Goal: Transaction & Acquisition: Purchase product/service

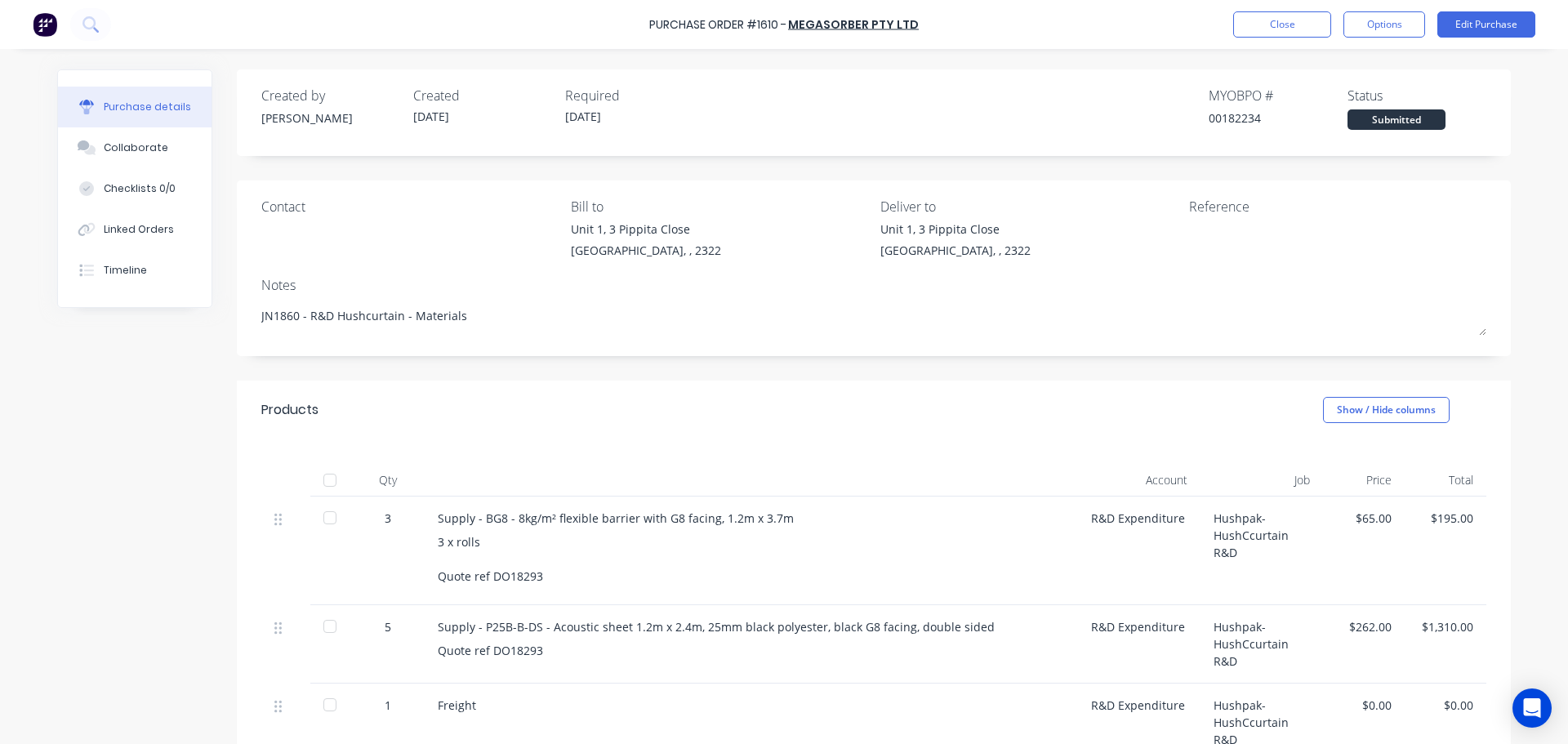
drag, startPoint x: 435, startPoint y: 315, endPoint x: 237, endPoint y: 323, distance: 198.2
click at [237, 323] on div "Contact Bill to [STREET_ADDRESS] Deliver to [STREET_ADDRESS] Reference Notes JN…" at bounding box center [875, 268] width 1274 height 176
type textarea "x"
click at [1287, 12] on button "Close" at bounding box center [1282, 25] width 98 height 26
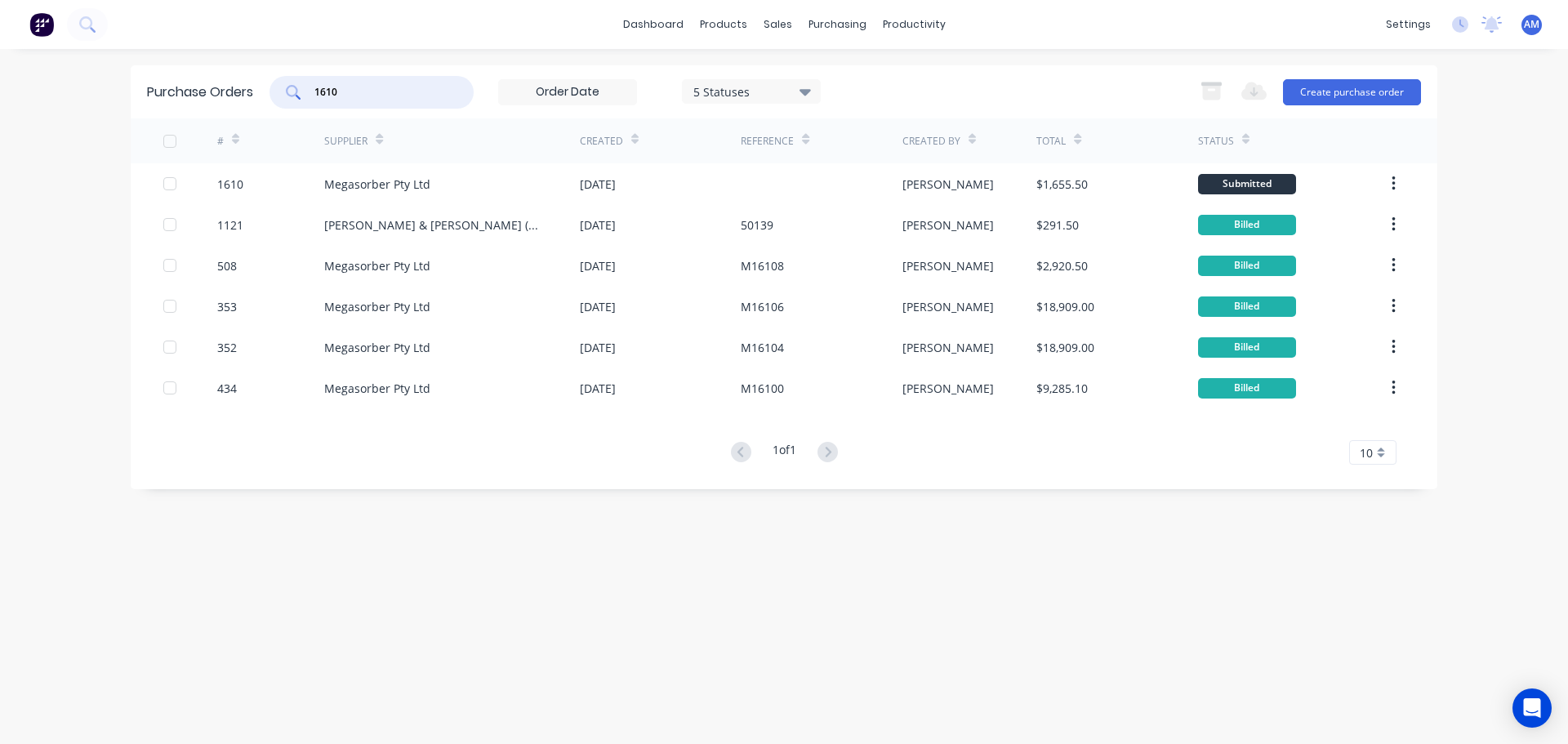
drag, startPoint x: 359, startPoint y: 94, endPoint x: 302, endPoint y: 82, distance: 58.2
click at [302, 82] on div "1610" at bounding box center [372, 91] width 204 height 33
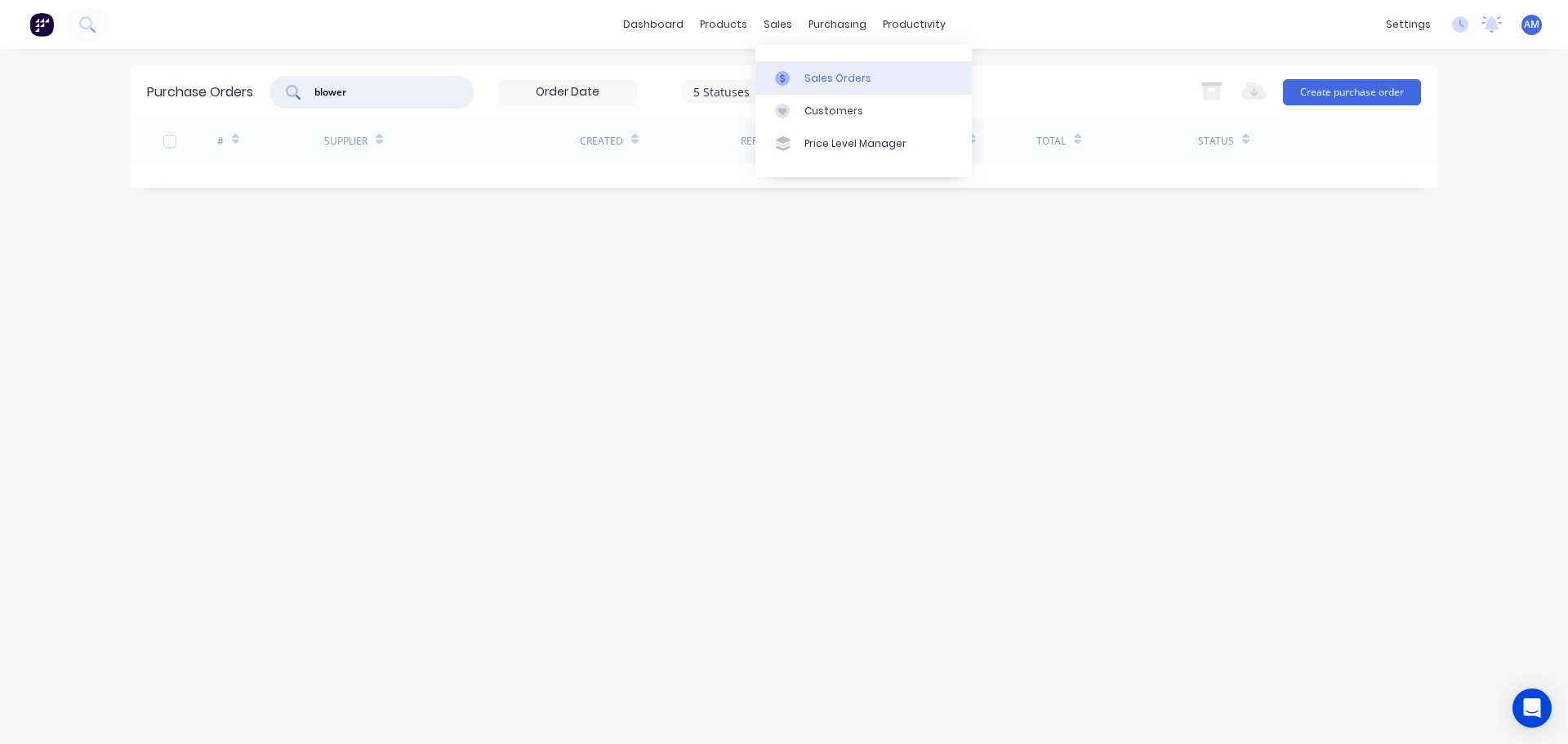
type input "blower"
click at [809, 79] on div "Sales Orders" at bounding box center [838, 78] width 67 height 15
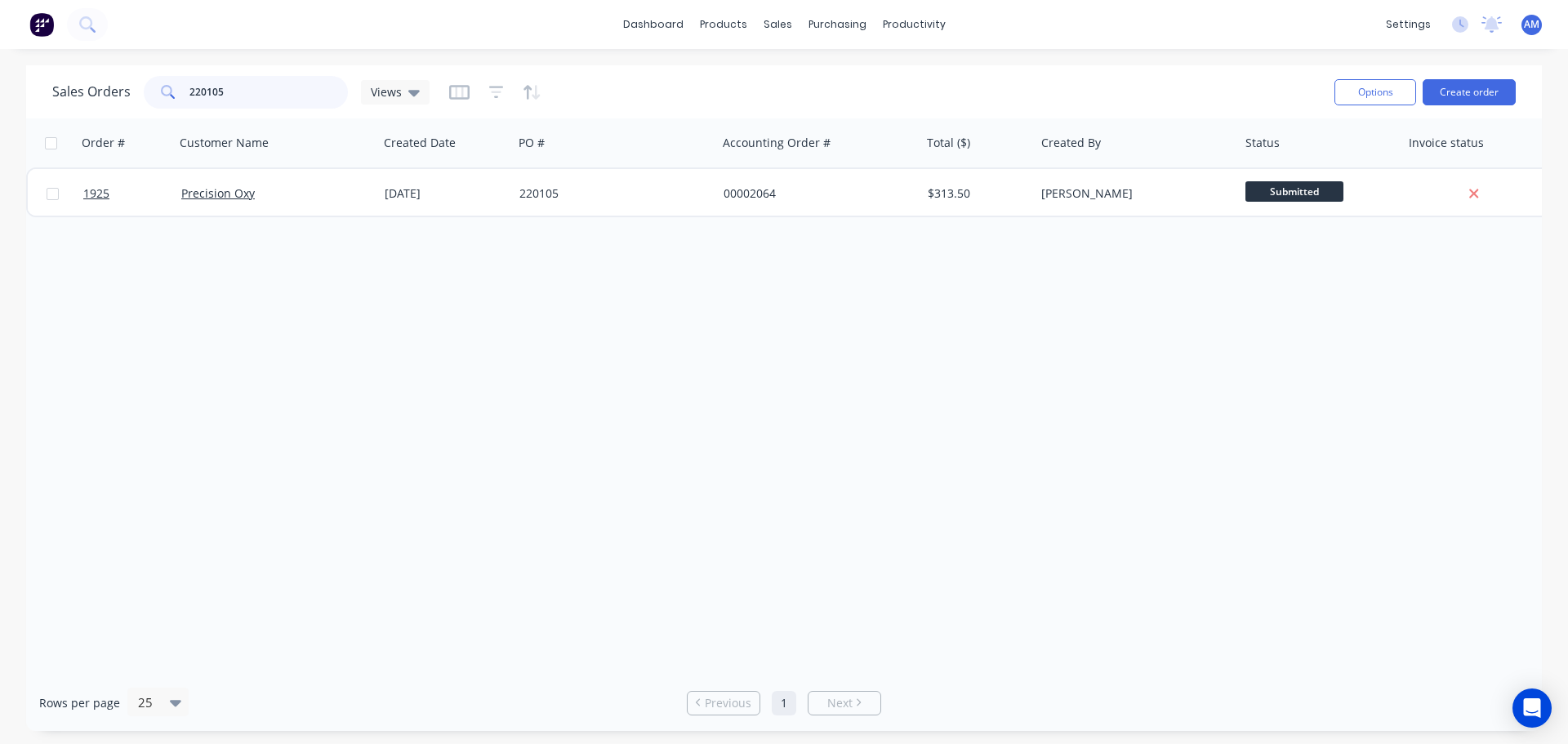
drag, startPoint x: 203, startPoint y: 87, endPoint x: 147, endPoint y: 88, distance: 56.0
click at [153, 87] on div "220105" at bounding box center [246, 91] width 204 height 33
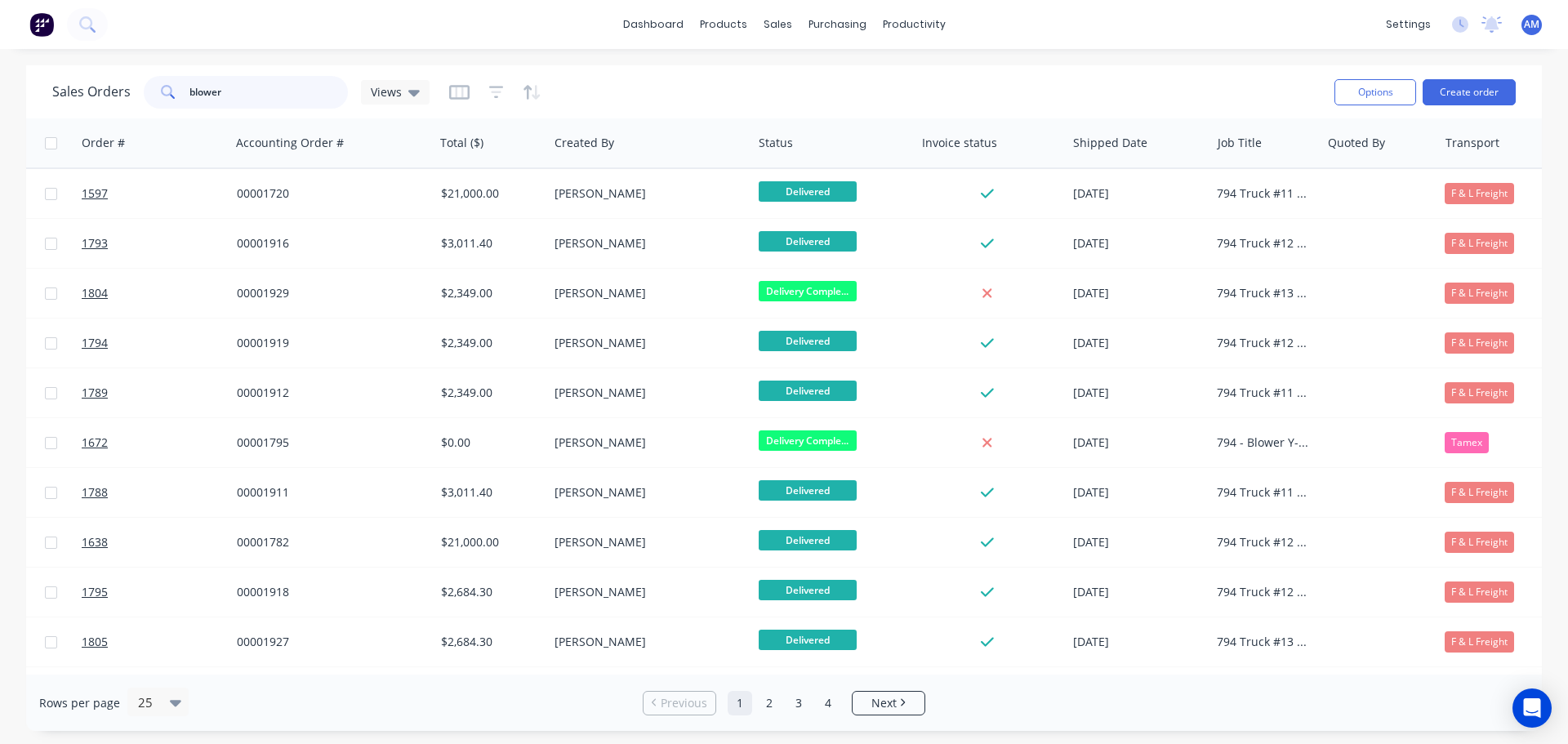
scroll to position [0, 517]
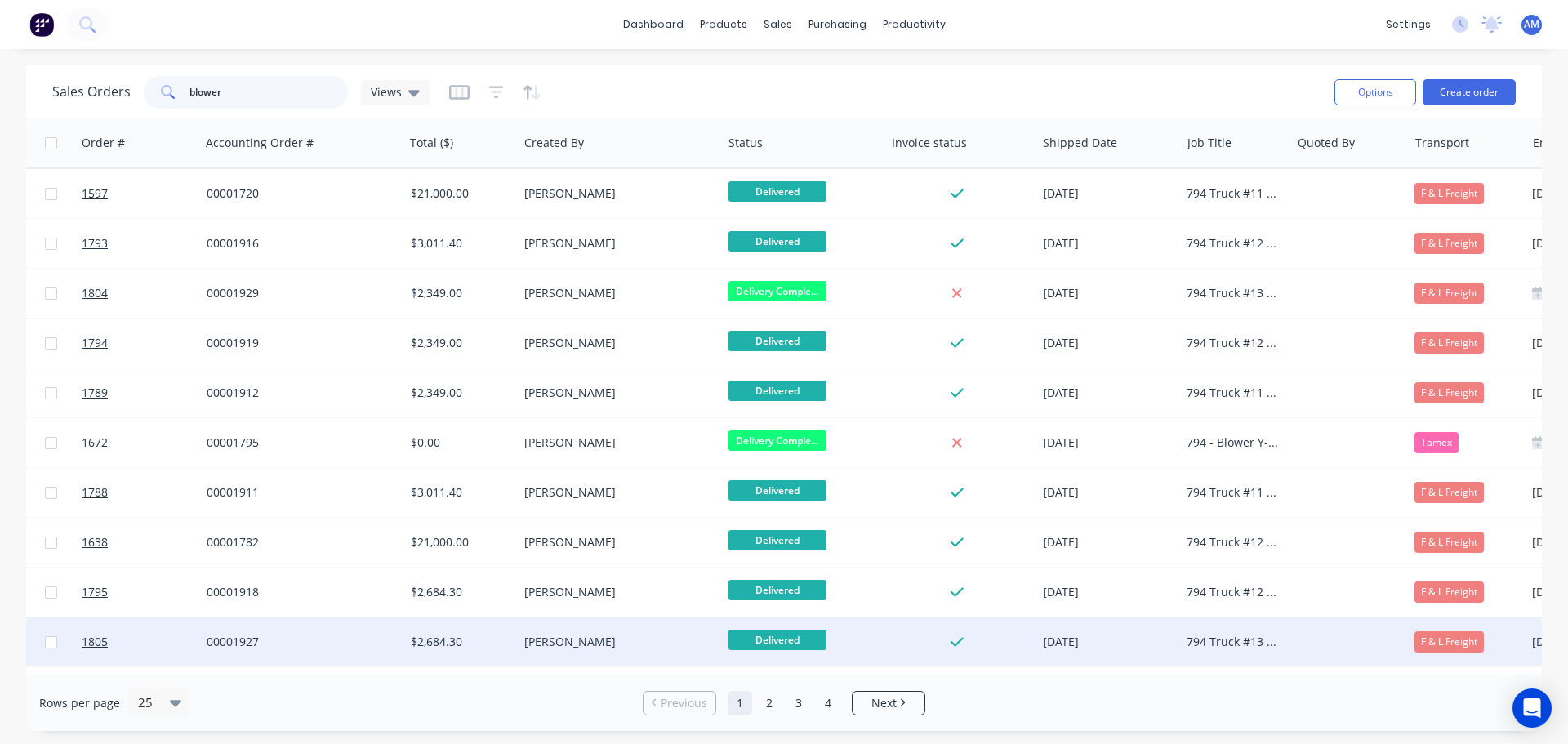
type input "blower"
click at [1221, 634] on div "794 Truck #13 - MT500306 - Blower Y-Piece Acoustic Panel Kit" at bounding box center [1232, 641] width 92 height 17
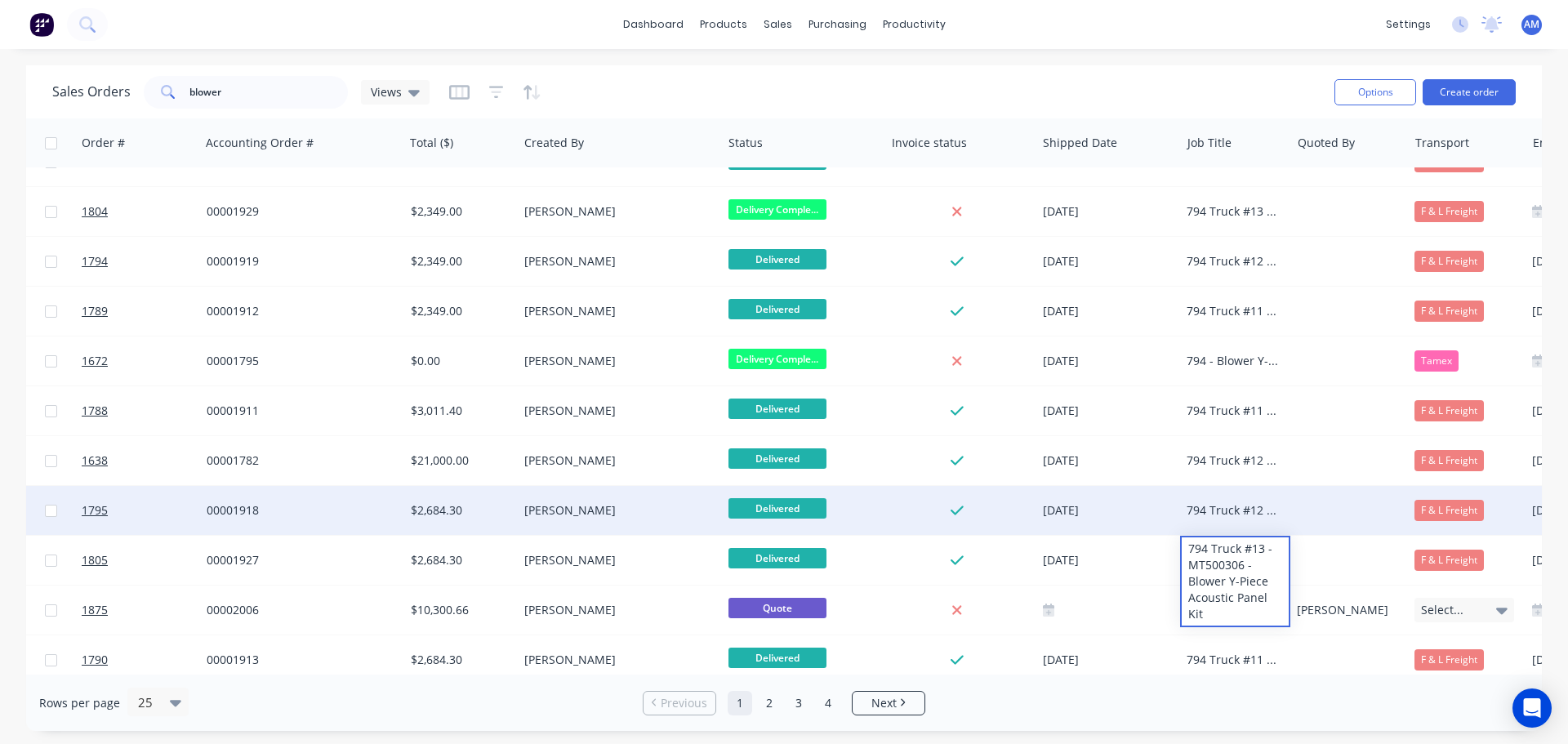
click at [1228, 506] on div "794 Truck #12 - MT500305 - Blower Y-Piece Acoustic Panel Kit" at bounding box center [1232, 510] width 92 height 17
click at [1228, 503] on div "794 Truck #12 - MT500305 - Blower Y-Piece Acoustic Panel Kit" at bounding box center [1232, 510] width 92 height 17
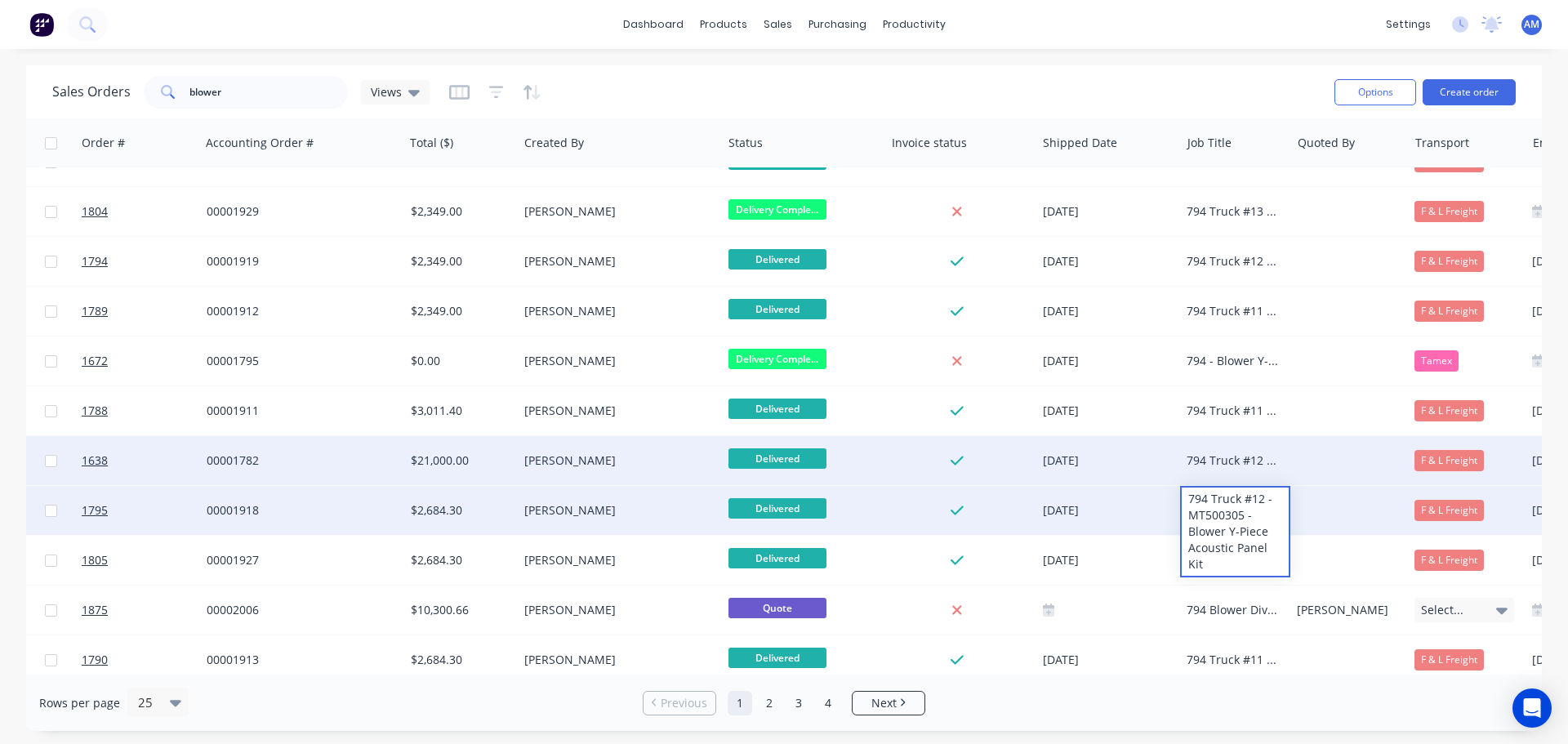
click at [1223, 456] on div "794 Truck #12 - MT500305 -Blower Louvre Attenuator" at bounding box center [1232, 460] width 92 height 17
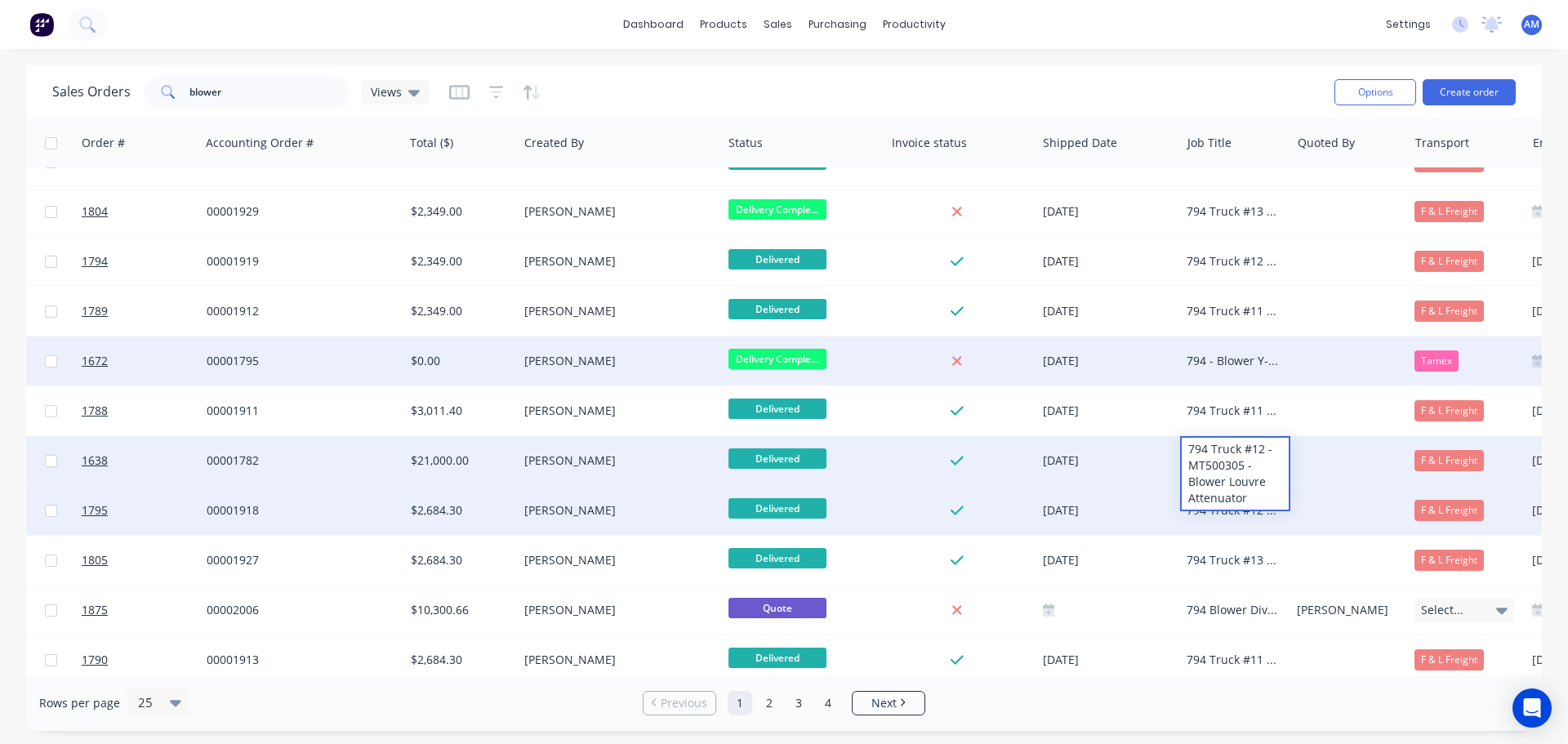
click at [1226, 358] on div "794 - Blower Y-Piece Spacer" at bounding box center [1232, 360] width 92 height 17
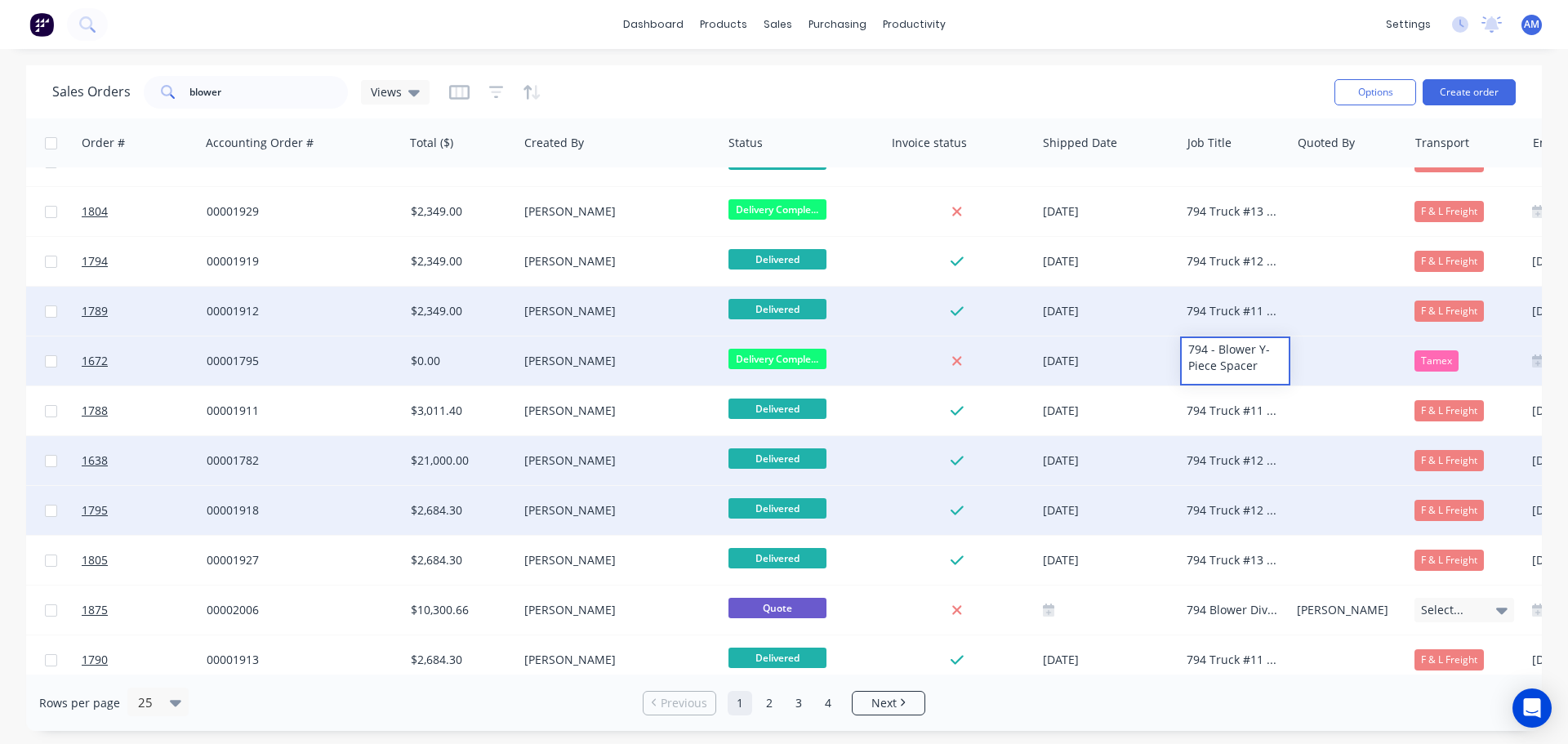
click at [1230, 308] on div "794 Truck #11 - MT500304 - Blower Fan D14" at bounding box center [1232, 311] width 92 height 17
click at [1230, 304] on div "794 Truck #11 - MT500304 - Blower Fan D14" at bounding box center [1232, 311] width 92 height 17
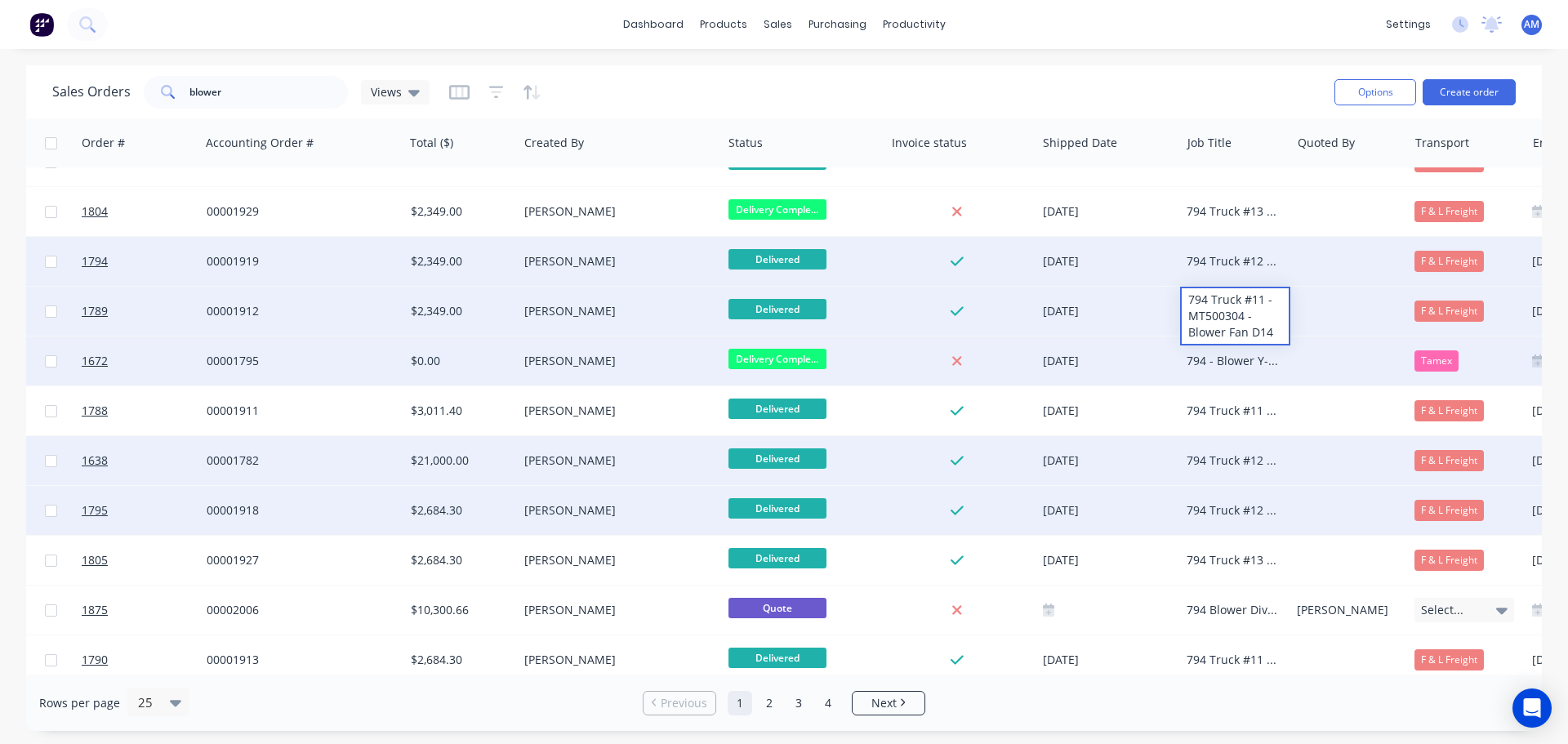
click at [1229, 259] on div "794 Truck #12 - MT500305 - Blower Fan D14" at bounding box center [1232, 261] width 92 height 17
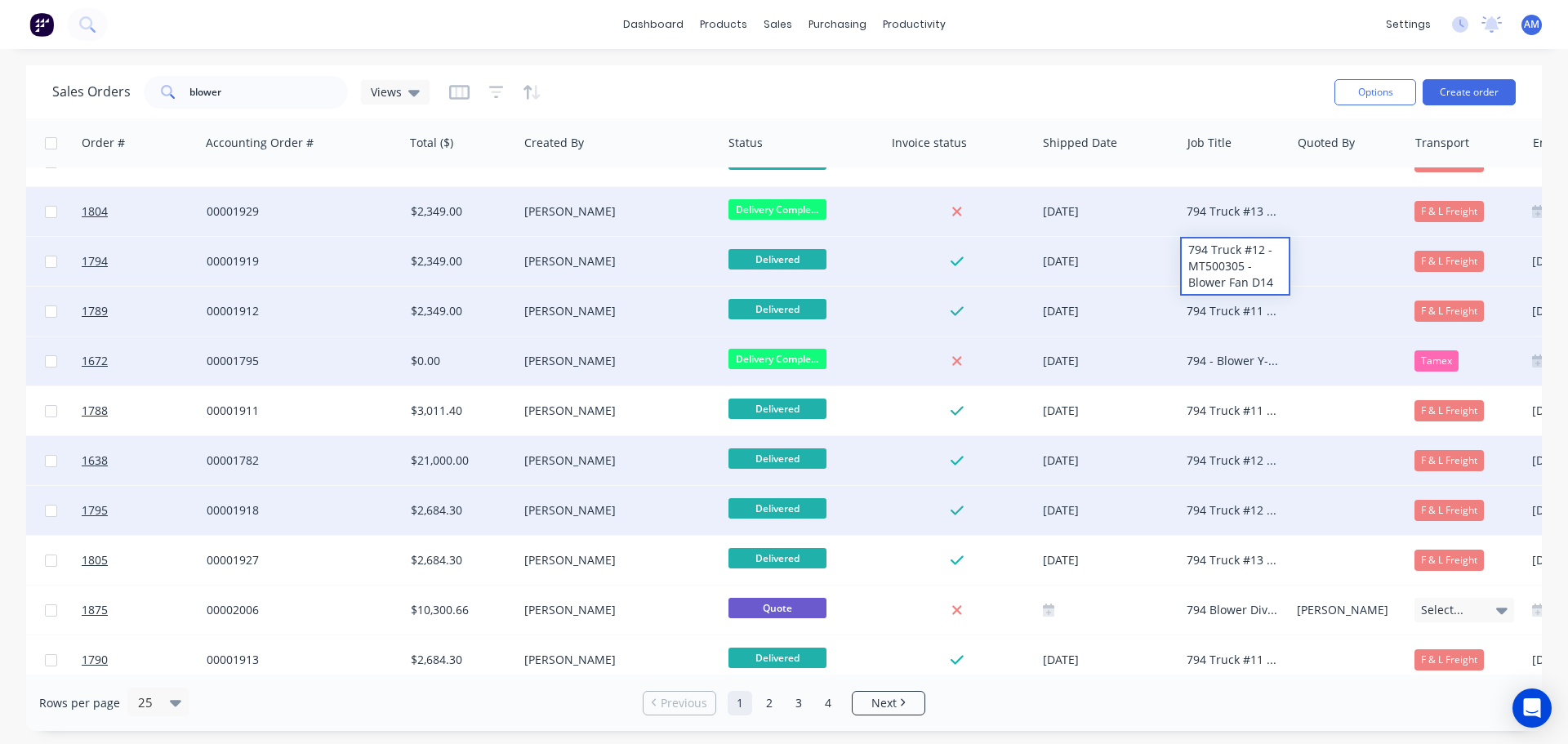
click at [1231, 206] on div "794 Truck #13 - MT500306 - Blower Fan D14" at bounding box center [1232, 211] width 92 height 17
click at [1230, 205] on div "794 Truck #13 - MT500306 - Blower Fan D14" at bounding box center [1232, 211] width 92 height 17
click at [1216, 258] on div "794 Truck #12 - MT500305 - Blower Fan D14" at bounding box center [1232, 261] width 92 height 17
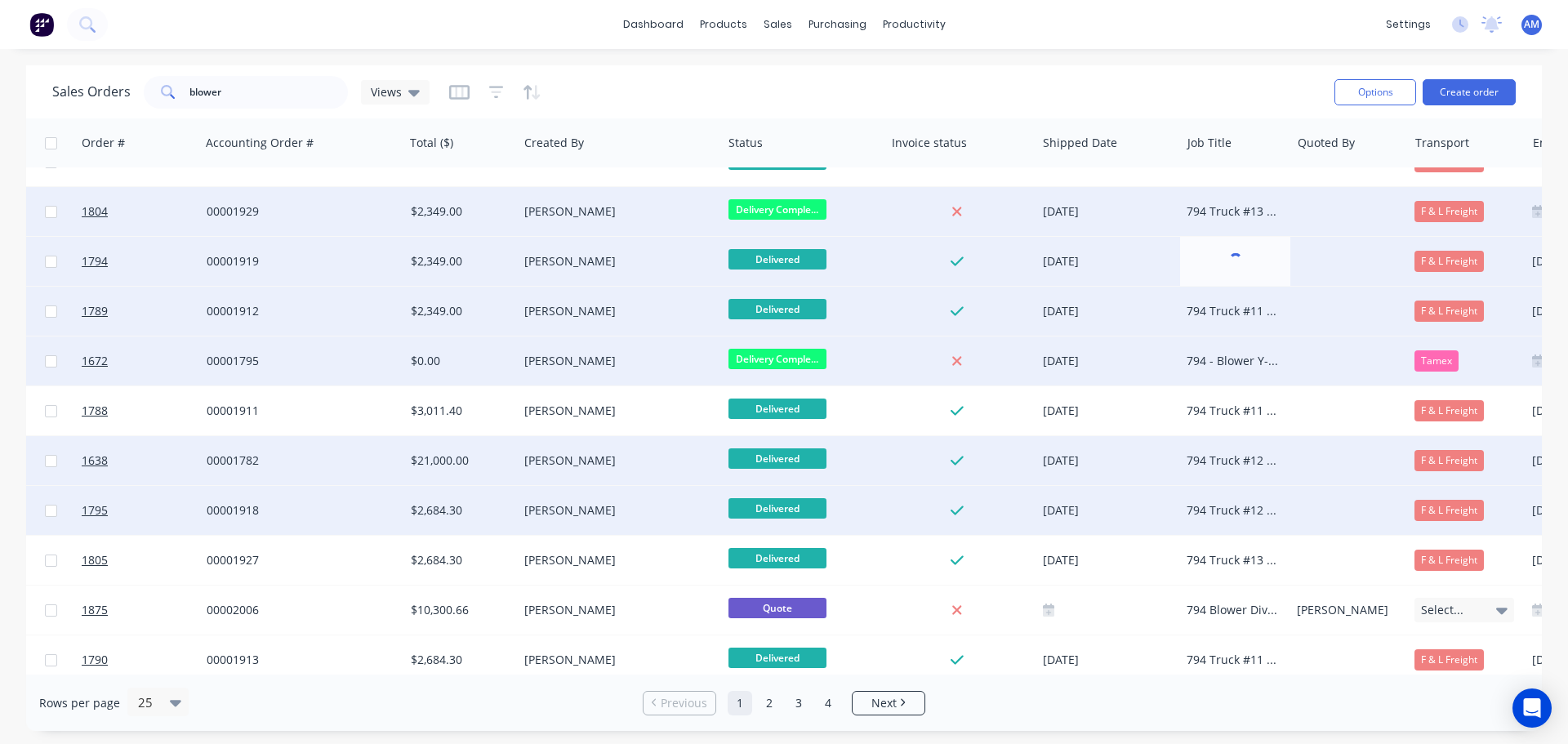
click at [1211, 307] on div "794 Truck #11 - MT500304 - Blower Fan D14" at bounding box center [1232, 311] width 92 height 17
click at [1225, 361] on div "794 - Blower Y-Piece Spacer" at bounding box center [1232, 360] width 92 height 17
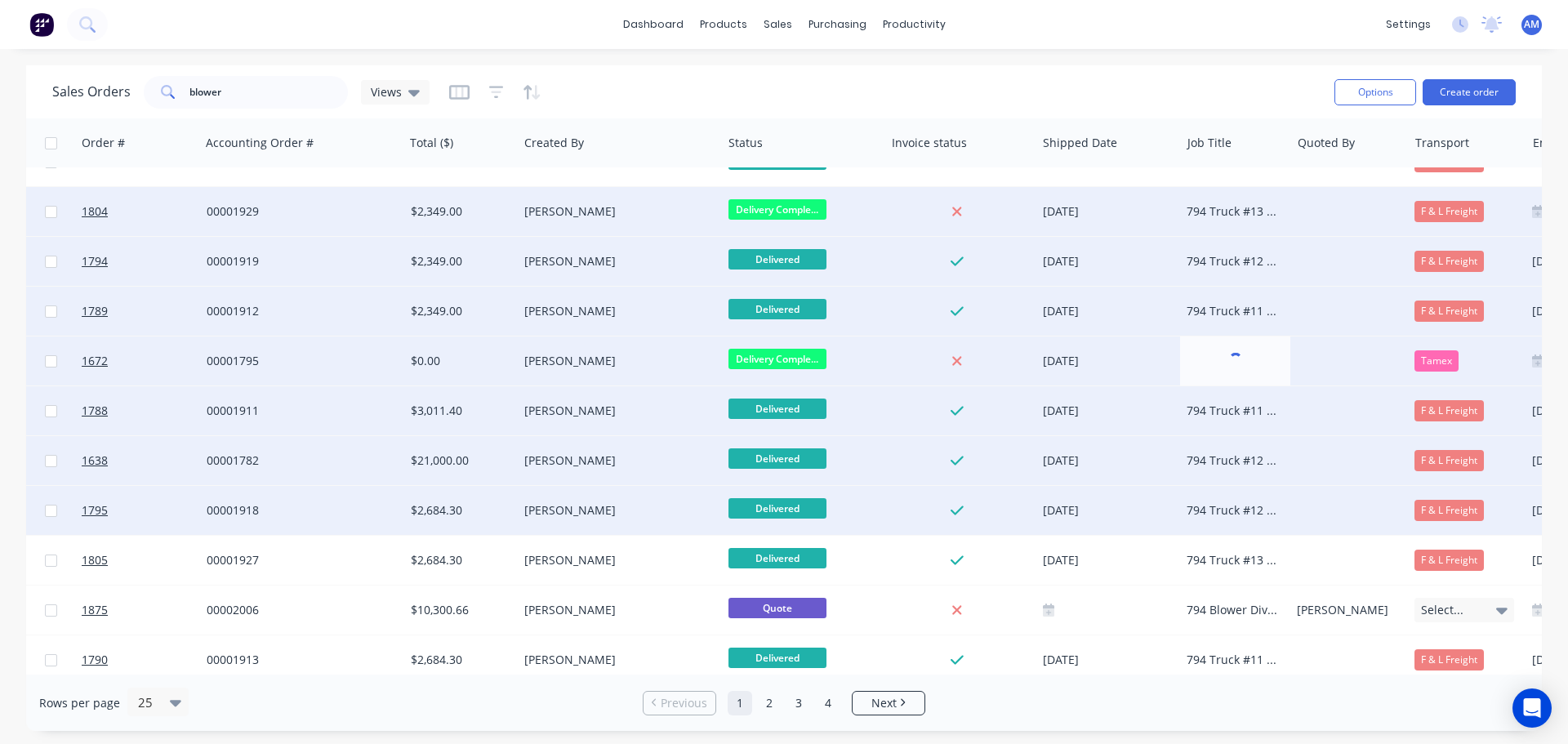
click at [1230, 406] on div "794 Truck #11 - MT500304 - Blower Outlet Divider" at bounding box center [1232, 410] width 92 height 17
click at [1231, 466] on div "794 Truck #12 - MT500305 -Blower Louvre Attenuator" at bounding box center [1232, 460] width 92 height 17
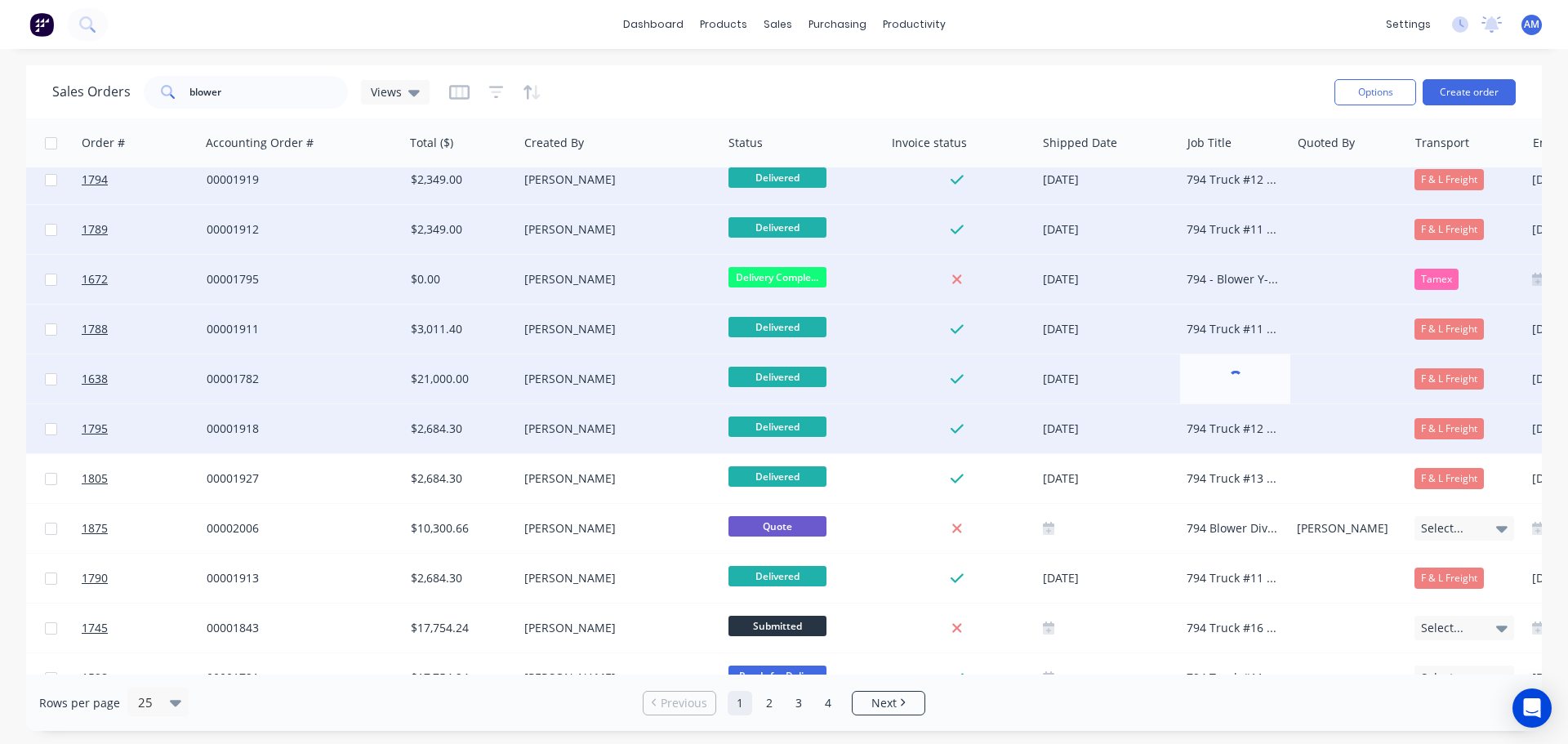
click at [1234, 433] on div "794 Truck #12 - MT500305 - Blower Y-Piece Acoustic Panel Kit" at bounding box center [1232, 429] width 92 height 17
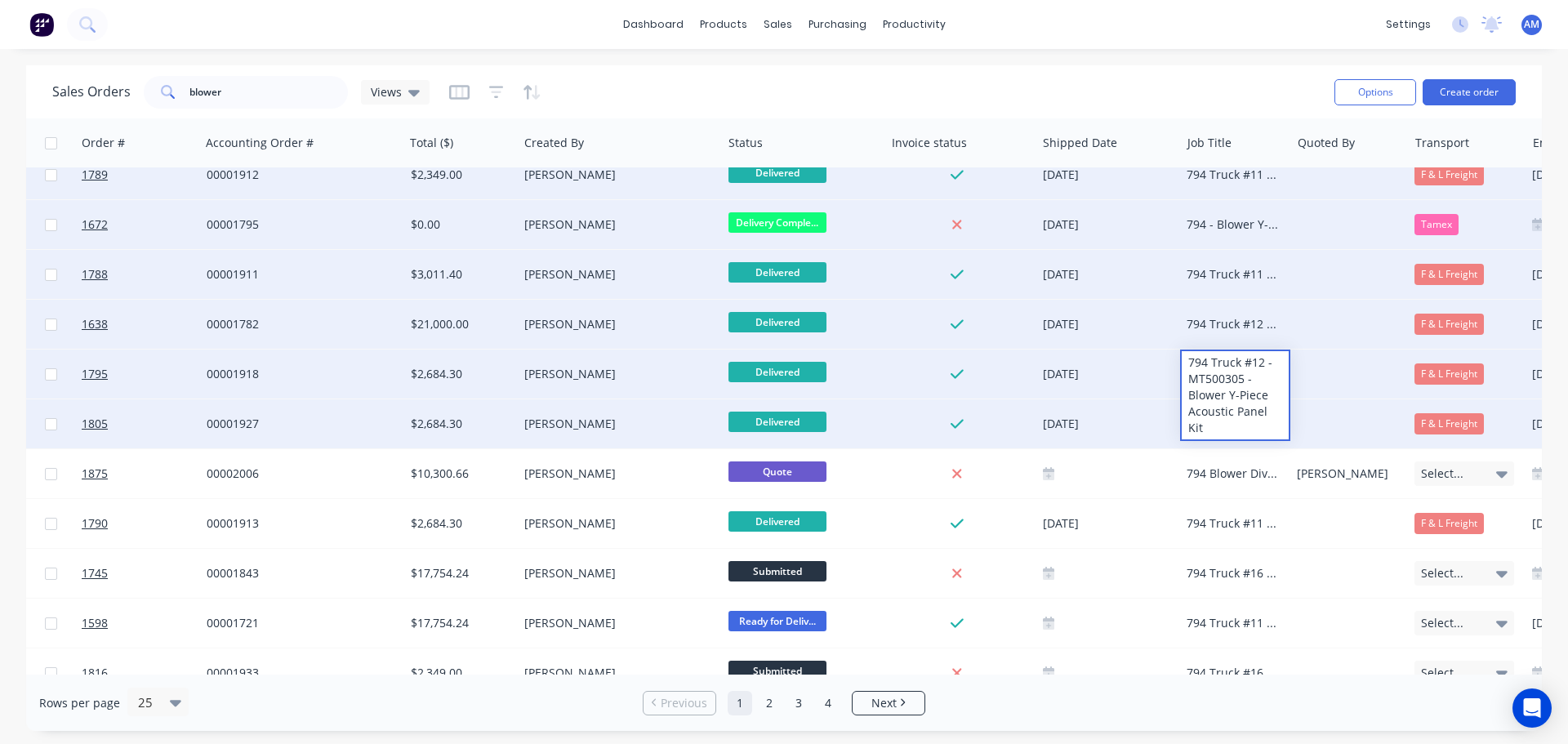
scroll to position [245, 517]
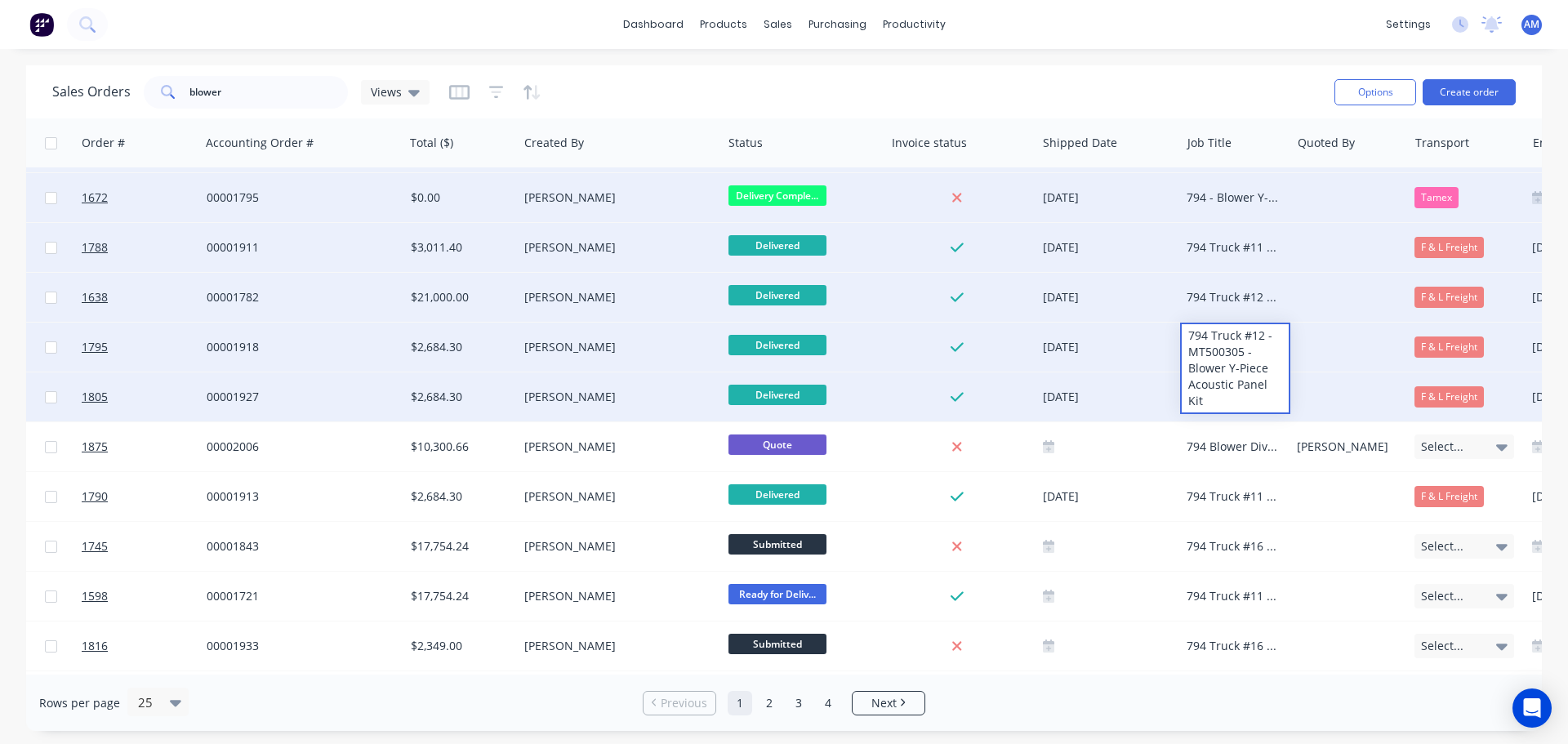
click at [1234, 399] on div "794 Truck #13 - MT500306 - Blower Y-Piece Acoustic Panel Kit" at bounding box center [1232, 396] width 92 height 17
click at [1318, 389] on div at bounding box center [1349, 397] width 118 height 49
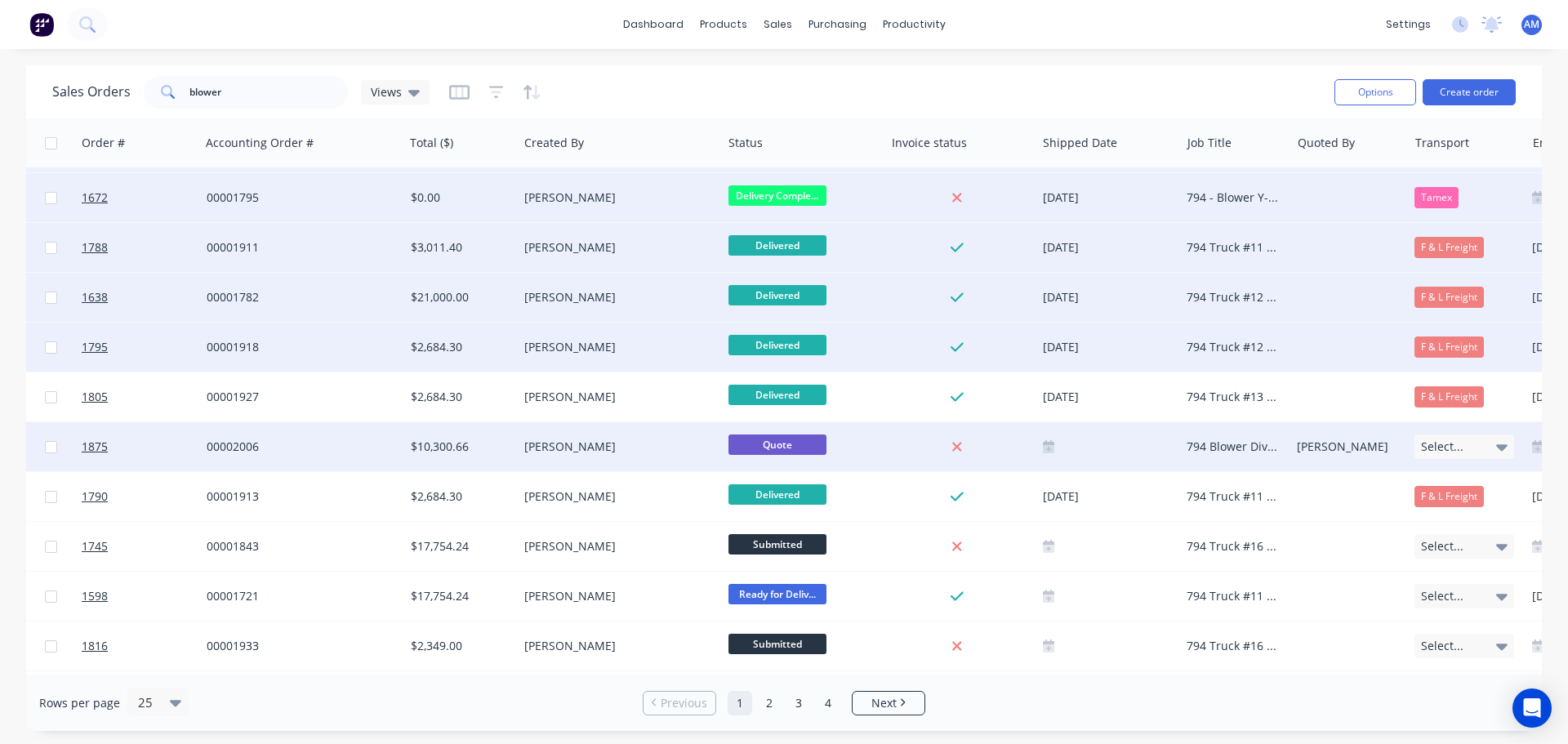
click at [1242, 444] on div "794 Blower Divider Outlet Expansion Joint - Thermal Cover Kit" at bounding box center [1232, 446] width 92 height 17
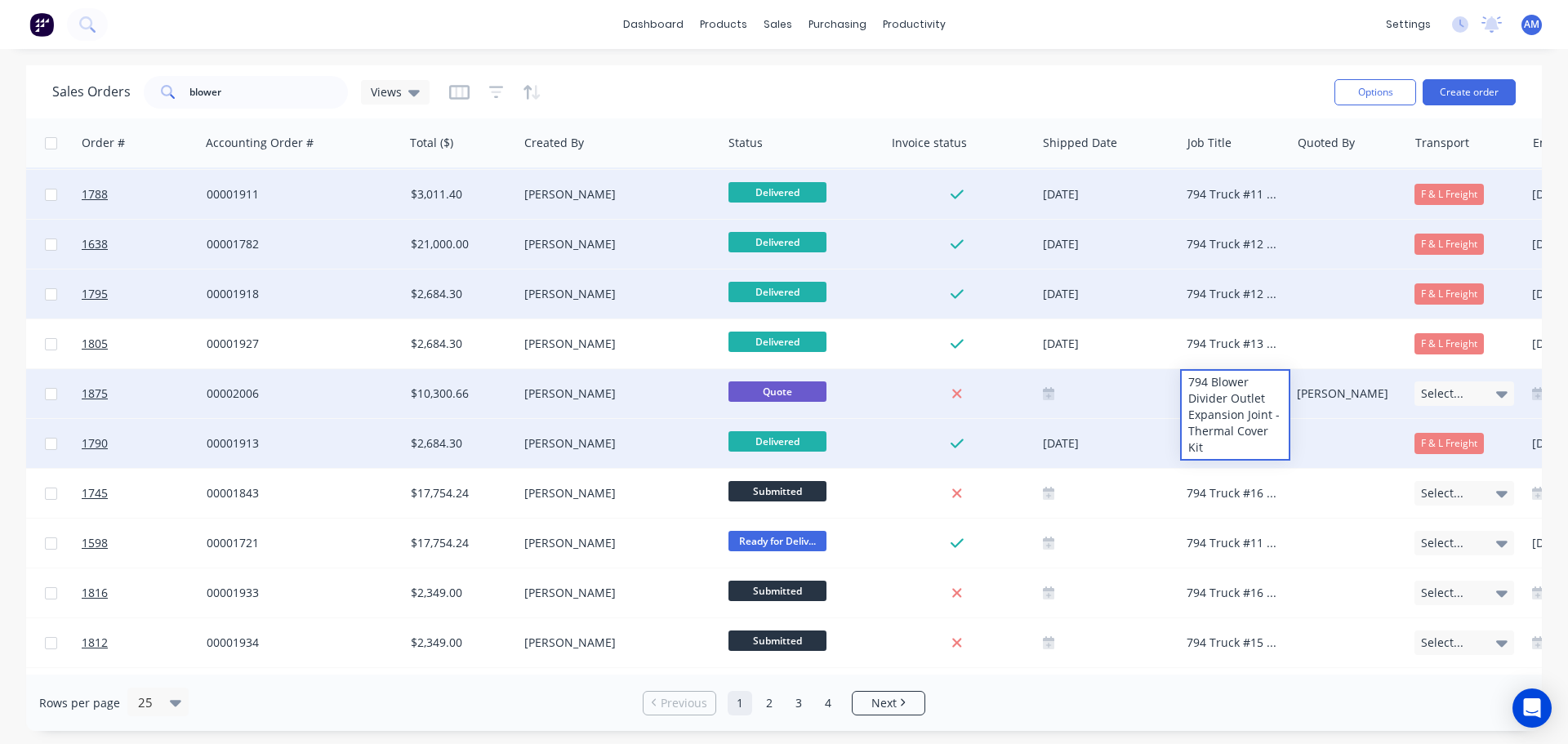
scroll to position [327, 517]
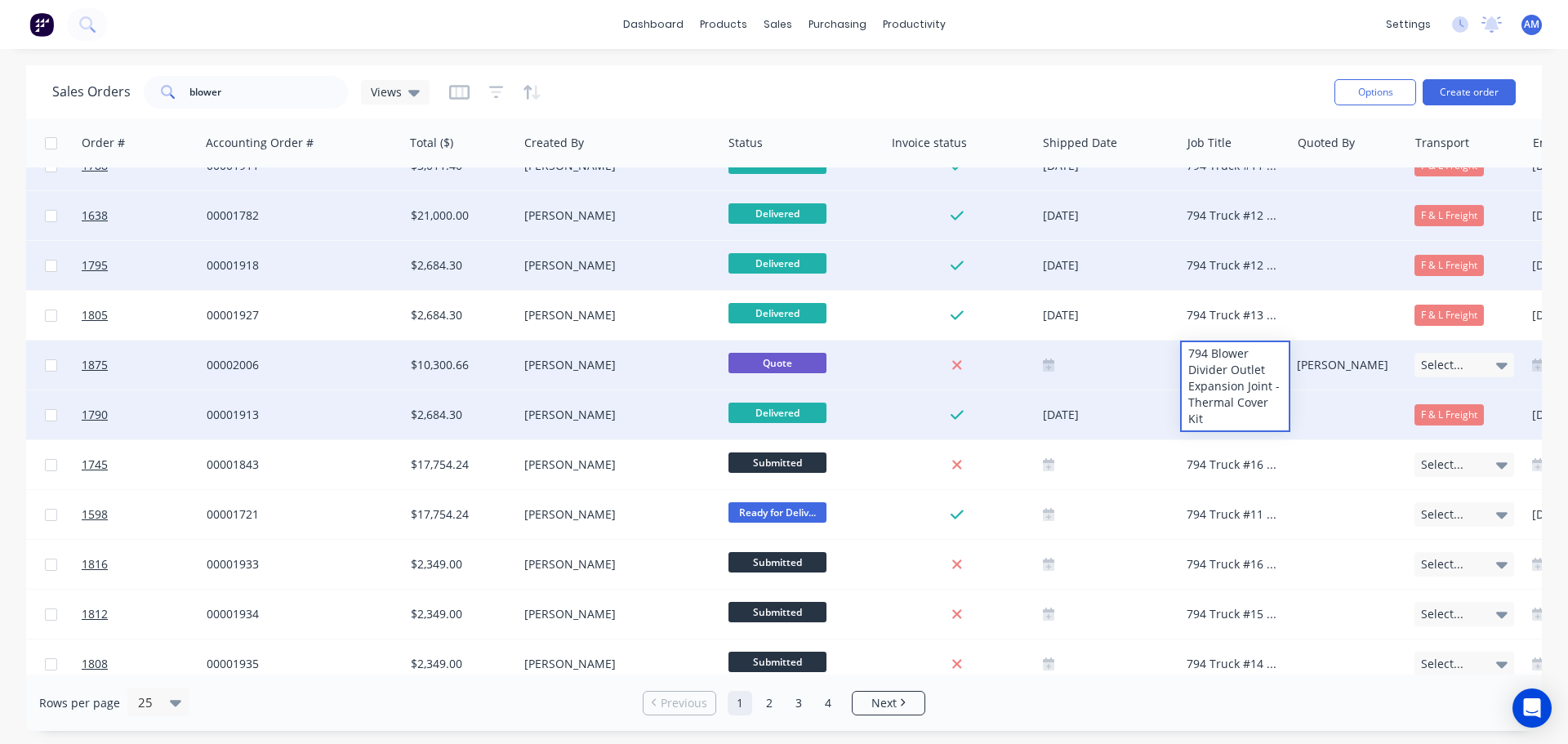
click at [1305, 414] on div at bounding box center [1349, 415] width 118 height 49
click at [1243, 410] on div "794 Truck #11 - MT500304 - Blower Y-Piece Acoustic Panel Kit" at bounding box center [1232, 415] width 92 height 17
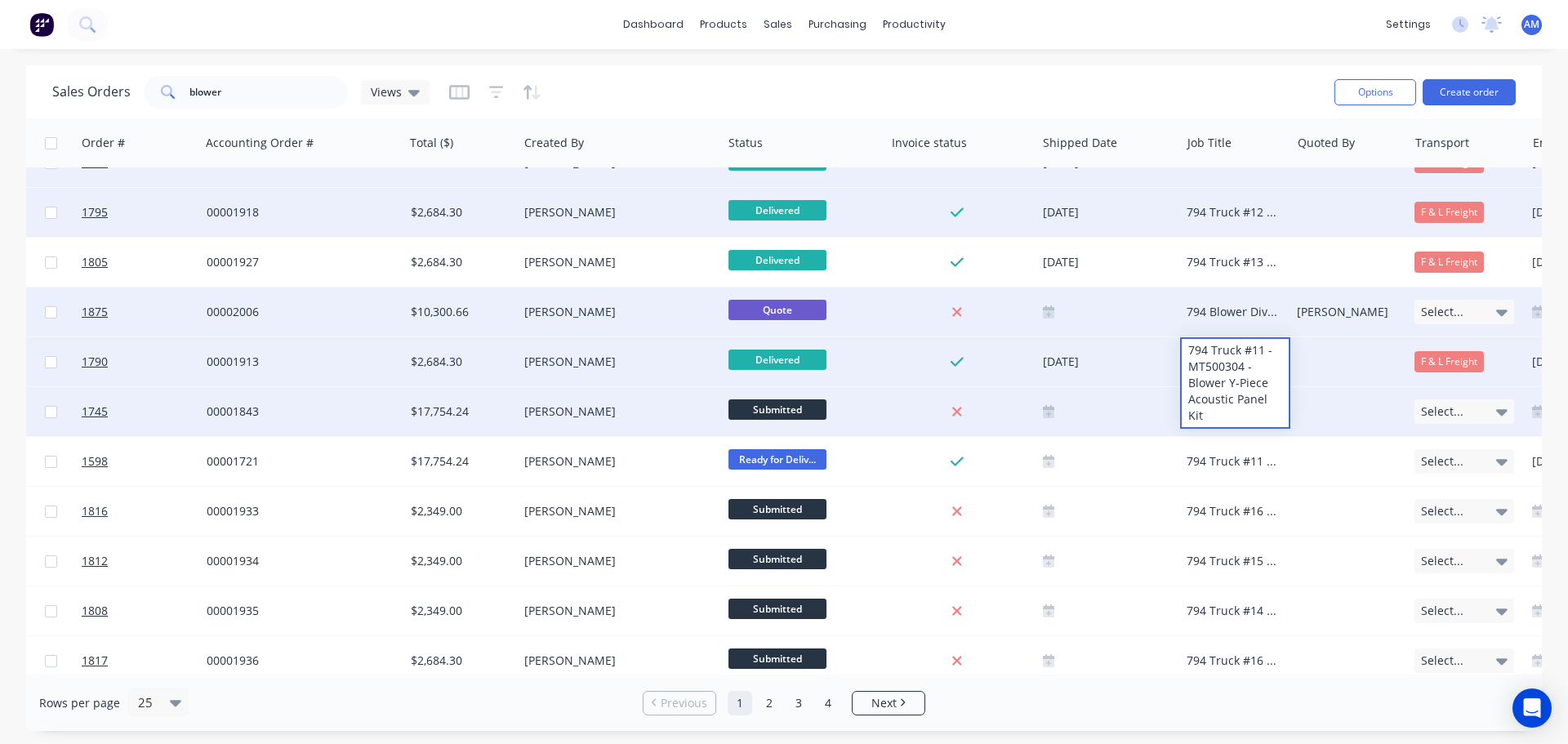
scroll to position [408, 517]
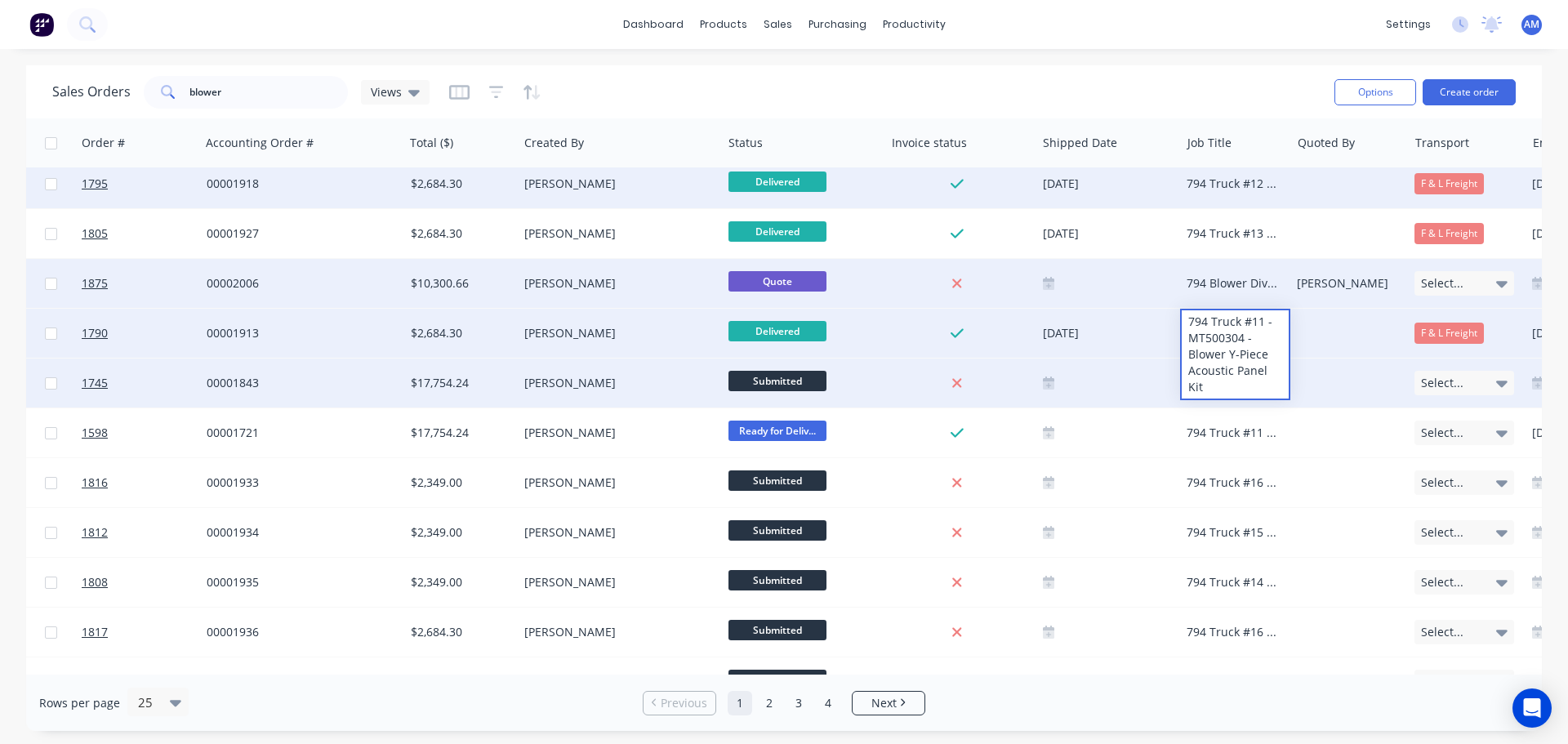
click at [1232, 384] on div "794 Truck #16 - MT500310 - Blower Thermal Cover Set" at bounding box center [1232, 383] width 92 height 17
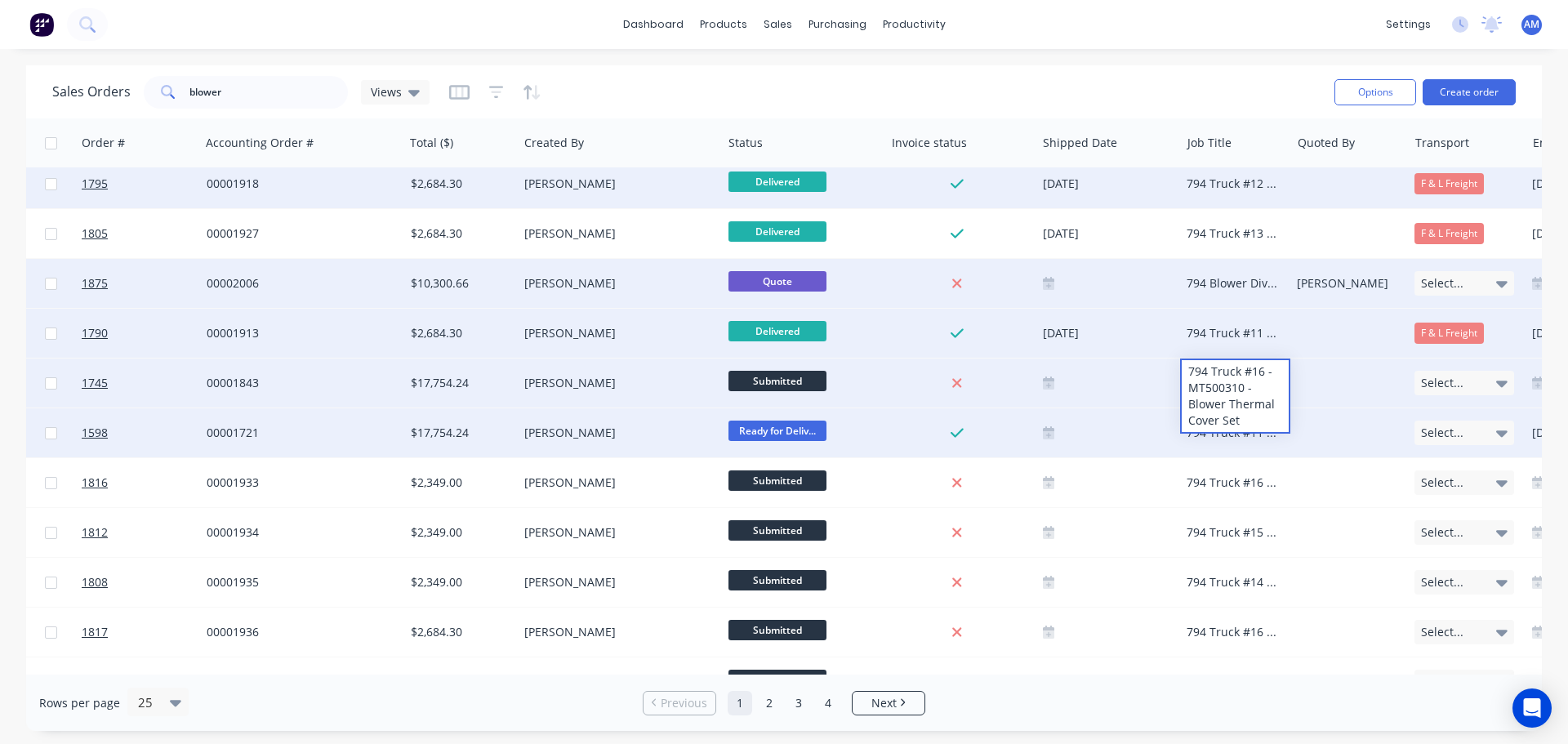
scroll to position [490, 517]
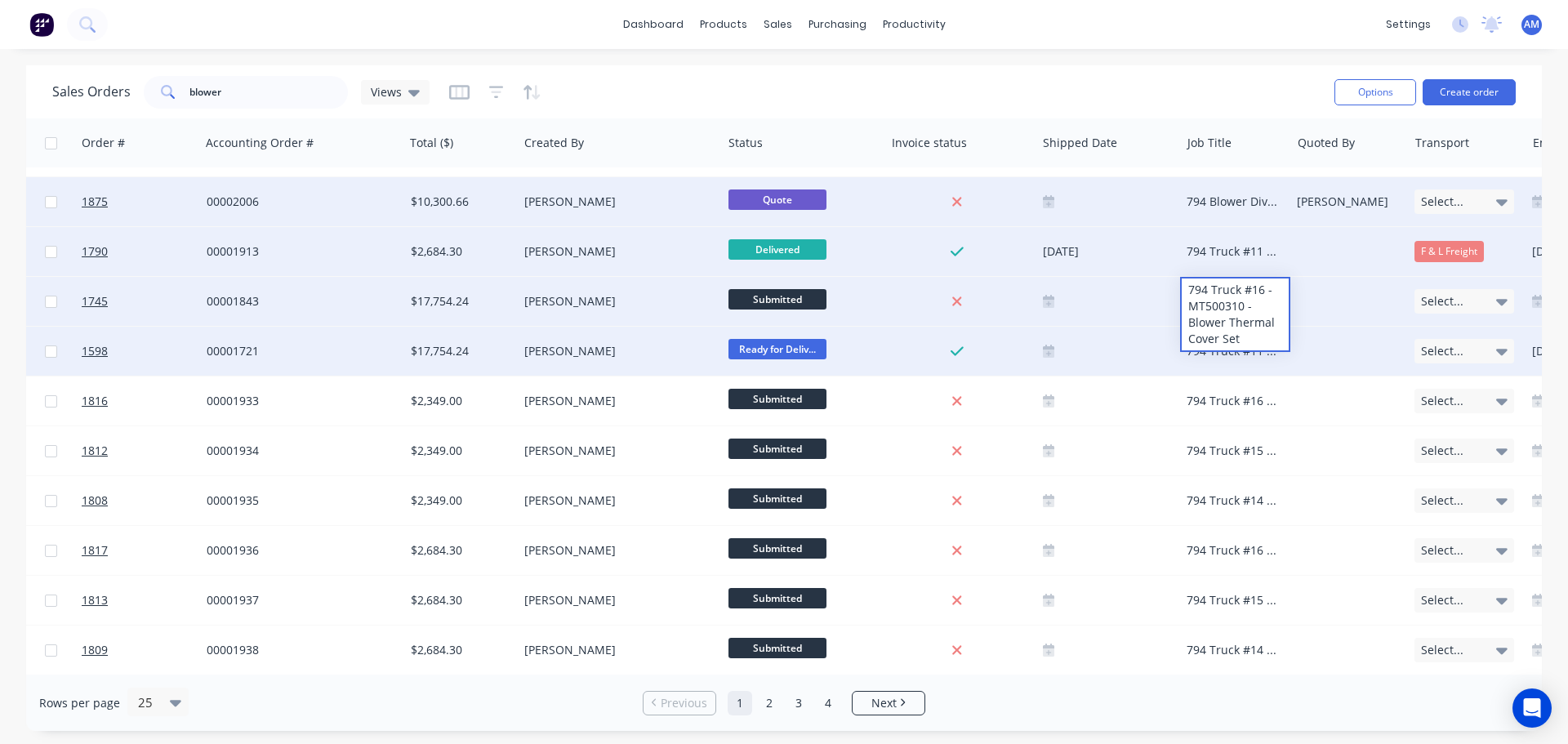
click at [1234, 352] on div "794 Truck #11 - MT500304 - Blower Thermal Cover Set" at bounding box center [1232, 350] width 92 height 17
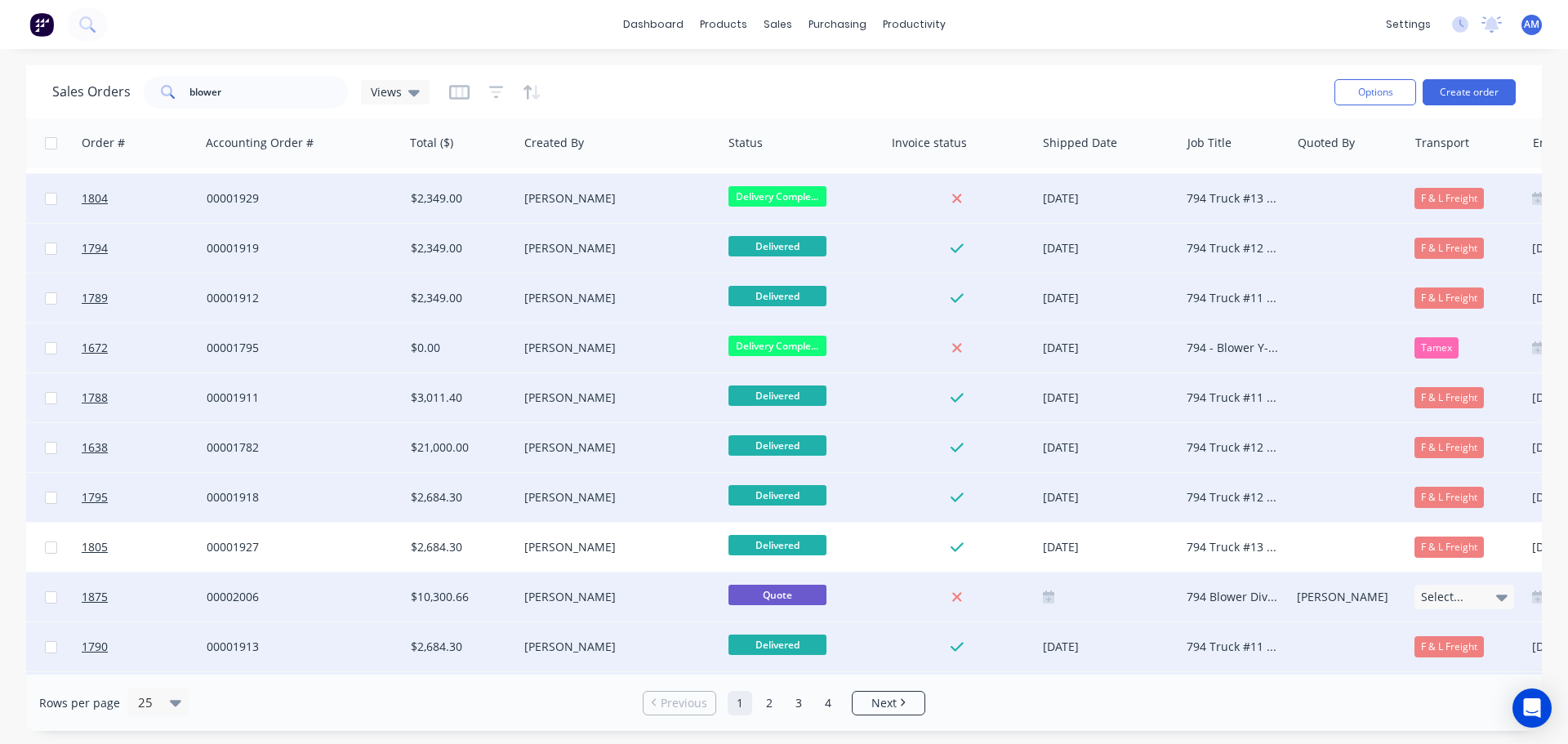
scroll to position [0, 517]
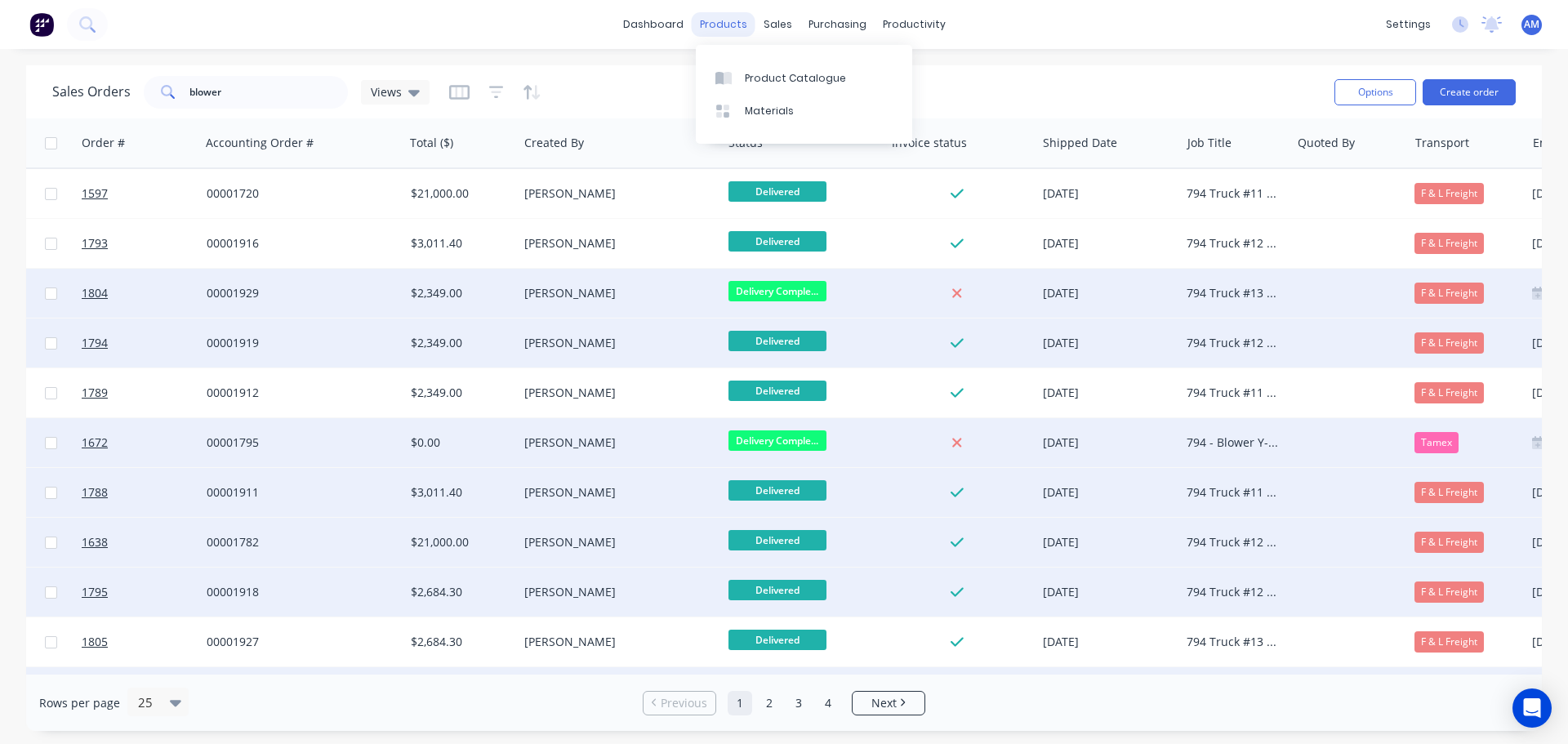
click at [728, 28] on div "products" at bounding box center [723, 25] width 63 height 25
click at [768, 83] on div "Product Catalogue" at bounding box center [795, 78] width 101 height 15
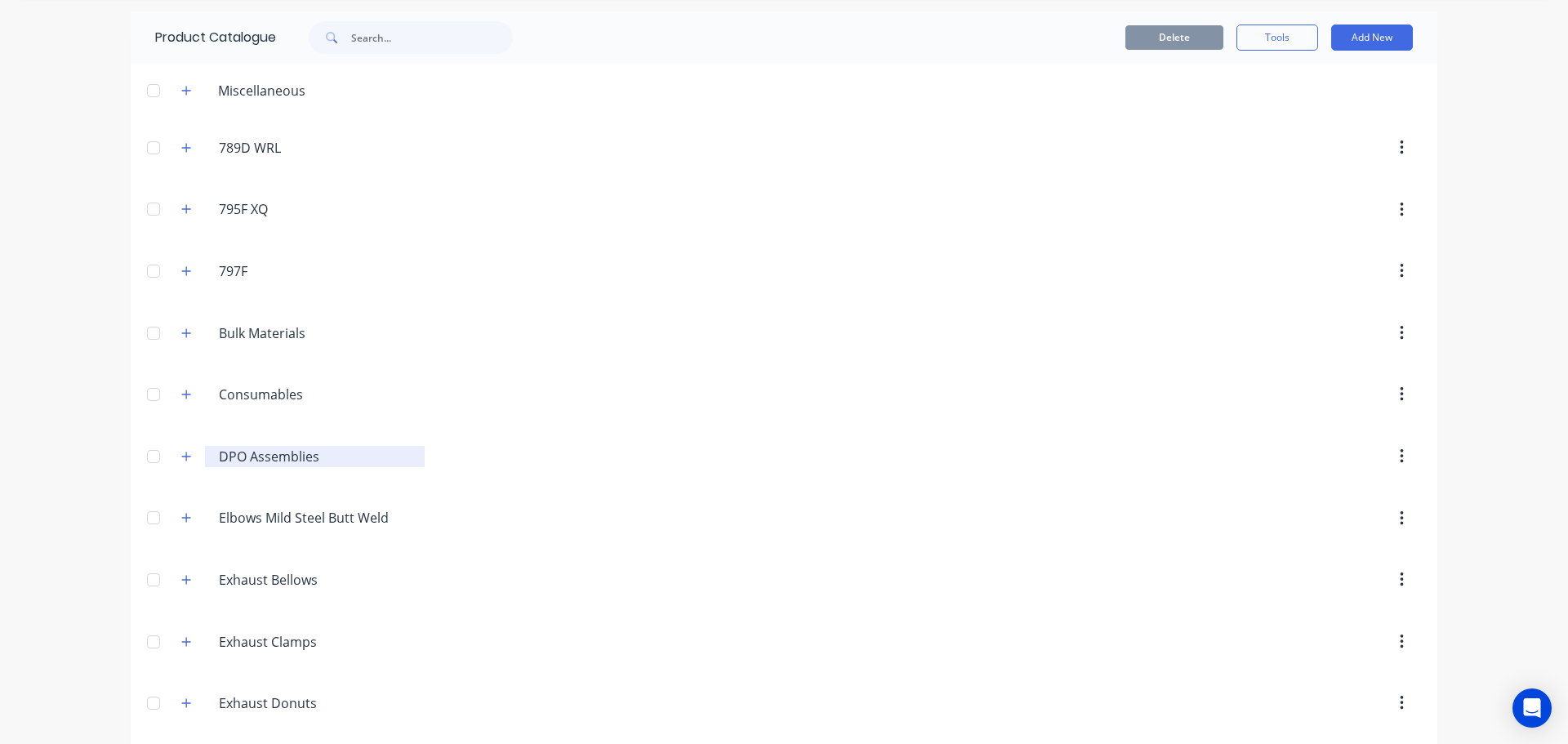
scroll to position [245, 0]
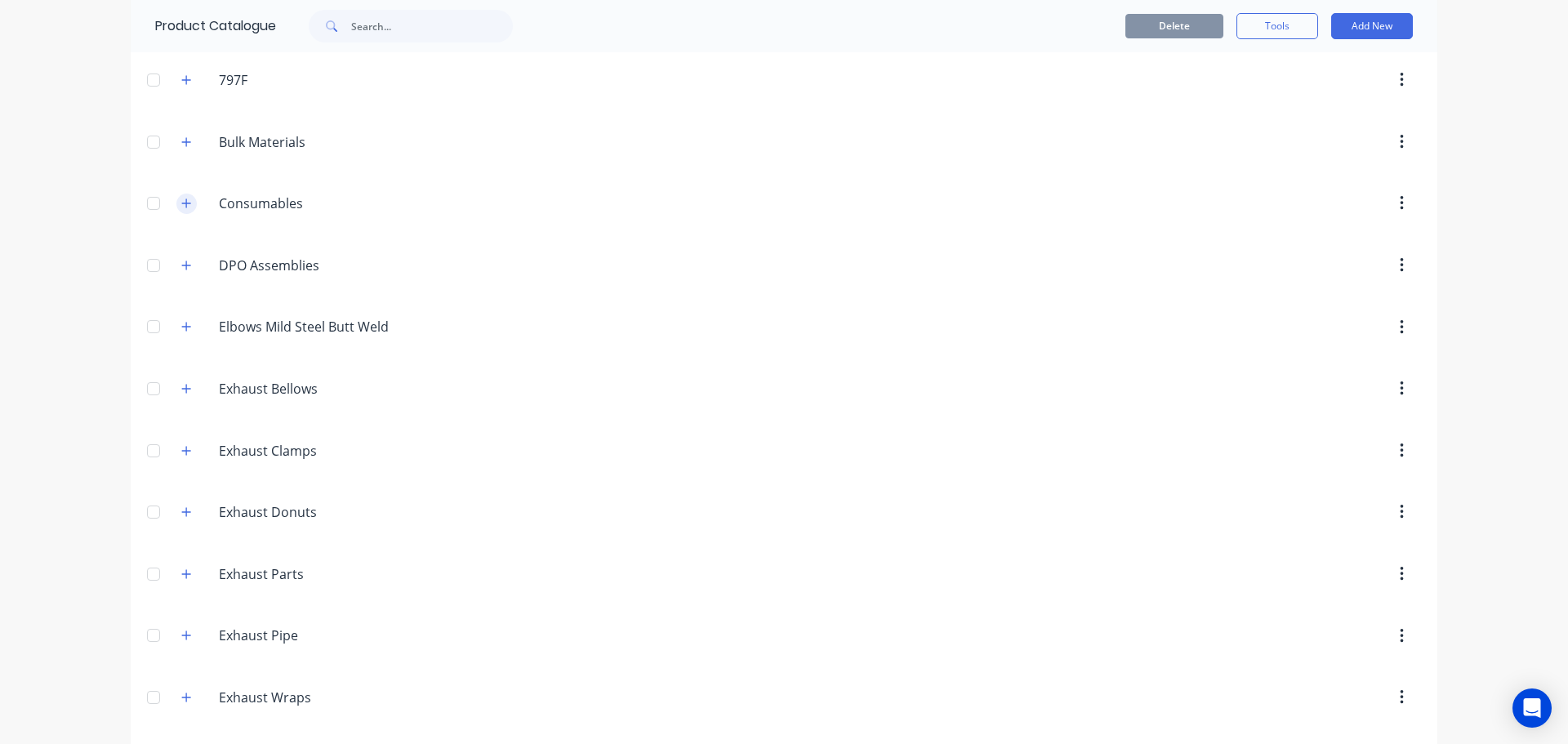
click at [189, 206] on button "button" at bounding box center [186, 203] width 20 height 20
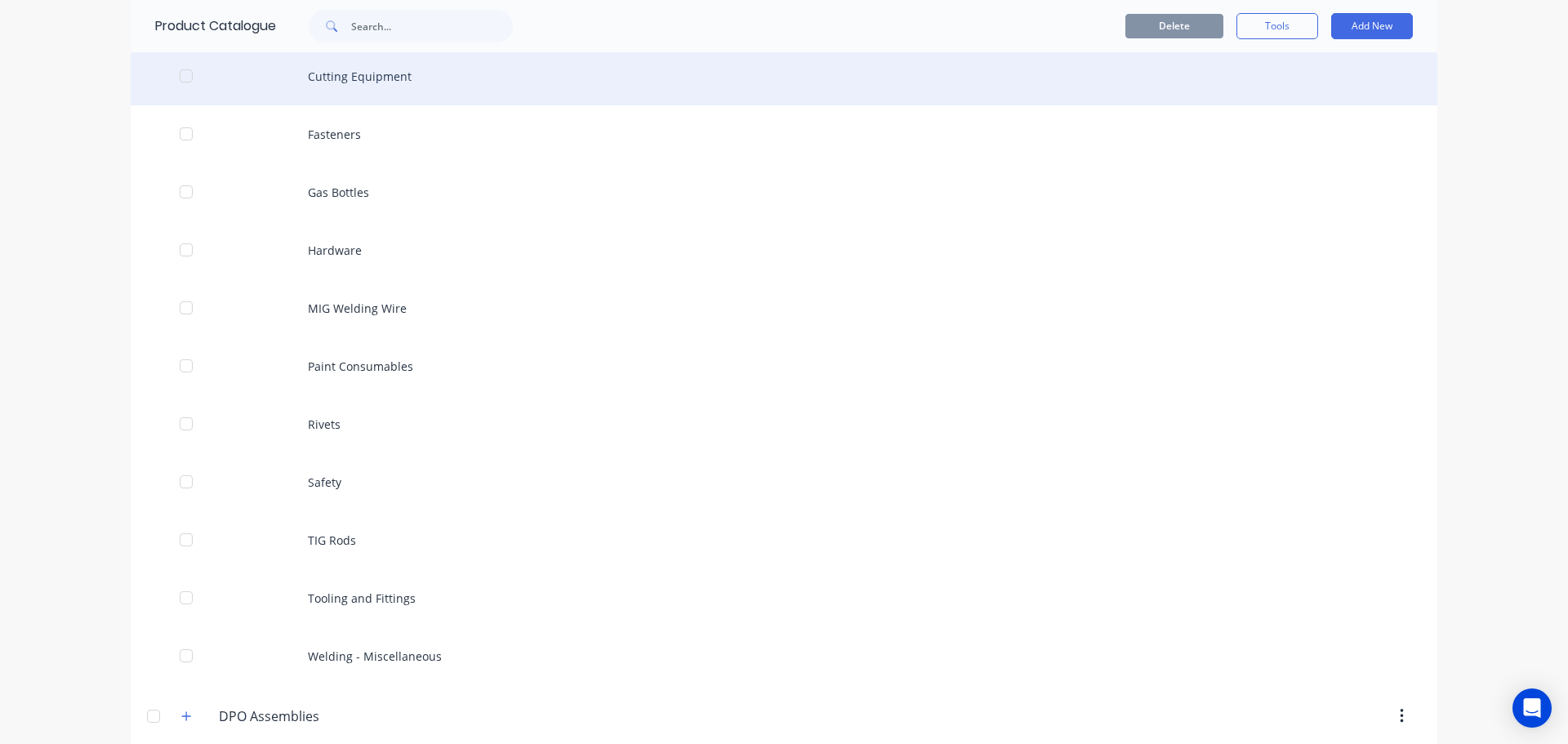
scroll to position [327, 0]
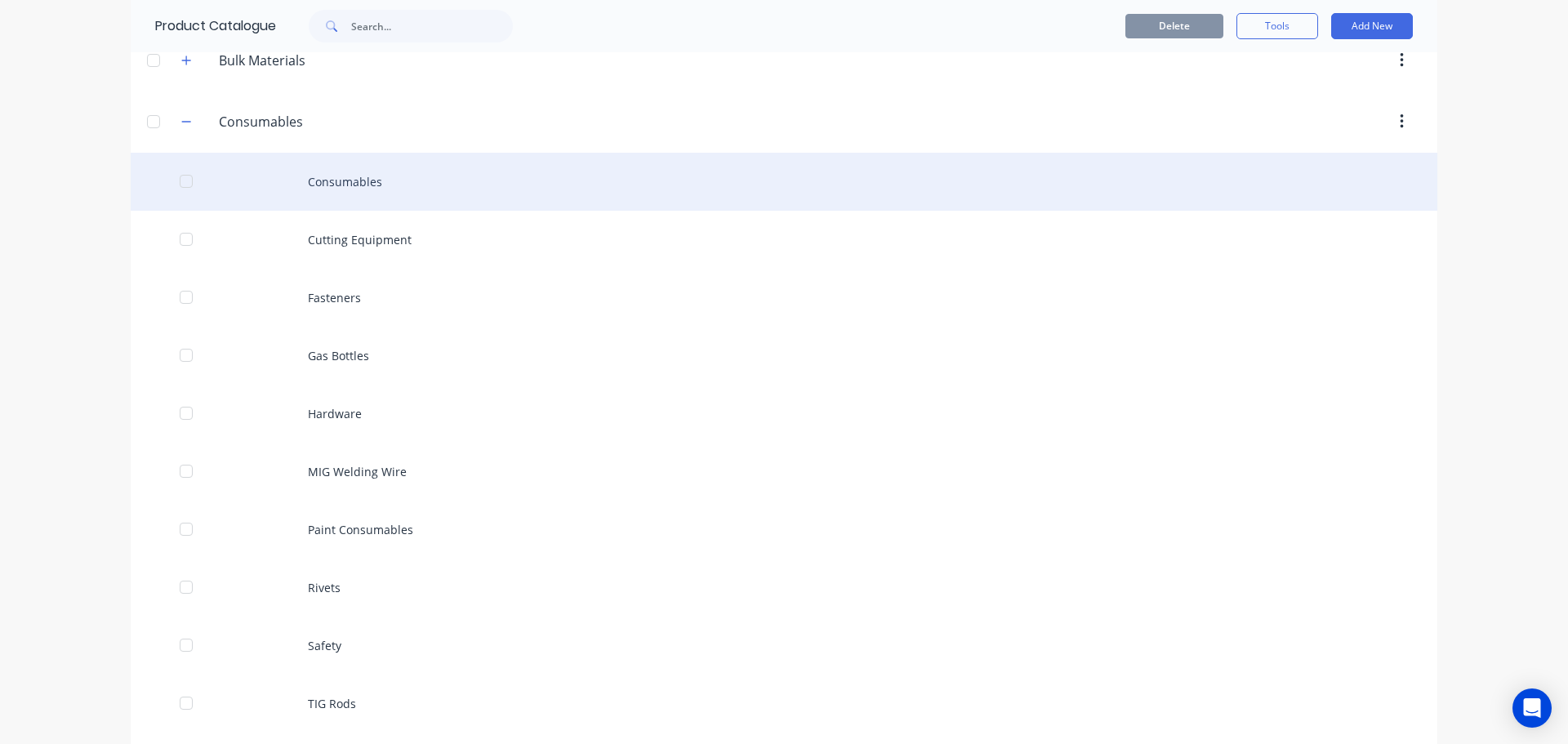
click at [313, 189] on div "Consumables" at bounding box center [784, 182] width 1307 height 58
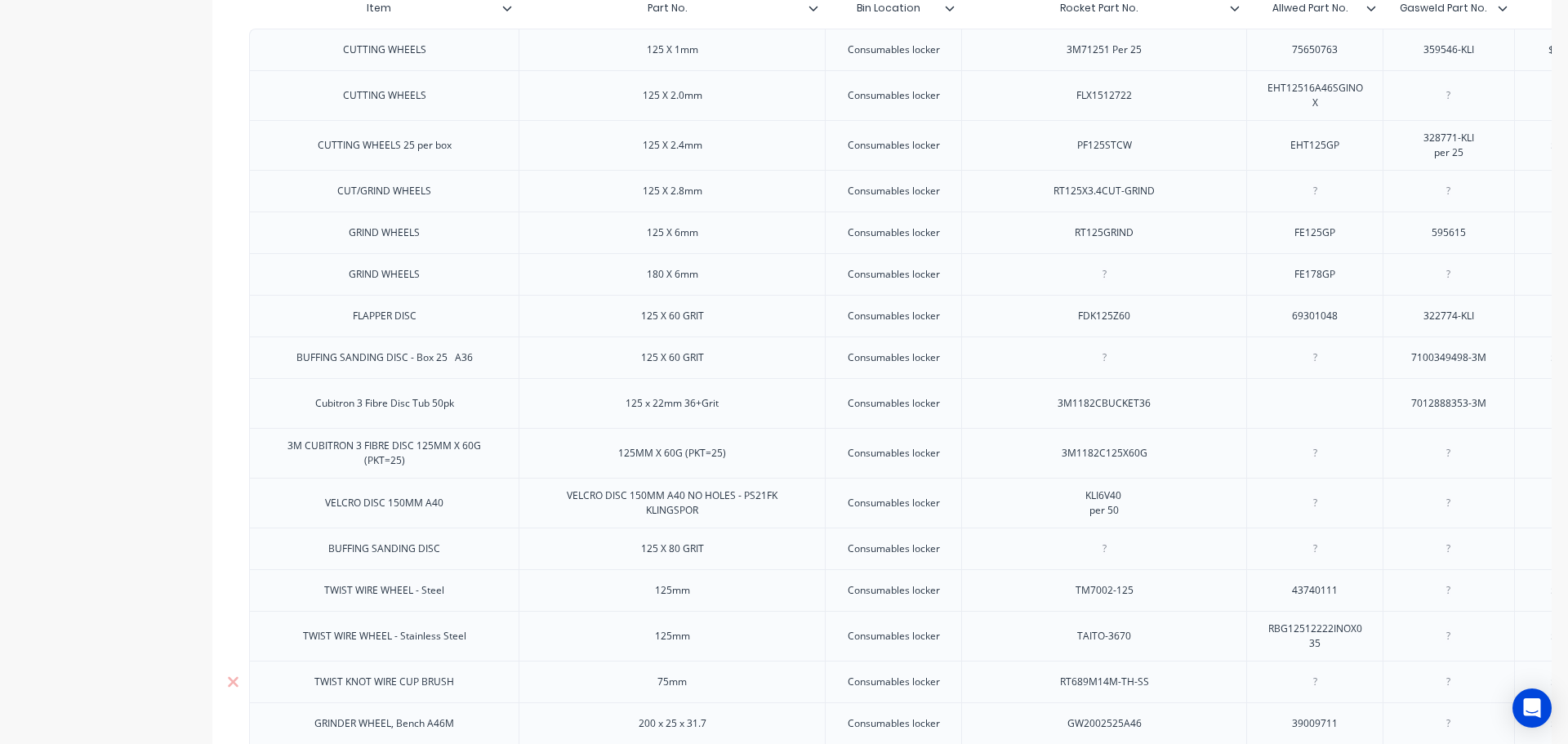
scroll to position [245, 0]
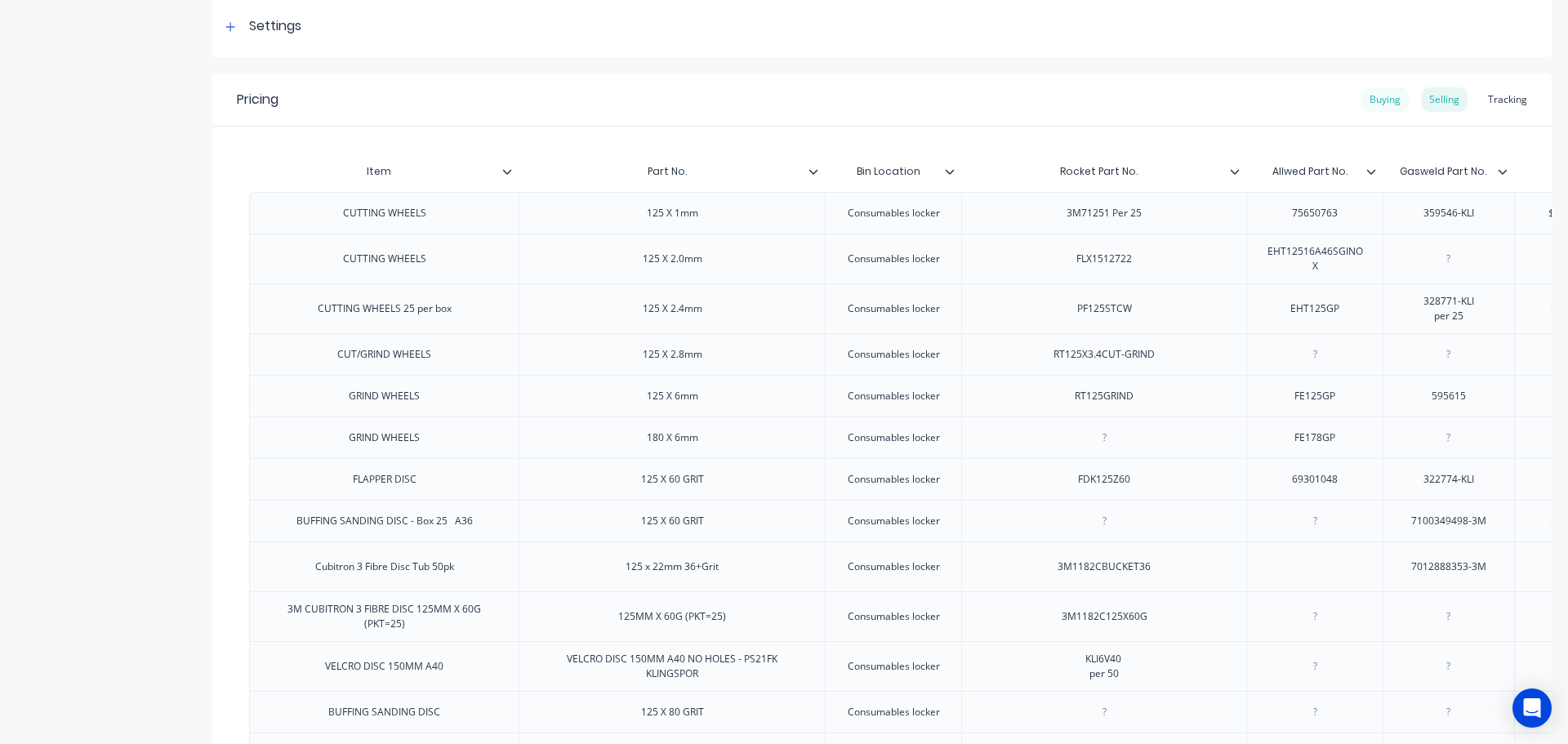
click at [1377, 97] on div "Buying" at bounding box center [1385, 99] width 47 height 25
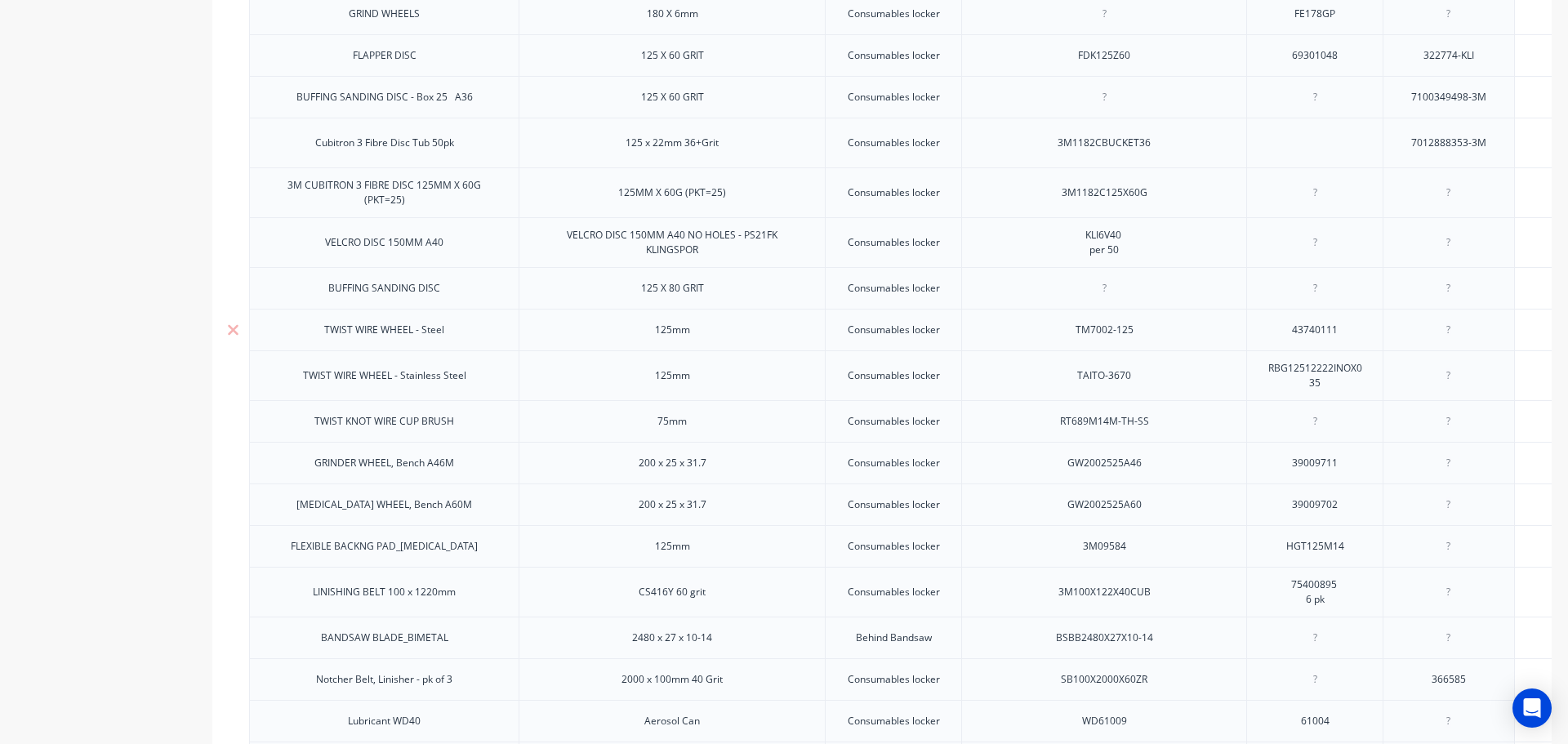
scroll to position [734, 0]
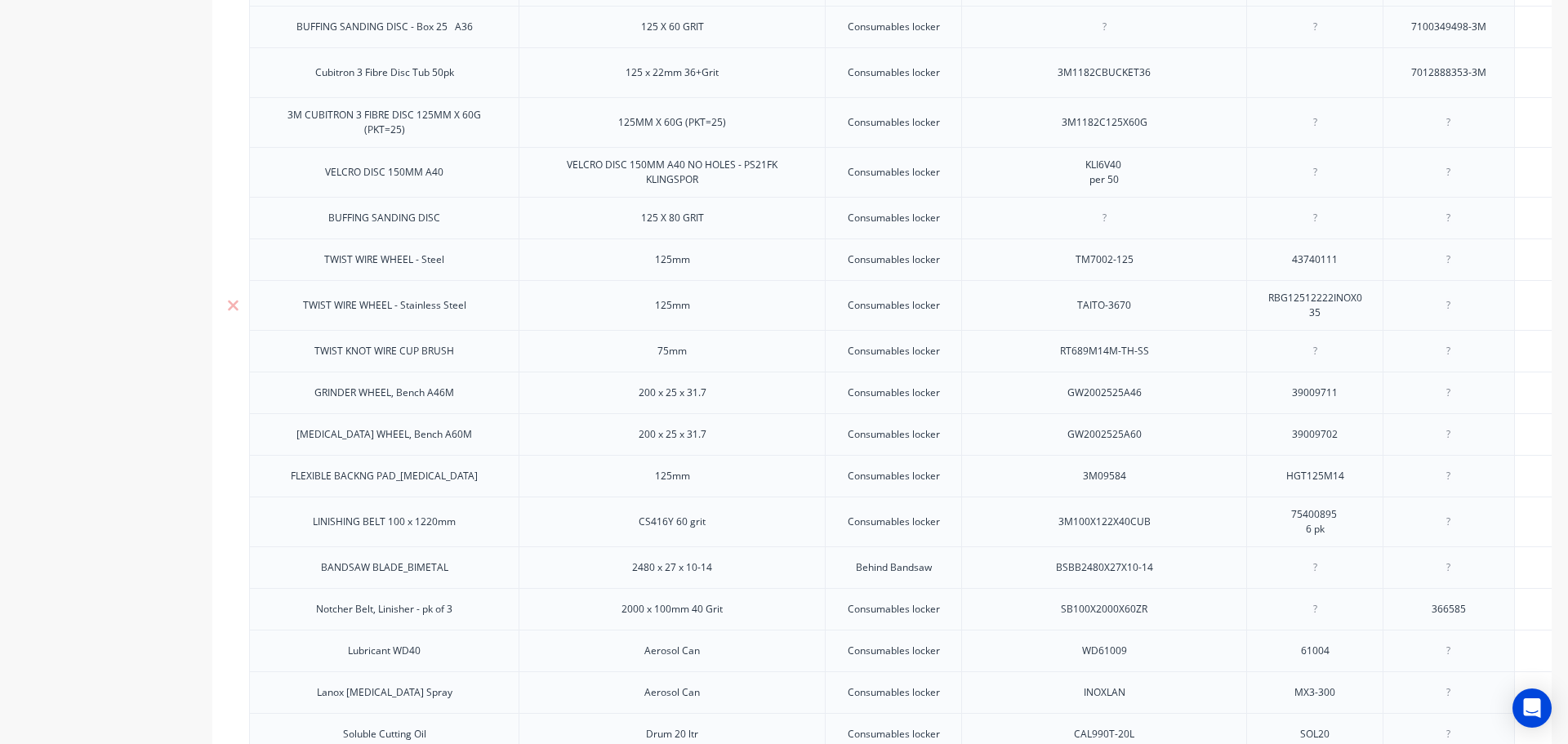
drag, startPoint x: 1136, startPoint y: 318, endPoint x: 1076, endPoint y: 318, distance: 60.0
click at [1076, 316] on div "TAITO-3670" at bounding box center [1104, 305] width 82 height 21
copy div "TAITO-3670"
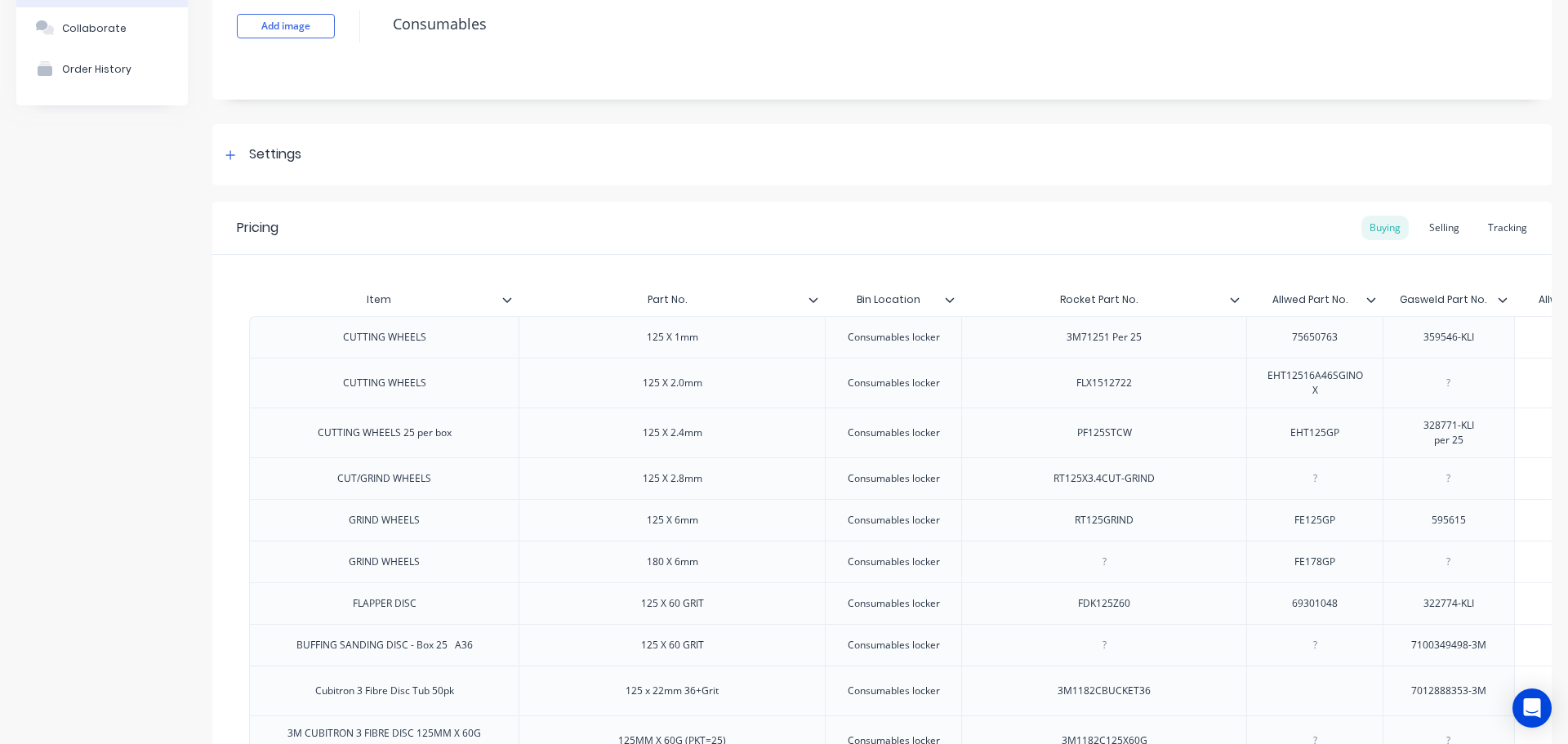
scroll to position [0, 0]
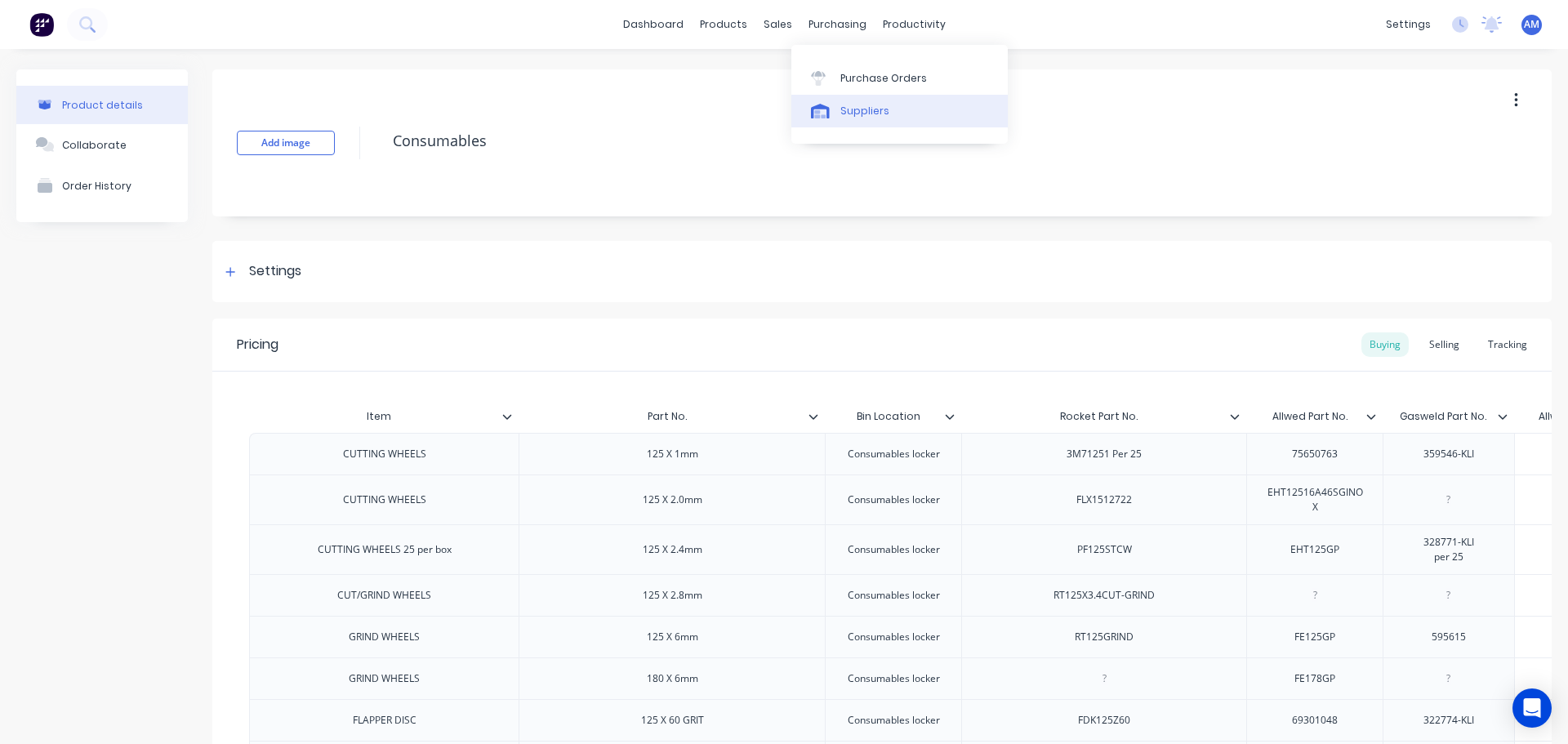
click at [877, 109] on div "Suppliers" at bounding box center [865, 111] width 49 height 15
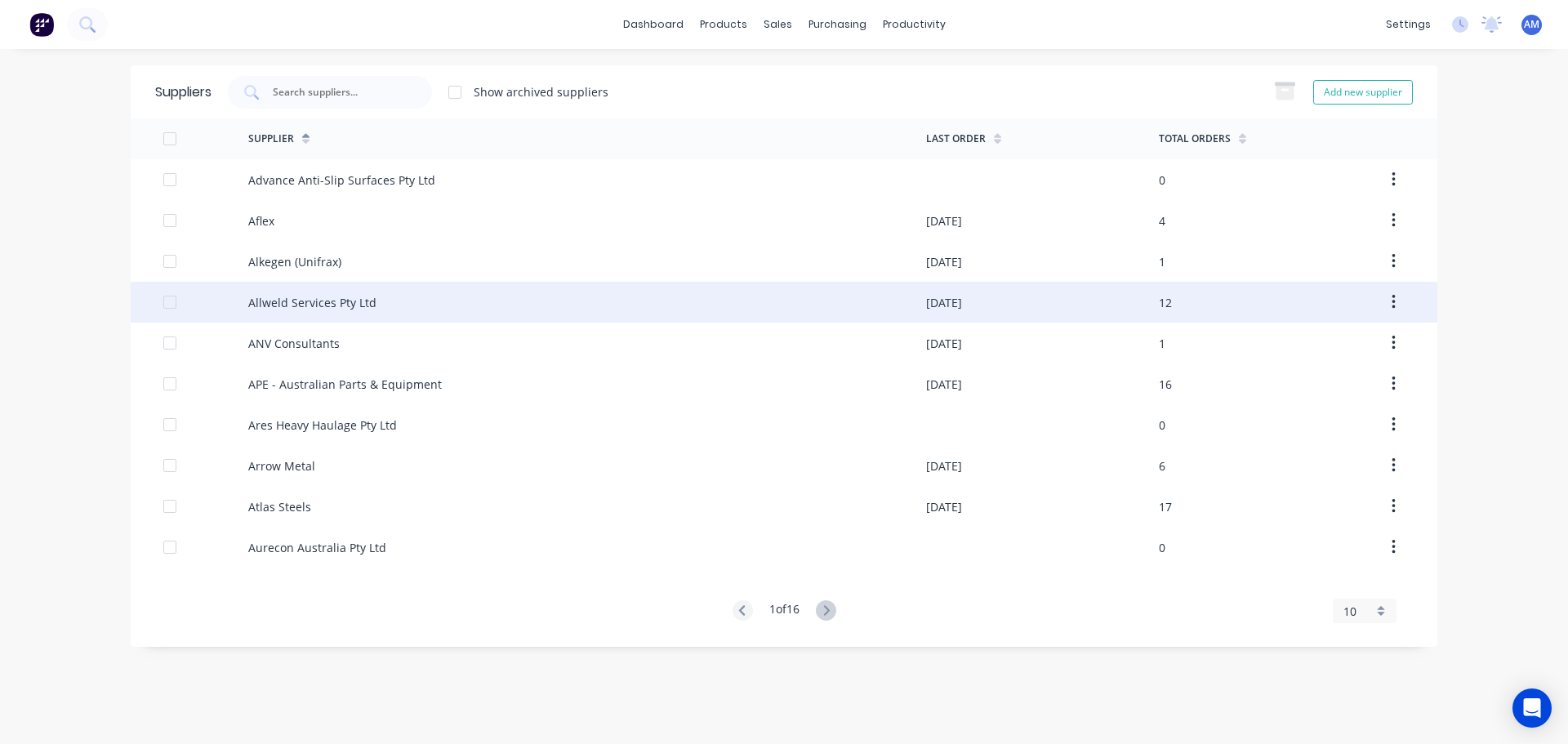
click at [301, 297] on div "Allweld Services Pty Ltd" at bounding box center [313, 303] width 128 height 18
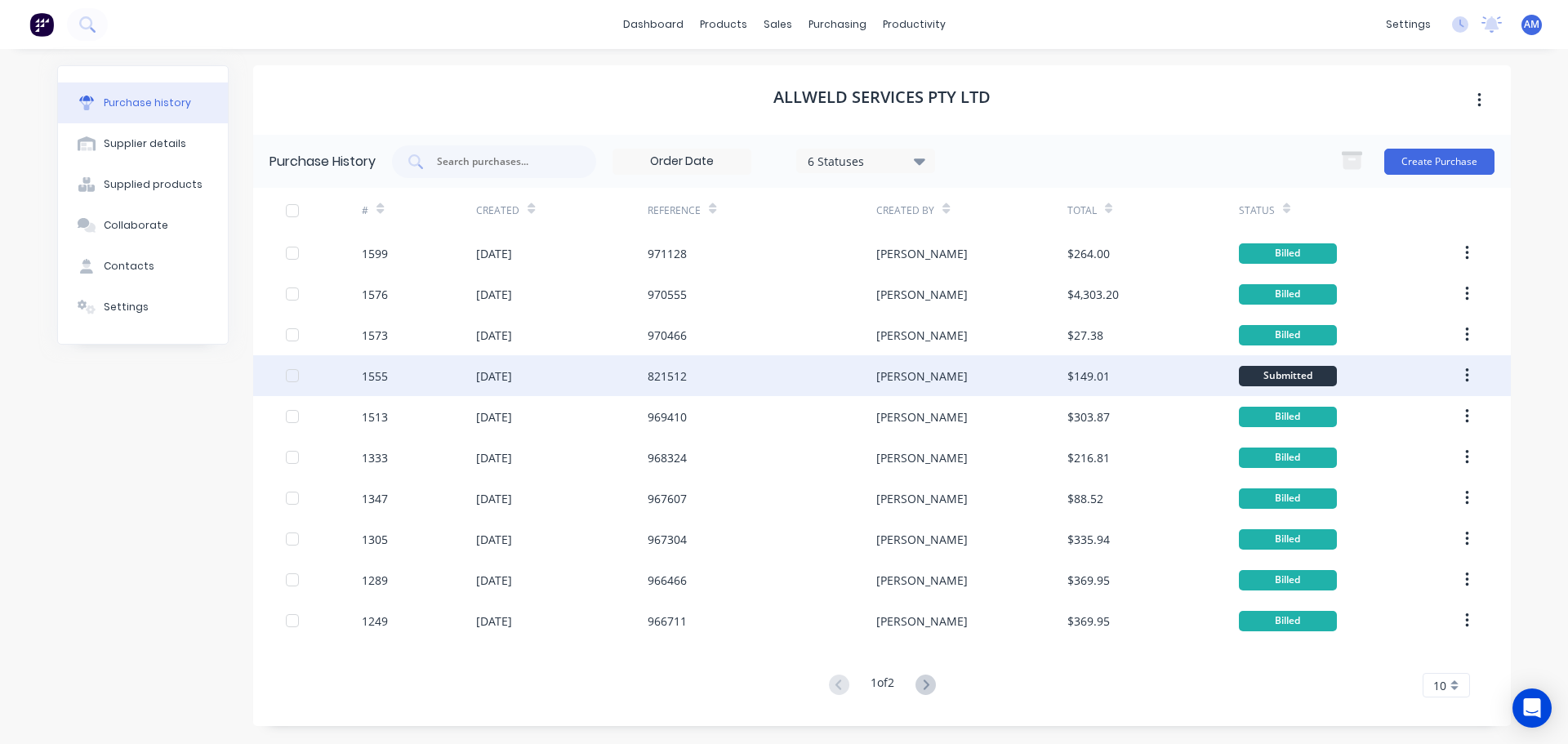
click at [898, 378] on div "[PERSON_NAME]" at bounding box center [922, 376] width 91 height 18
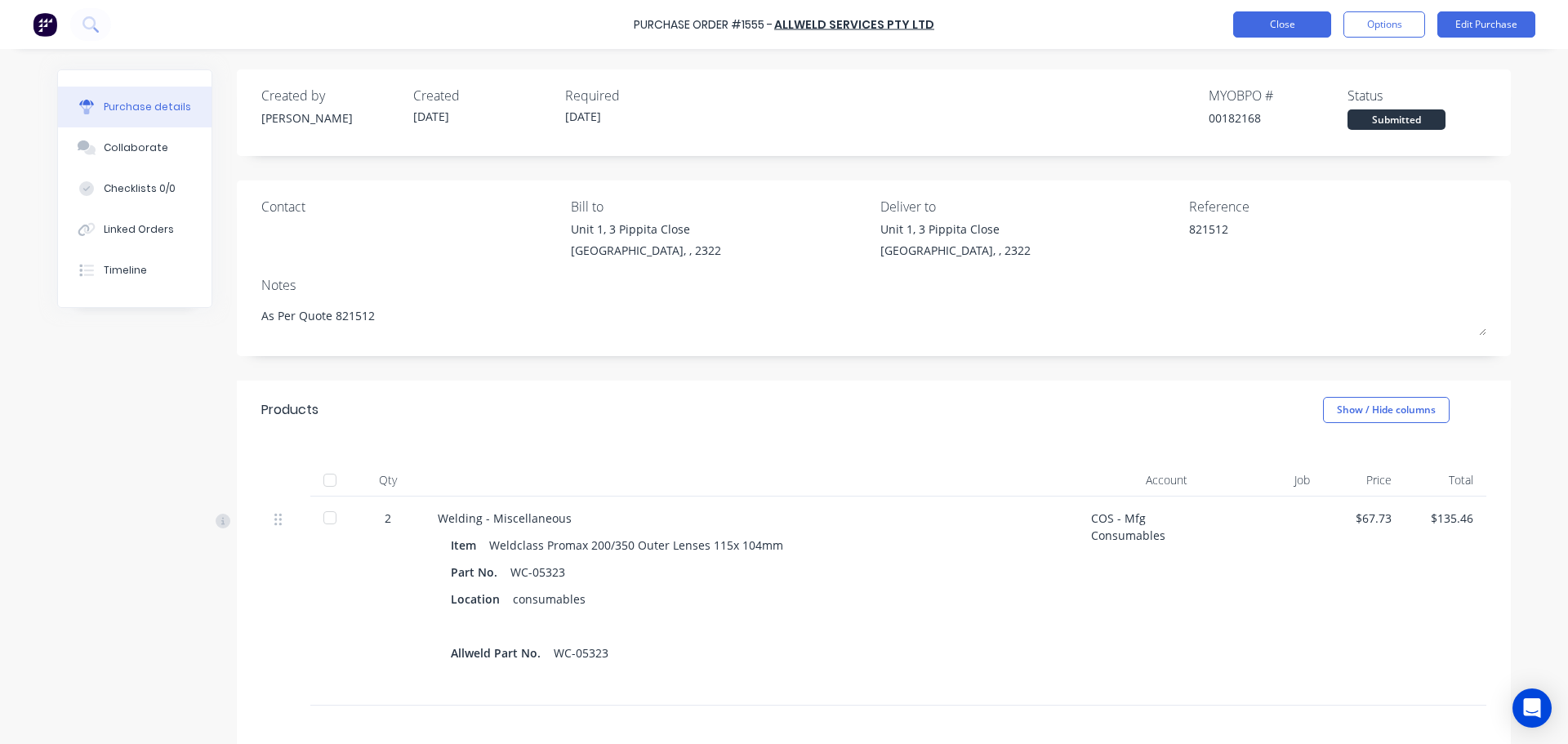
click at [1288, 33] on button "Close" at bounding box center [1282, 25] width 98 height 26
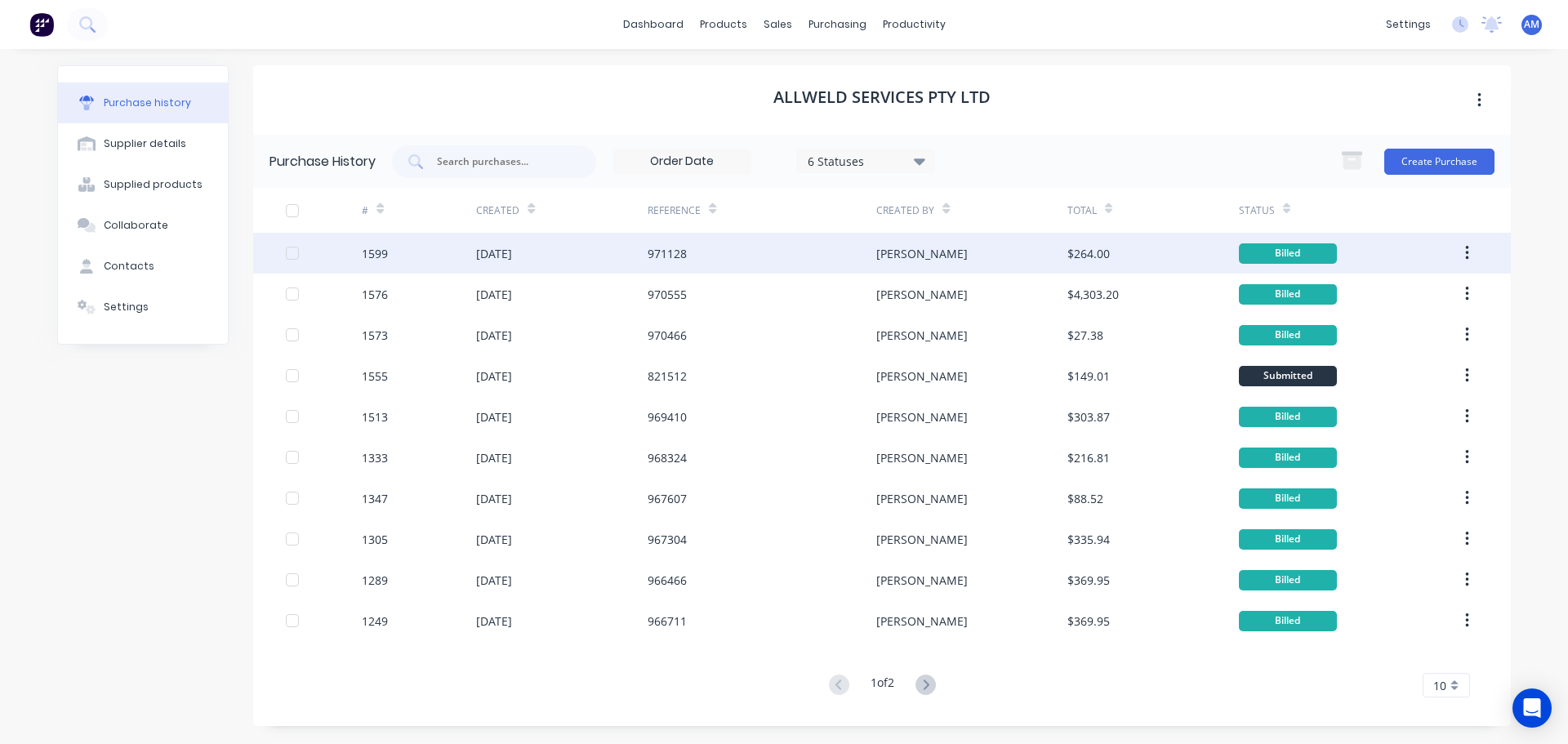
click at [1084, 251] on div "$264.00" at bounding box center [1089, 254] width 42 height 18
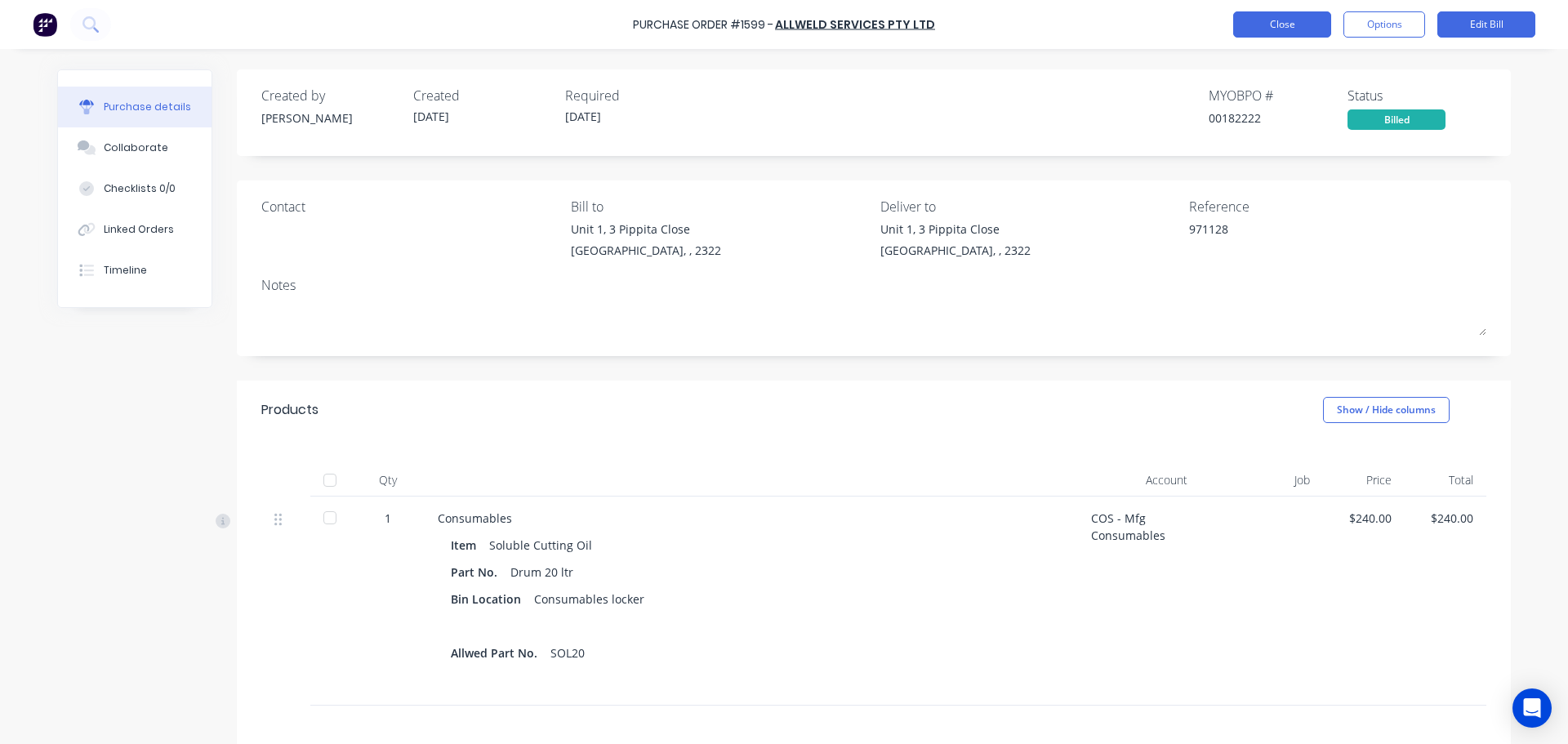
drag, startPoint x: 1292, startPoint y: 7, endPoint x: 1293, endPoint y: 16, distance: 9.1
click at [1293, 7] on div "Purchase Order #1599 - Allweld Services Pty Ltd Close Options Edit Bill" at bounding box center [784, 25] width 1568 height 49
click at [1293, 16] on button "Close" at bounding box center [1282, 25] width 98 height 26
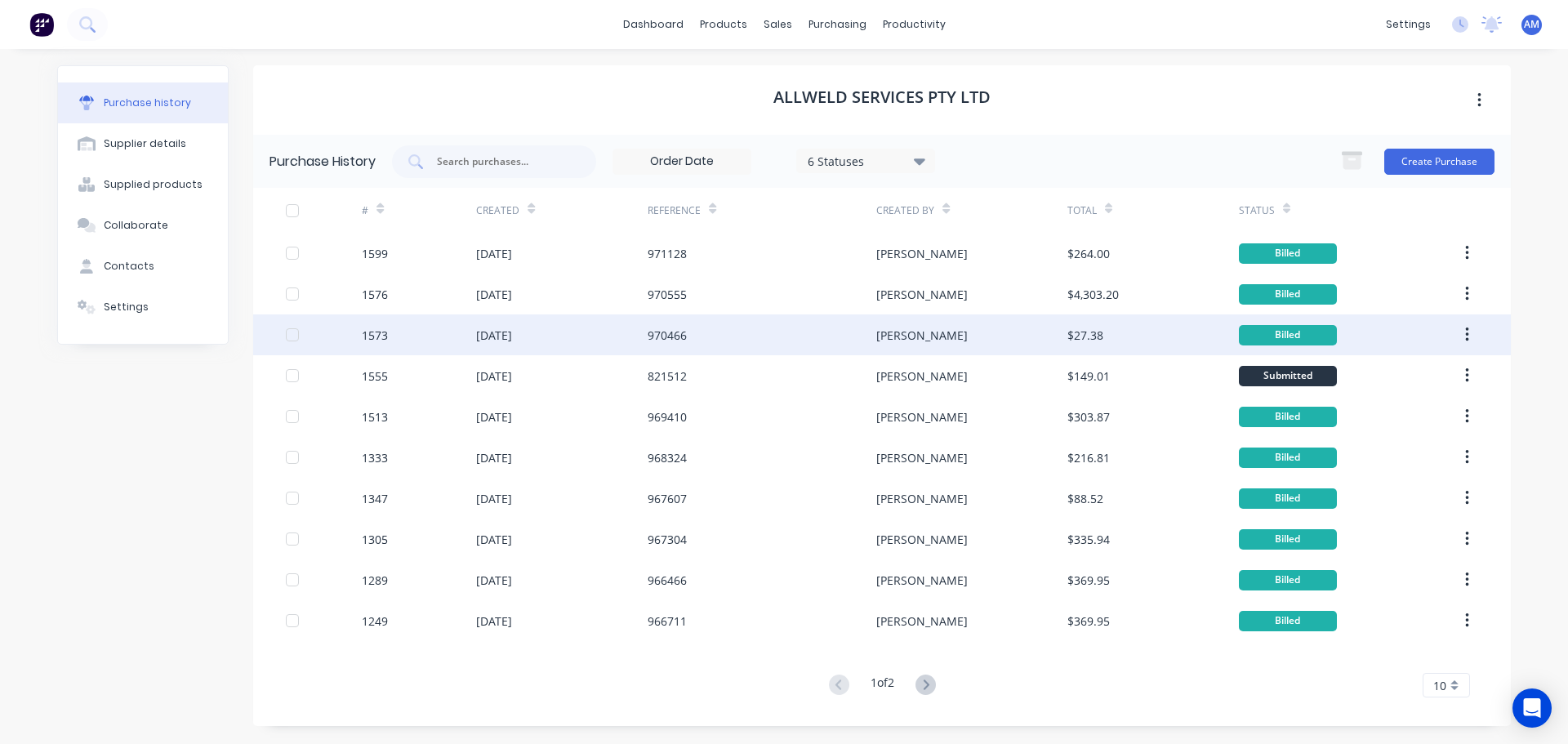
click at [1001, 332] on div "[PERSON_NAME]" at bounding box center [971, 335] width 191 height 40
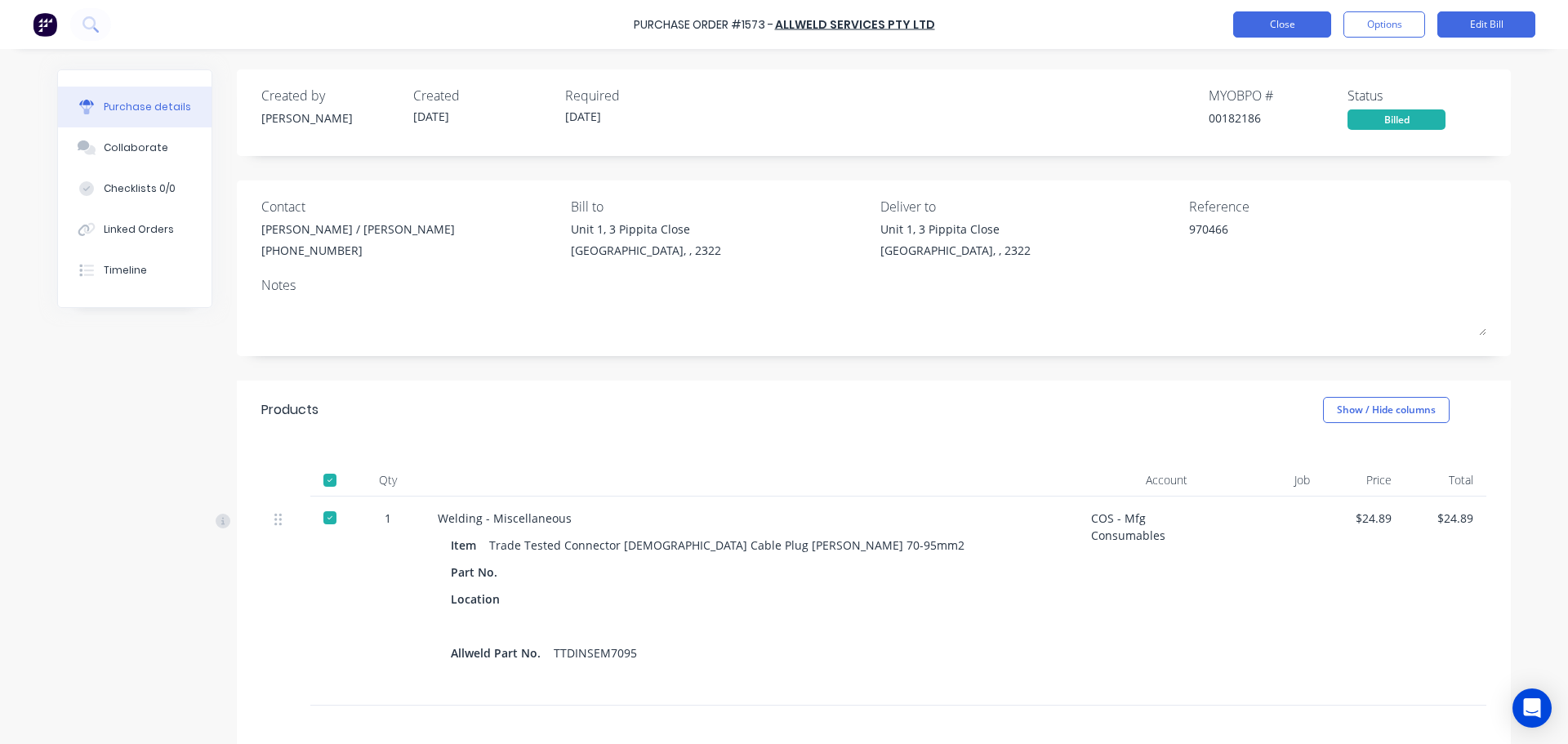
click at [1252, 36] on button "Close" at bounding box center [1282, 25] width 98 height 26
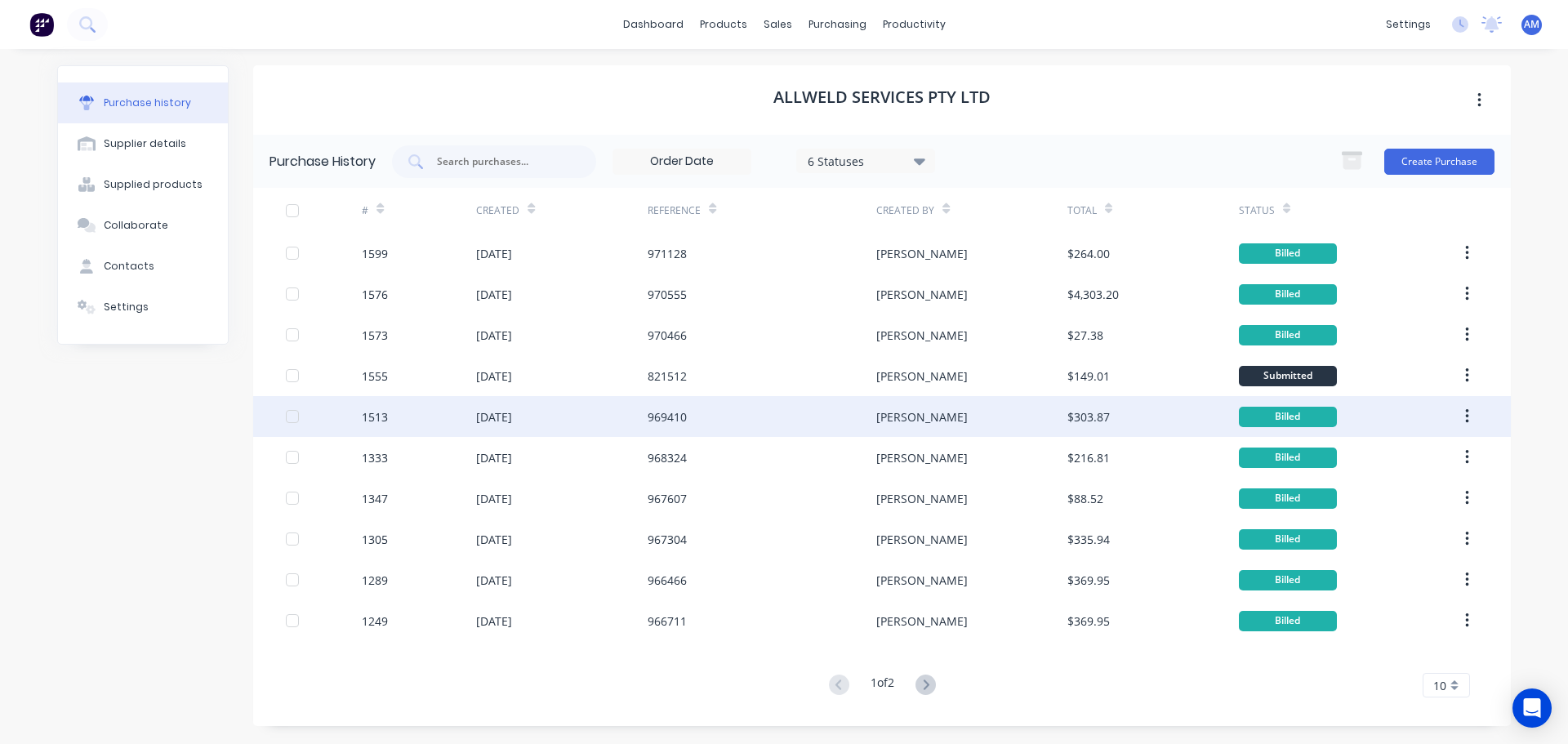
click at [886, 417] on div "[PERSON_NAME]" at bounding box center [922, 417] width 91 height 18
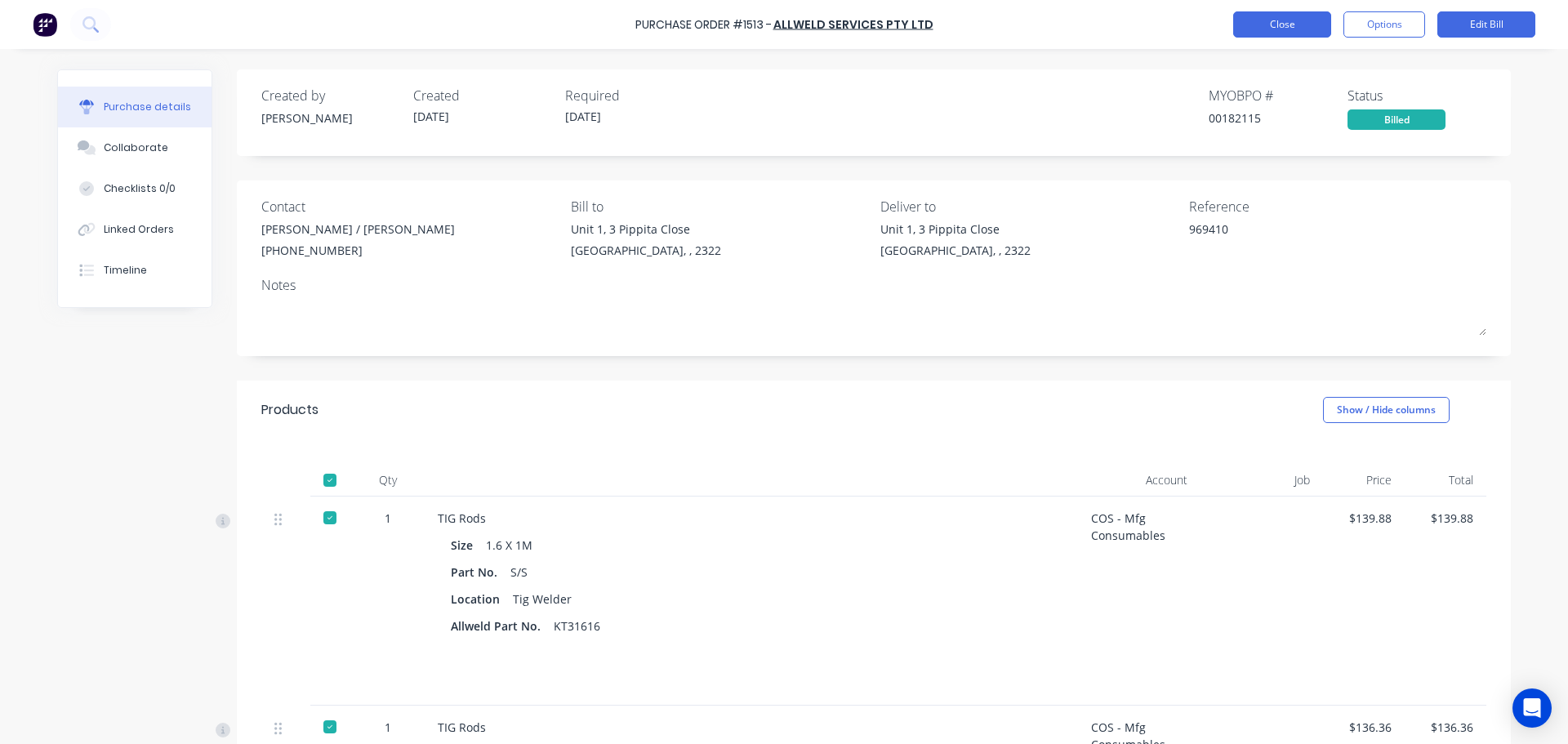
click at [1286, 29] on button "Close" at bounding box center [1282, 25] width 98 height 26
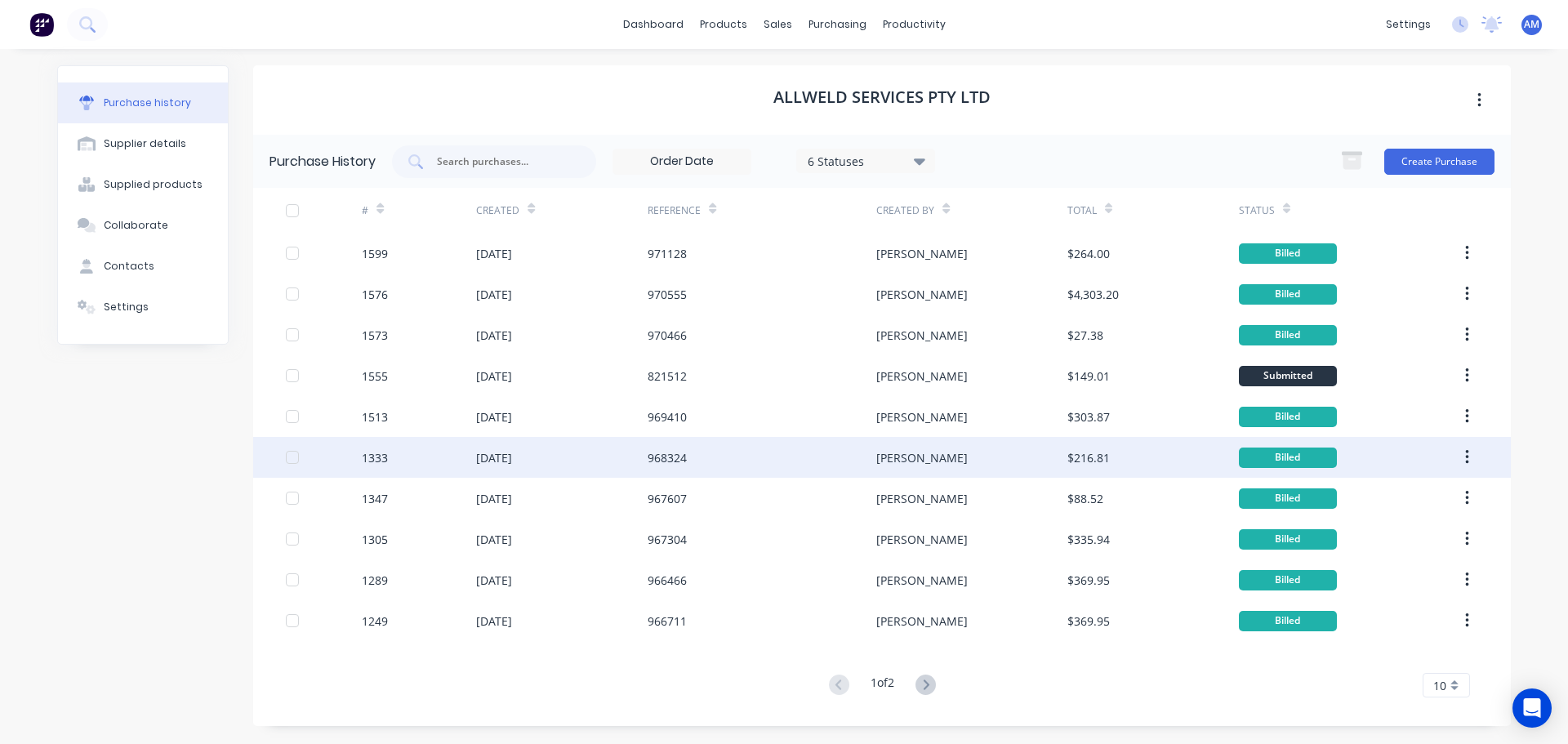
click at [889, 460] on div "[PERSON_NAME]" at bounding box center [922, 458] width 91 height 18
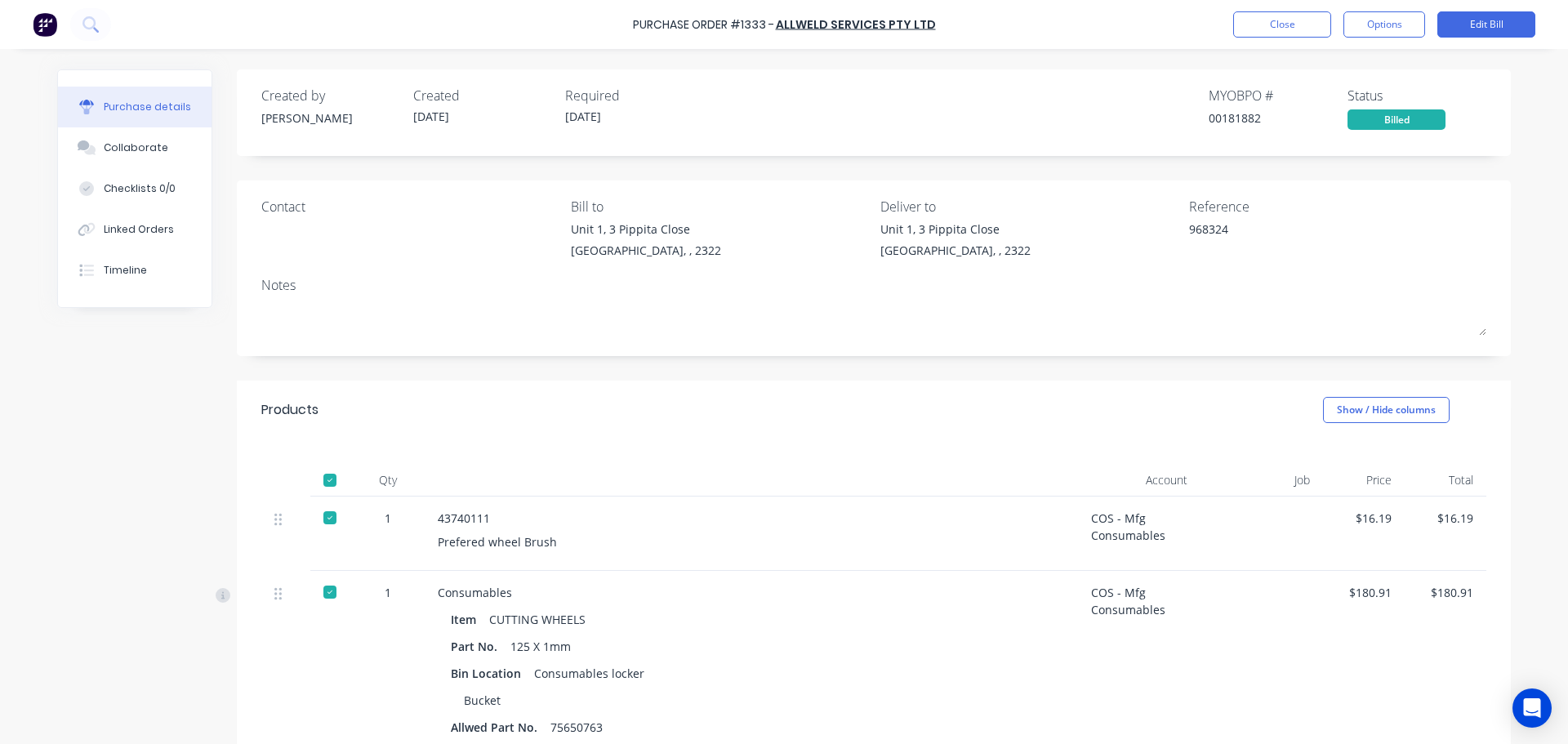
click at [1292, 38] on div "Purchase Order #1333 - Allweld Services Pty Ltd Close Options Edit Bill" at bounding box center [784, 25] width 1568 height 49
click at [1286, 29] on button "Close" at bounding box center [1282, 25] width 98 height 26
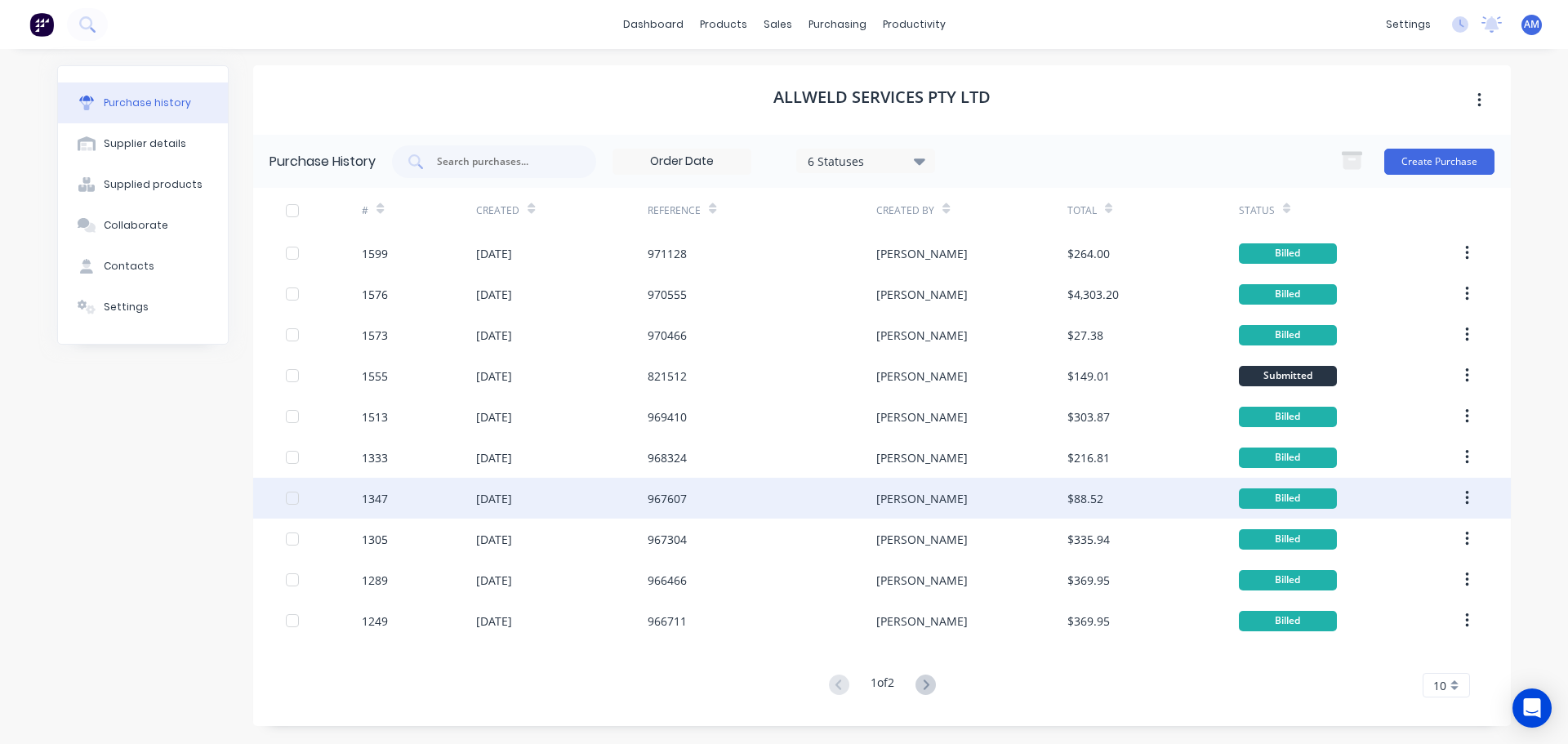
click at [894, 499] on div "[PERSON_NAME]" at bounding box center [922, 499] width 91 height 18
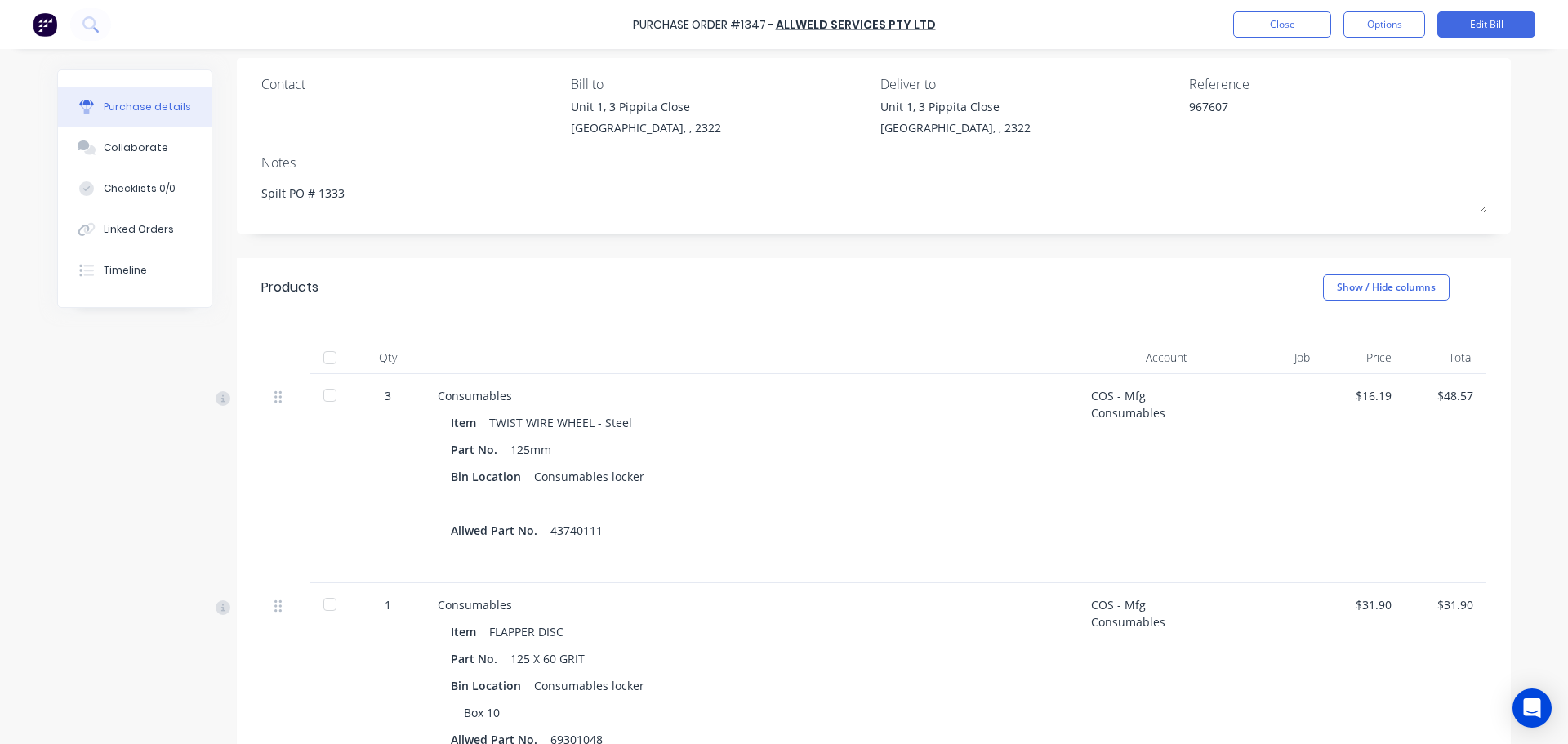
scroll to position [163, 0]
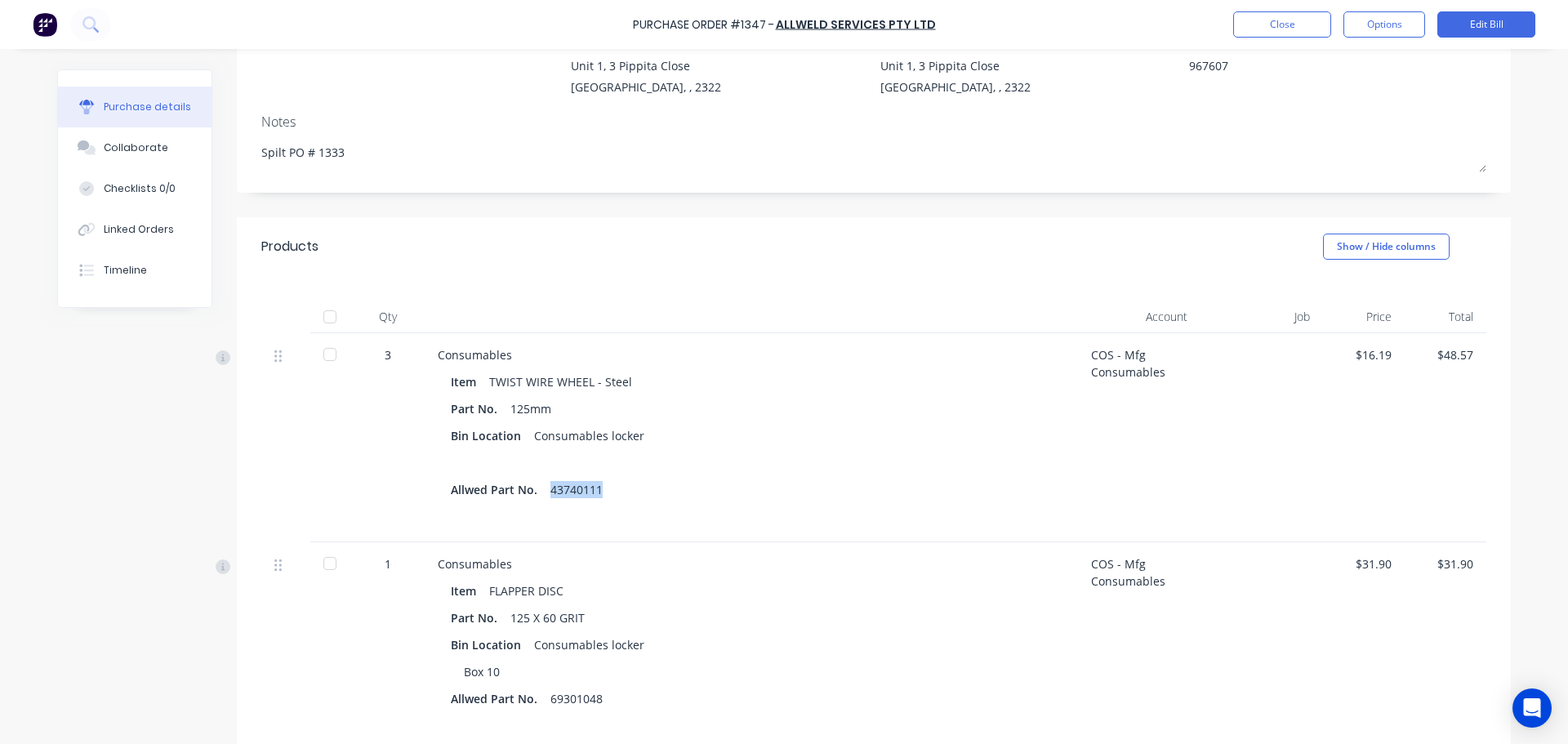
drag, startPoint x: 596, startPoint y: 488, endPoint x: 543, endPoint y: 488, distance: 53.0
click at [543, 488] on div "Allwed Part No. 43740111" at bounding box center [751, 489] width 601 height 24
drag, startPoint x: 633, startPoint y: 379, endPoint x: 481, endPoint y: 379, distance: 152.0
click at [481, 379] on div "Item TWIST WIRE WHEEL - Steel" at bounding box center [751, 381] width 601 height 24
copy div "TWIST WIRE WHEEL - Steel"
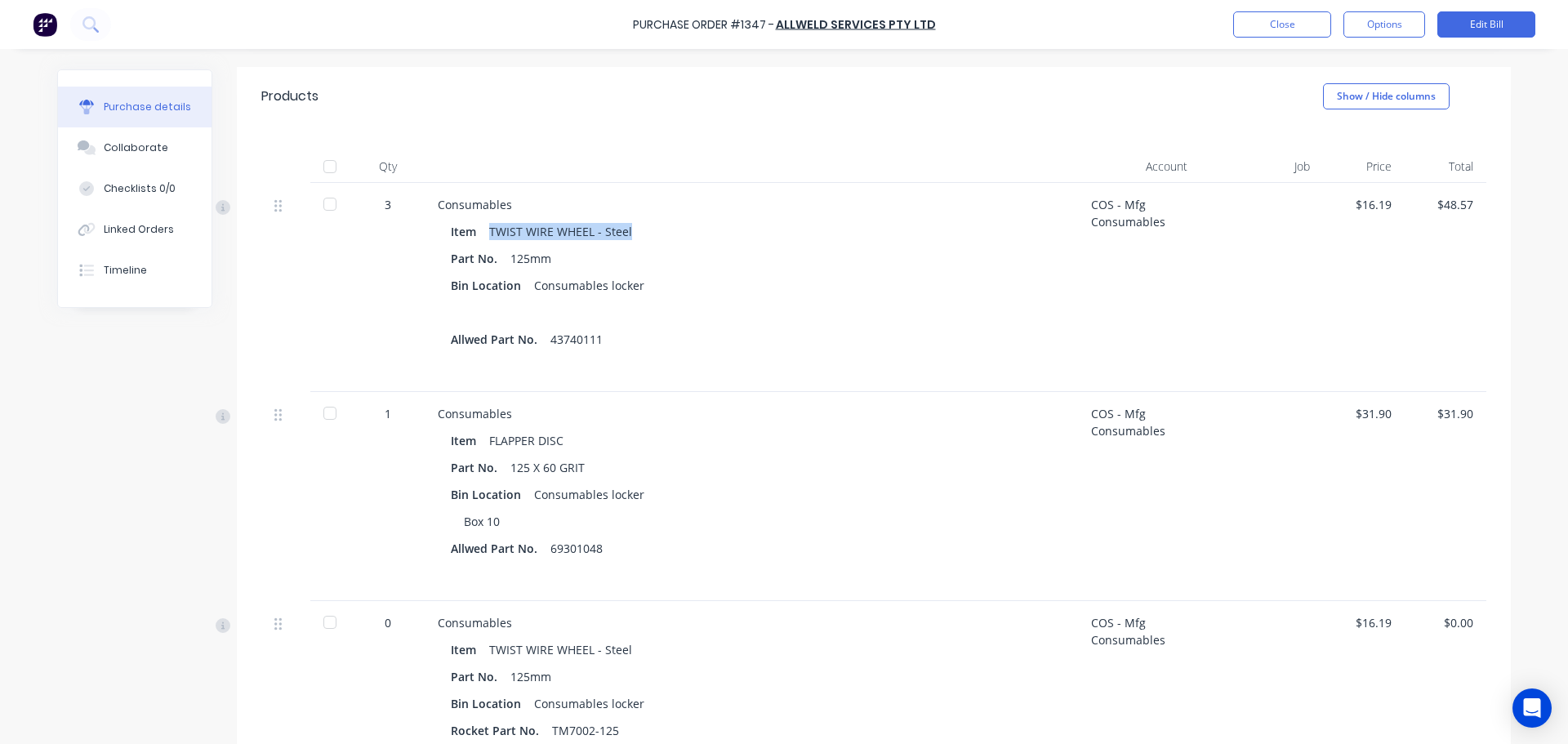
scroll to position [408, 0]
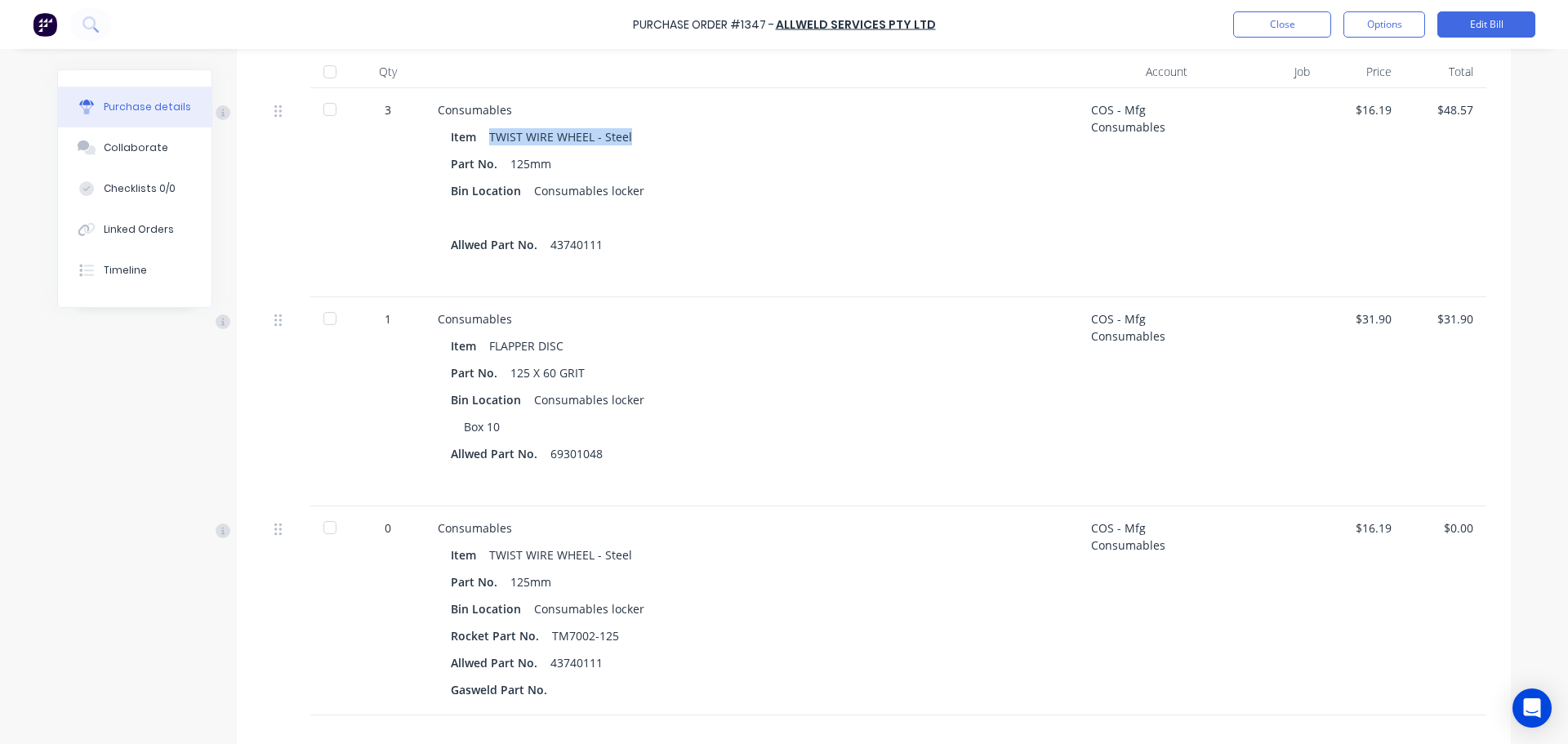
drag, startPoint x: 616, startPoint y: 636, endPoint x: 543, endPoint y: 630, distance: 73.2
click at [543, 630] on div "Rocket Part No. TM7002-125" at bounding box center [751, 635] width 601 height 24
copy div "TM7002-125"
drag, startPoint x: 635, startPoint y: 548, endPoint x: 480, endPoint y: 549, distance: 155.0
click at [480, 549] on div "Item TWIST WIRE WHEEL - Steel" at bounding box center [751, 554] width 601 height 24
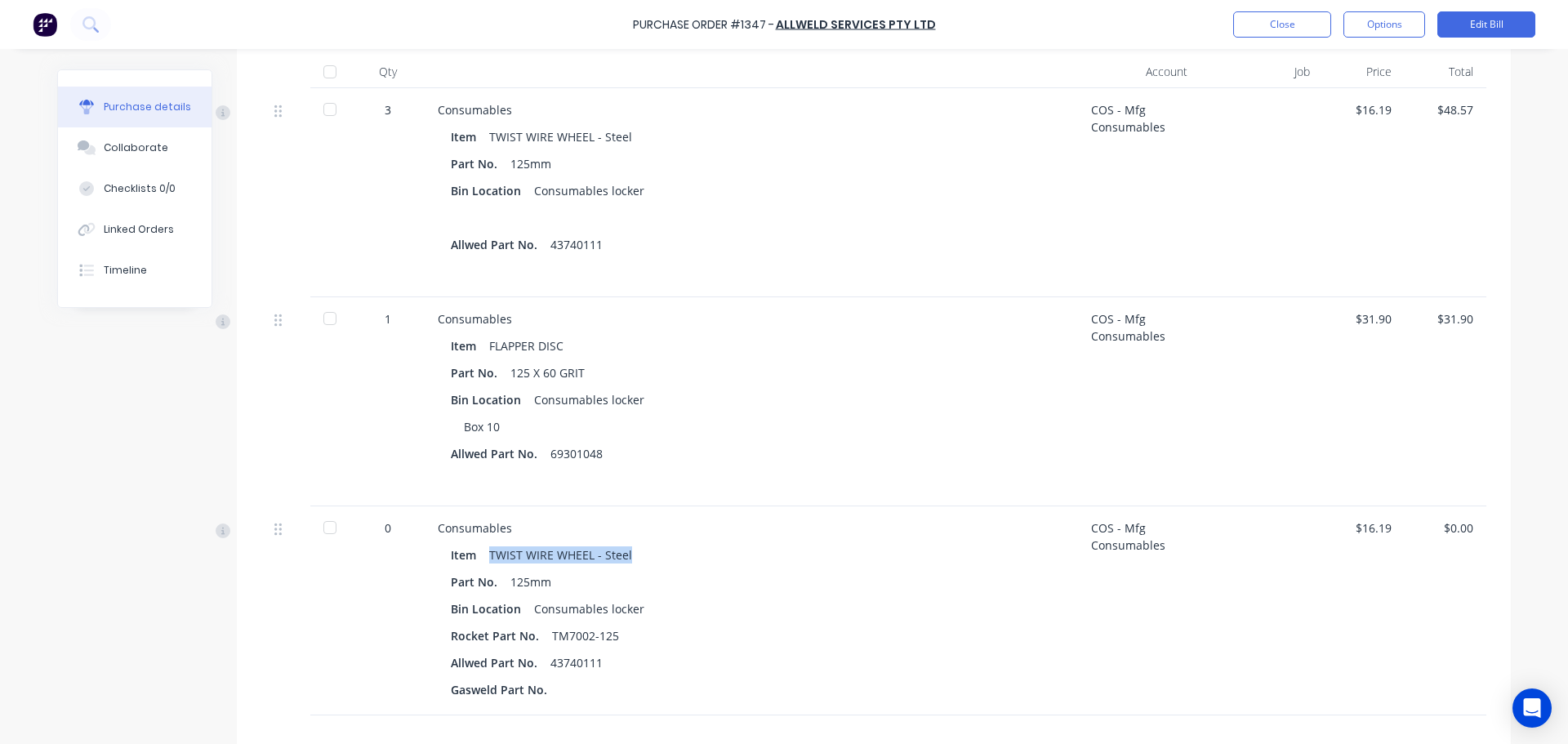
copy div "TWIST WIRE WHEEL - Steel"
click at [1296, 25] on button "Close" at bounding box center [1282, 25] width 98 height 26
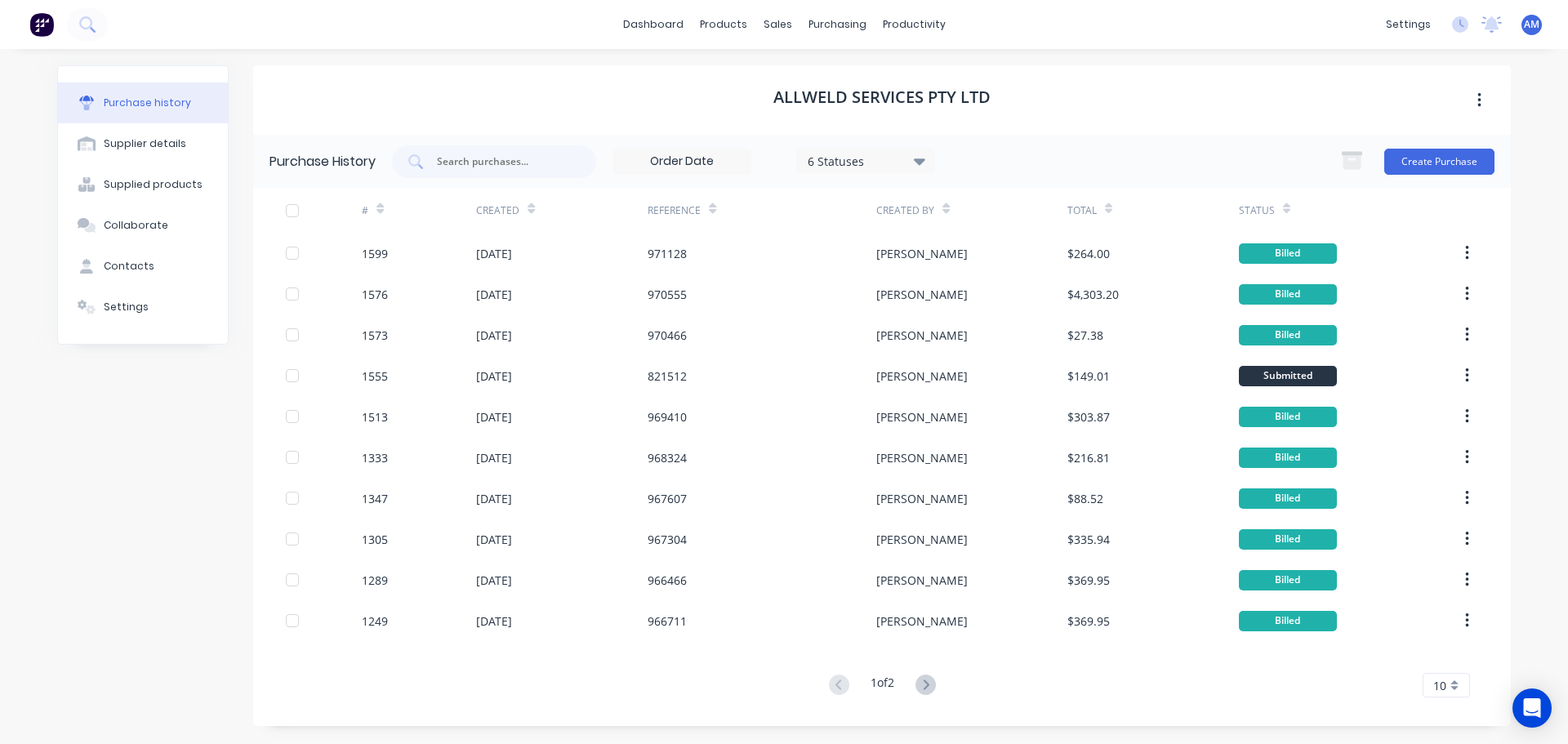
click at [1455, 673] on div "10" at bounding box center [1447, 685] width 47 height 25
click at [1445, 655] on div "35" at bounding box center [1447, 657] width 46 height 29
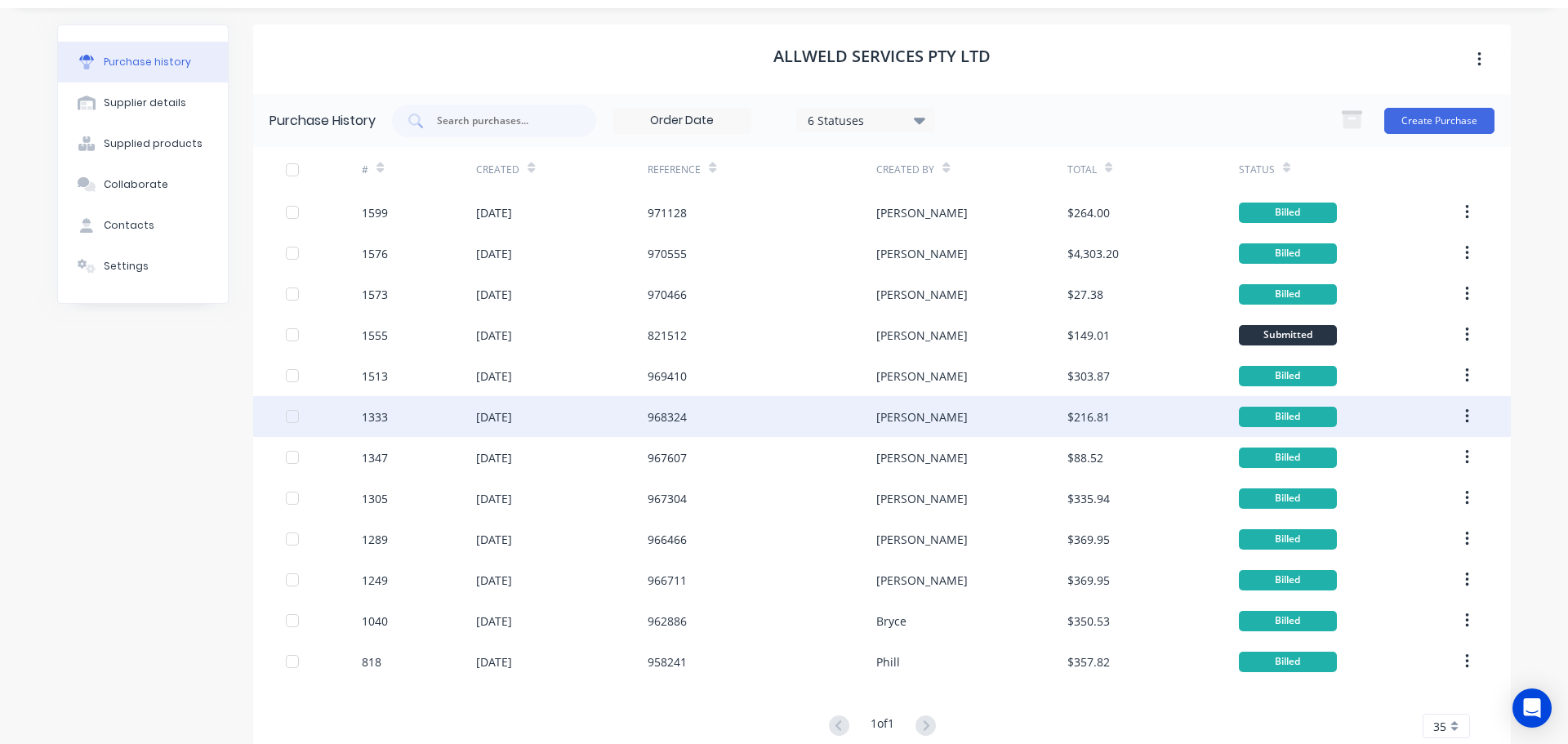
scroll to position [80, 0]
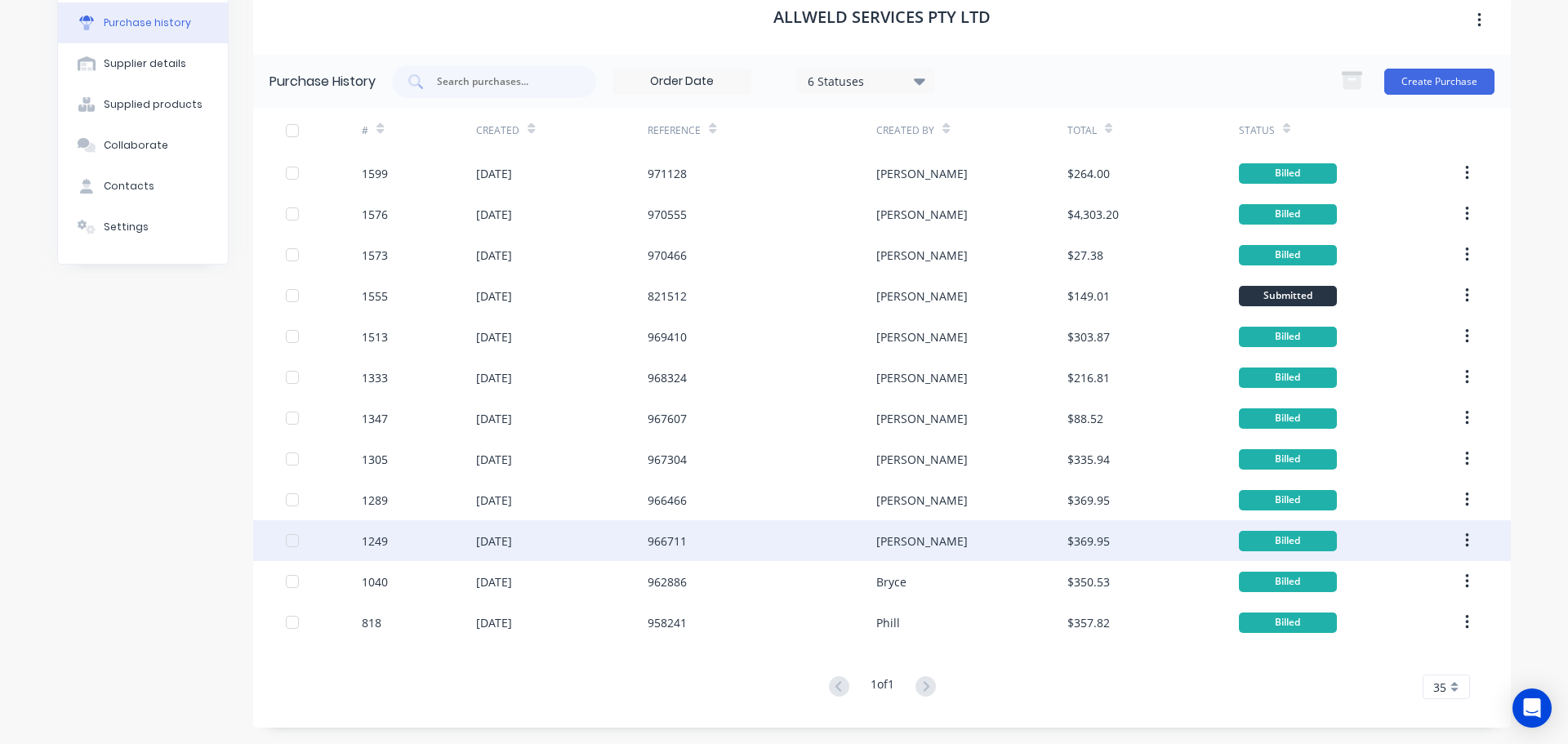
click at [926, 538] on div "[PERSON_NAME]" at bounding box center [971, 540] width 191 height 40
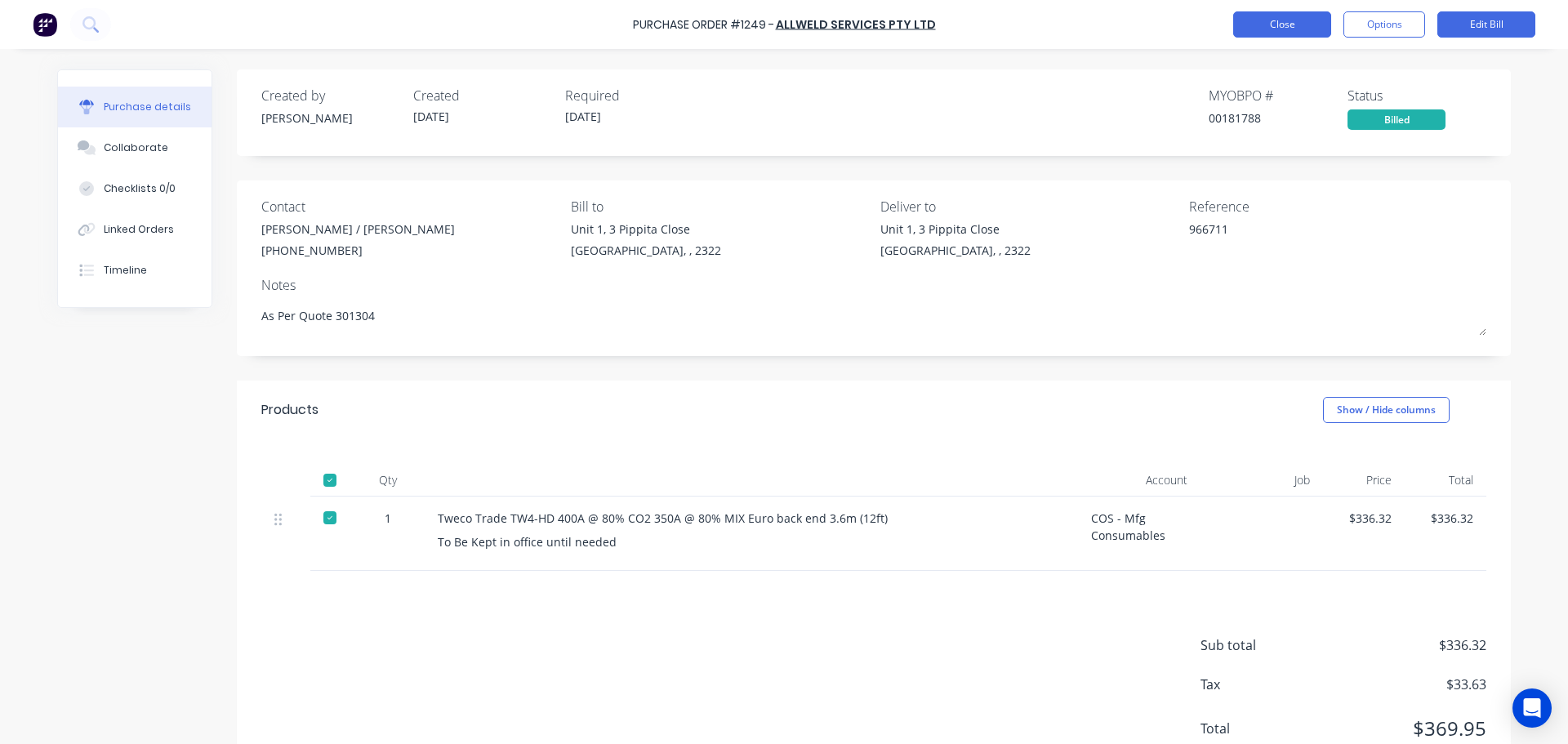
click at [1303, 30] on button "Close" at bounding box center [1282, 25] width 98 height 26
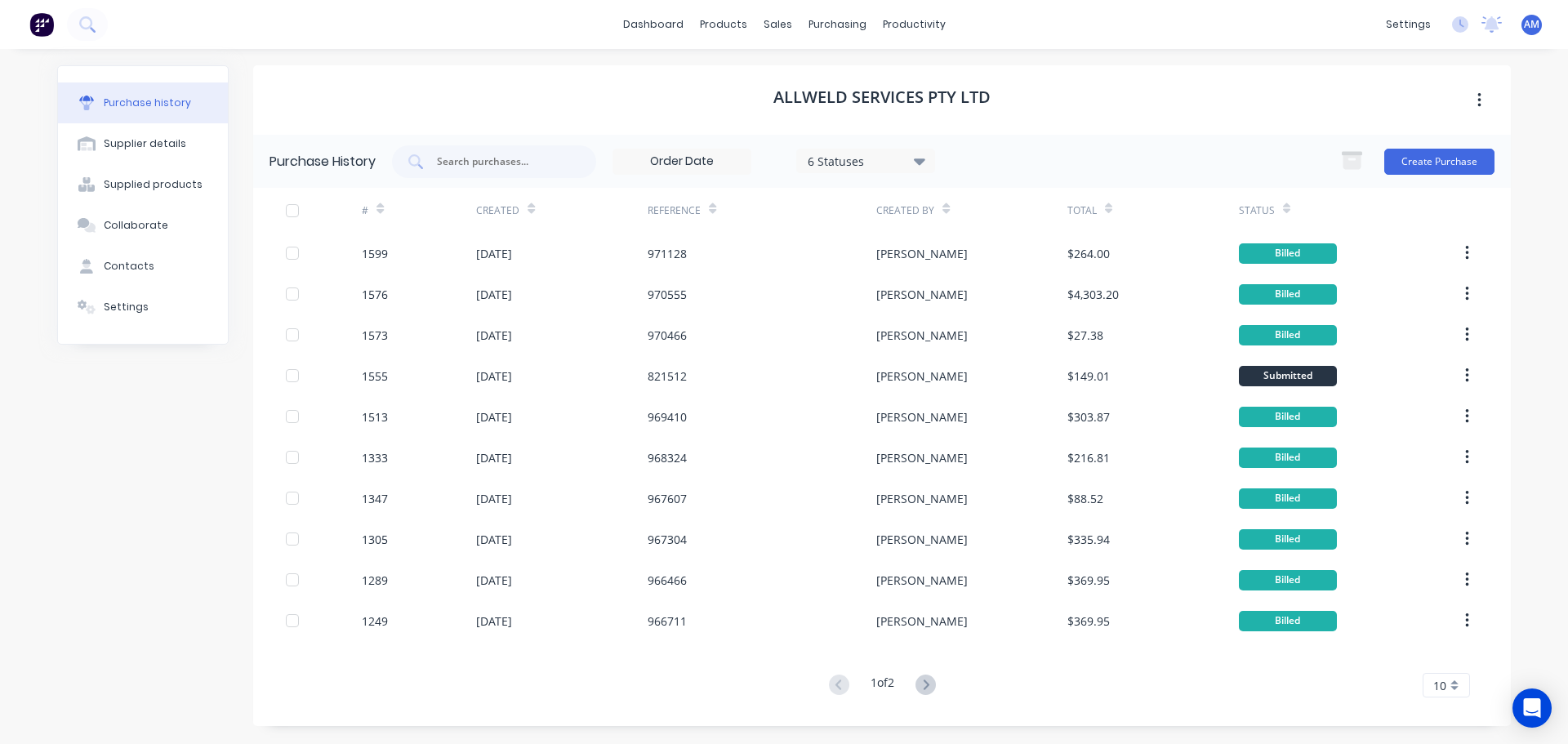
click at [1450, 686] on div "10" at bounding box center [1447, 685] width 47 height 25
click at [1441, 653] on div "35" at bounding box center [1447, 657] width 46 height 29
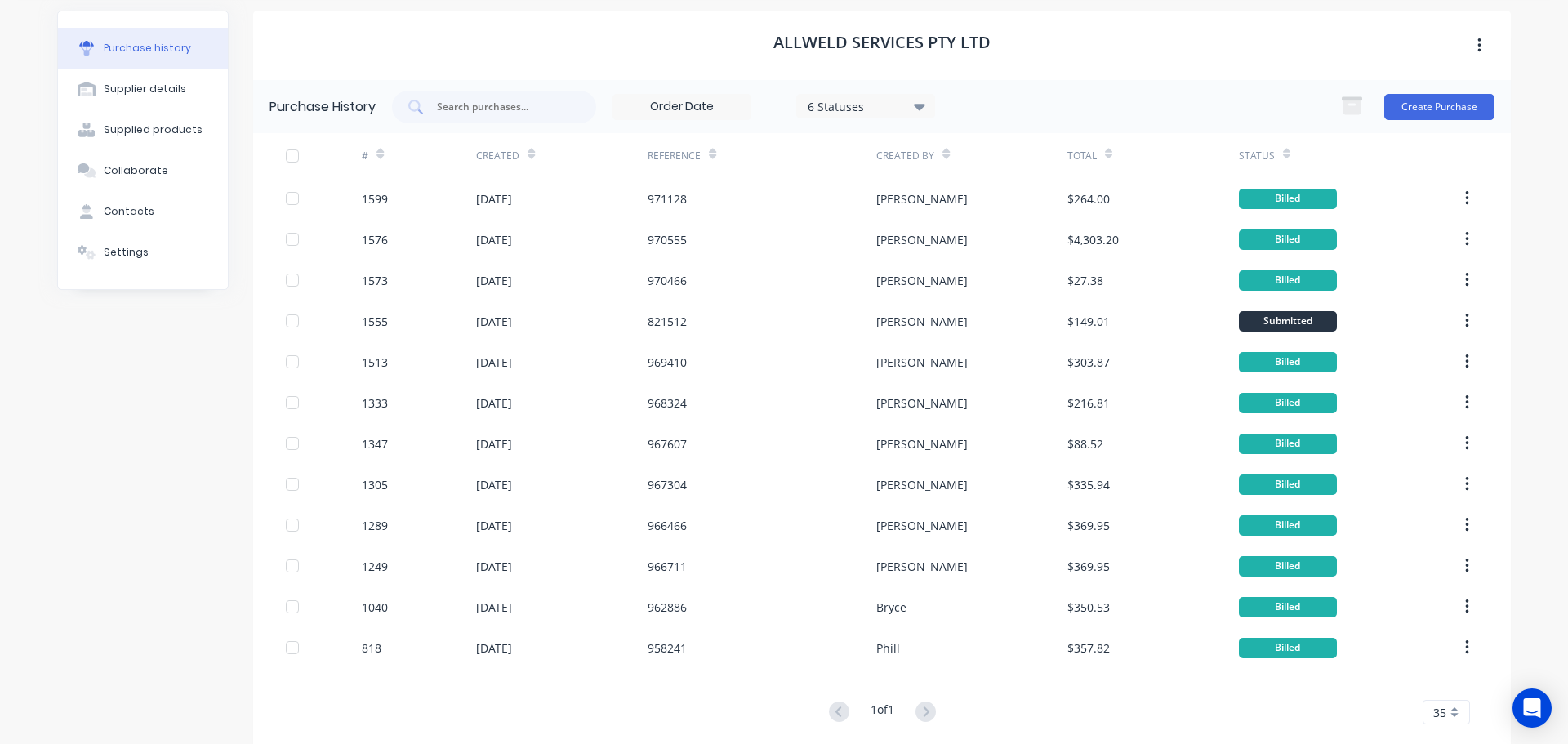
scroll to position [80, 0]
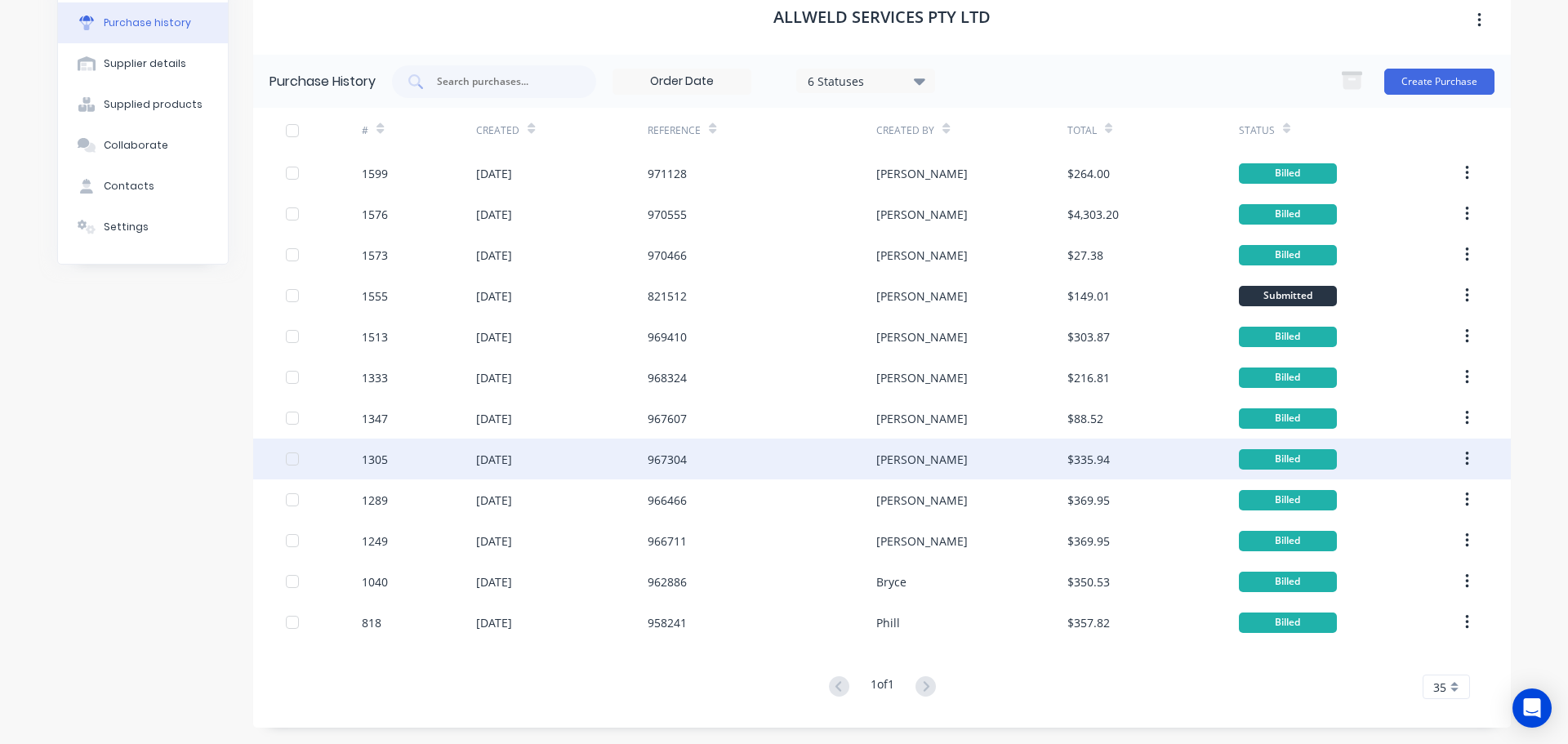
click at [902, 458] on div "[PERSON_NAME]" at bounding box center [922, 459] width 91 height 18
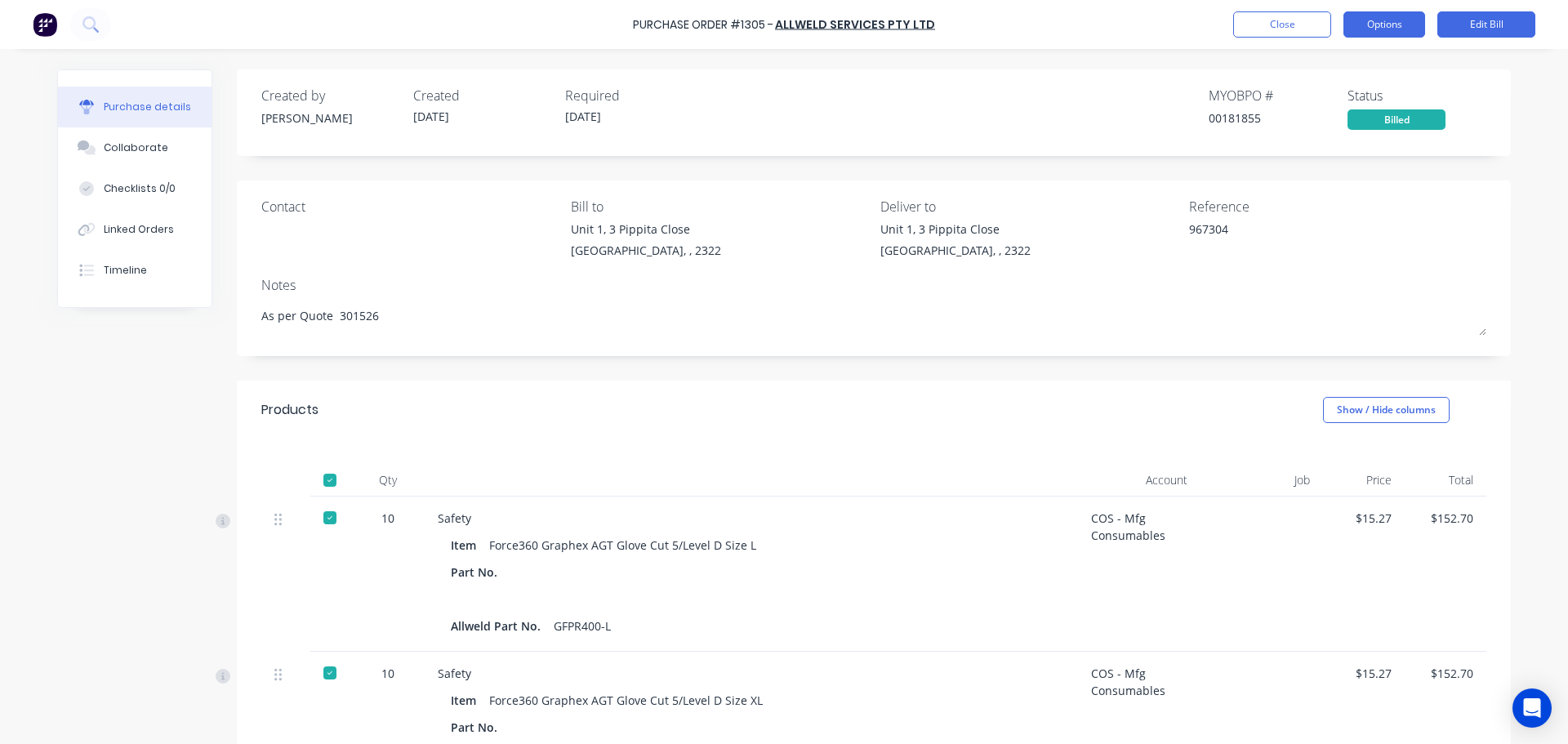
click at [1381, 27] on button "Options" at bounding box center [1384, 25] width 82 height 26
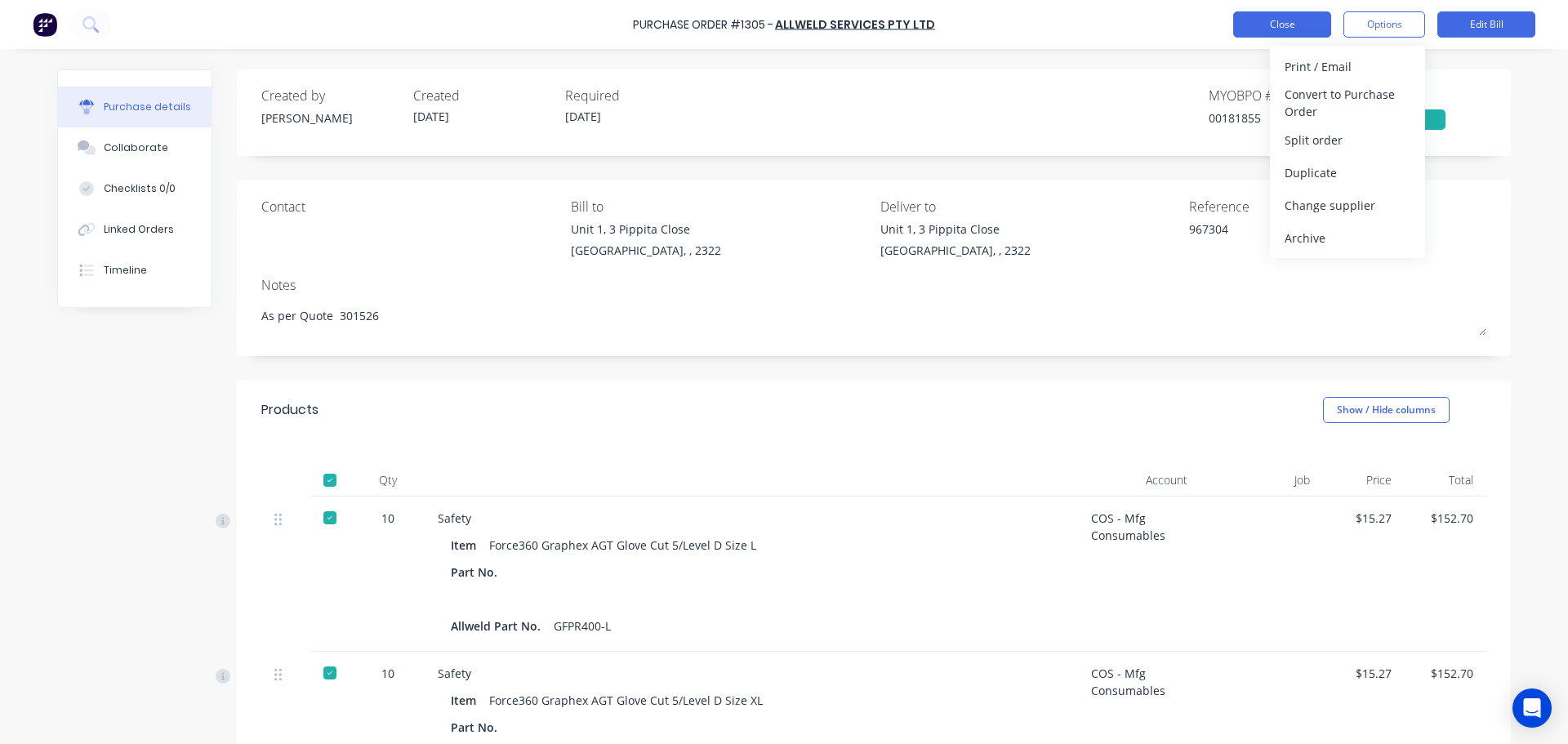
click at [1282, 25] on button "Close" at bounding box center [1282, 25] width 98 height 26
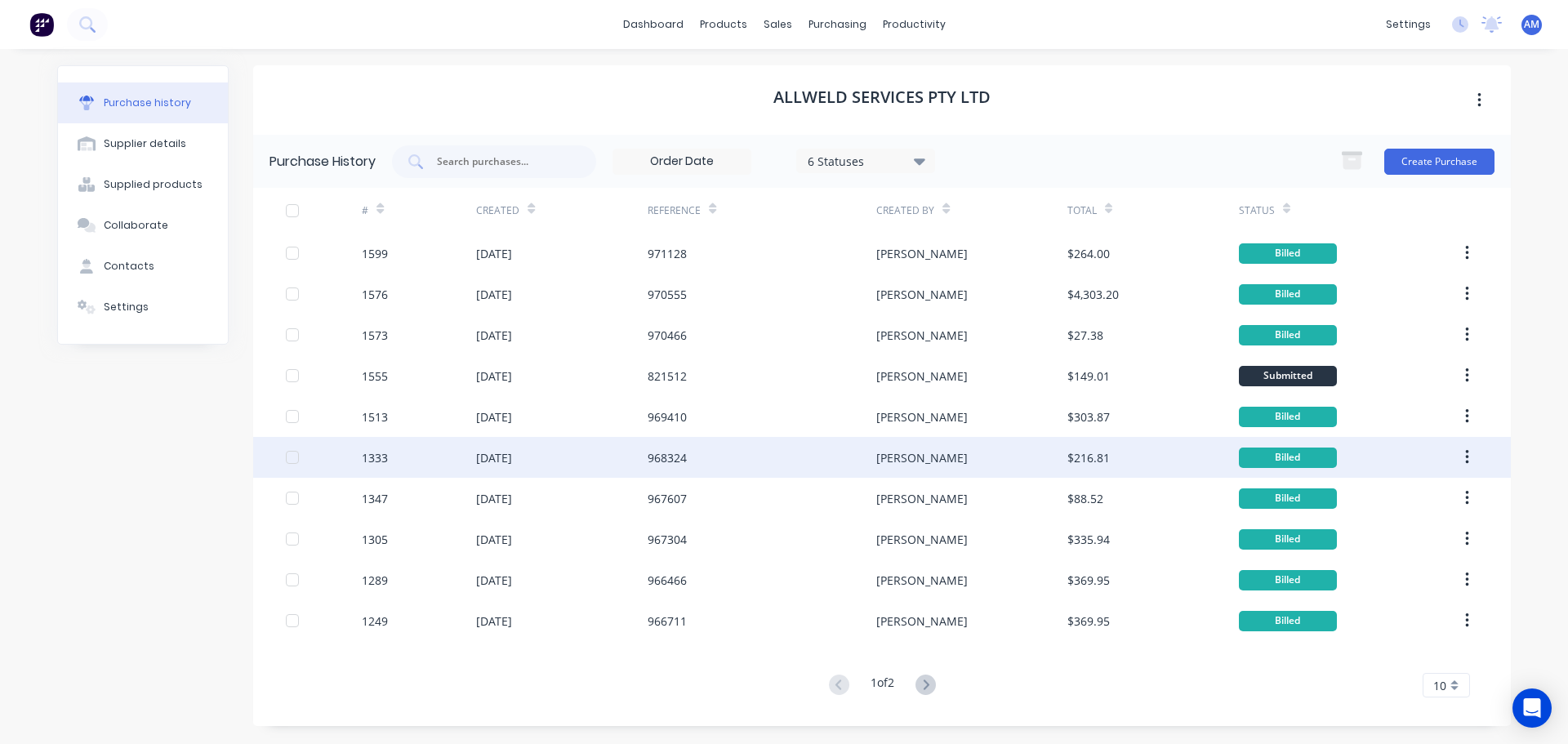
click at [944, 456] on div "[PERSON_NAME]" at bounding box center [971, 457] width 191 height 40
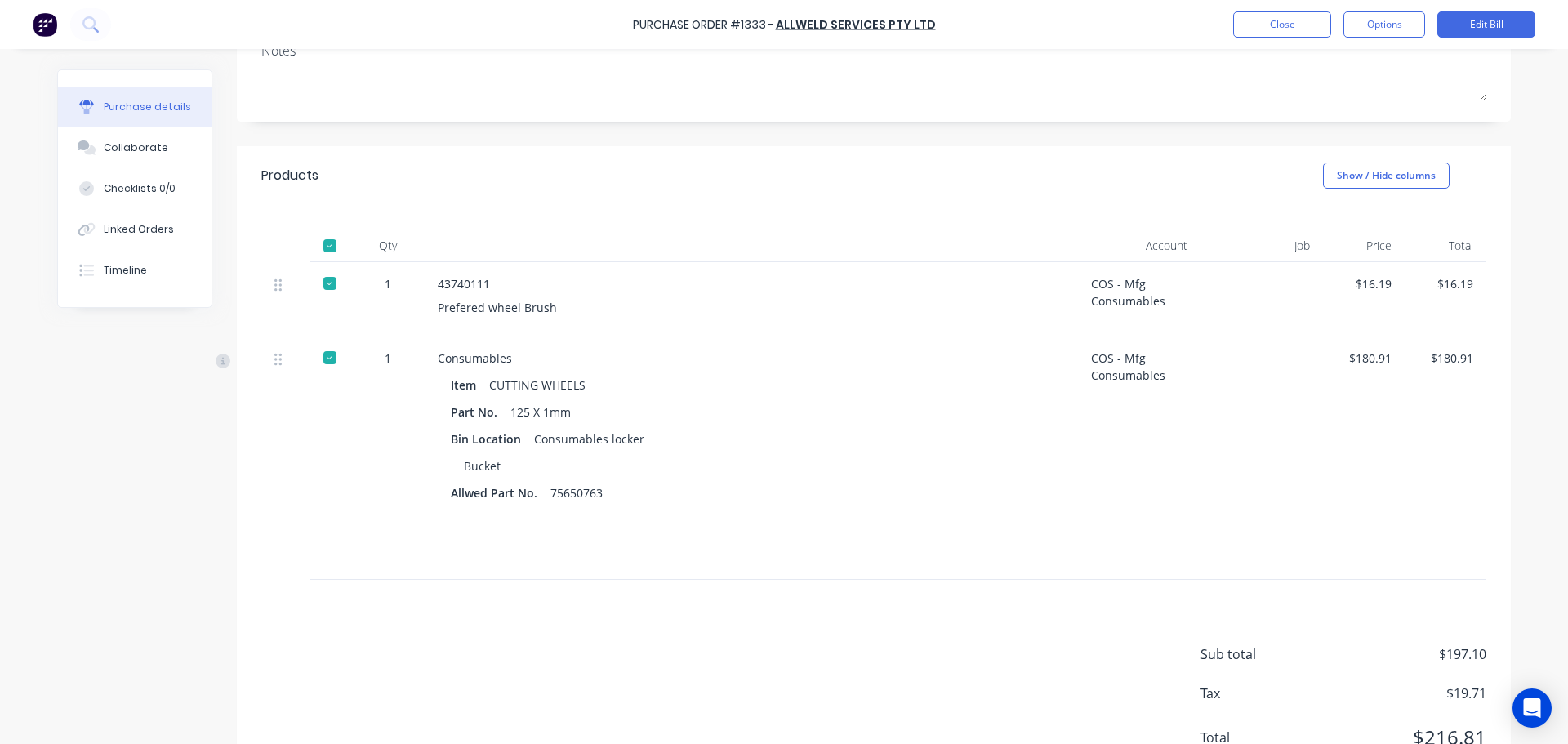
scroll to position [245, 0]
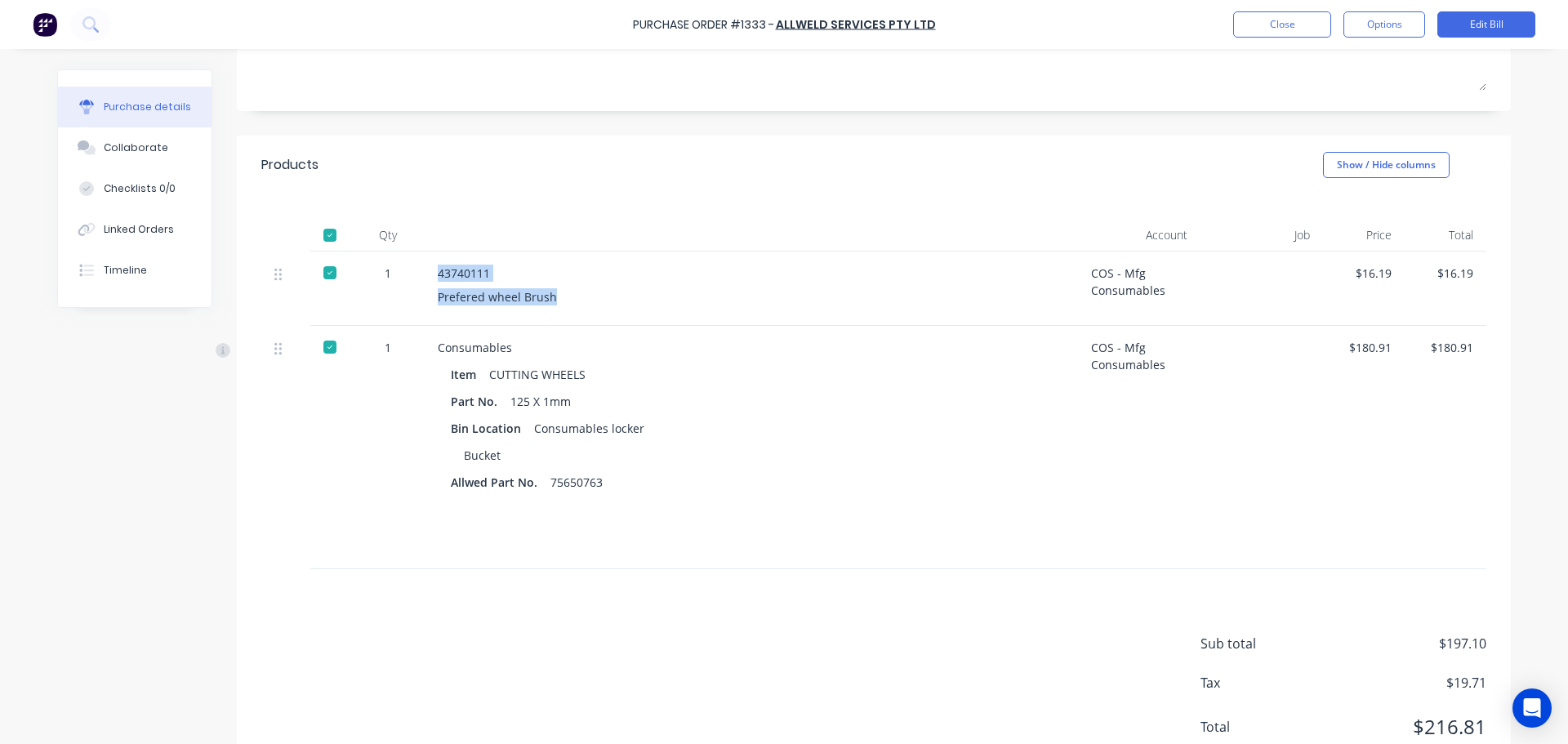
drag, startPoint x: 550, startPoint y: 295, endPoint x: 414, endPoint y: 300, distance: 136.1
click at [414, 300] on div "1 43740111 Prefered wheel Brush COS - Mfg Consumables $16.19 $16.19" at bounding box center [874, 288] width 1225 height 75
copy div "43740111 Prefered wheel Brush"
click at [575, 296] on div "Prefered wheel Brush" at bounding box center [751, 297] width 628 height 18
drag, startPoint x: 560, startPoint y: 298, endPoint x: 432, endPoint y: 271, distance: 130.8
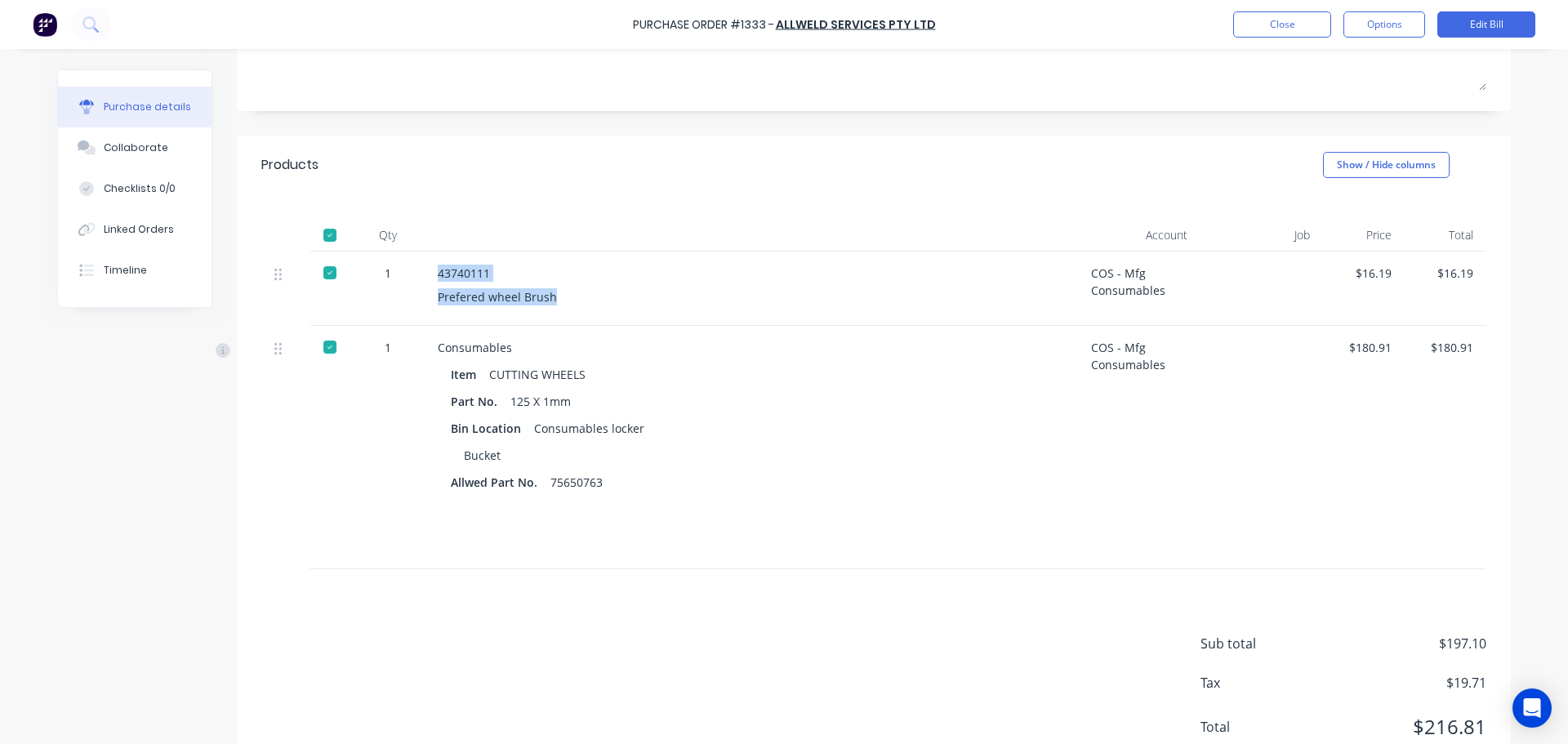
click at [433, 271] on div "43740111 Prefered wheel Brush" at bounding box center [751, 288] width 653 height 75
copy div "43740111 Prefered wheel Brush"
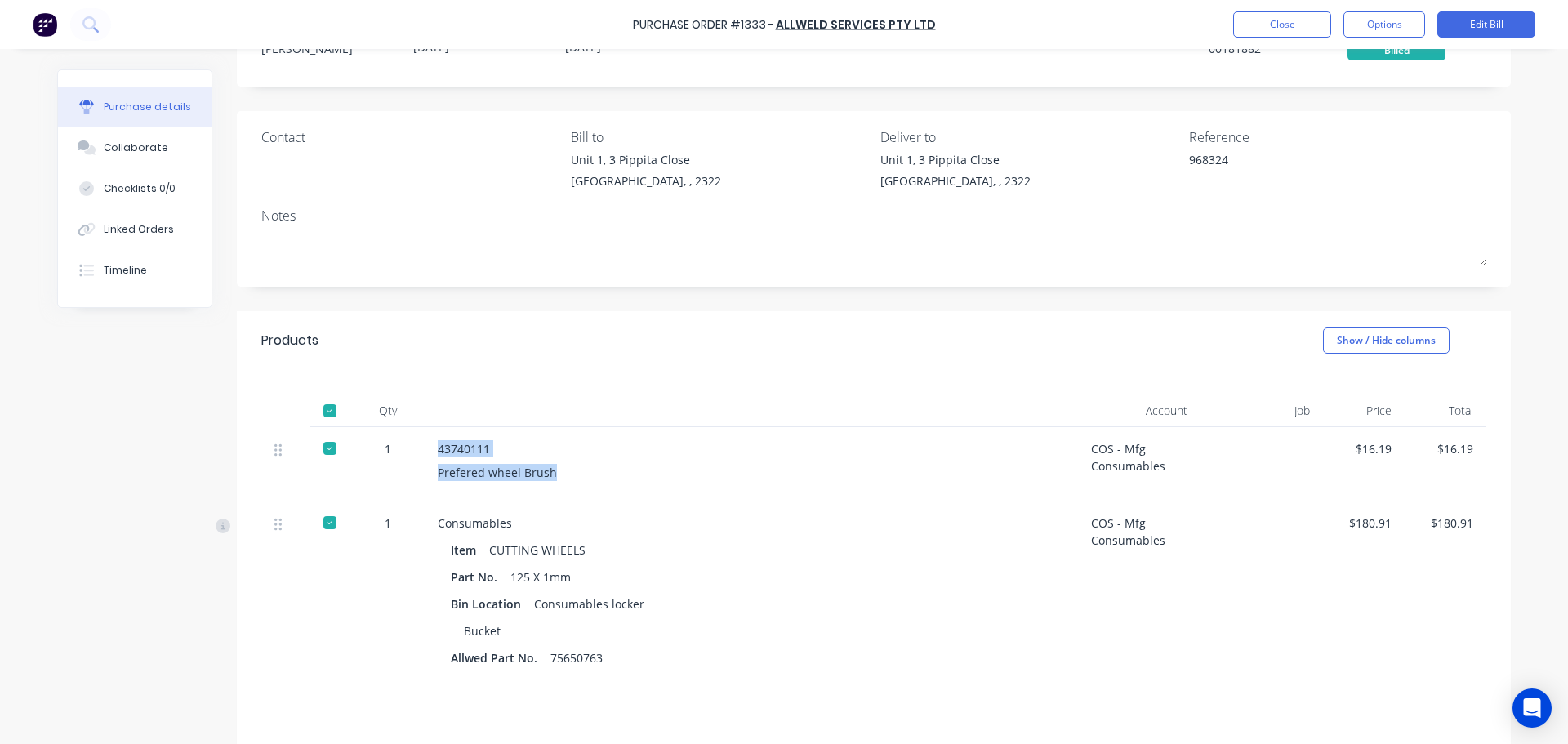
scroll to position [0, 0]
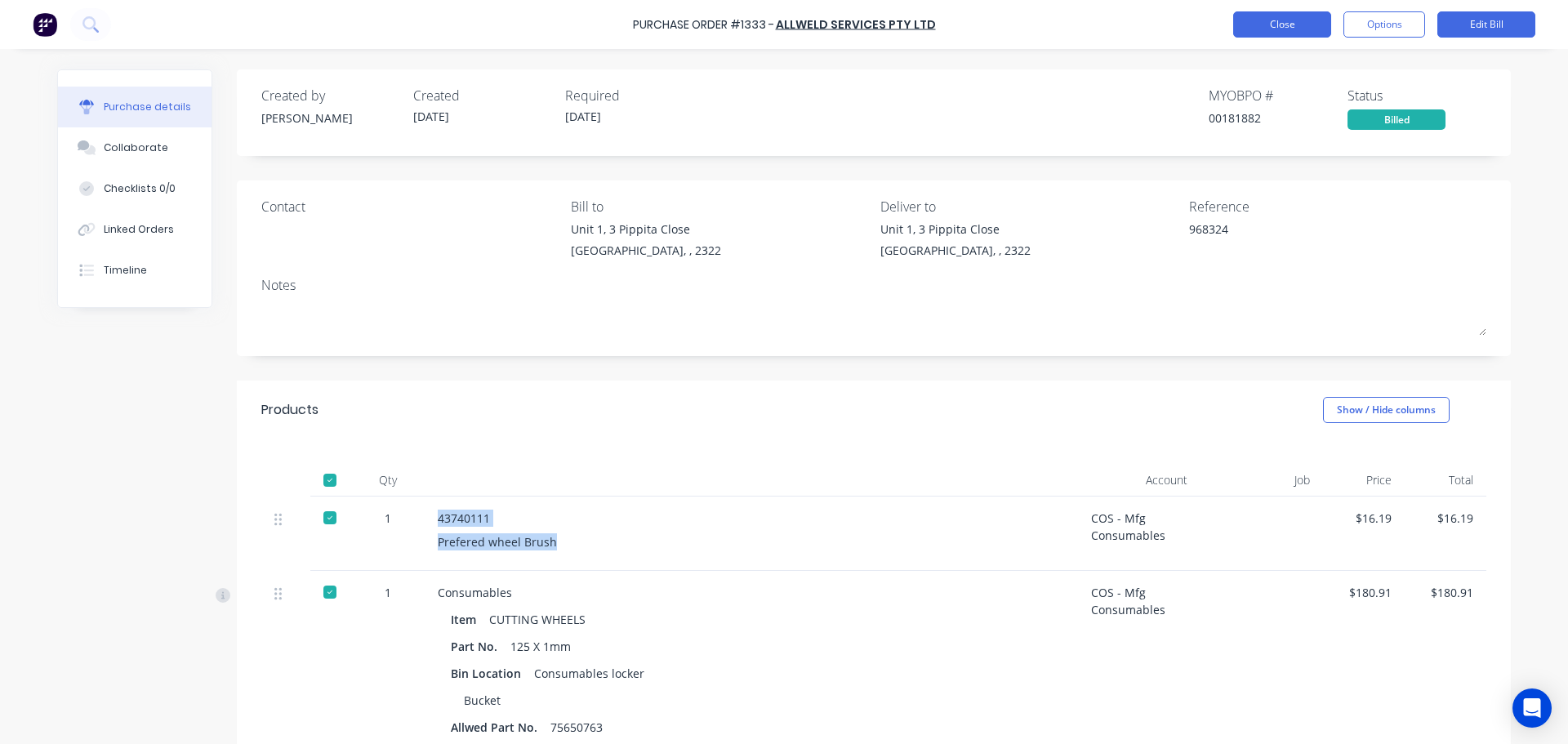
click at [1285, 20] on button "Close" at bounding box center [1282, 25] width 98 height 26
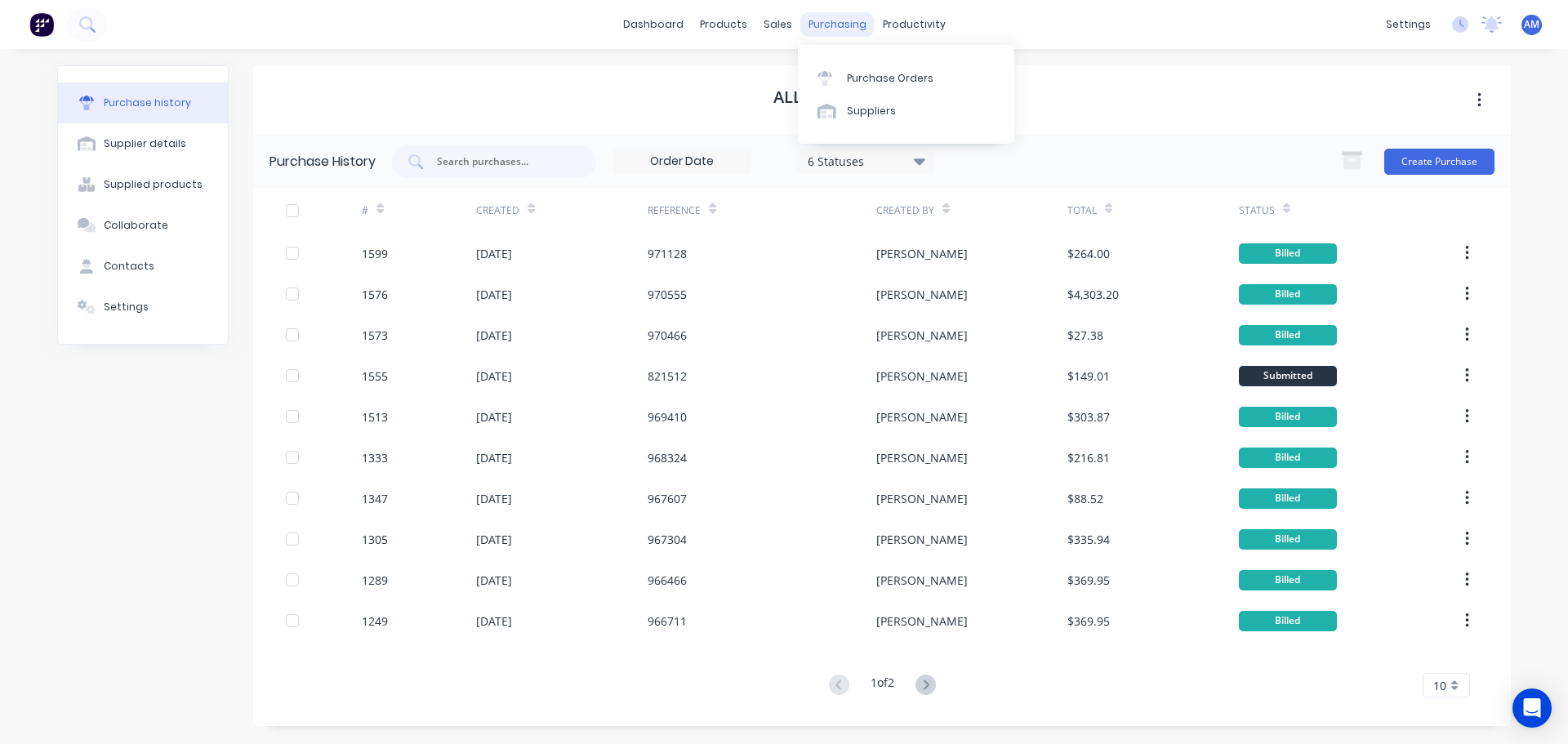
click at [846, 18] on div "purchasing" at bounding box center [838, 25] width 75 height 25
click at [846, 22] on div "purchasing" at bounding box center [838, 25] width 75 height 25
click at [879, 83] on div "Purchase Orders" at bounding box center [890, 78] width 87 height 15
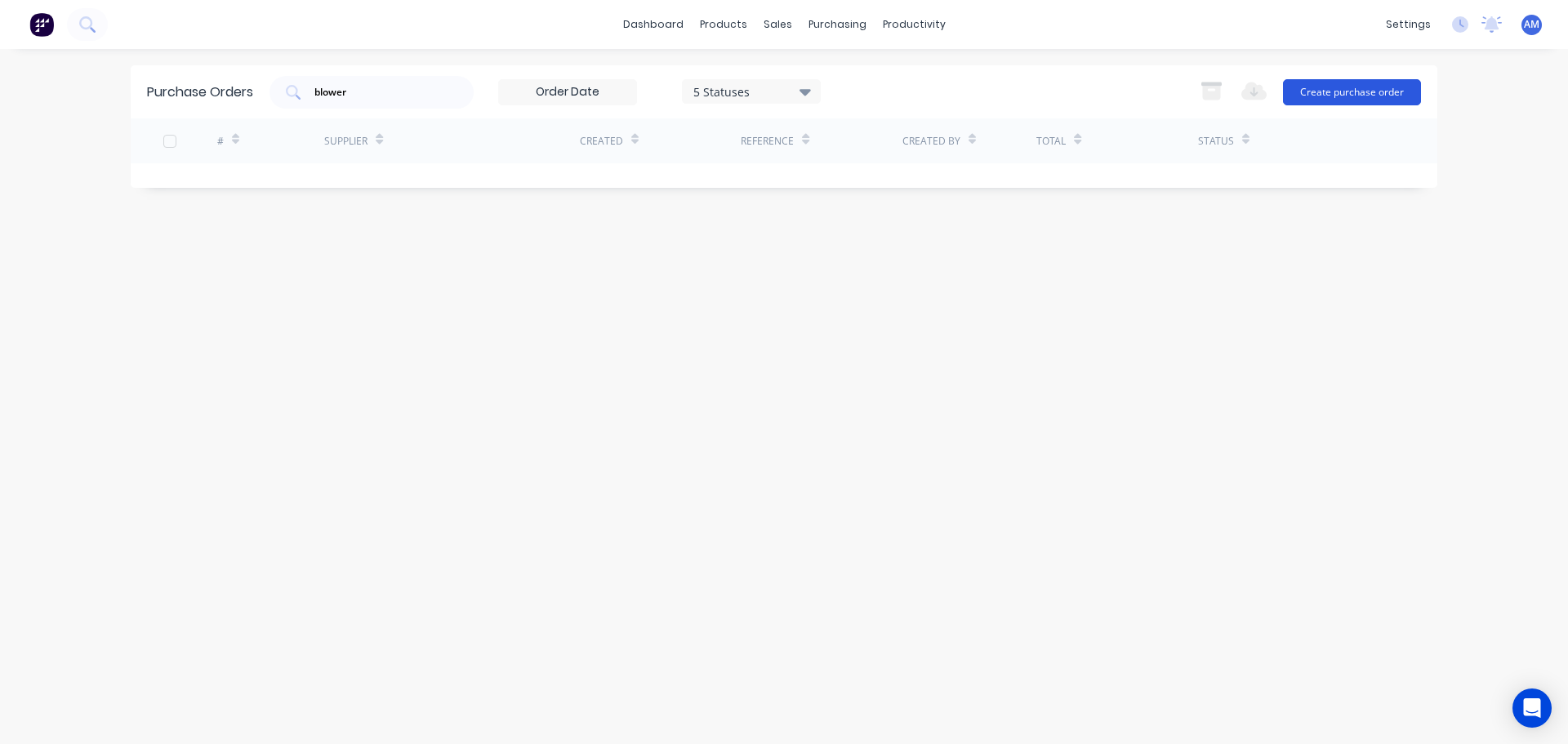
click at [1367, 90] on button "Create purchase order" at bounding box center [1352, 92] width 138 height 26
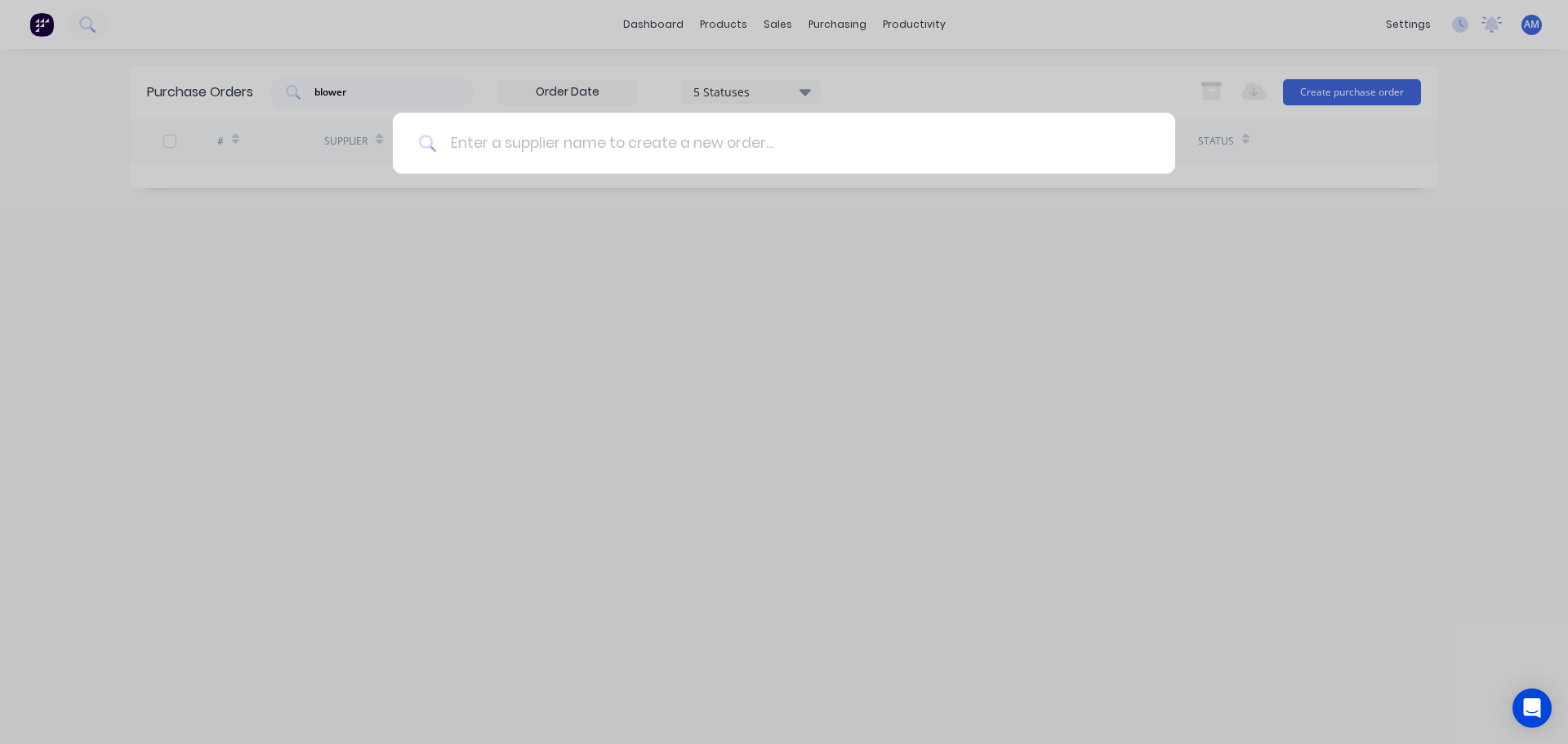
click at [763, 141] on input at bounding box center [793, 143] width 712 height 61
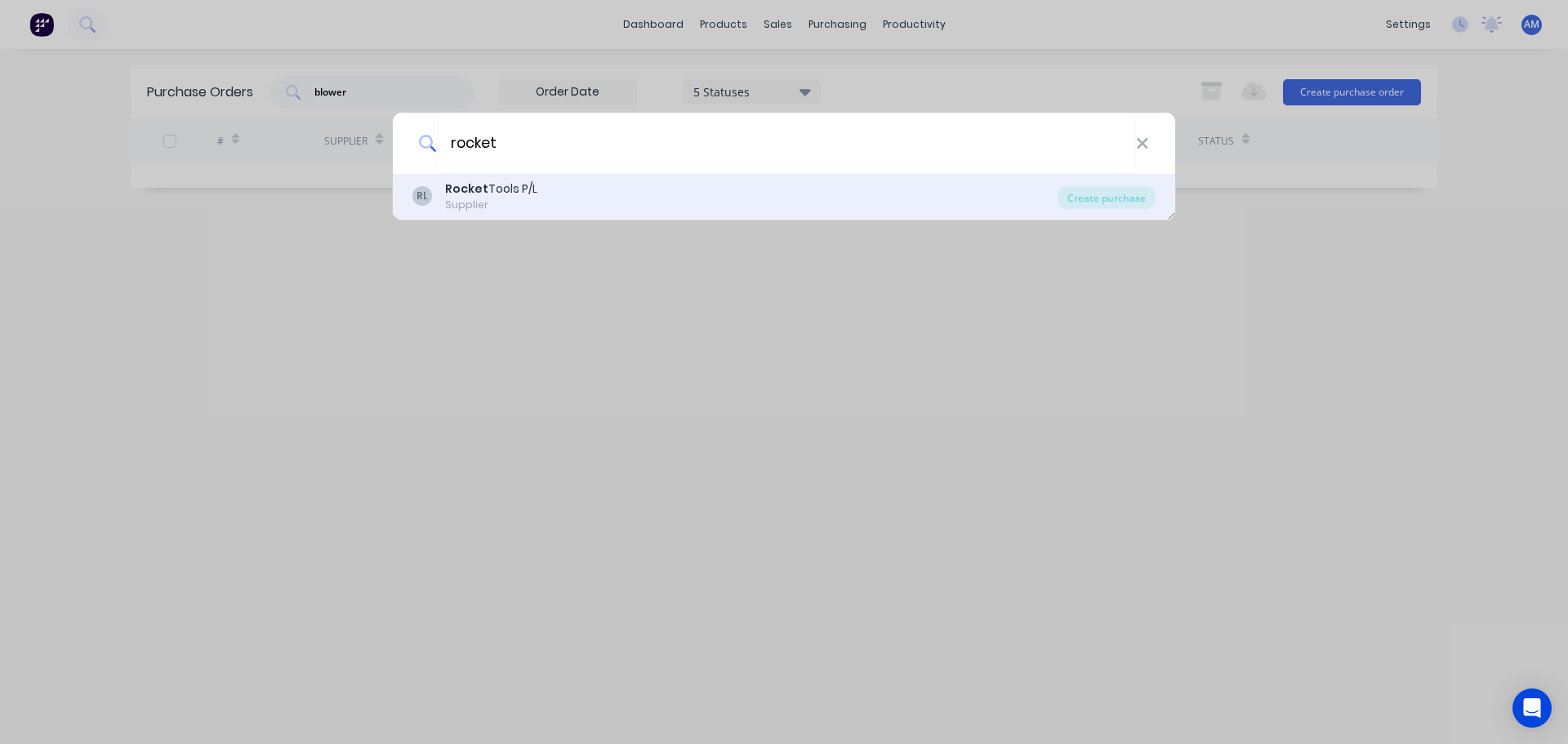
type input "rocket"
click at [511, 179] on div "RL Rocket Tools P/L Supplier Create purchase" at bounding box center [784, 197] width 782 height 46
click at [527, 180] on div "Rocket Tools P/L" at bounding box center [490, 189] width 92 height 18
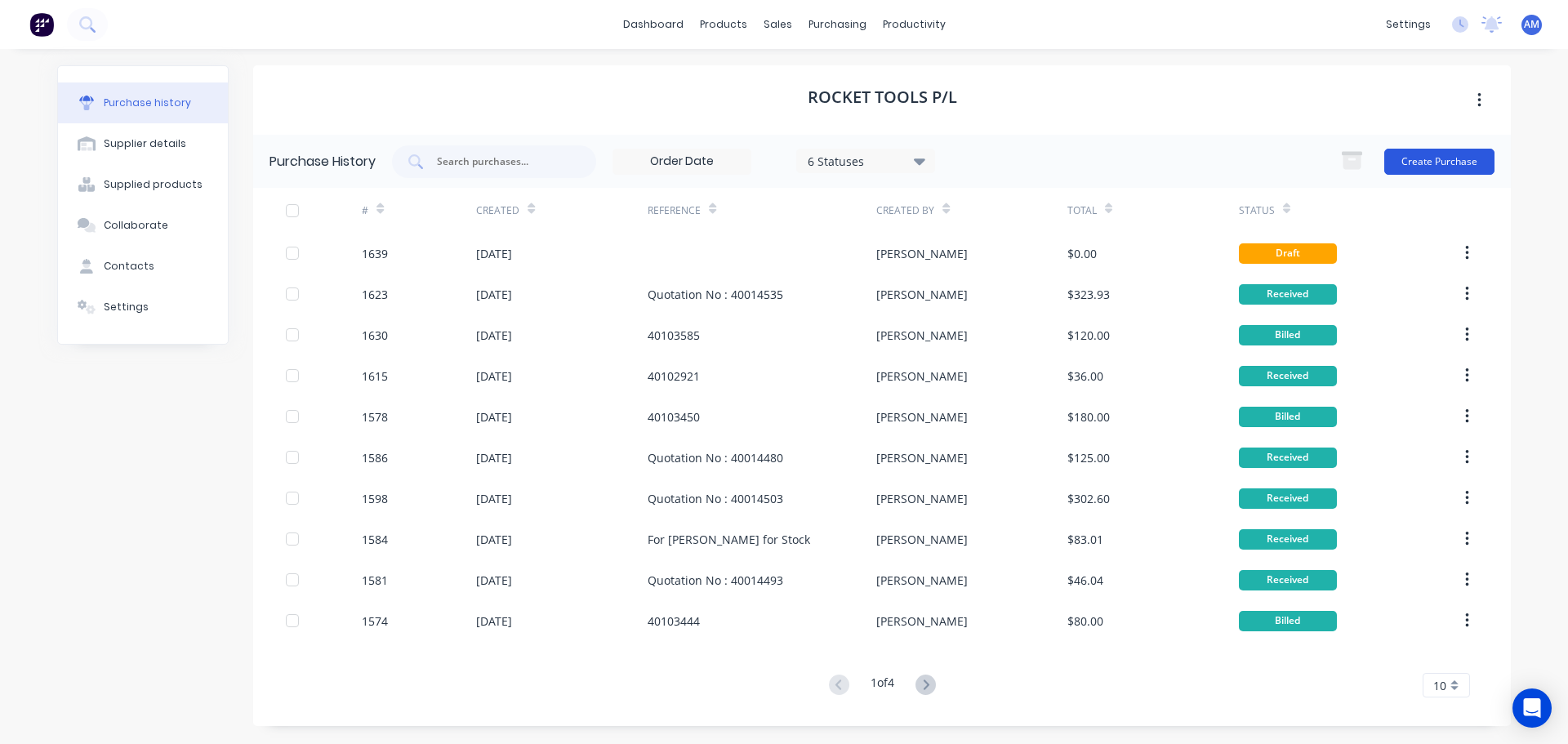
click at [1429, 164] on button "Create Purchase" at bounding box center [1439, 162] width 110 height 26
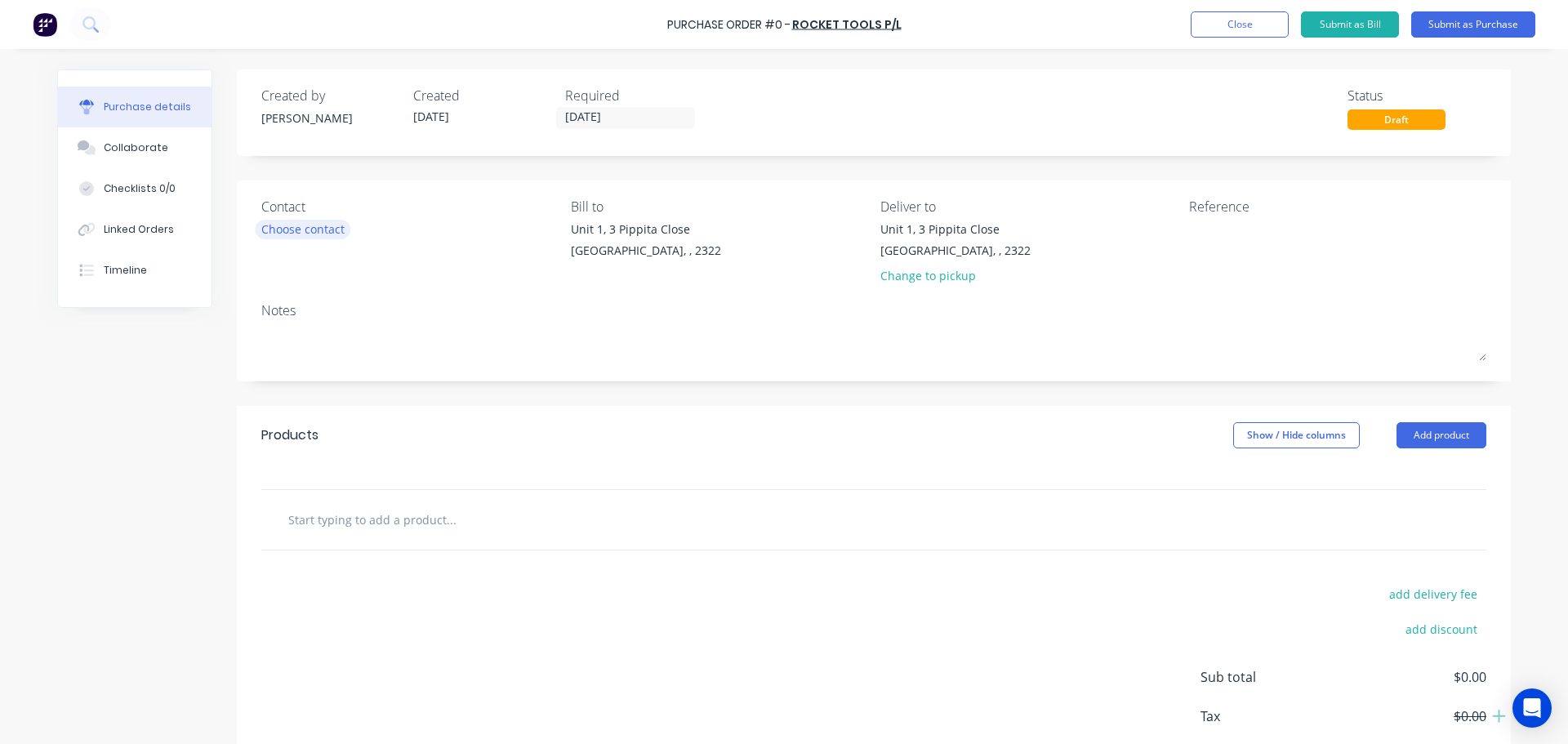
click at [323, 229] on div "Choose contact" at bounding box center [302, 229] width 83 height 18
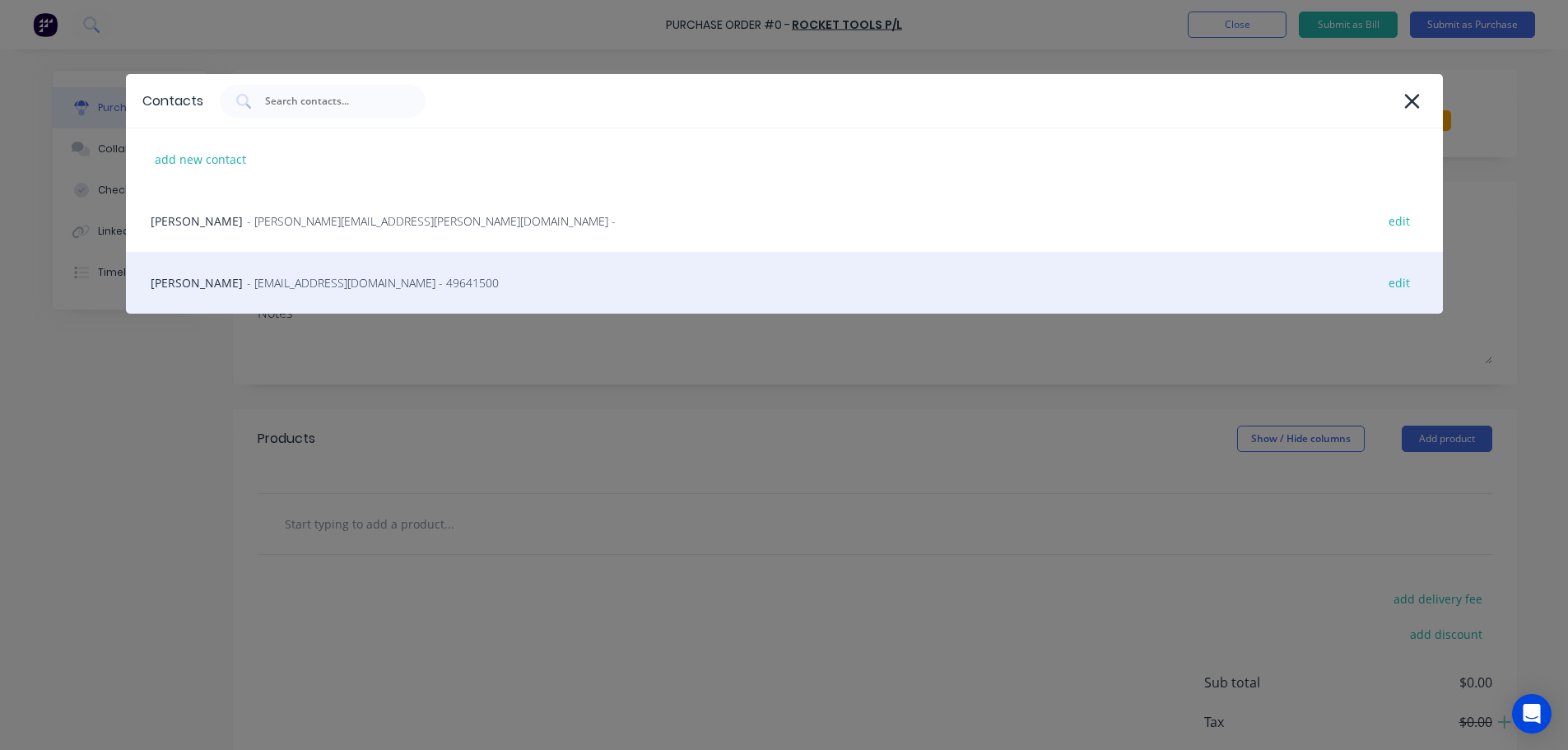
click at [211, 283] on div "Tony Miller - newcastlesales@tools.com.au - 49641500 edit" at bounding box center [784, 282] width 1317 height 62
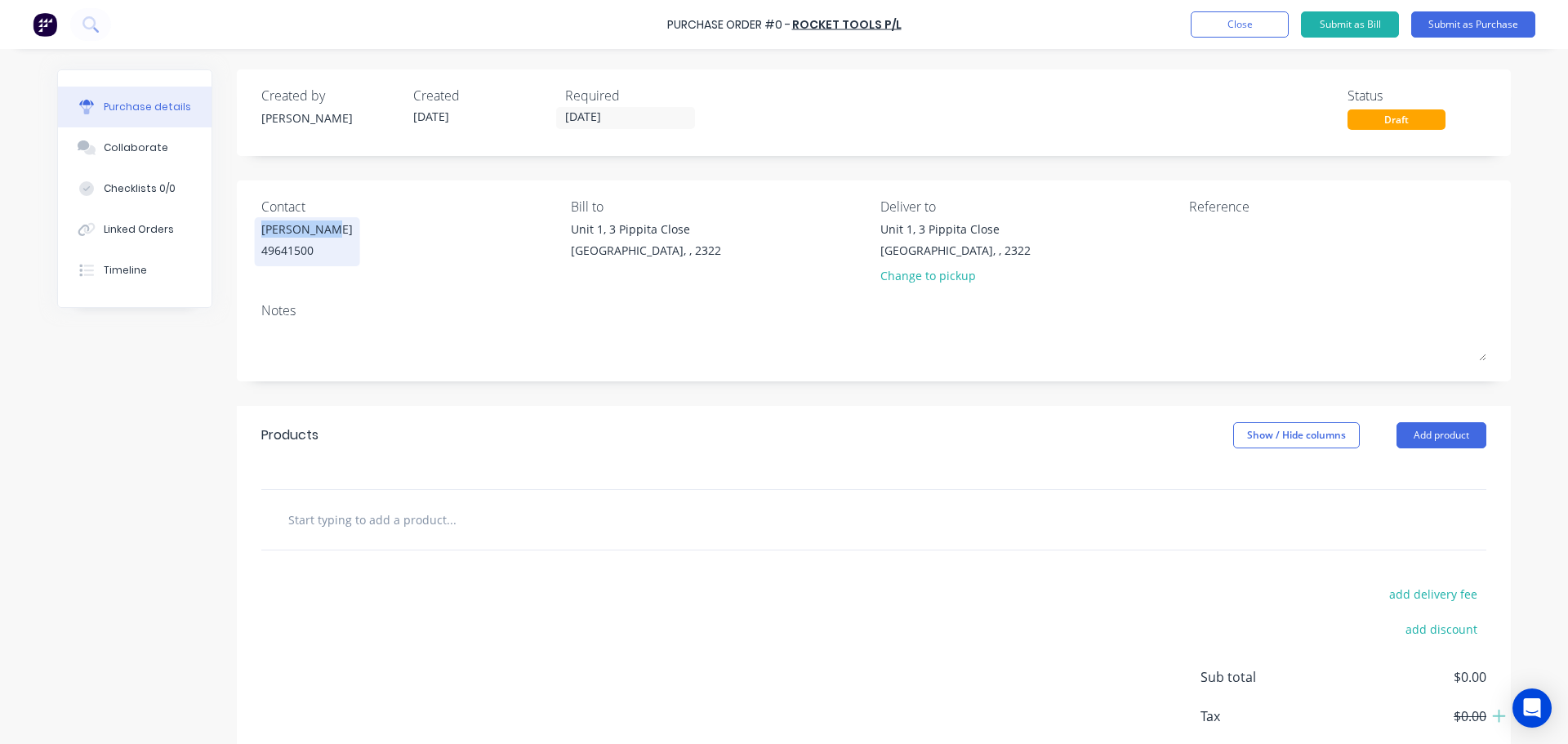
drag, startPoint x: 312, startPoint y: 230, endPoint x: 254, endPoint y: 229, distance: 58.0
click at [261, 229] on div "Tony Miller 49641500" at bounding box center [307, 242] width 91 height 42
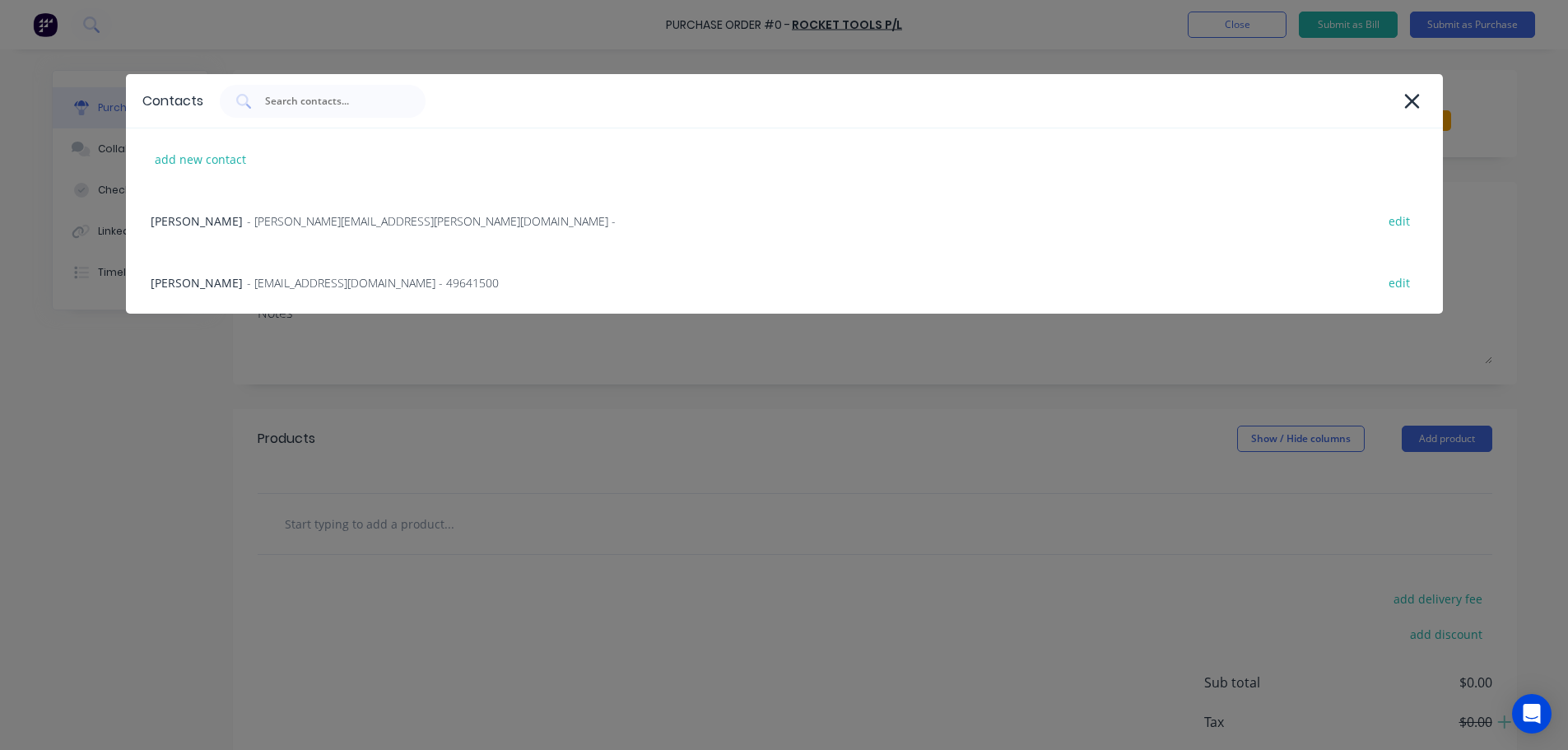
click at [285, 282] on span "- newcastlesales@tools.com.au - 49641500" at bounding box center [373, 282] width 252 height 18
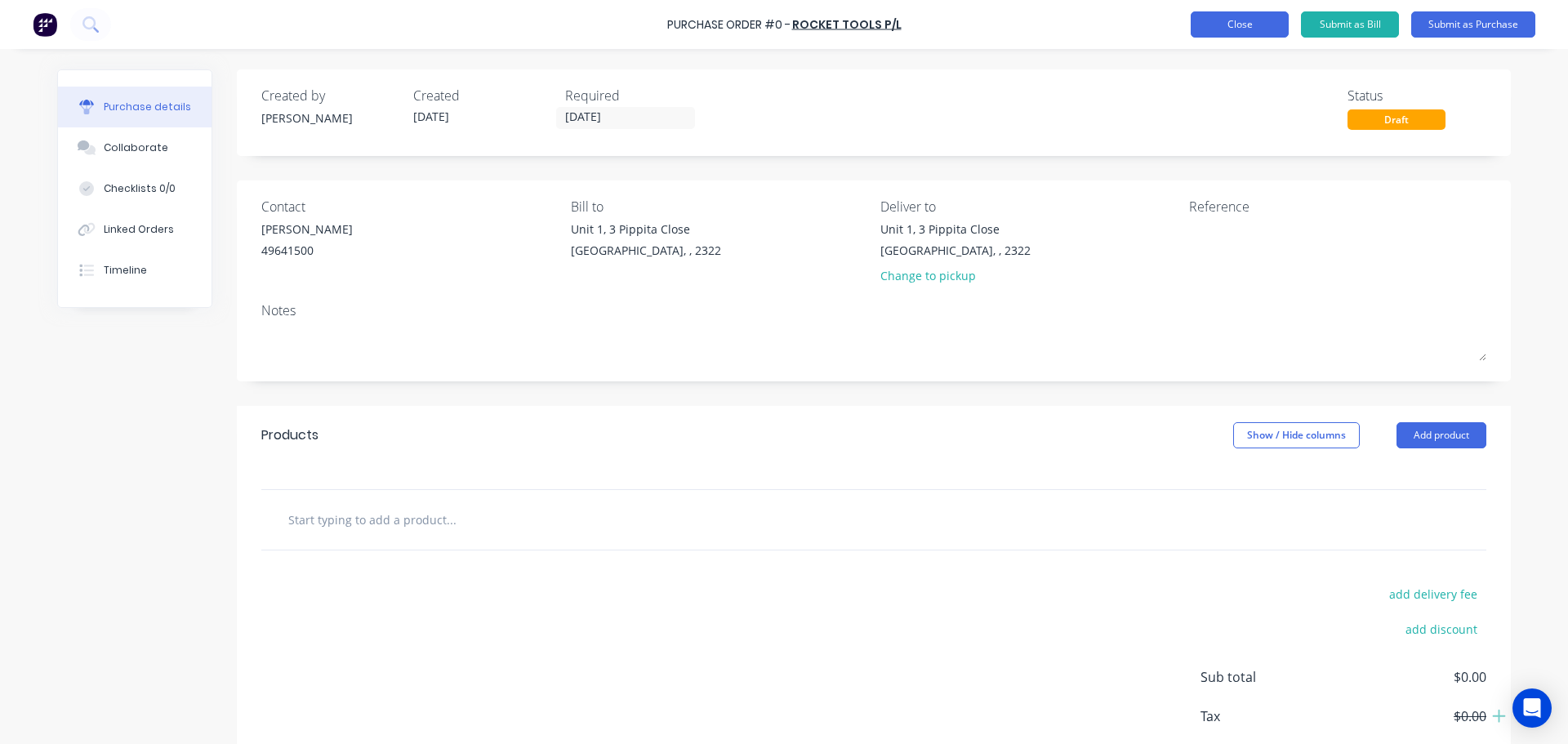
click at [1217, 29] on button "Close" at bounding box center [1240, 25] width 98 height 26
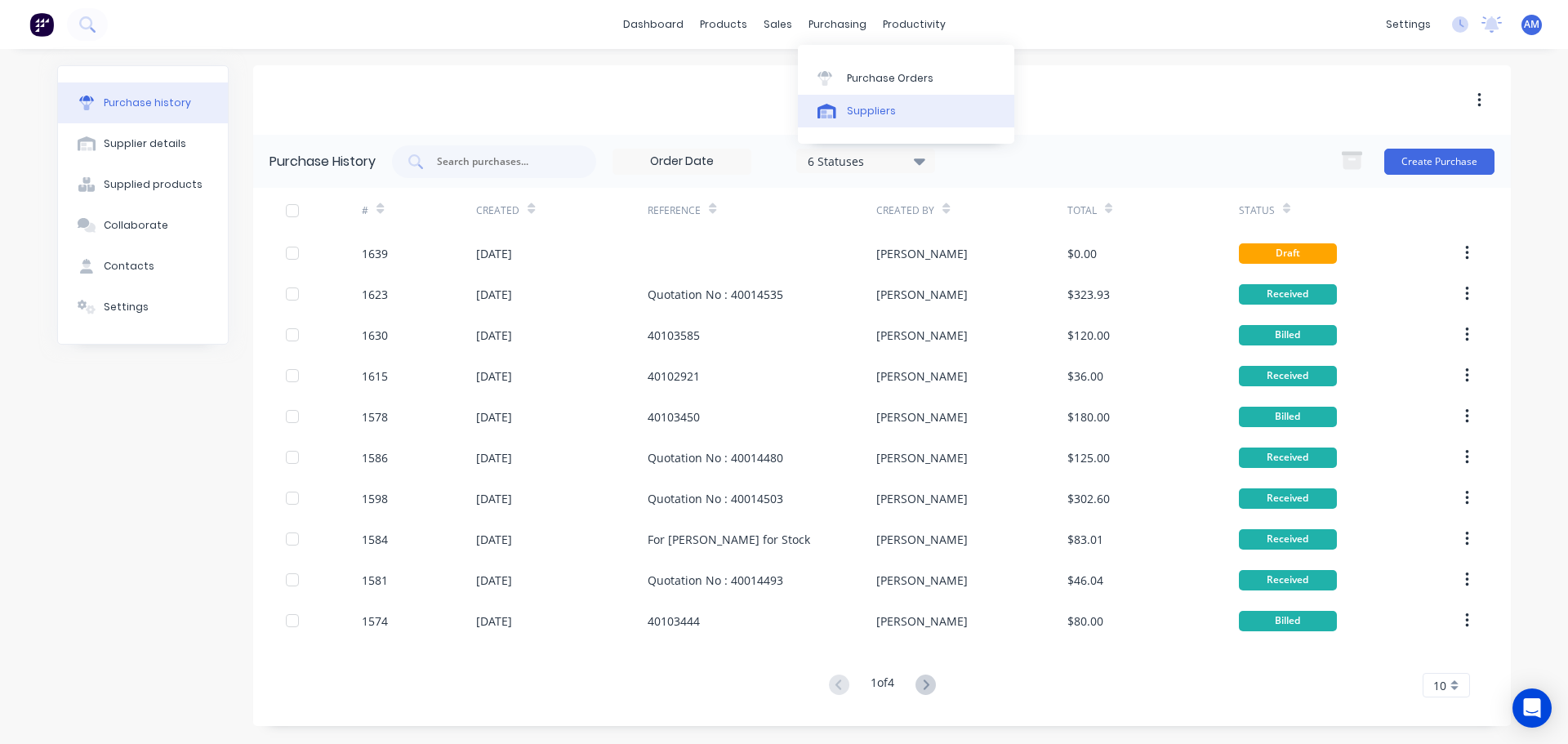
click at [862, 110] on div "Suppliers" at bounding box center [872, 111] width 49 height 15
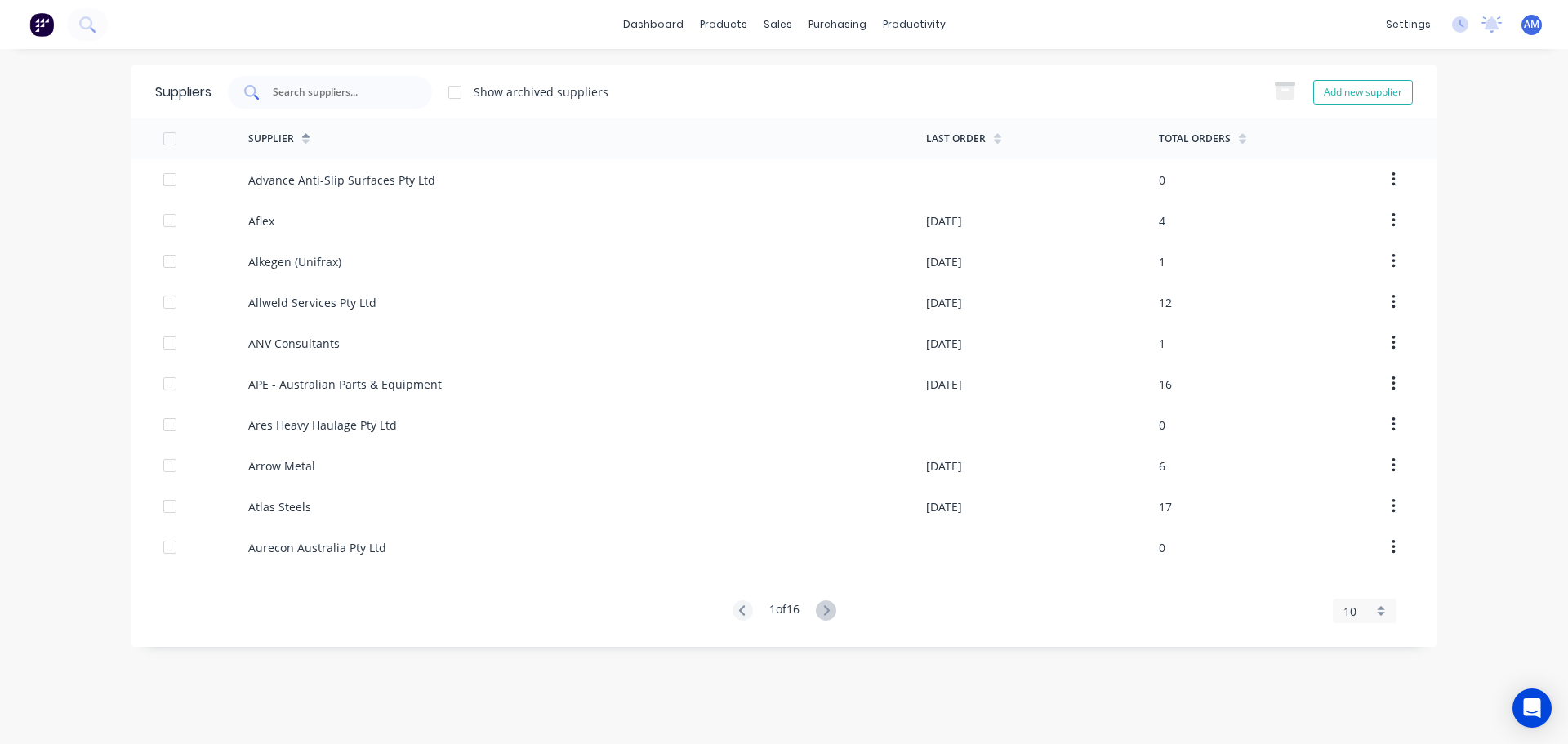
click at [318, 92] on input "text" at bounding box center [339, 92] width 135 height 17
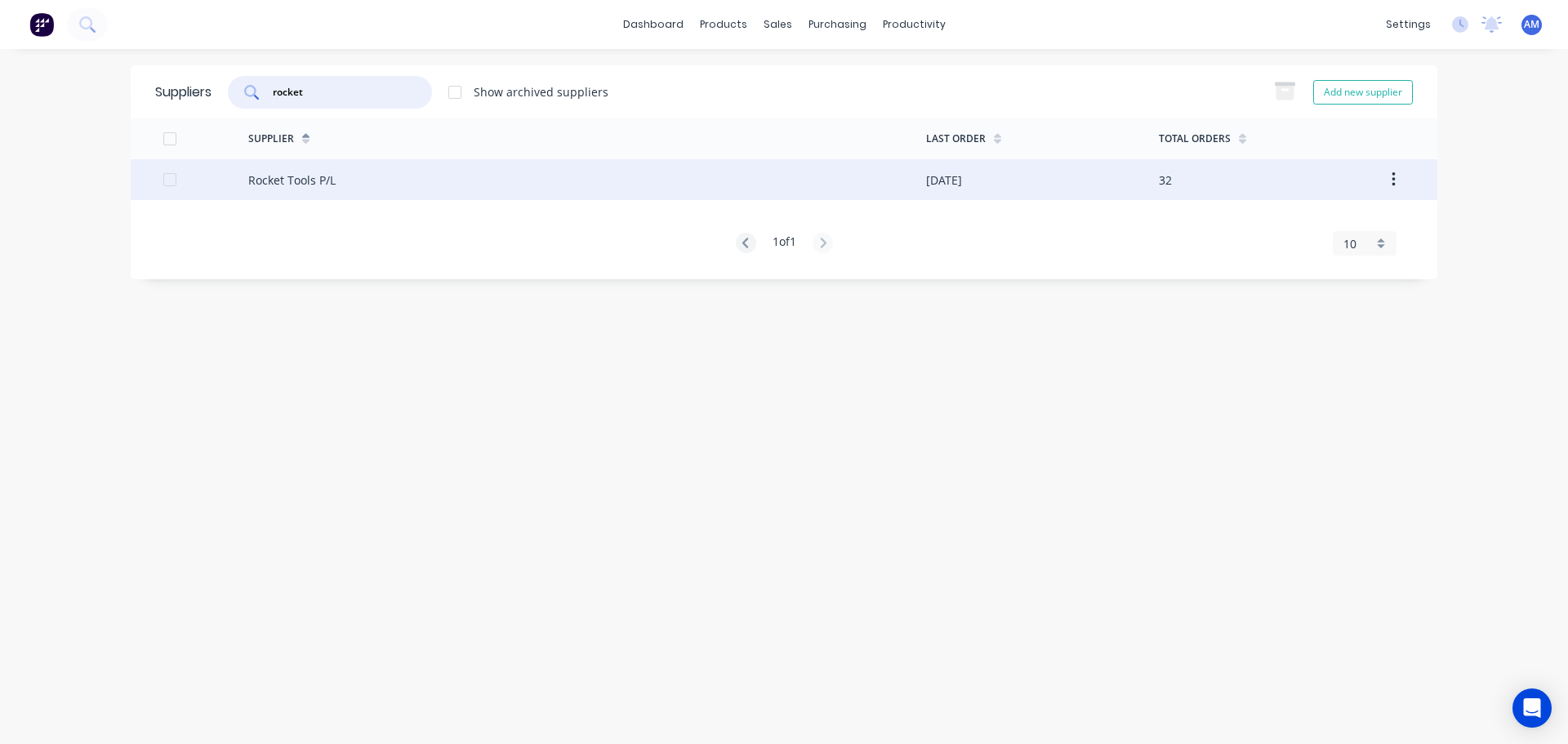
type input "rocket"
click at [309, 176] on div "Rocket Tools P/L" at bounding box center [292, 180] width 87 height 18
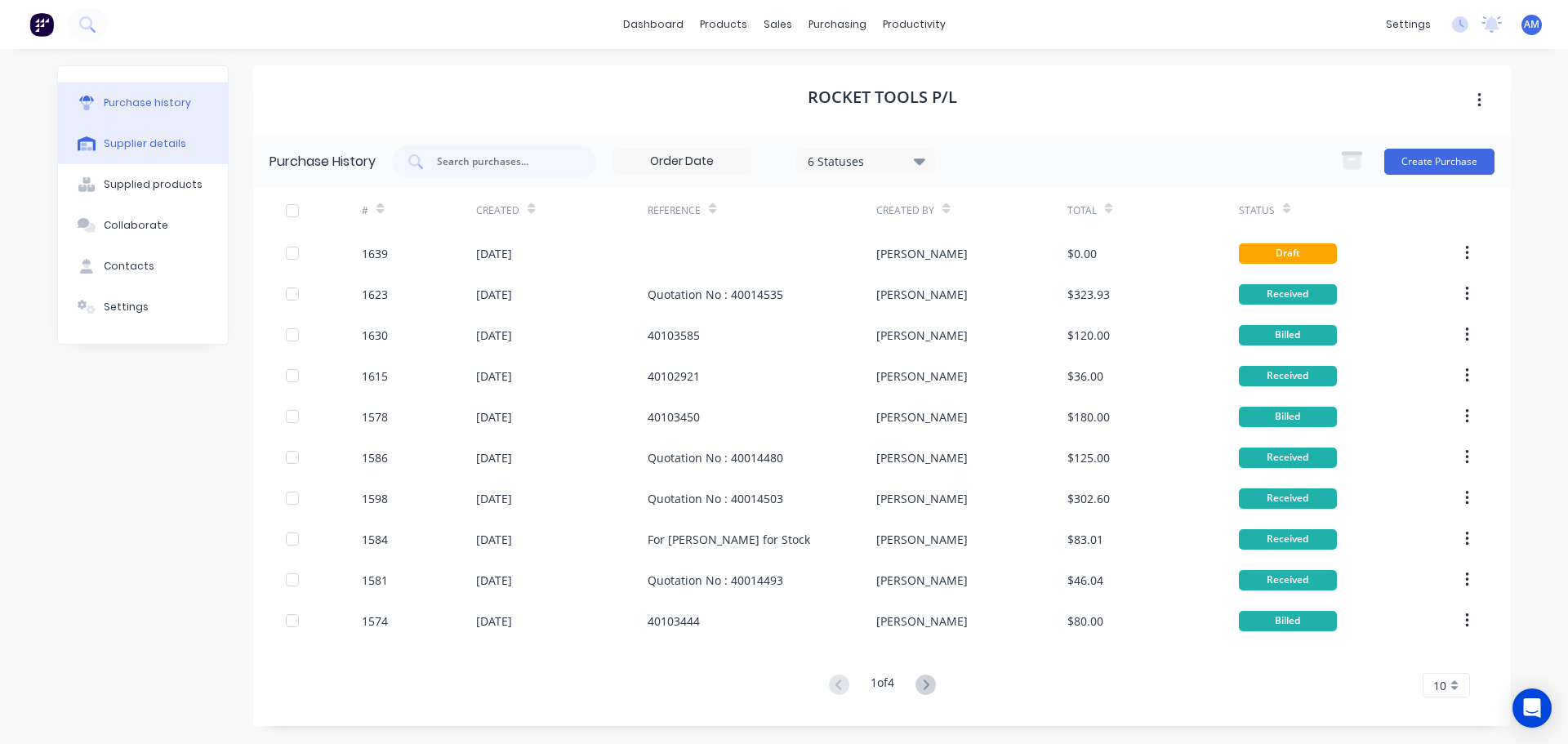
click at [148, 140] on div "Supplier details" at bounding box center [145, 143] width 83 height 15
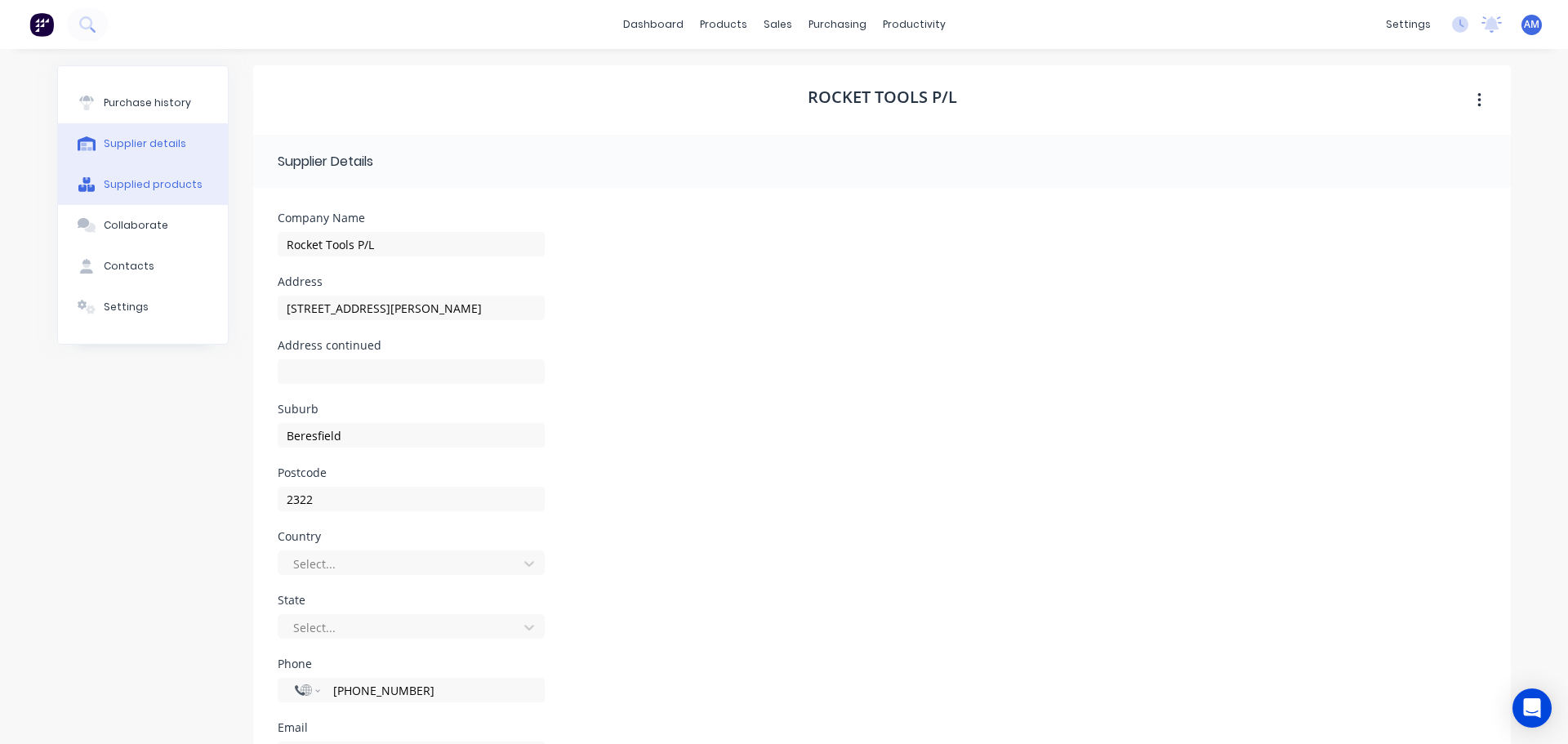
click at [139, 180] on div "Supplied products" at bounding box center [153, 184] width 98 height 15
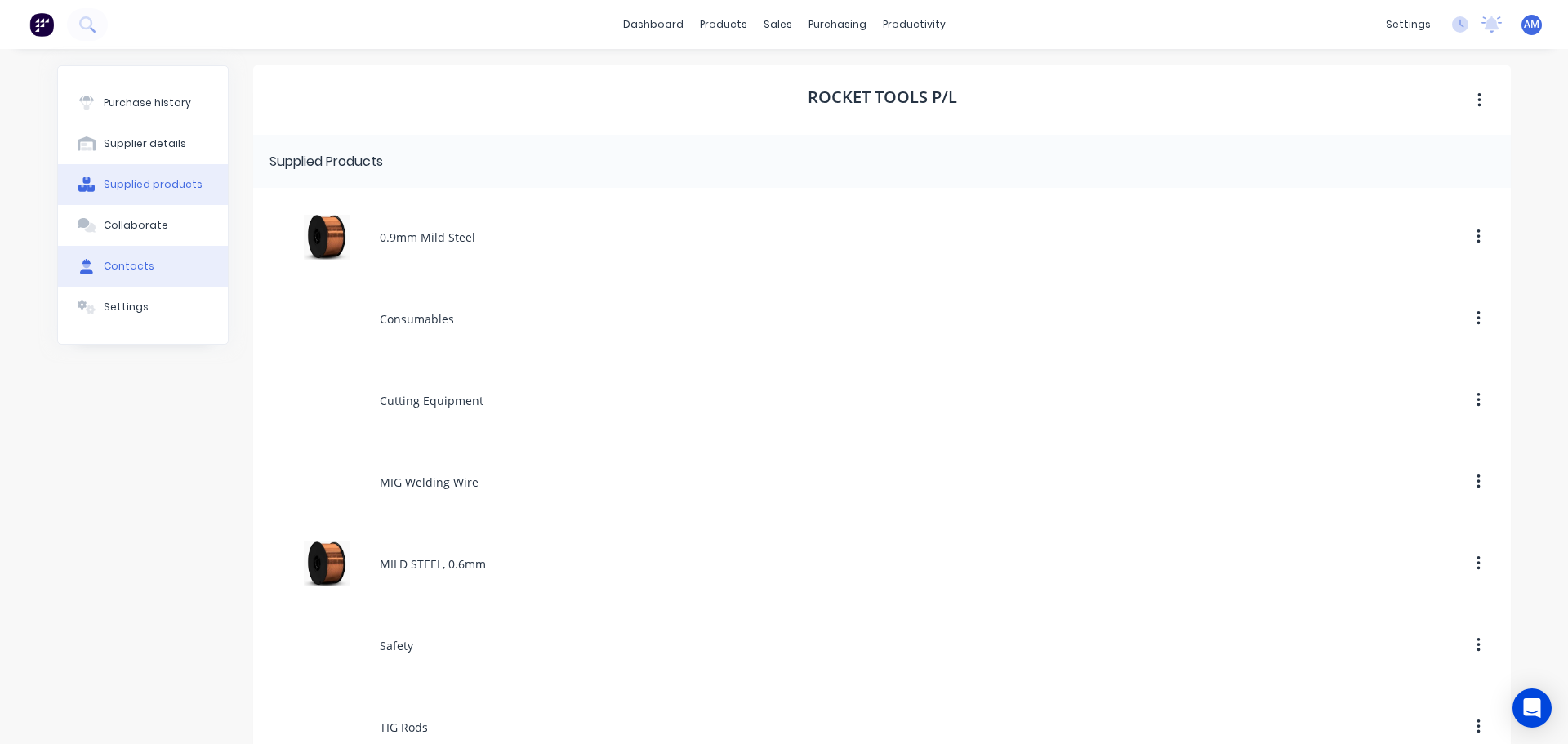
click at [116, 264] on div "Contacts" at bounding box center [129, 266] width 51 height 15
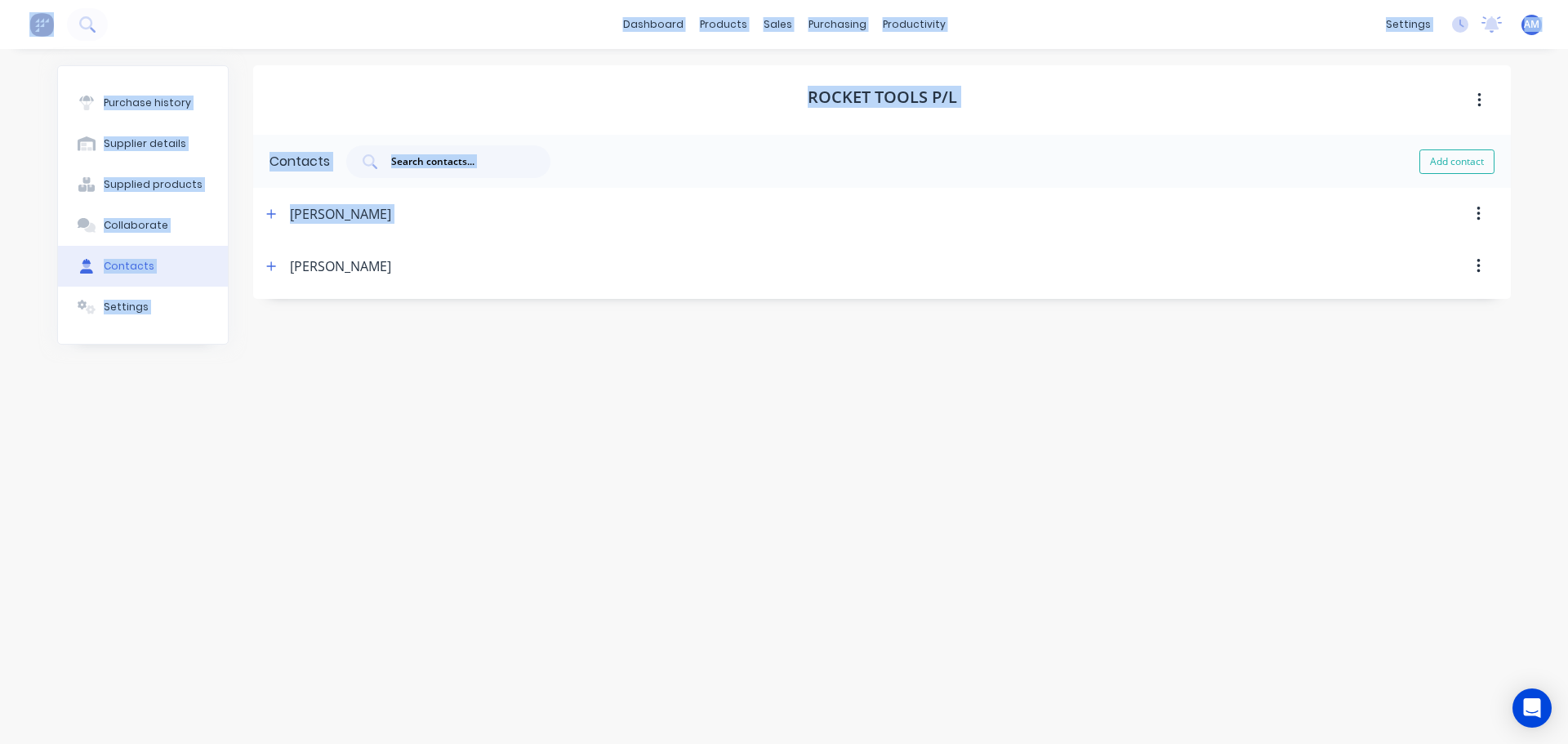
drag, startPoint x: 359, startPoint y: 264, endPoint x: 286, endPoint y: 270, distance: 73.2
click at [286, 270] on header "Tony Miller" at bounding box center [882, 265] width 1258 height 52
click at [272, 267] on icon "button" at bounding box center [272, 265] width 9 height 9
click at [1479, 269] on icon "button" at bounding box center [1478, 266] width 4 height 18
click at [1481, 267] on button "button" at bounding box center [1479, 265] width 39 height 29
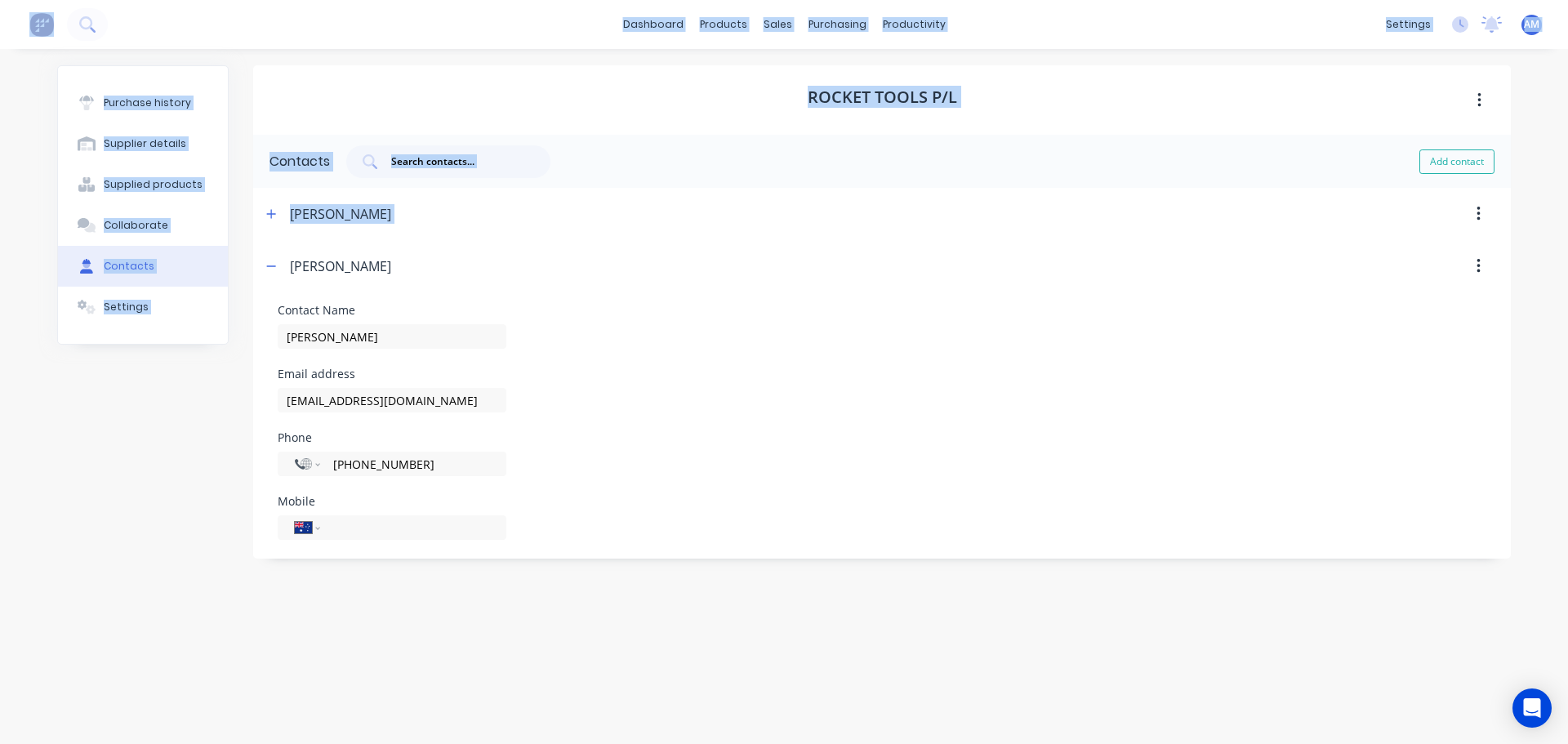
click at [1477, 264] on icon "button" at bounding box center [1478, 266] width 4 height 18
click at [1478, 215] on icon "button" at bounding box center [1478, 213] width 4 height 18
click at [343, 268] on div "Tony Miller" at bounding box center [340, 265] width 101 height 52
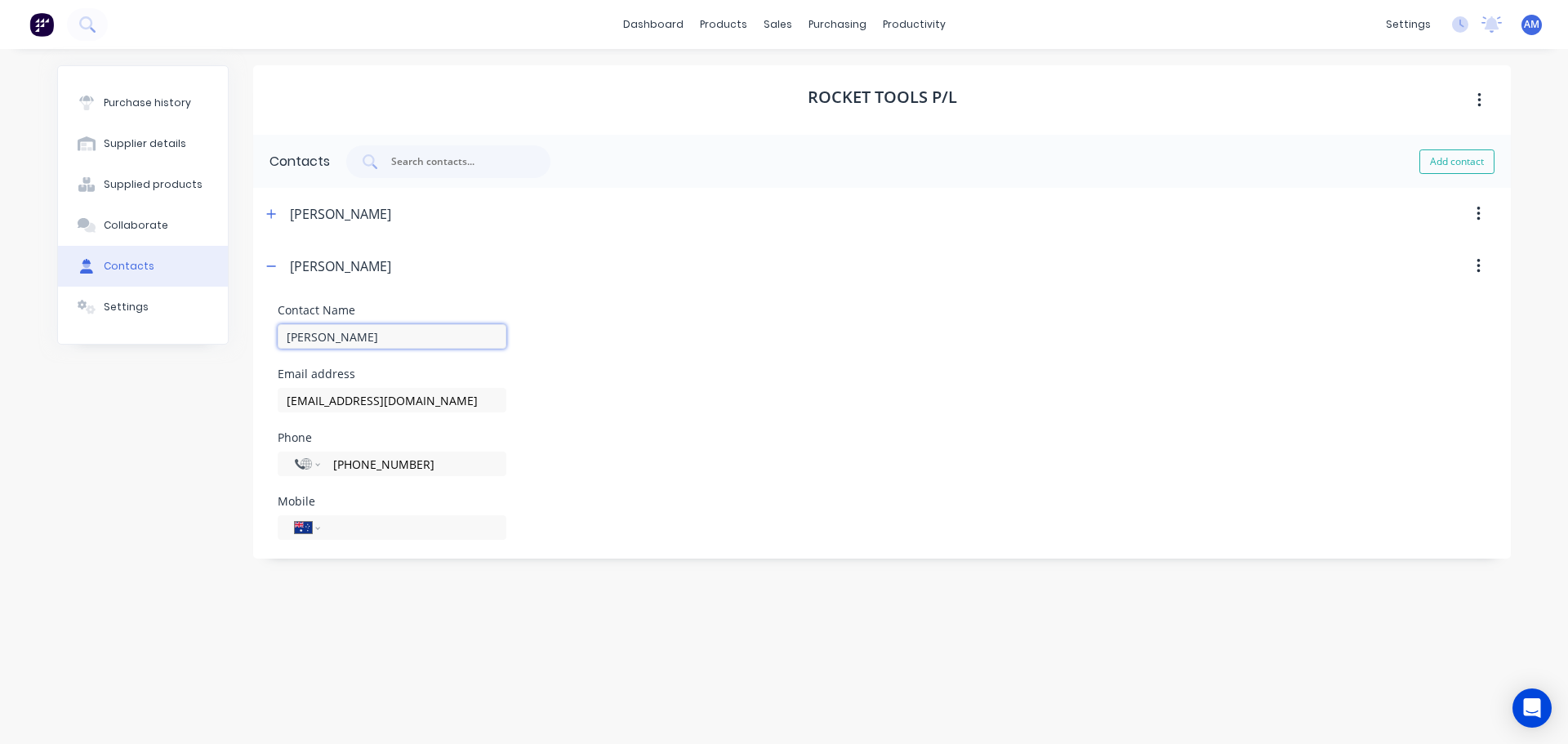
drag, startPoint x: 346, startPoint y: 337, endPoint x: 279, endPoint y: 331, distance: 67.3
click at [279, 331] on input "Tony Miller" at bounding box center [392, 336] width 229 height 25
type input "Scotty"
click at [544, 327] on div "Contact Name Scotty" at bounding box center [882, 327] width 1209 height 44
click at [344, 494] on div "Contact Name Scotty Email address newcastlesales@tools.com.au Phone Internation…" at bounding box center [882, 429] width 1209 height 248
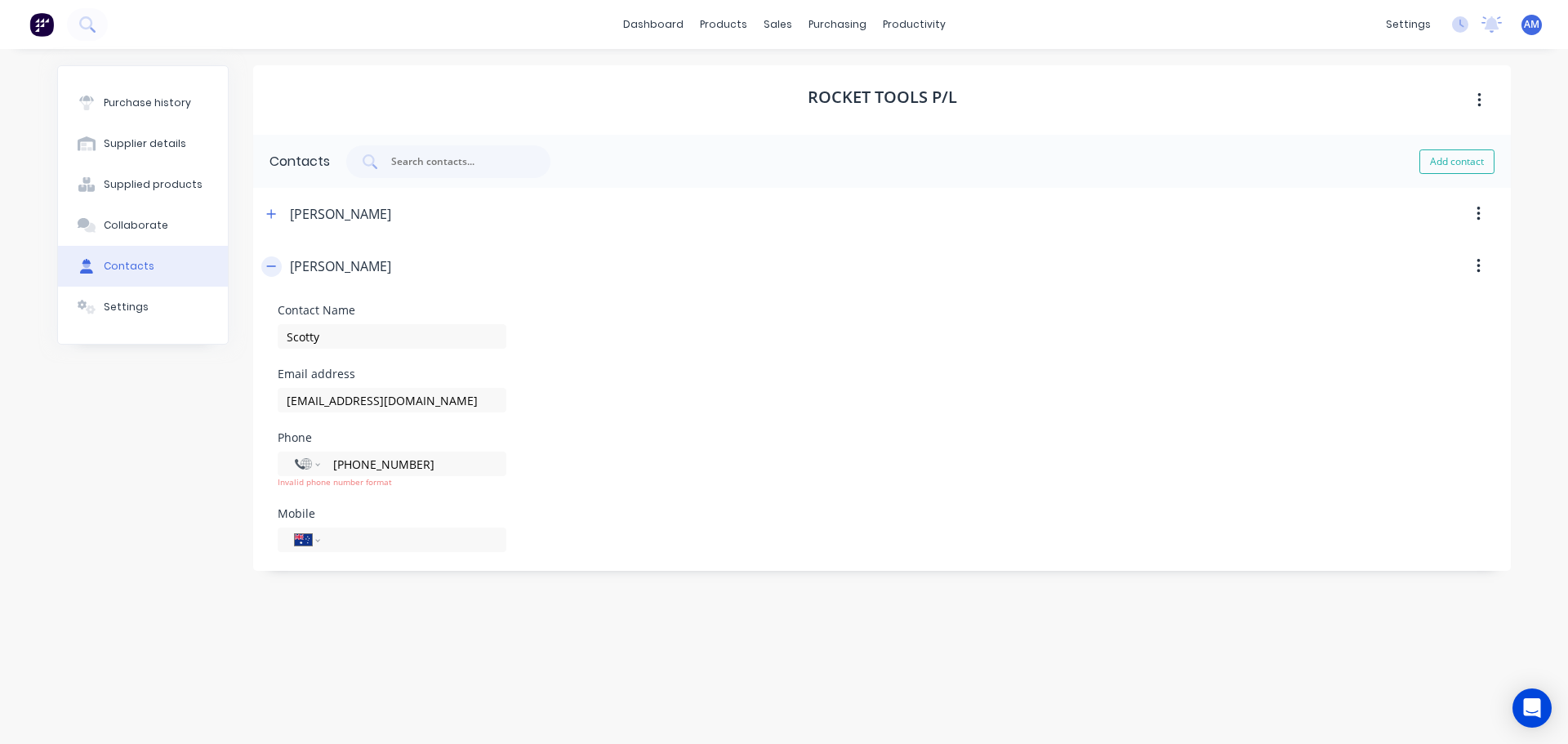
click at [270, 265] on icon "button" at bounding box center [271, 265] width 10 height 11
click at [270, 269] on icon "button" at bounding box center [271, 265] width 10 height 11
click at [274, 267] on icon "button" at bounding box center [271, 265] width 10 height 11
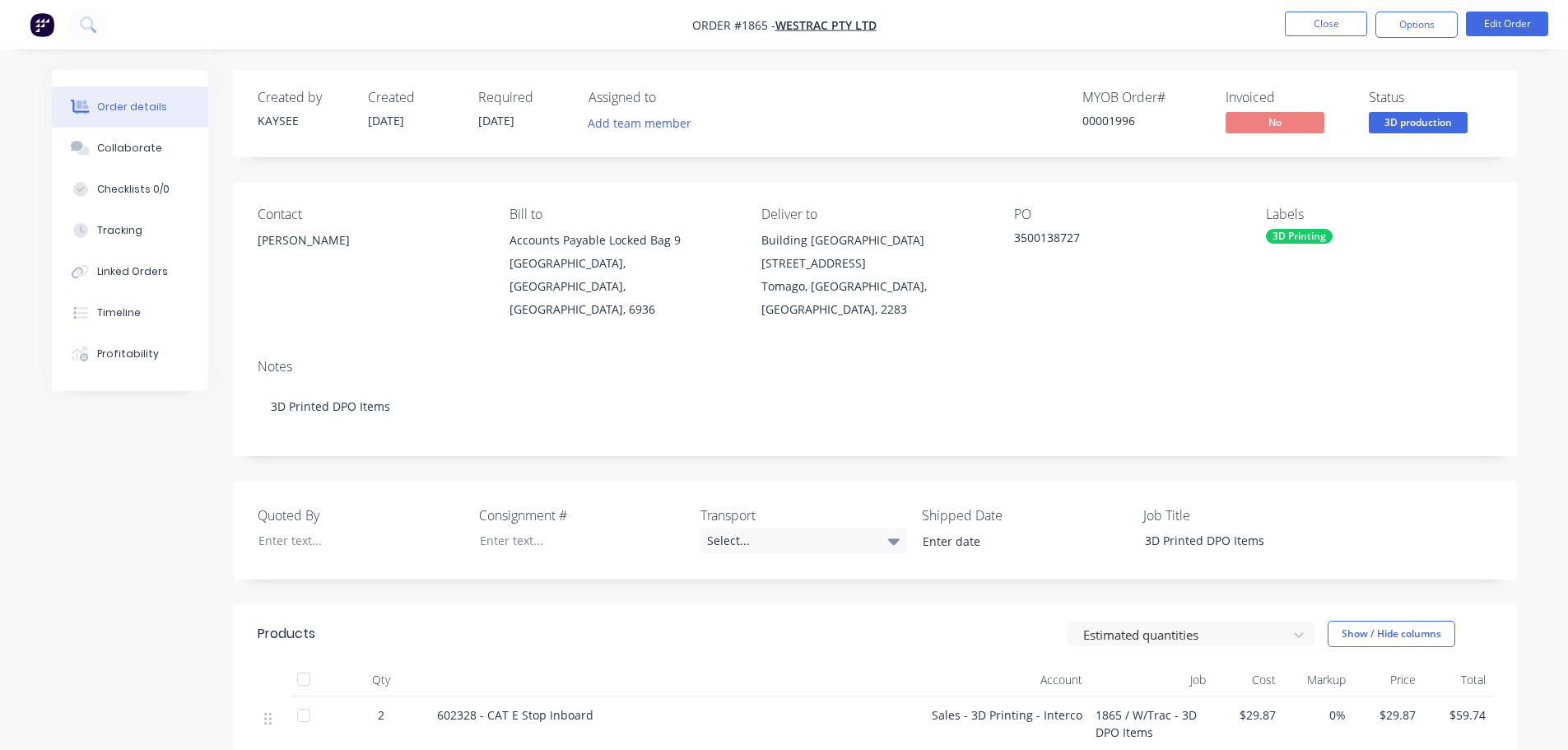
scroll to position [272, 0]
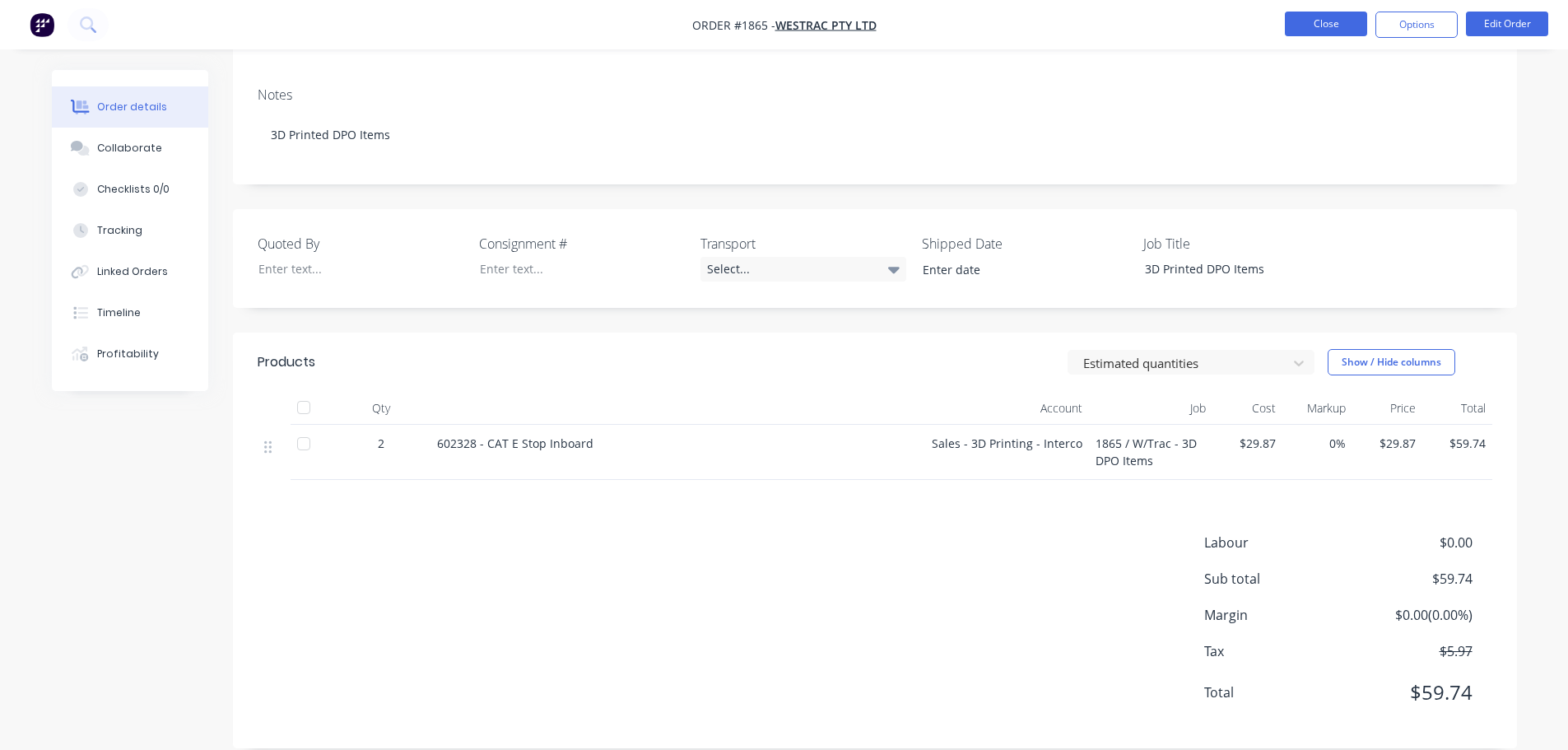
click at [1313, 29] on button "Close" at bounding box center [1326, 24] width 82 height 25
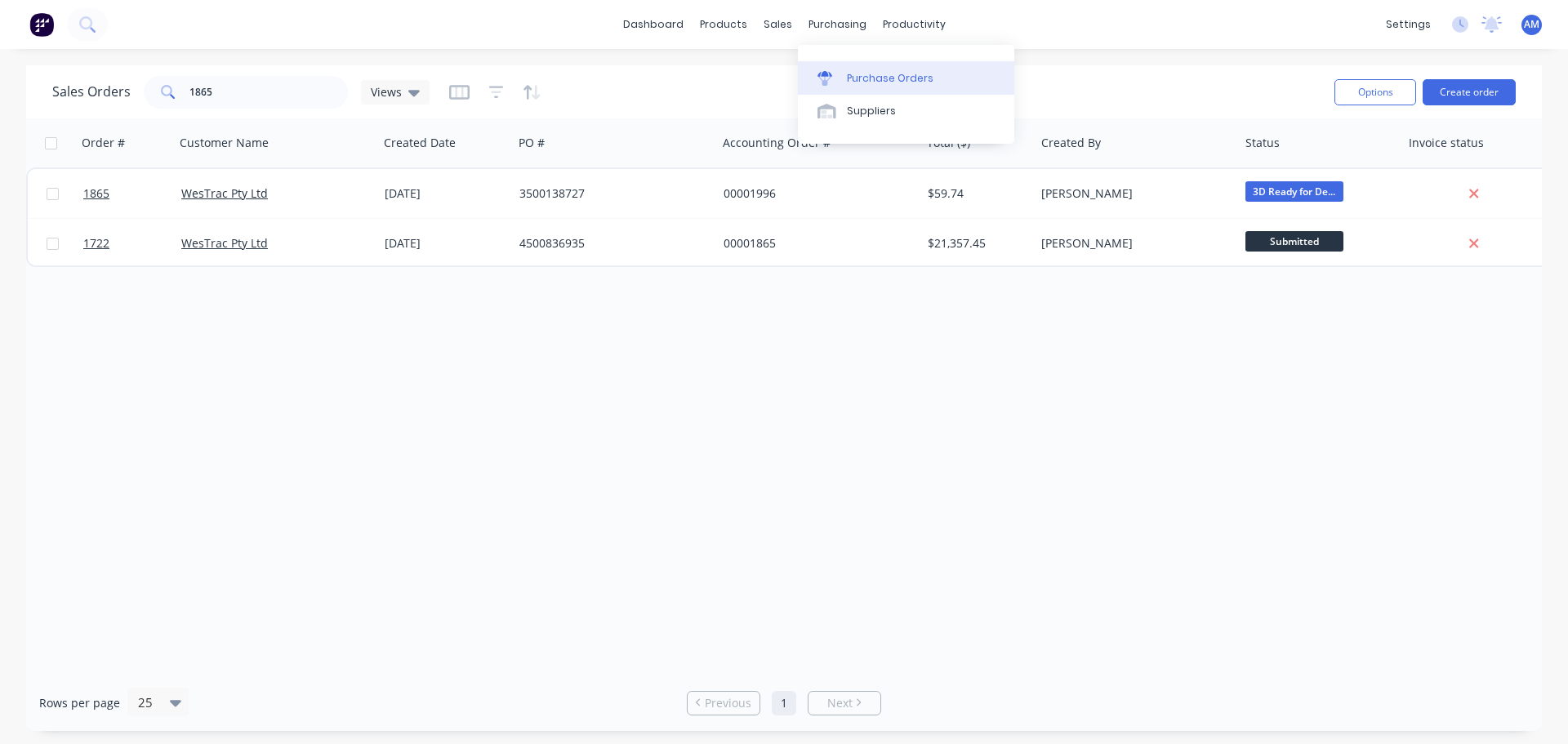
click at [880, 78] on div "Purchase Orders" at bounding box center [890, 78] width 87 height 15
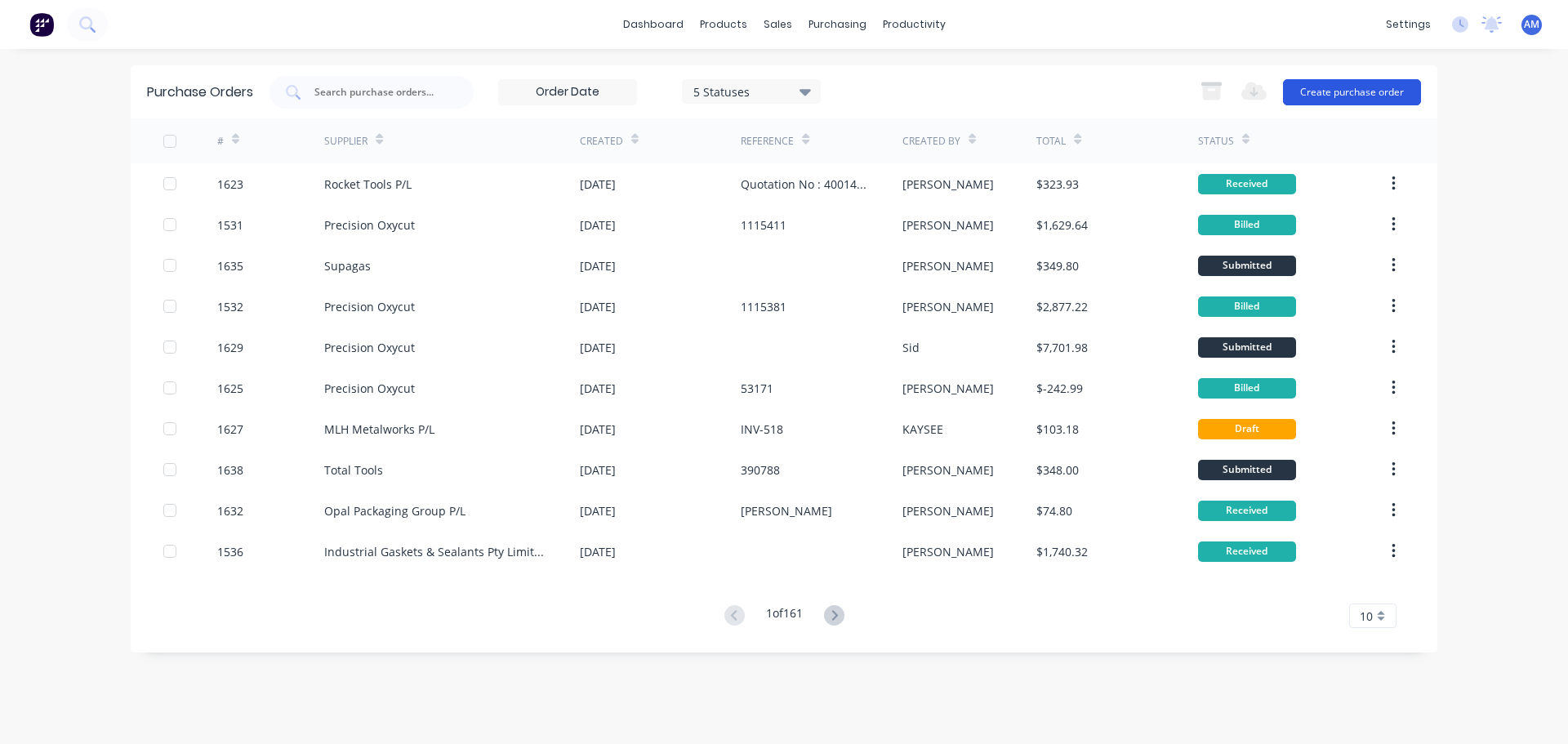
click at [1361, 98] on button "Create purchase order" at bounding box center [1352, 92] width 138 height 26
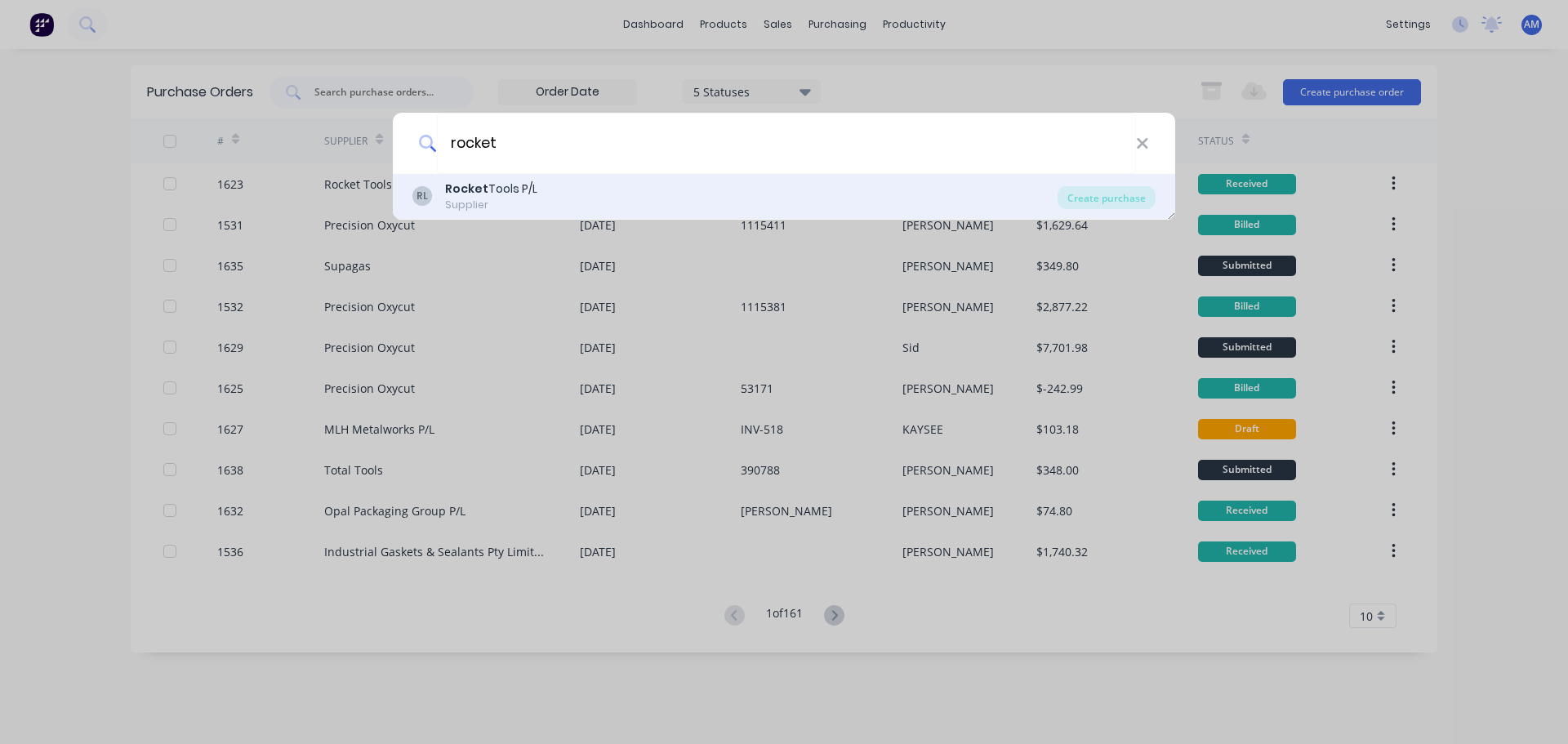
type input "rocket"
click at [470, 198] on div "Supplier" at bounding box center [490, 205] width 92 height 15
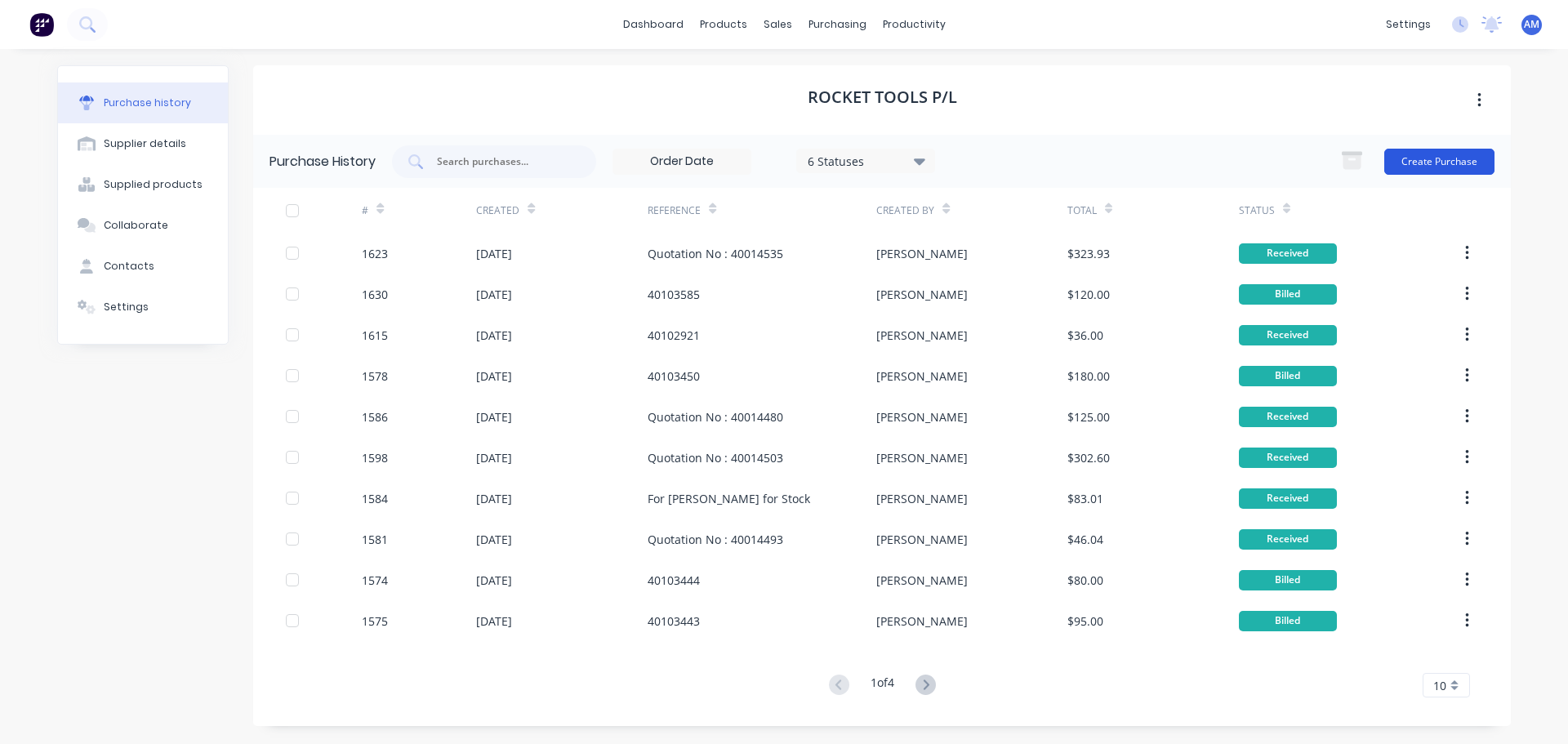
click at [1433, 162] on button "Create Purchase" at bounding box center [1439, 162] width 110 height 26
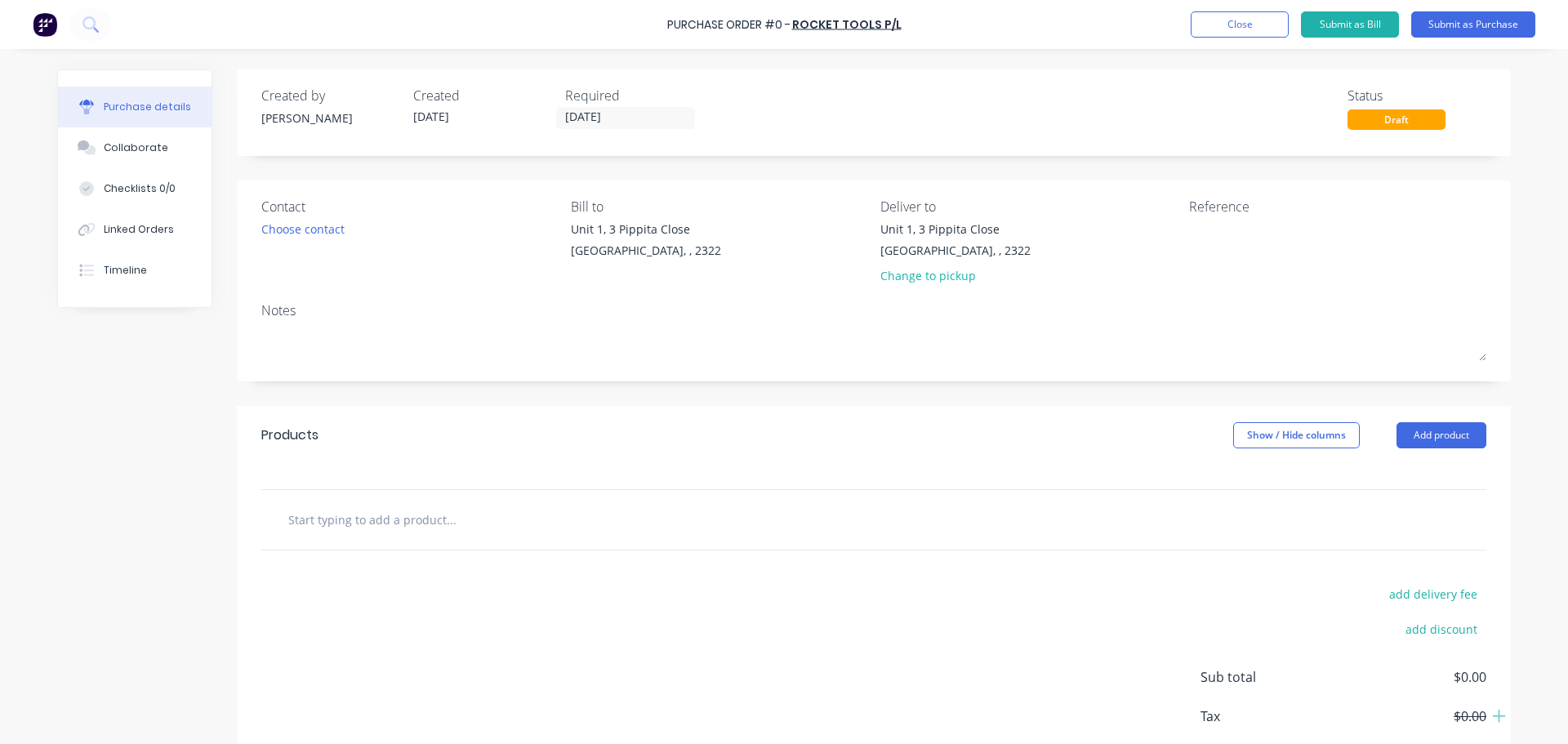
drag, startPoint x: 352, startPoint y: 519, endPoint x: 343, endPoint y: 514, distance: 10.3
click at [349, 518] on input "text" at bounding box center [451, 518] width 327 height 33
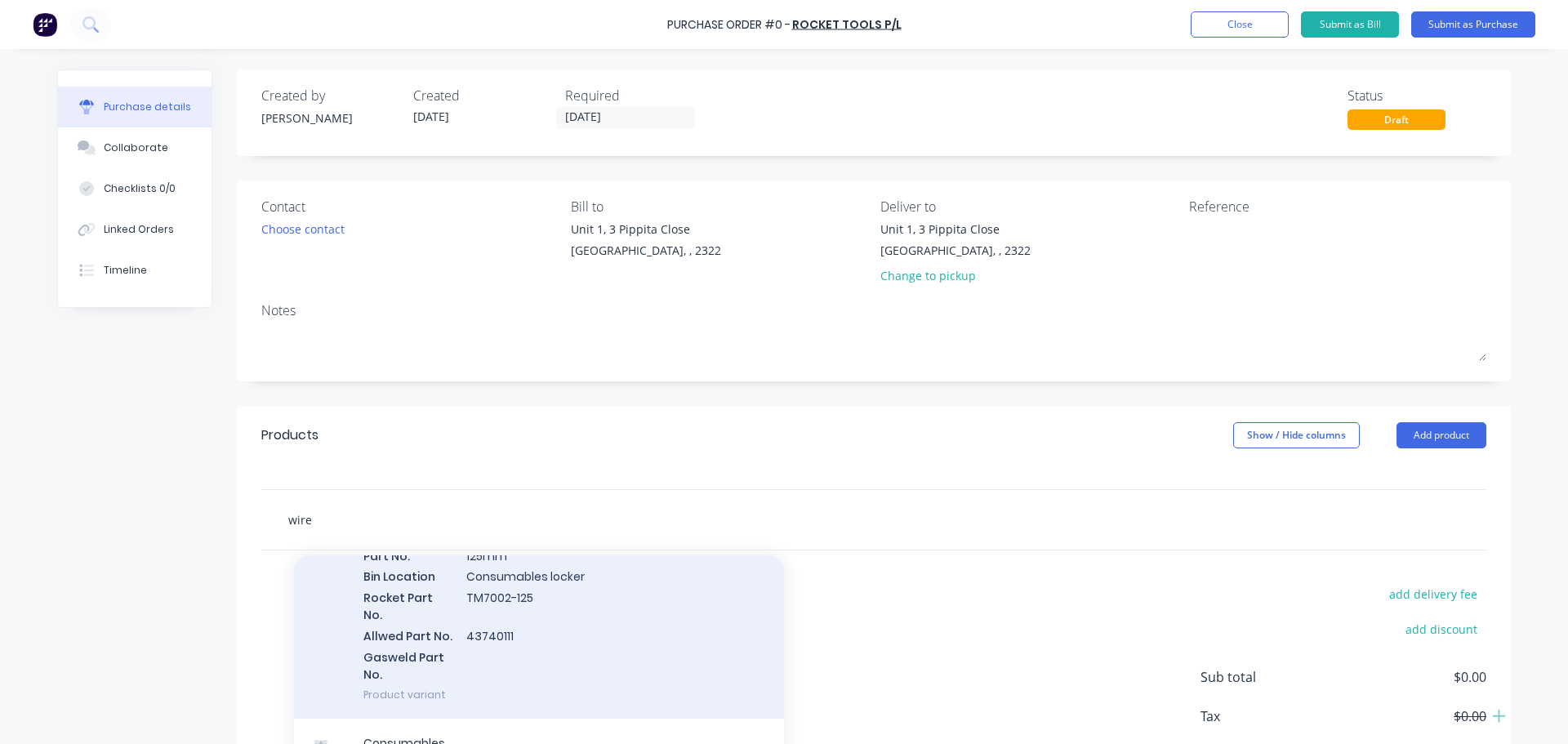
scroll to position [979, 0]
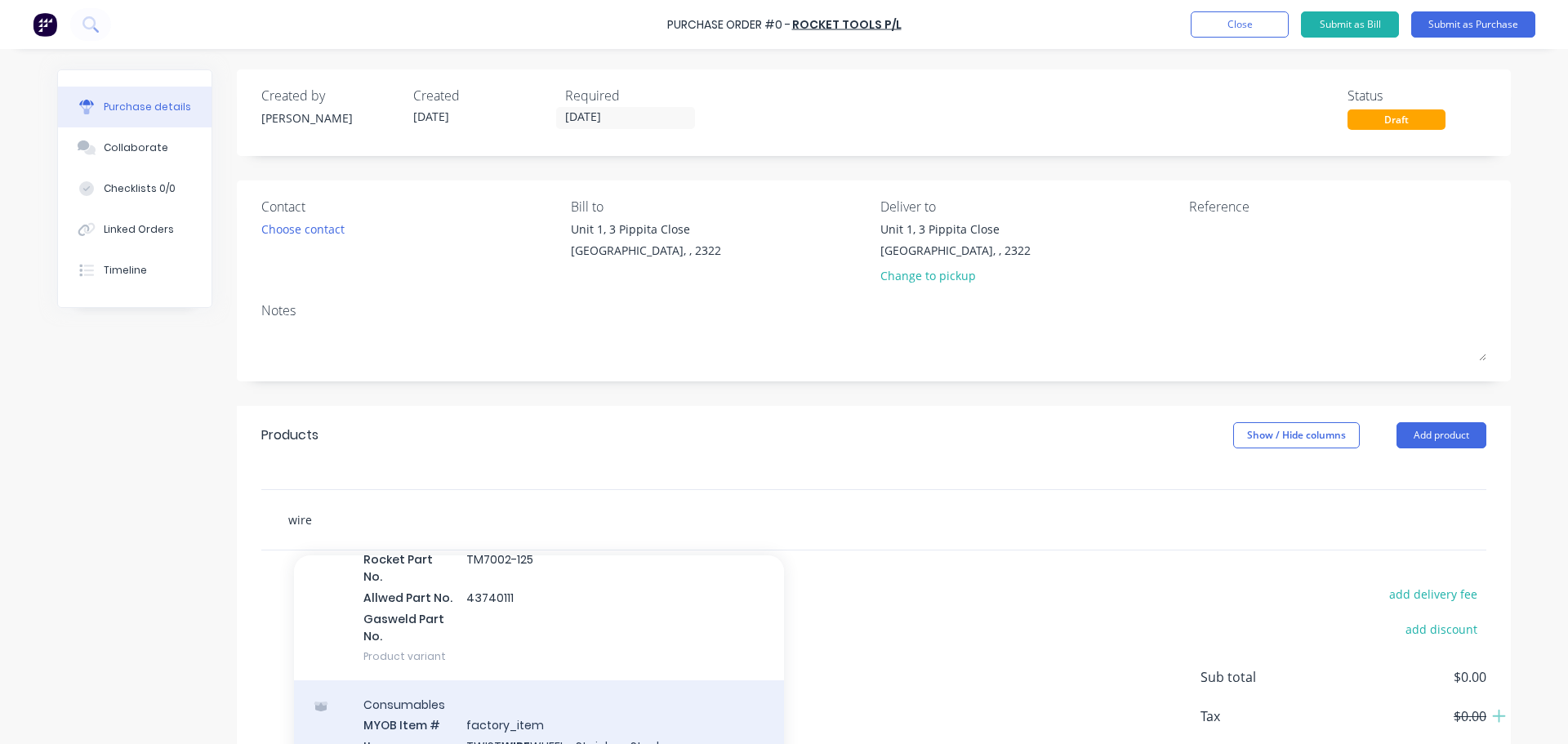
type input "wire"
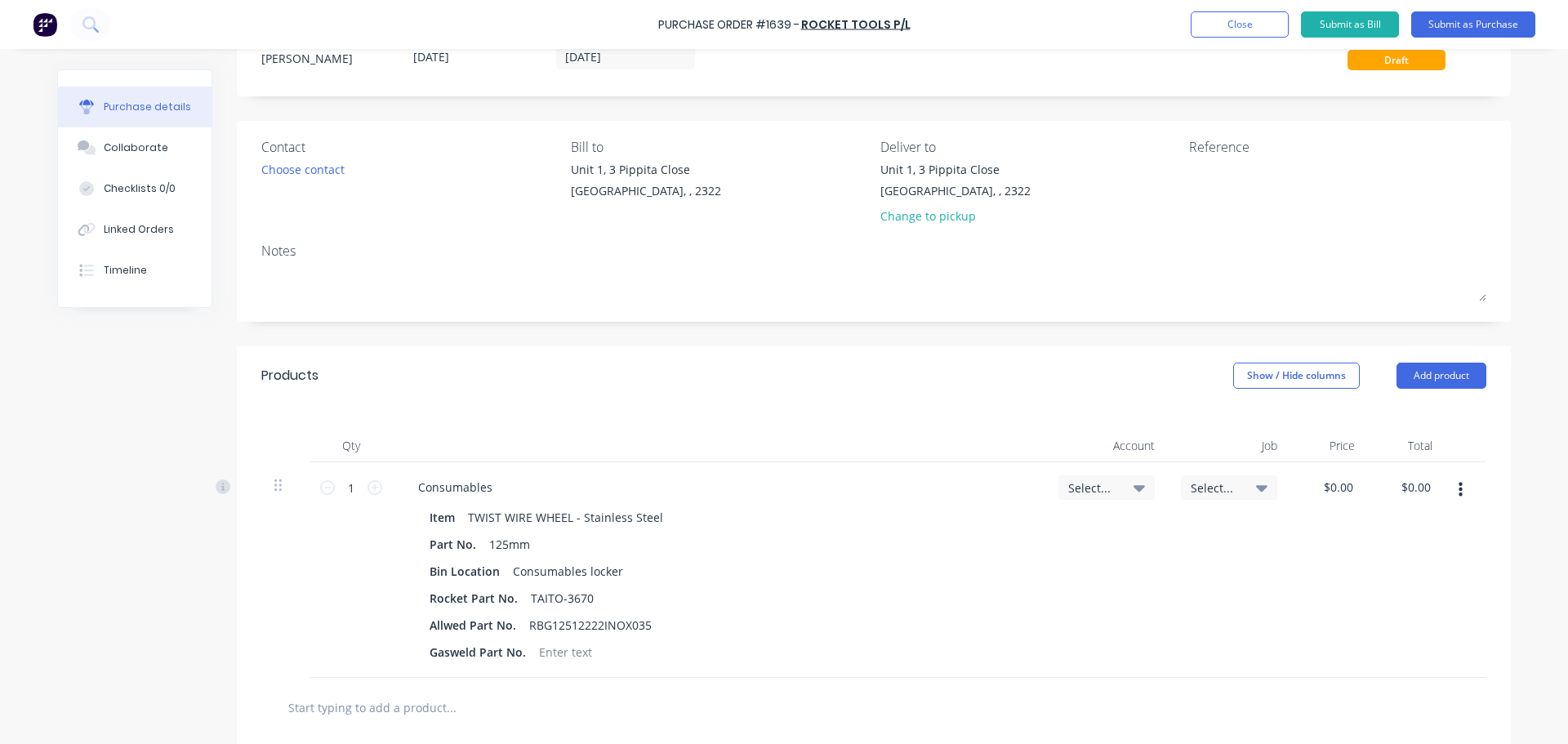
scroll to position [245, 0]
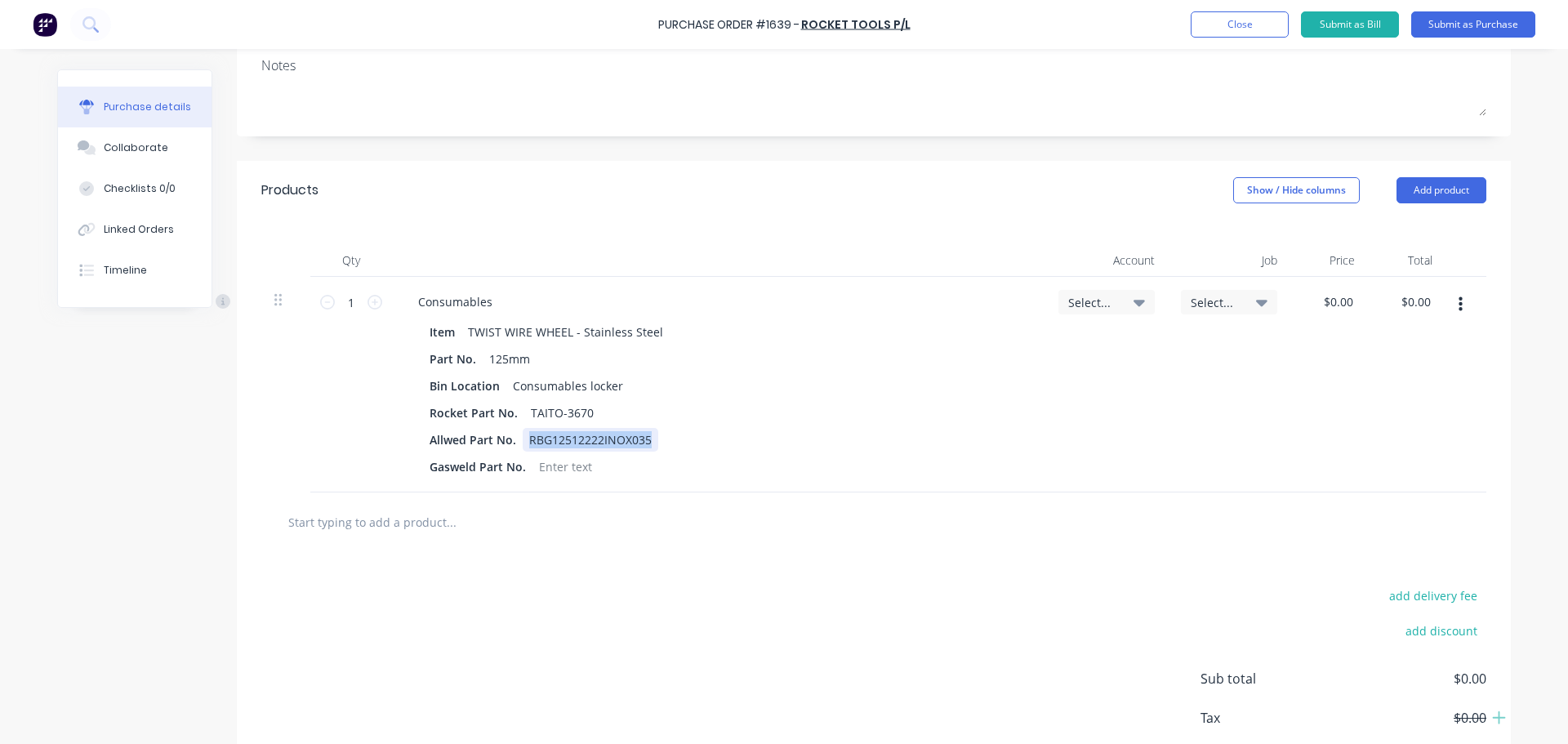
drag, startPoint x: 639, startPoint y: 440, endPoint x: 519, endPoint y: 437, distance: 120.0
click at [523, 437] on div "RBG12512222INOX035" at bounding box center [591, 439] width 135 height 24
copy div "RBG12512222INOX035"
drag, startPoint x: 653, startPoint y: 329, endPoint x: 459, endPoint y: 341, distance: 194.4
click at [461, 341] on div "TWIST WIRE WHEEL - Stainless Steel" at bounding box center [565, 331] width 208 height 24
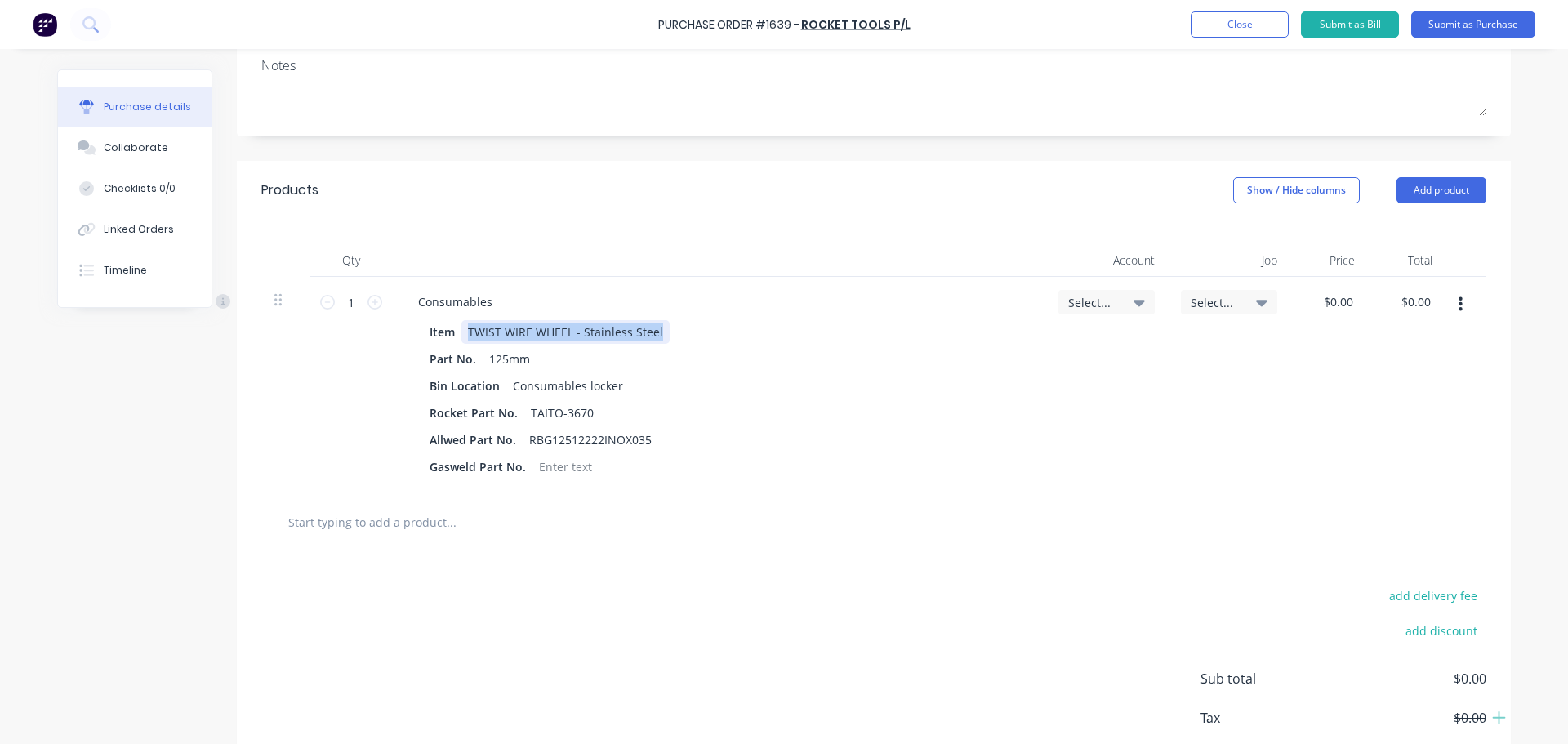
copy div "TWIST WIRE WHEEL - Stainless Steel"
click at [1238, 24] on button "Close" at bounding box center [1240, 25] width 98 height 26
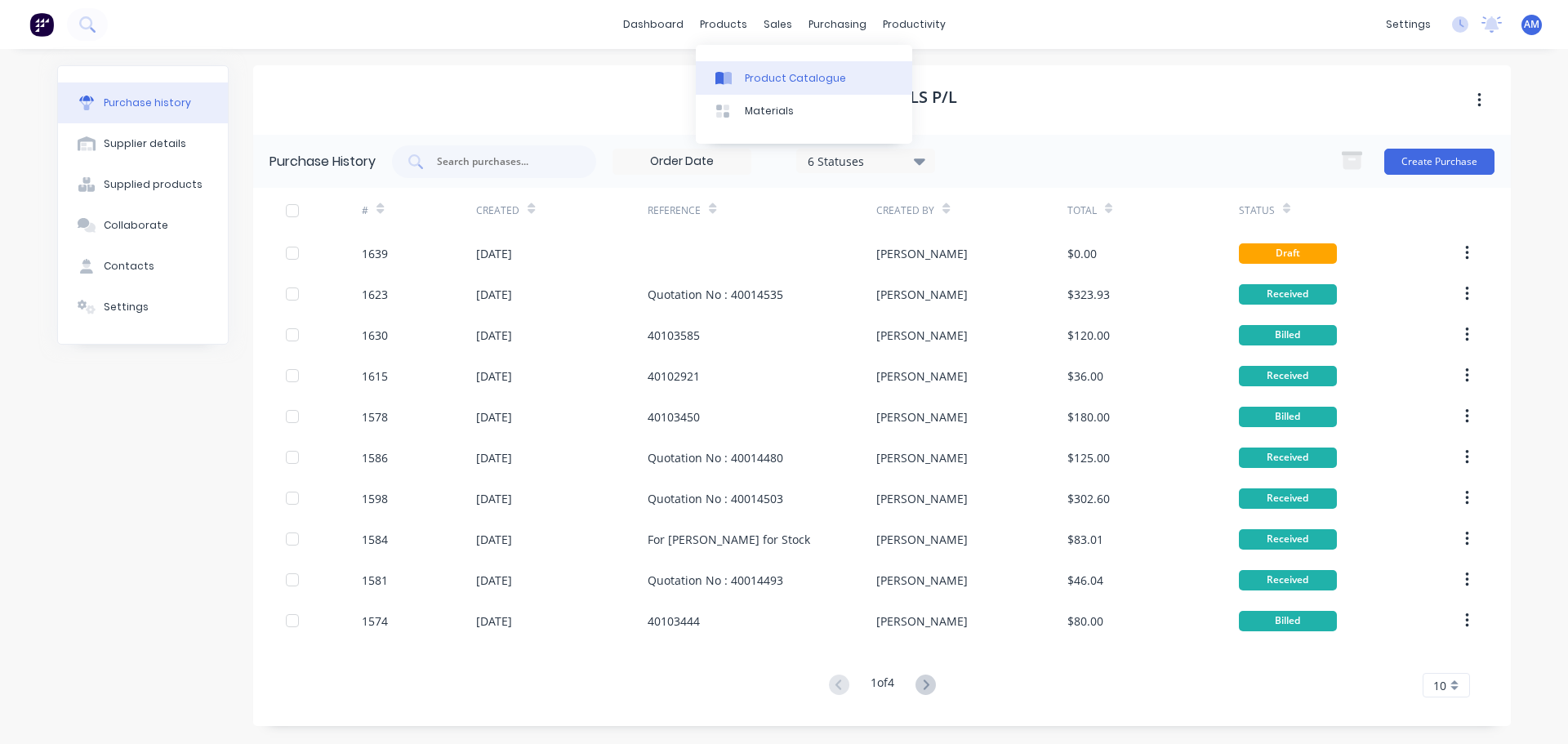
click at [768, 76] on div "Product Catalogue" at bounding box center [795, 78] width 101 height 15
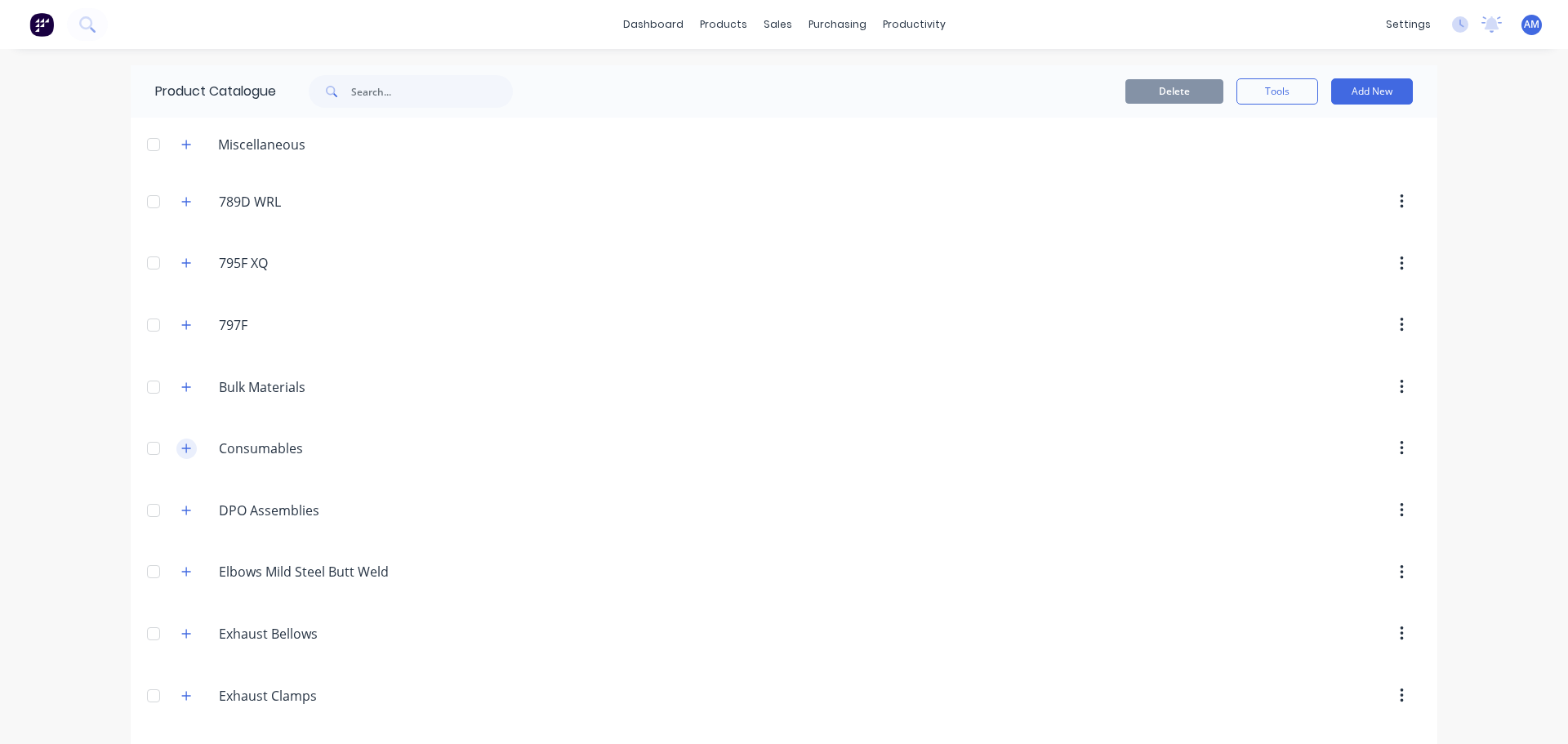
click at [189, 453] on button "button" at bounding box center [186, 448] width 20 height 20
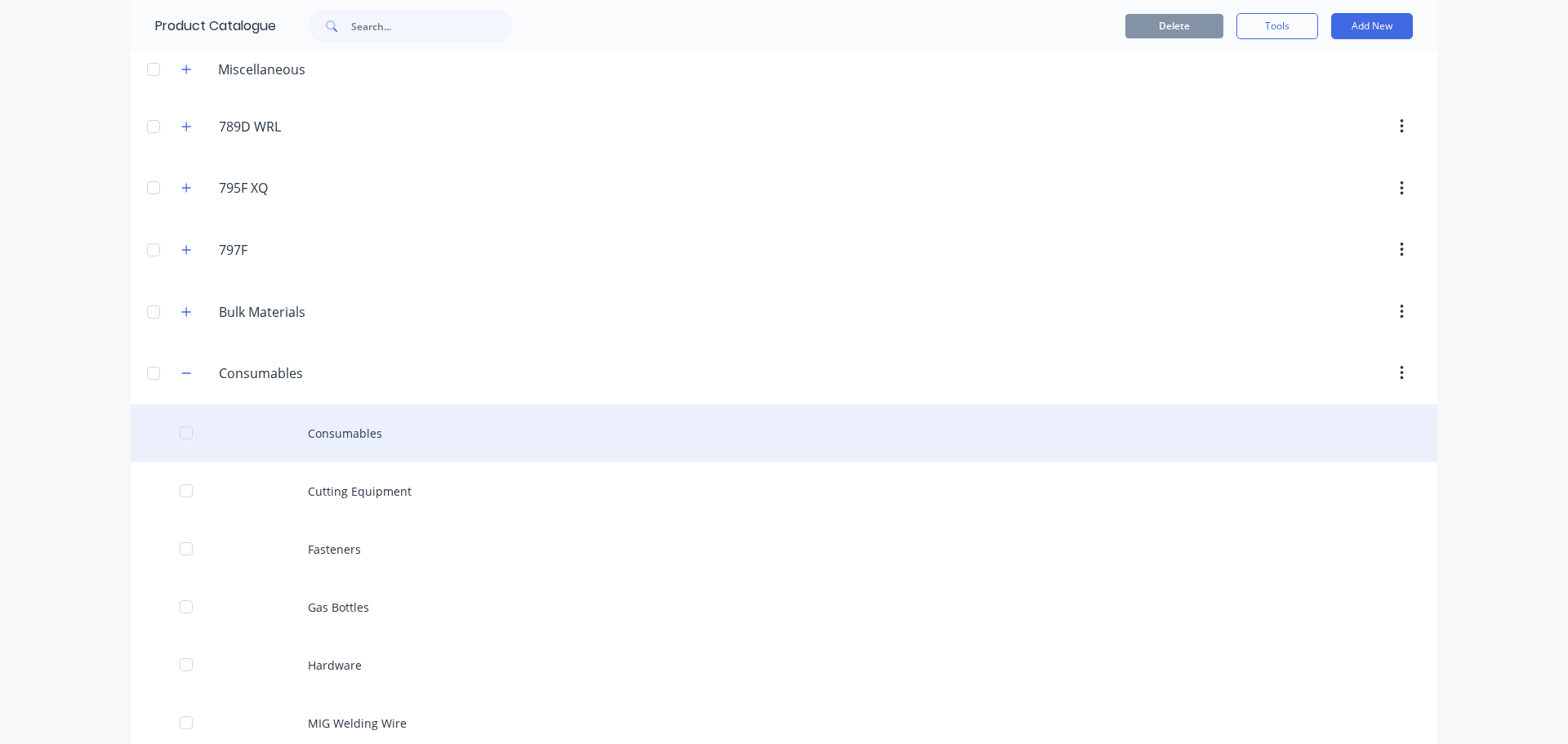
scroll to position [327, 0]
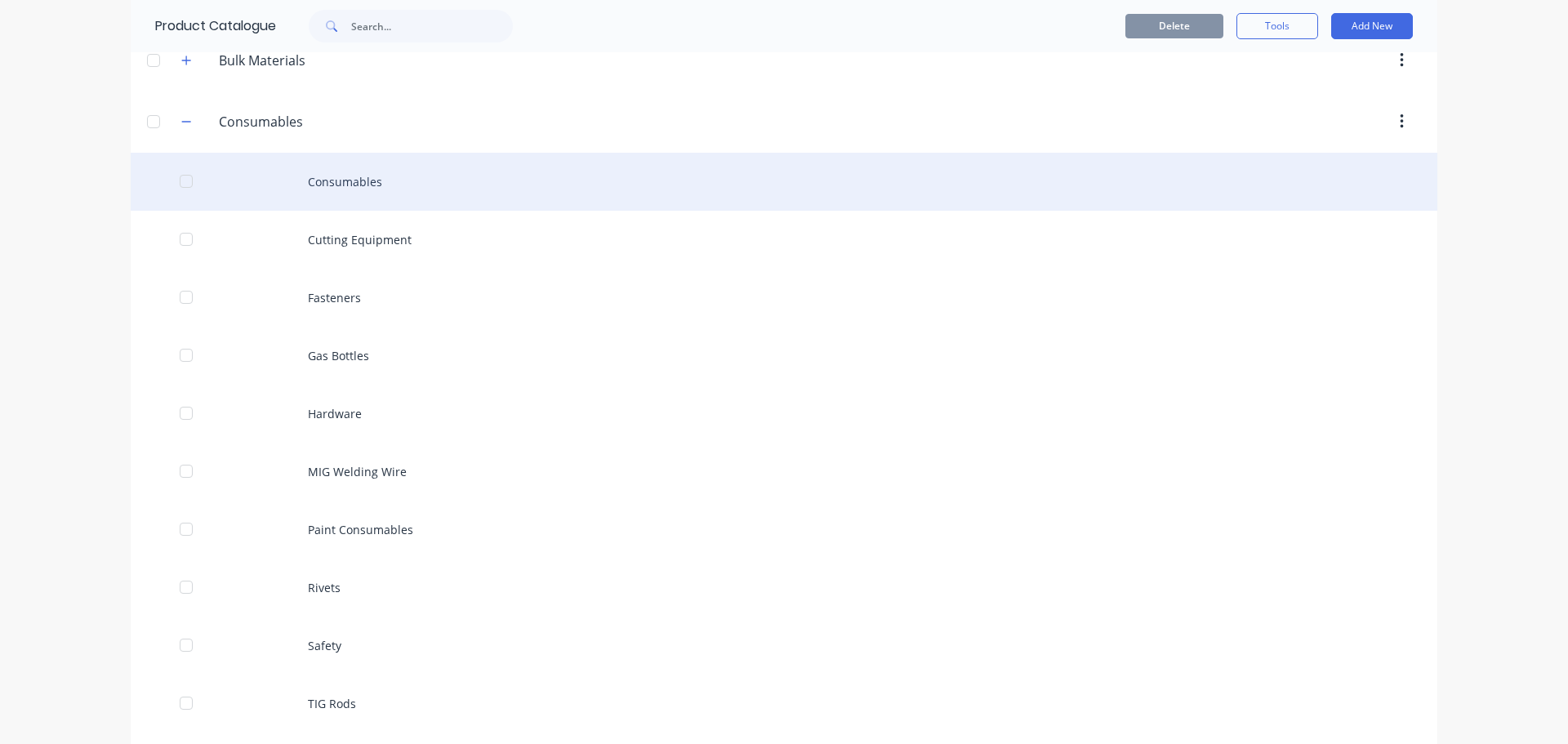
click at [341, 180] on div "Consumables" at bounding box center [784, 182] width 1307 height 58
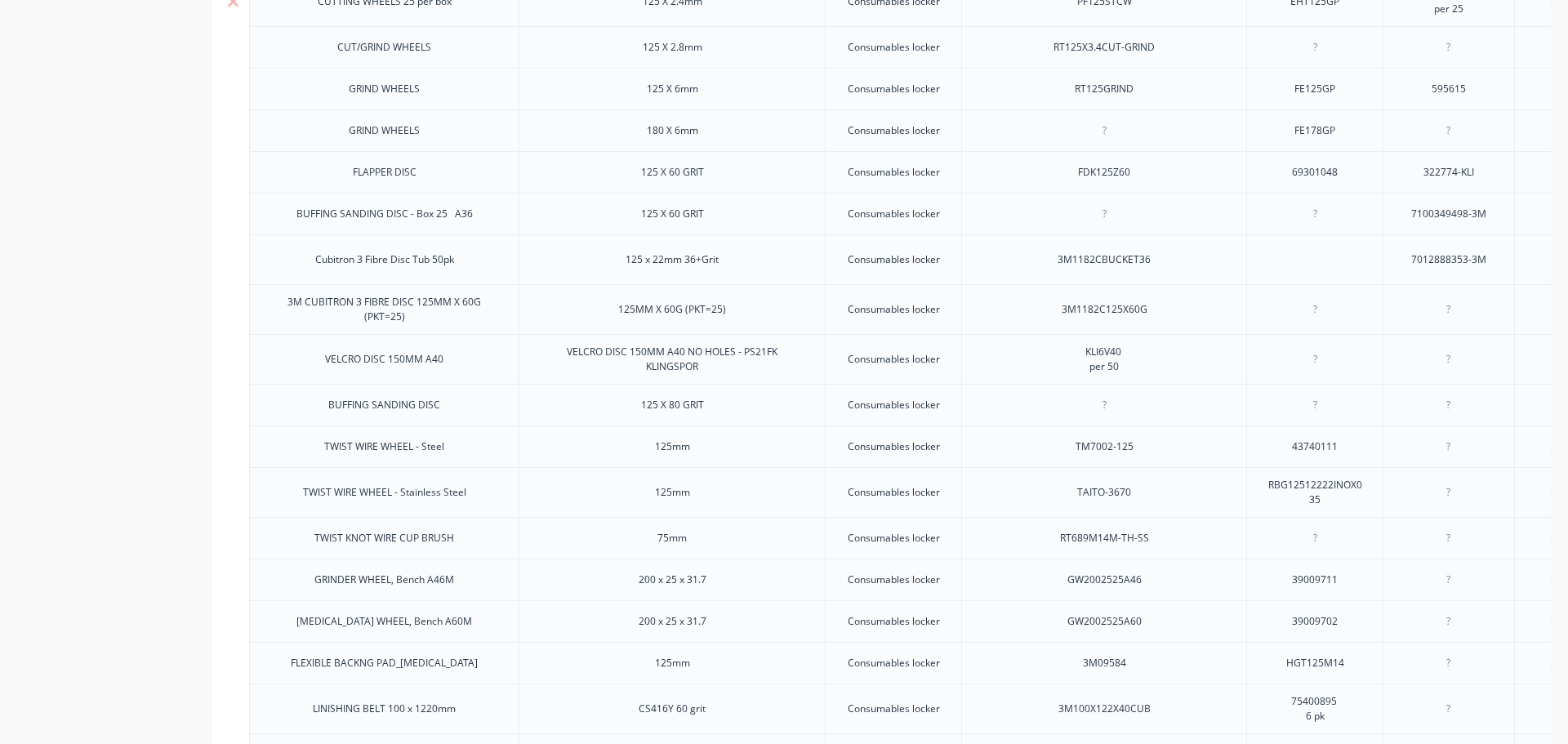
scroll to position [734, 0]
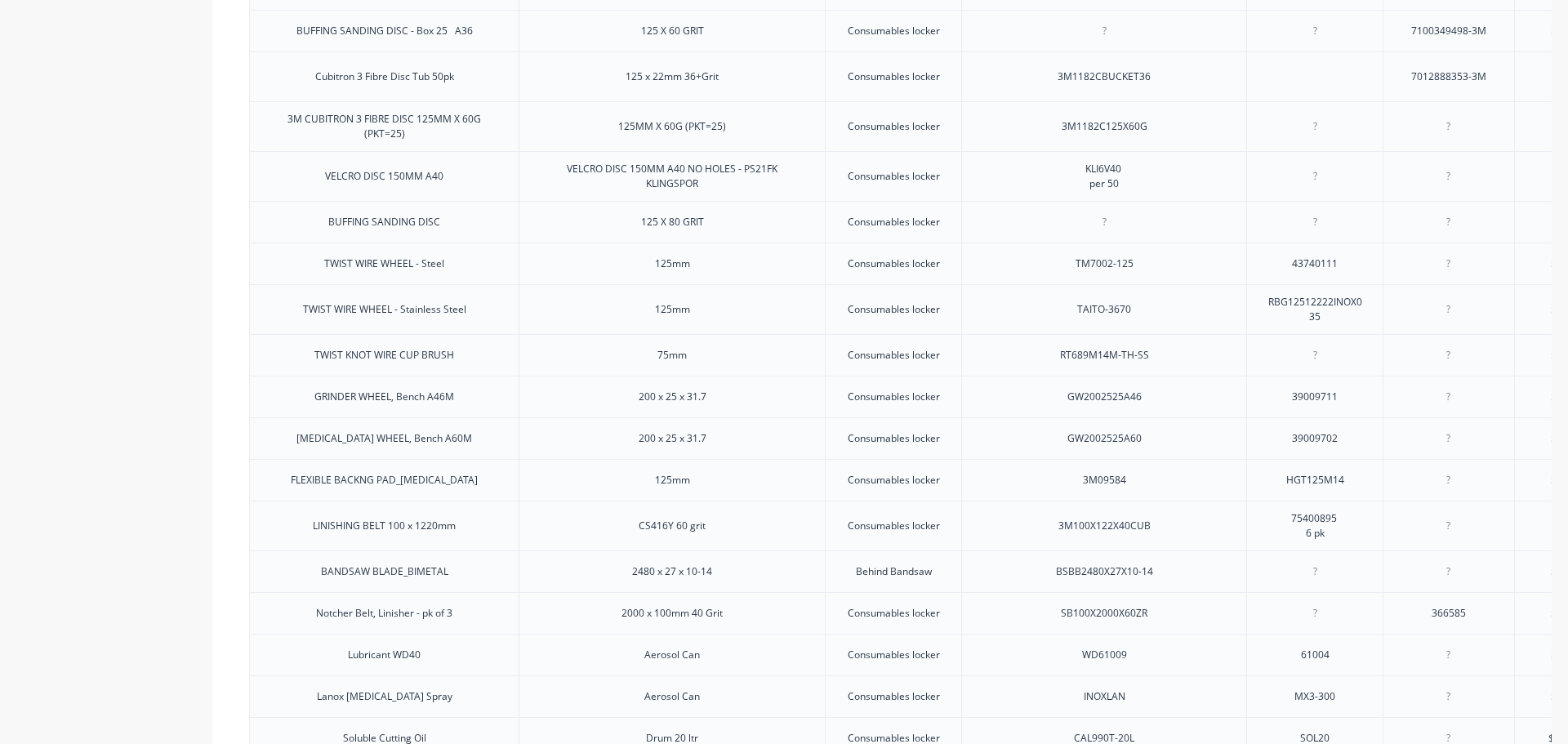
type textarea "x"
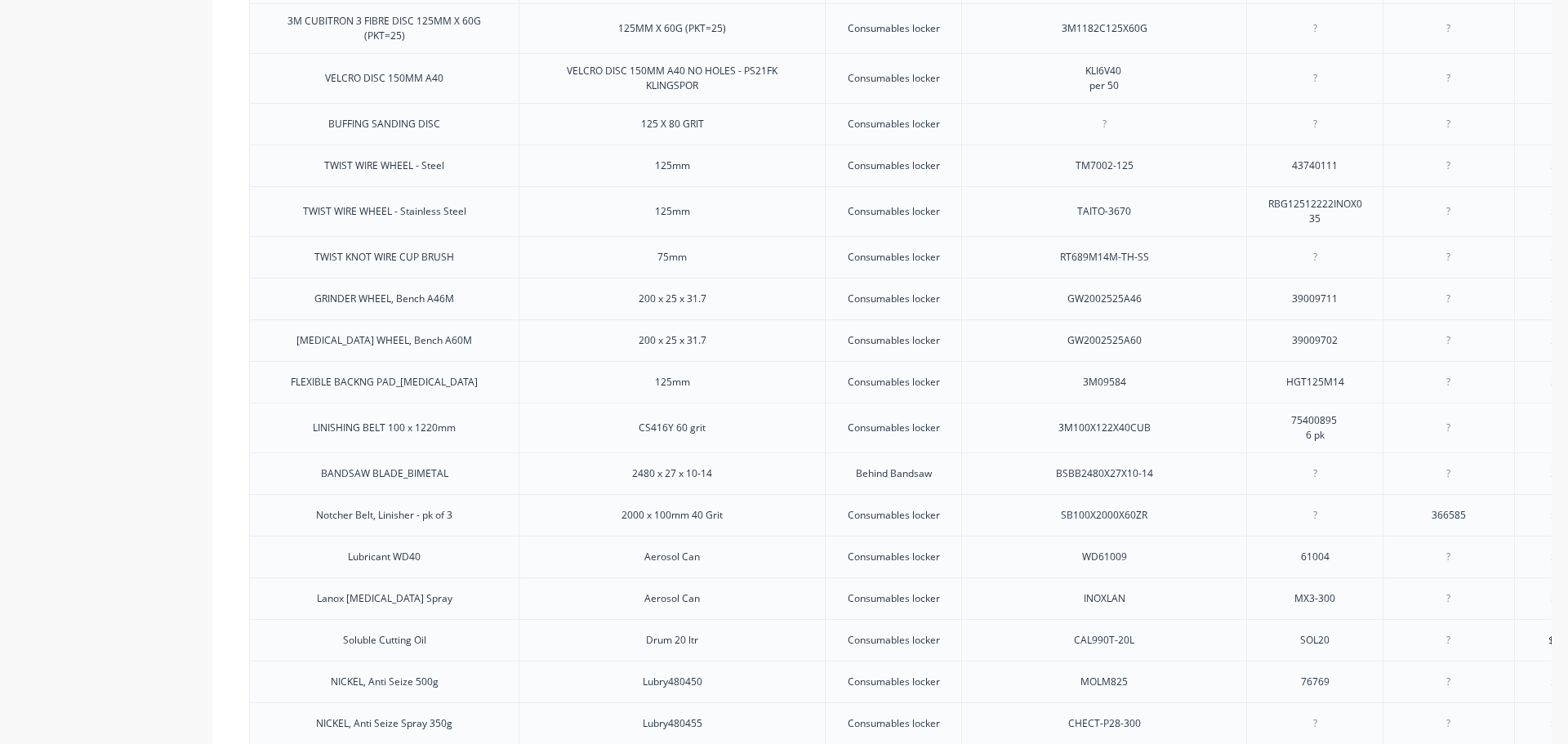
scroll to position [898, 0]
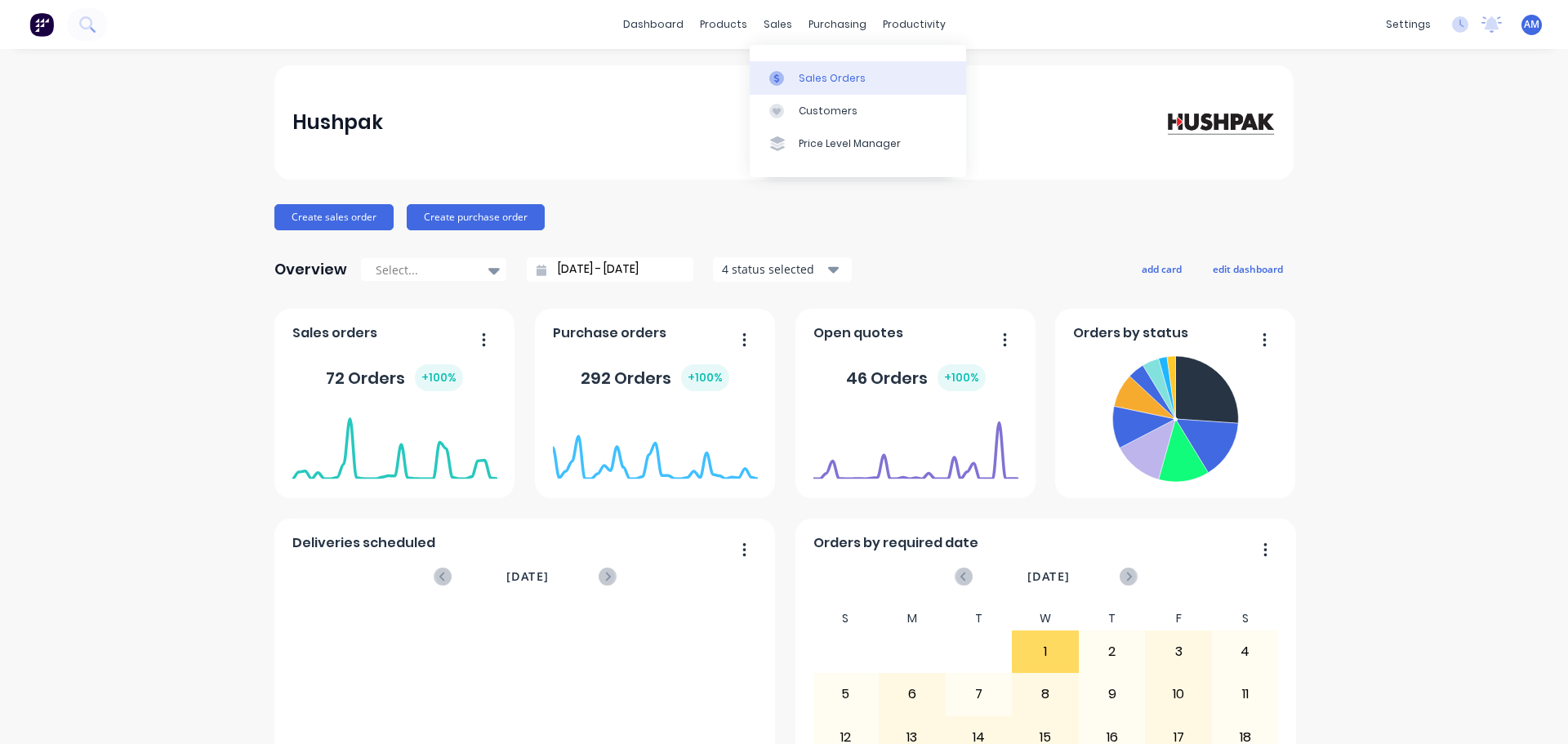
click at [817, 84] on div "Sales Orders" at bounding box center [832, 78] width 67 height 15
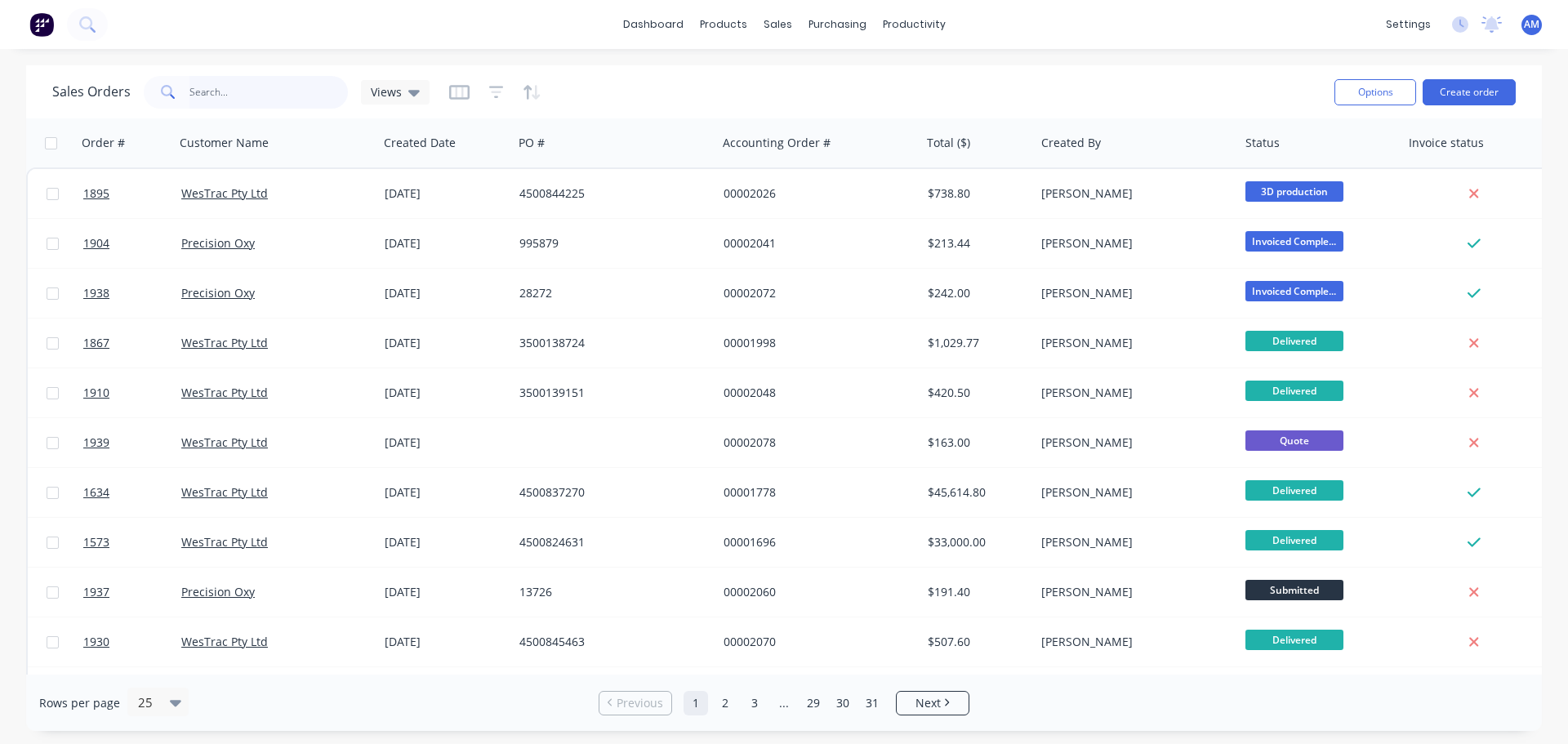
click at [218, 91] on input "text" at bounding box center [269, 91] width 159 height 33
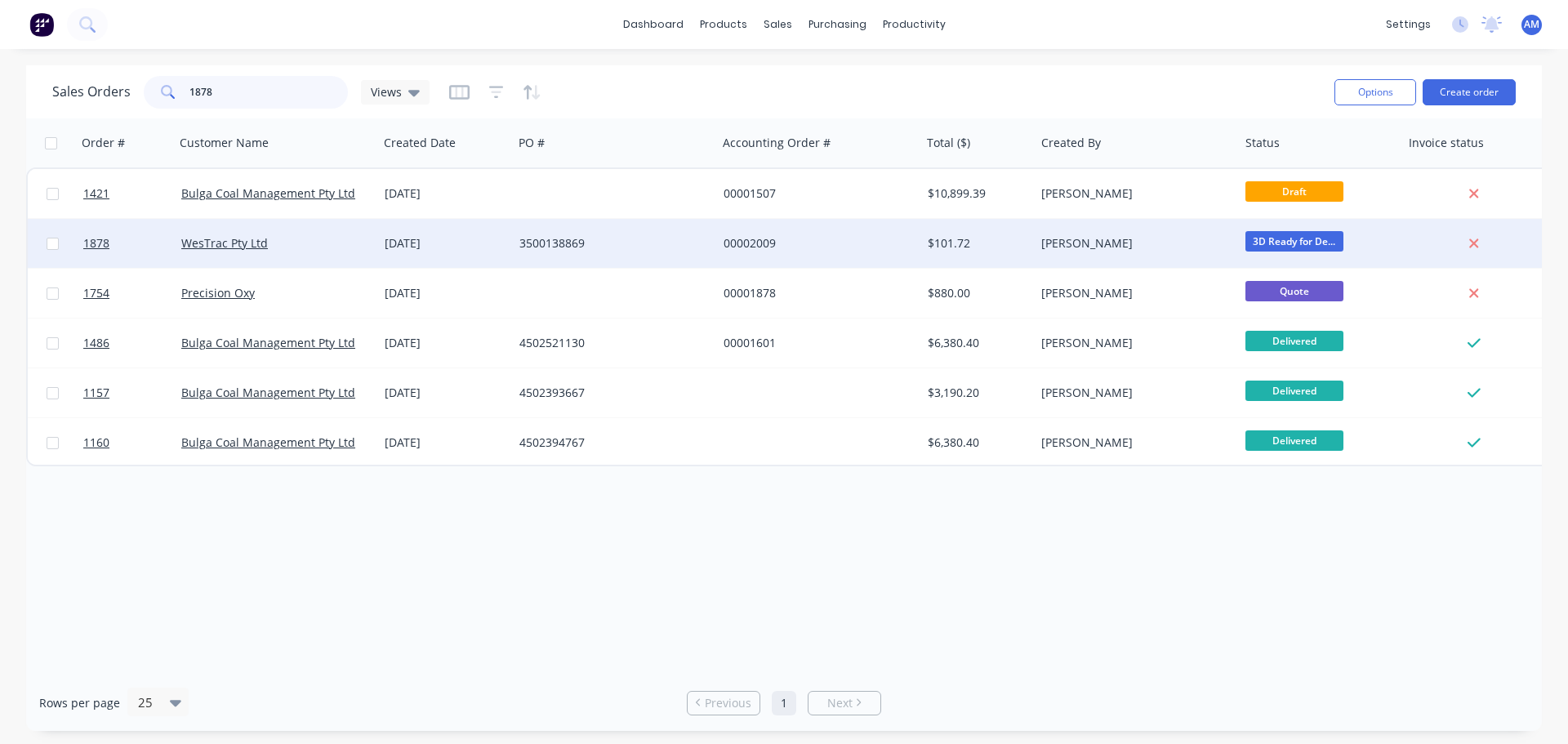
type input "1878"
click at [571, 237] on div "3500138869" at bounding box center [610, 243] width 181 height 17
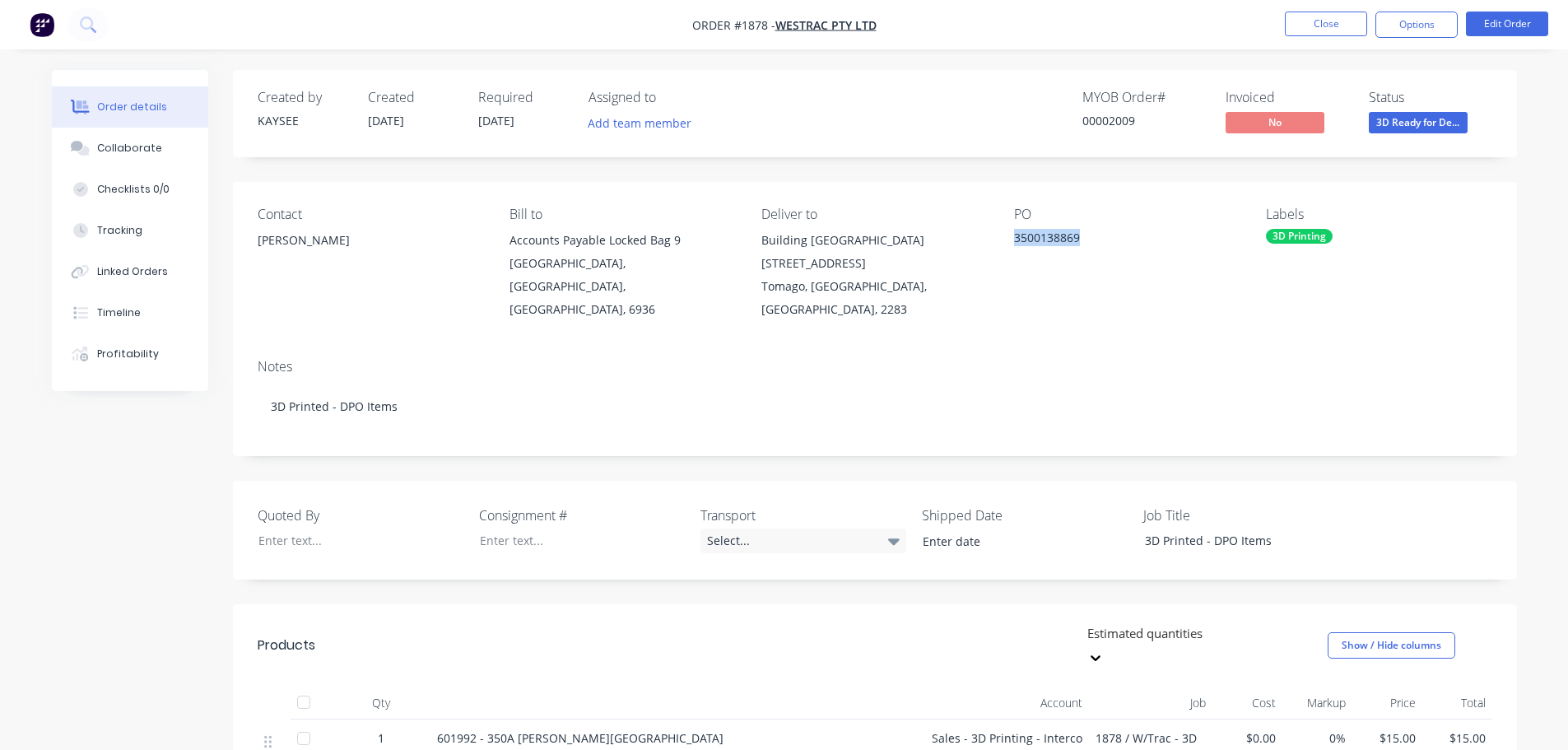
drag, startPoint x: 1095, startPoint y: 233, endPoint x: 1011, endPoint y: 230, distance: 84.1
click at [1011, 230] on div "Contact Eric Patterson Bill to Accounts Payable Locked Bag 9 MIDLAND, Western A…" at bounding box center [875, 263] width 1285 height 164
copy div "3500138869"
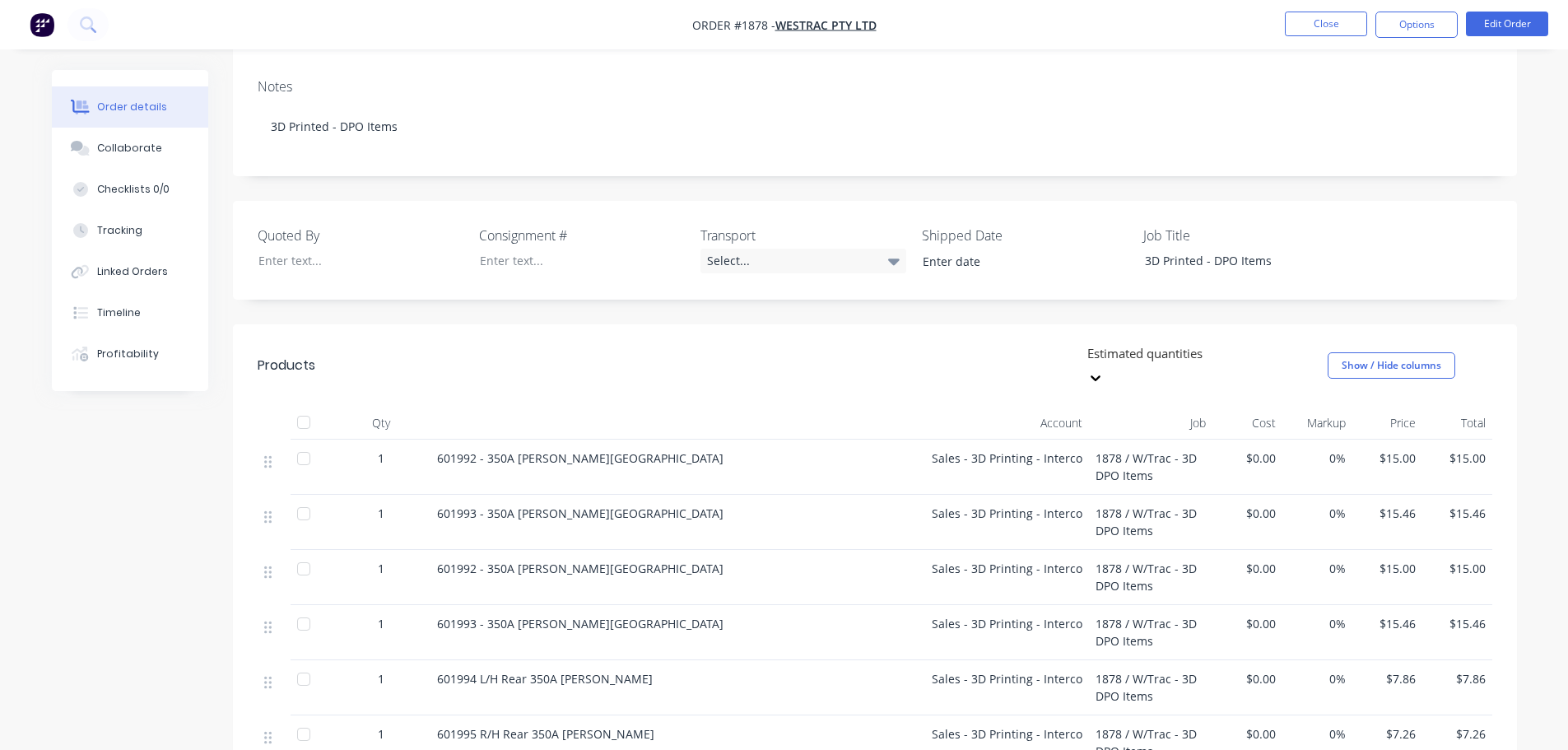
scroll to position [329, 0]
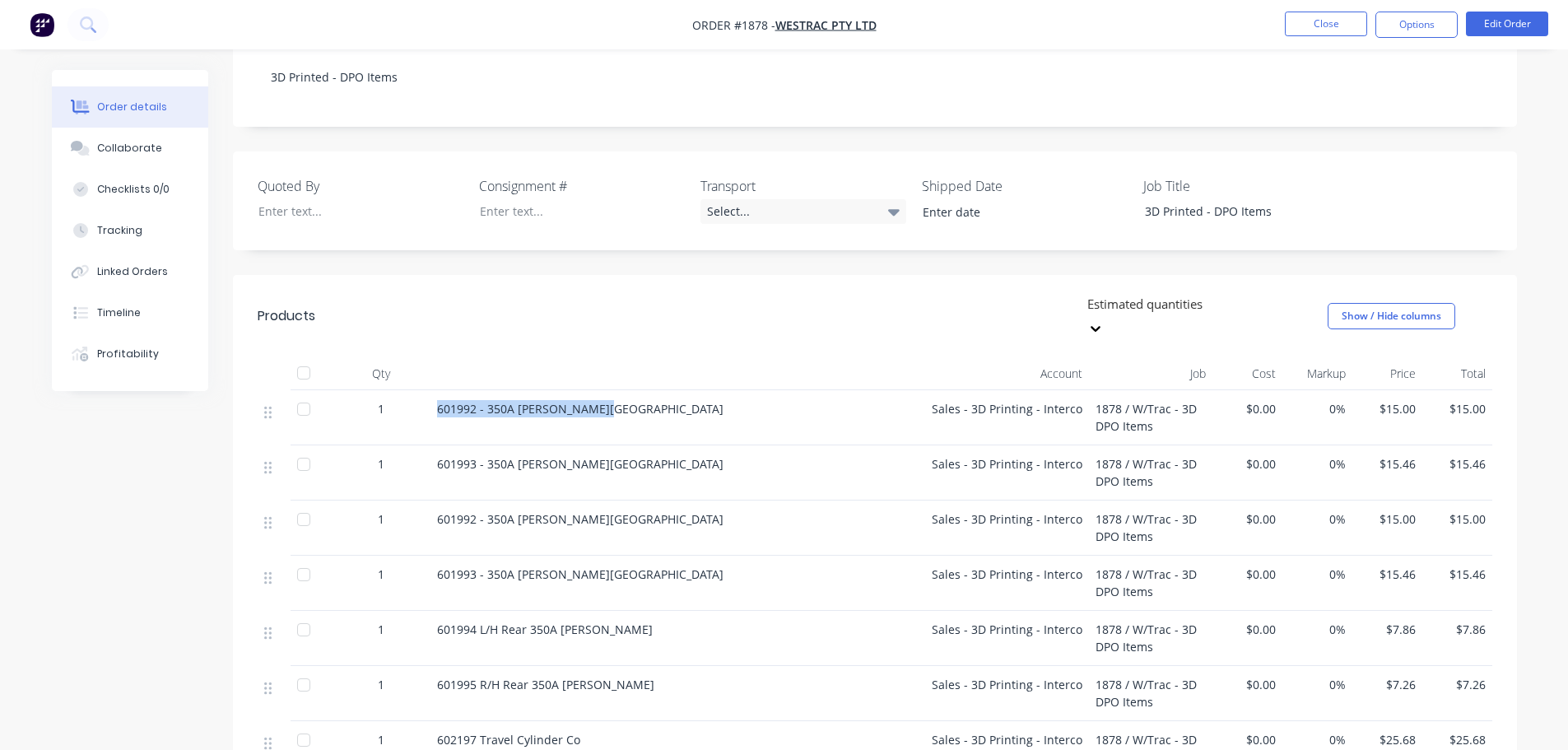
drag, startPoint x: 618, startPoint y: 359, endPoint x: 431, endPoint y: 352, distance: 187.1
click at [431, 390] on div "601992 - 350A Anderson Mount" at bounding box center [678, 417] width 494 height 55
copy span "601992 - 350A Anderson Mount"
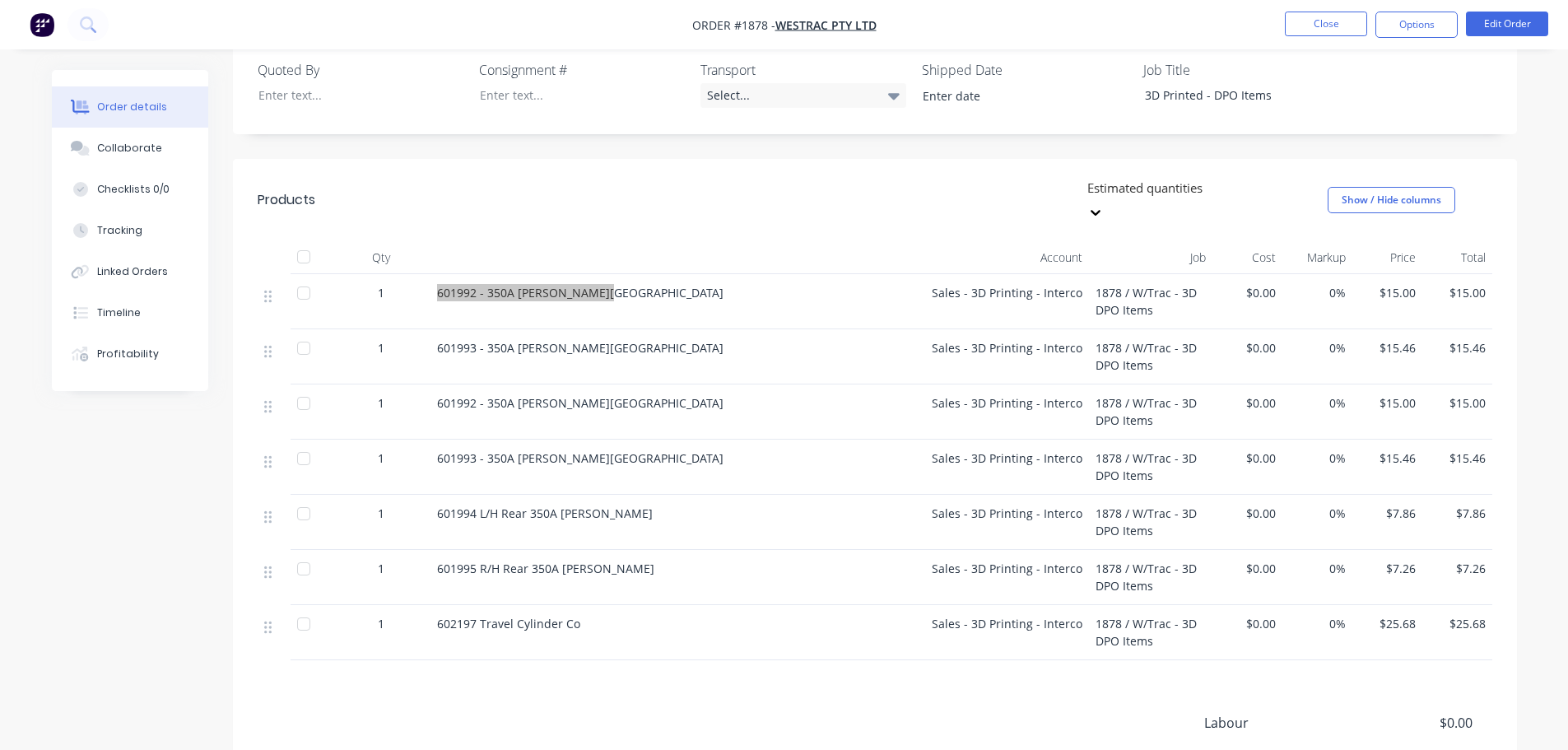
scroll to position [494, 0]
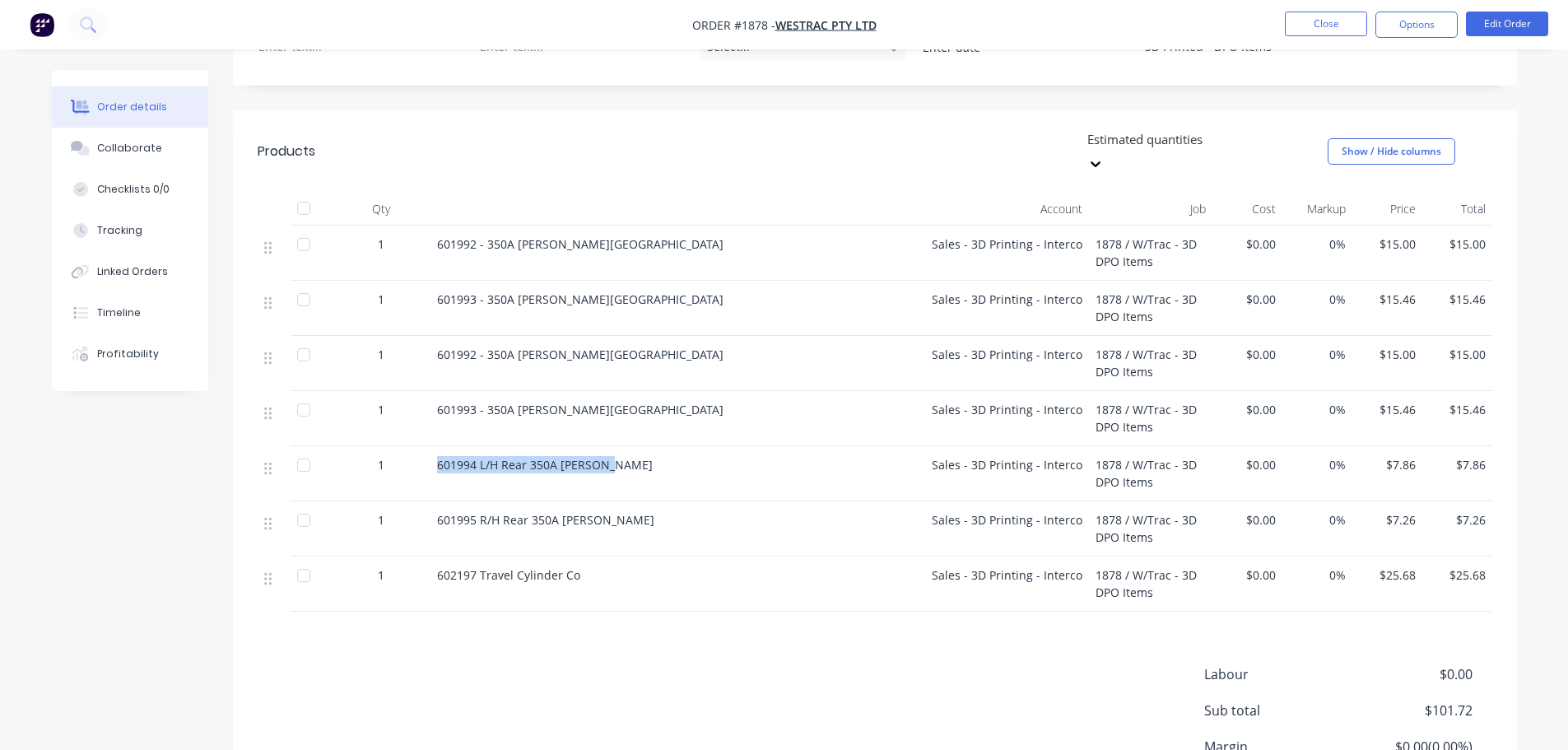
drag, startPoint x: 610, startPoint y: 417, endPoint x: 435, endPoint y: 411, distance: 175.1
click at [435, 446] on div "601994 L/H Rear 350A Anderson" at bounding box center [678, 474] width 494 height 55
copy span "601994 L/H Rear 350A Anderson"
drag, startPoint x: 617, startPoint y: 470, endPoint x: 435, endPoint y: 476, distance: 182.1
click at [435, 501] on div "601995 R/H Rear 350A Anderson" at bounding box center [678, 529] width 494 height 55
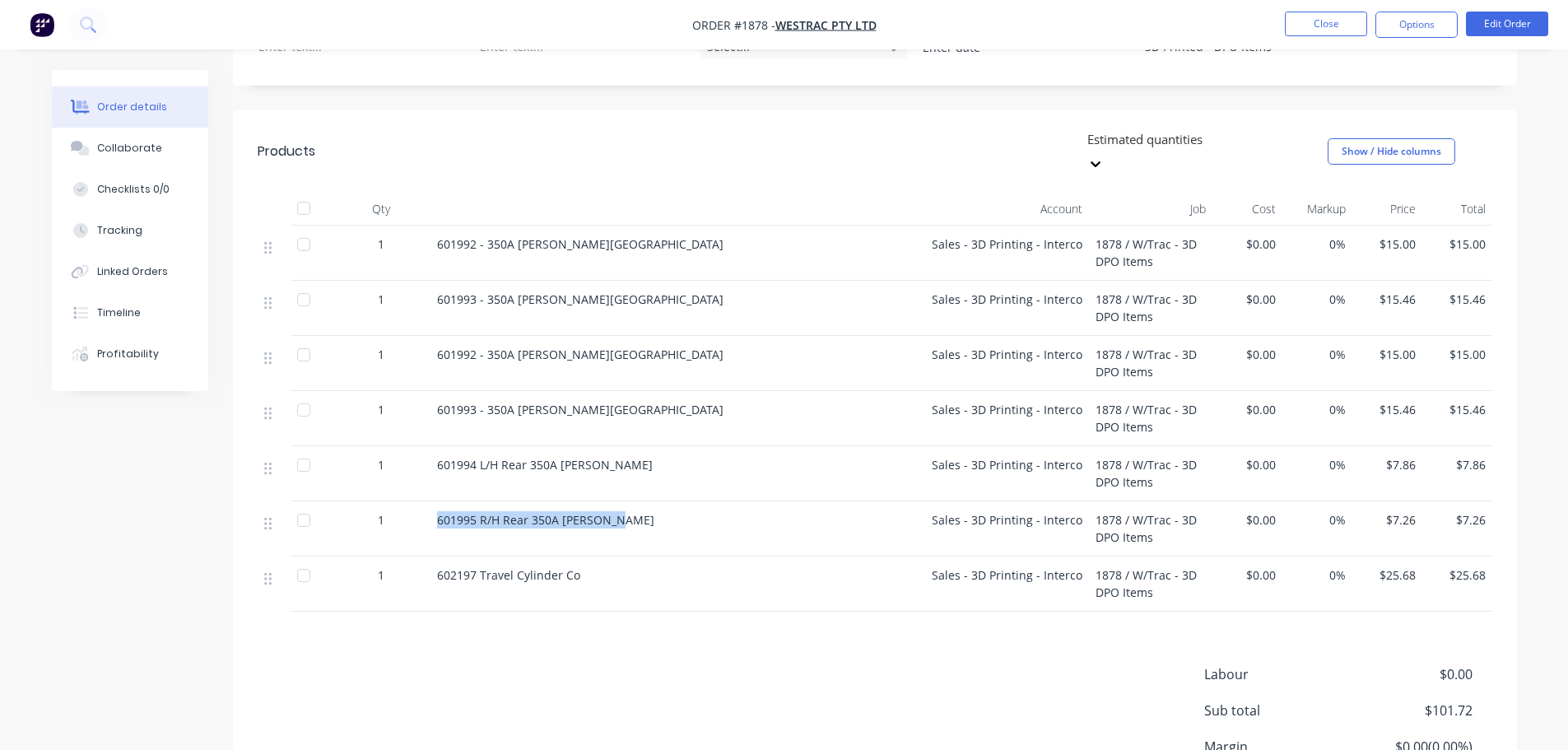
copy span "601995 R/H Rear 350A Anderson"
drag, startPoint x: 581, startPoint y: 530, endPoint x: 437, endPoint y: 535, distance: 144.1
click at [437, 566] on div "602197 Travel Cylinder Co" at bounding box center [677, 575] width 481 height 18
copy span "602197 Travel Cylinder Co"
click at [1312, 20] on button "Close" at bounding box center [1326, 24] width 82 height 25
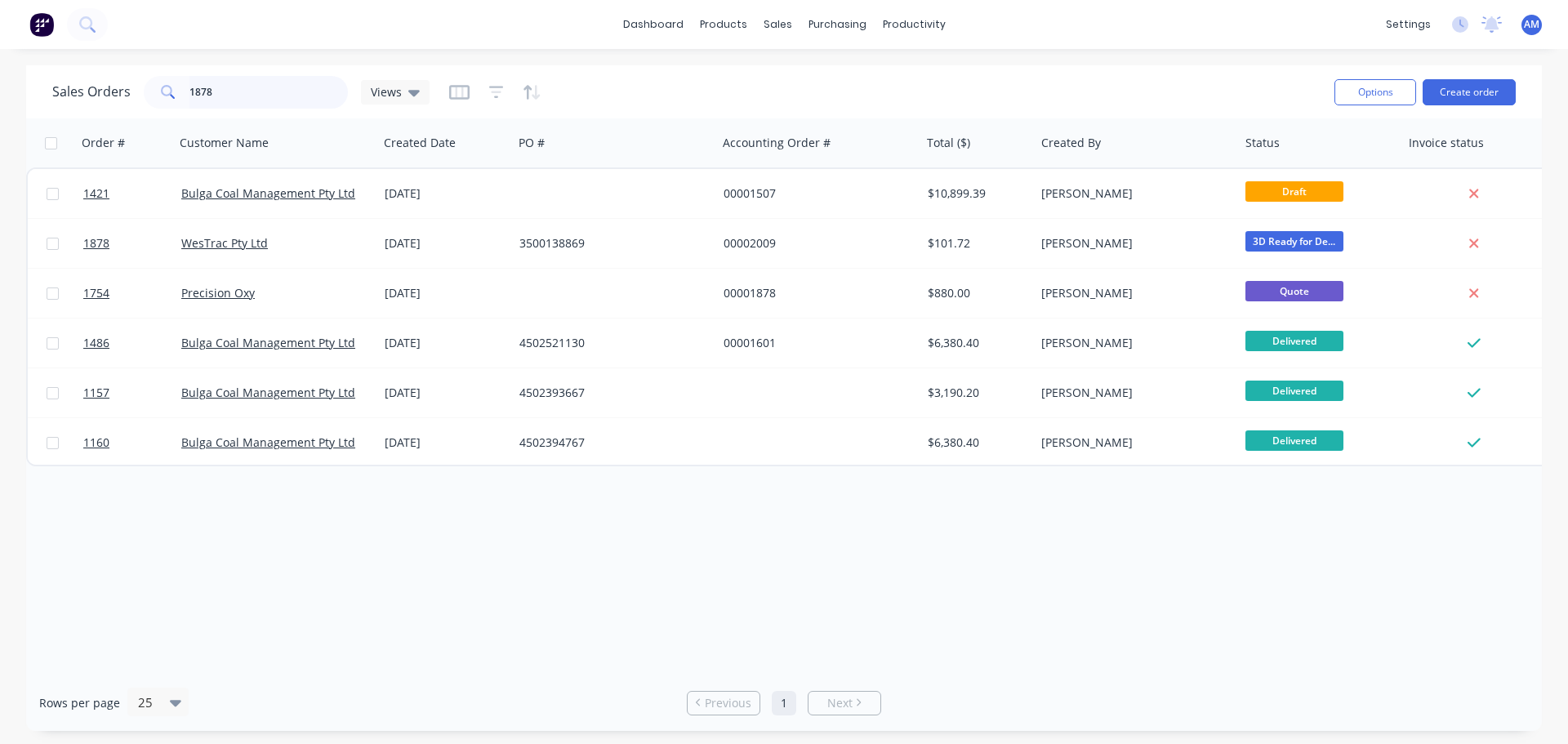
click at [243, 98] on input "1878" at bounding box center [269, 91] width 159 height 33
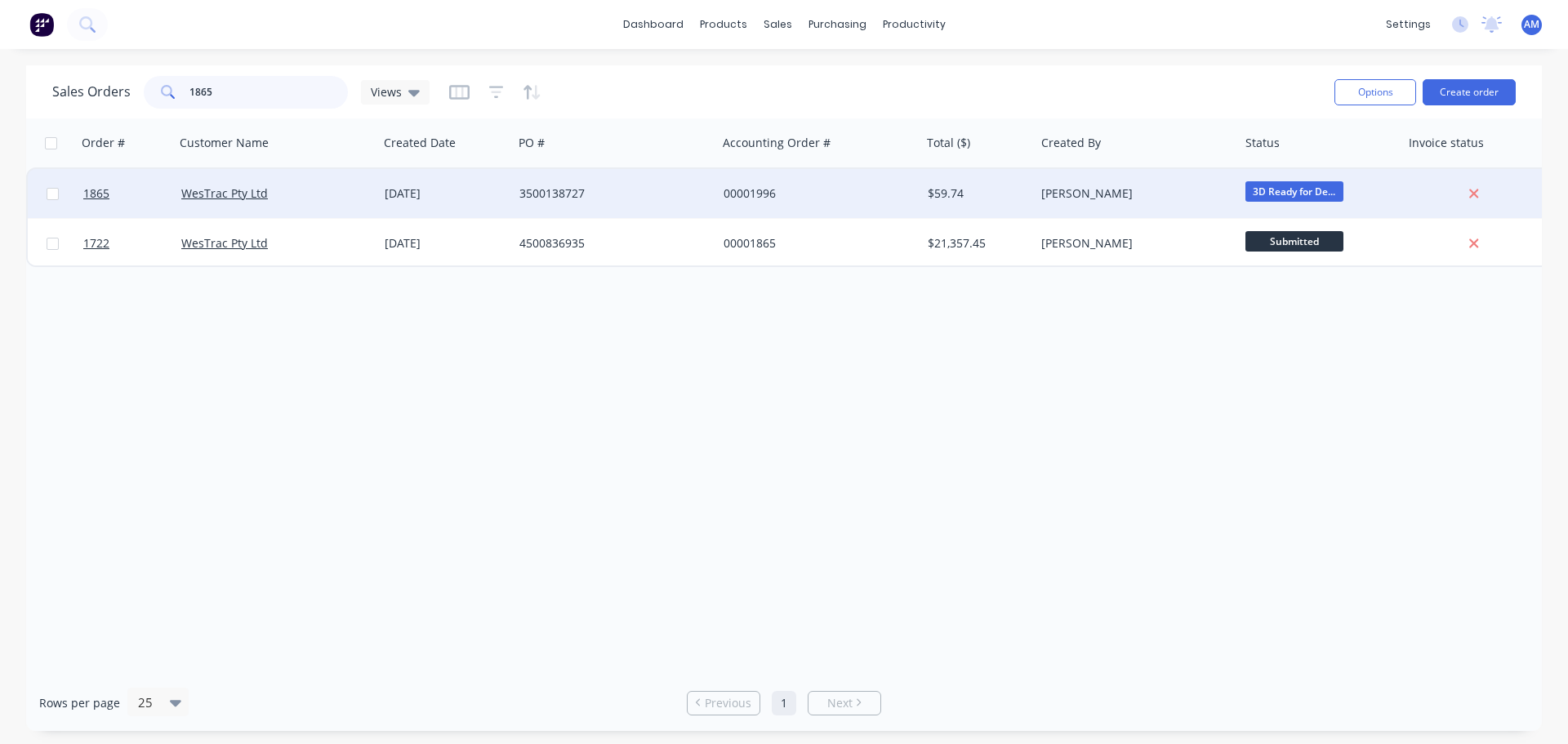
type input "1865"
click at [548, 193] on div "3500138727" at bounding box center [610, 193] width 181 height 17
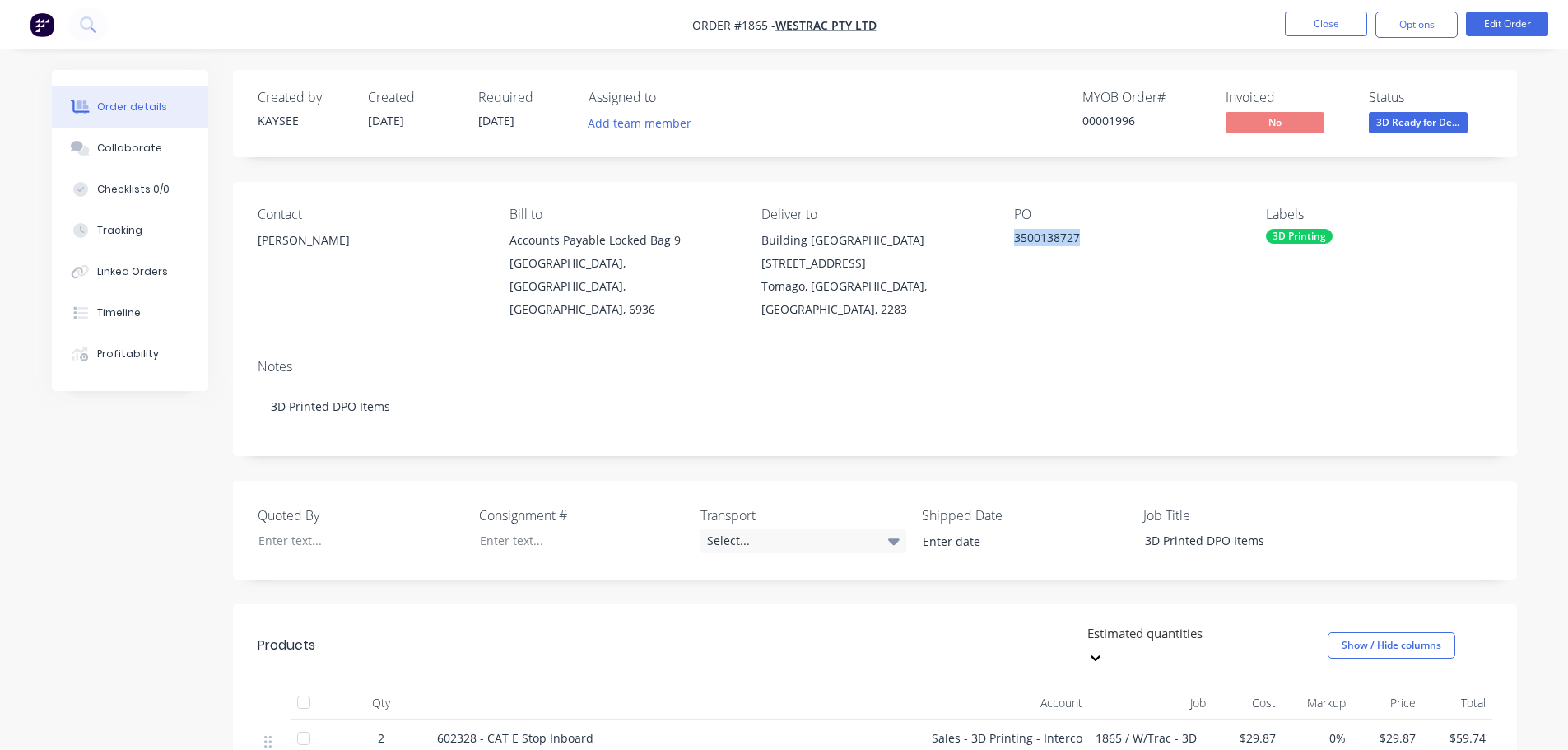
drag, startPoint x: 1081, startPoint y: 235, endPoint x: 1015, endPoint y: 242, distance: 66.4
click at [1015, 242] on div "3500138727" at bounding box center [1117, 240] width 206 height 23
copy div "3500138727"
drag, startPoint x: 309, startPoint y: 243, endPoint x: 257, endPoint y: 241, distance: 52.0
click at [258, 241] on div "Ed Burley" at bounding box center [370, 240] width 226 height 23
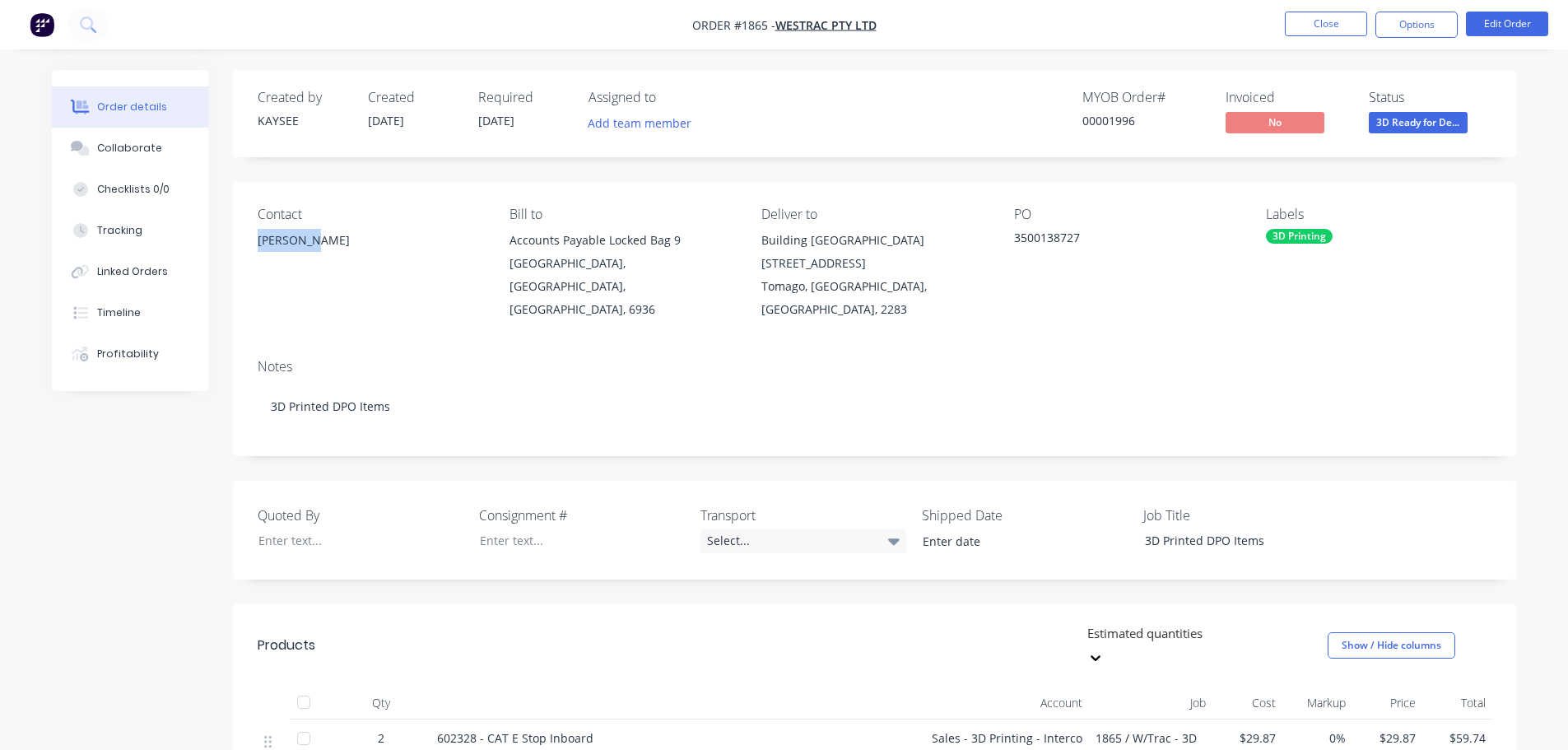
copy div "Ed Burley"
click at [517, 529] on div at bounding box center [570, 540] width 206 height 24
paste div
click at [737, 529] on div "Select..." at bounding box center [803, 541] width 206 height 25
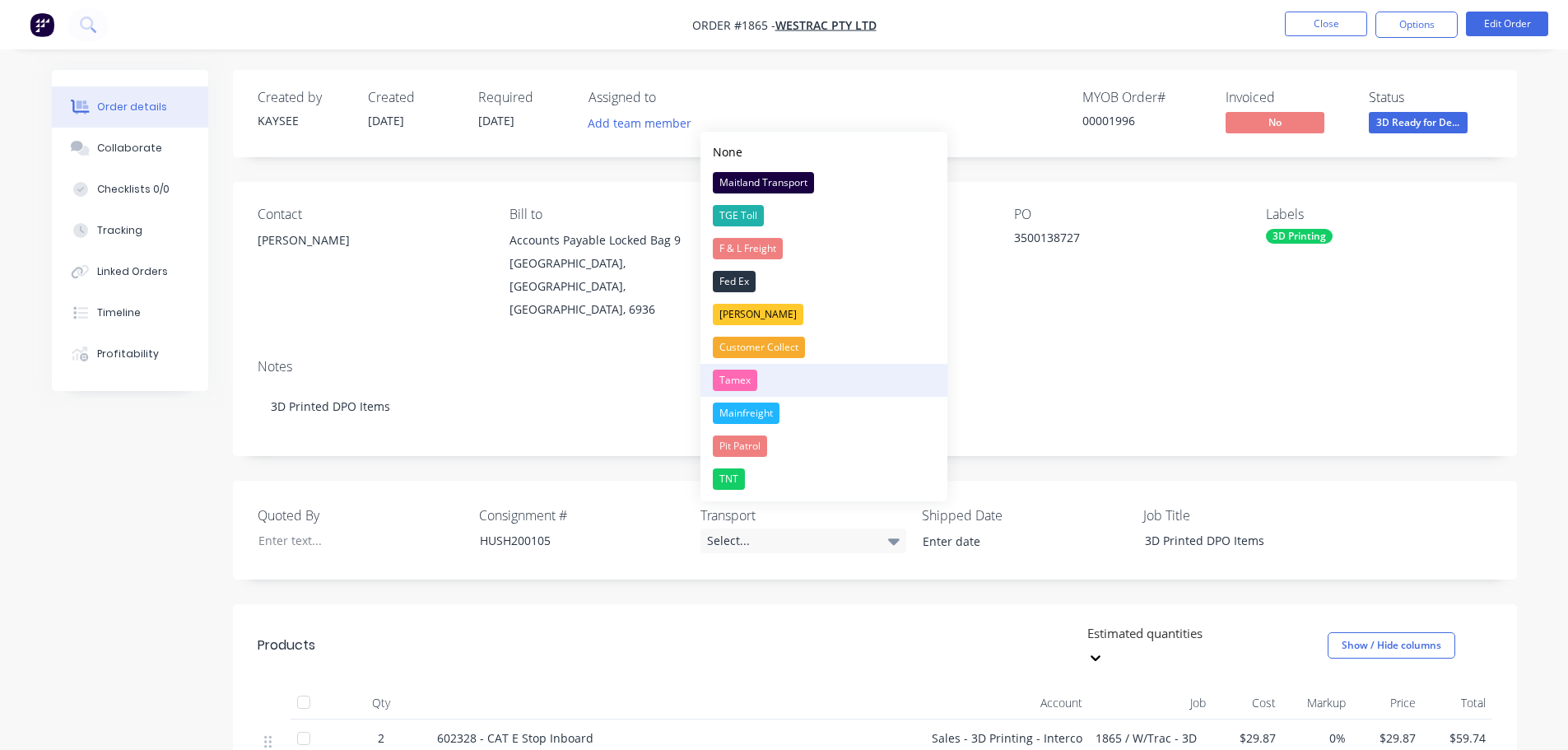
click at [748, 375] on div "Tamex" at bounding box center [735, 380] width 44 height 21
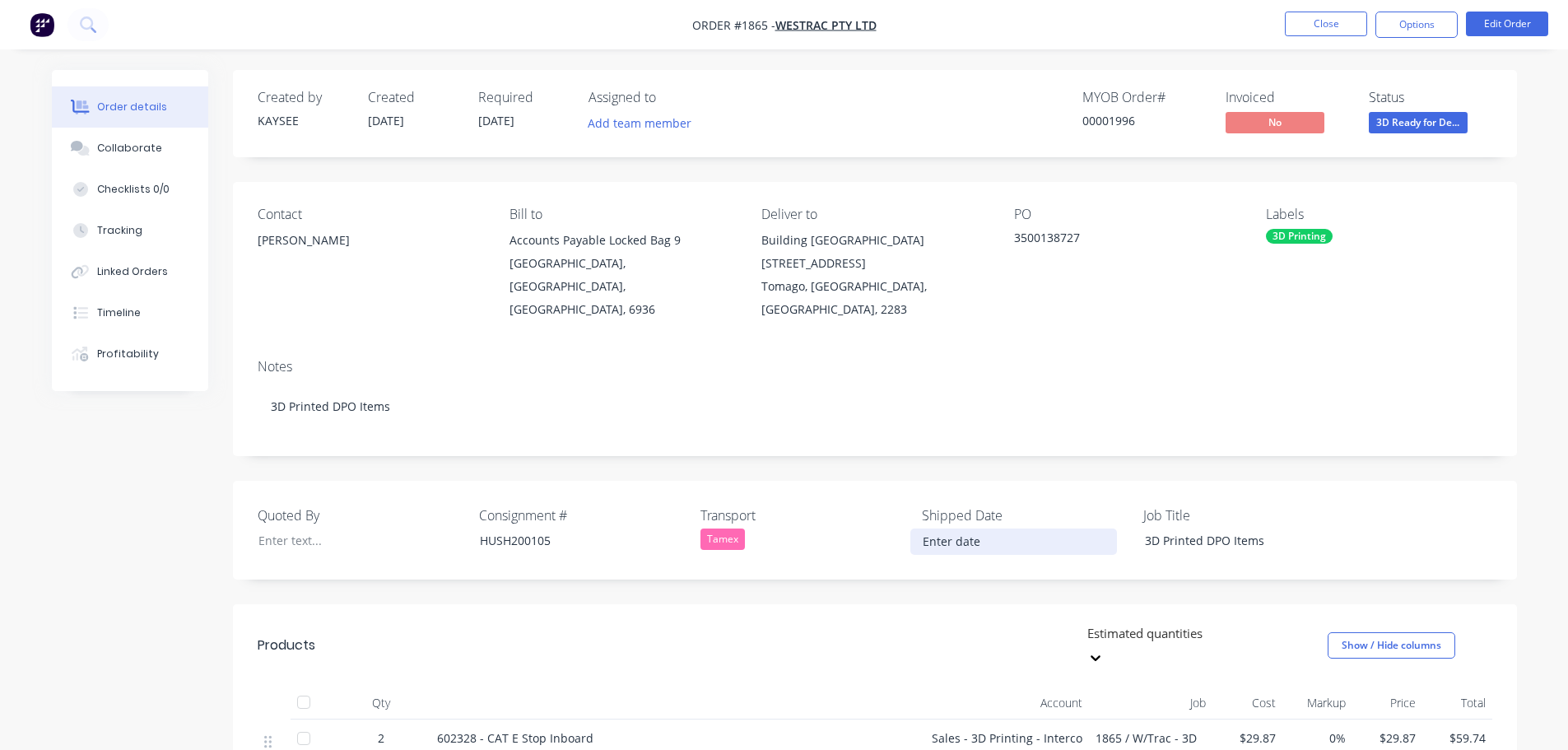
click at [954, 530] on input at bounding box center [1013, 542] width 205 height 25
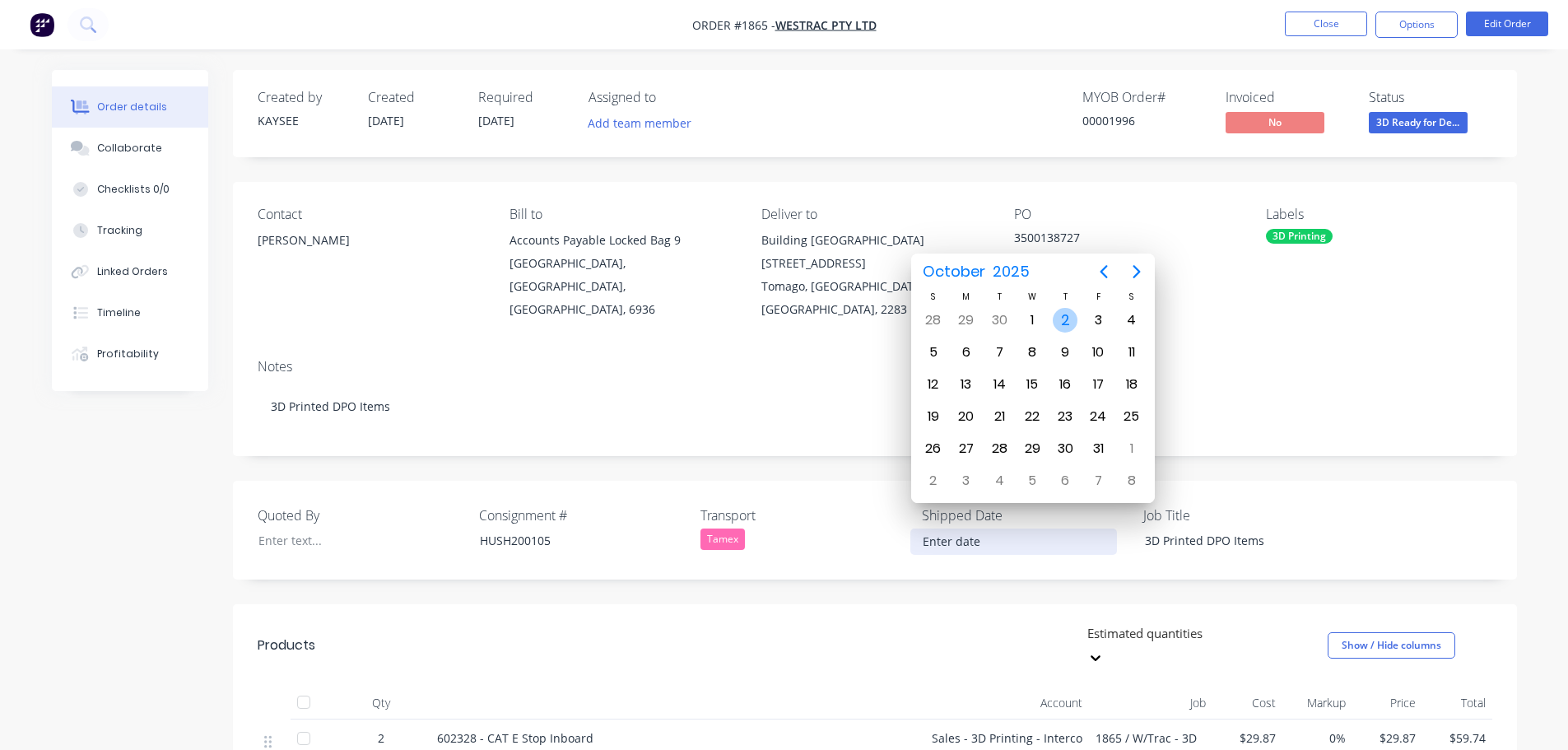
click at [1066, 319] on div "2" at bounding box center [1066, 321] width 25 height 25
type input "02/10/2025"
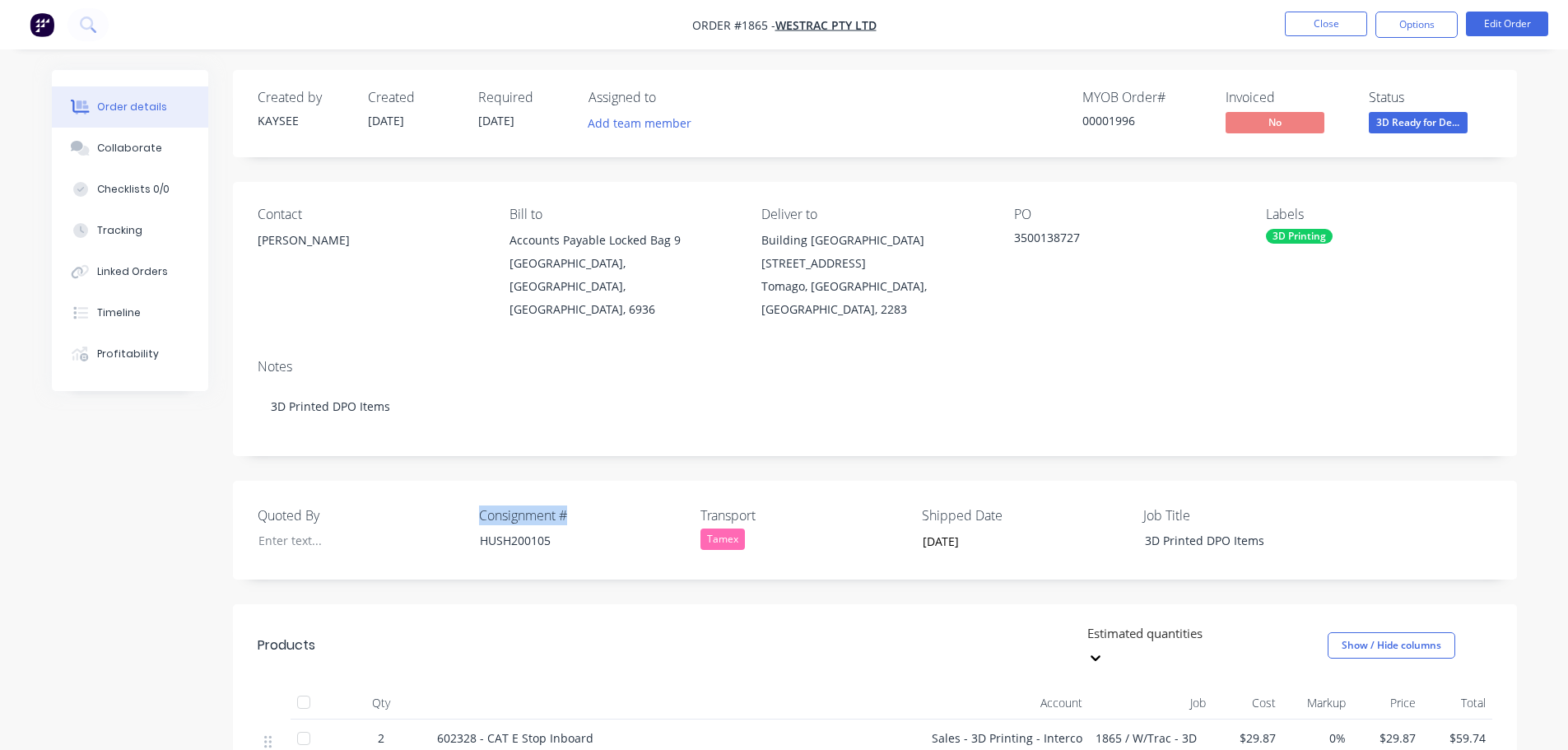
drag, startPoint x: 581, startPoint y: 487, endPoint x: 473, endPoint y: 484, distance: 108.0
click at [473, 484] on div "Quoted By Consignment # HUSH200105 Transport Tamex Shipped Date 02/10/2025 Job …" at bounding box center [875, 530] width 1285 height 99
copy label "Consignment #"
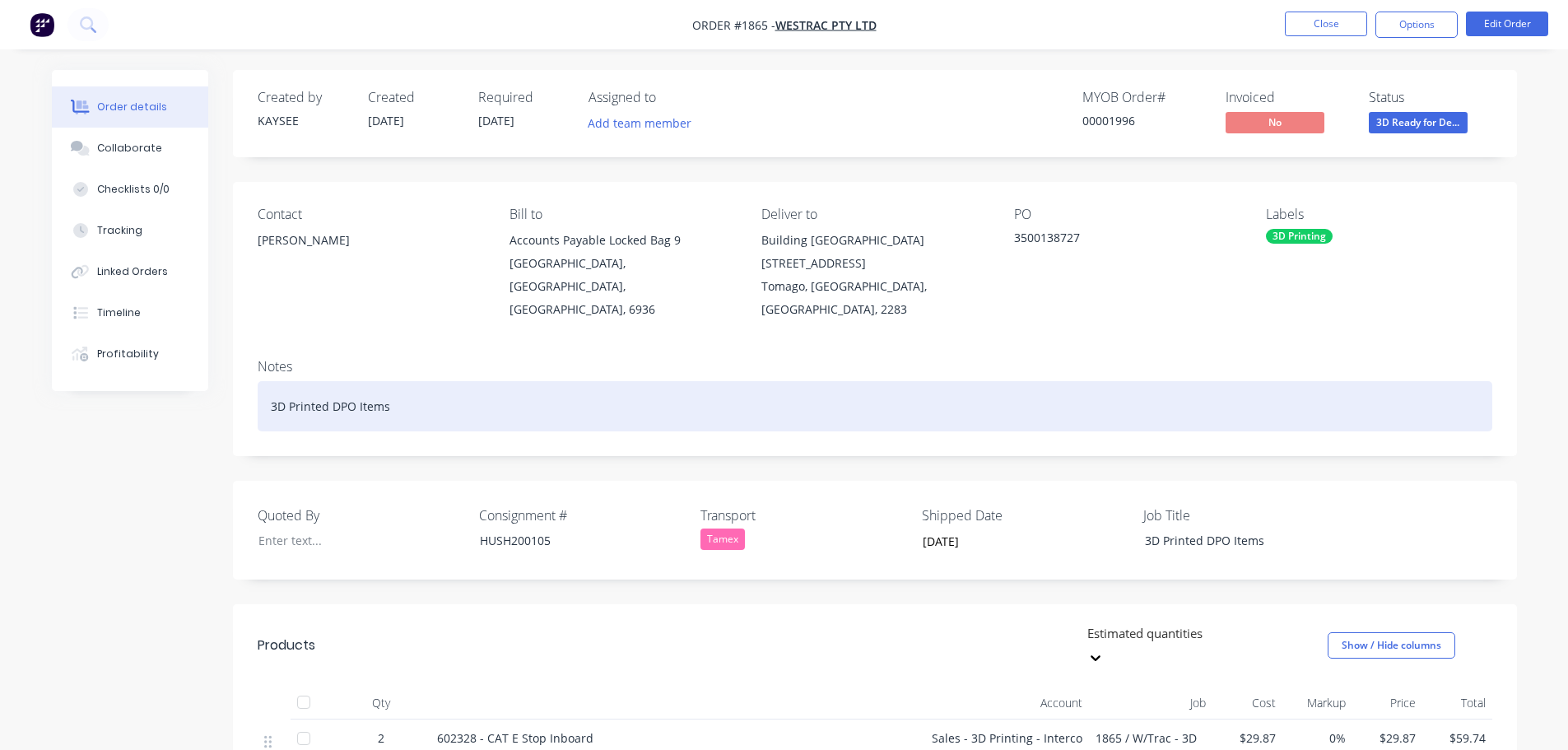
click at [431, 381] on div "3D Printed DPO Items" at bounding box center [875, 406] width 1235 height 50
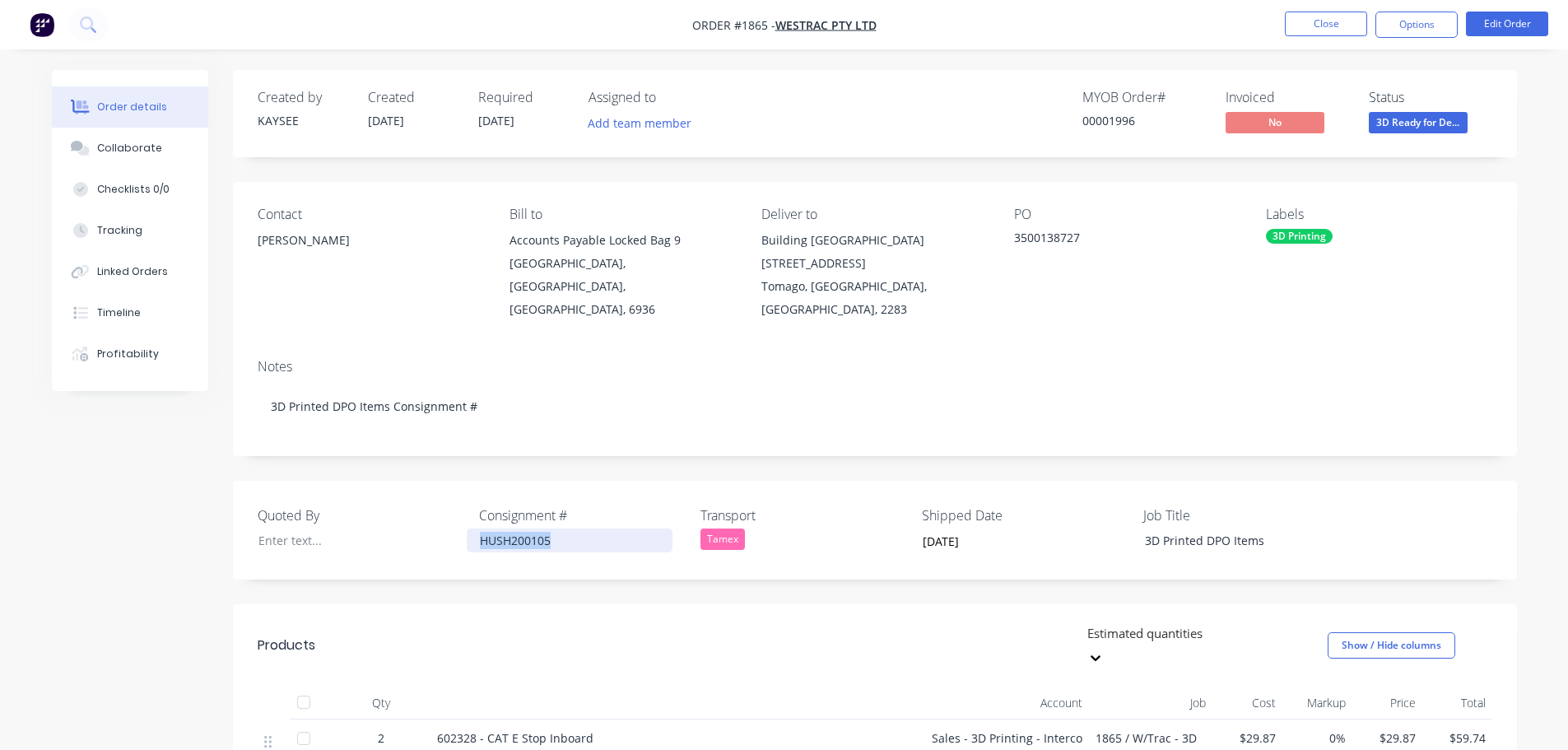
drag, startPoint x: 514, startPoint y: 515, endPoint x: 466, endPoint y: 516, distance: 48.0
click at [466, 516] on div "Quoted By Consignment # HUSH200105 Transport Tamex Shipped Date 02/10/2025 Job …" at bounding box center [875, 530] width 1285 height 99
copy div "HUSH200105"
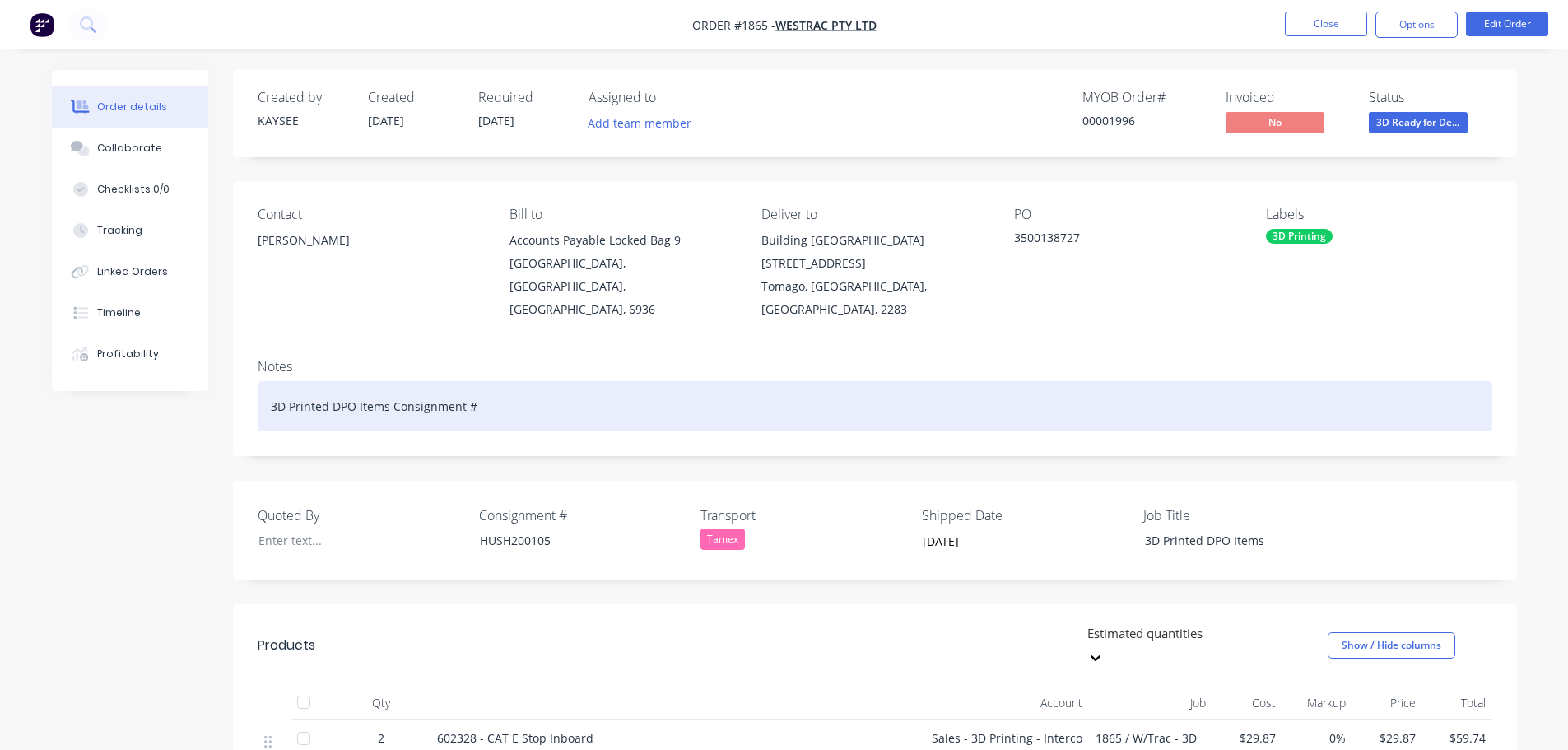
click at [512, 383] on div "3D Printed DPO Items Consignment #" at bounding box center [875, 406] width 1235 height 50
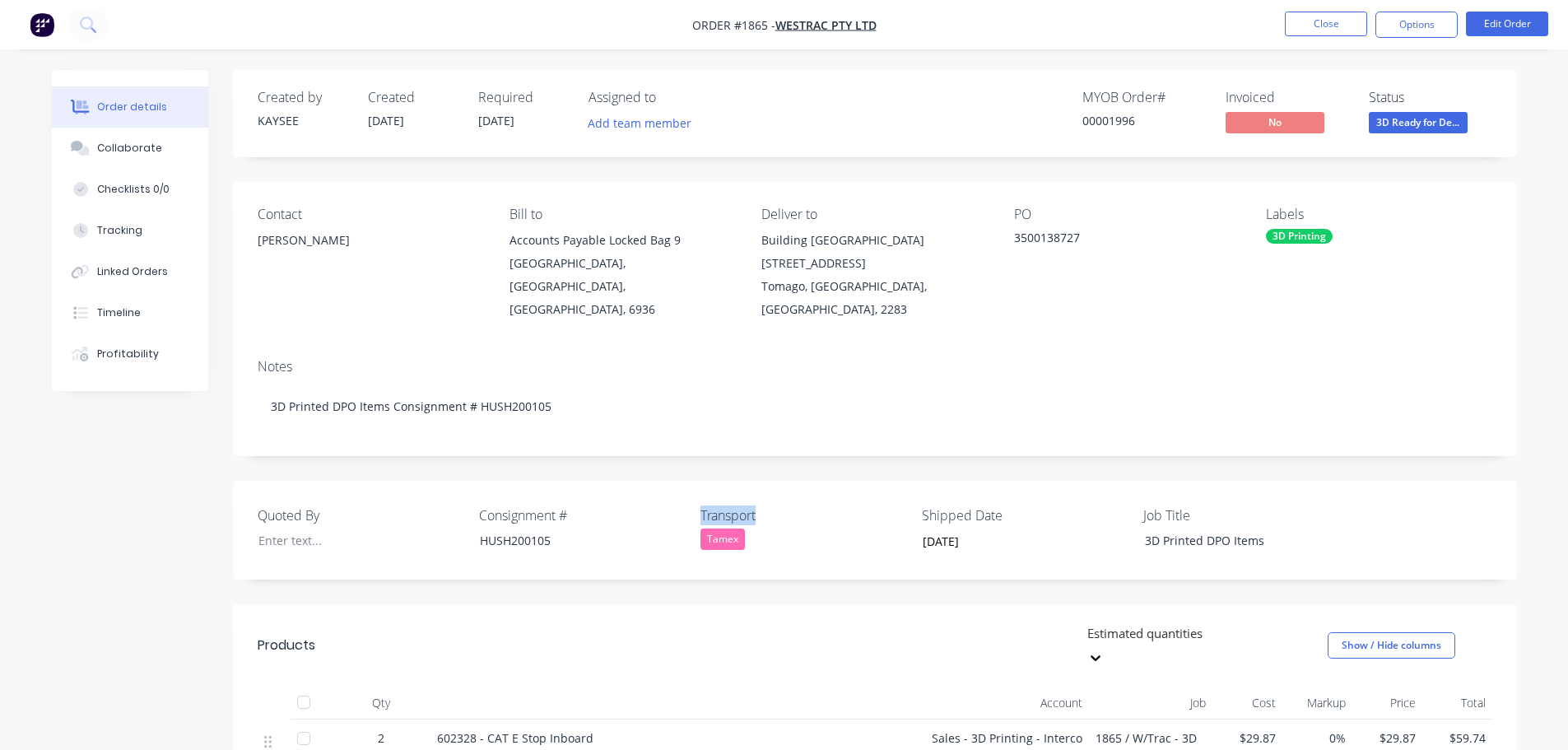
drag, startPoint x: 744, startPoint y: 488, endPoint x: 698, endPoint y: 493, distance: 46.3
click at [698, 493] on div "Quoted By Consignment # HUSH200105 Transport Tamex Shipped Date 02/10/2025 Job …" at bounding box center [875, 530] width 1285 height 99
copy label "Transport"
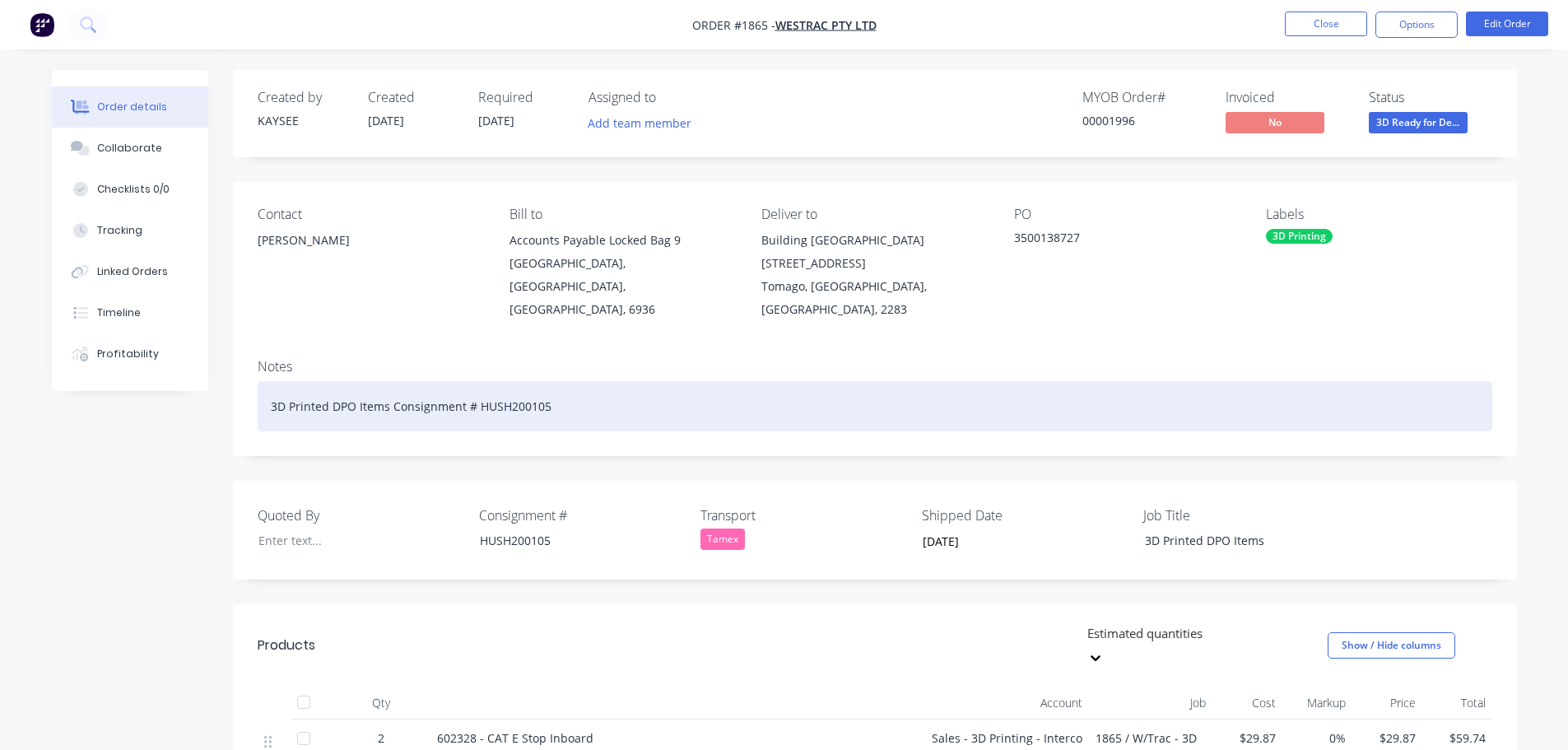
drag, startPoint x: 537, startPoint y: 360, endPoint x: 576, endPoint y: 378, distance: 43.0
click at [537, 381] on div "3D Printed DPO Items Consignment # HUSH200105" at bounding box center [875, 406] width 1235 height 50
click at [577, 381] on div "3D Printed DPO Items Consignment # HUSH200105" at bounding box center [875, 406] width 1235 height 50
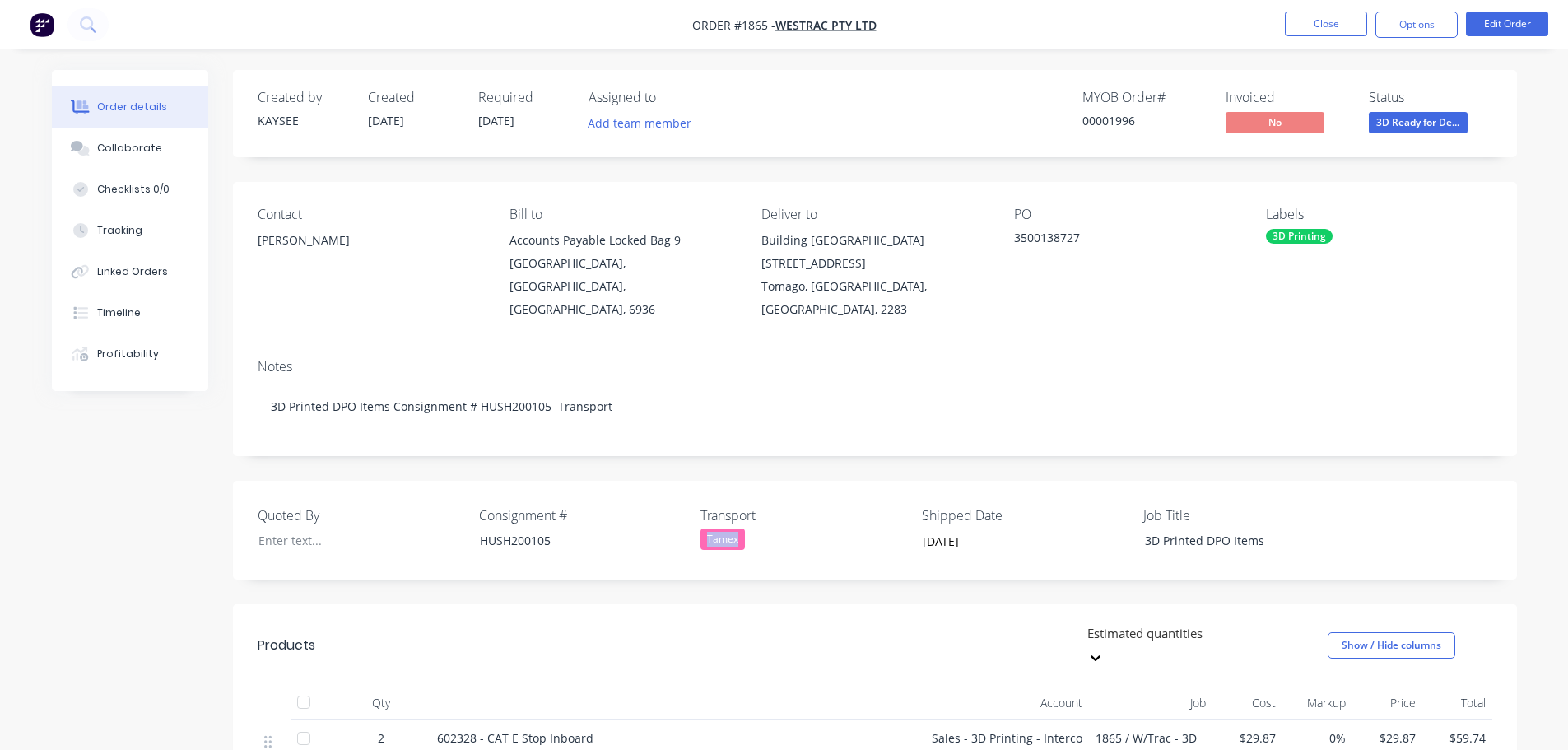
drag, startPoint x: 746, startPoint y: 515, endPoint x: 702, endPoint y: 516, distance: 44.0
click at [702, 529] on div "Tamex" at bounding box center [803, 539] width 206 height 21
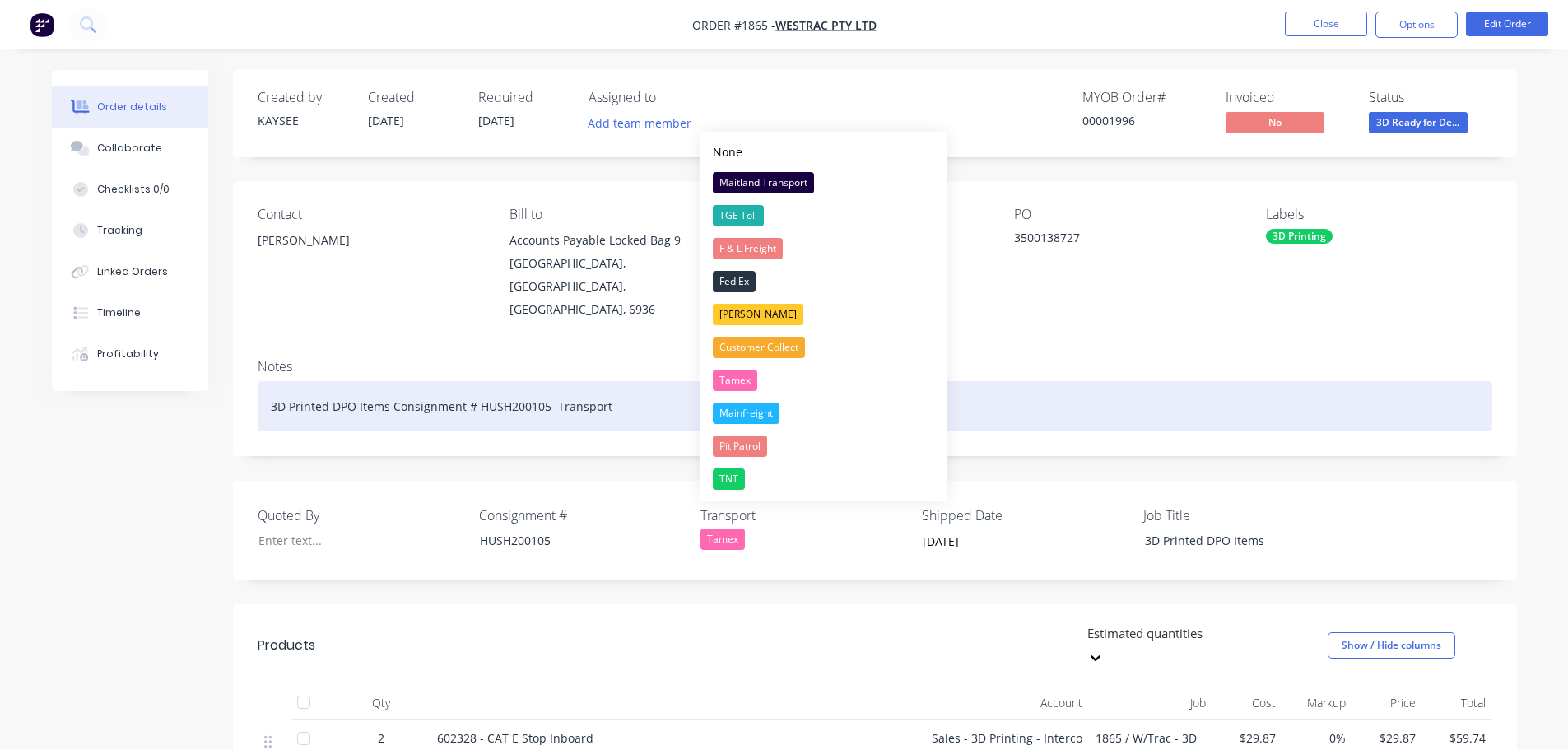
click at [621, 381] on div "3D Printed DPO Items Consignment # HUSH200105 Transport" at bounding box center [875, 406] width 1235 height 50
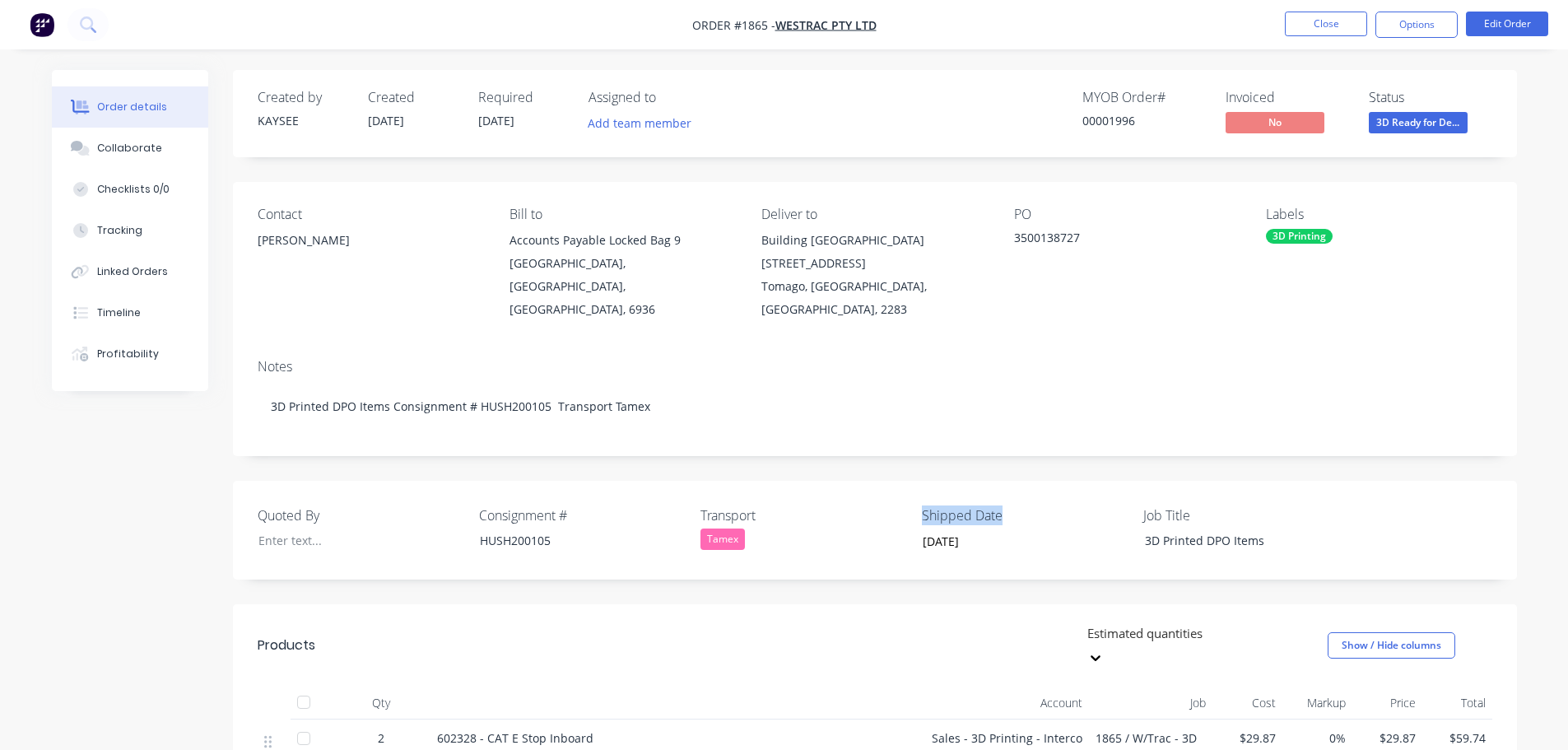
drag, startPoint x: 1008, startPoint y: 491, endPoint x: 917, endPoint y: 493, distance: 91.0
click at [917, 493] on div "Quoted By Consignment # HUSH200105 Transport Tamex Shipped Date 02/10/2025 Job …" at bounding box center [875, 530] width 1285 height 99
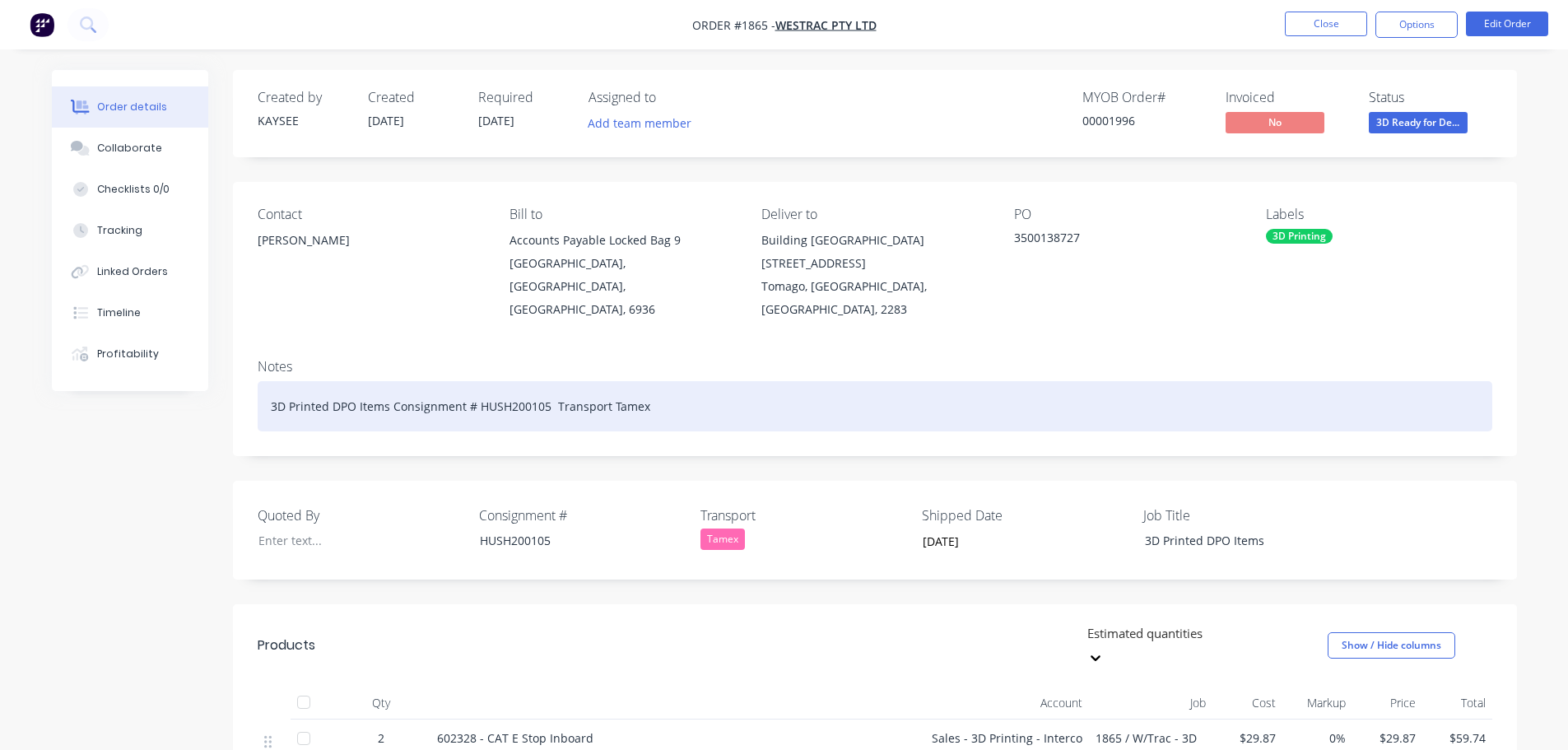
click at [654, 387] on div "3D Printed DPO Items Consignment # HUSH200105 Transport Tamex" at bounding box center [875, 406] width 1235 height 50
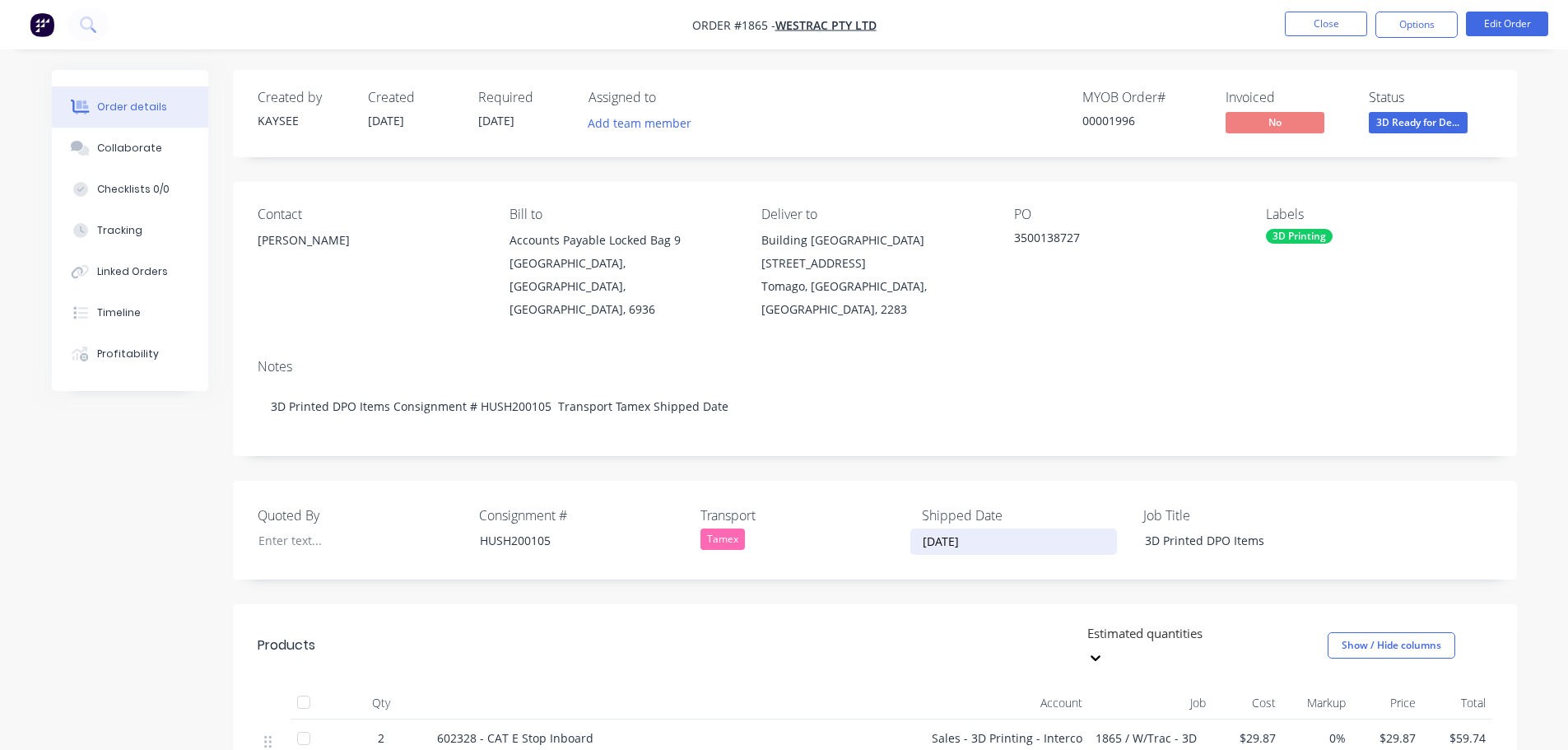
drag, startPoint x: 989, startPoint y: 514, endPoint x: 904, endPoint y: 518, distance: 85.1
click at [904, 518] on div "Quoted By Consignment # HUSH200105 Transport Tamex Shipped Date 02/10/2025 Job …" at bounding box center [875, 530] width 1285 height 99
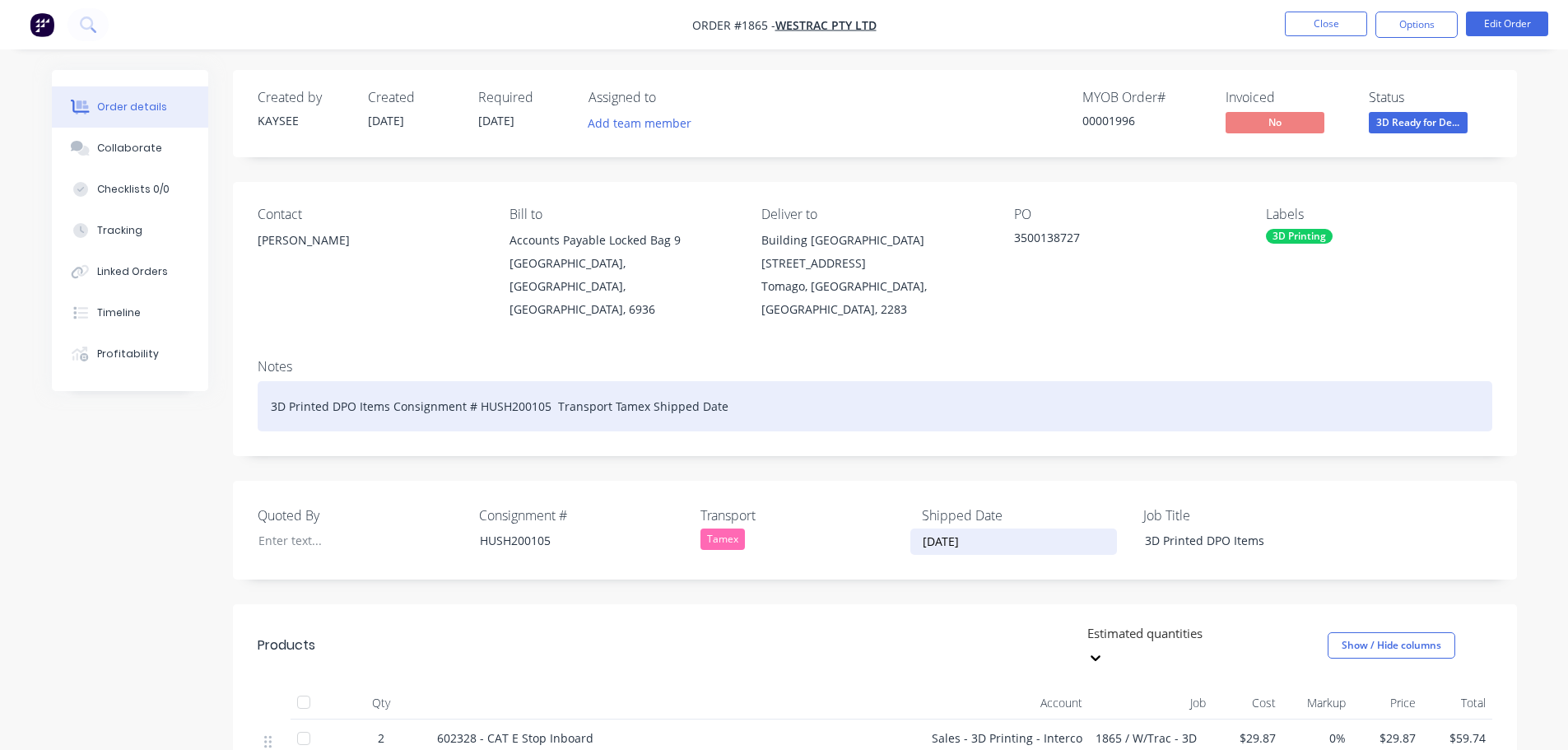
click at [740, 384] on div "3D Printed DPO Items Consignment # HUSH200105 Transport Tamex Shipped Date" at bounding box center [875, 406] width 1235 height 50
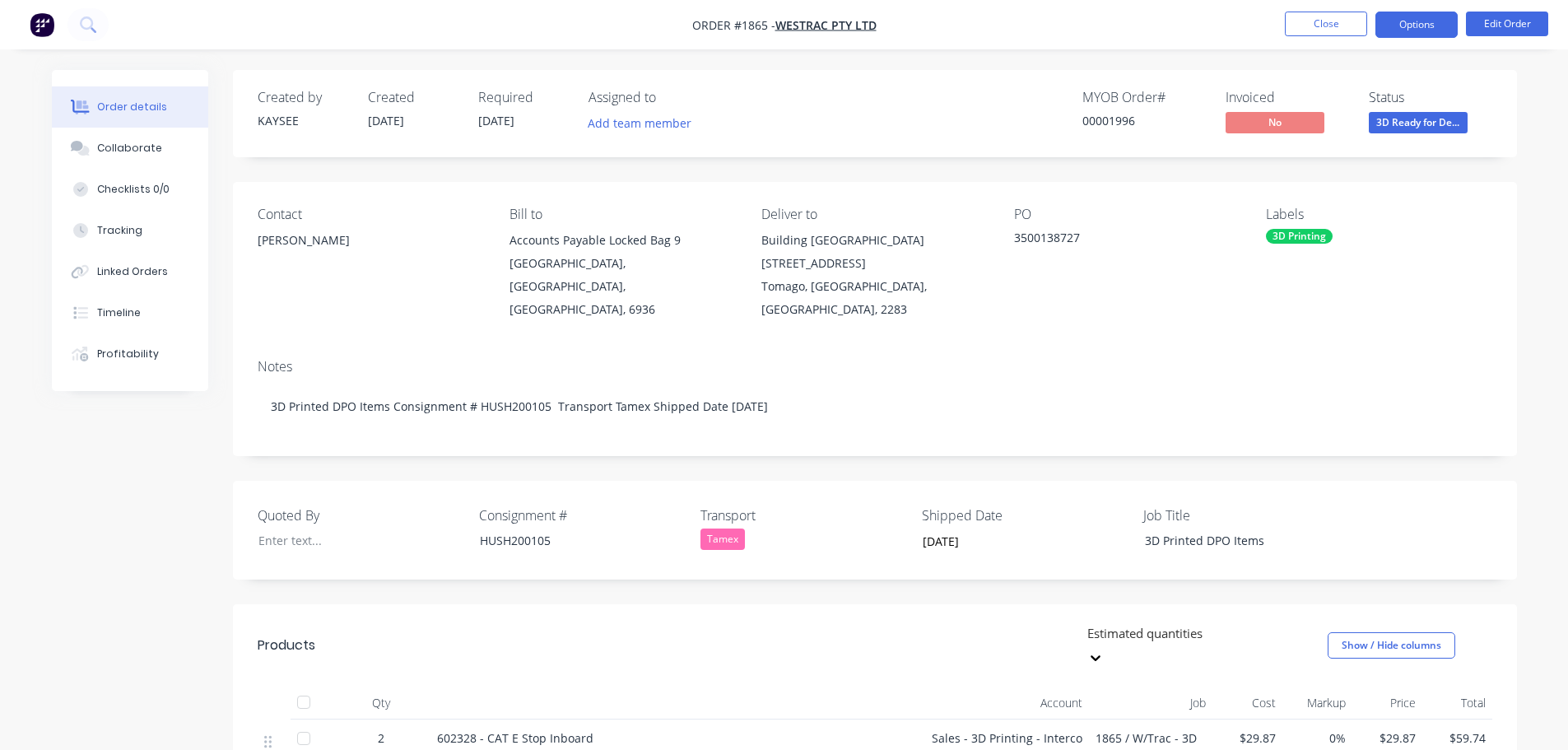
click at [1416, 25] on button "Options" at bounding box center [1417, 25] width 82 height 27
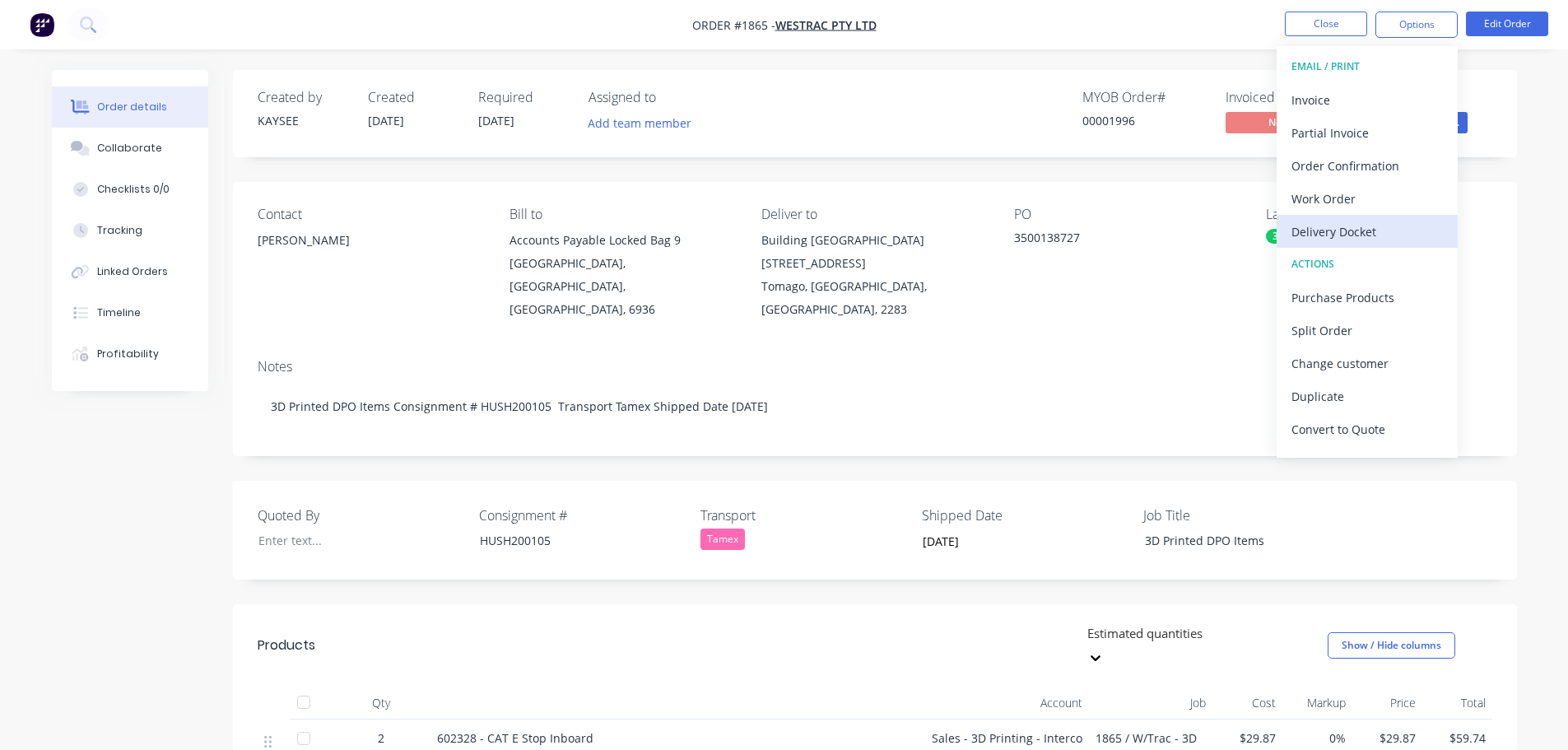
click at [1352, 227] on div "Delivery Docket" at bounding box center [1367, 231] width 151 height 24
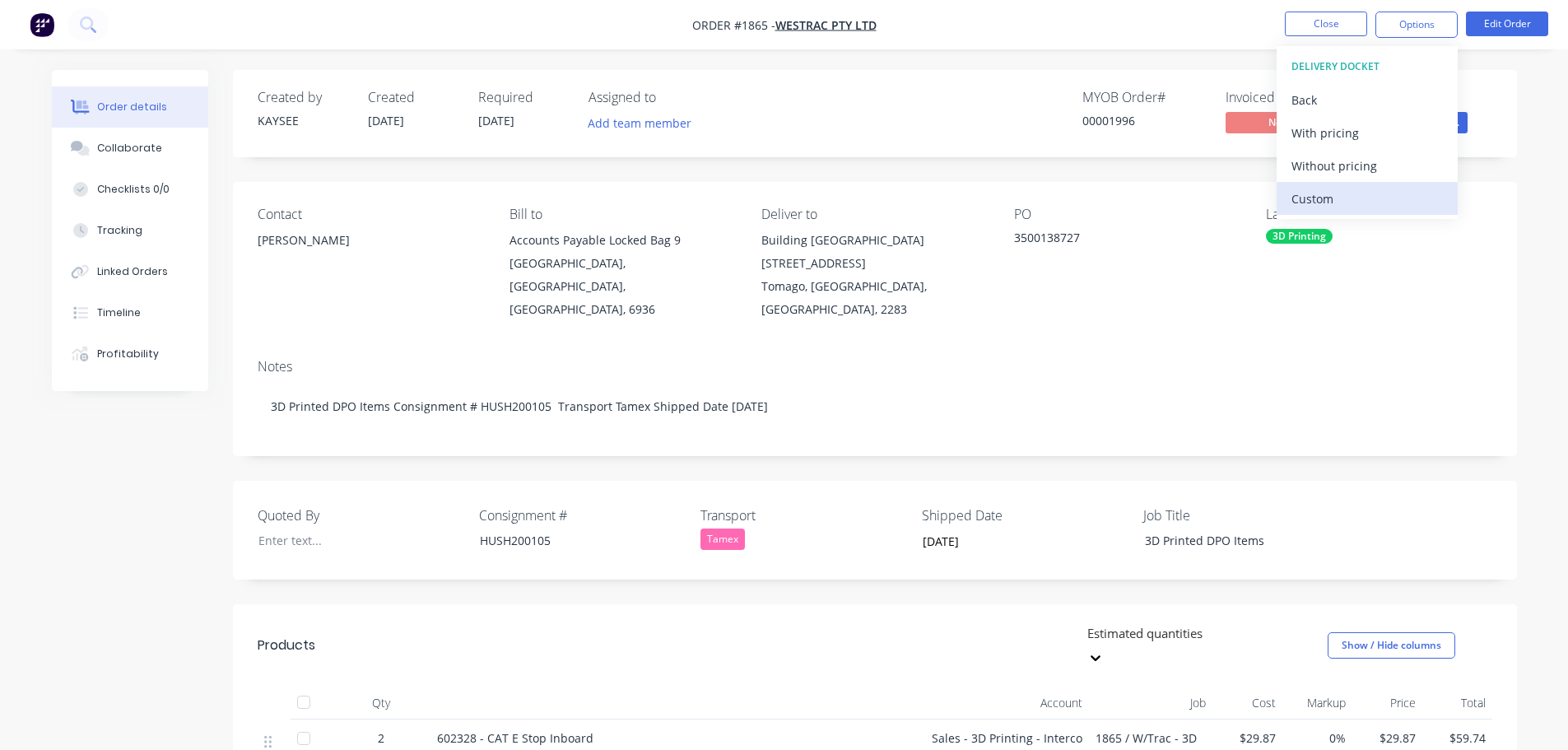
click at [1348, 197] on div "Custom" at bounding box center [1367, 198] width 151 height 24
click at [1350, 163] on div "Without pricing" at bounding box center [1367, 166] width 151 height 24
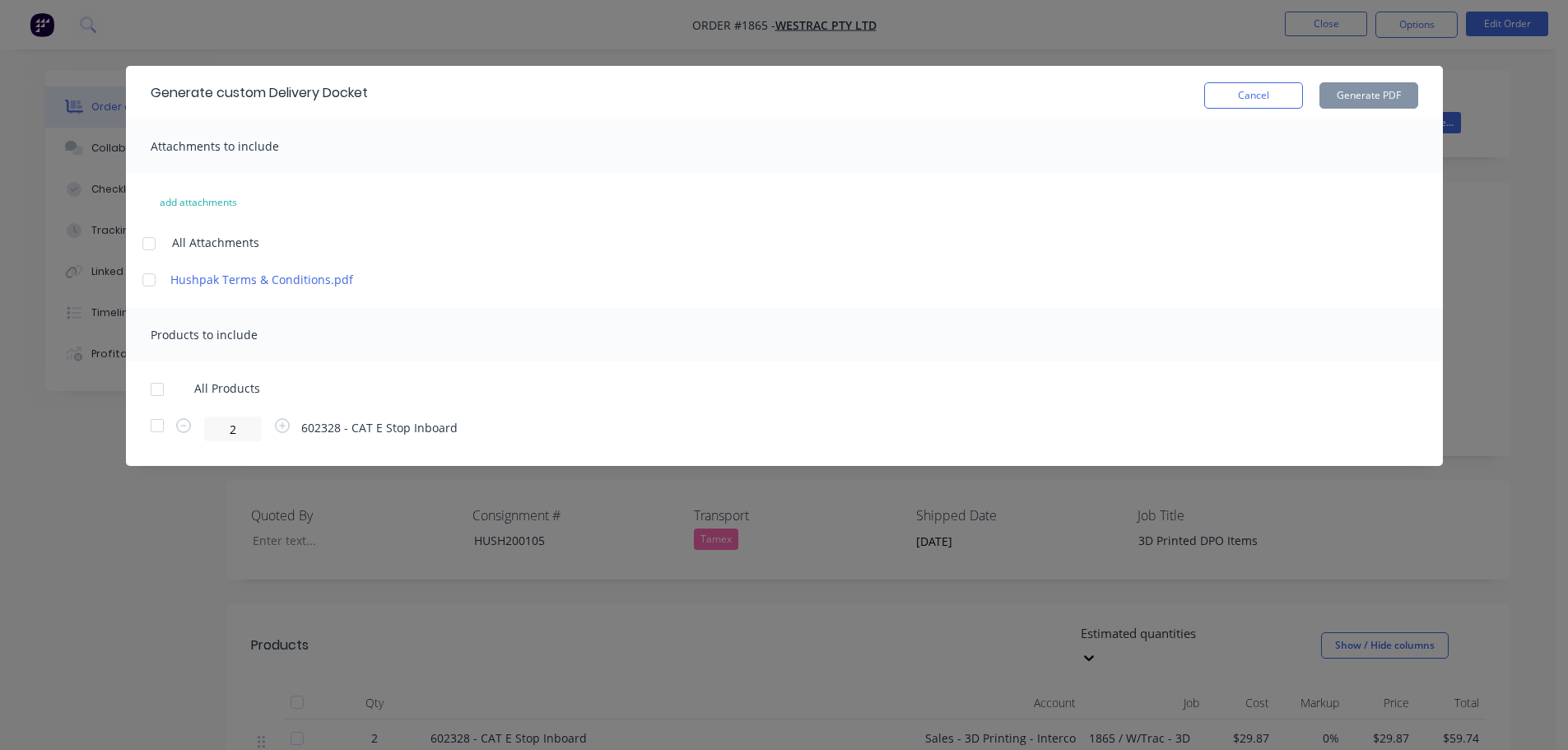
drag, startPoint x: 144, startPoint y: 392, endPoint x: 159, endPoint y: 401, distance: 17.5
click at [144, 392] on div at bounding box center [157, 389] width 33 height 33
click at [1365, 92] on button "Generate PDF" at bounding box center [1370, 96] width 99 height 27
click at [1267, 88] on button "Cancel" at bounding box center [1254, 96] width 99 height 27
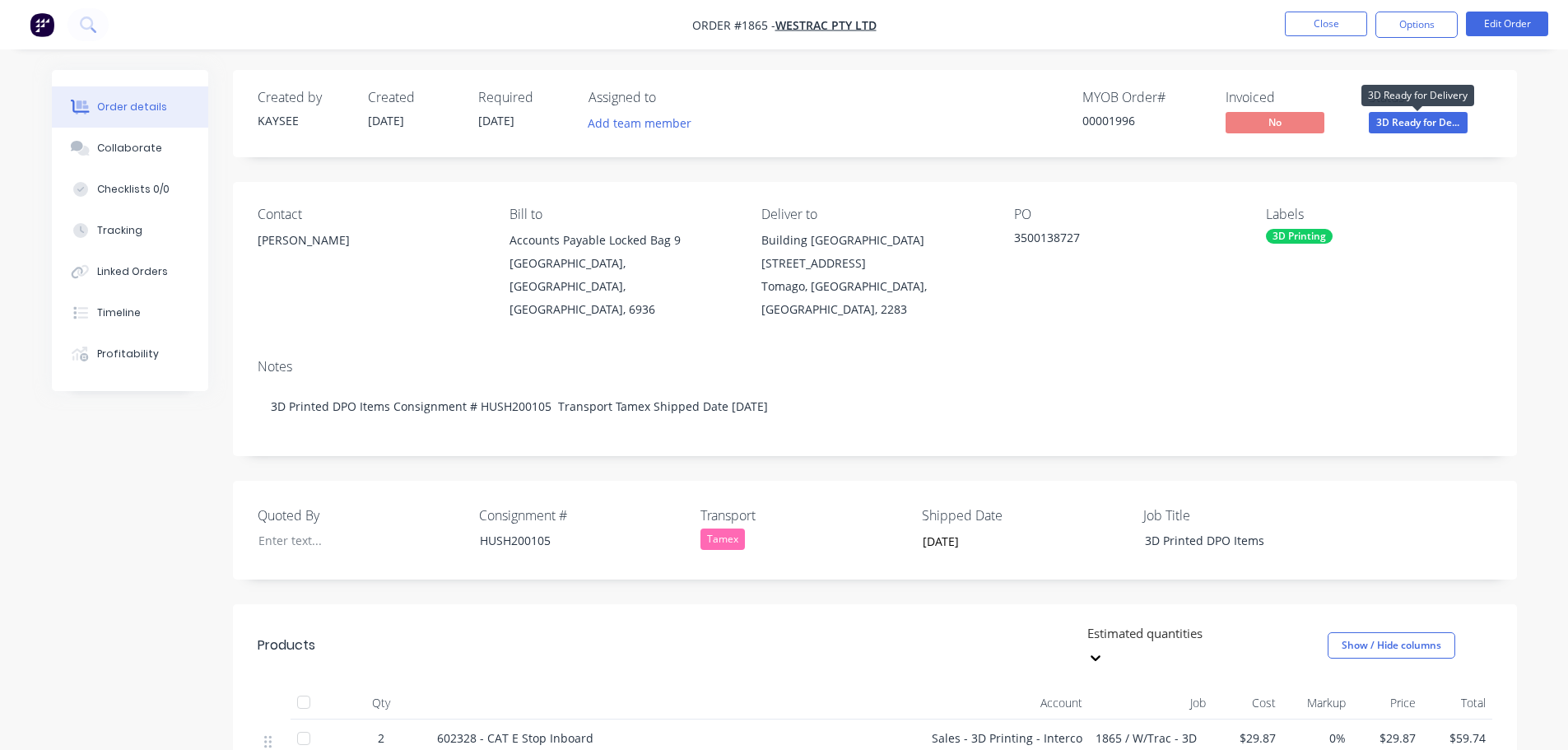
click at [1404, 126] on span "3D Ready for De..." at bounding box center [1418, 121] width 99 height 20
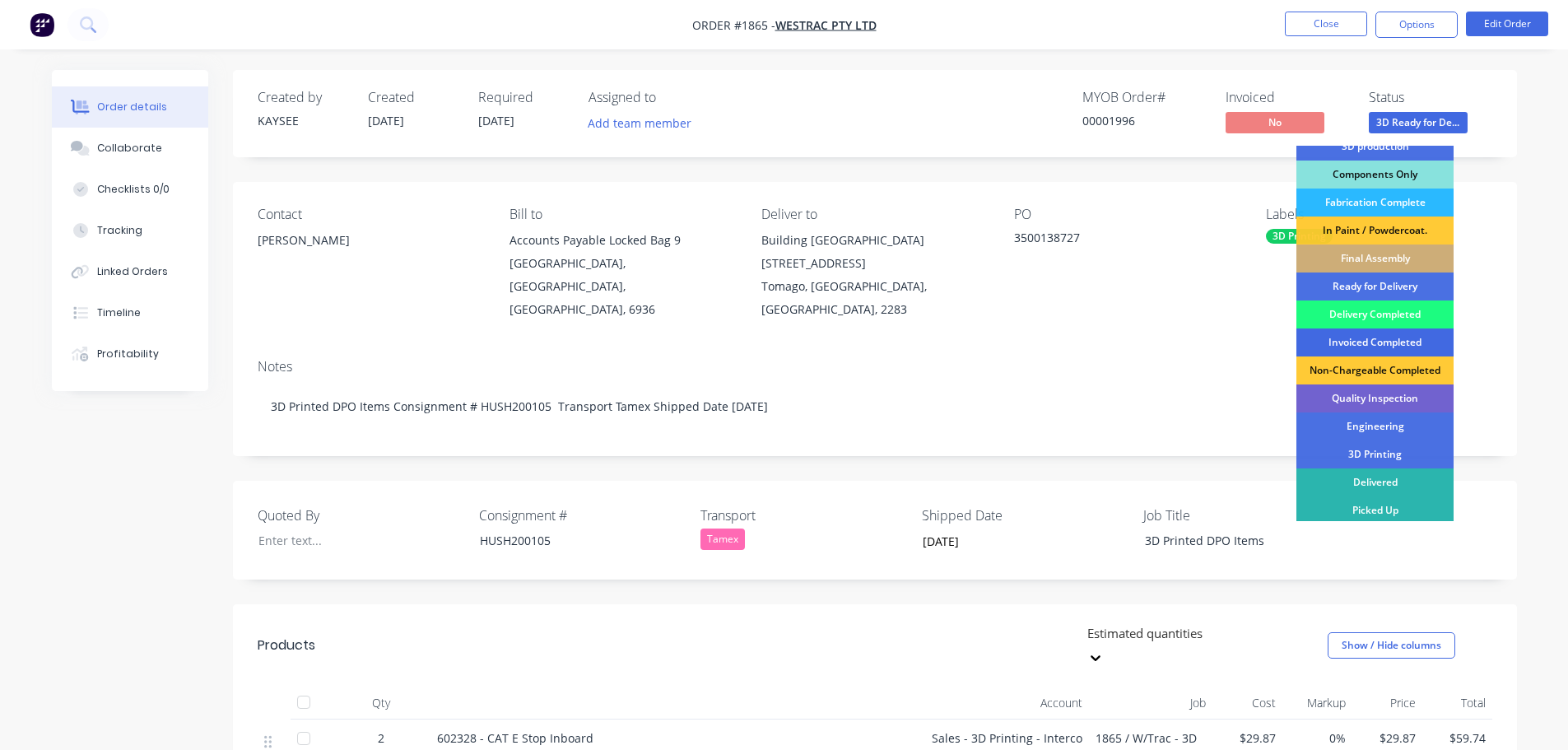
scroll to position [213, 0]
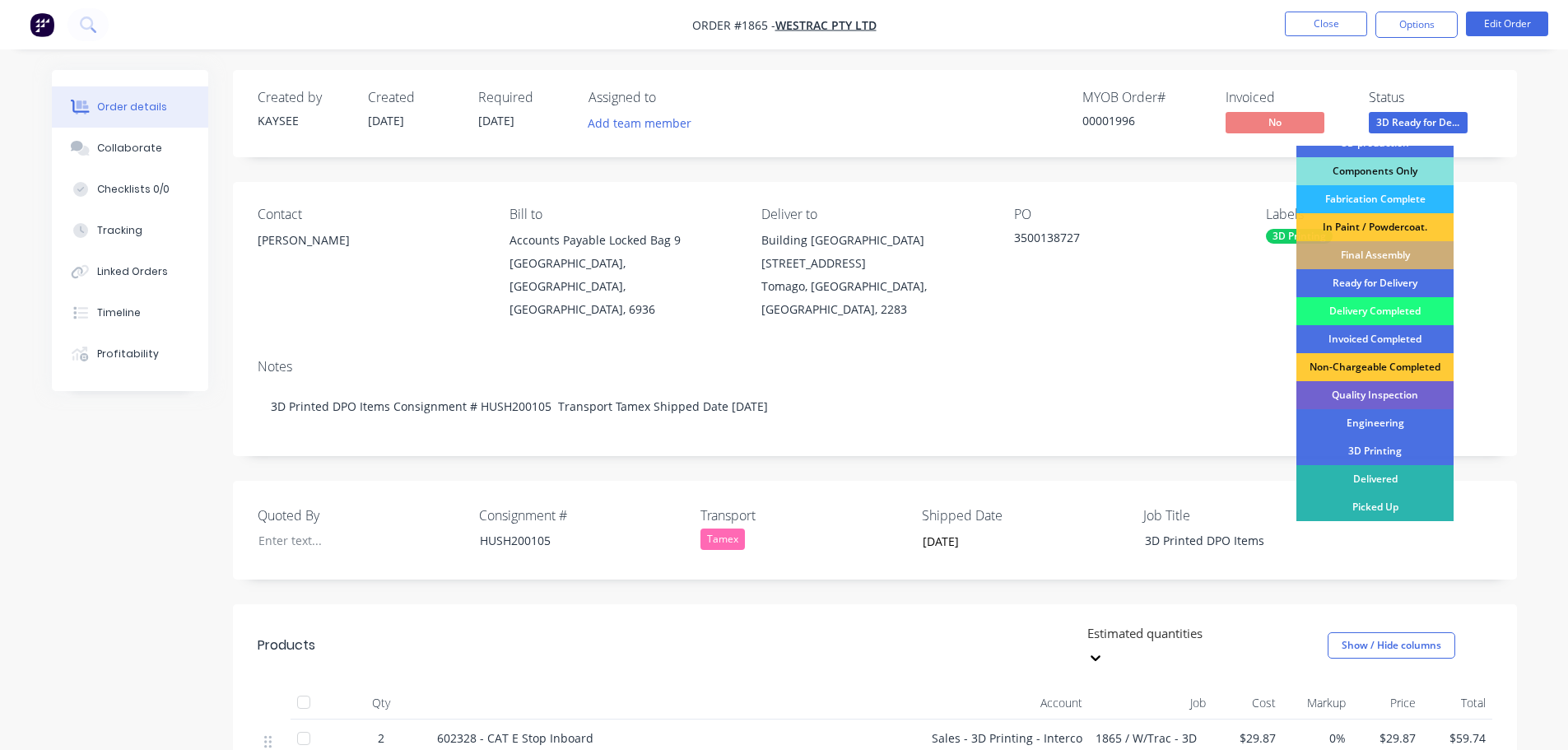
click at [1364, 314] on div "Delivery Completed" at bounding box center [1376, 311] width 158 height 28
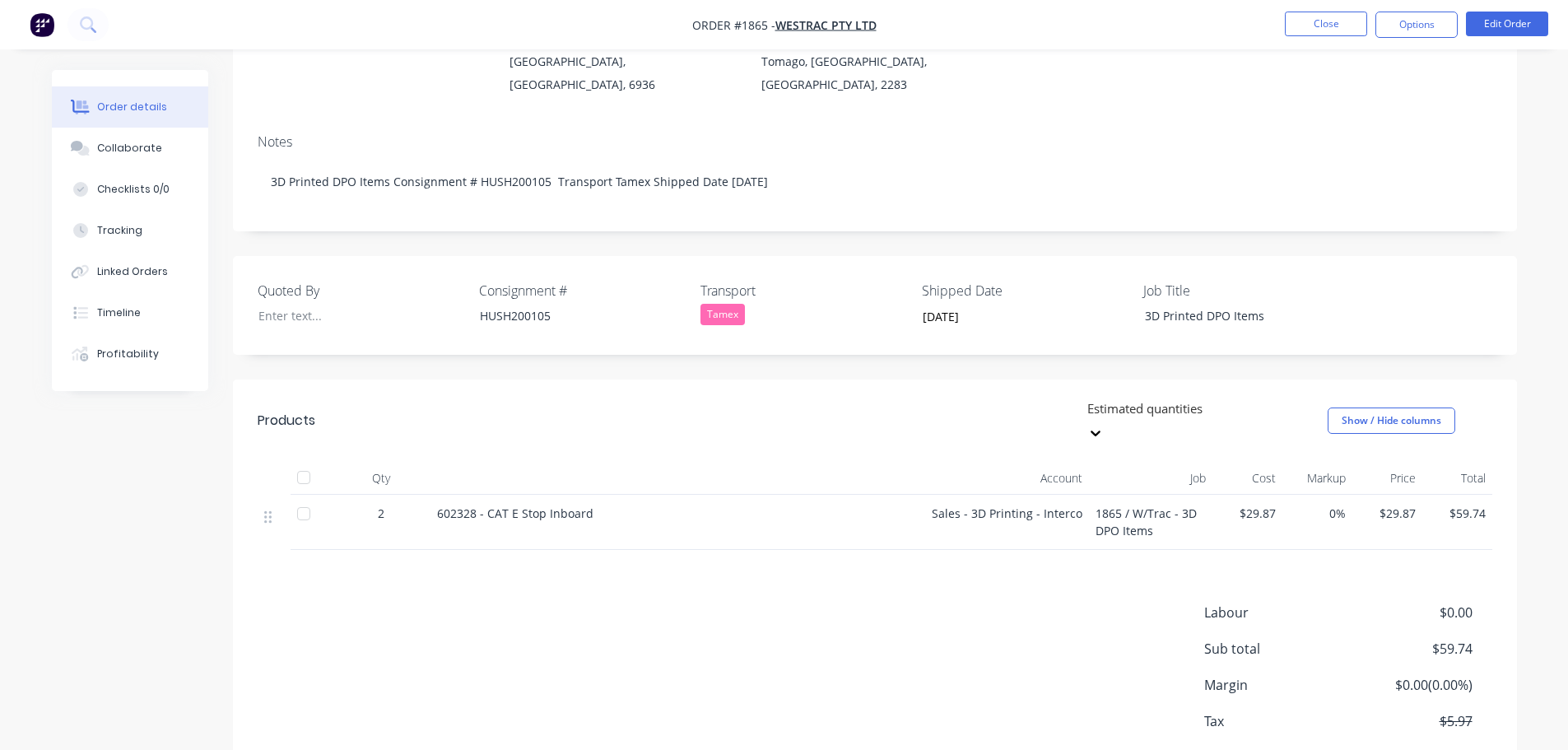
scroll to position [247, 0]
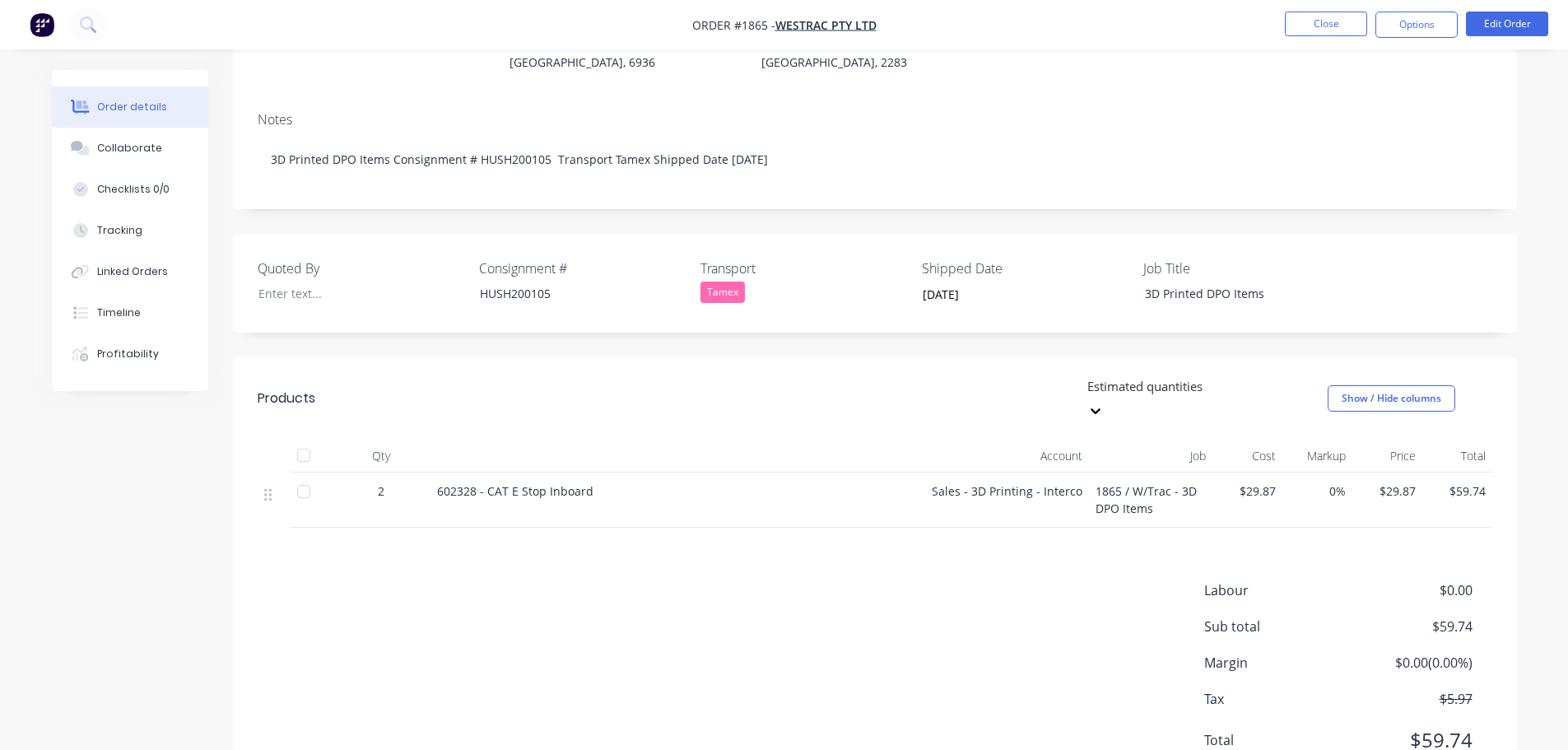
click at [306, 438] on div at bounding box center [303, 454] width 33 height 33
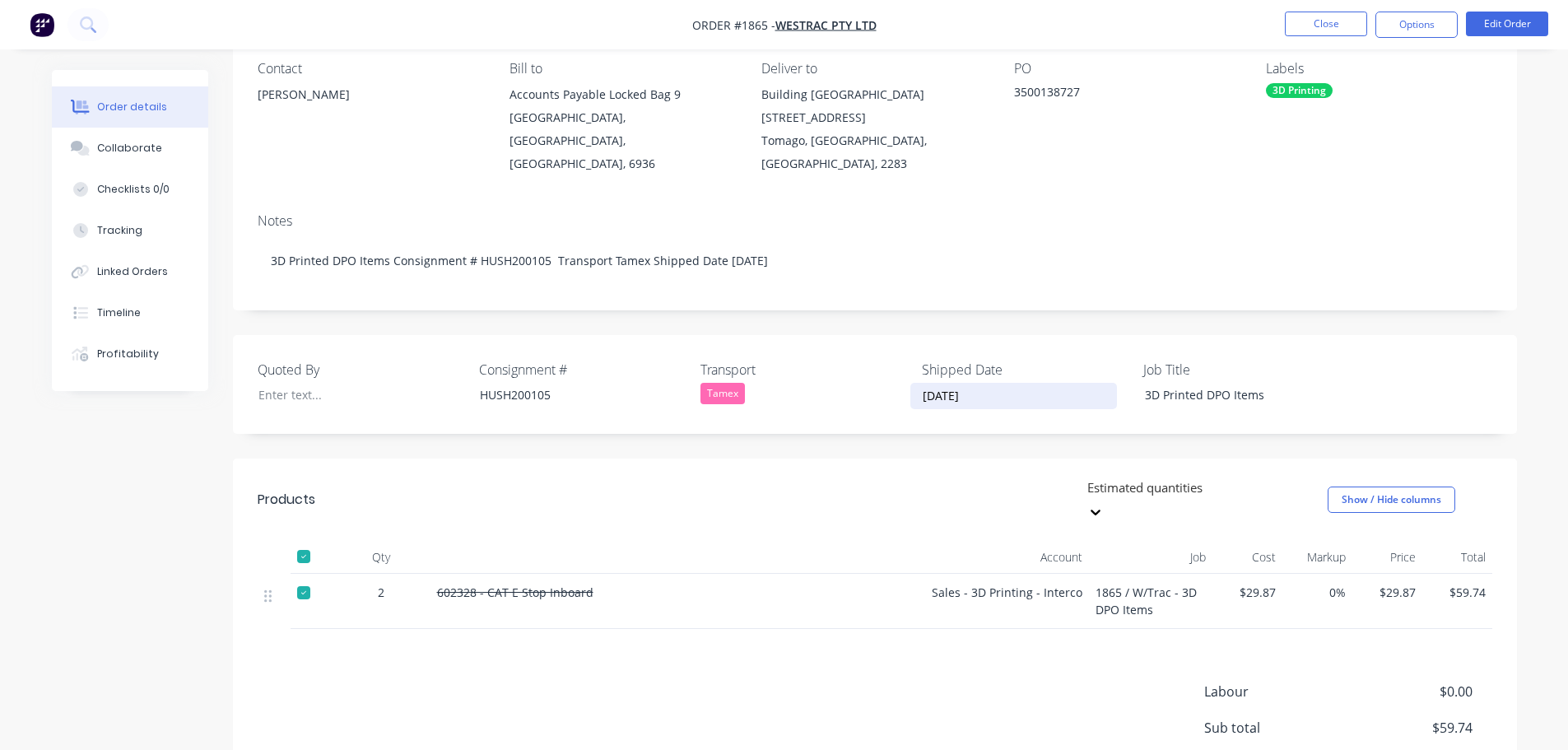
scroll to position [0, 0]
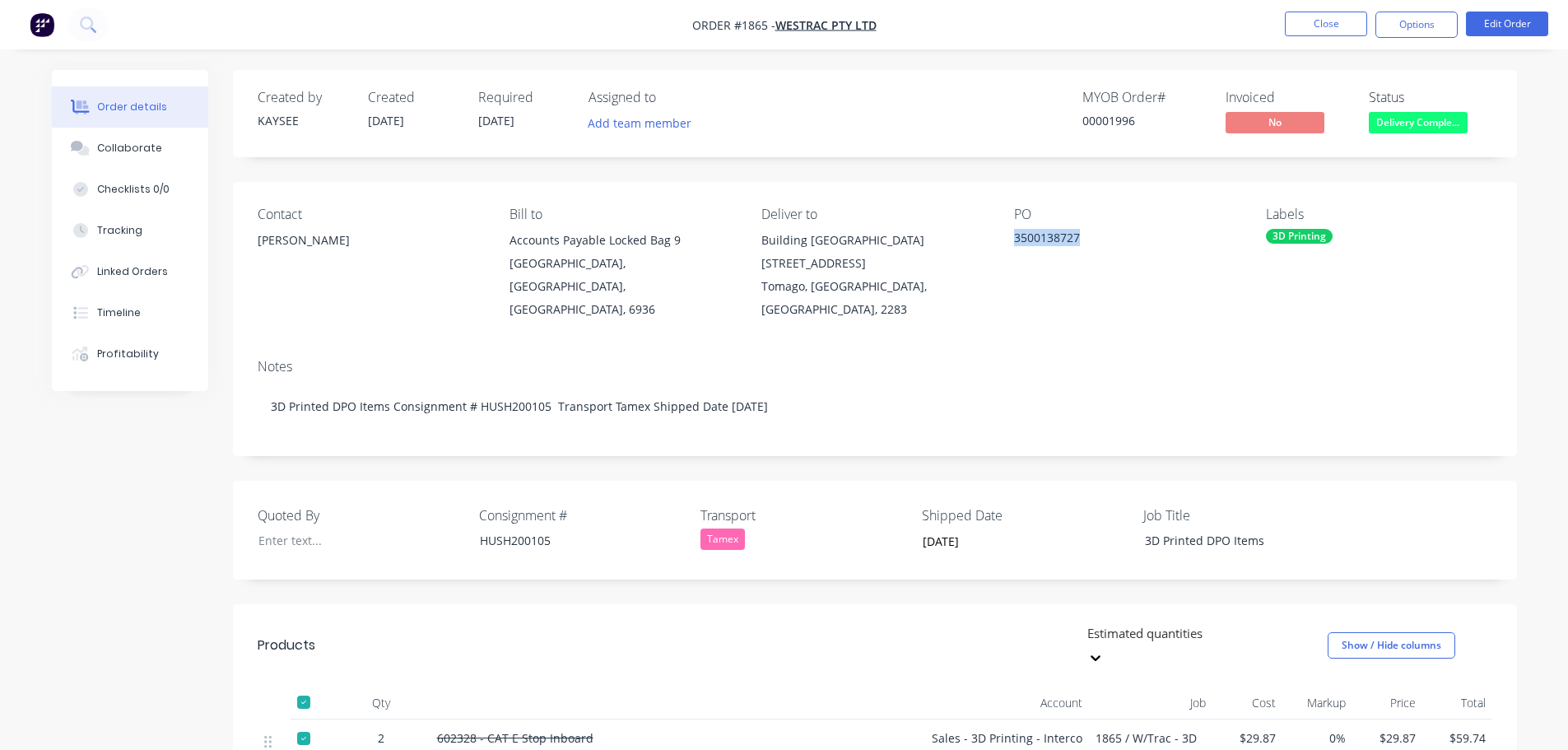
drag, startPoint x: 1089, startPoint y: 241, endPoint x: 1011, endPoint y: 241, distance: 78.0
click at [1011, 241] on div "Contact Ed Burley Bill to Accounts Payable Locked Bag 9 MIDLAND, Western Austra…" at bounding box center [875, 263] width 1285 height 164
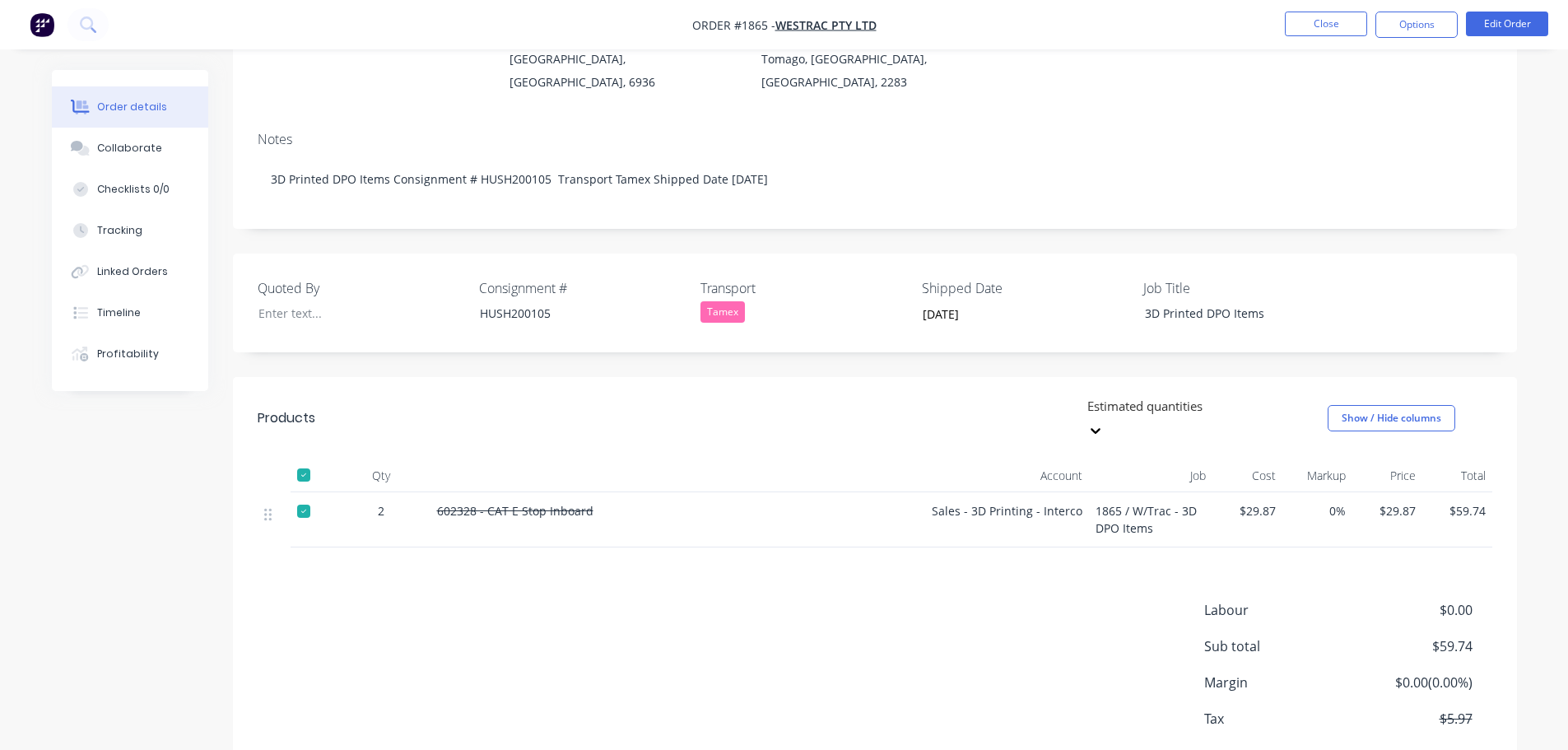
scroll to position [247, 0]
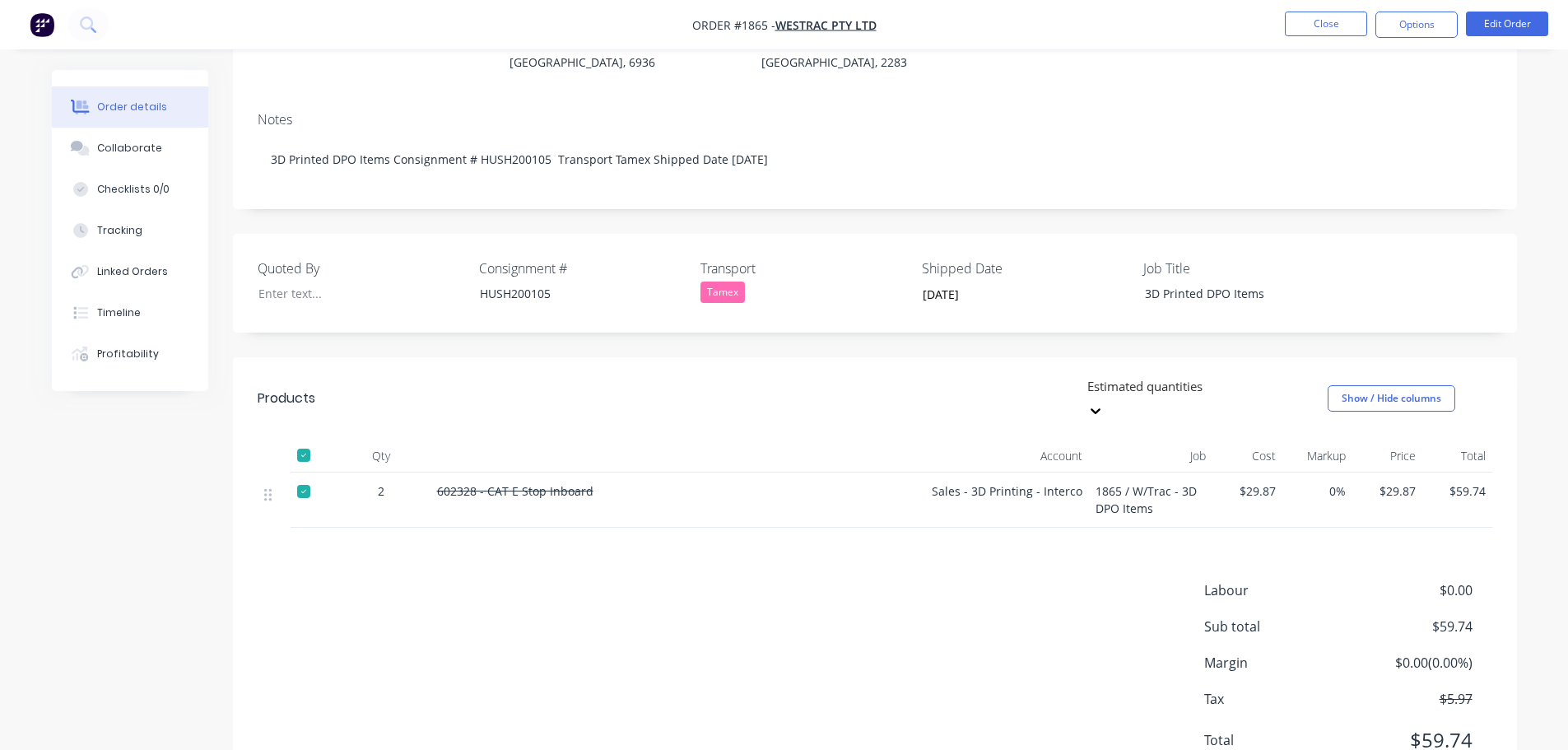
click at [308, 438] on div at bounding box center [303, 454] width 33 height 33
drag, startPoint x: 586, startPoint y: 442, endPoint x: 432, endPoint y: 444, distance: 154.0
click at [432, 472] on div "602328 - CAT E Stop Inboard" at bounding box center [678, 499] width 494 height 55
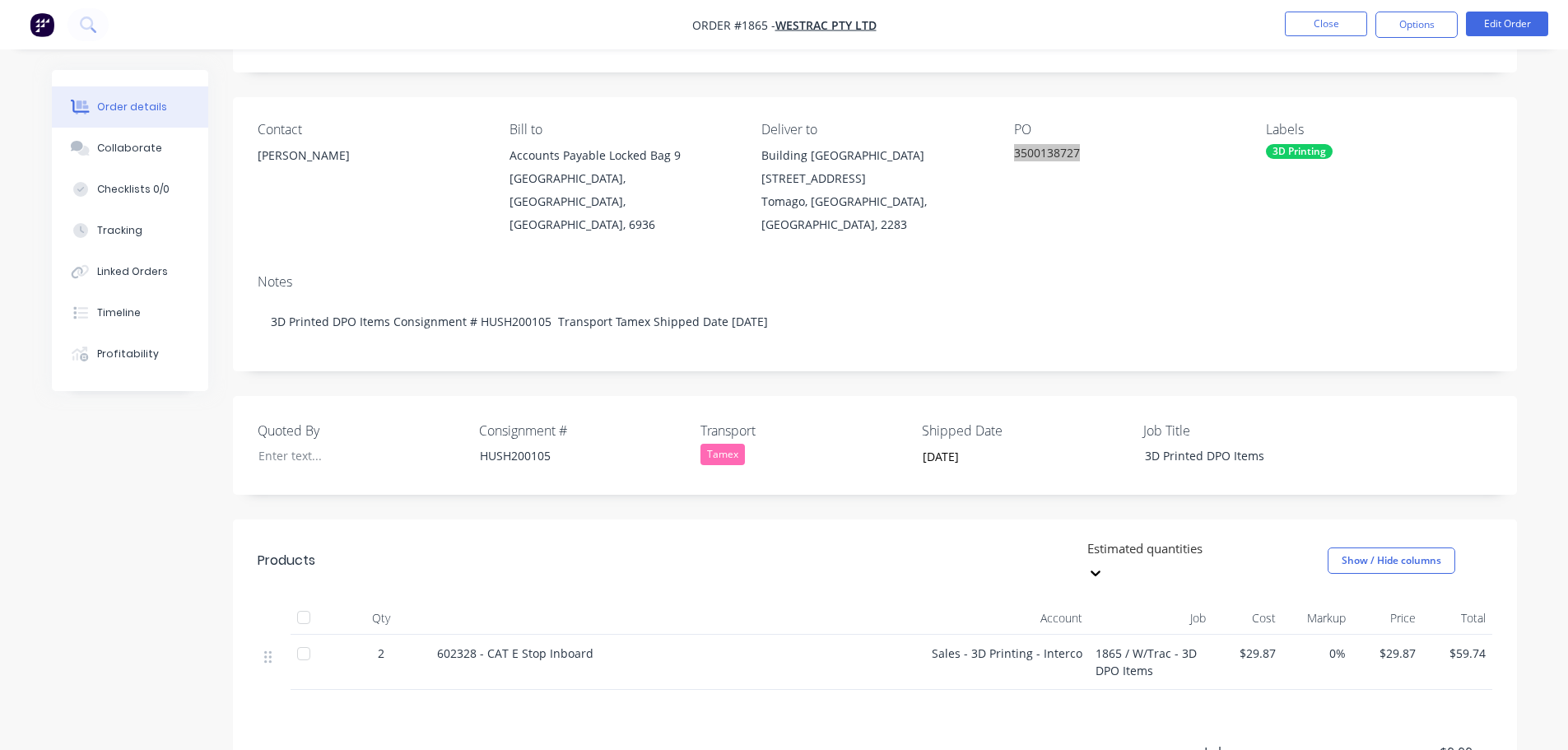
scroll to position [0, 0]
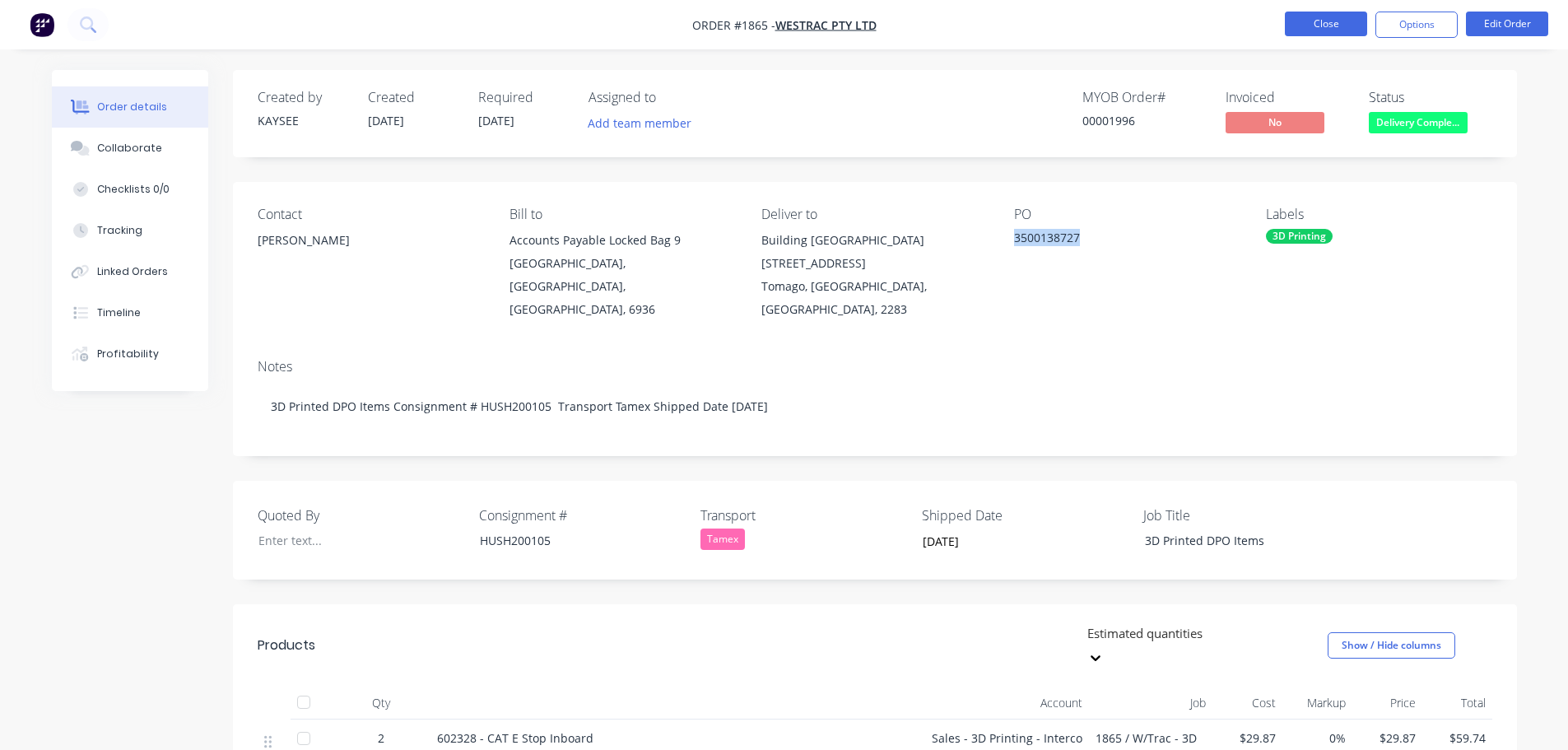
click at [1310, 27] on button "Close" at bounding box center [1326, 24] width 82 height 25
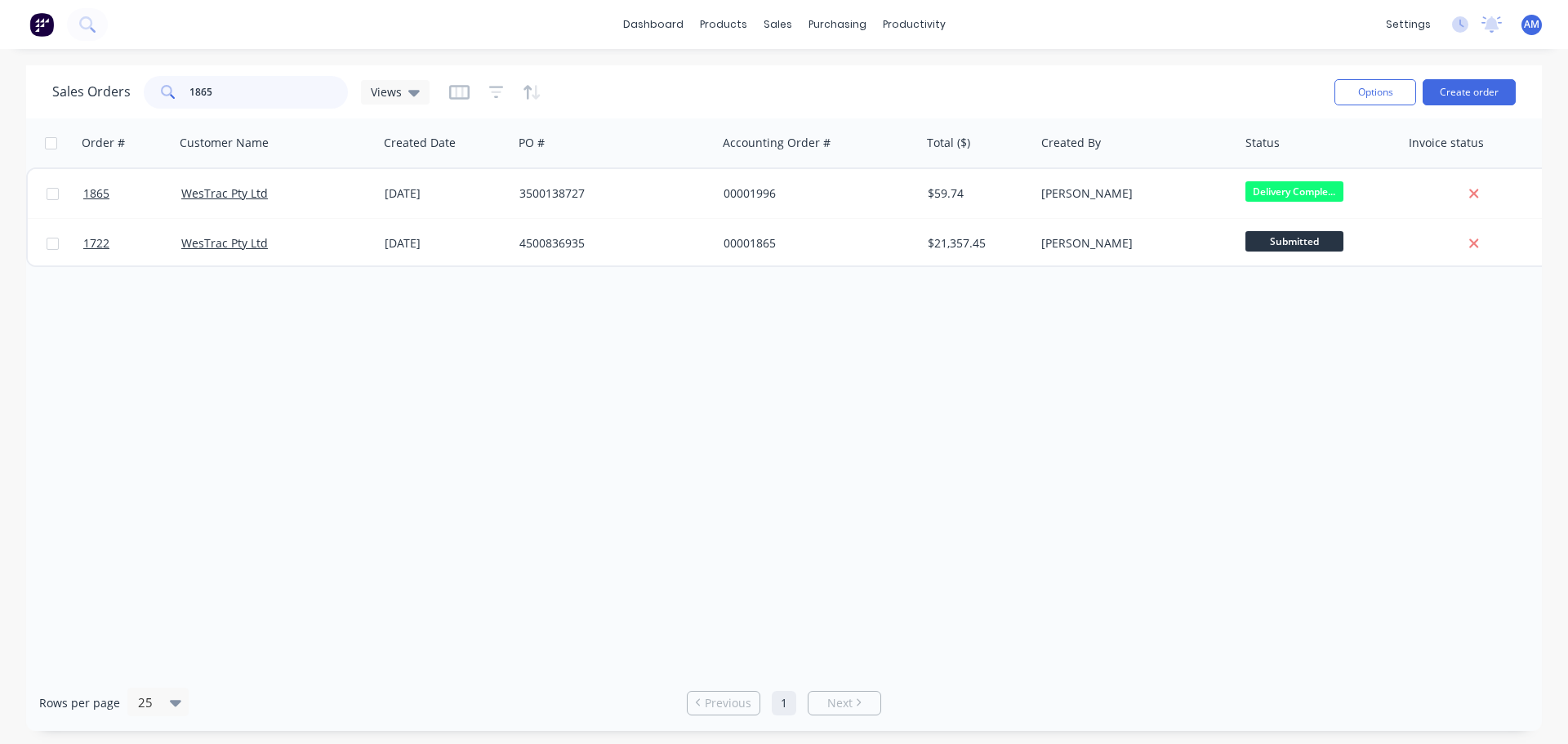
drag, startPoint x: 236, startPoint y: 96, endPoint x: 179, endPoint y: 87, distance: 57.7
click at [179, 87] on div "1865" at bounding box center [246, 91] width 204 height 33
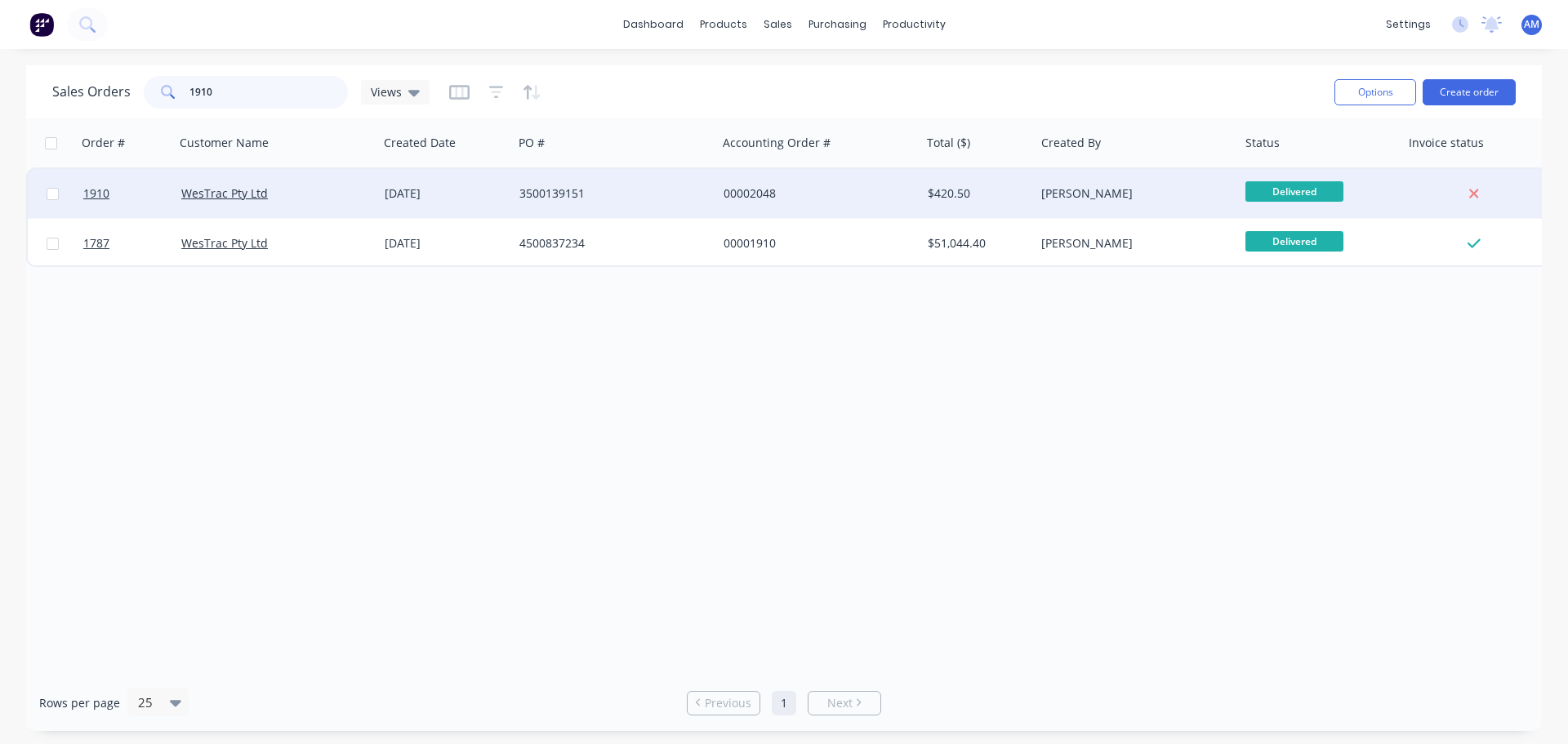
type input "1910"
click at [550, 196] on div "3500139151" at bounding box center [610, 193] width 181 height 17
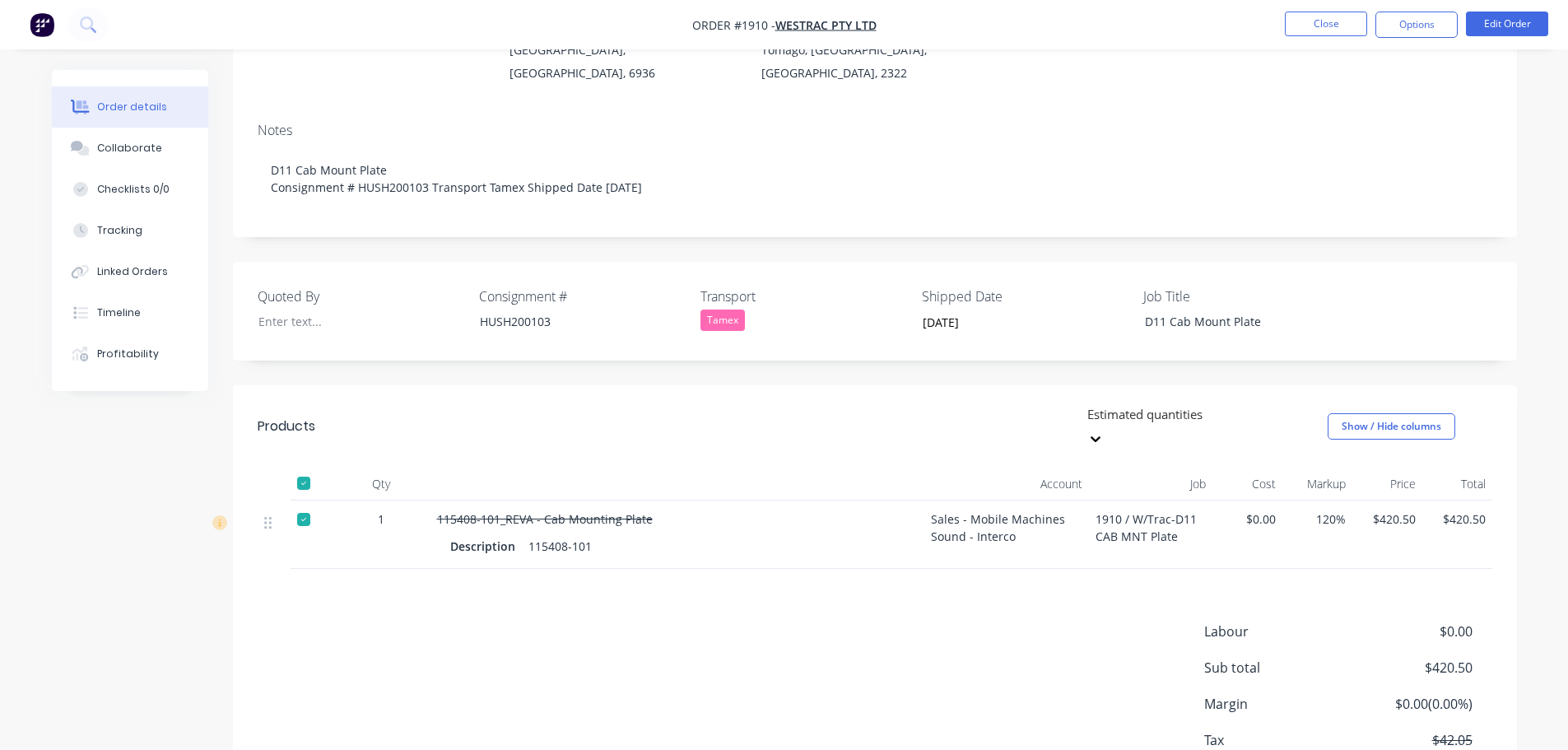
scroll to position [247, 0]
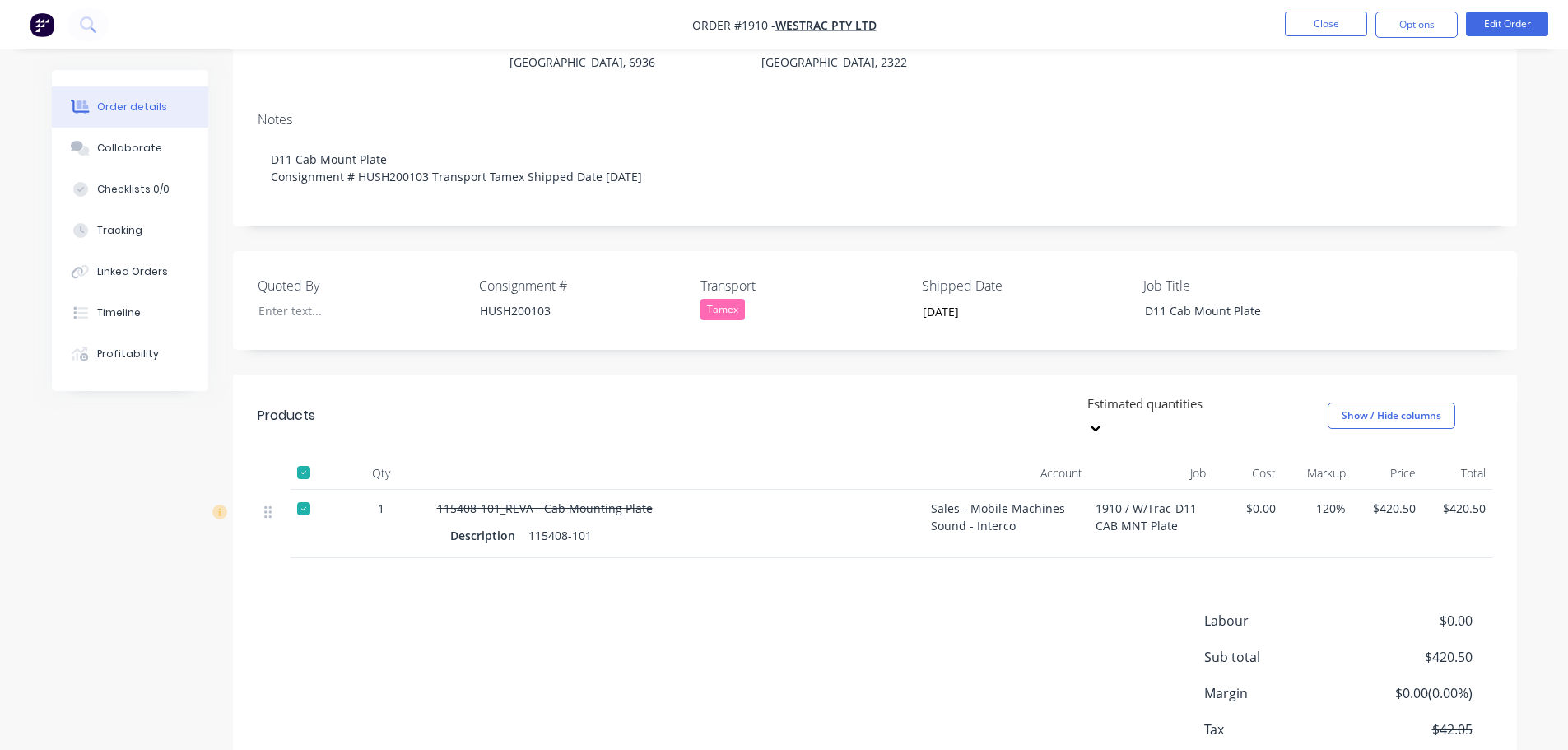
click at [304, 456] on div at bounding box center [303, 472] width 33 height 33
drag, startPoint x: 651, startPoint y: 463, endPoint x: 435, endPoint y: 460, distance: 216.0
click at [435, 490] on div "115408-101_REVA - Cab Mounting Plate Description 115408-101" at bounding box center [678, 523] width 494 height 68
click at [1308, 28] on button "Close" at bounding box center [1326, 24] width 82 height 25
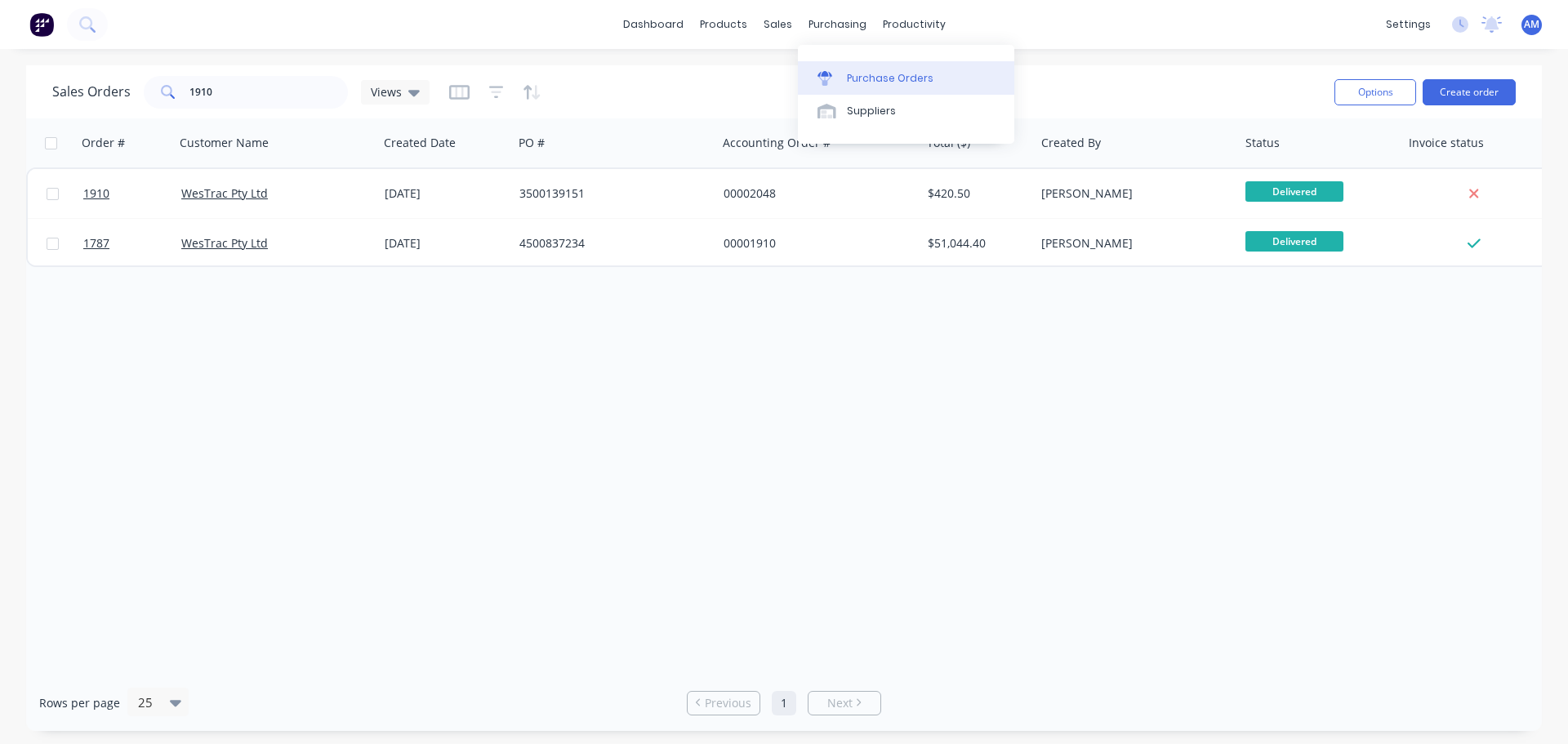
click at [867, 73] on div "Purchase Orders" at bounding box center [890, 78] width 87 height 15
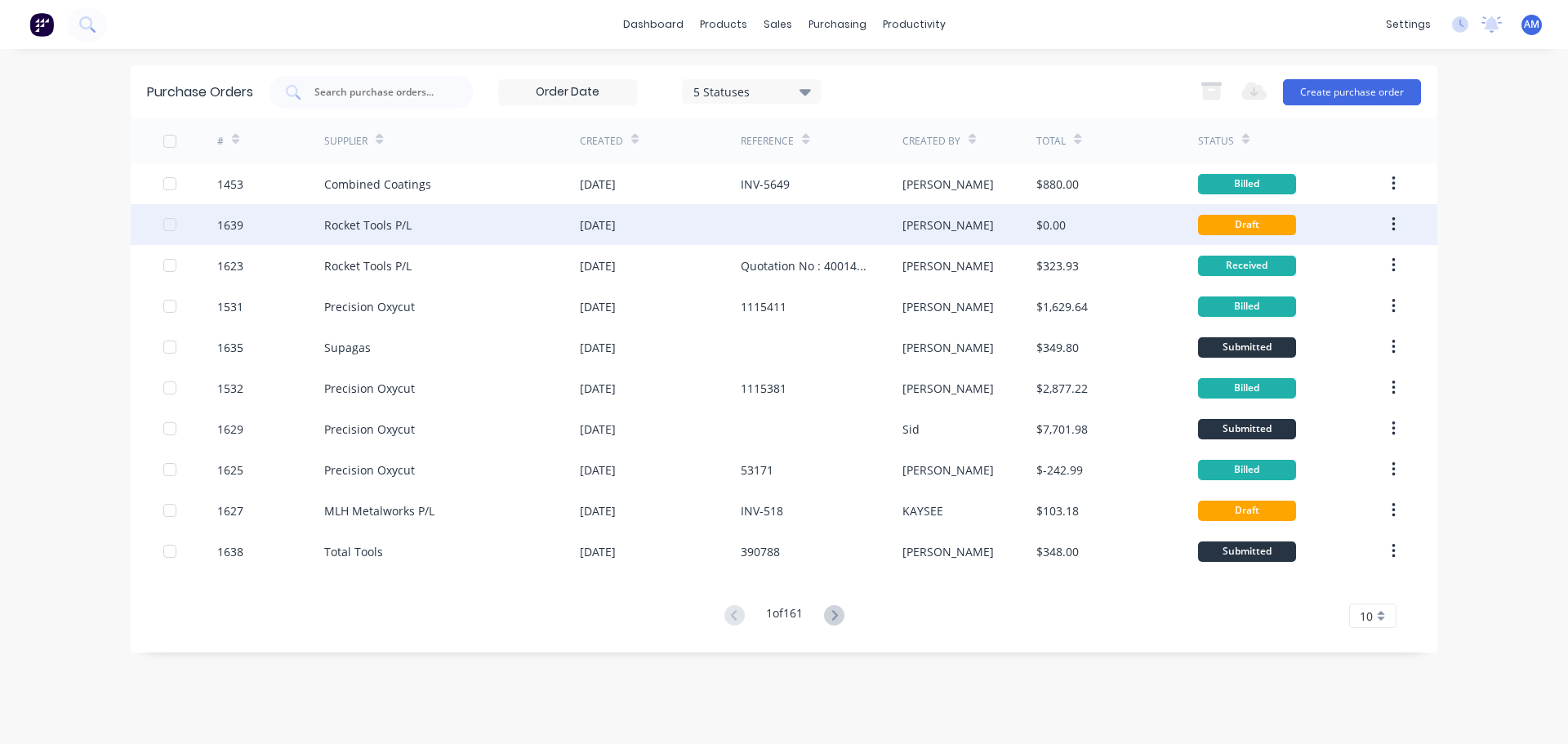
click at [385, 228] on div "Rocket Tools P/L" at bounding box center [367, 225] width 87 height 18
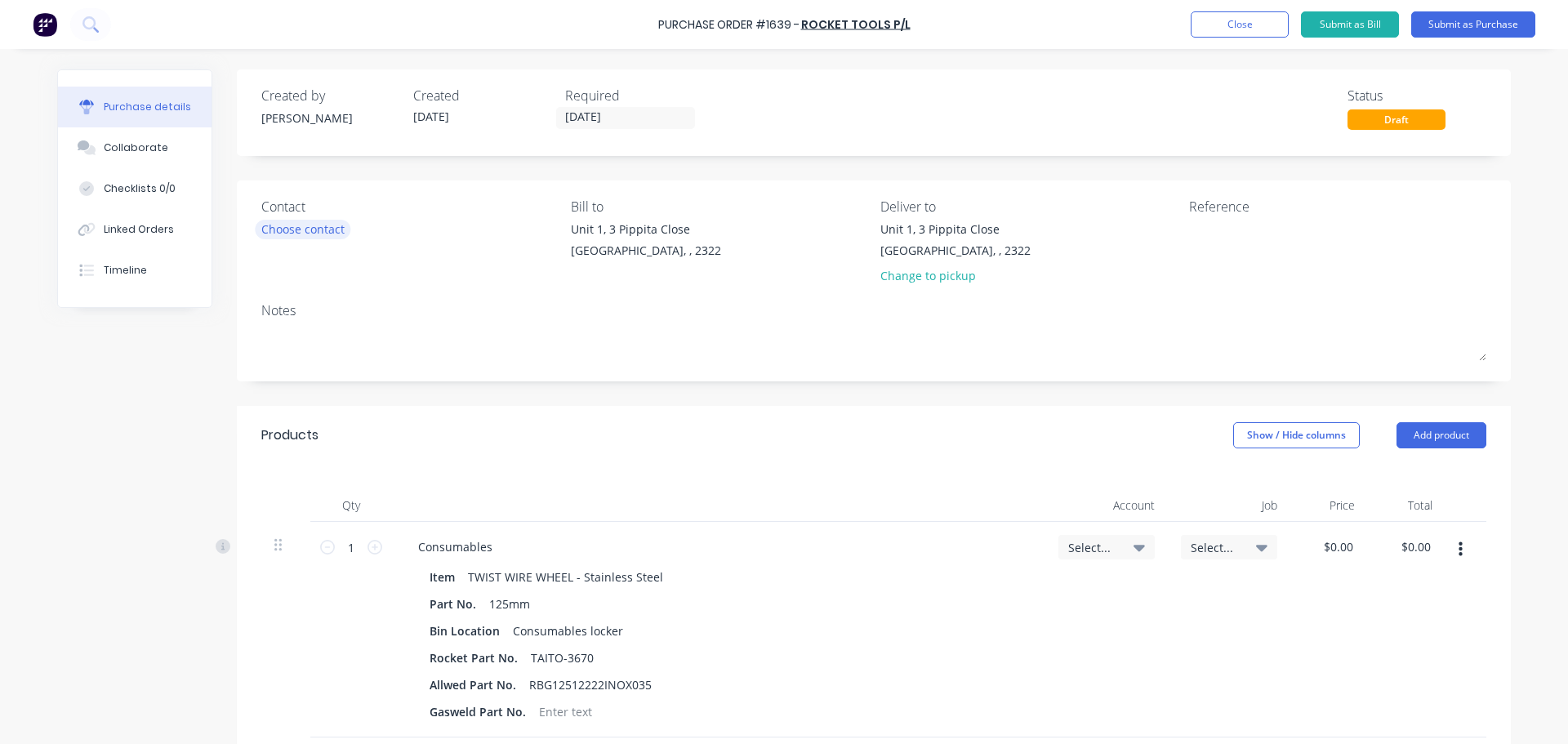
click at [324, 229] on div "Choose contact" at bounding box center [302, 229] width 83 height 18
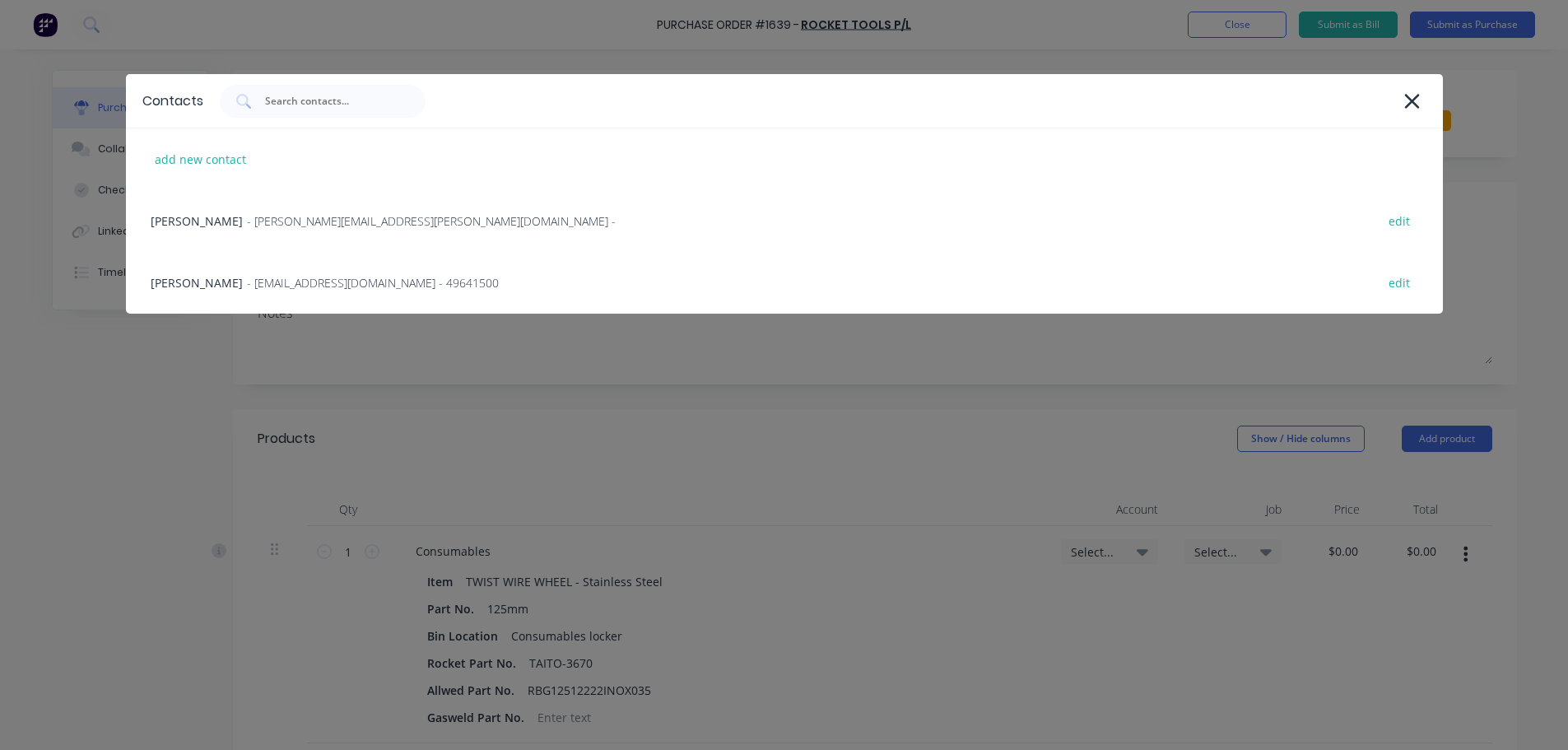
click at [1401, 285] on div "edit" at bounding box center [1399, 282] width 38 height 26
select select "AU"
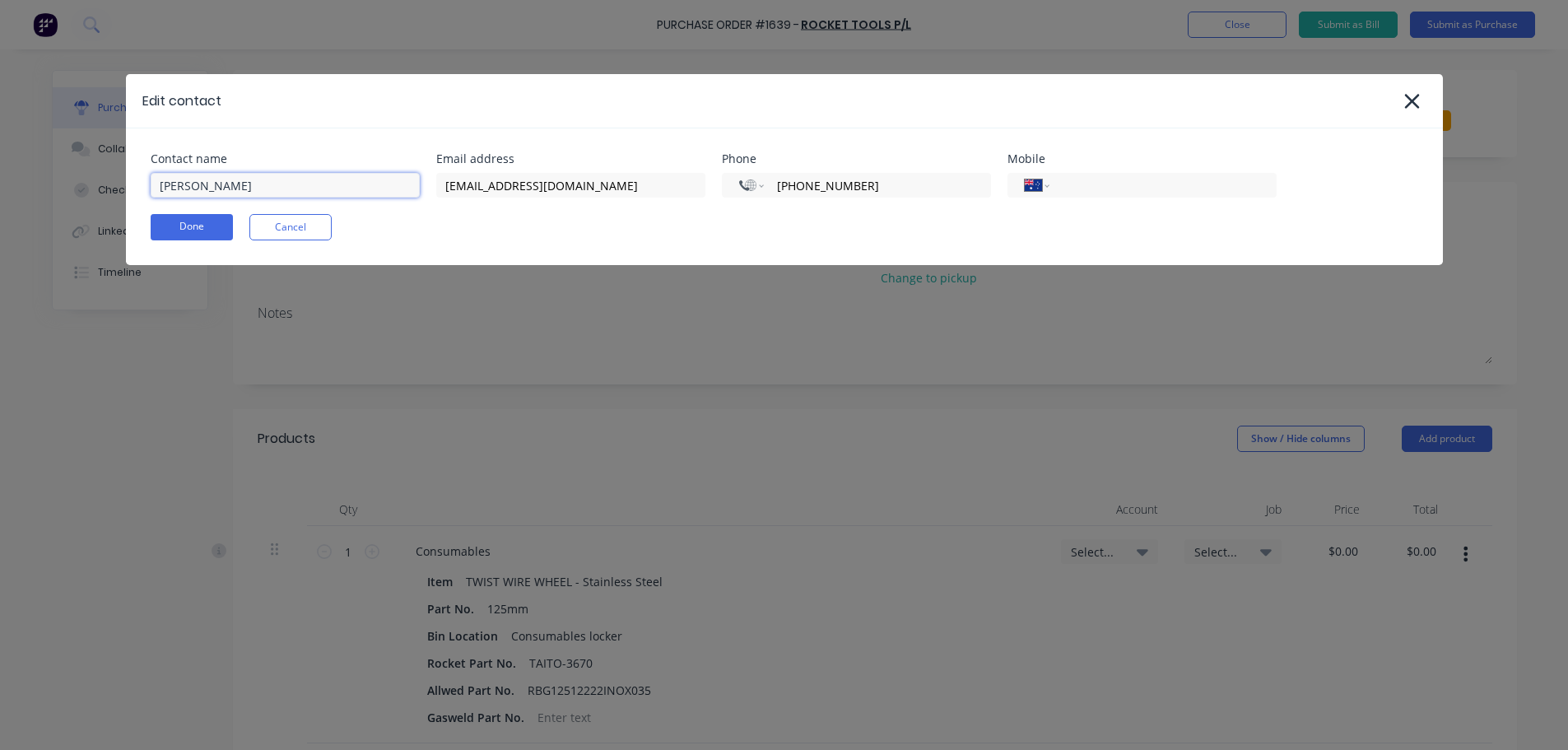
drag, startPoint x: 231, startPoint y: 189, endPoint x: 145, endPoint y: 189, distance: 86.0
click at [145, 189] on div "Contact name Tony Miller Email address newcastlesales@tools.com.au Phone Intern…" at bounding box center [784, 197] width 1317 height 136
type input "Scotty"
click at [175, 227] on button "Done" at bounding box center [191, 228] width 82 height 27
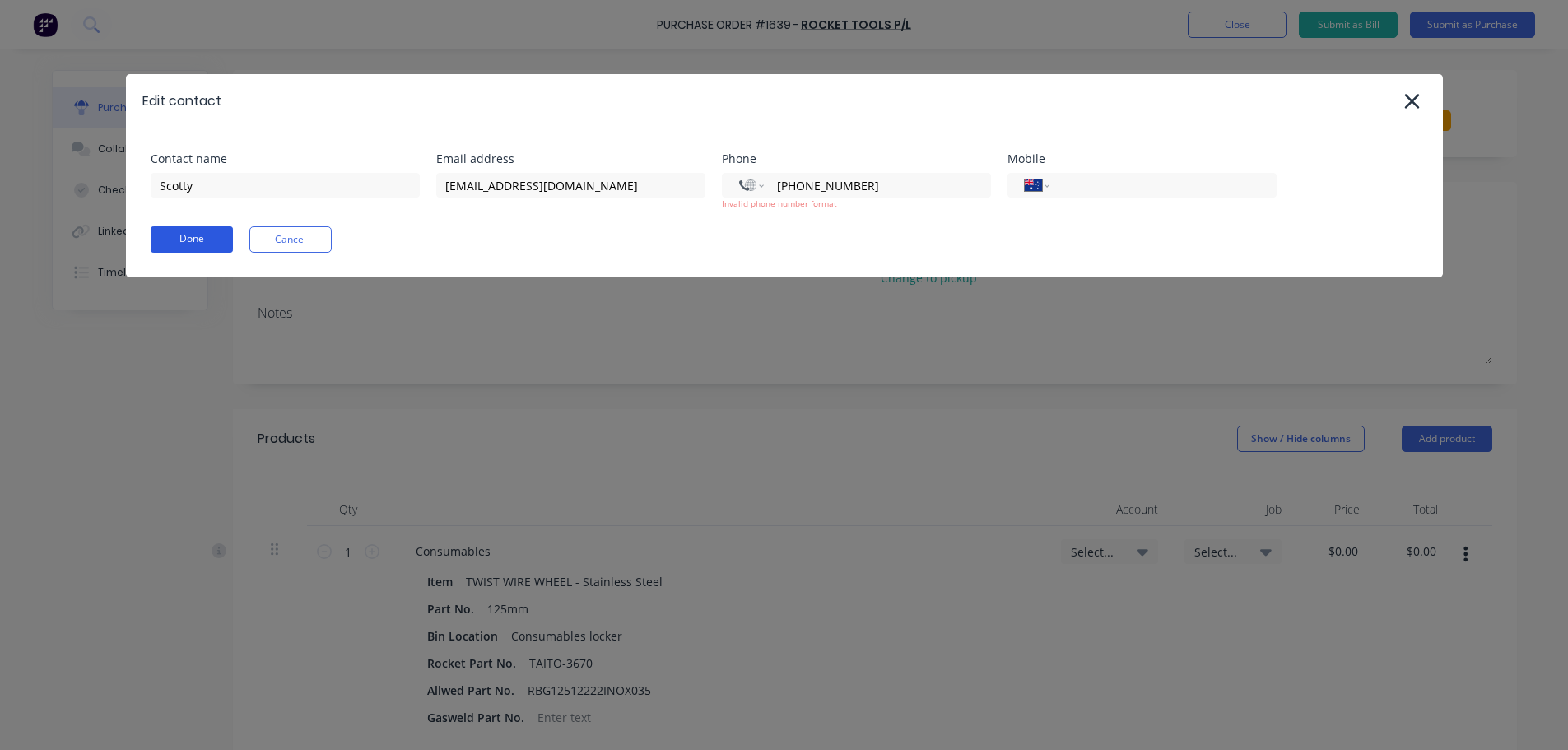
click at [199, 234] on button "Done" at bounding box center [191, 240] width 82 height 27
click at [204, 240] on button "Done" at bounding box center [191, 240] width 82 height 27
click at [182, 233] on button "Done" at bounding box center [191, 240] width 82 height 27
click at [182, 235] on button "Done" at bounding box center [191, 240] width 82 height 27
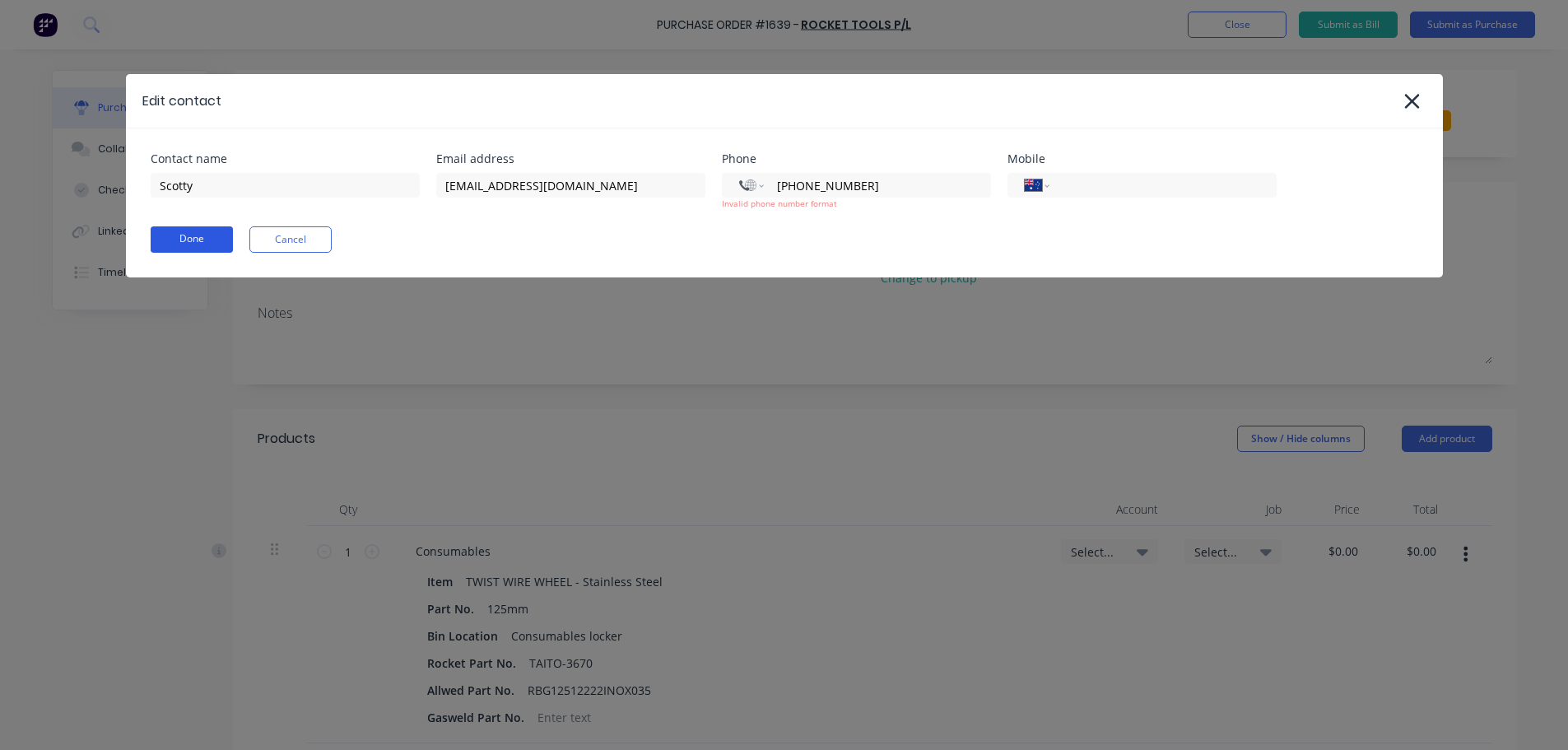
click at [188, 236] on button "Done" at bounding box center [191, 240] width 82 height 27
click at [192, 248] on button "Done" at bounding box center [191, 240] width 82 height 27
click at [194, 248] on button "Done" at bounding box center [191, 240] width 82 height 27
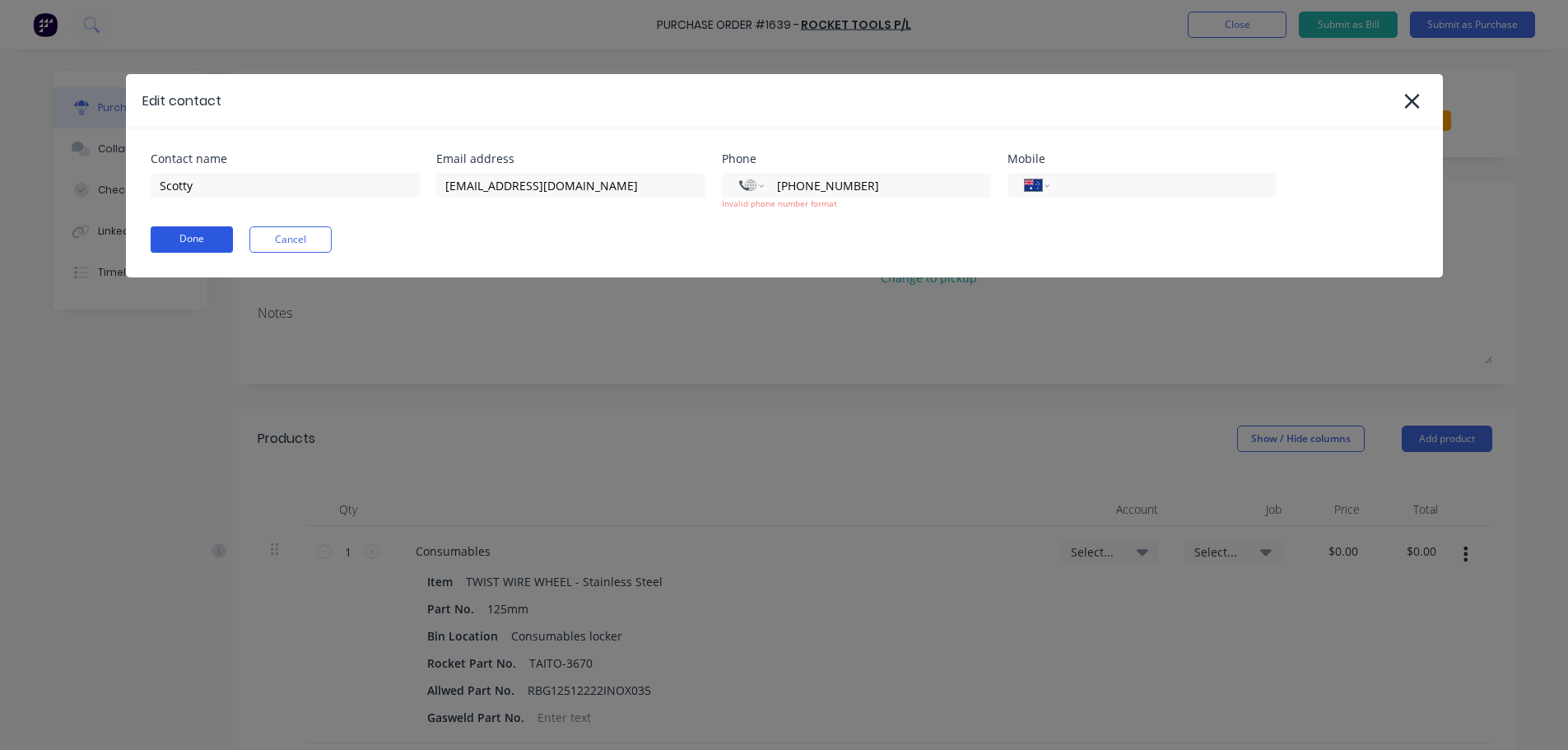
click at [194, 248] on button "Done" at bounding box center [191, 240] width 82 height 27
click at [192, 248] on button "Done" at bounding box center [191, 240] width 82 height 27
click at [191, 247] on button "Done" at bounding box center [191, 240] width 82 height 27
click at [192, 247] on button "Done" at bounding box center [191, 240] width 82 height 27
drag, startPoint x: 192, startPoint y: 247, endPoint x: 195, endPoint y: 257, distance: 10.4
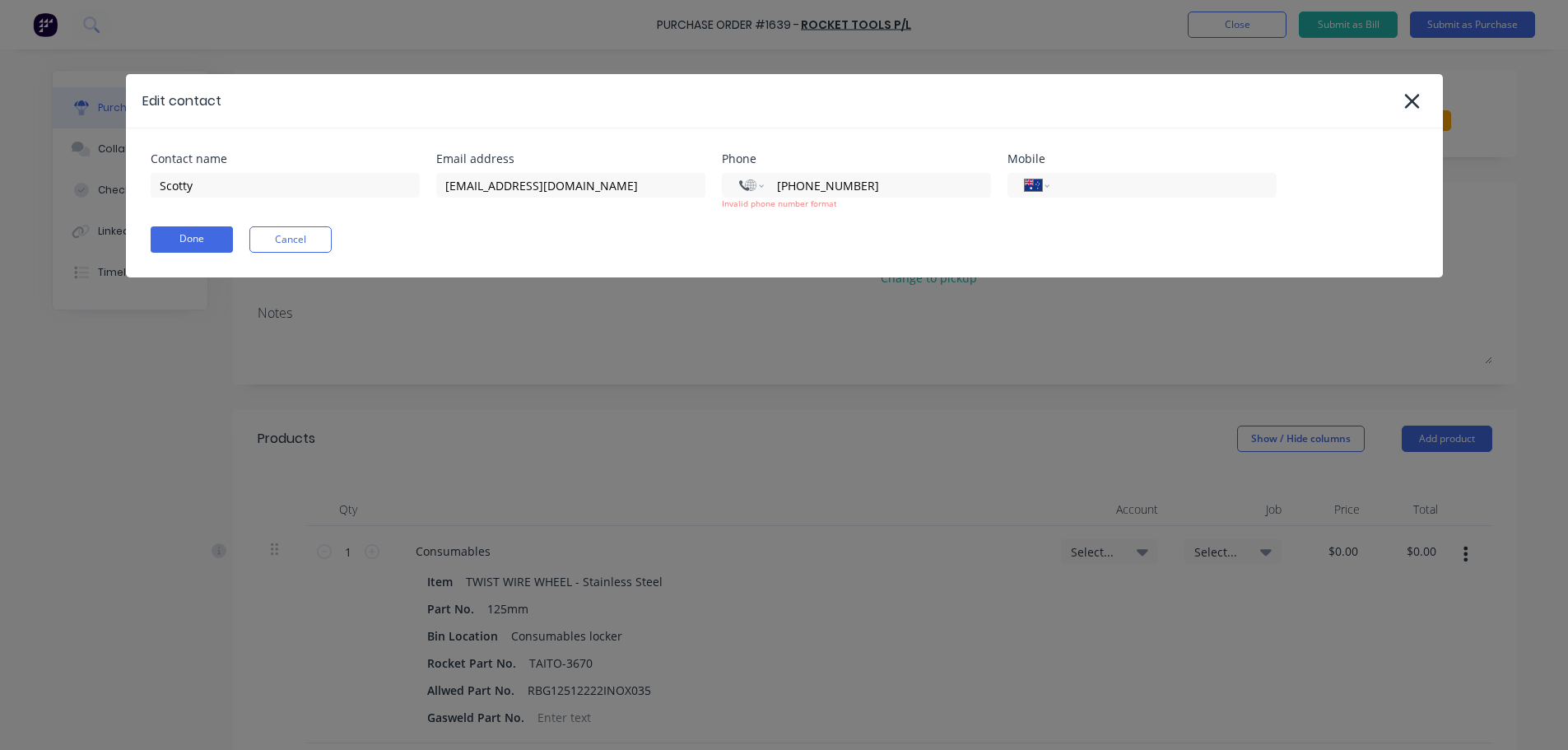
click at [195, 257] on div "Contact name Scotty Email address newcastlesales@tools.com.au Phone Internation…" at bounding box center [784, 203] width 1317 height 149
click at [197, 236] on button "Done" at bounding box center [191, 240] width 82 height 27
click at [198, 236] on button "Done" at bounding box center [191, 240] width 82 height 27
click at [799, 187] on input "+61 496 415 00" at bounding box center [873, 185] width 198 height 19
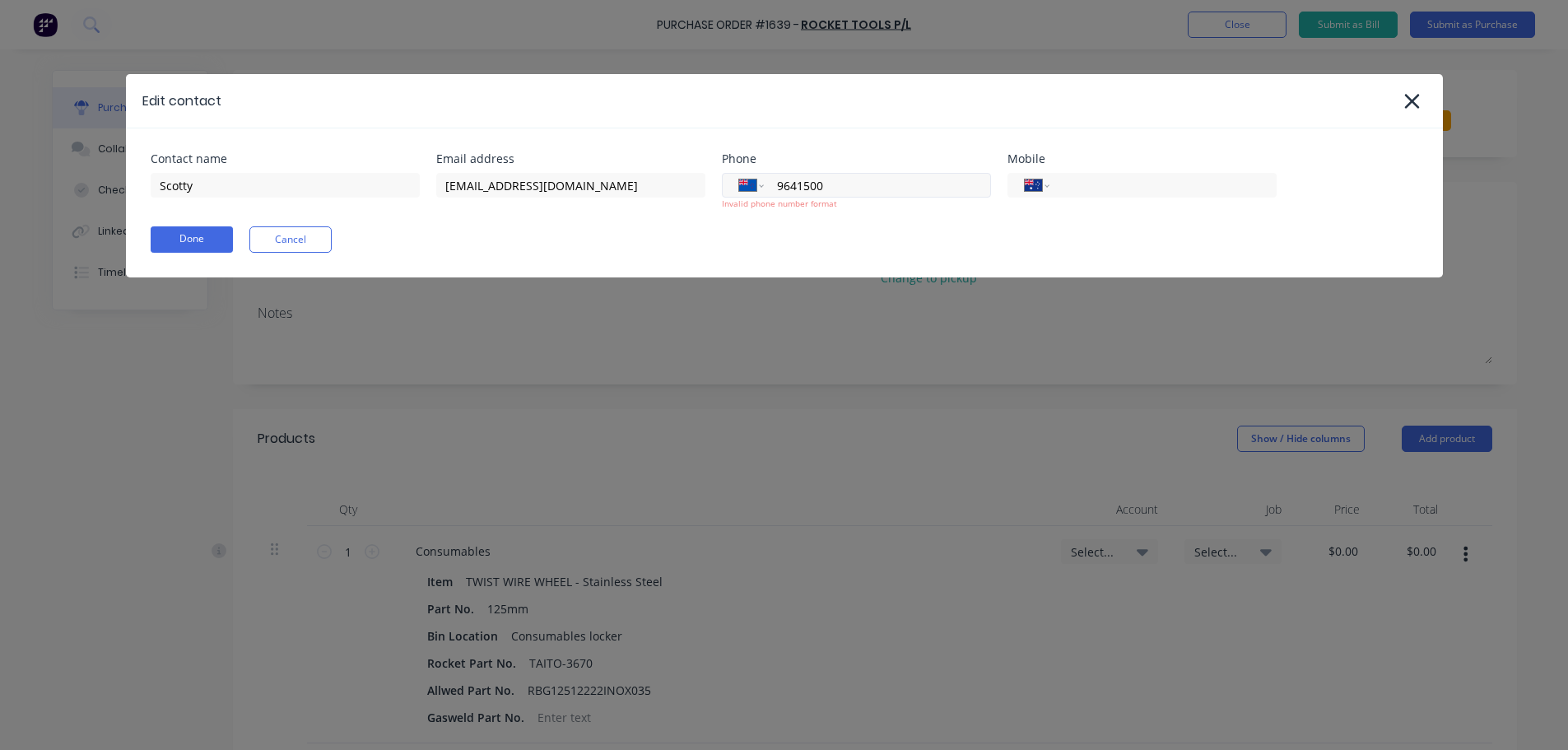
click at [775, 186] on input "9641500" at bounding box center [873, 185] width 198 height 19
type input "49641500"
click at [172, 240] on button "Done" at bounding box center [191, 240] width 82 height 27
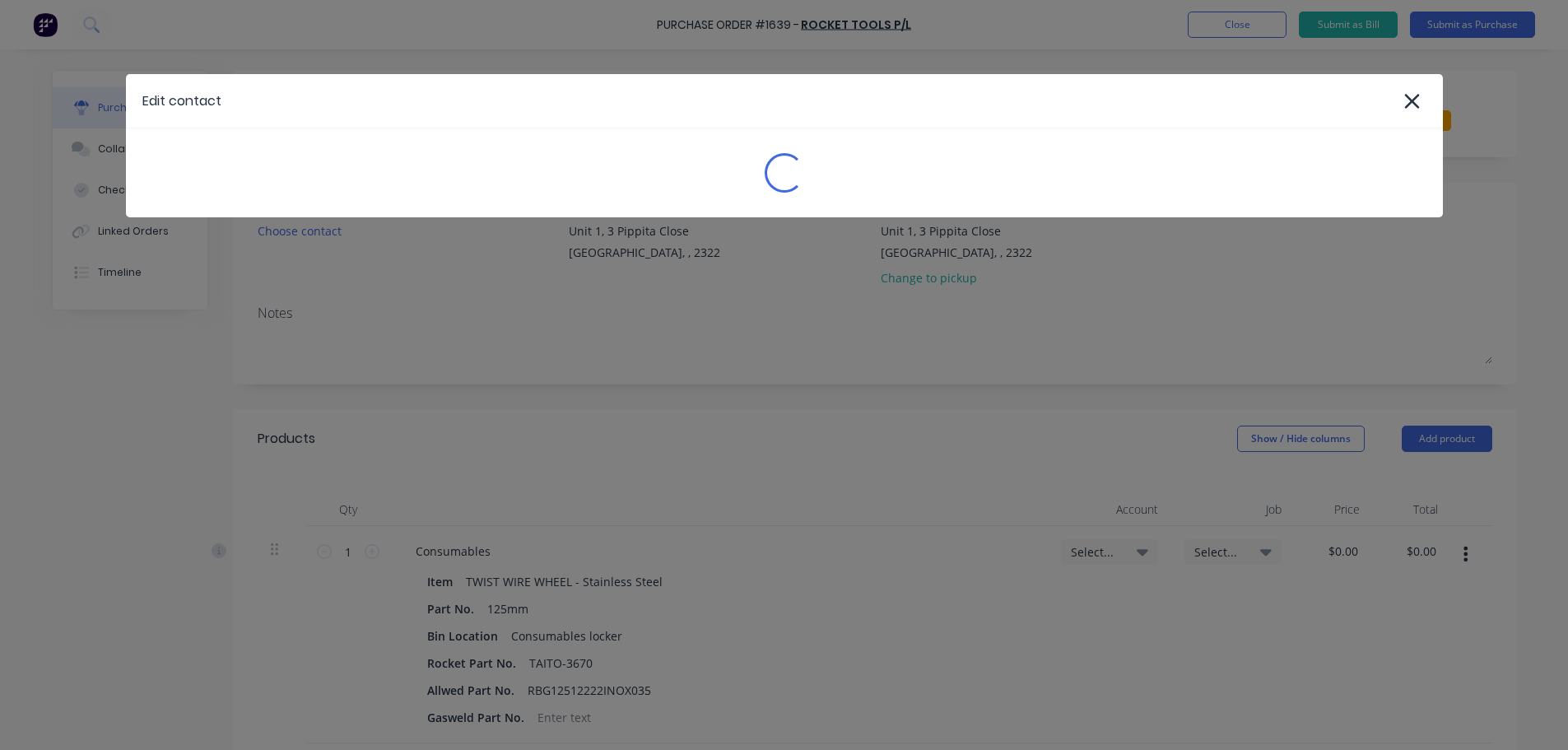
click at [173, 237] on div "Edit contact Loading..." at bounding box center [784, 375] width 1568 height 750
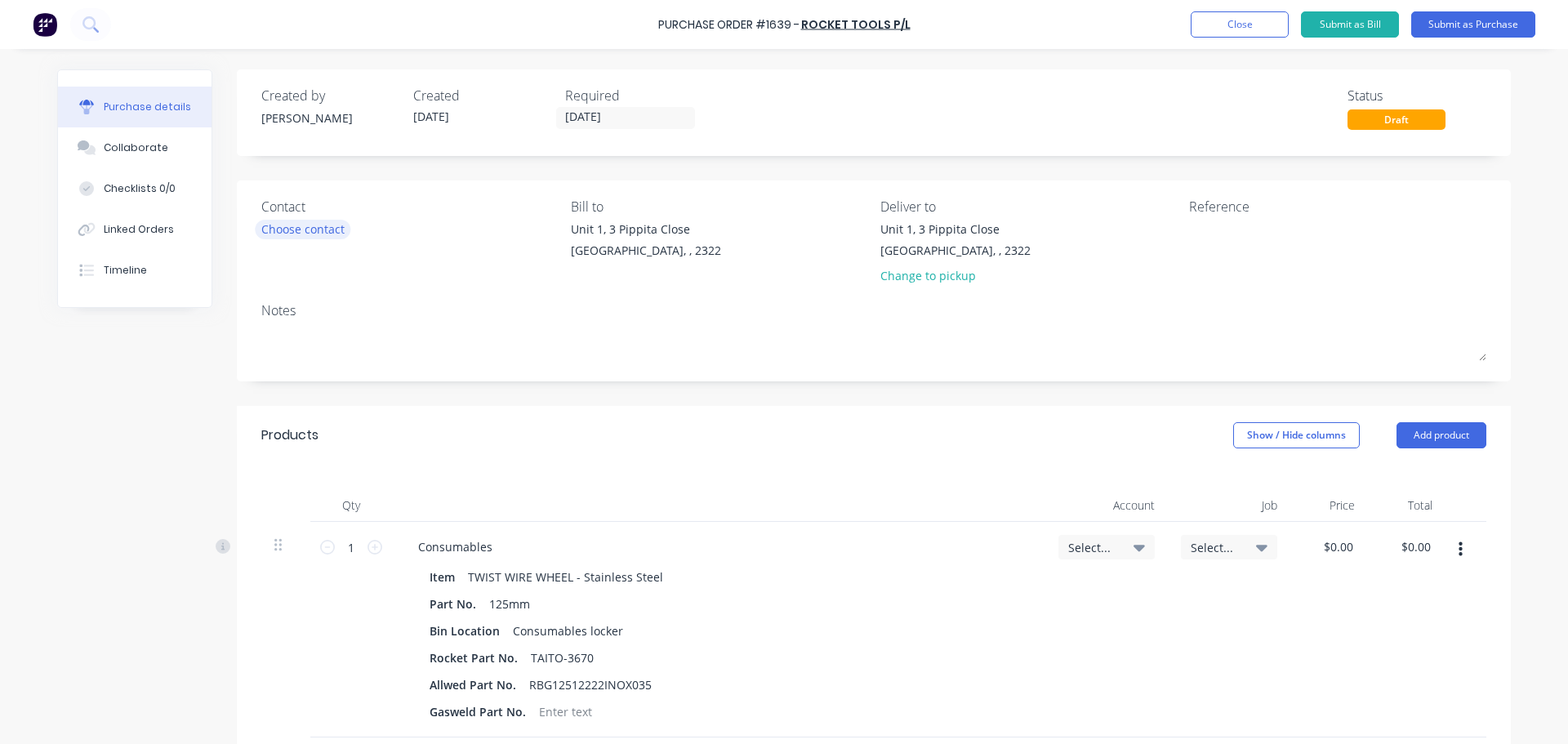
click at [290, 228] on div "Choose contact" at bounding box center [302, 229] width 83 height 18
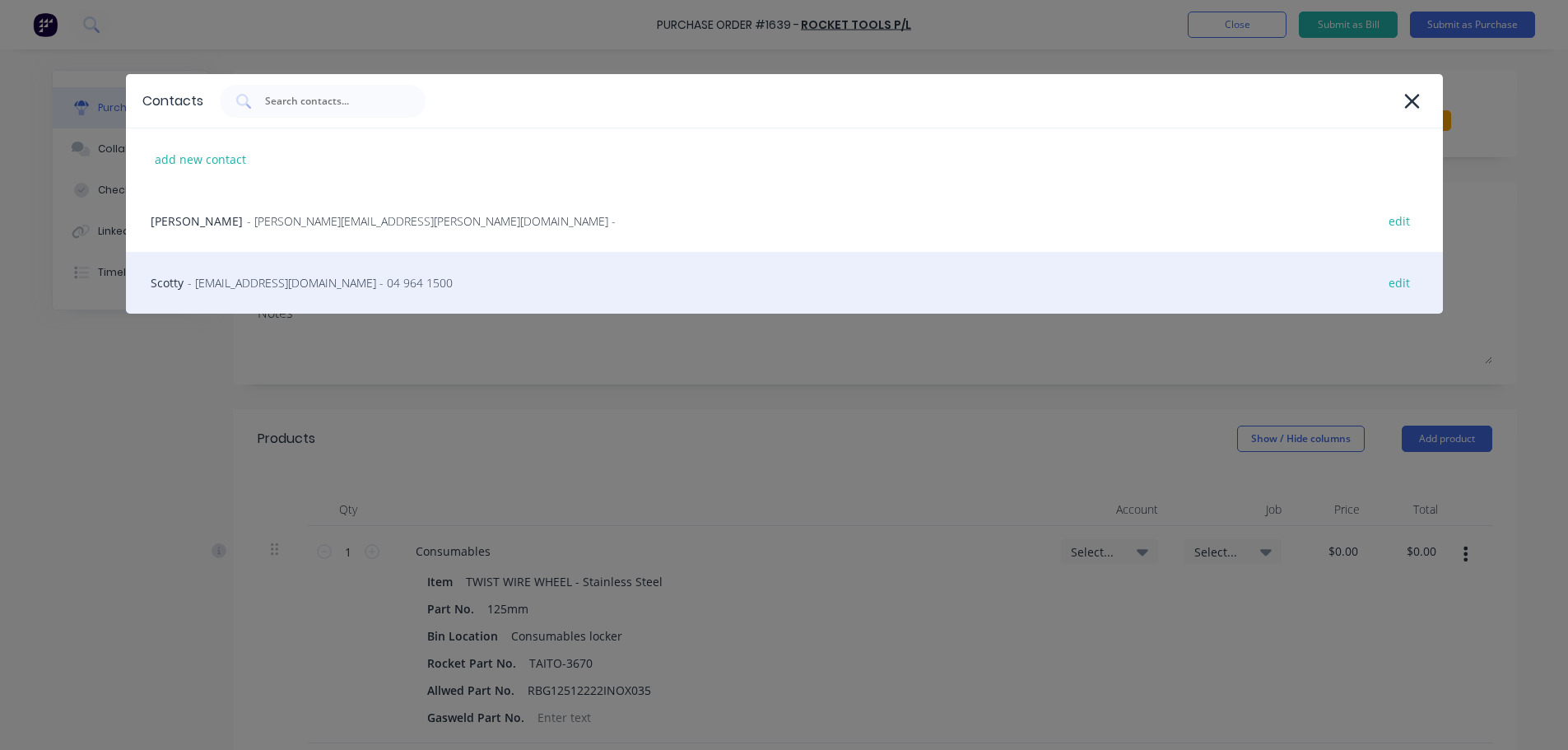
click at [274, 282] on span "- newcastlesales@tools.com.au - 04 964 1500" at bounding box center [320, 282] width 265 height 18
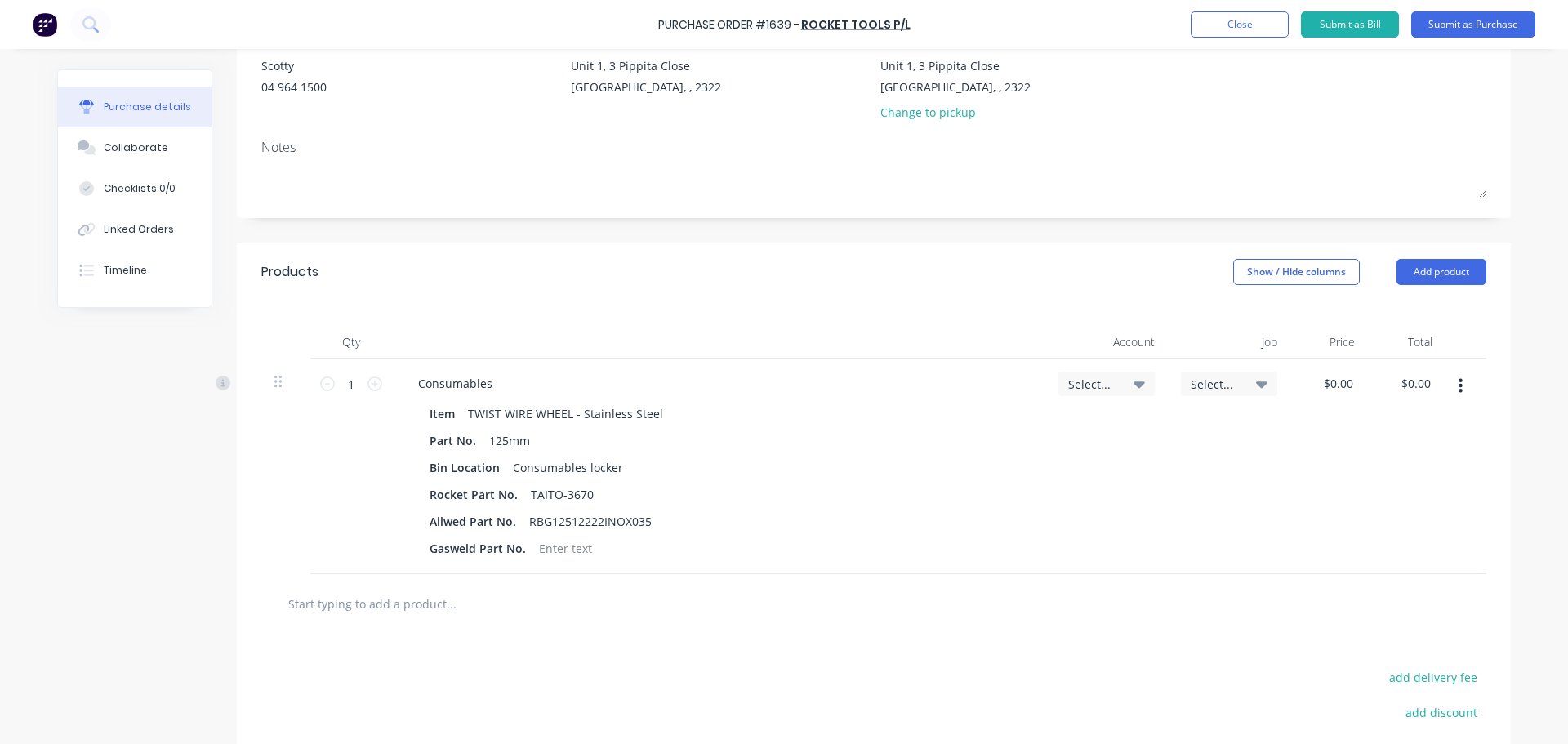
scroll to position [82, 0]
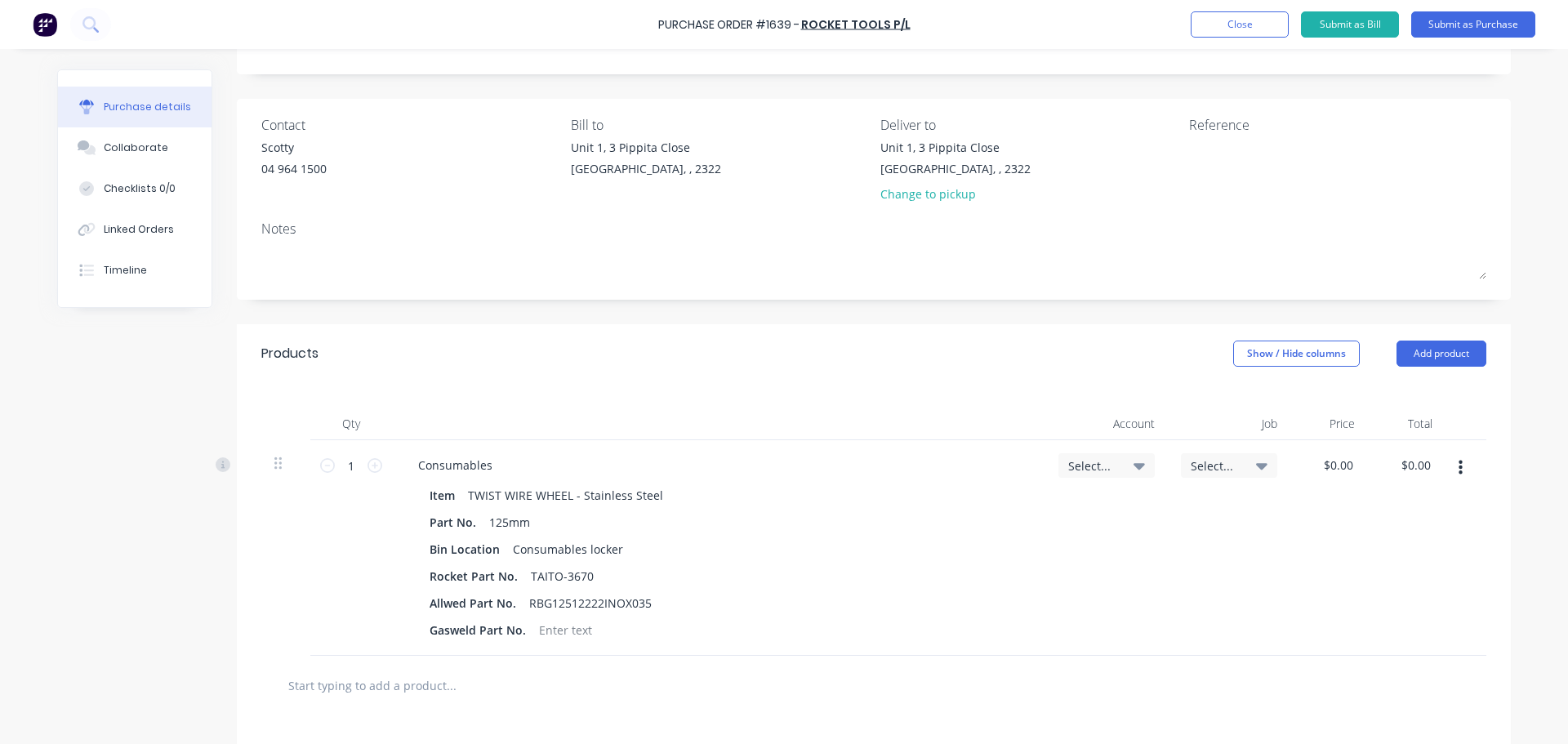
click at [1459, 468] on icon "button" at bounding box center [1461, 467] width 4 height 15
click at [1376, 615] on button "Delete" at bounding box center [1411, 609] width 139 height 33
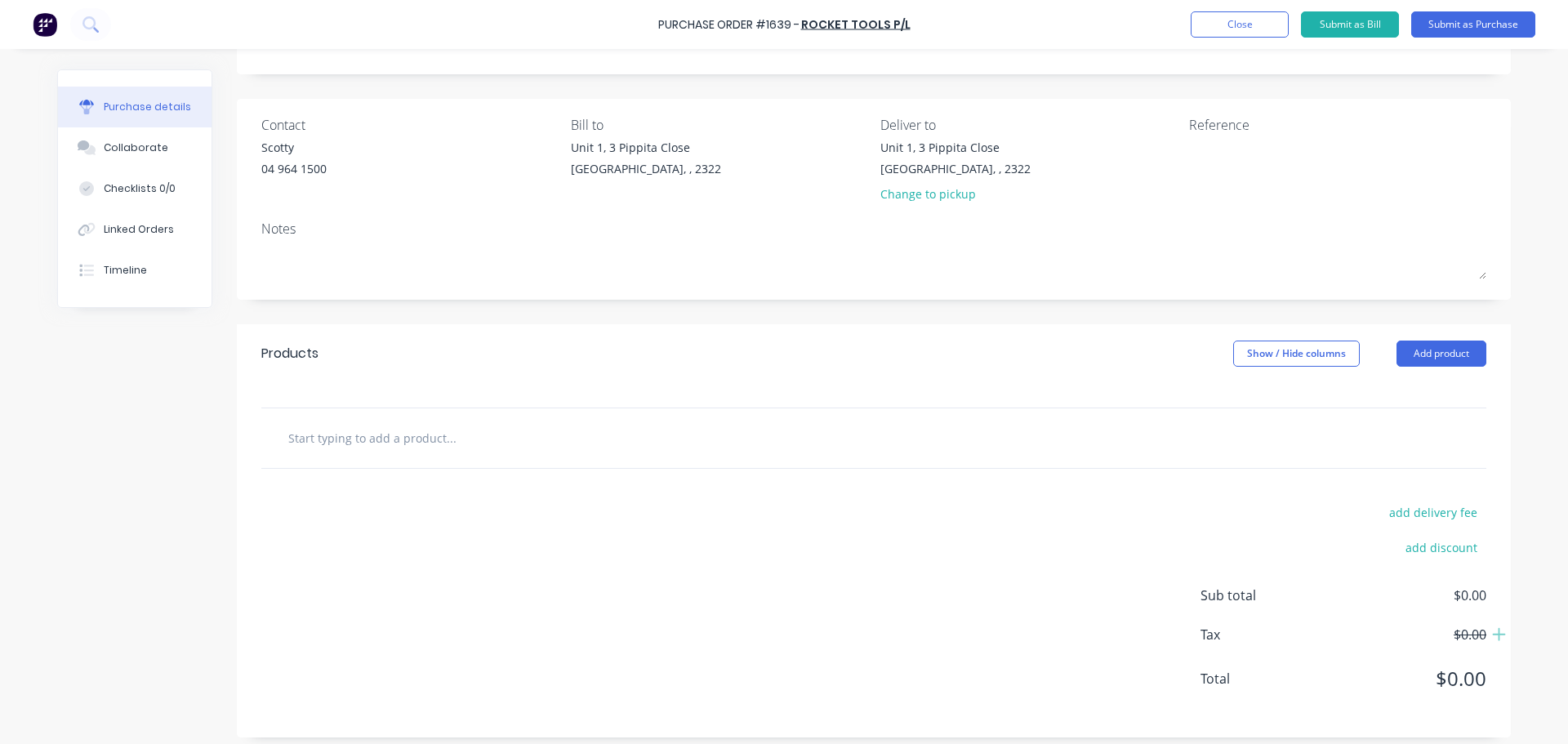
click at [346, 443] on input "text" at bounding box center [451, 437] width 327 height 33
paste input "M7002-125"
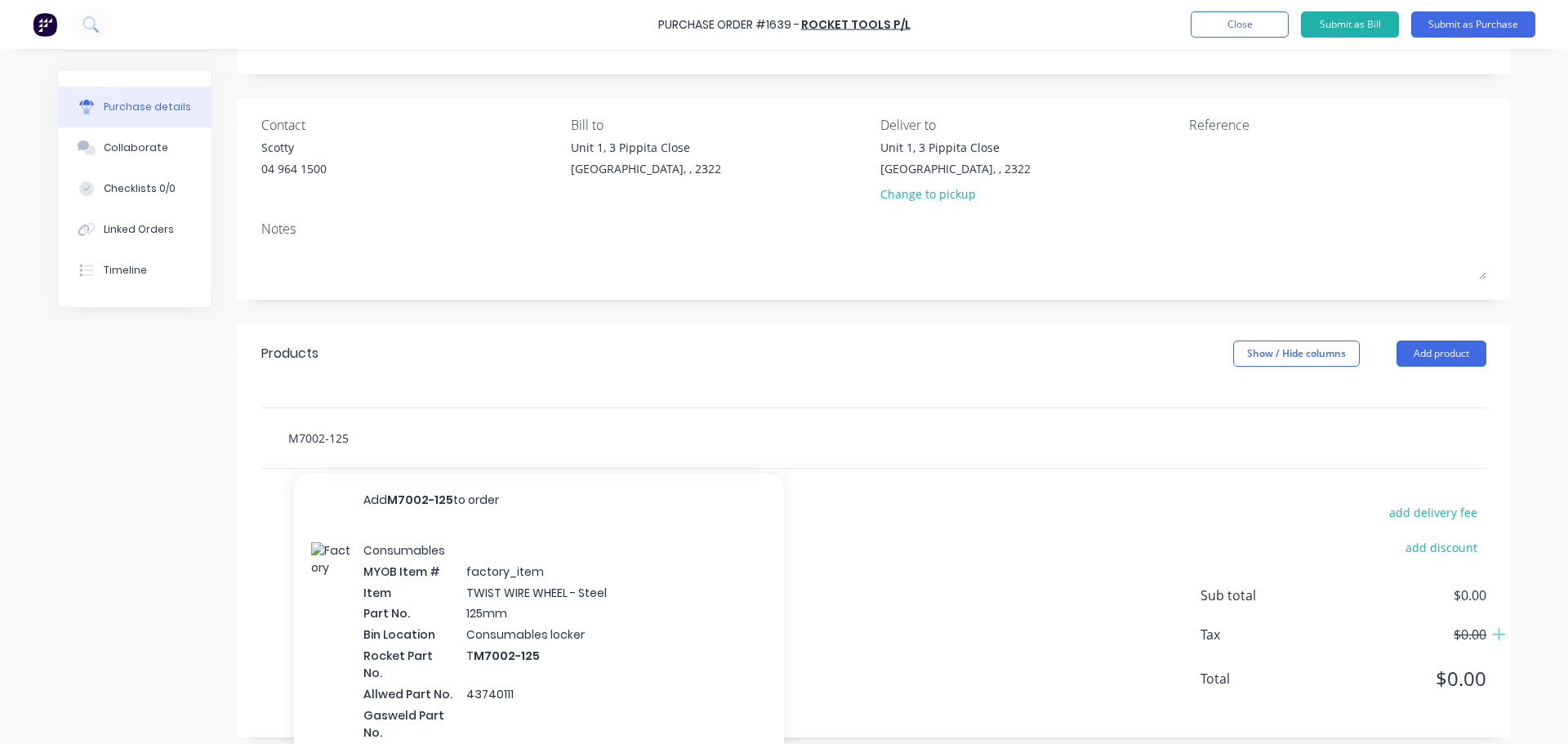
click at [287, 437] on input "M7002-125" at bounding box center [451, 437] width 327 height 33
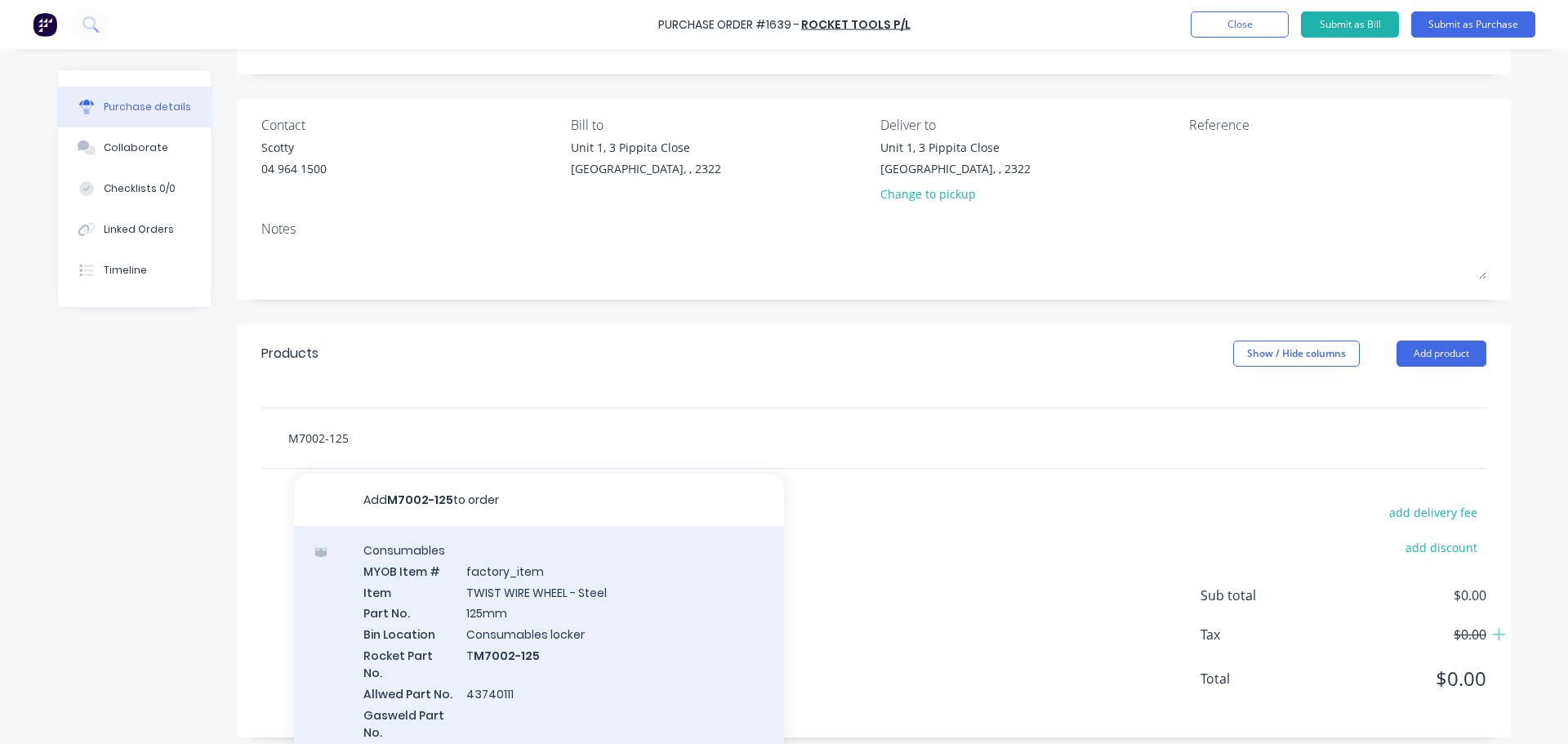
type input "M7002-125"
click at [534, 622] on div "Consumables MYOB Item # factory_item Item TWIST WIRE WHEEL - Steel Part No. 125…" at bounding box center [540, 650] width 490 height 249
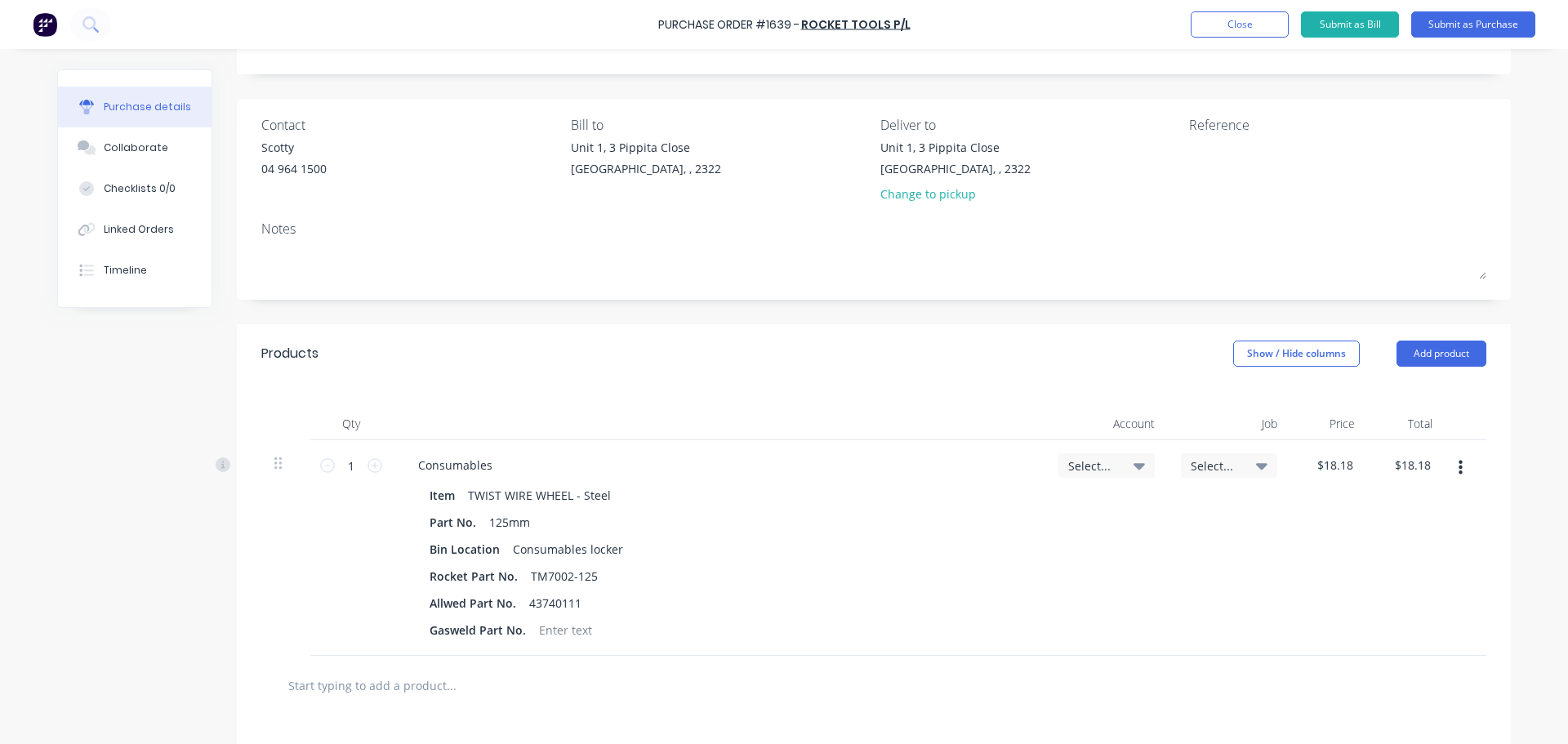
click at [1458, 469] on button "button" at bounding box center [1461, 467] width 39 height 29
click at [1370, 604] on button "Delete" at bounding box center [1411, 609] width 139 height 33
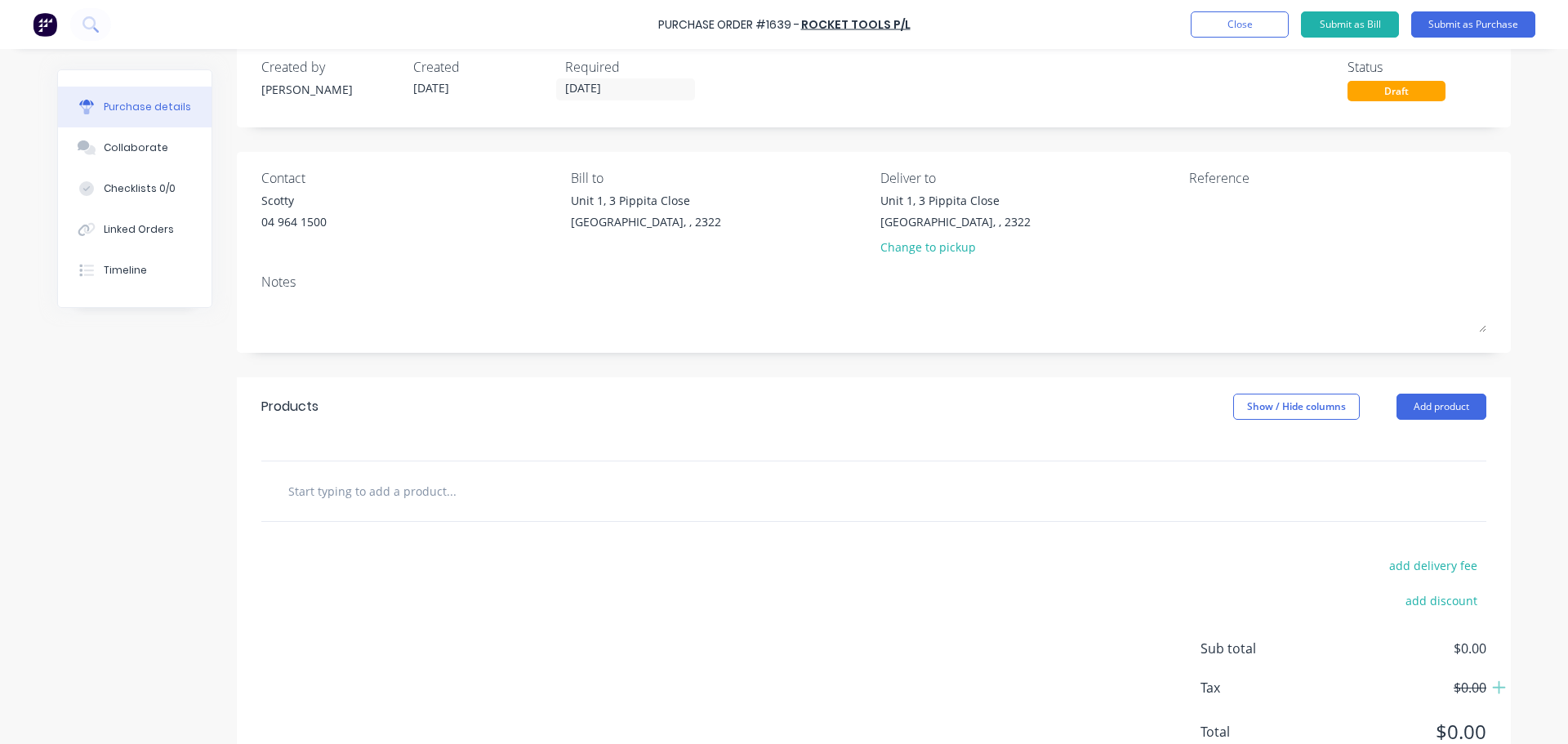
scroll to position [0, 0]
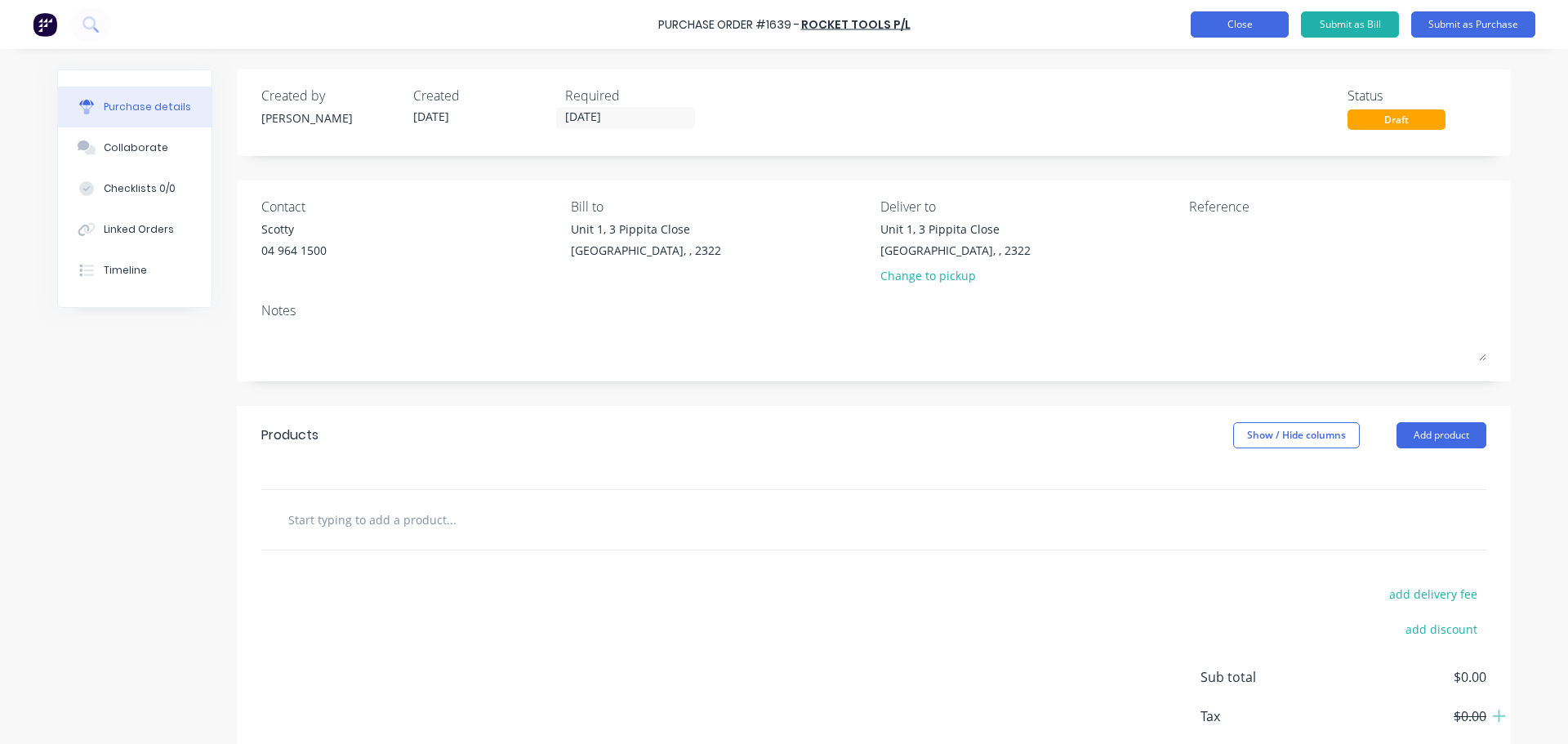
click at [1235, 29] on button "Close" at bounding box center [1240, 25] width 98 height 26
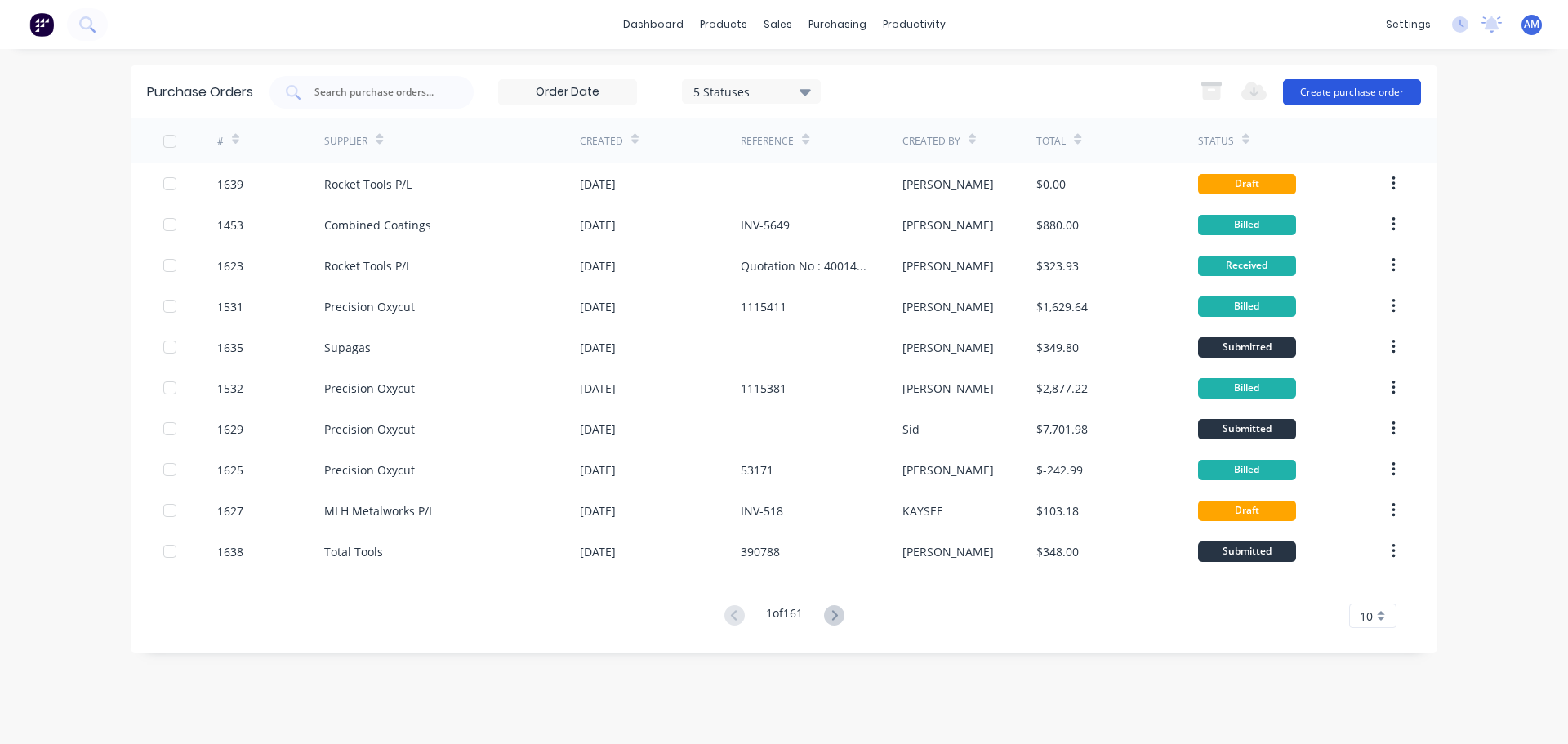
click at [1336, 92] on button "Create purchase order" at bounding box center [1352, 92] width 138 height 26
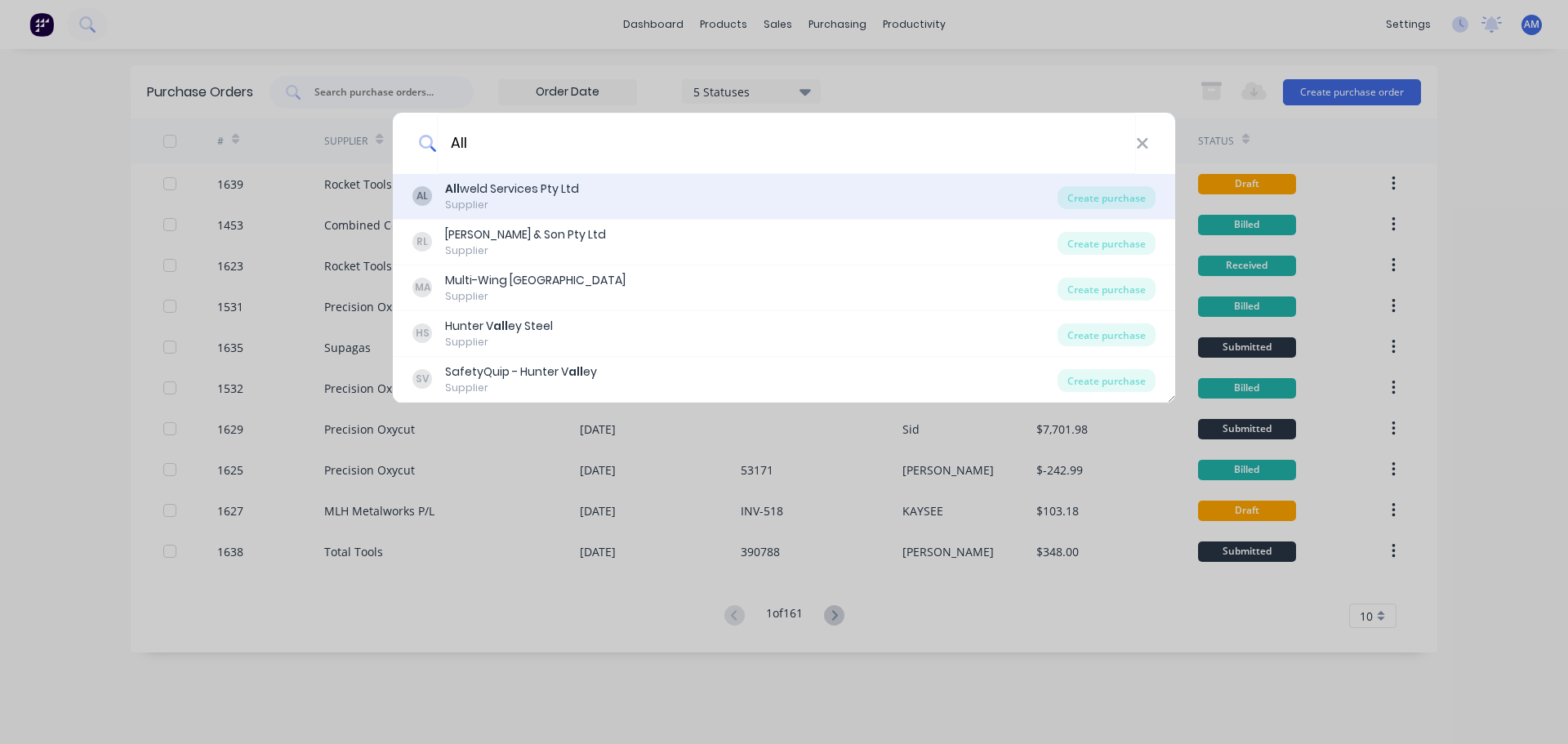
type input "All"
click at [498, 190] on div "All weld Services Pty Ltd" at bounding box center [512, 189] width 134 height 18
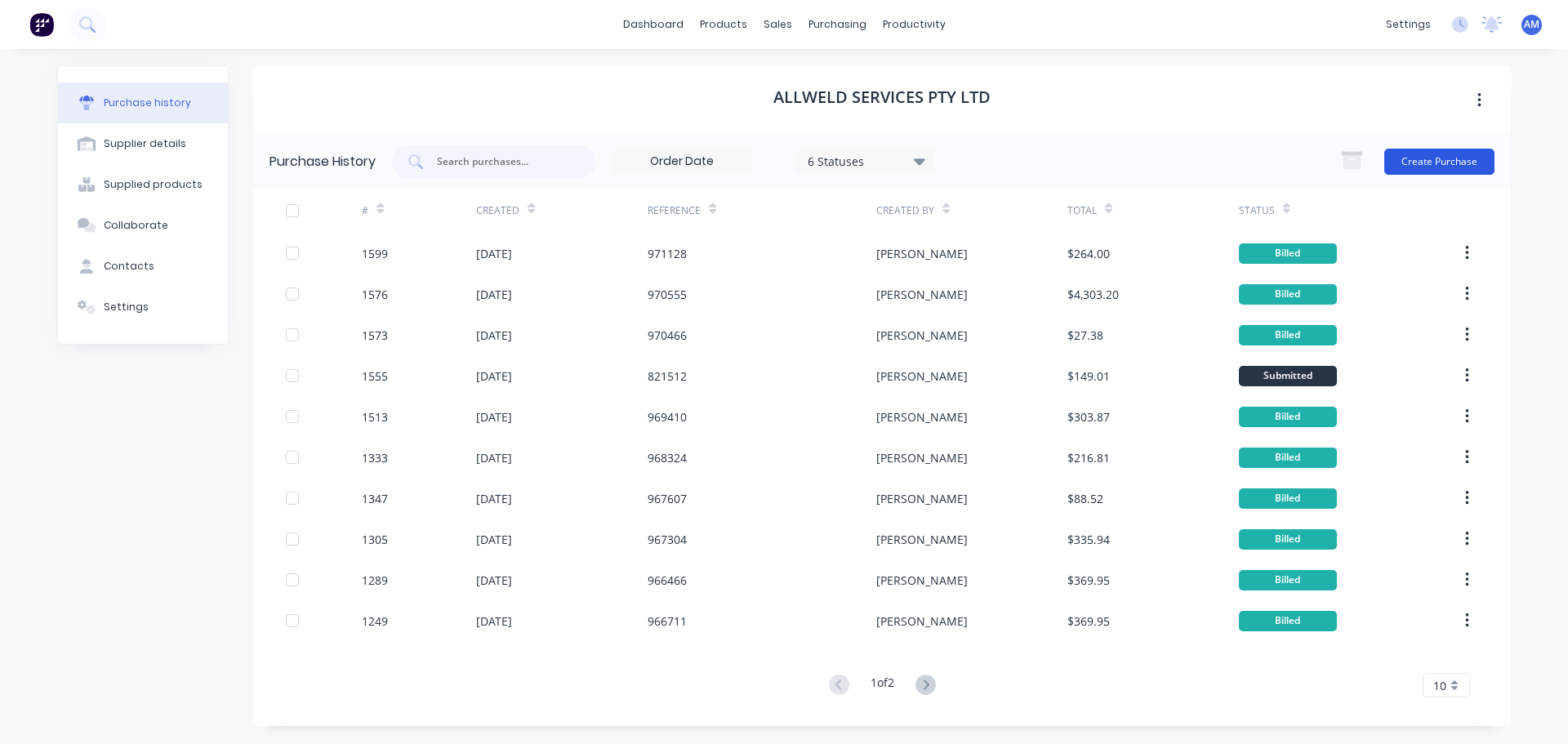
click at [1442, 153] on button "Create Purchase" at bounding box center [1439, 162] width 110 height 26
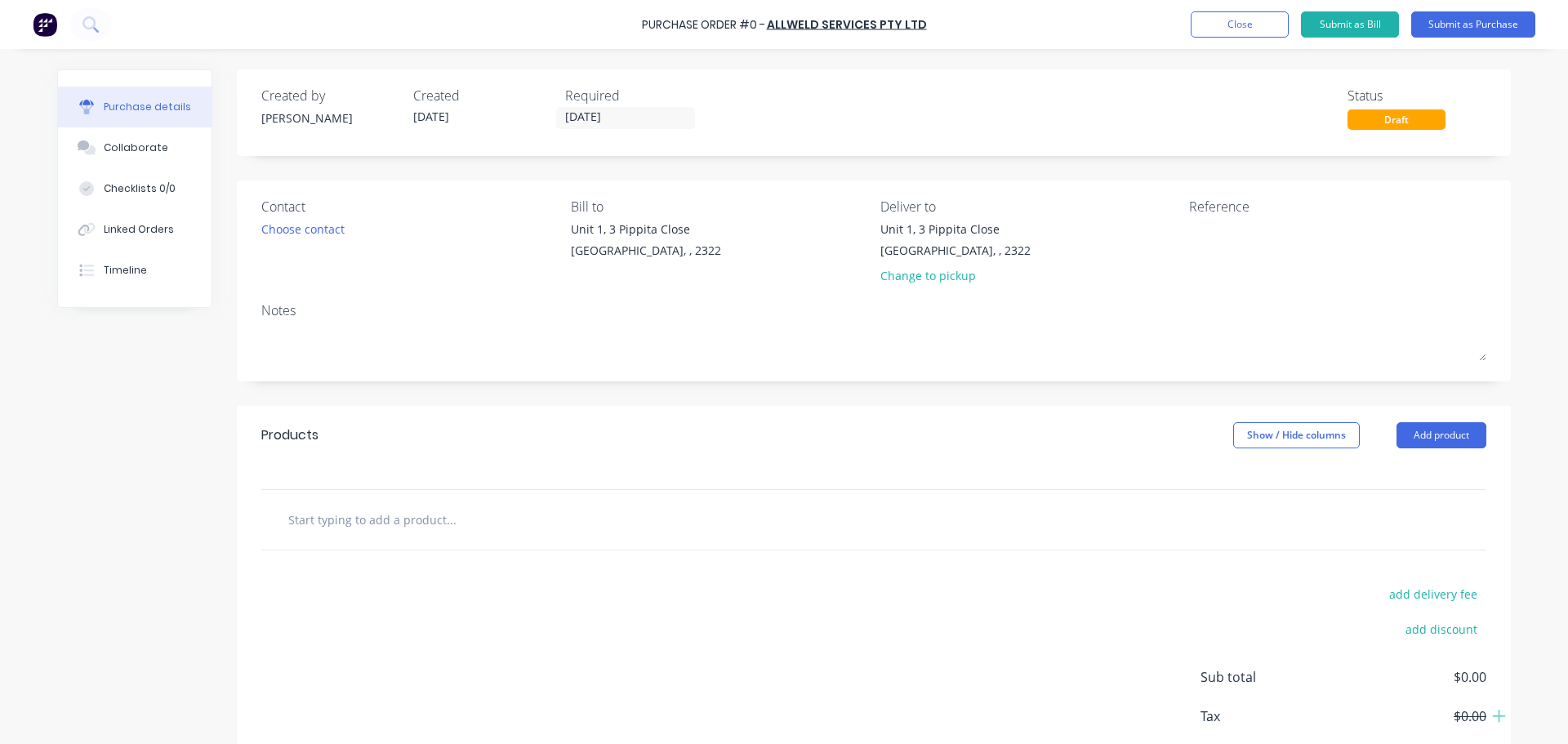
click at [352, 517] on input "text" at bounding box center [451, 518] width 327 height 33
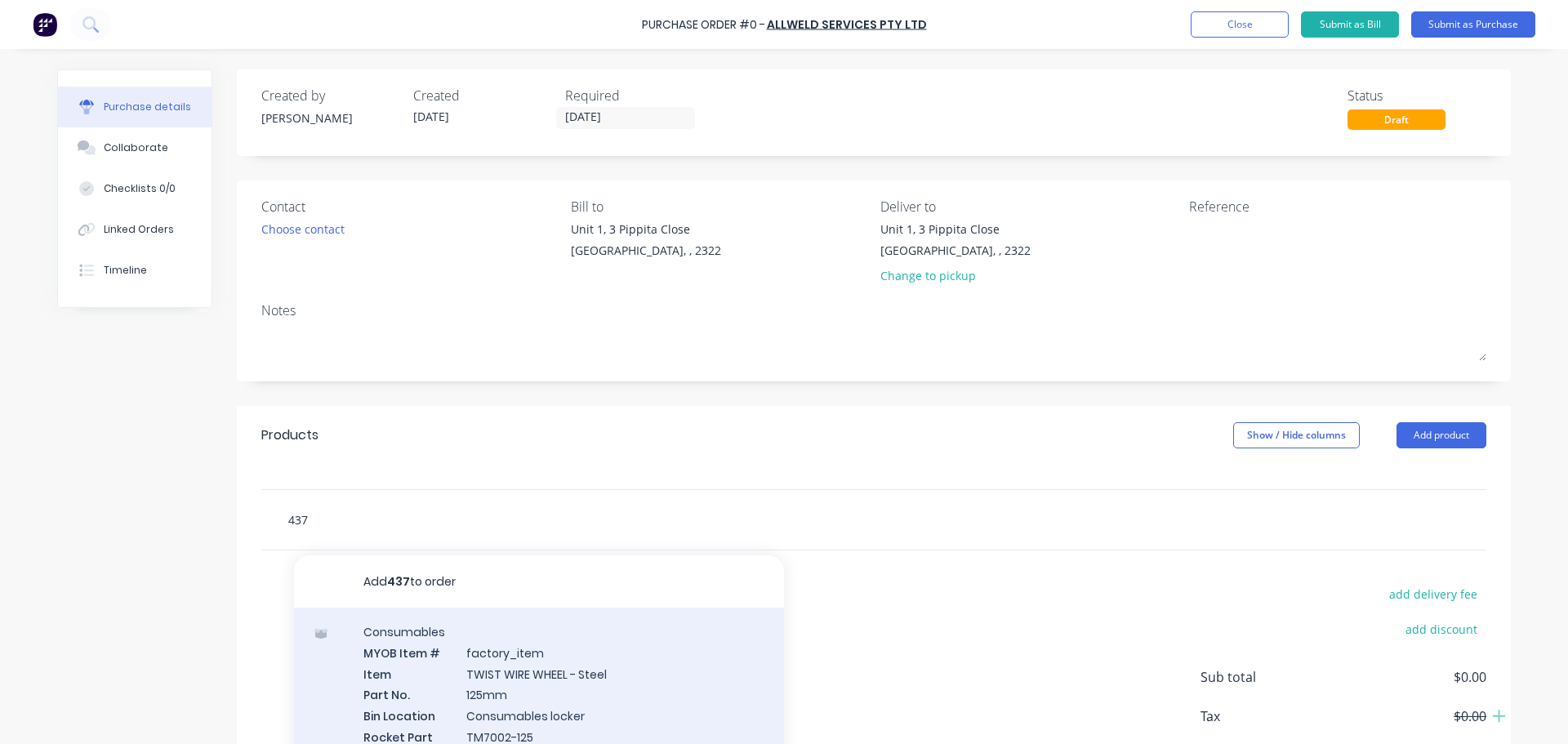
type input "437"
click at [563, 665] on div "Consumables MYOB Item # factory_item Item TWIST WIRE WHEEL - Steel Part No. 125…" at bounding box center [540, 732] width 490 height 249
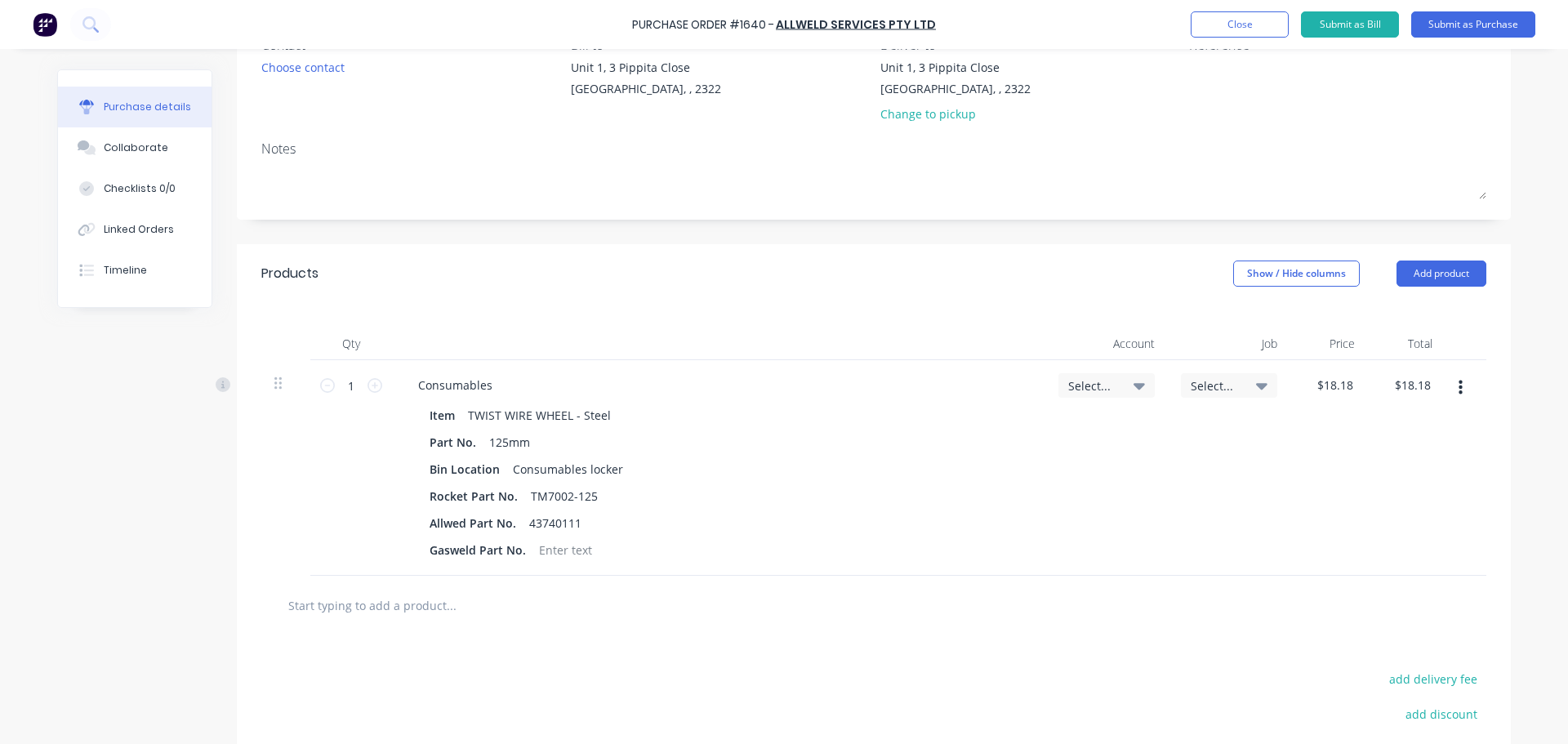
scroll to position [163, 0]
drag, startPoint x: 596, startPoint y: 493, endPoint x: 367, endPoint y: 499, distance: 229.1
click at [367, 499] on div "1 1 Consumables Item TWIST WIRE WHEEL - Steel Part No. 125mm Bin Location Consu…" at bounding box center [874, 466] width 1225 height 215
drag, startPoint x: 511, startPoint y: 492, endPoint x: 417, endPoint y: 490, distance: 94.0
click at [423, 491] on div "Rocket Part No." at bounding box center [473, 494] width 101 height 24
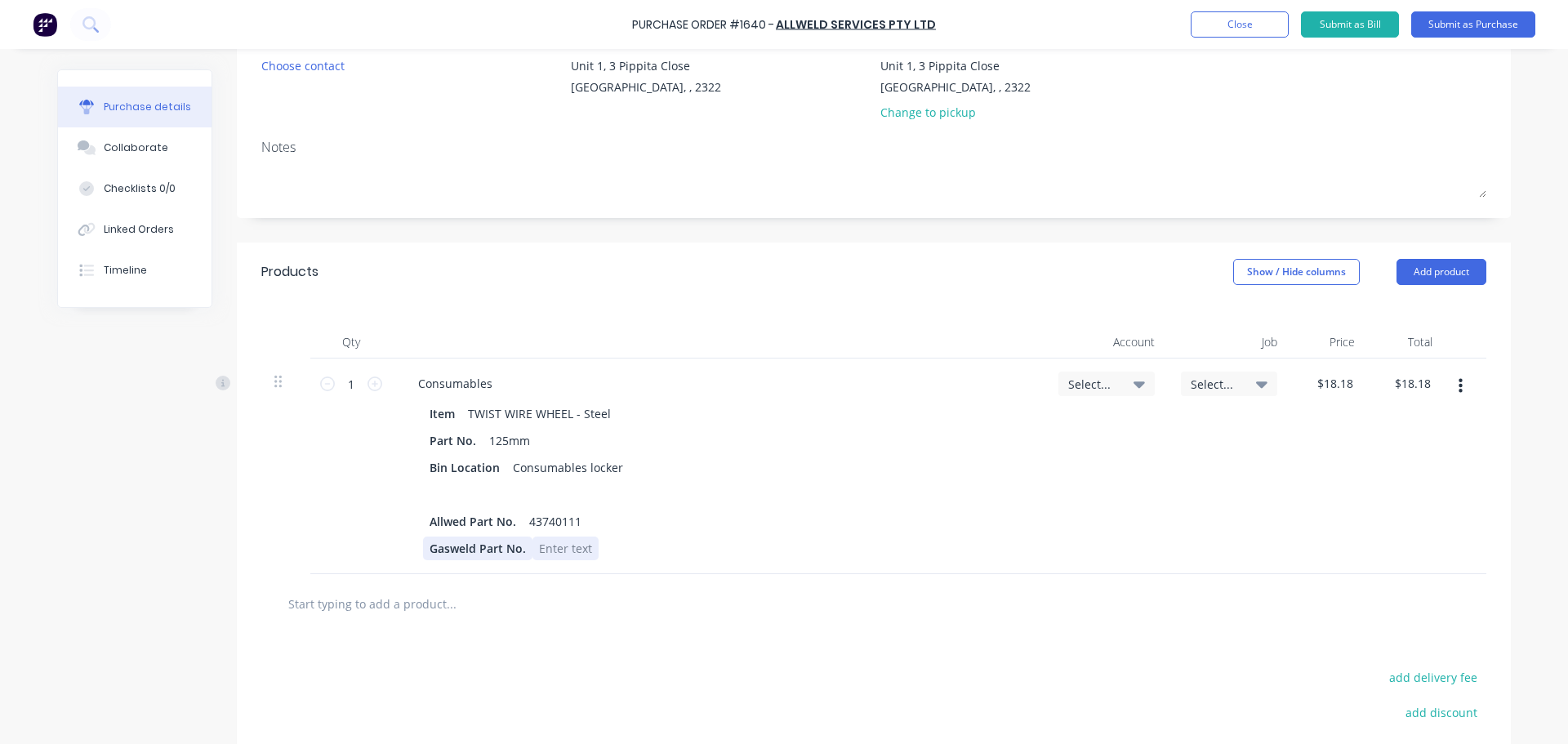
drag, startPoint x: 549, startPoint y: 548, endPoint x: 475, endPoint y: 552, distance: 74.1
click at [467, 546] on div "Gasweld Part No." at bounding box center [715, 548] width 584 height 24
drag, startPoint x: 512, startPoint y: 550, endPoint x: 406, endPoint y: 544, distance: 106.2
click at [406, 544] on div "Item TWIST WIRE WHEEL - Steel Part No. 125mm Bin Location Consumables locker Al…" at bounding box center [719, 480] width 628 height 158
click at [1139, 381] on div "Select..." at bounding box center [1107, 384] width 97 height 25
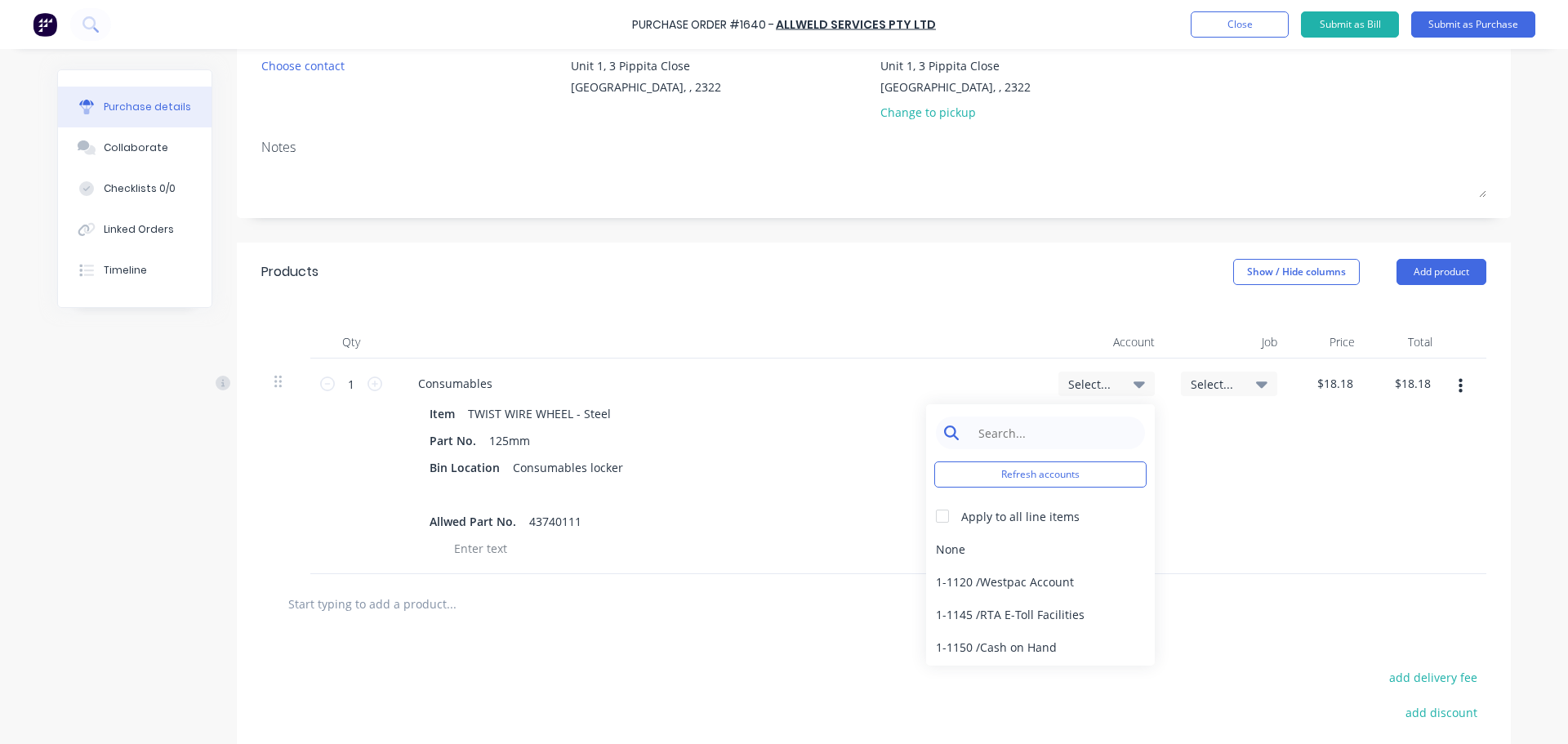
click at [1015, 431] on input at bounding box center [1053, 432] width 168 height 33
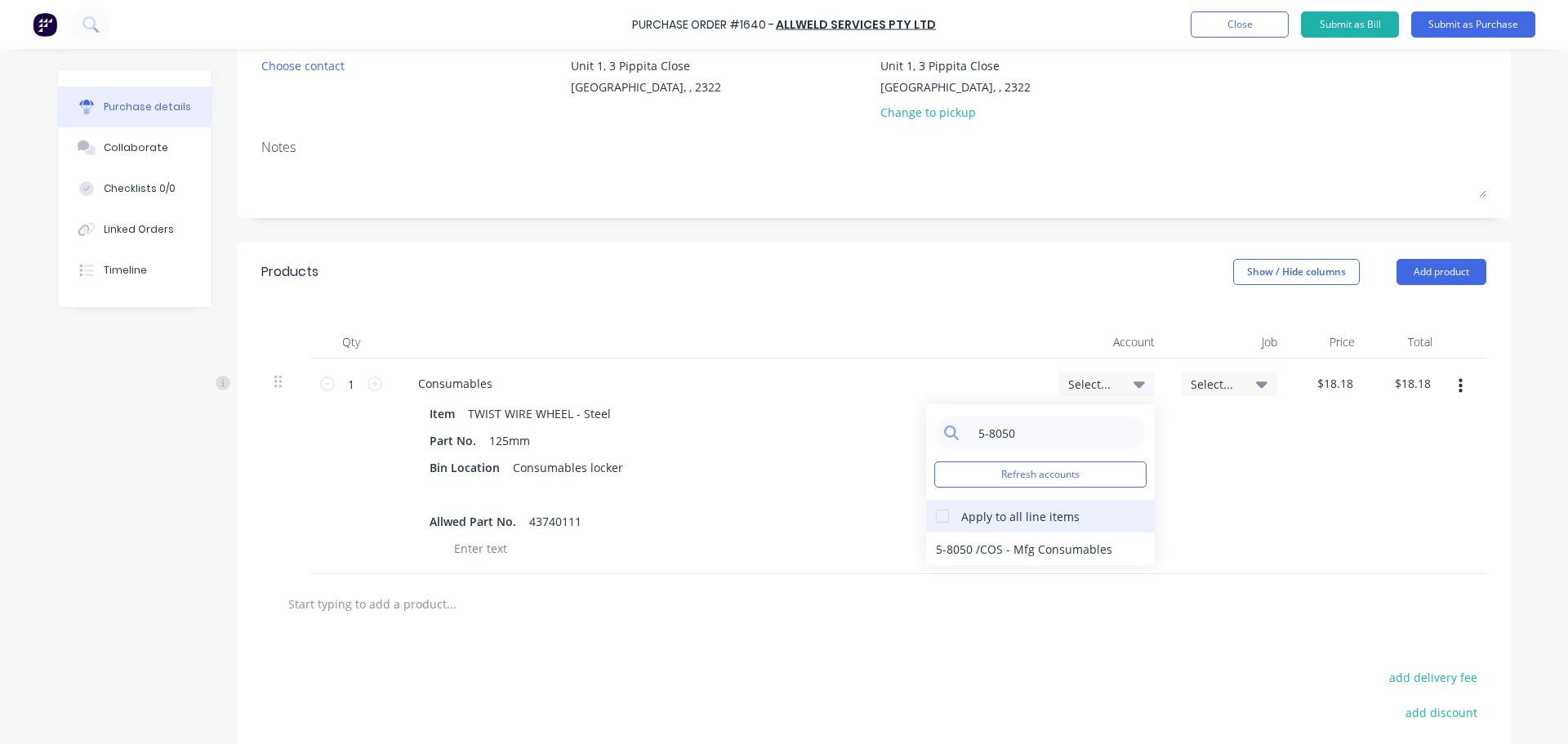
type input "5-8050"
click at [945, 516] on div at bounding box center [942, 516] width 33 height 33
click at [966, 538] on div "5-8050 / COS - Mfg Consumables" at bounding box center [1041, 548] width 229 height 33
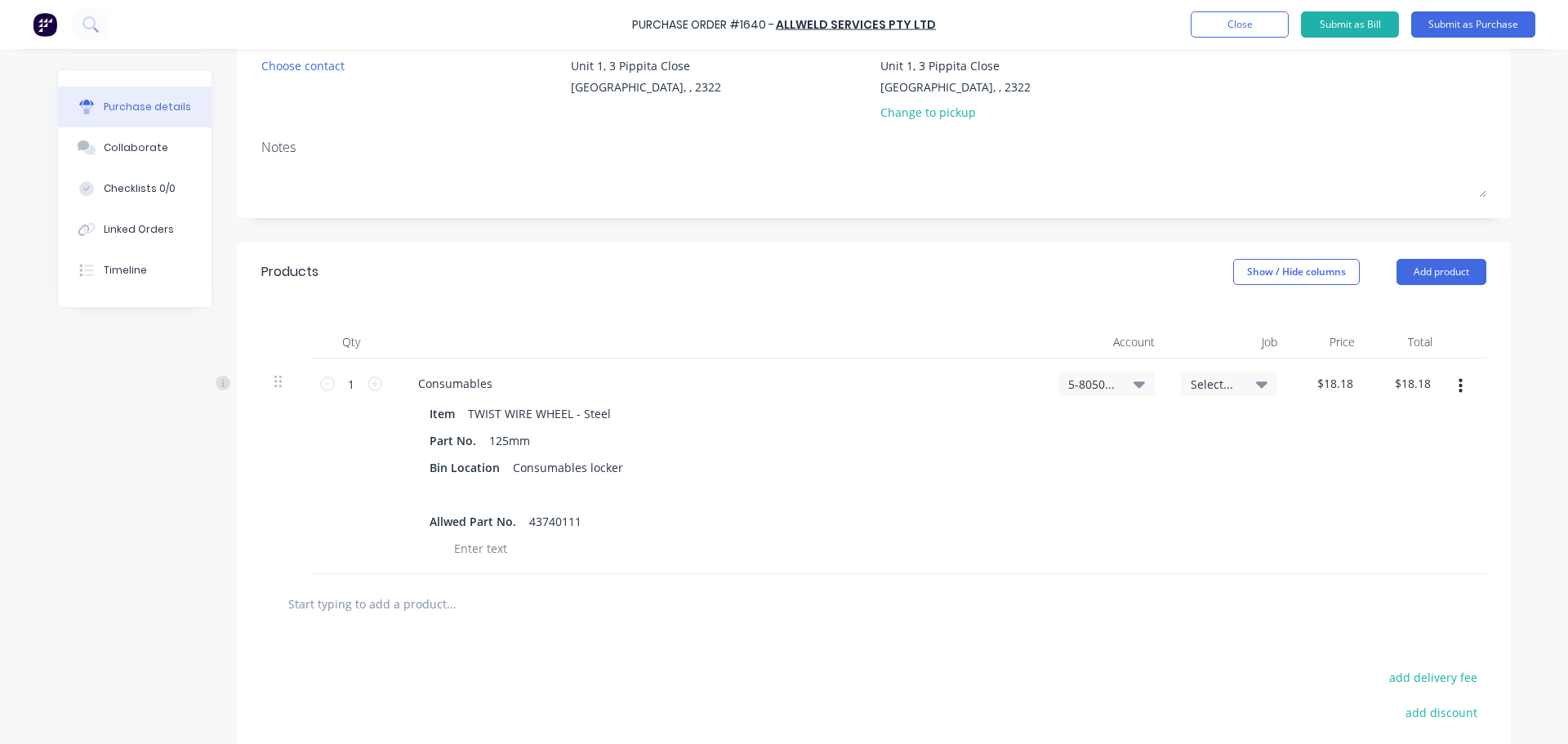
click at [369, 610] on input "text" at bounding box center [451, 603] width 327 height 33
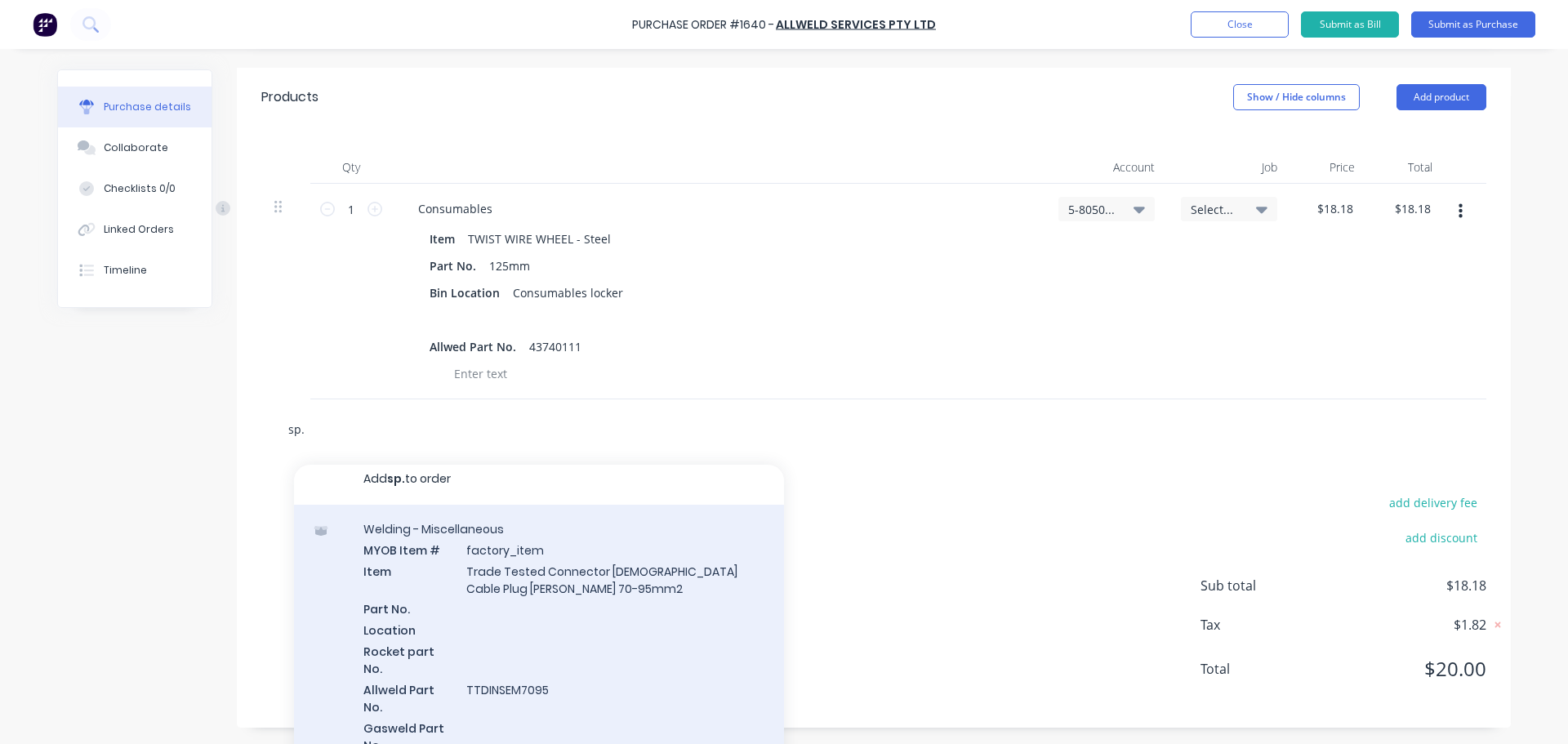
scroll to position [0, 0]
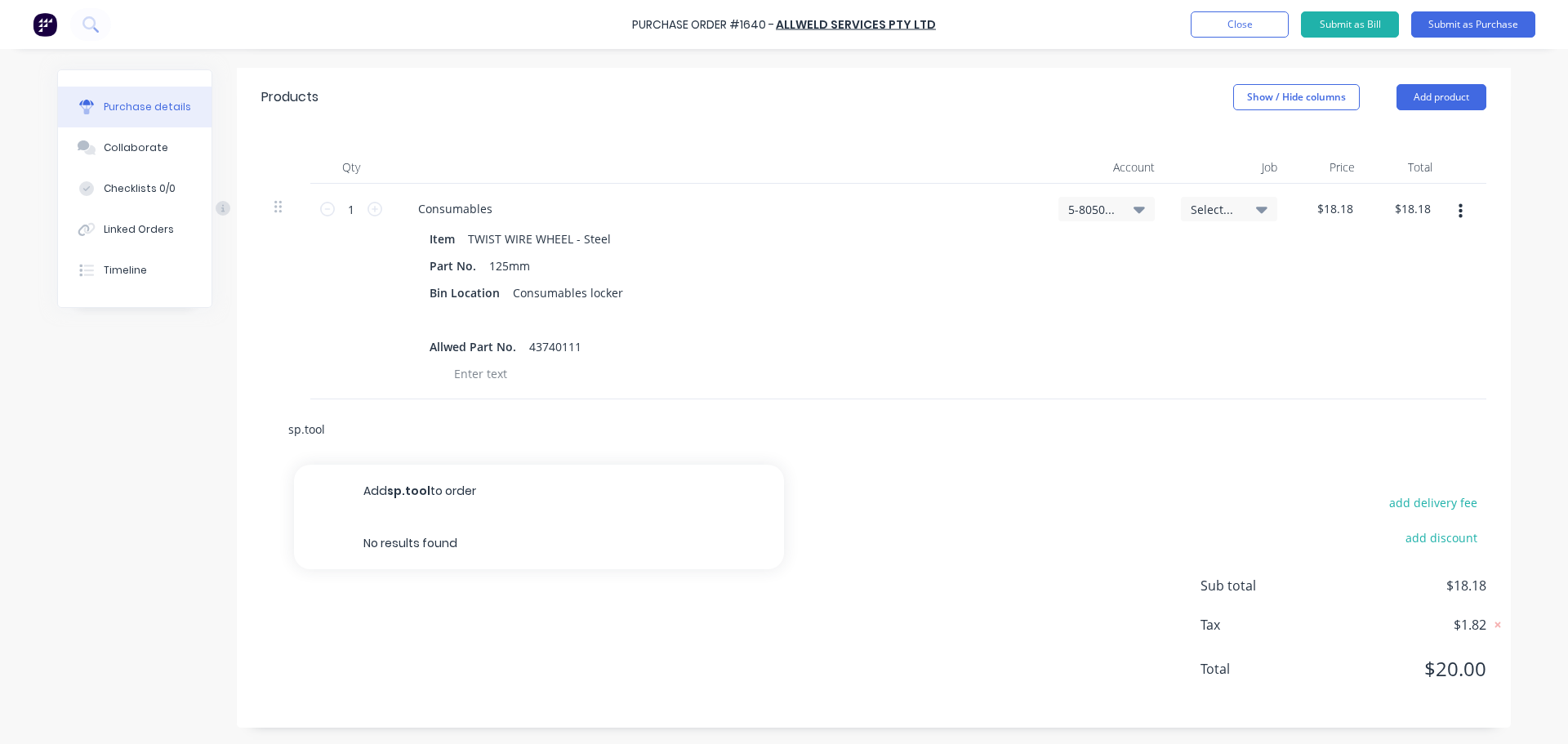
drag, startPoint x: 330, startPoint y: 432, endPoint x: 267, endPoint y: 428, distance: 63.1
click at [267, 428] on div "sp.tool Add sp.tool to order No results found" at bounding box center [874, 429] width 1225 height 60
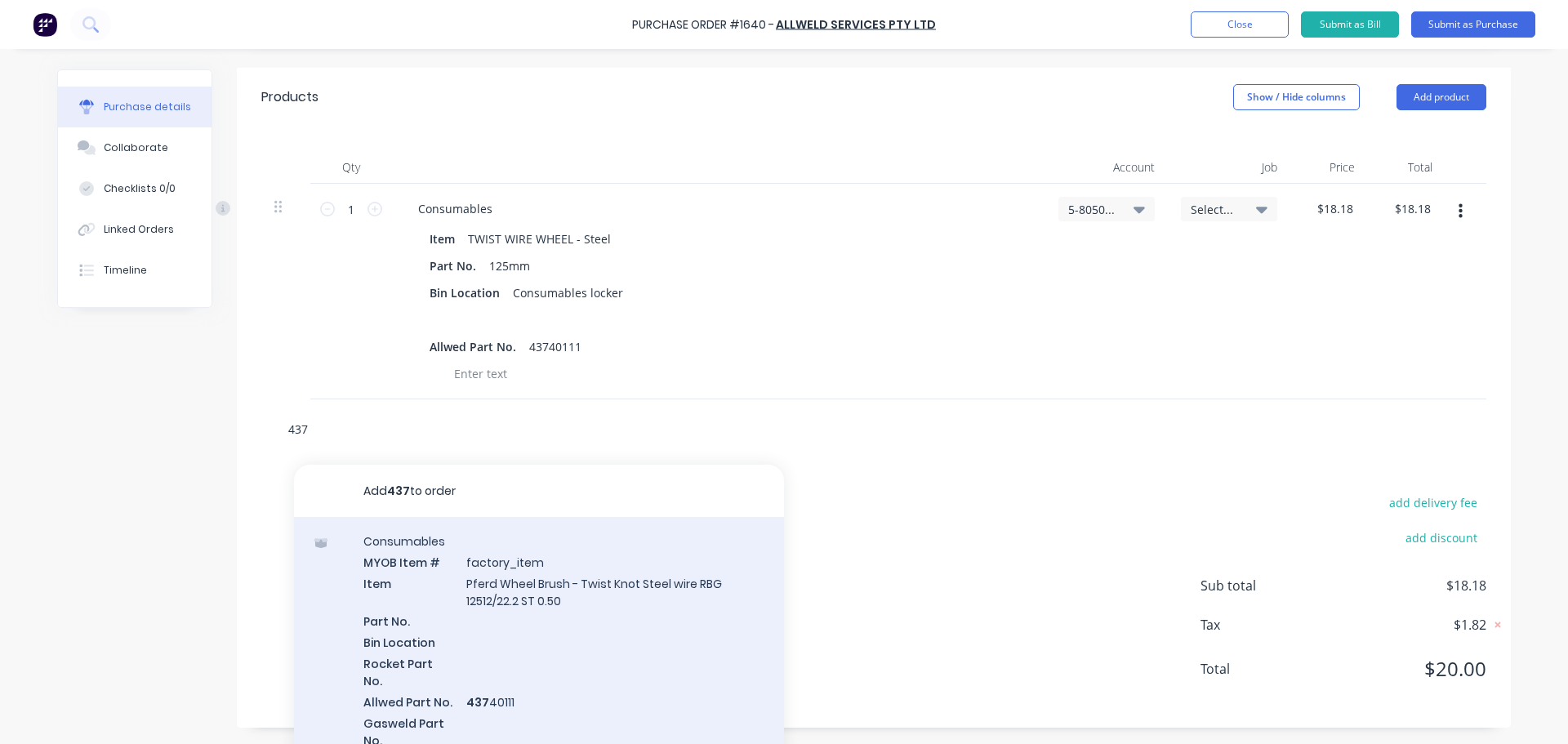
type input "437"
click at [498, 573] on div "Consumables MYOB Item # factory_item Item Pferd Wheel Brush - Twist Knot Steel …" at bounding box center [540, 650] width 490 height 267
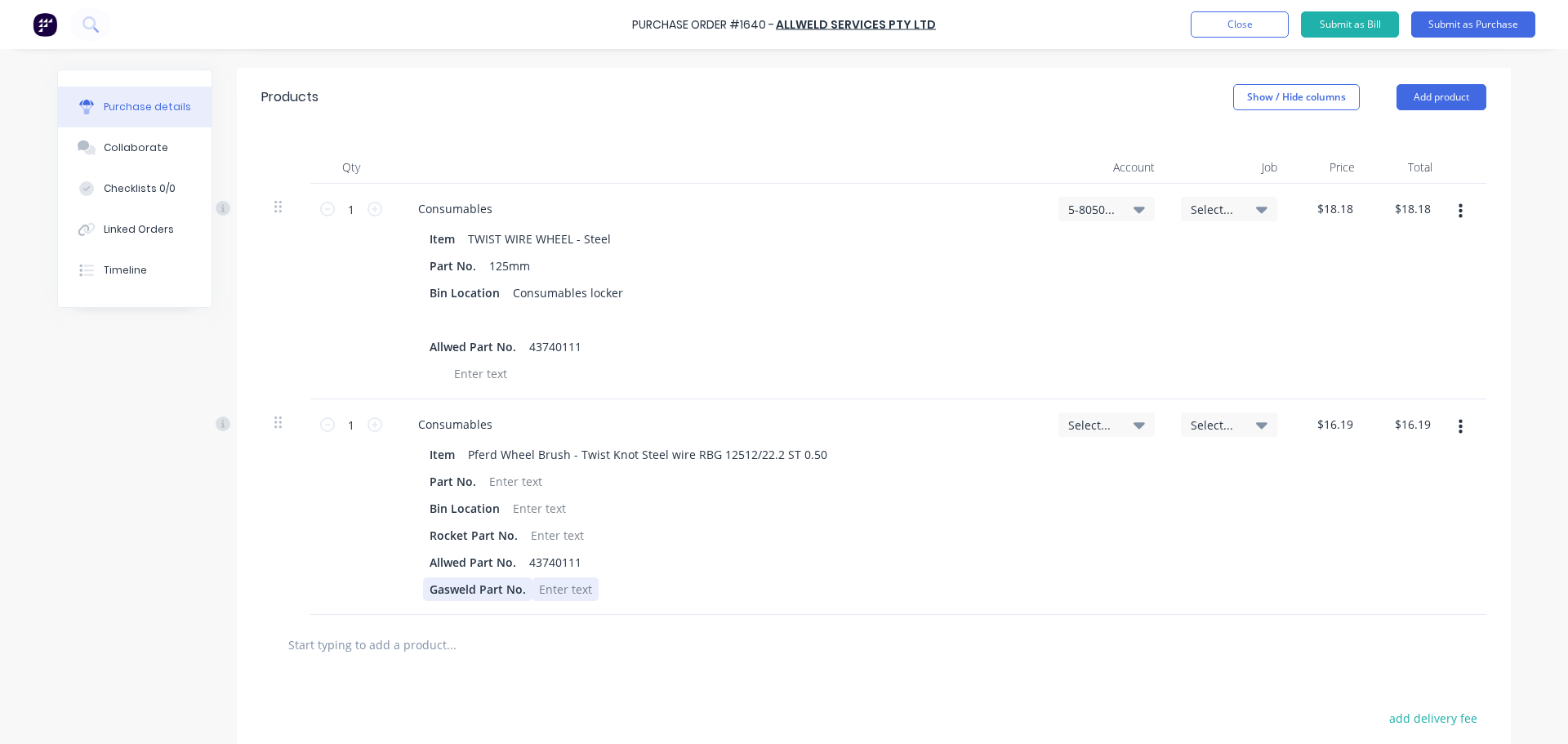
drag, startPoint x: 584, startPoint y: 593, endPoint x: 469, endPoint y: 593, distance: 115.0
click at [469, 593] on div "Gasweld Part No." at bounding box center [715, 589] width 584 height 24
drag, startPoint x: 418, startPoint y: 583, endPoint x: 598, endPoint y: 587, distance: 180.0
click at [598, 587] on div "Gasweld Part No." at bounding box center [715, 589] width 584 height 24
drag, startPoint x: 421, startPoint y: 529, endPoint x: 564, endPoint y: 524, distance: 143.1
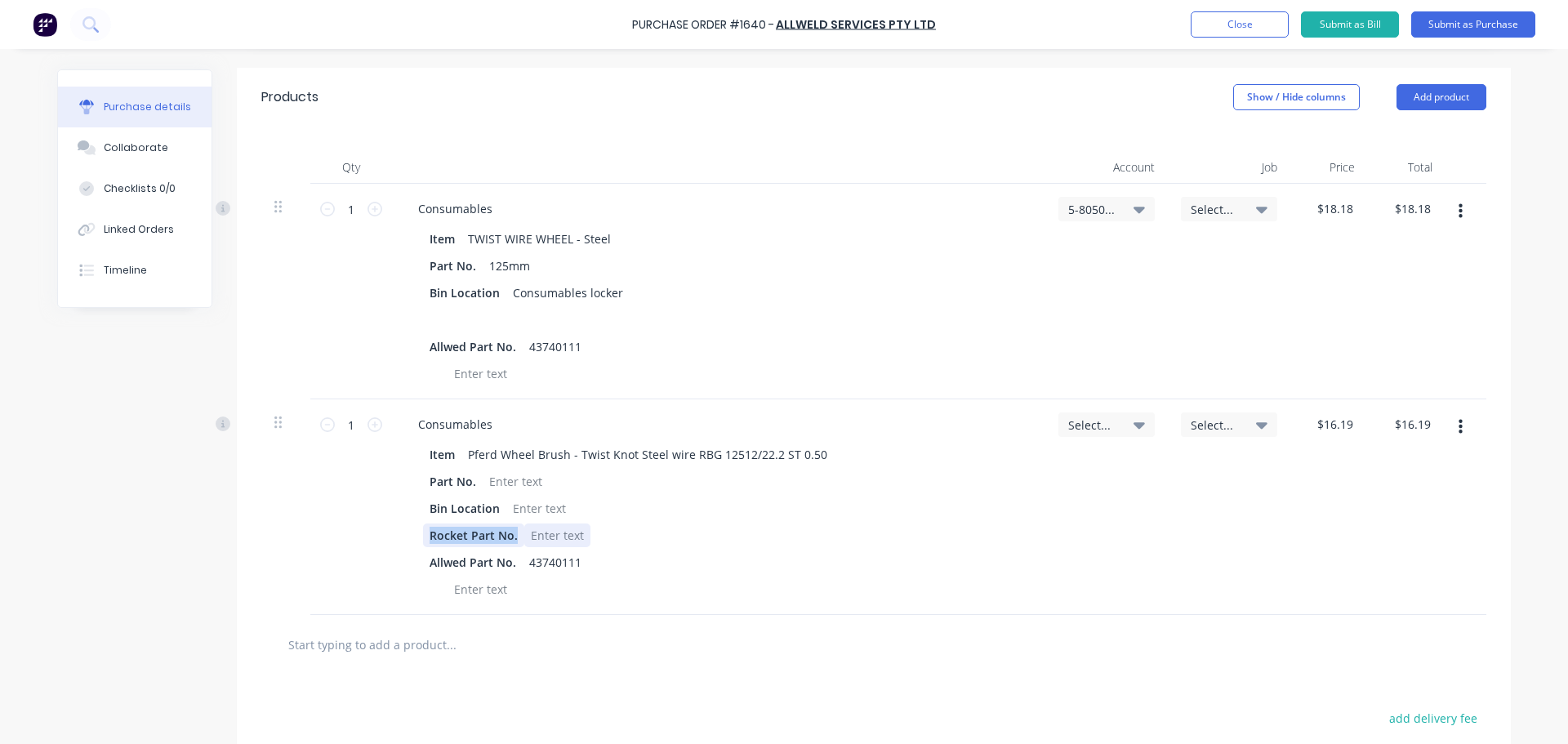
click at [561, 524] on div "Rocket Part No." at bounding box center [715, 535] width 584 height 24
click at [1134, 429] on icon at bounding box center [1139, 424] width 11 height 18
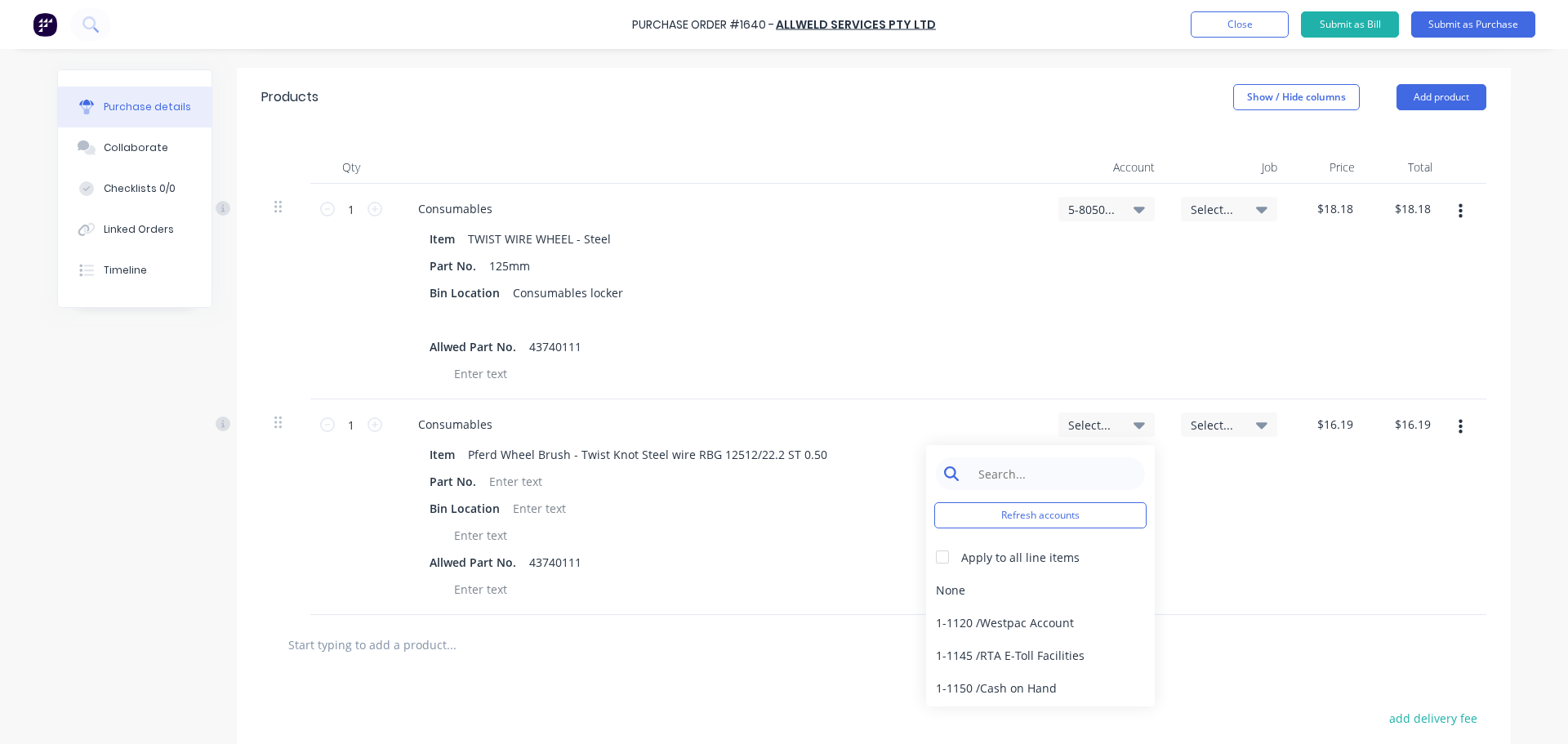
click at [1015, 474] on input at bounding box center [1053, 473] width 168 height 33
type input "5-8050"
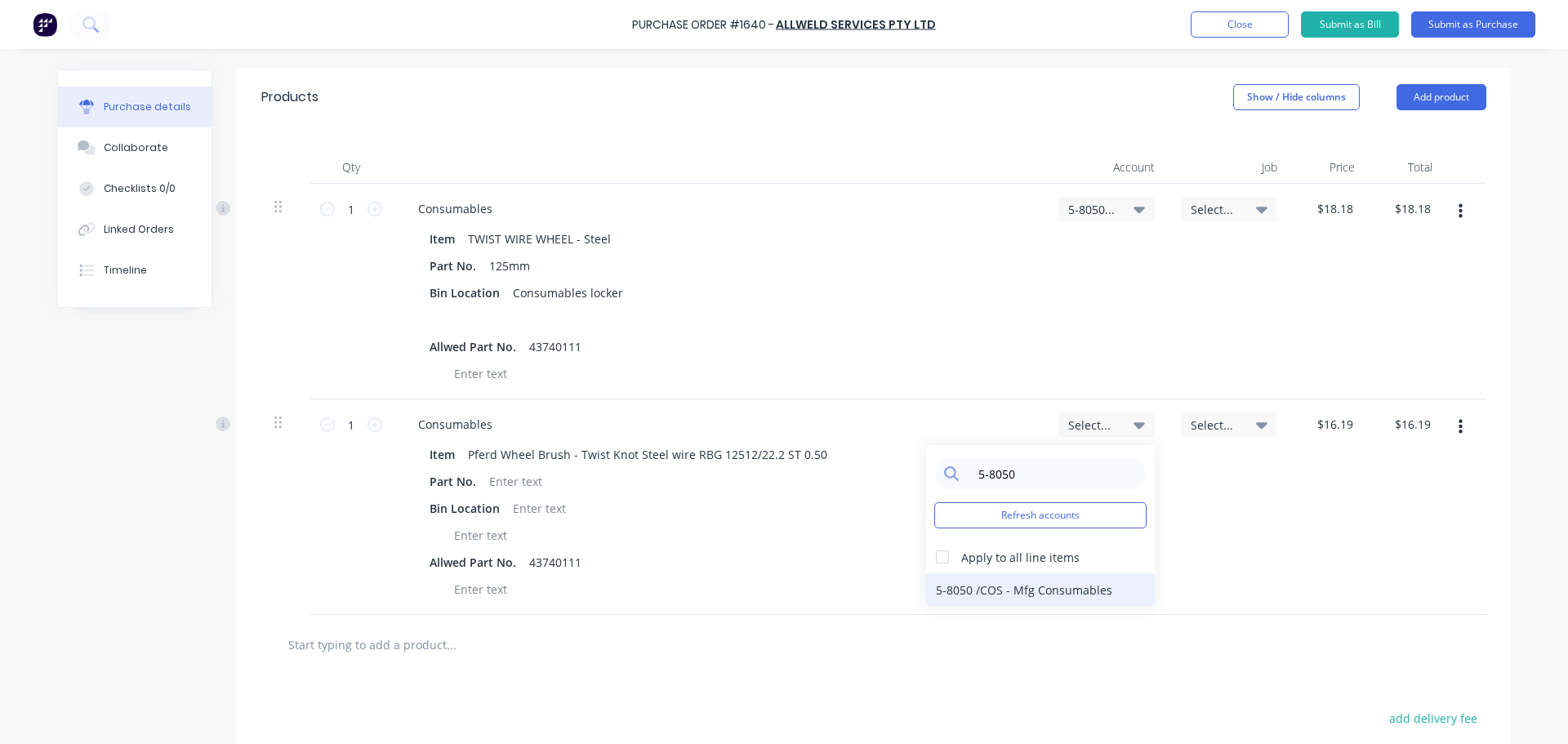
click at [1010, 589] on div "5-8050 / COS - Mfg Consumables" at bounding box center [1041, 589] width 229 height 33
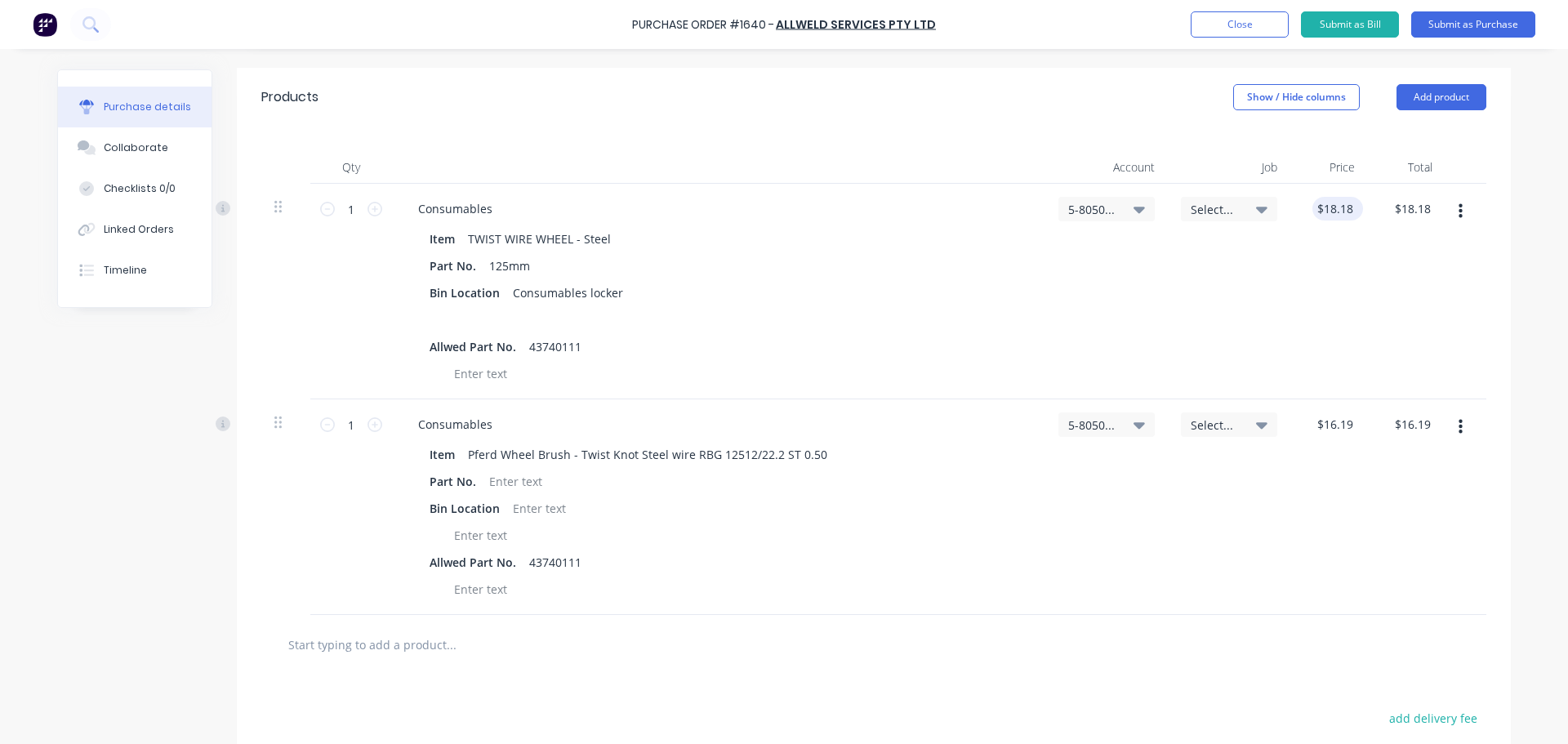
drag, startPoint x: 1354, startPoint y: 208, endPoint x: 1317, endPoint y: 204, distance: 37.2
click at [1317, 204] on div "$18.18 $18.18" at bounding box center [1338, 208] width 51 height 24
drag, startPoint x: 1339, startPoint y: 211, endPoint x: 1305, endPoint y: 213, distance: 34.1
click at [1305, 213] on div "18.18 18.18" at bounding box center [1329, 291] width 77 height 215
type input "$16.38"
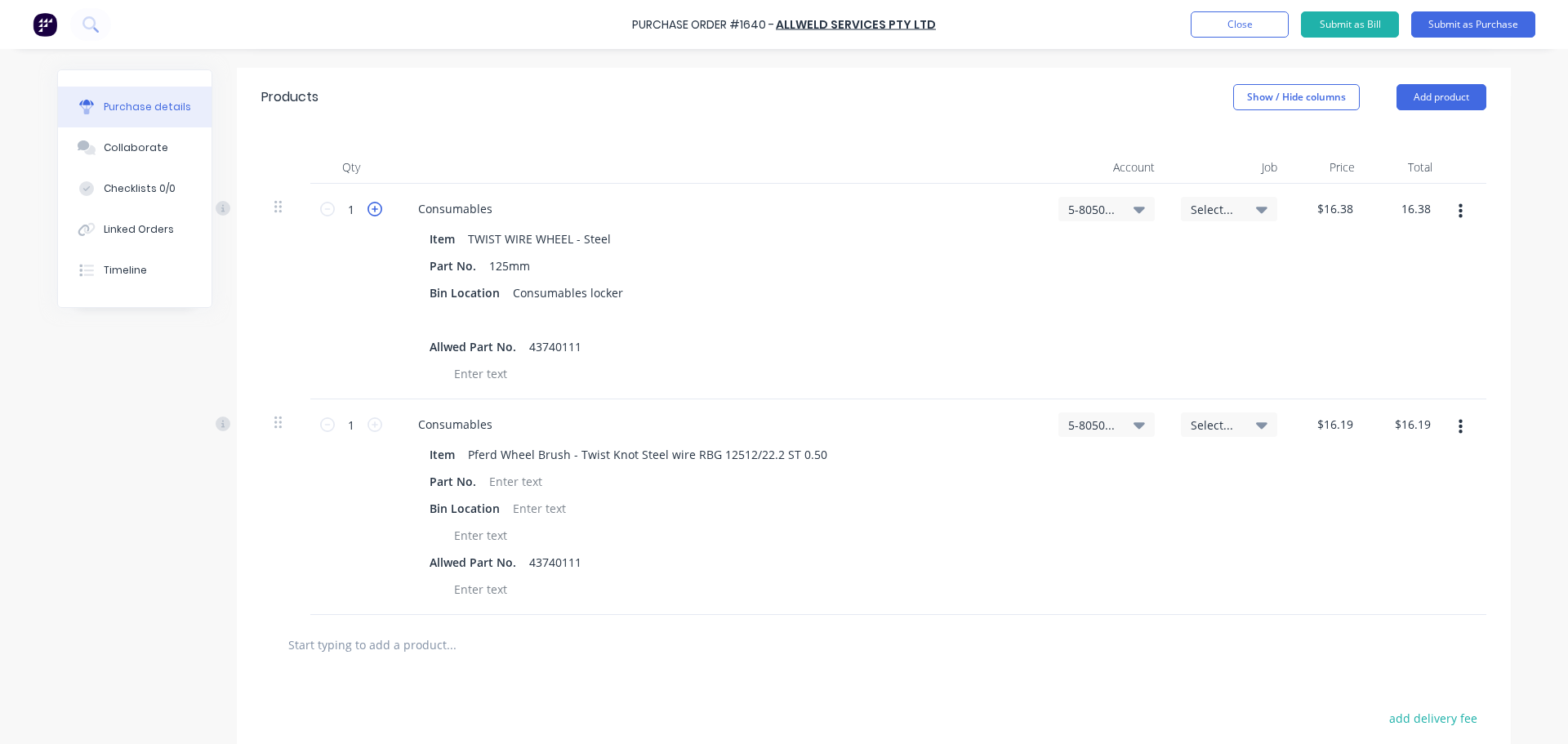
type input "$16.38"
click at [368, 211] on icon at bounding box center [374, 209] width 15 height 15
type input "2"
type input "$32.76"
click at [368, 210] on icon at bounding box center [374, 209] width 15 height 15
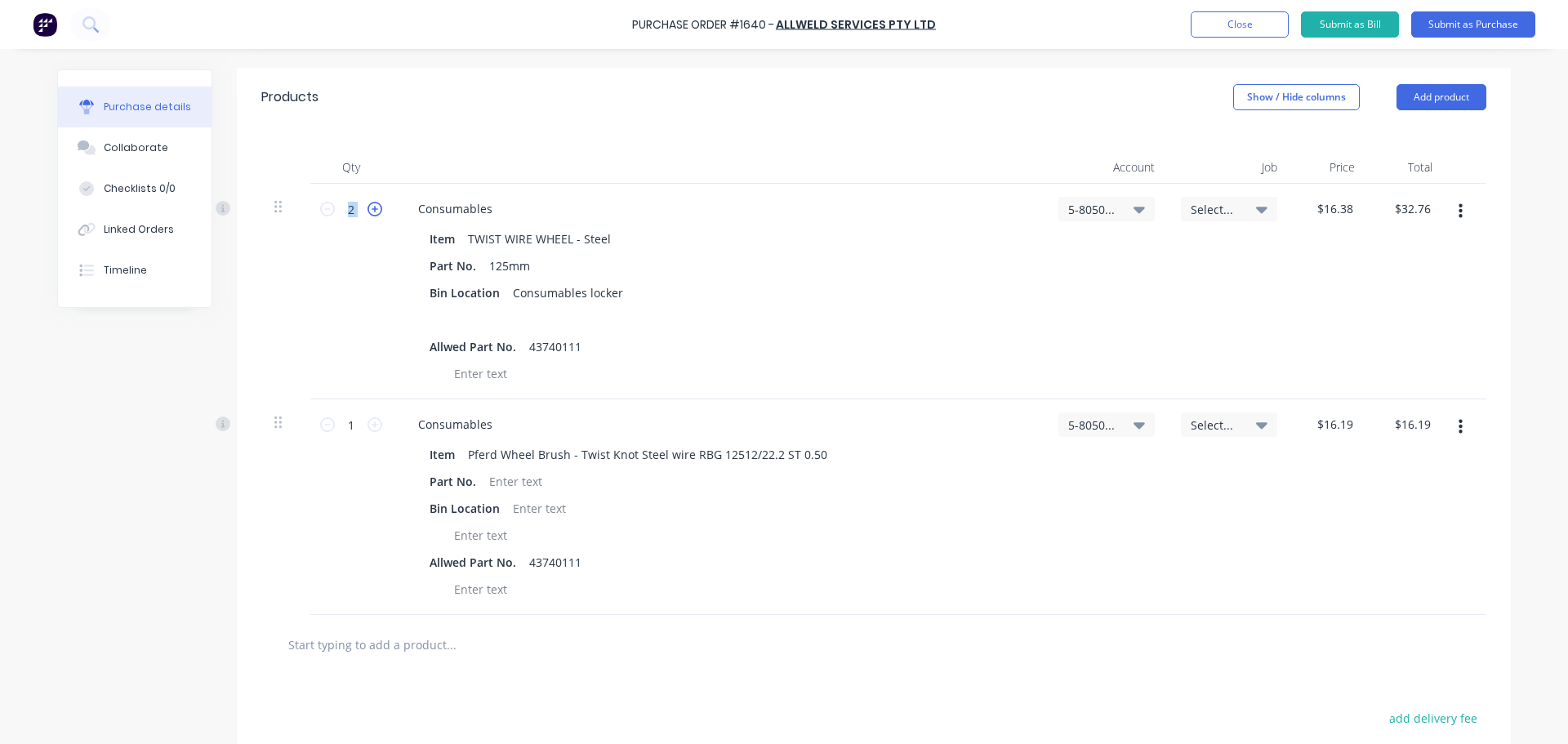
type input "3"
type input "$49.14"
click at [368, 210] on icon at bounding box center [374, 209] width 15 height 15
type input "4"
type input "$65.52"
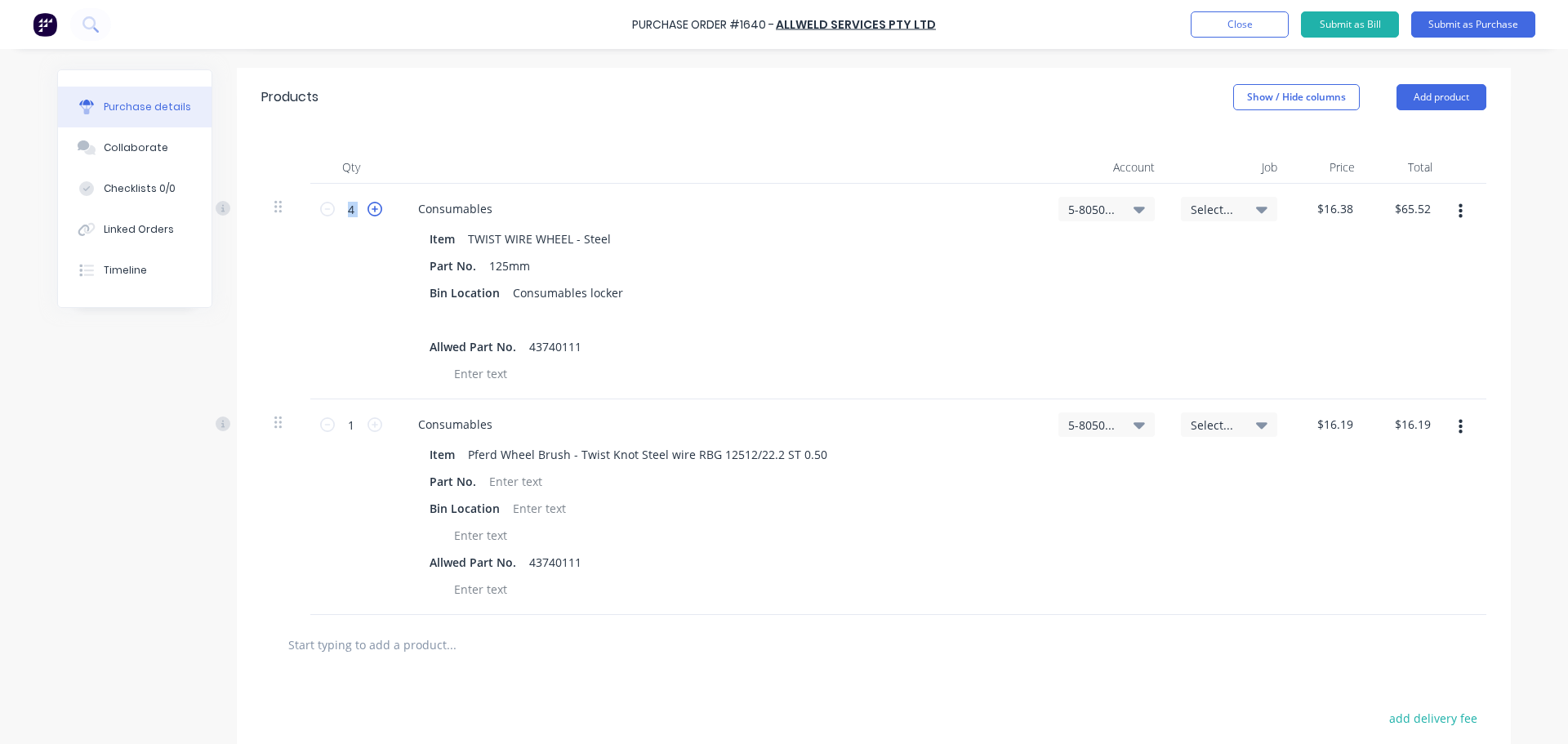
click at [368, 210] on icon at bounding box center [374, 209] width 15 height 15
type input "5"
type input "$81.90"
click at [369, 427] on icon at bounding box center [374, 424] width 15 height 15
type input "2"
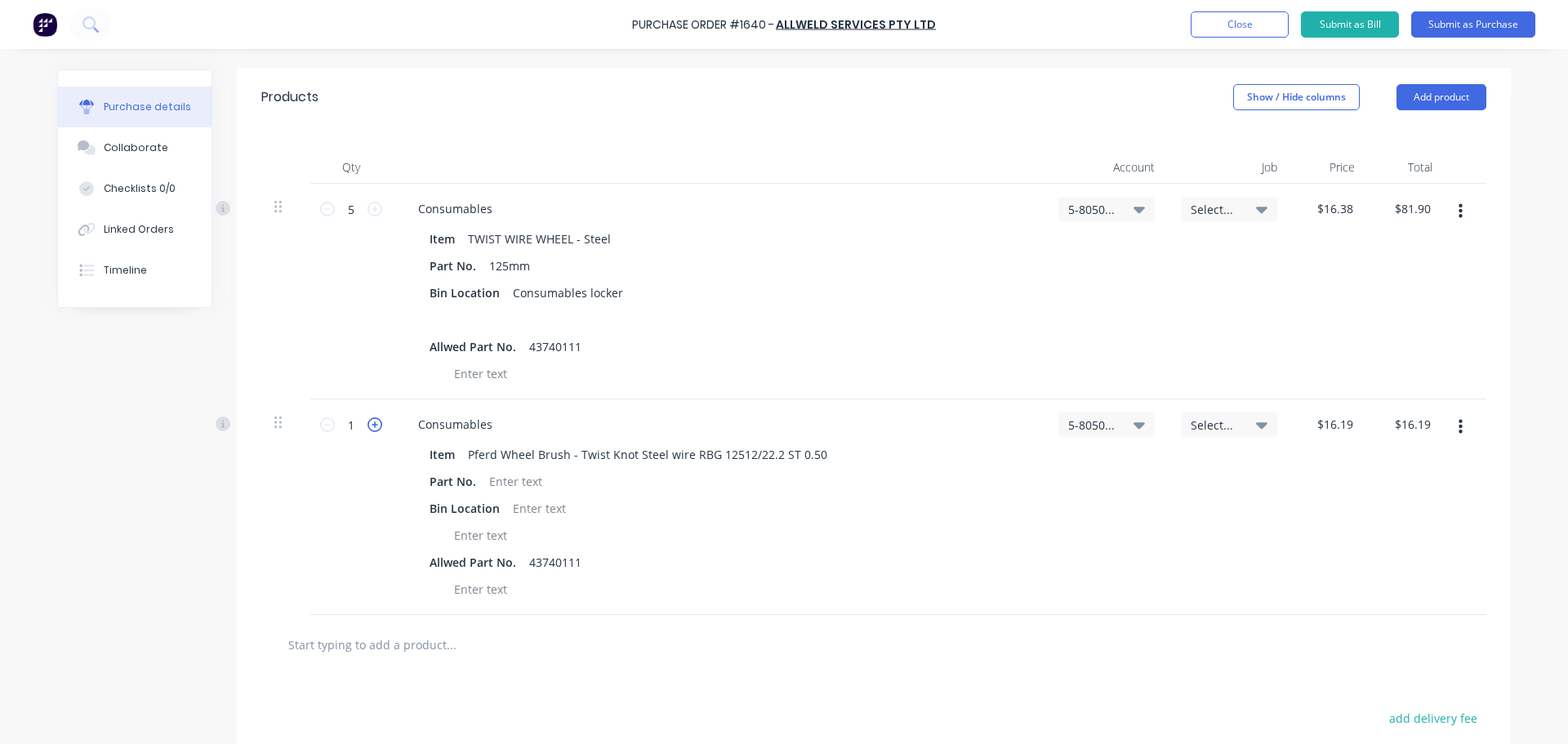
type input "$32.38"
click at [369, 427] on icon at bounding box center [374, 424] width 15 height 15
type input "3"
type input "$48.57"
click at [369, 427] on icon at bounding box center [374, 424] width 15 height 15
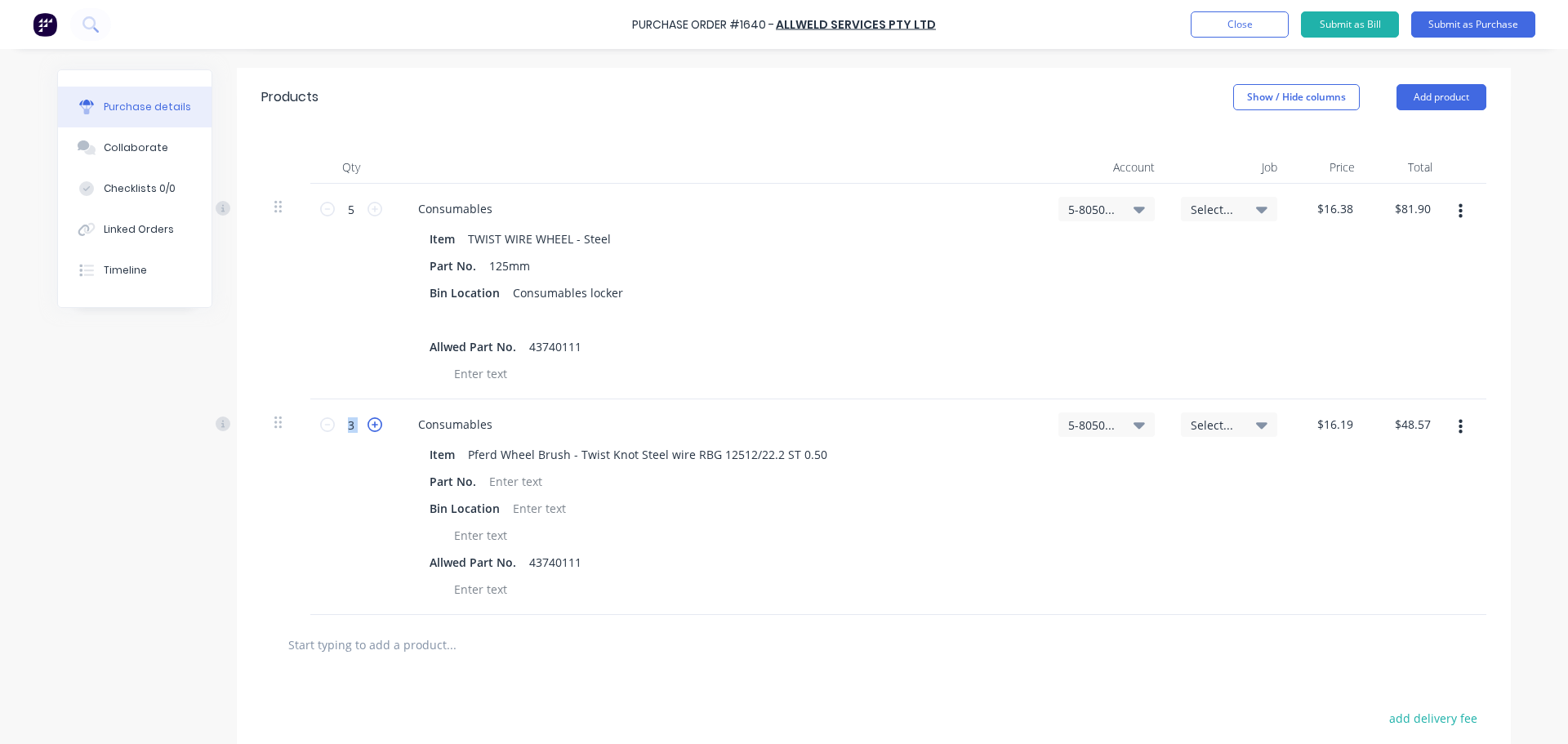
type input "4"
type input "$64.76"
click at [369, 427] on icon at bounding box center [374, 424] width 15 height 15
type input "5"
type input "$80.95"
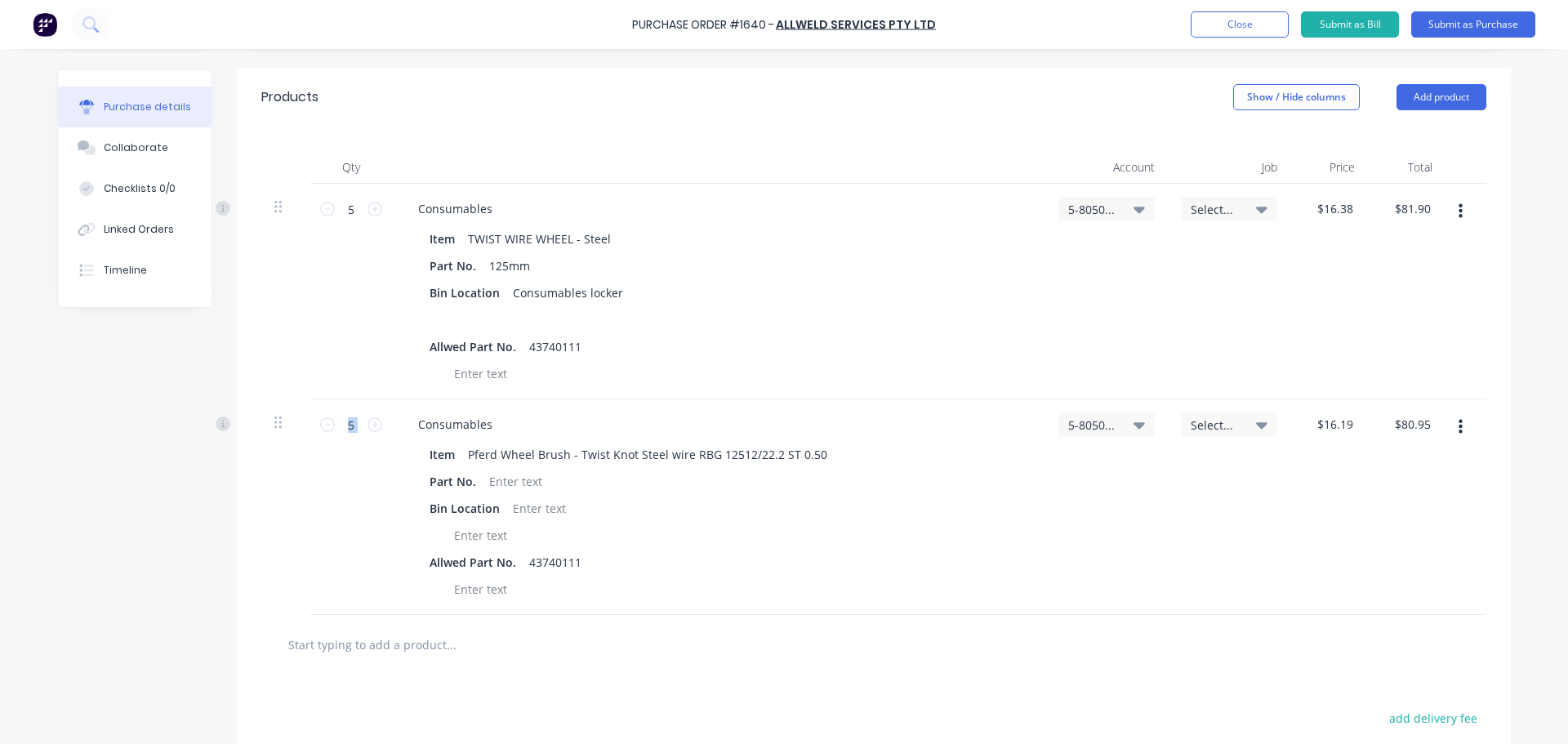
click at [1451, 206] on button "button" at bounding box center [1461, 211] width 39 height 29
click at [1369, 349] on button "Delete" at bounding box center [1411, 352] width 139 height 33
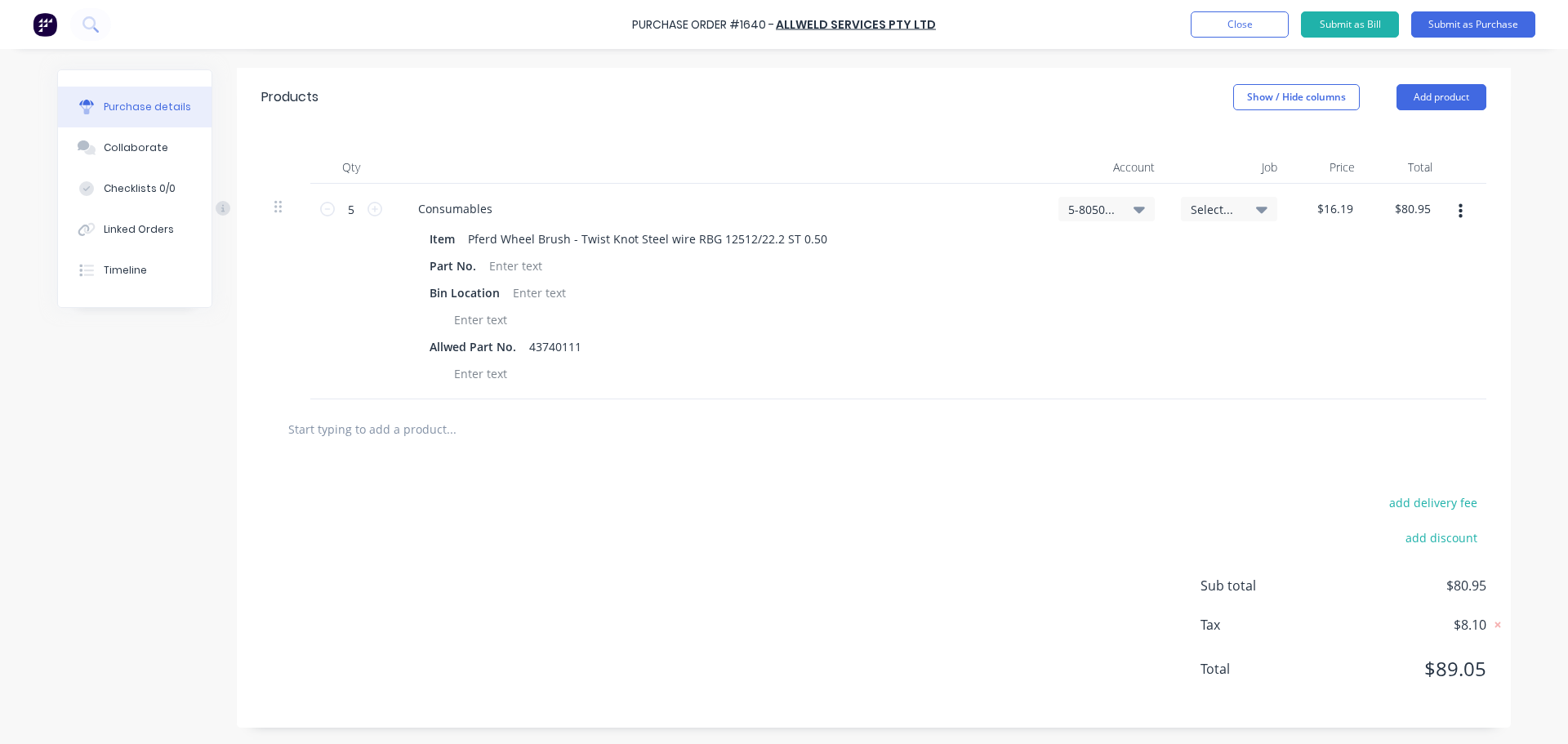
click at [338, 430] on input "text" at bounding box center [451, 428] width 327 height 33
drag, startPoint x: 374, startPoint y: 431, endPoint x: 254, endPoint y: 425, distance: 120.1
click at [254, 425] on div "itm heavy duty Add itm heavy duty to order No results found" at bounding box center [875, 429] width 1274 height 60
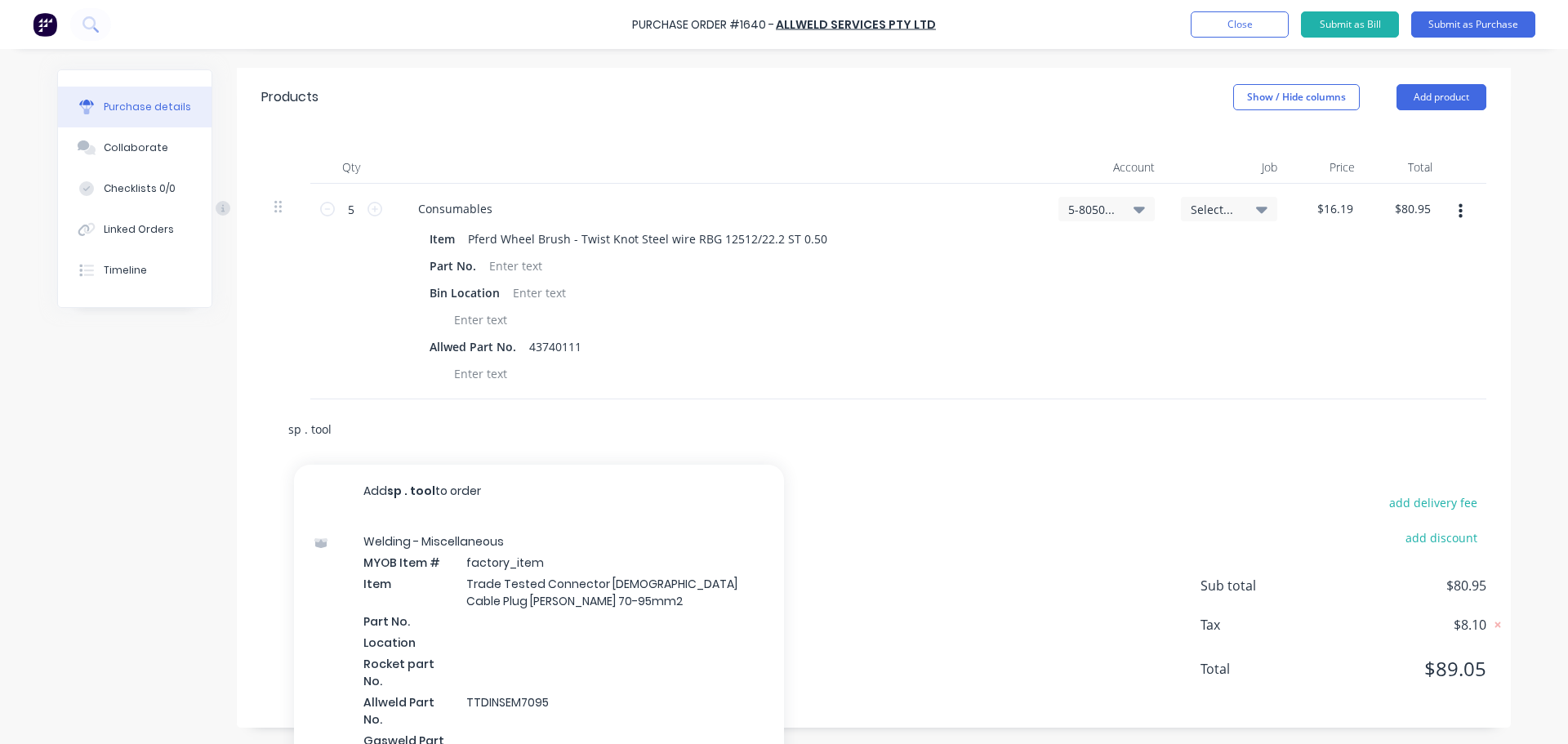
drag, startPoint x: 336, startPoint y: 438, endPoint x: 213, endPoint y: 438, distance: 123.0
click at [213, 438] on div "Created by Aaron Created 02/10/25 Required 02/10/25 Status Draft Contact Choose…" at bounding box center [784, 229] width 1454 height 996
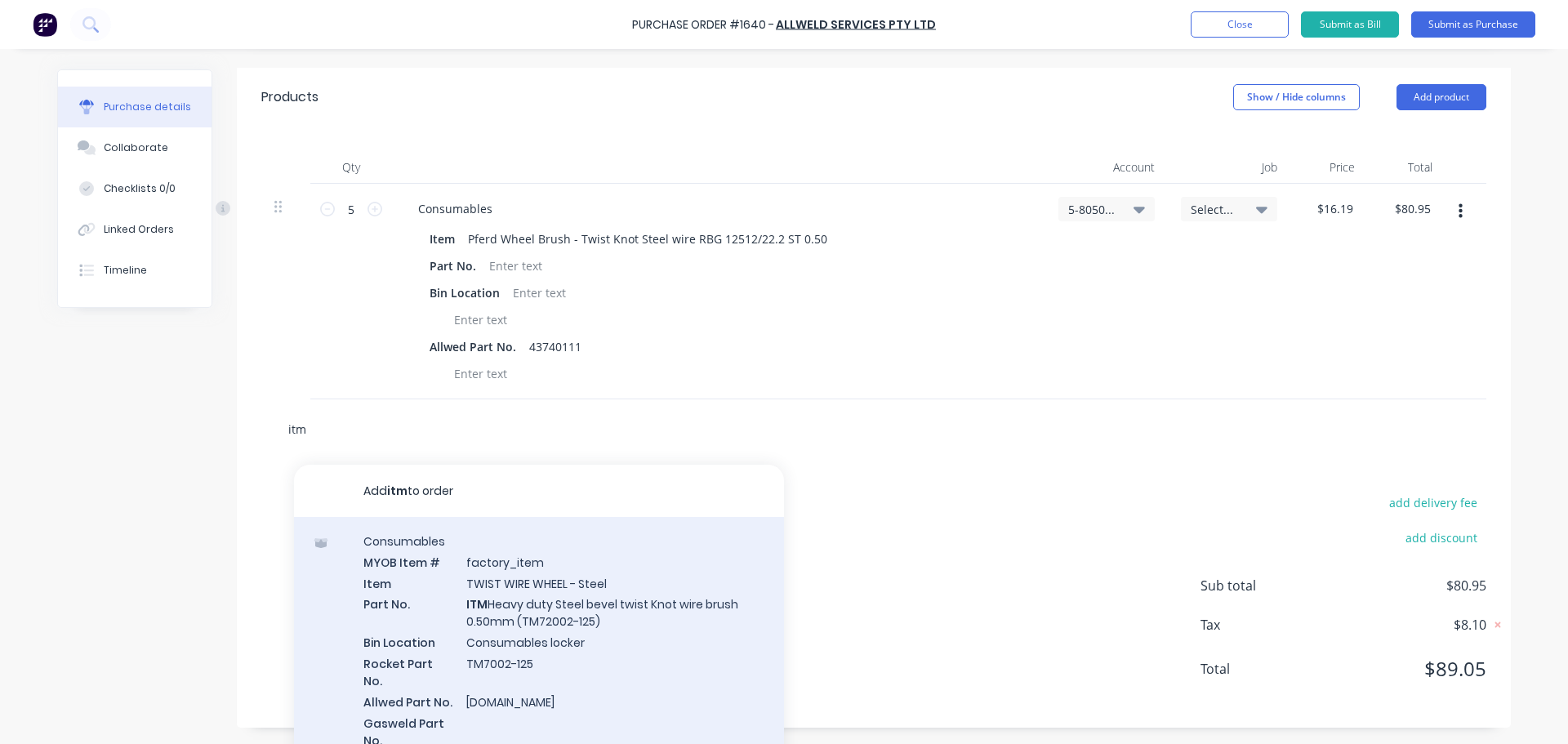
type input "itm"
click at [514, 598] on div "Consumables MYOB Item # factory_item Item TWIST WIRE WHEEL - Steel Part No. ITM…" at bounding box center [540, 650] width 490 height 267
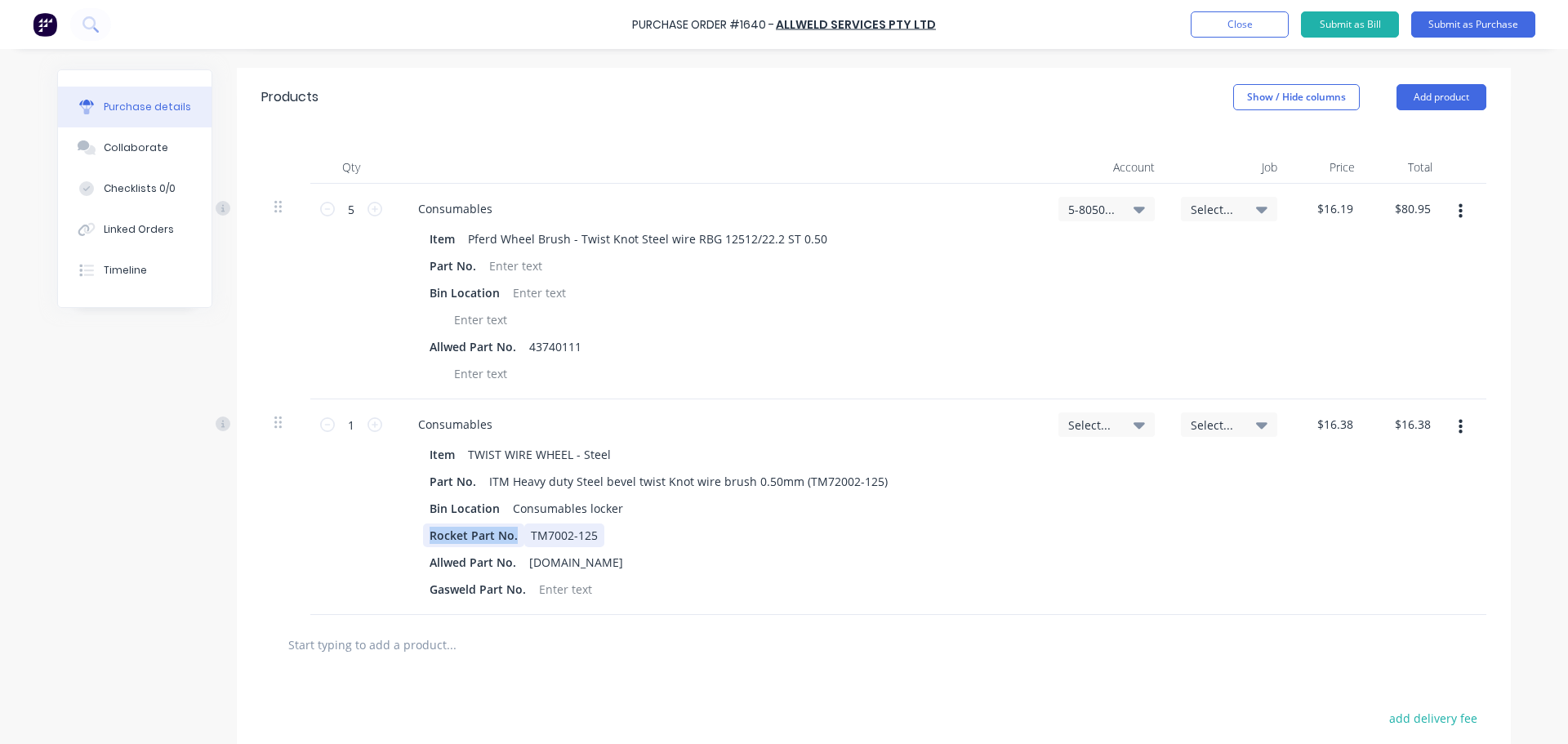
drag, startPoint x: 419, startPoint y: 536, endPoint x: 563, endPoint y: 539, distance: 144.0
click at [563, 539] on div "Rocket Part No. TM7002-125" at bounding box center [715, 535] width 584 height 24
drag, startPoint x: 558, startPoint y: 529, endPoint x: 403, endPoint y: 533, distance: 155.1
drag, startPoint x: 519, startPoint y: 589, endPoint x: 399, endPoint y: 588, distance: 120.0
click at [405, 588] on div "Item TWIST WIRE WHEEL - Steel Part No. ITM Heavy duty Steel bevel twist Knot wi…" at bounding box center [719, 522] width 628 height 158
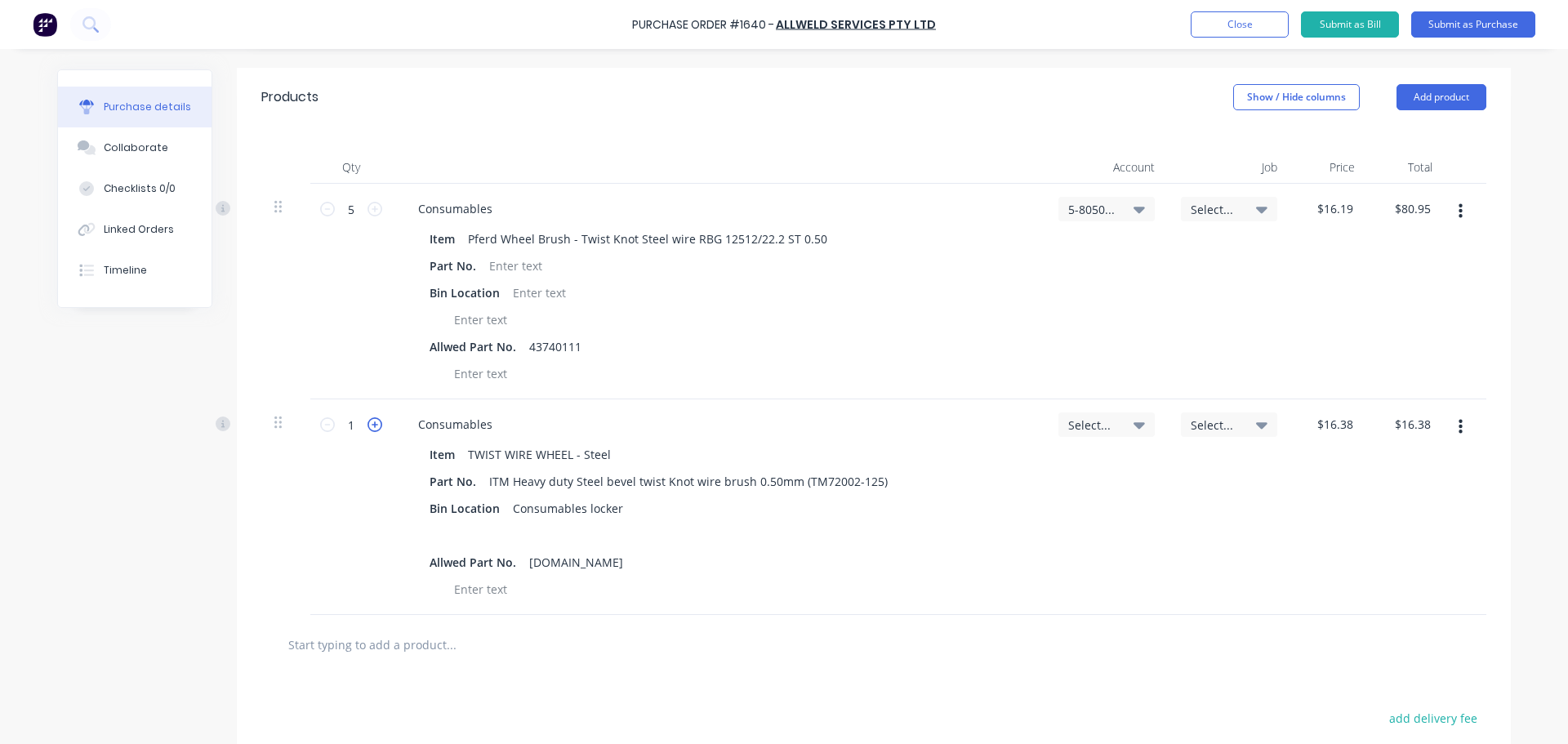
click at [375, 427] on icon at bounding box center [374, 424] width 15 height 15
type input "2"
type input "$32.76"
click at [374, 427] on icon at bounding box center [374, 424] width 15 height 15
type input "3"
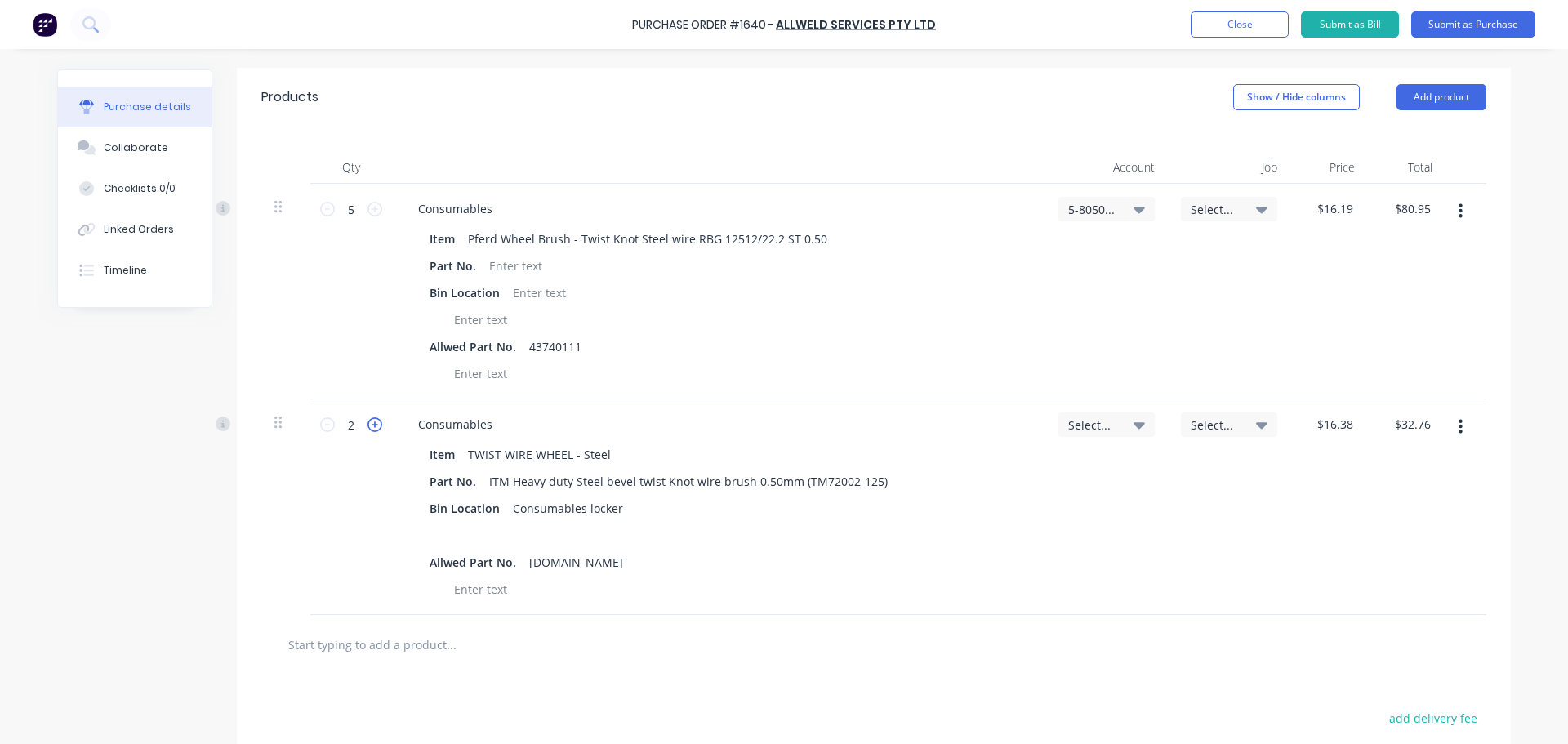
type input "$49.14"
click at [367, 427] on icon at bounding box center [374, 424] width 15 height 15
type input "4"
type input "$65.52"
click at [367, 427] on icon at bounding box center [374, 424] width 15 height 15
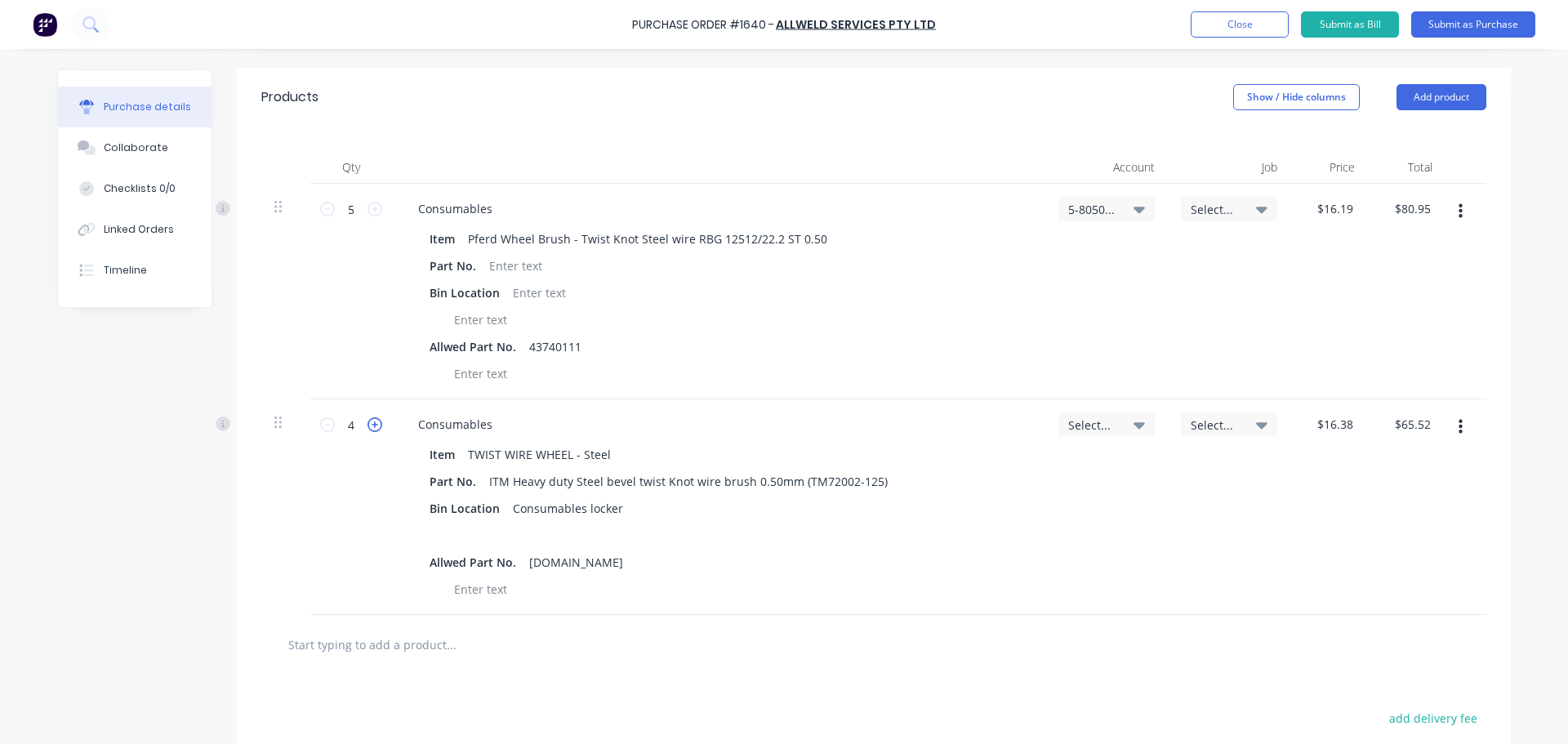
type input "5"
type input "$81.90"
click at [1134, 427] on icon at bounding box center [1139, 424] width 11 height 18
click at [1052, 474] on input at bounding box center [1053, 473] width 168 height 33
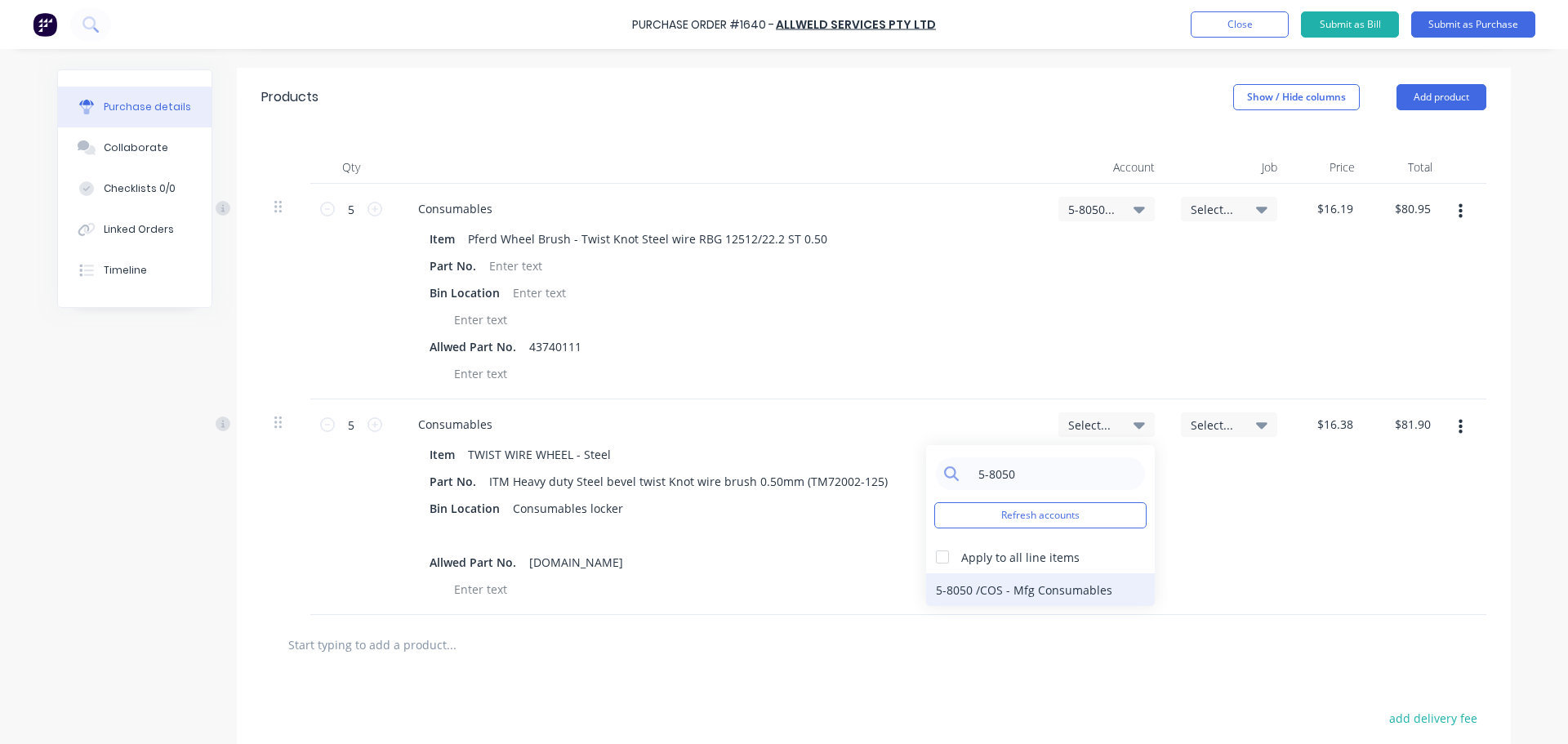
type input "5-8050"
click at [999, 580] on div "5-8050 / COS - Mfg Consumables" at bounding box center [1041, 589] width 229 height 33
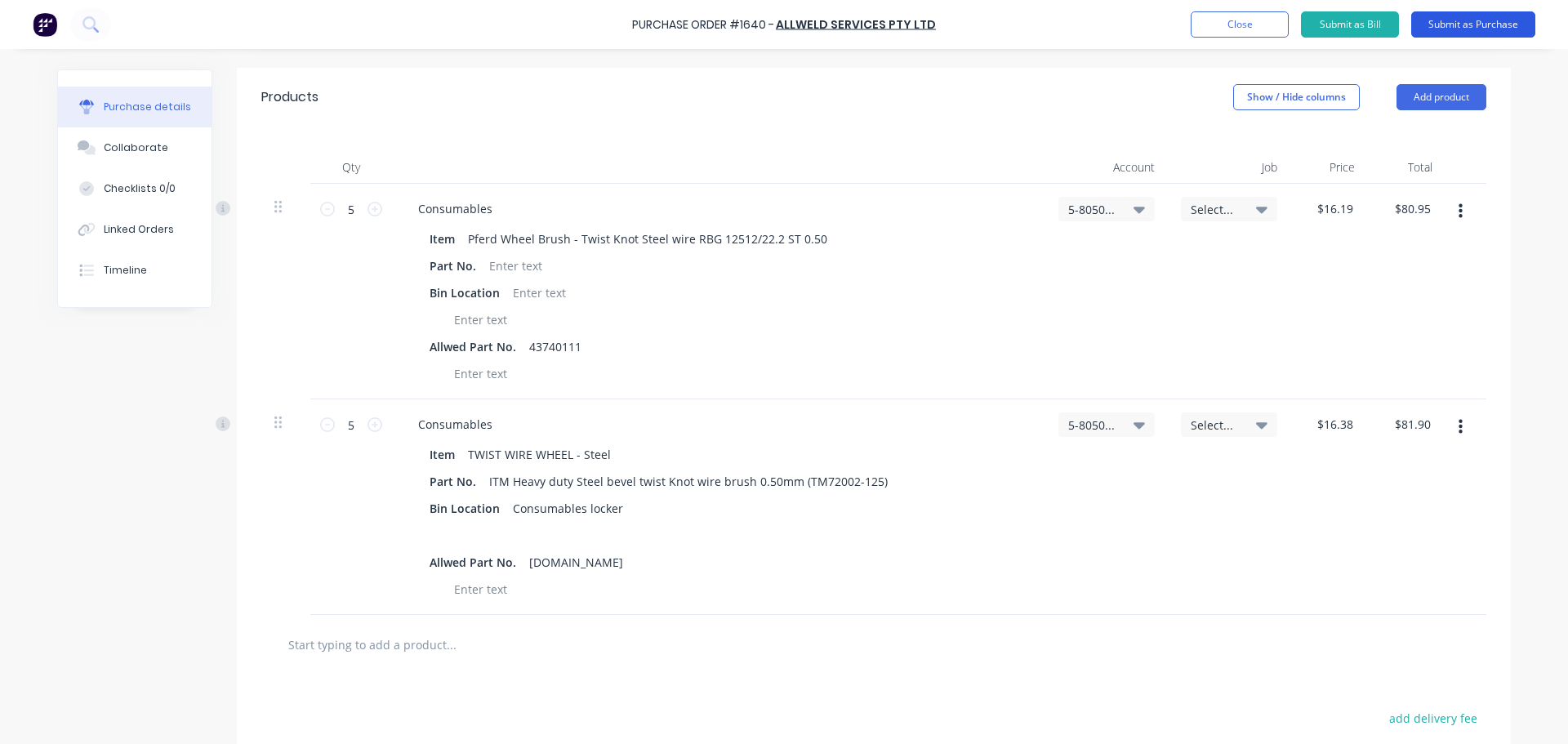
click at [1460, 25] on button "Submit as Purchase" at bounding box center [1473, 25] width 124 height 26
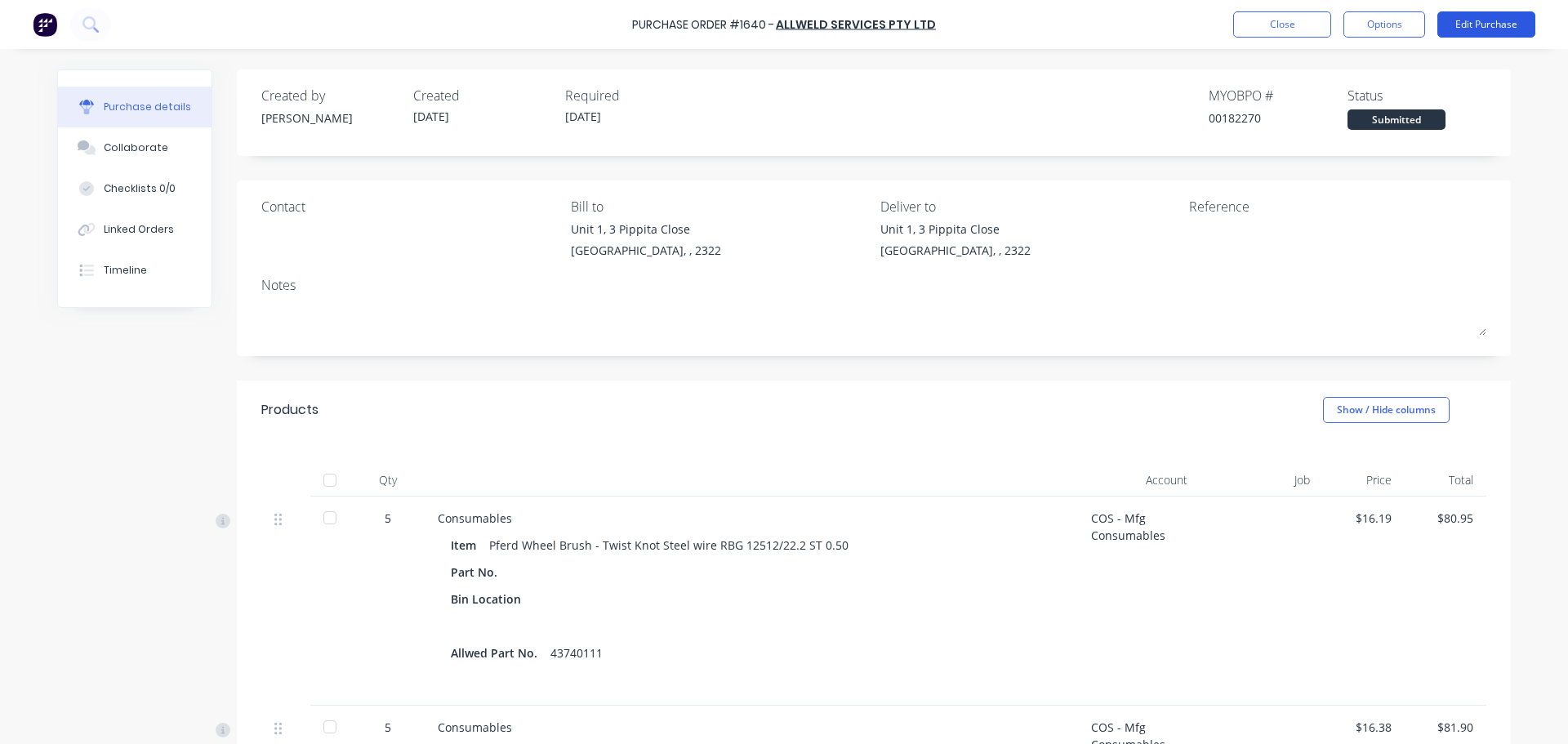
click at [1508, 23] on button "Edit Purchase" at bounding box center [1487, 25] width 98 height 26
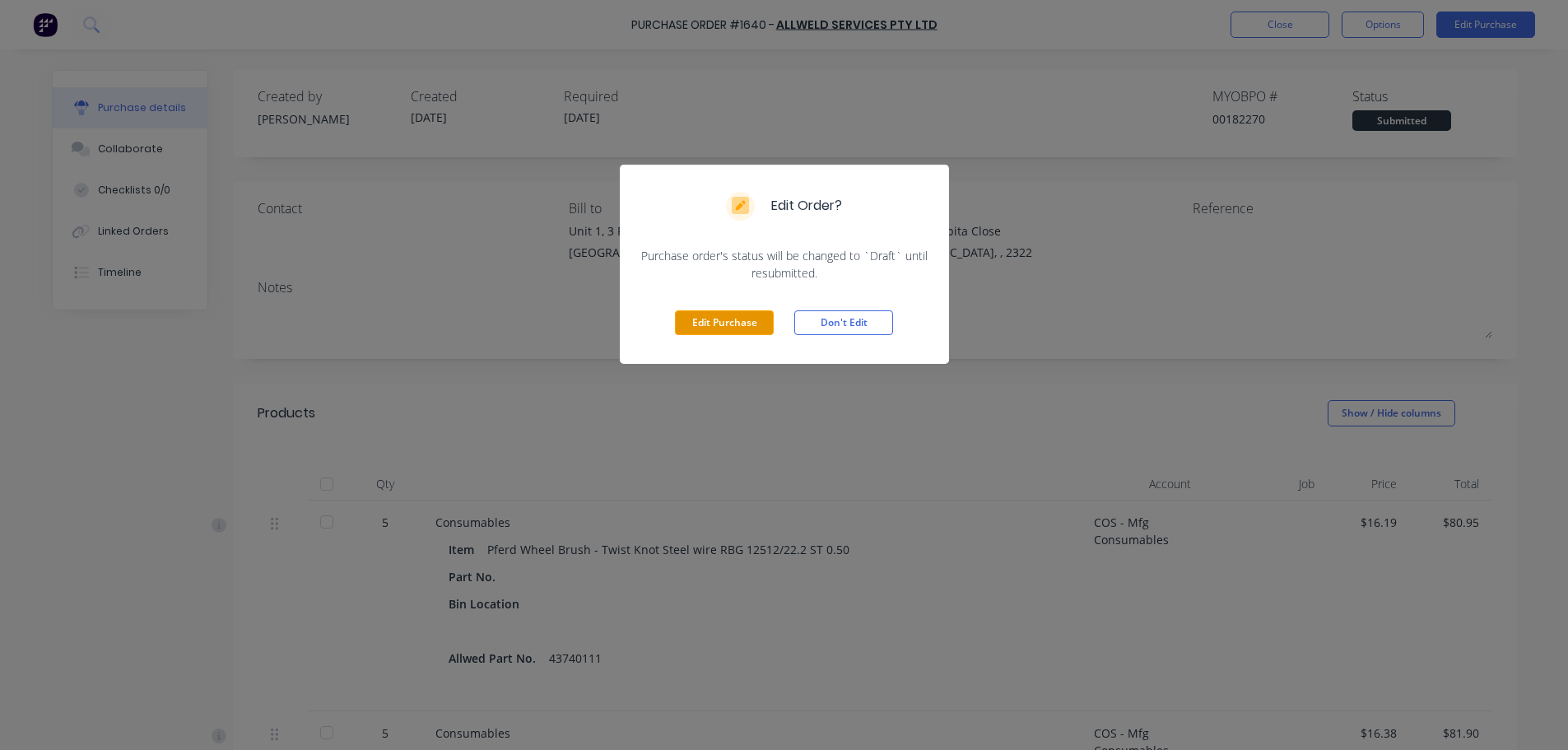
click at [711, 321] on button "Edit Purchase" at bounding box center [725, 322] width 99 height 25
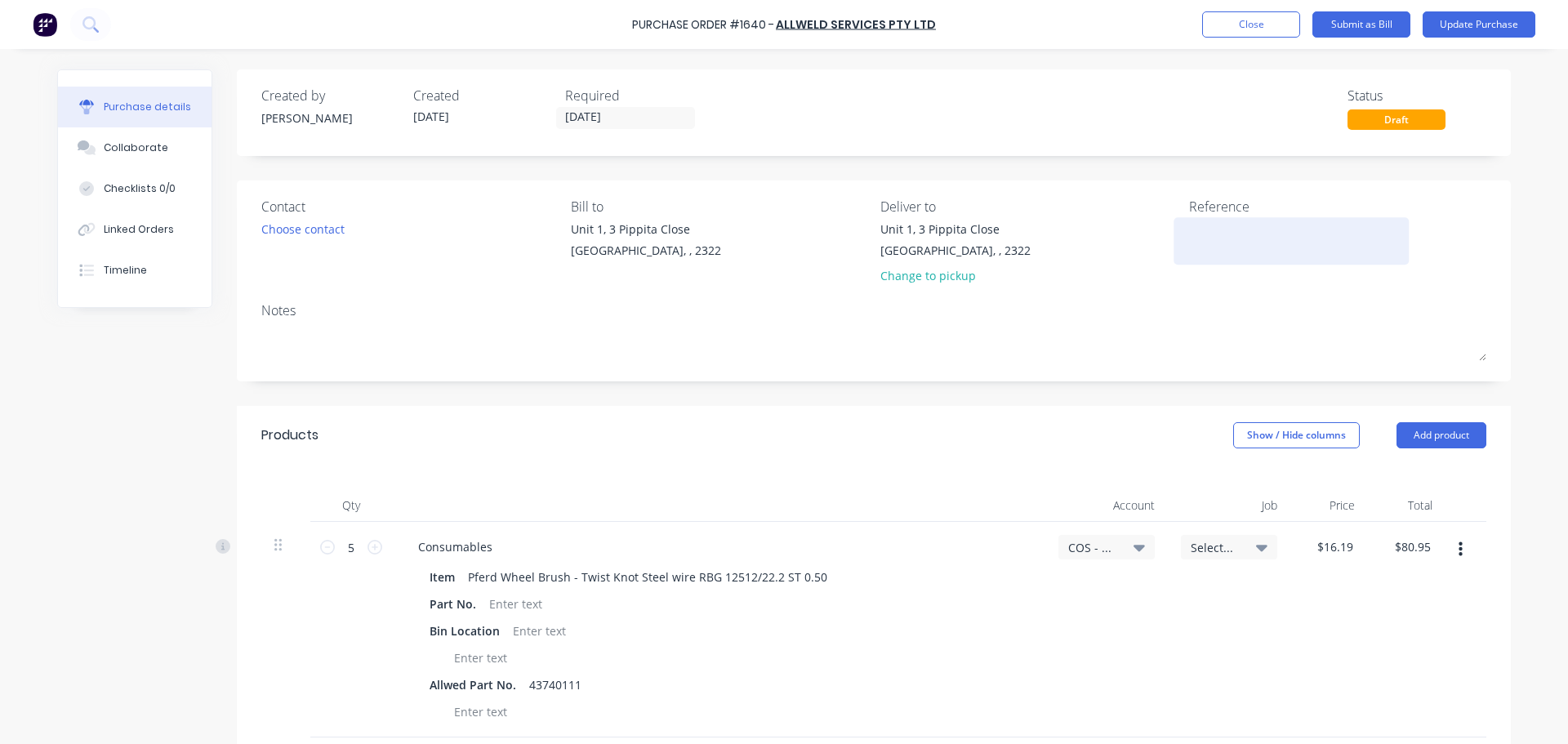
click at [1213, 244] on textarea at bounding box center [1291, 239] width 204 height 37
paste textarea "302733"
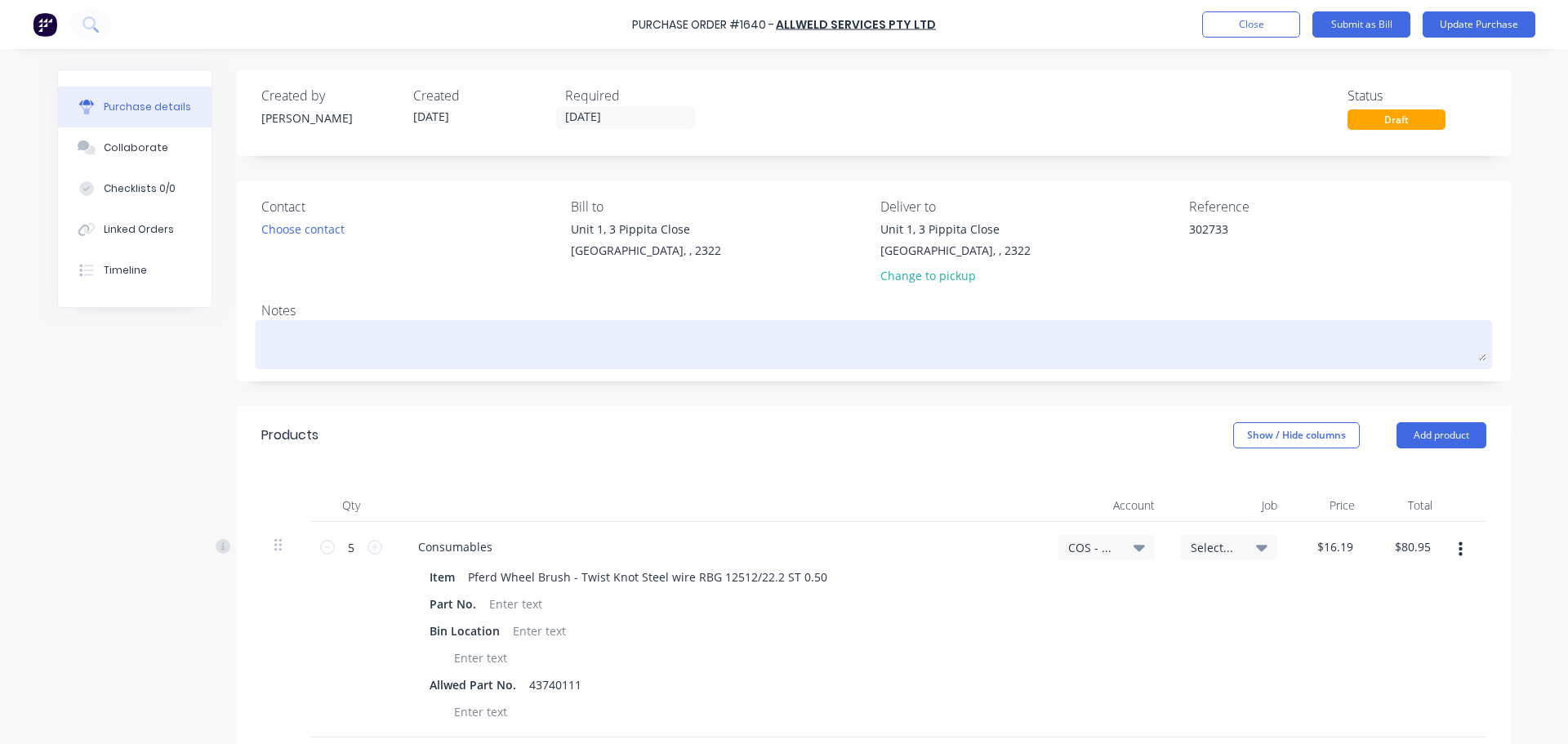
type textarea "302733"
click at [295, 346] on textarea at bounding box center [874, 343] width 1225 height 37
paste textarea "302733"
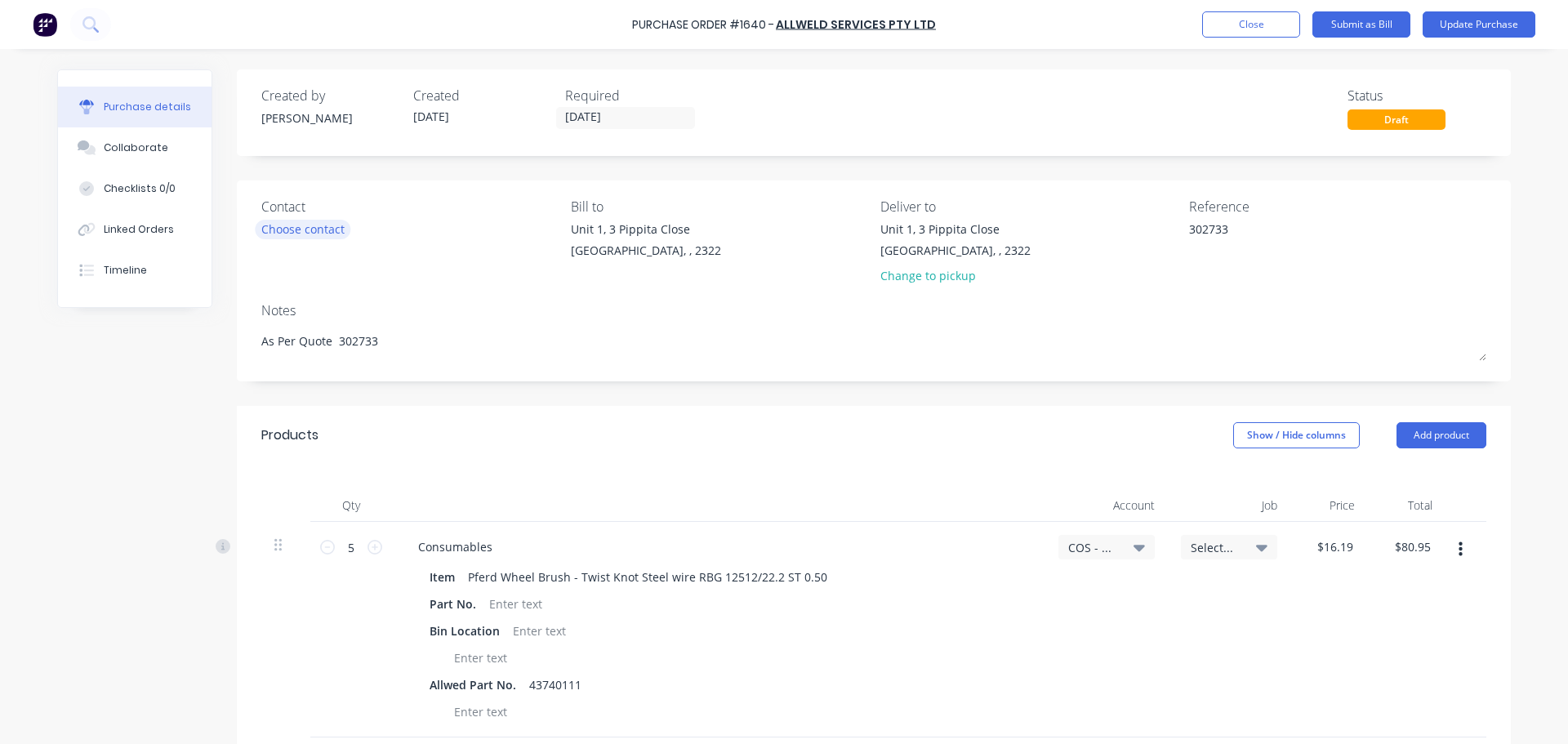
type textarea "As Per Quote 302733"
click at [305, 233] on div "Choose contact" at bounding box center [302, 229] width 83 height 18
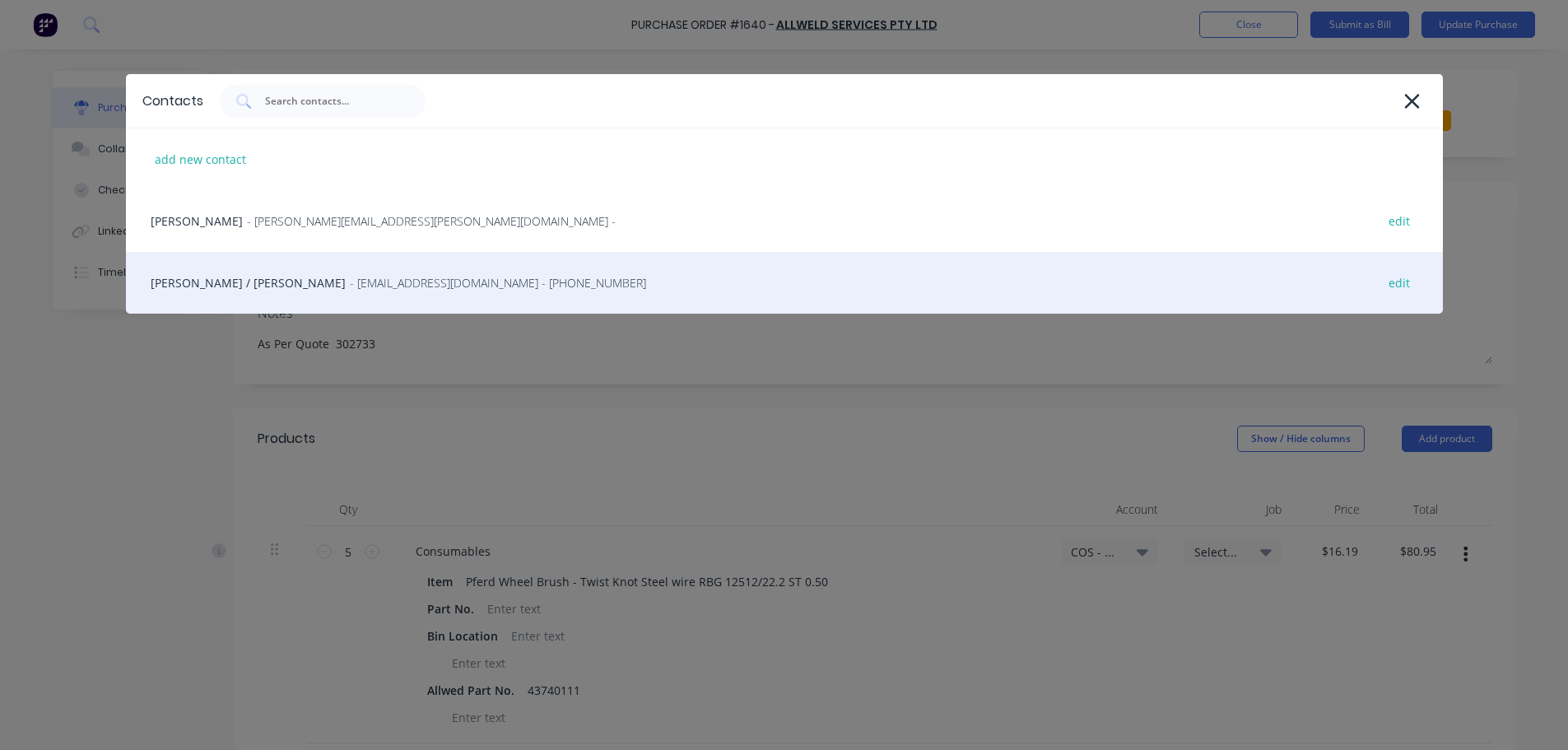
click at [350, 278] on span "- sales@allweldservices.com.au - (02) 4966 3888" at bounding box center [498, 282] width 297 height 18
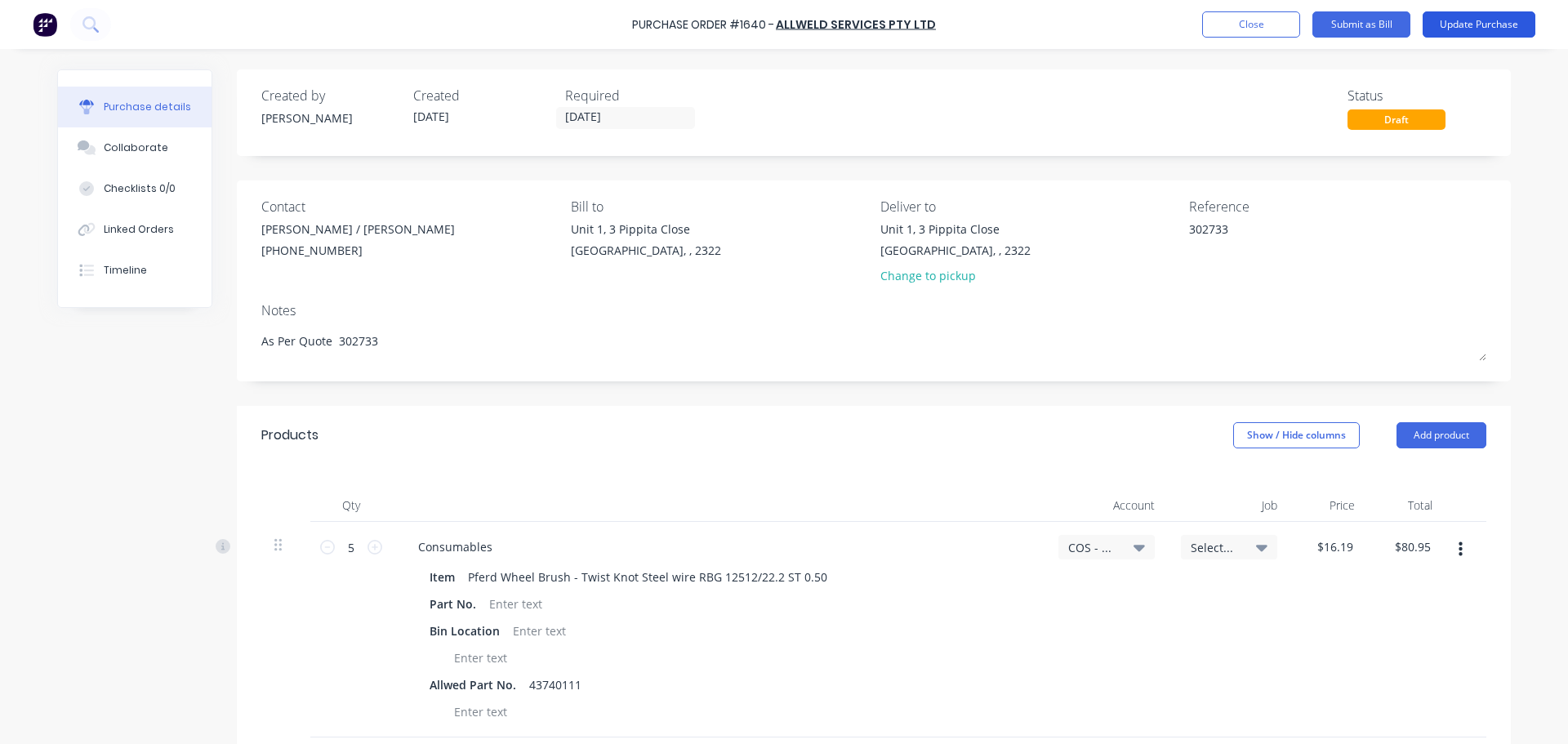
click at [1465, 25] on button "Update Purchase" at bounding box center [1479, 25] width 113 height 26
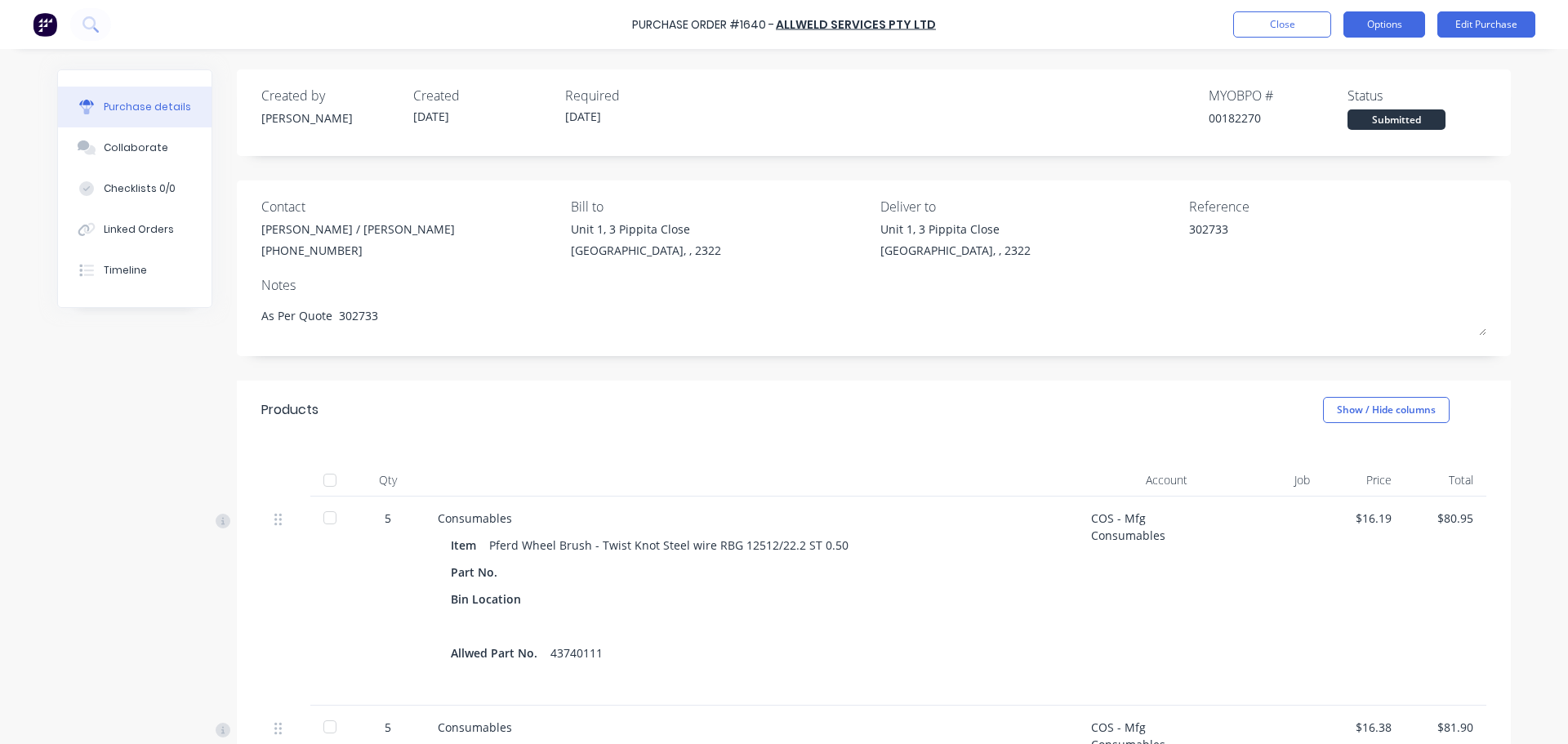
click at [1382, 30] on button "Options" at bounding box center [1384, 25] width 82 height 26
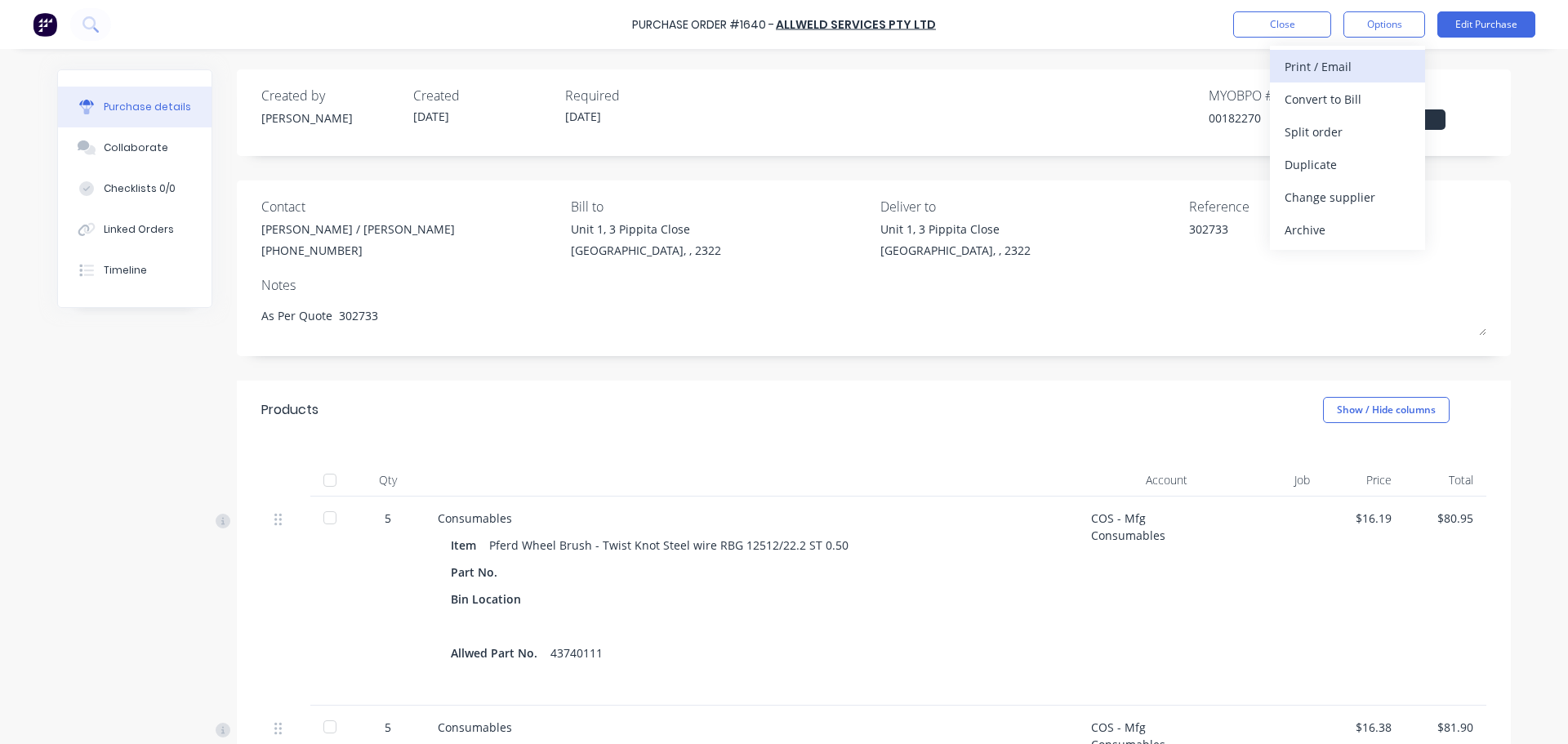
click at [1319, 69] on div "Print / Email" at bounding box center [1347, 66] width 126 height 24
click at [1315, 104] on div "With pricing" at bounding box center [1347, 98] width 126 height 24
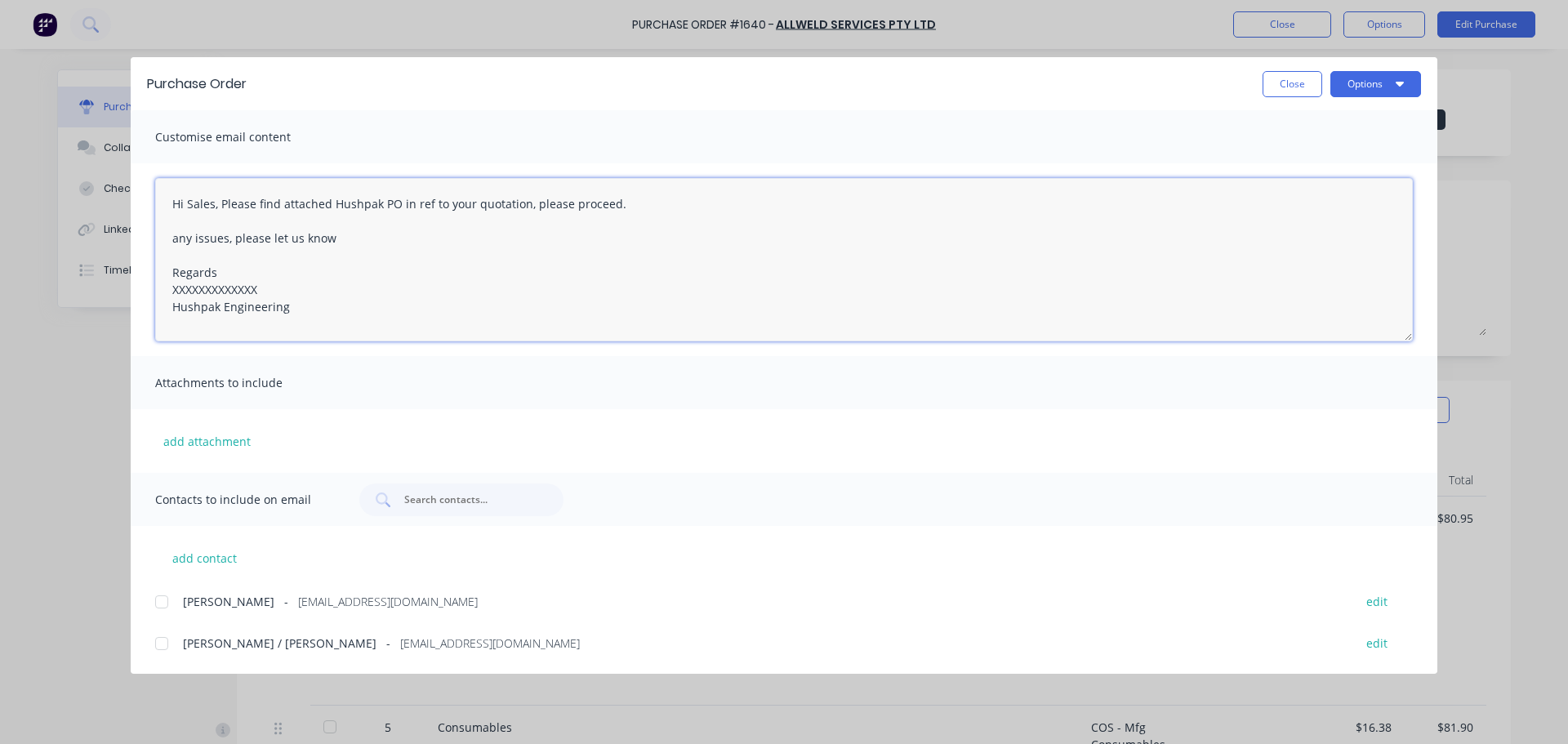
drag, startPoint x: 269, startPoint y: 285, endPoint x: 163, endPoint y: 283, distance: 106.0
click at [163, 283] on textarea "Hi Sales, Please find attached Hushpak PO in ref to your quotation, please proc…" at bounding box center [784, 260] width 1258 height 163
click at [168, 642] on div at bounding box center [161, 643] width 33 height 33
click at [164, 607] on div at bounding box center [161, 601] width 33 height 33
type textarea "Hi Sales, Please find attached Hushpak PO in ref to your quotation, please proc…"
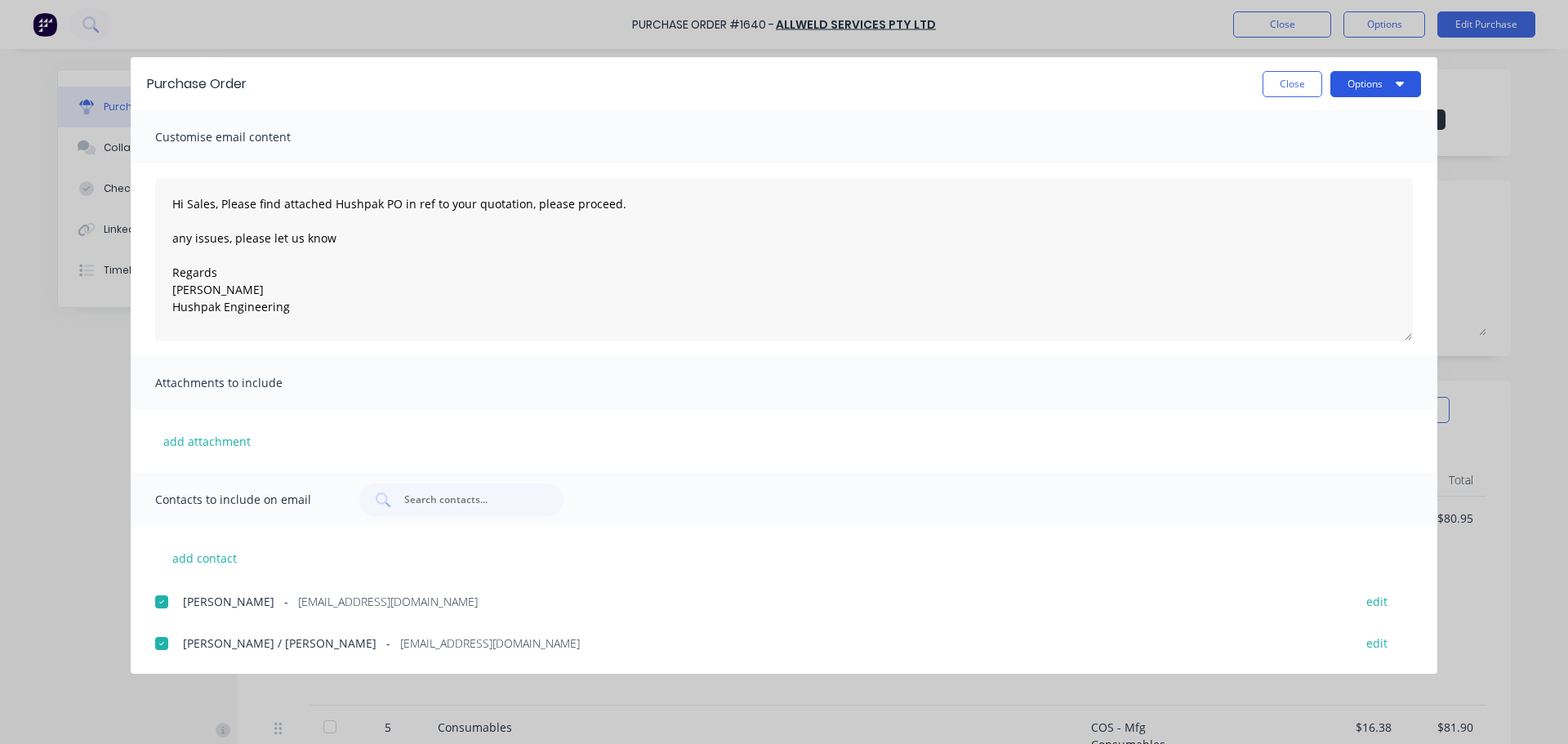
click at [1358, 84] on button "Options" at bounding box center [1376, 84] width 91 height 26
click at [1300, 181] on div "Email" at bounding box center [1343, 191] width 126 height 24
click at [1358, 83] on button "Options" at bounding box center [1376, 84] width 91 height 26
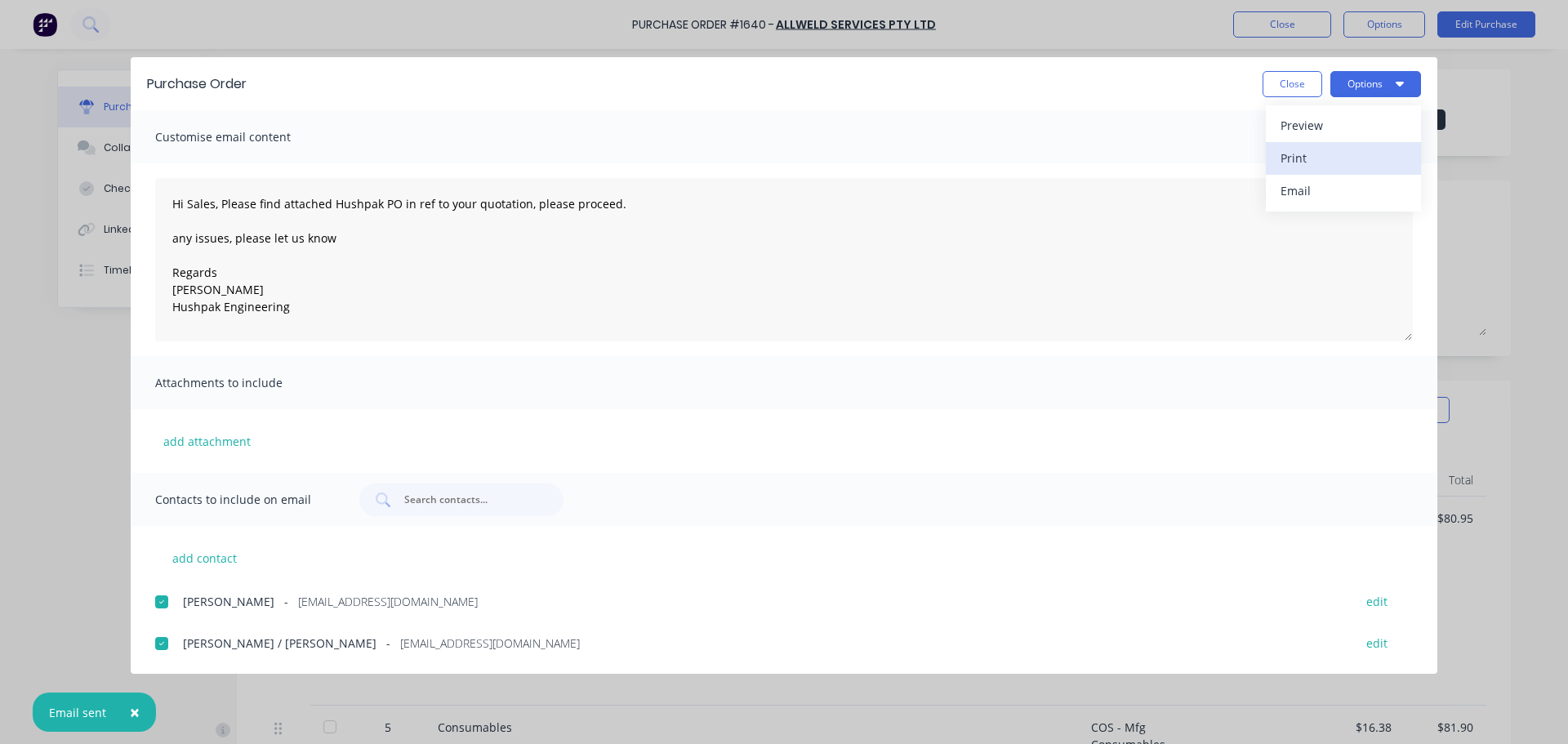
click at [1300, 157] on div "Print" at bounding box center [1343, 157] width 126 height 24
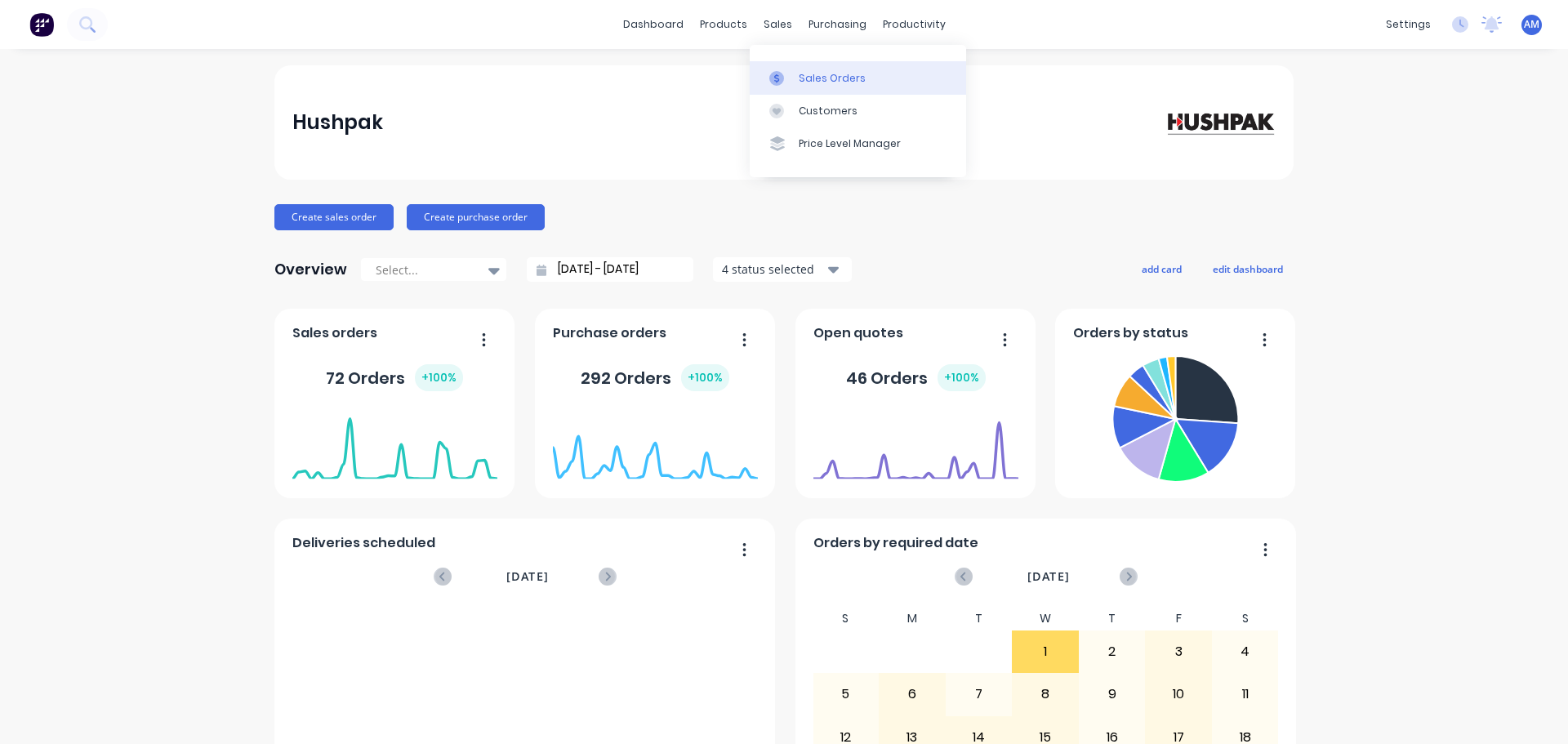
click at [814, 75] on div "Sales Orders" at bounding box center [832, 78] width 67 height 15
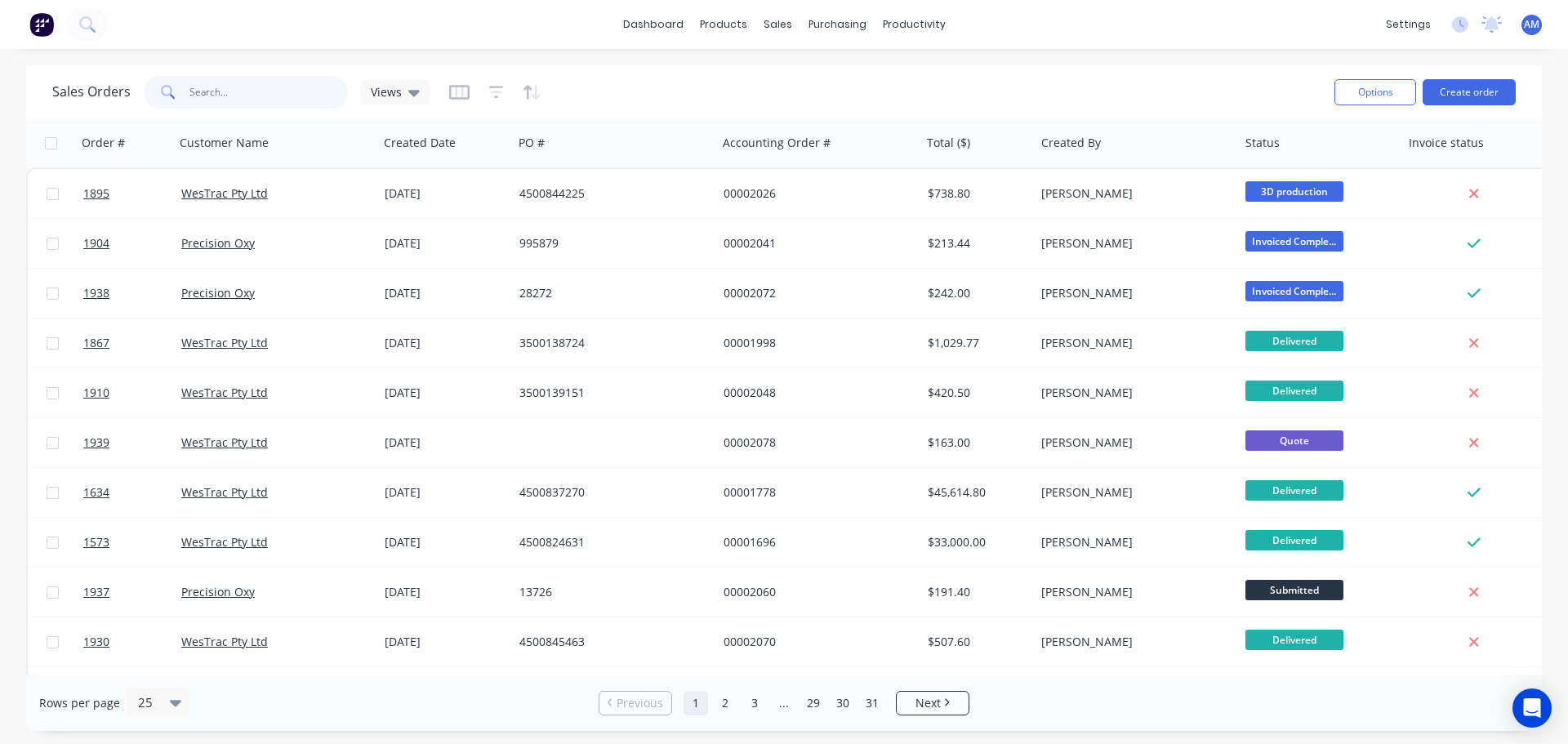
click at [208, 85] on input "text" at bounding box center [269, 91] width 159 height 33
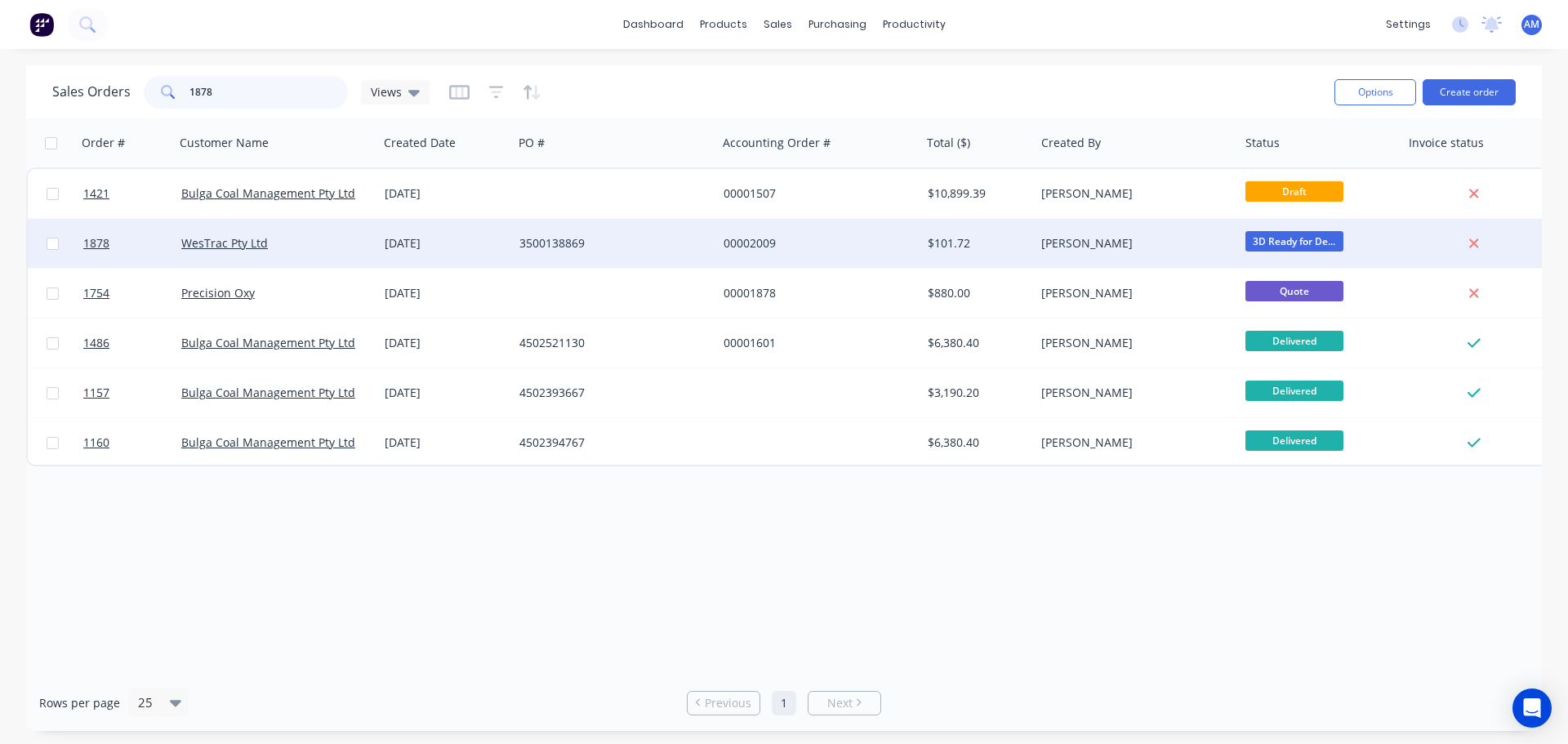
type input "1878"
click at [563, 244] on div "3500138869" at bounding box center [610, 243] width 181 height 17
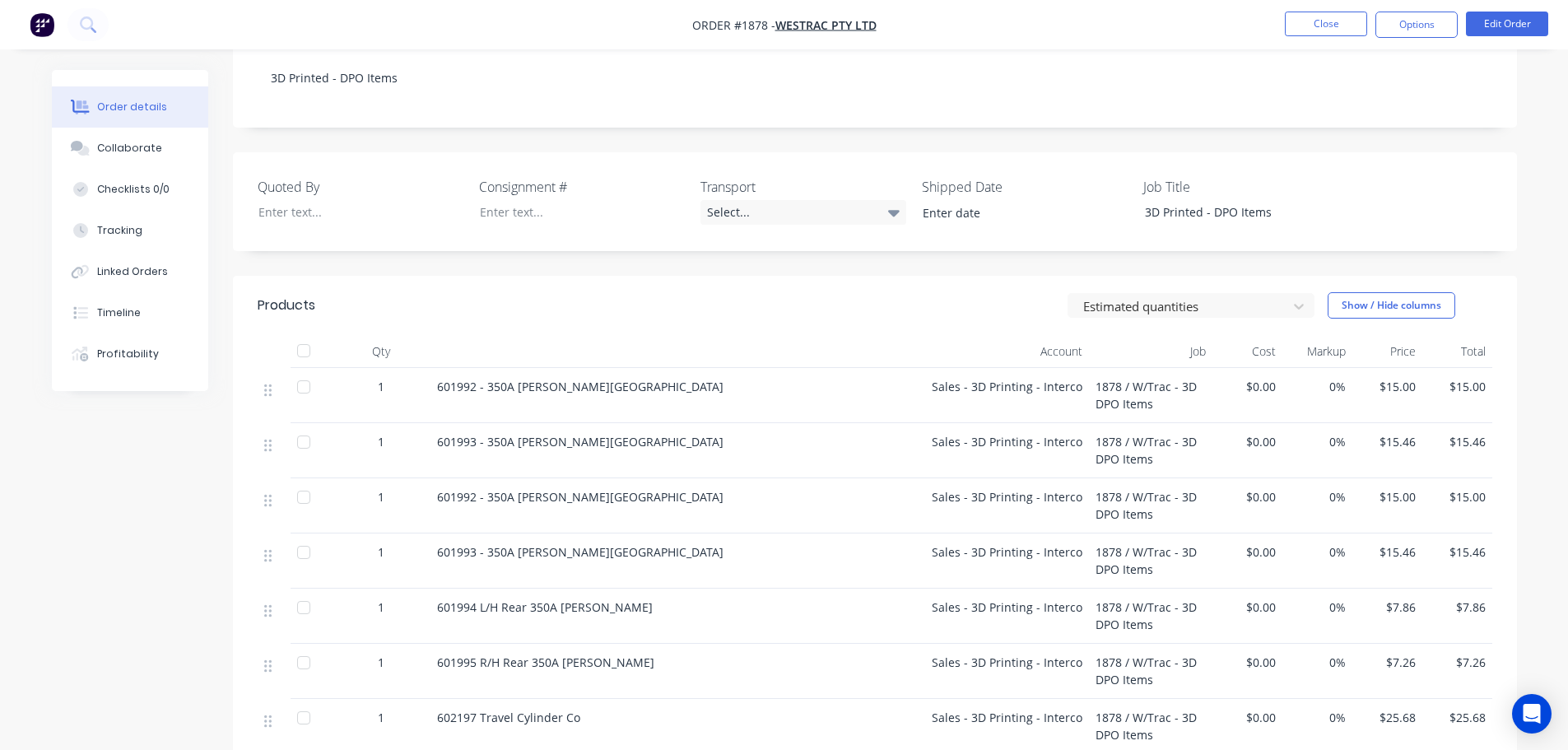
scroll to position [412, 0]
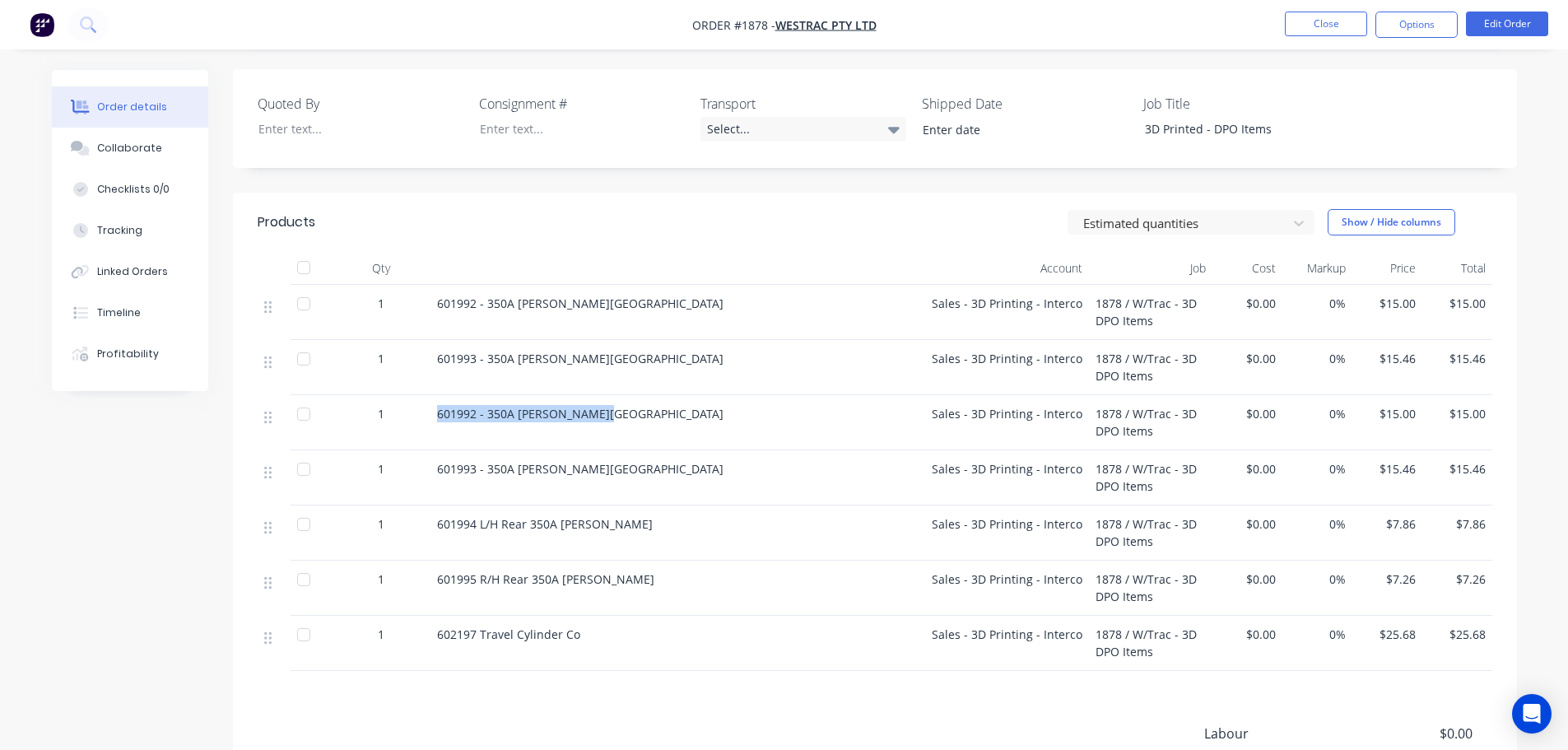
drag, startPoint x: 614, startPoint y: 391, endPoint x: 426, endPoint y: 398, distance: 188.1
click at [426, 398] on div "1 601992 - 350A Anderson Mount Sales - 3D Printing - Interco 1878 / W/Trac - 3D…" at bounding box center [875, 422] width 1235 height 55
copy div "601992 - 350A Anderson Mount"
drag, startPoint x: 608, startPoint y: 332, endPoint x: 431, endPoint y: 331, distance: 177.0
click at [431, 340] on div "601993 - 350A Anderson Mount" at bounding box center [678, 367] width 494 height 55
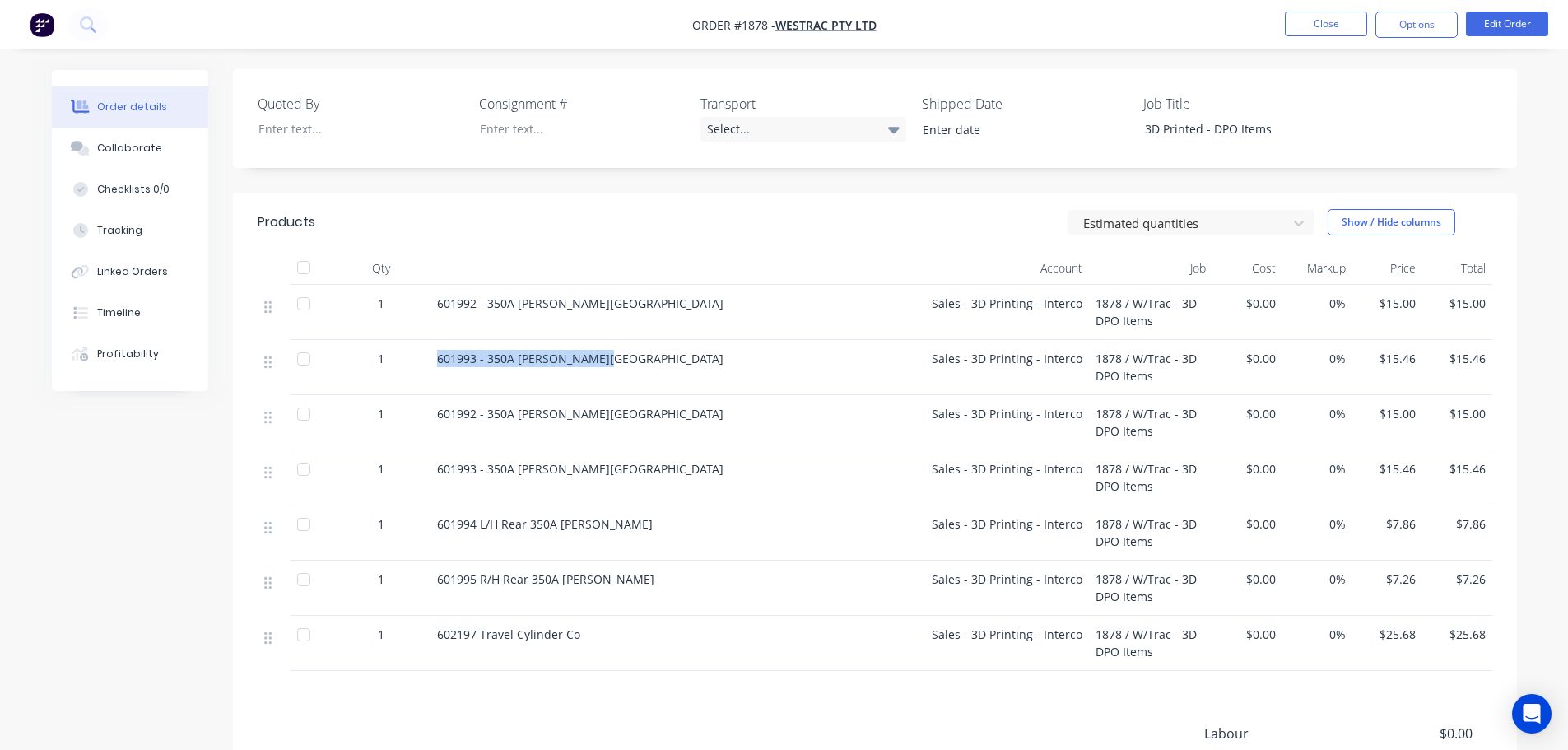
copy span "601993 - 350A Anderson Mount"
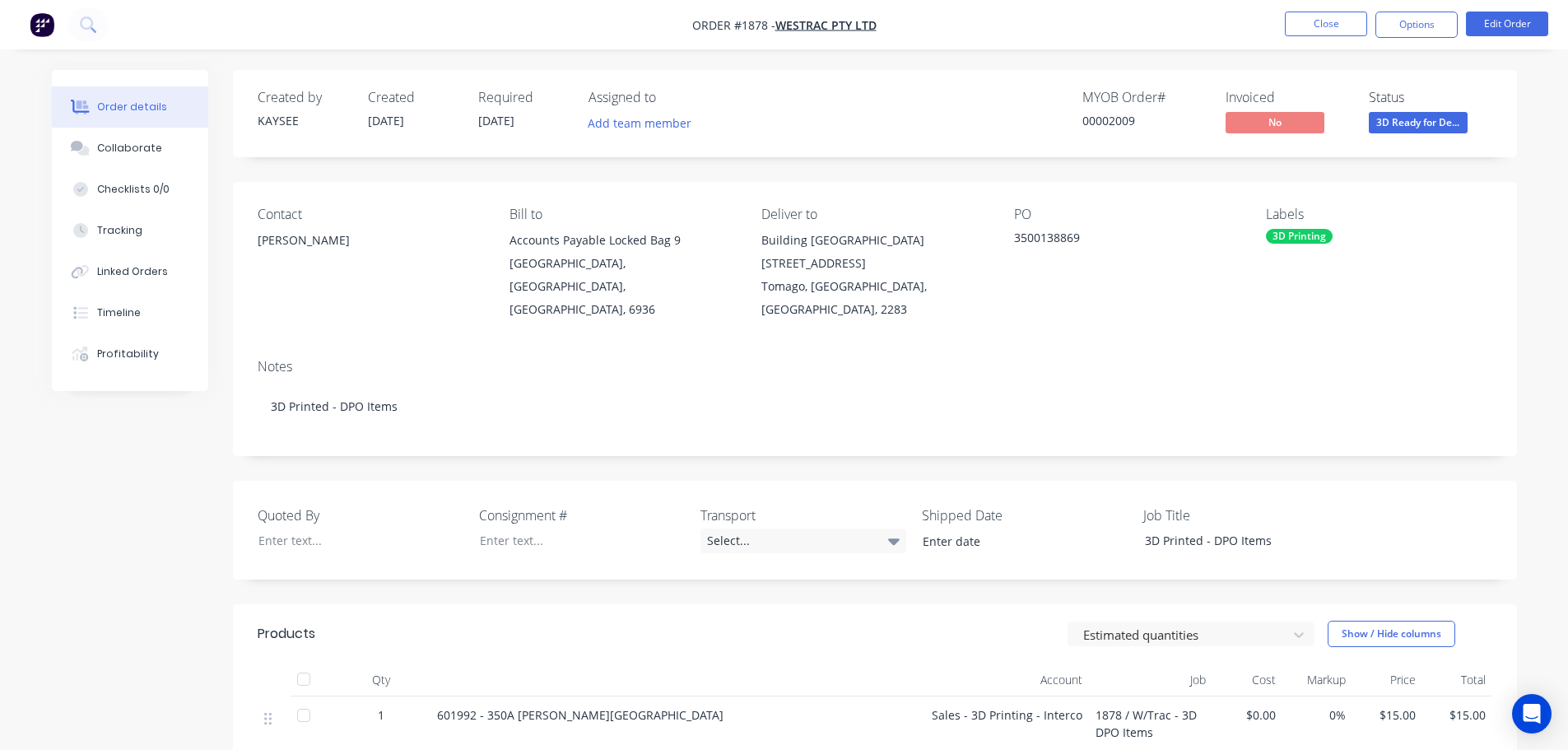
scroll to position [412, 0]
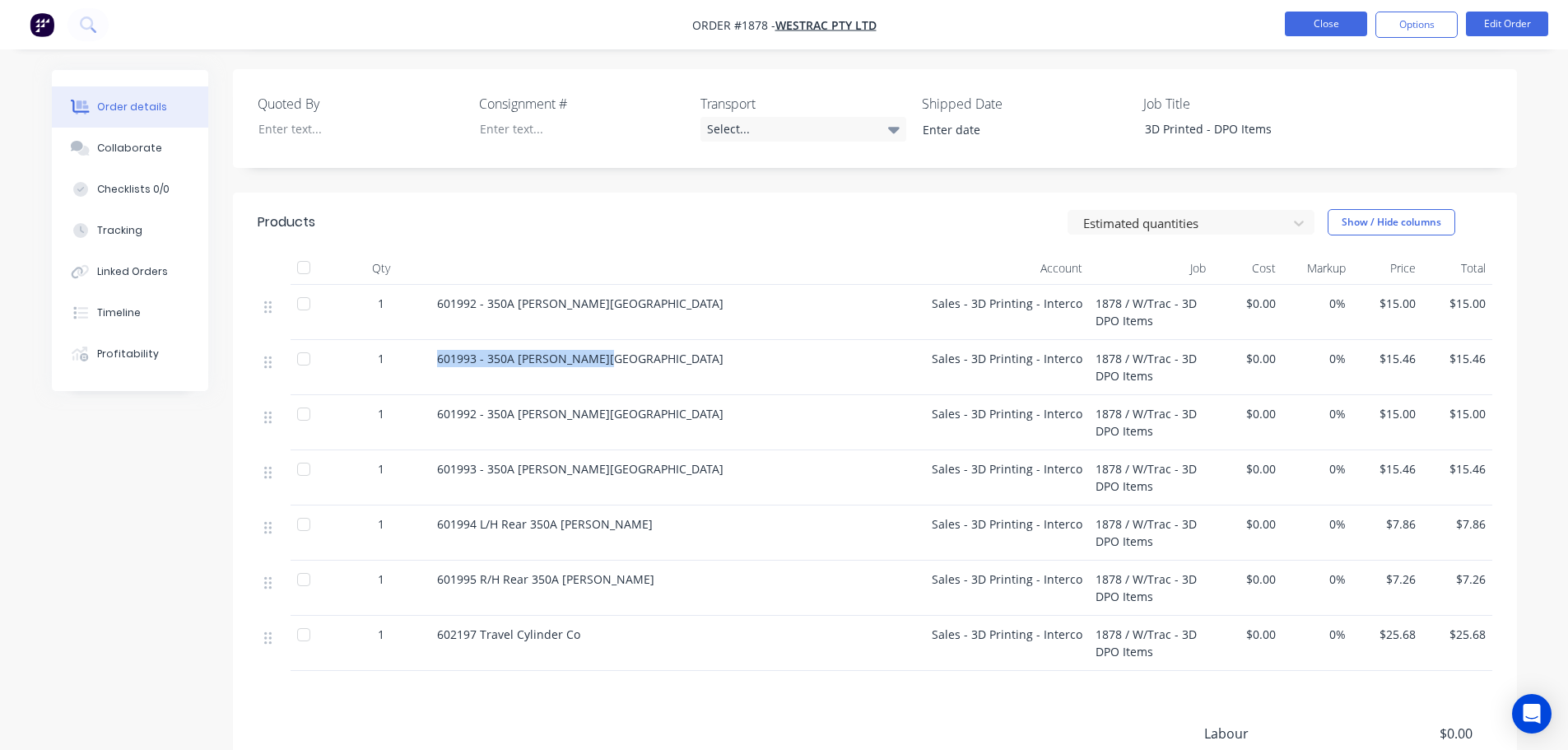
click at [1311, 29] on button "Close" at bounding box center [1326, 24] width 82 height 25
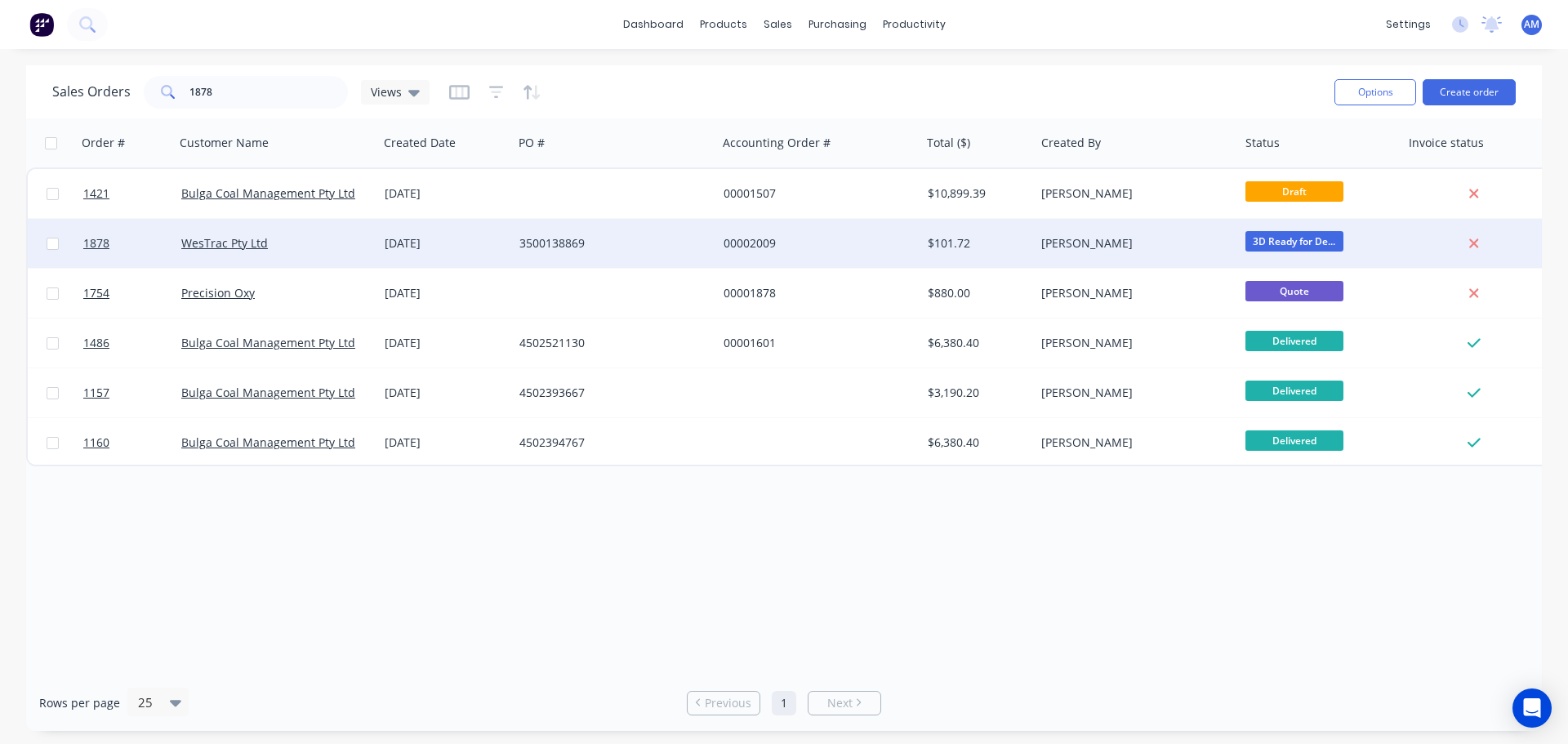
click at [1271, 239] on span "3D Ready for De..." at bounding box center [1295, 241] width 98 height 20
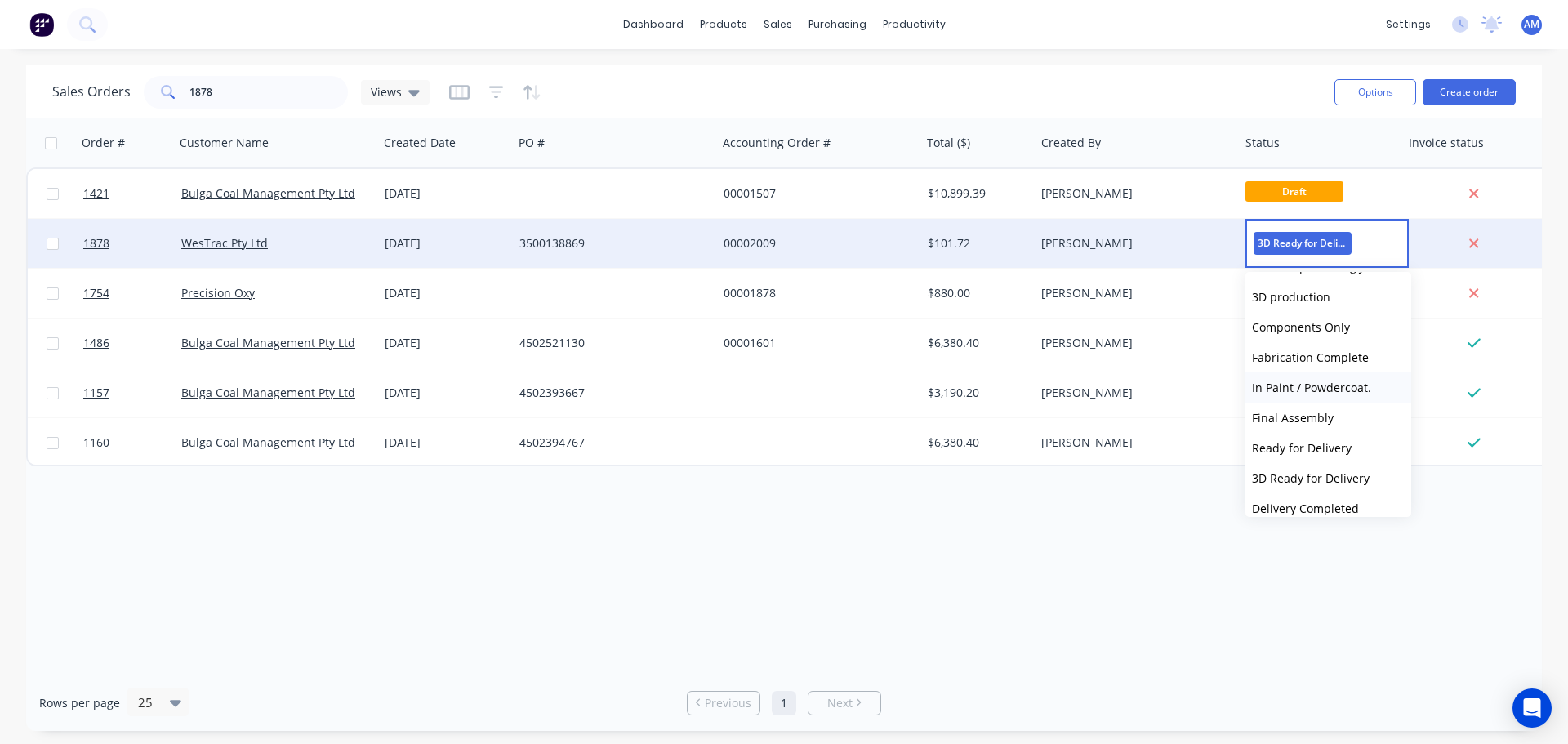
scroll to position [245, 0]
click at [1311, 408] on span "Ready for Delivery" at bounding box center [1302, 411] width 99 height 16
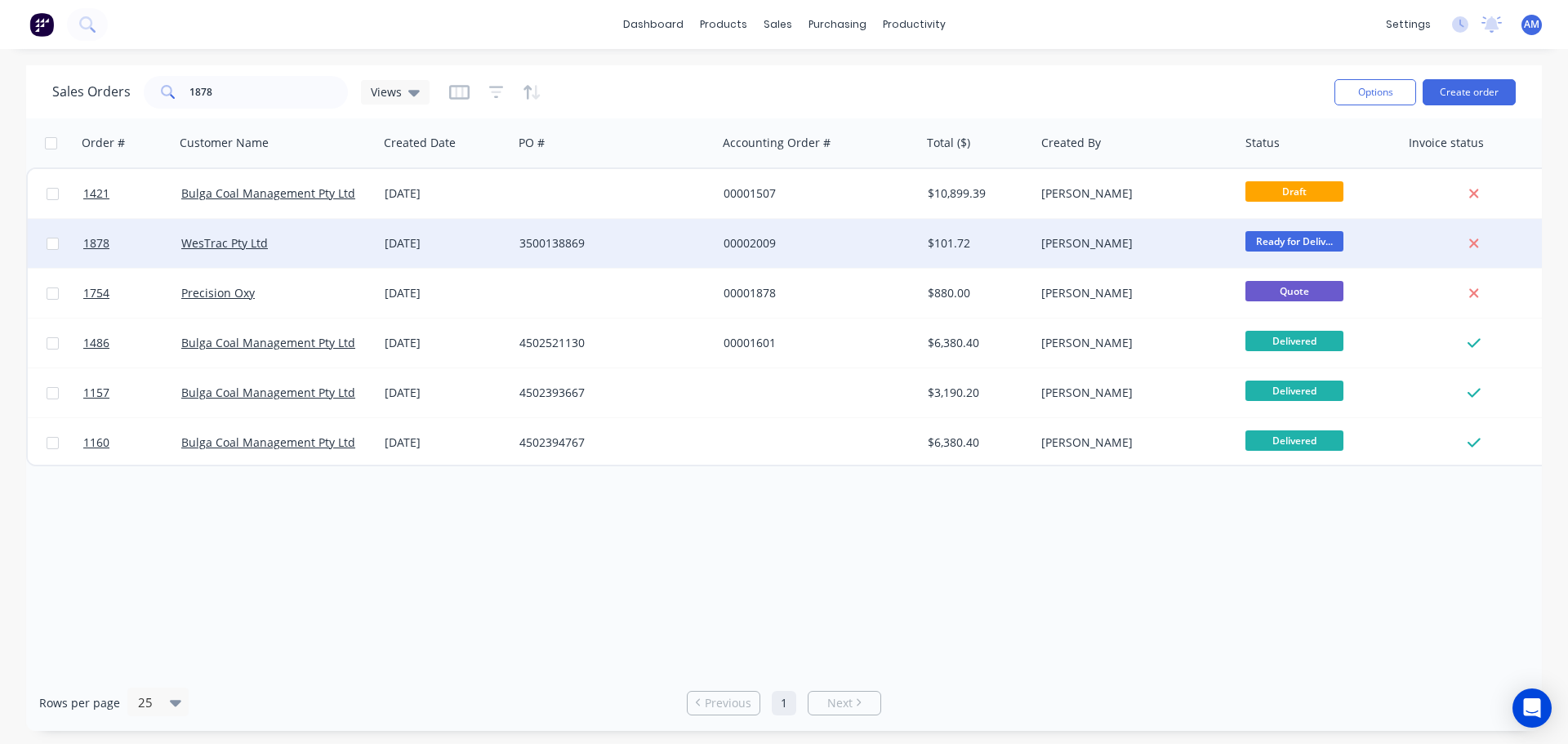
click at [1300, 235] on span "Ready for Deliv..." at bounding box center [1295, 241] width 98 height 20
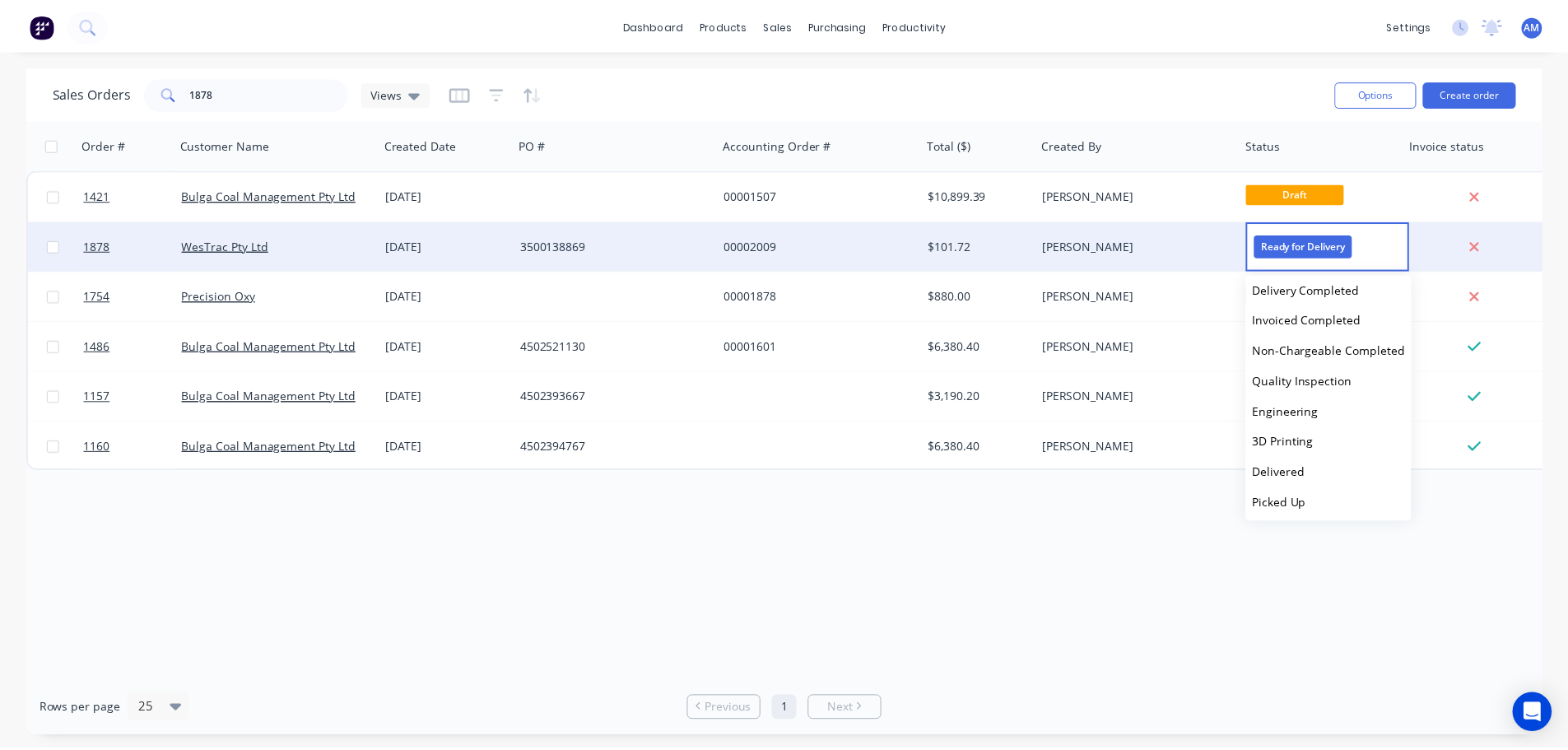
scroll to position [437, 0]
click at [1326, 289] on span "Delivery Completed" at bounding box center [1316, 286] width 108 height 16
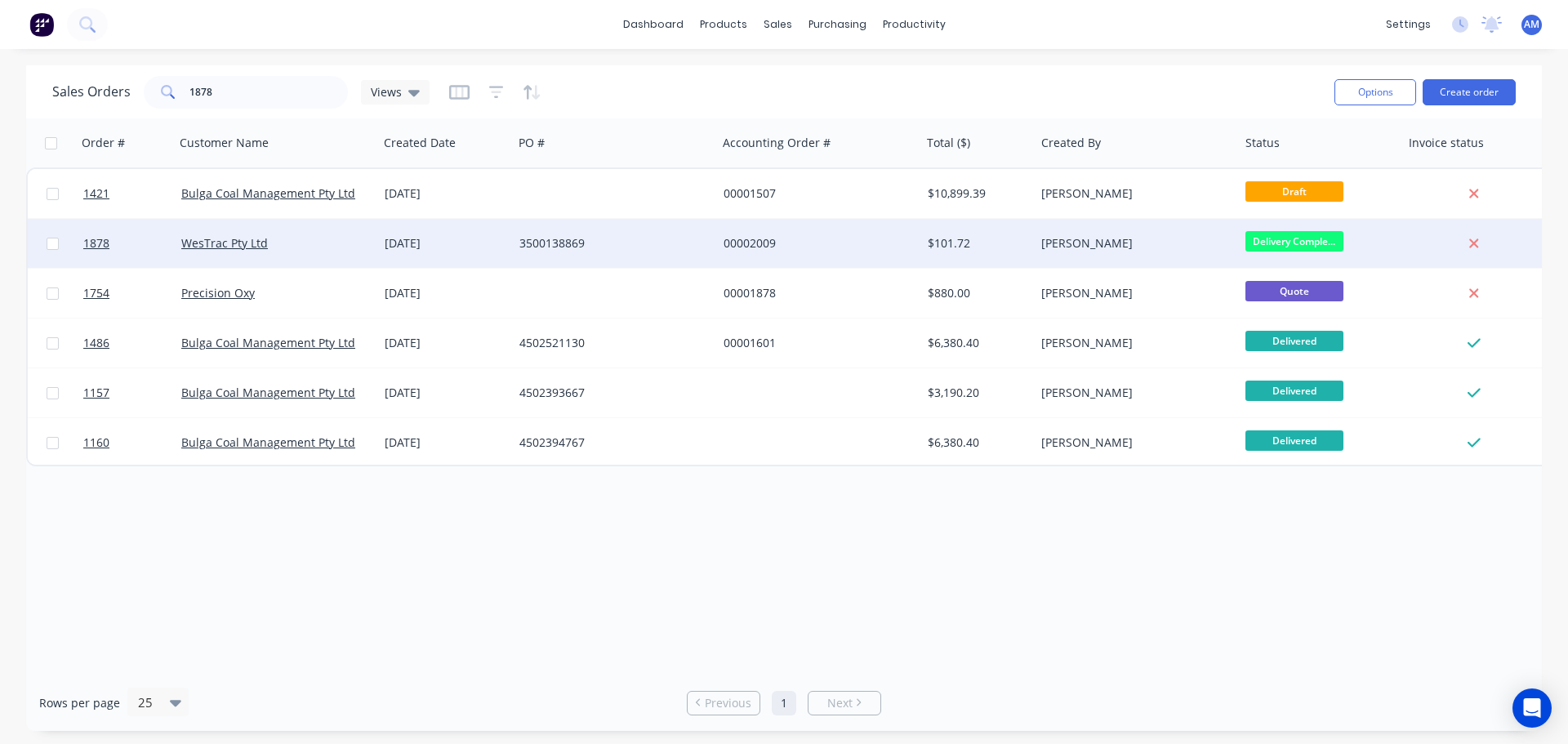
click at [474, 235] on div "[DATE]" at bounding box center [445, 243] width 134 height 49
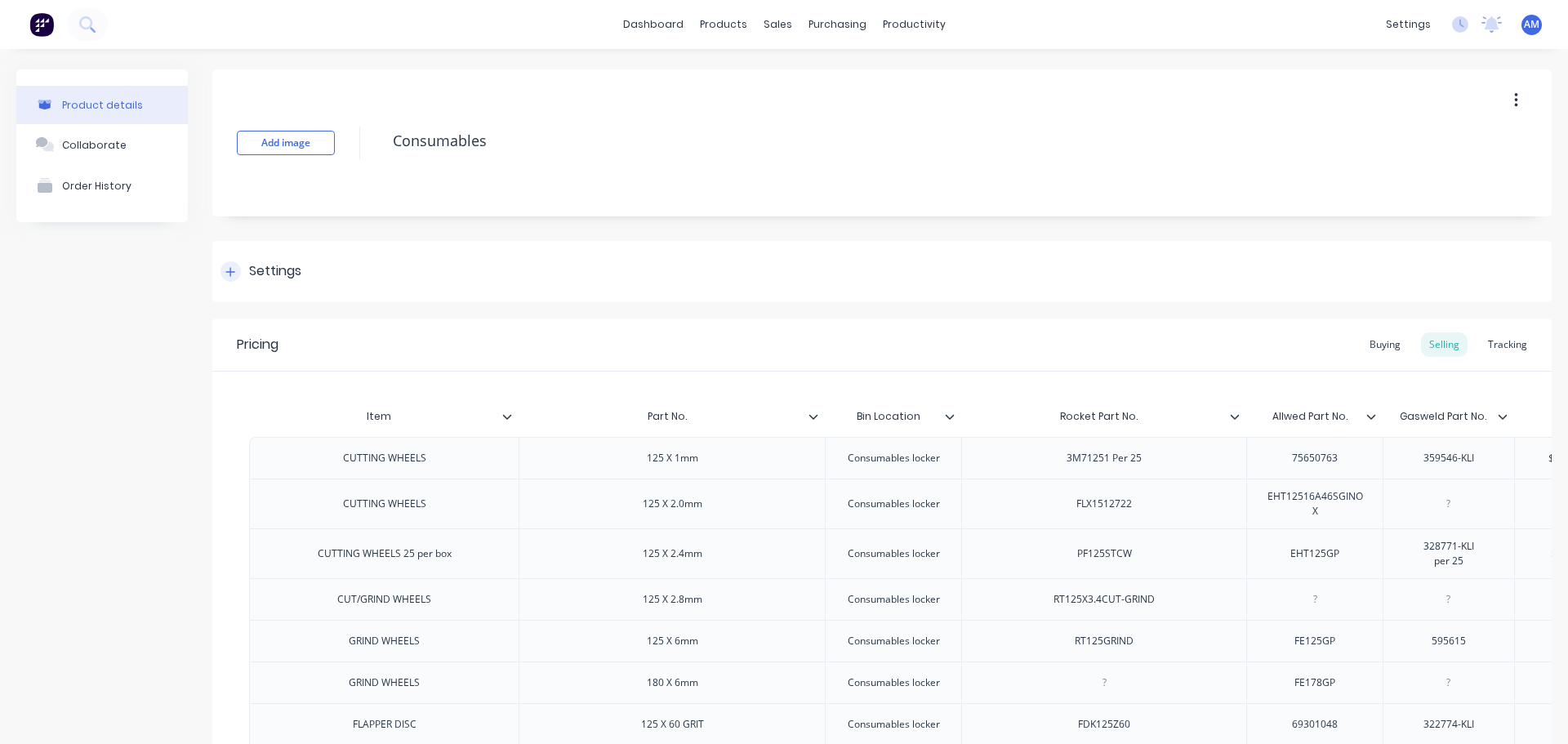
click at [229, 271] on icon at bounding box center [230, 271] width 9 height 9
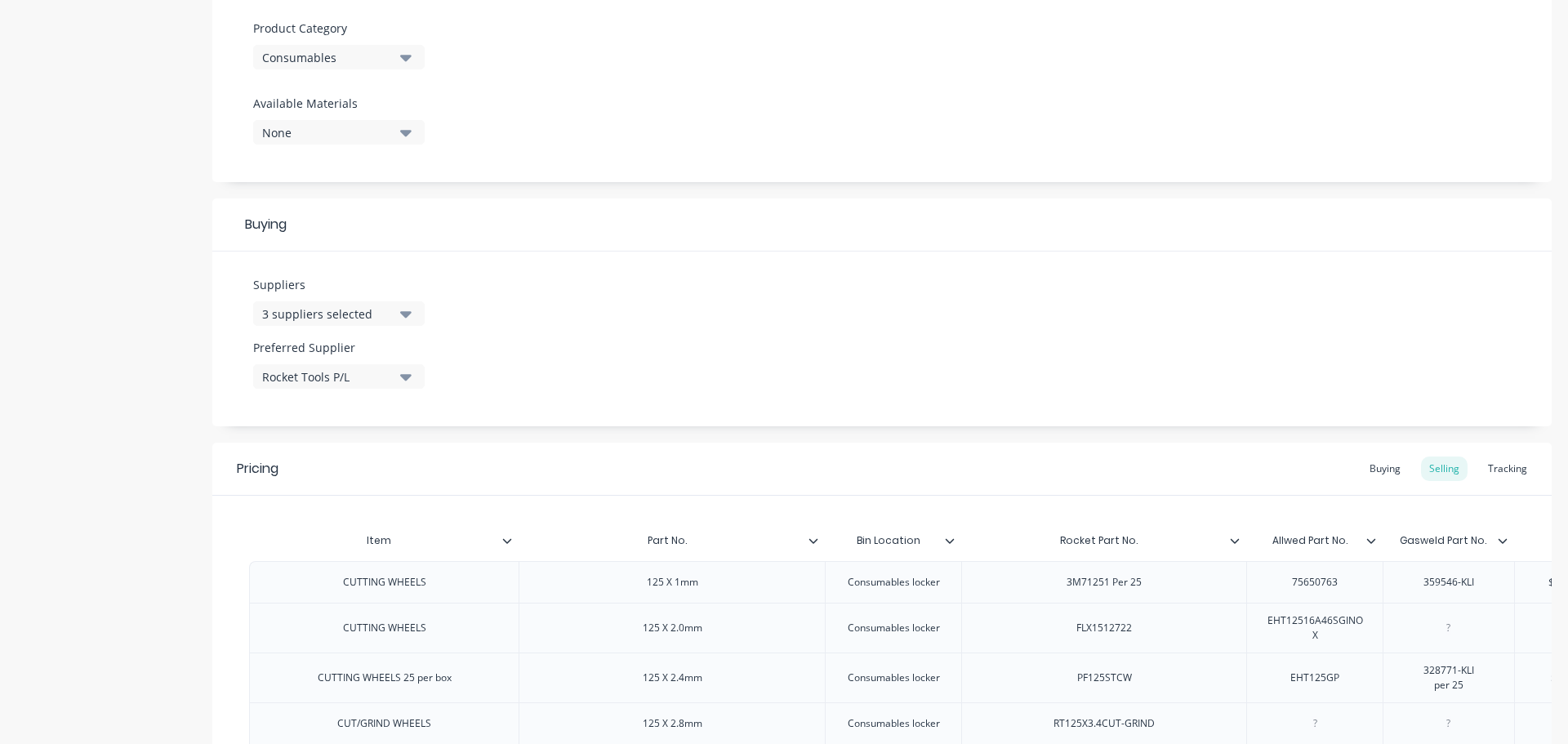
scroll to position [572, 0]
click at [403, 375] on icon "button" at bounding box center [405, 374] width 11 height 6
click at [378, 503] on div "Allweld Services Pty Ltd" at bounding box center [385, 496] width 163 height 18
type textarea "x"
click at [679, 362] on div "Suppliers 3 suppliers selected Preferred Supplier Allweld Services Pty Ltd Allw…" at bounding box center [882, 336] width 1339 height 175
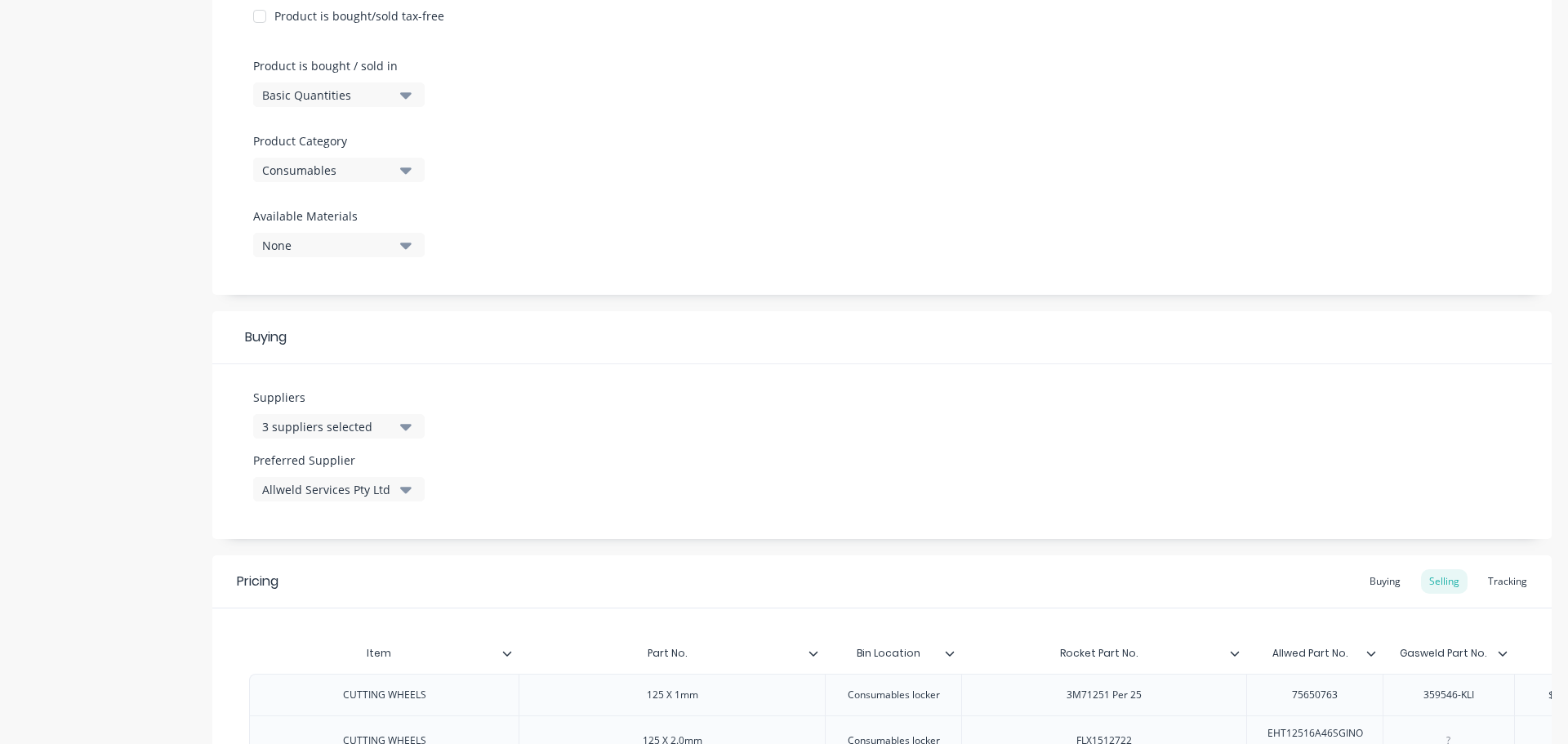
scroll to position [408, 0]
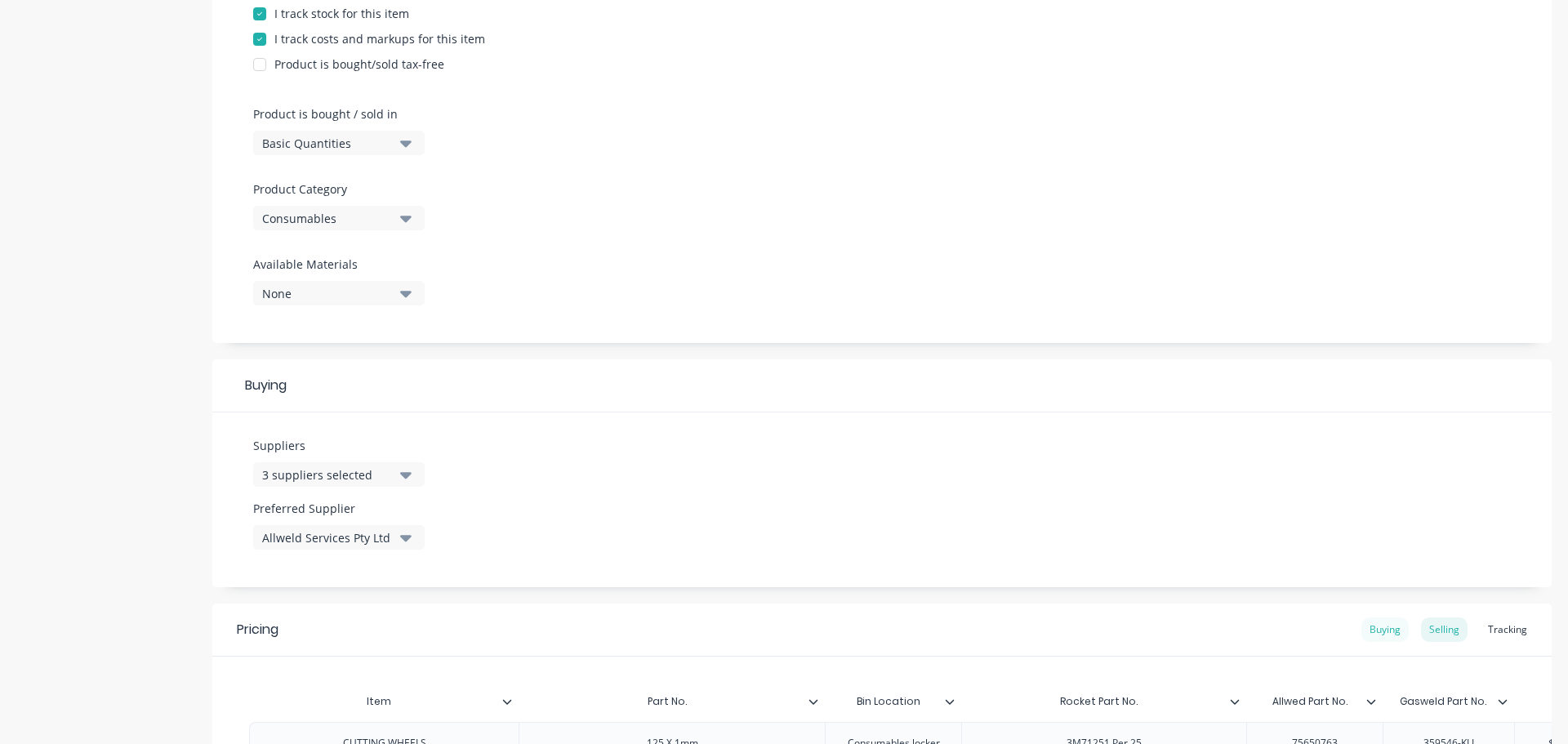
click at [1375, 634] on div "Buying" at bounding box center [1385, 630] width 47 height 25
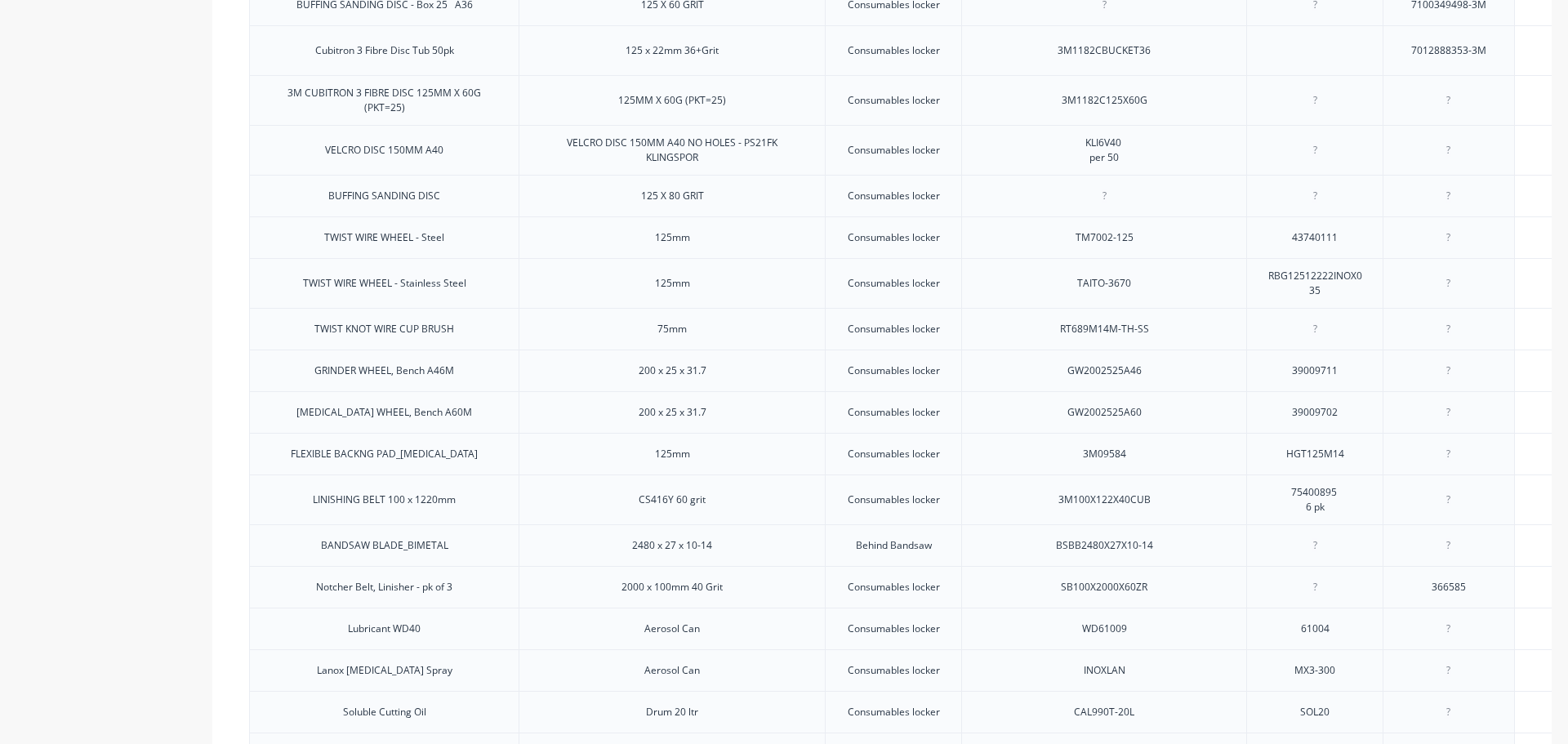
scroll to position [1470, 0]
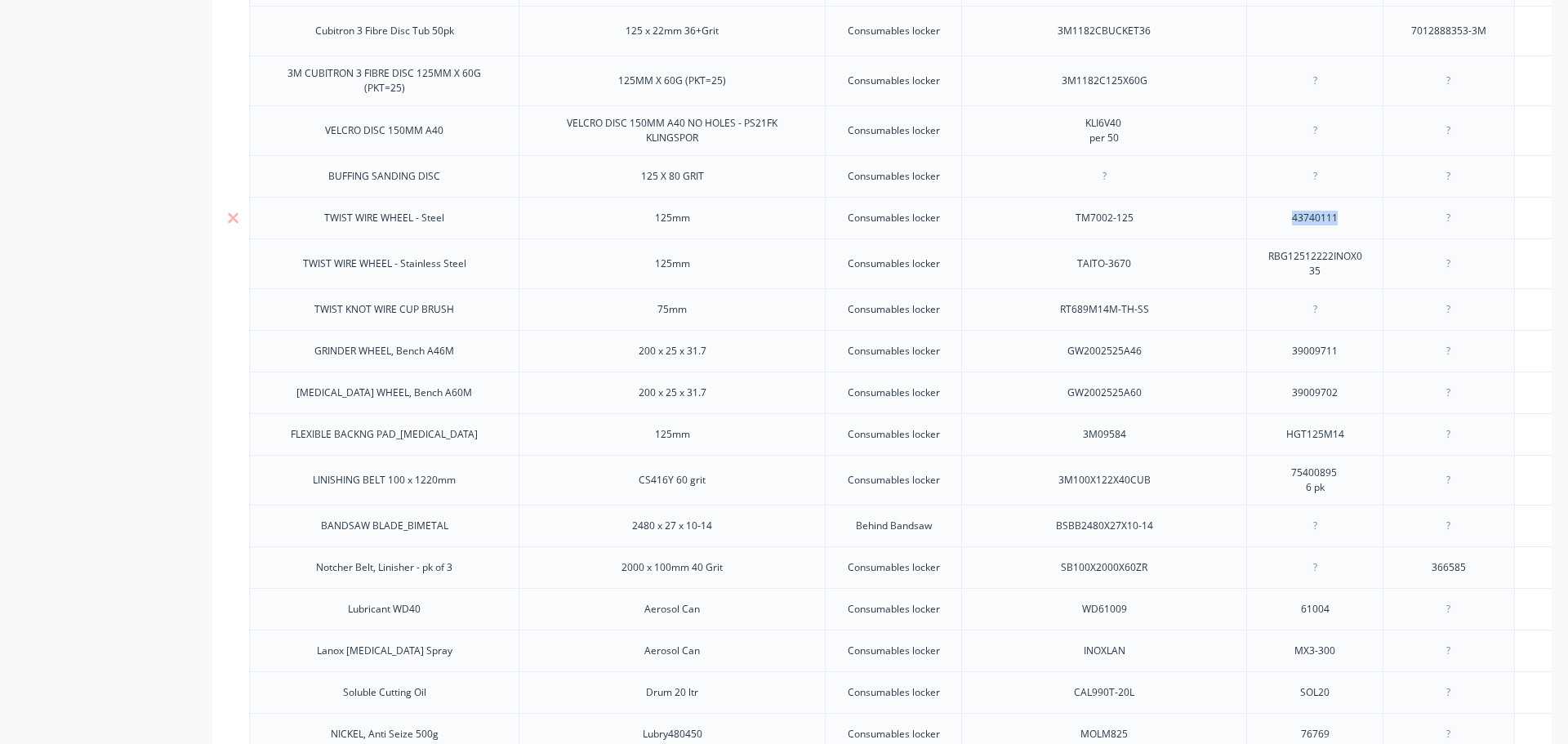
drag, startPoint x: 1348, startPoint y: 229, endPoint x: 1275, endPoint y: 221, distance: 73.4
click at [1275, 221] on div "43740111" at bounding box center [1315, 218] width 82 height 21
paste div
drag, startPoint x: 1306, startPoint y: 230, endPoint x: 1172, endPoint y: 236, distance: 134.1
click at [1172, 236] on div "TWIST WIRE WHEEL - Steel 125mm Consumables locker TM7002-125 [DOMAIN_NAME] $16.…" at bounding box center [1091, 217] width 1685 height 41
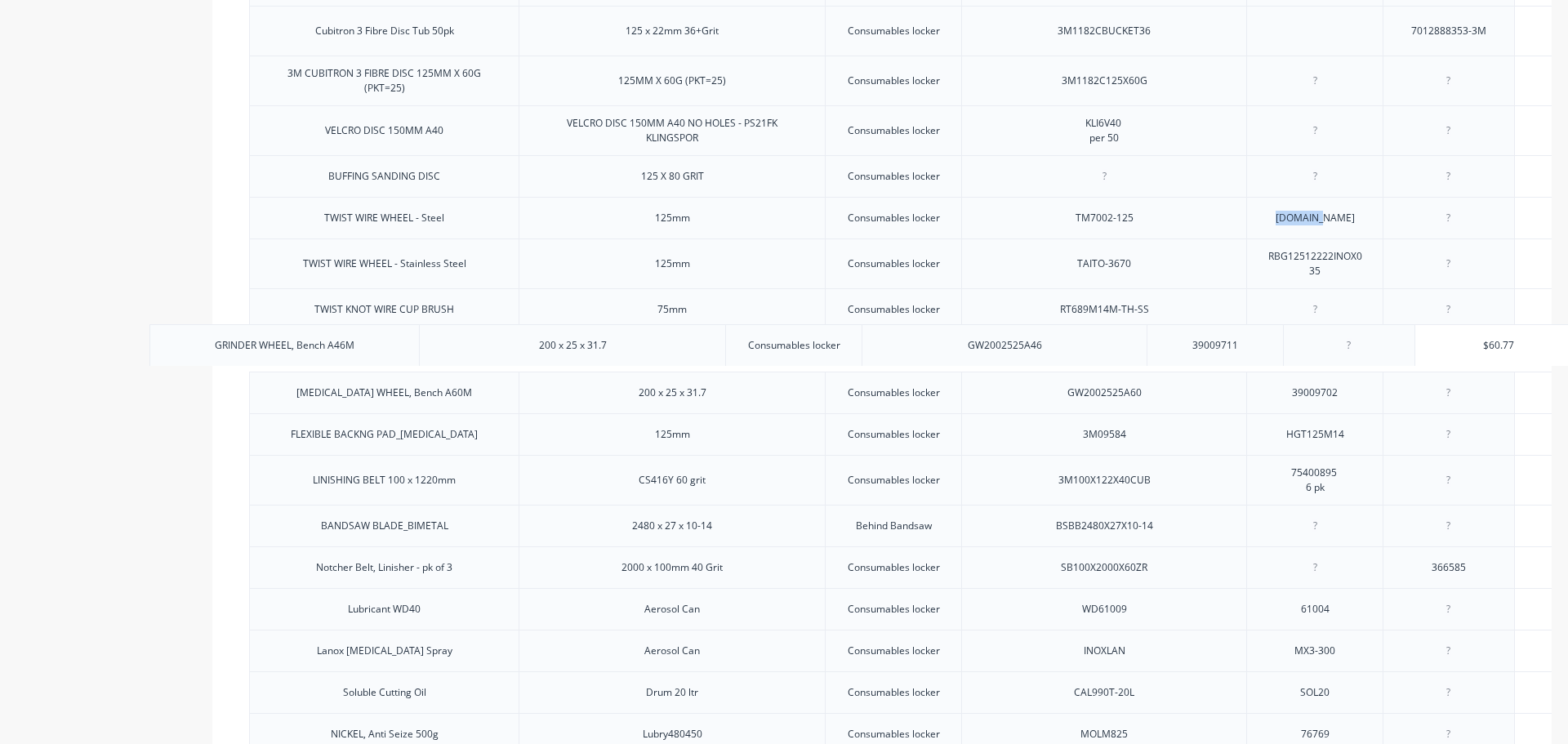
drag, startPoint x: 1224, startPoint y: 365, endPoint x: 1175, endPoint y: 364, distance: 49.0
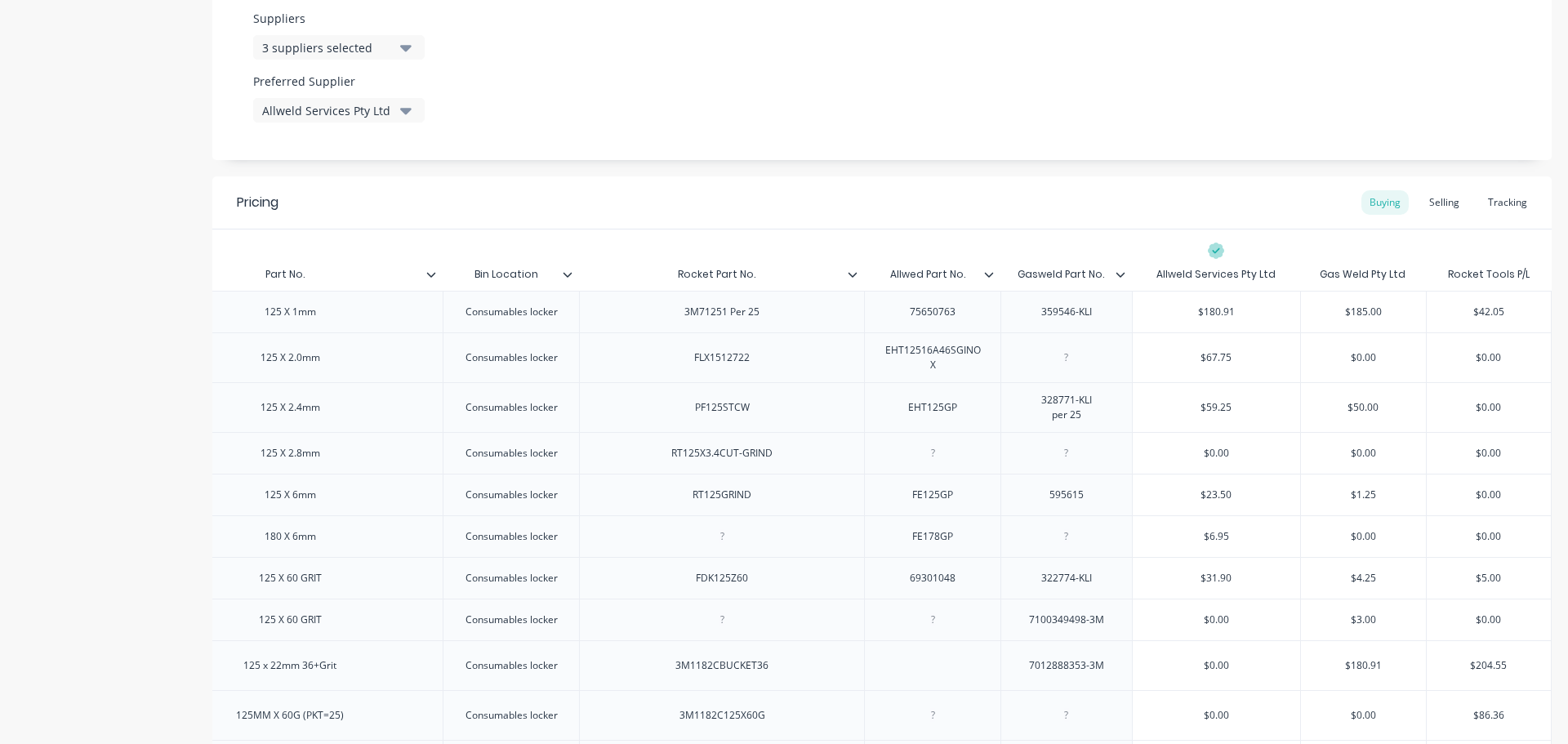
scroll to position [828, 0]
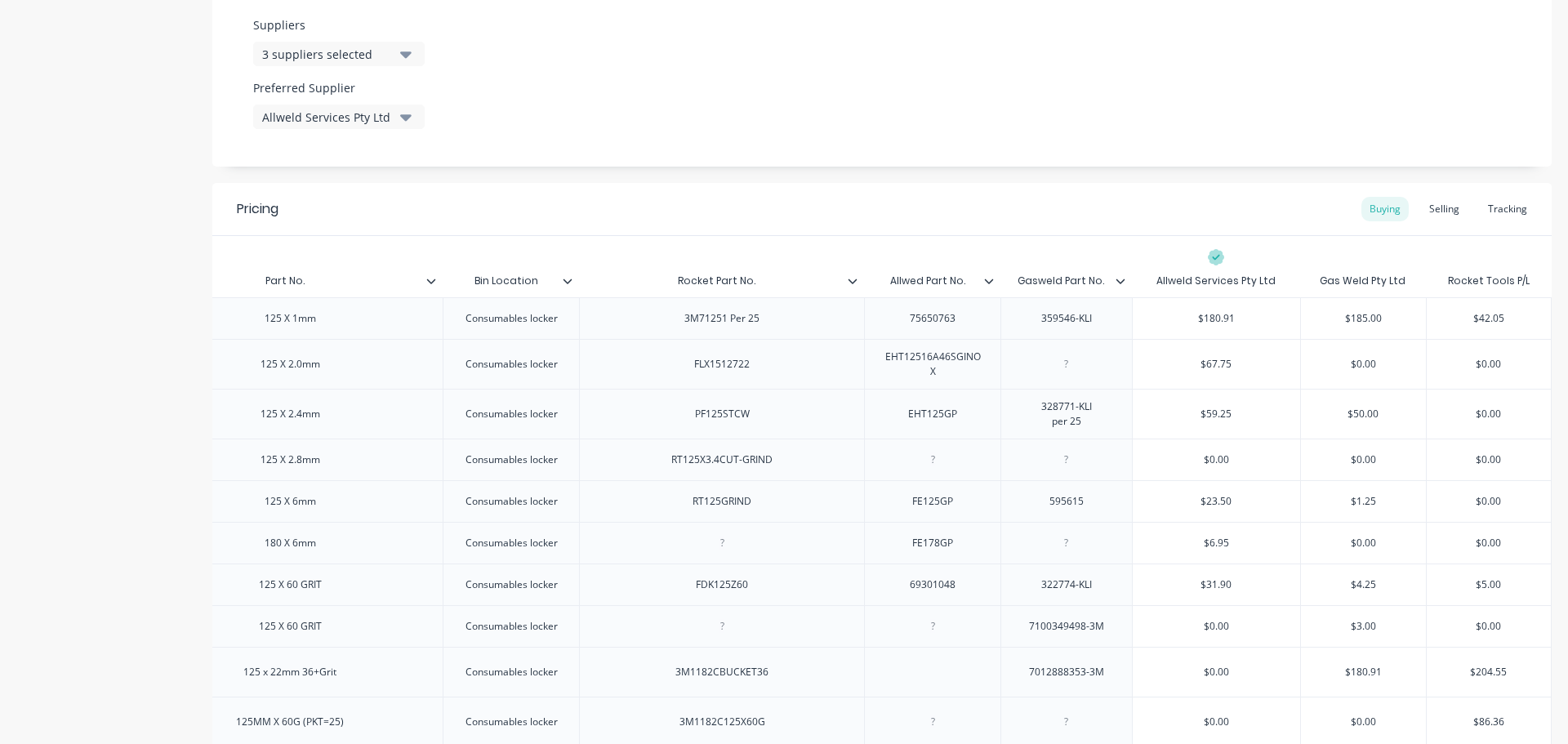
click at [426, 284] on icon at bounding box center [431, 280] width 10 height 10
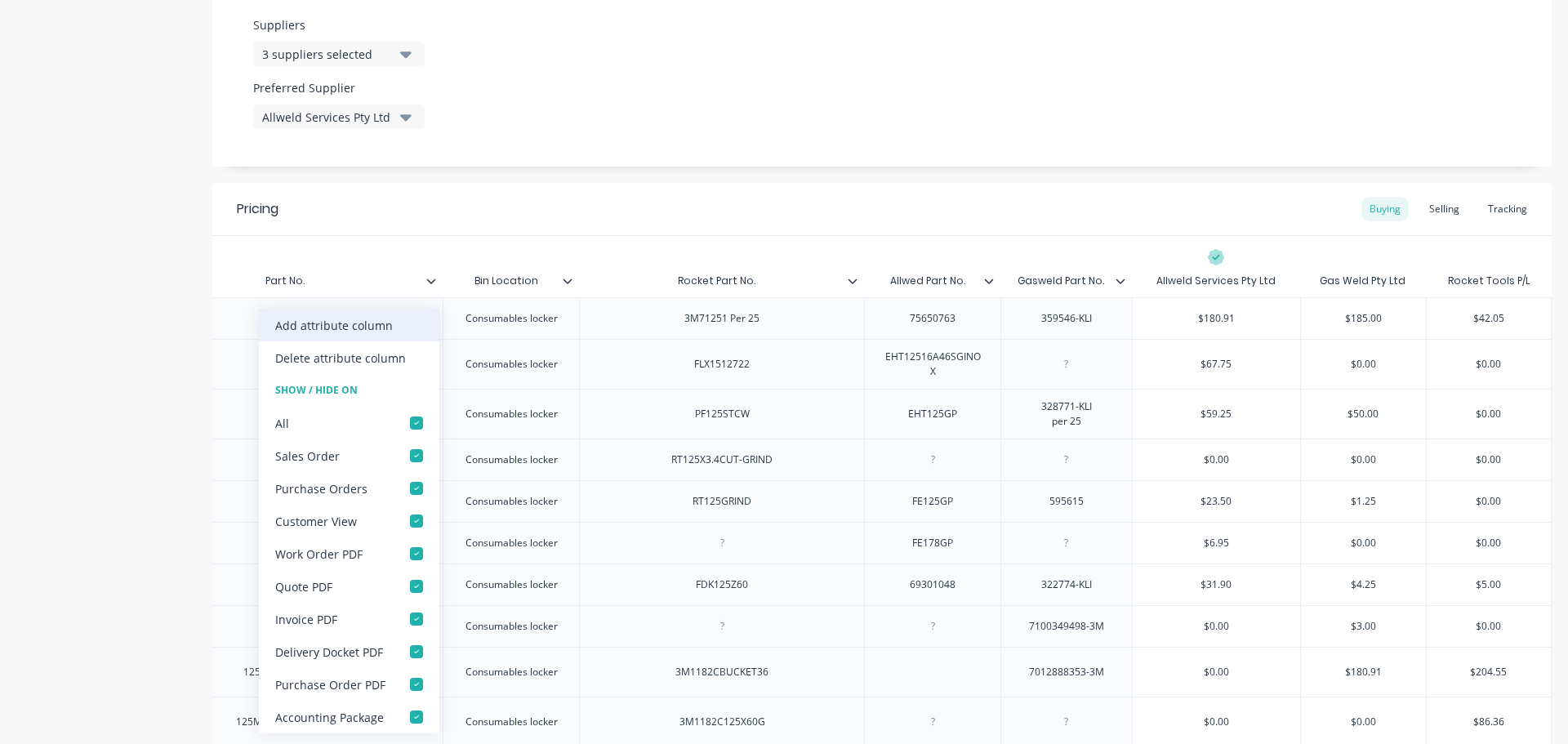
click at [375, 328] on div "Add attribute column" at bounding box center [334, 326] width 118 height 18
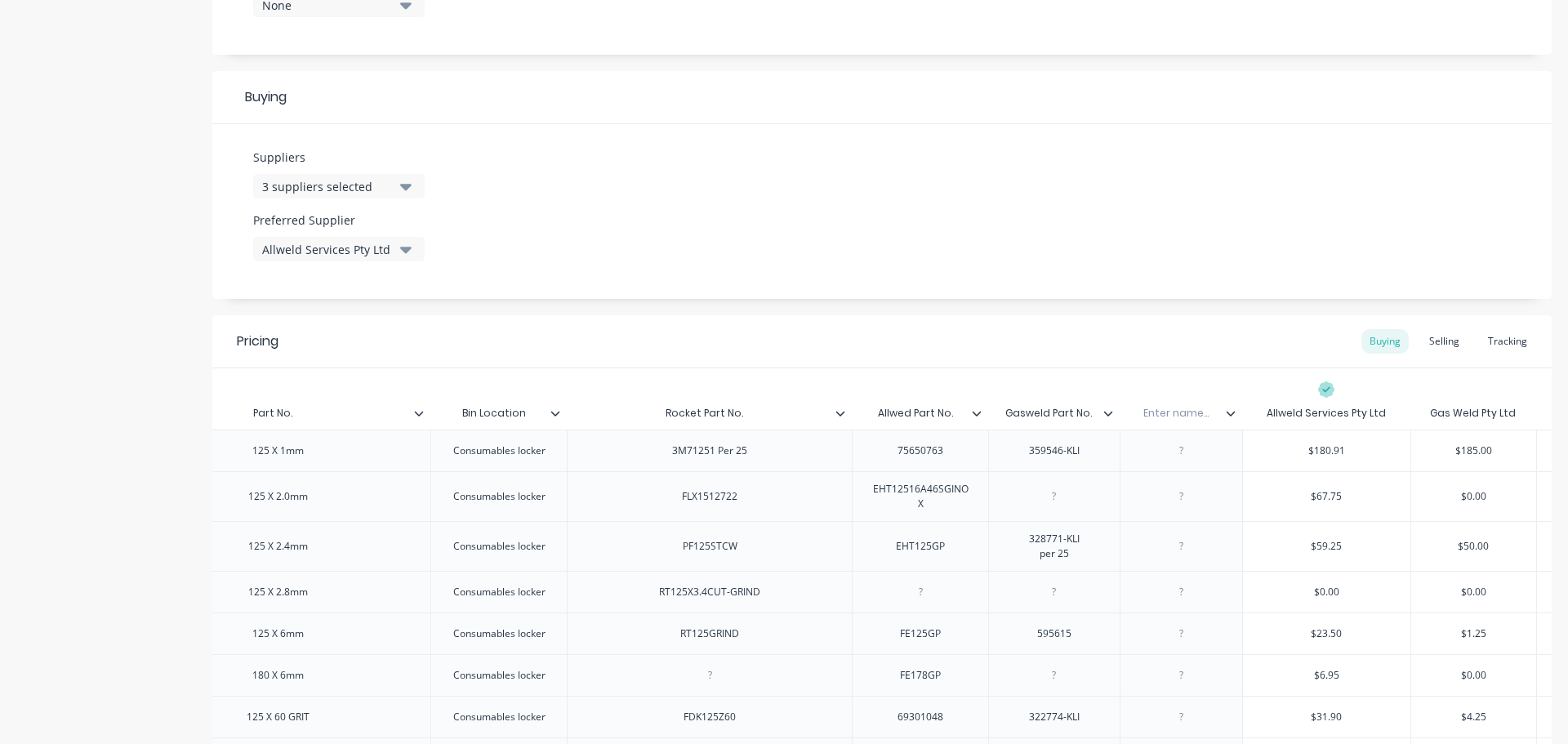
scroll to position [665, 0]
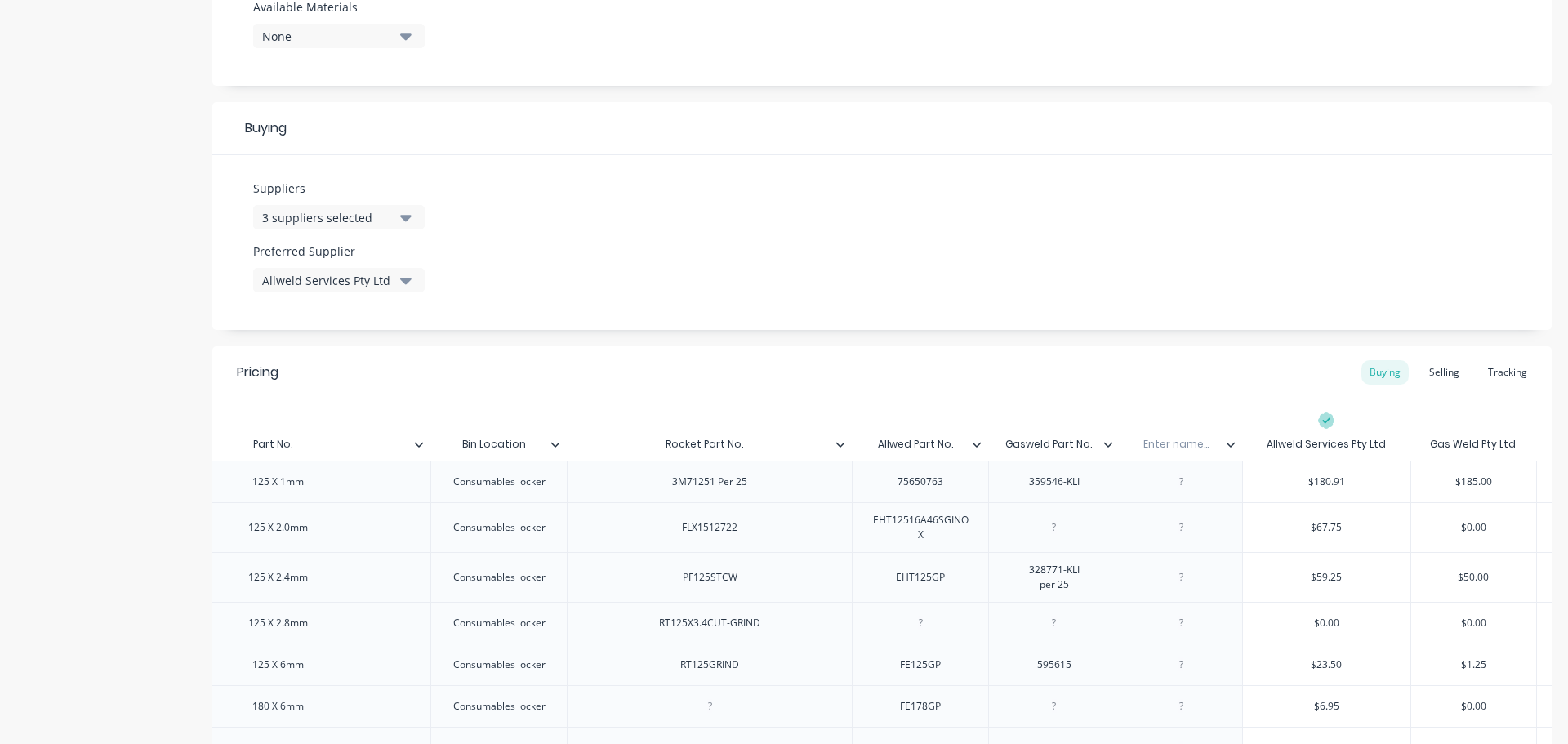
click at [1230, 447] on icon at bounding box center [1230, 444] width 10 height 10
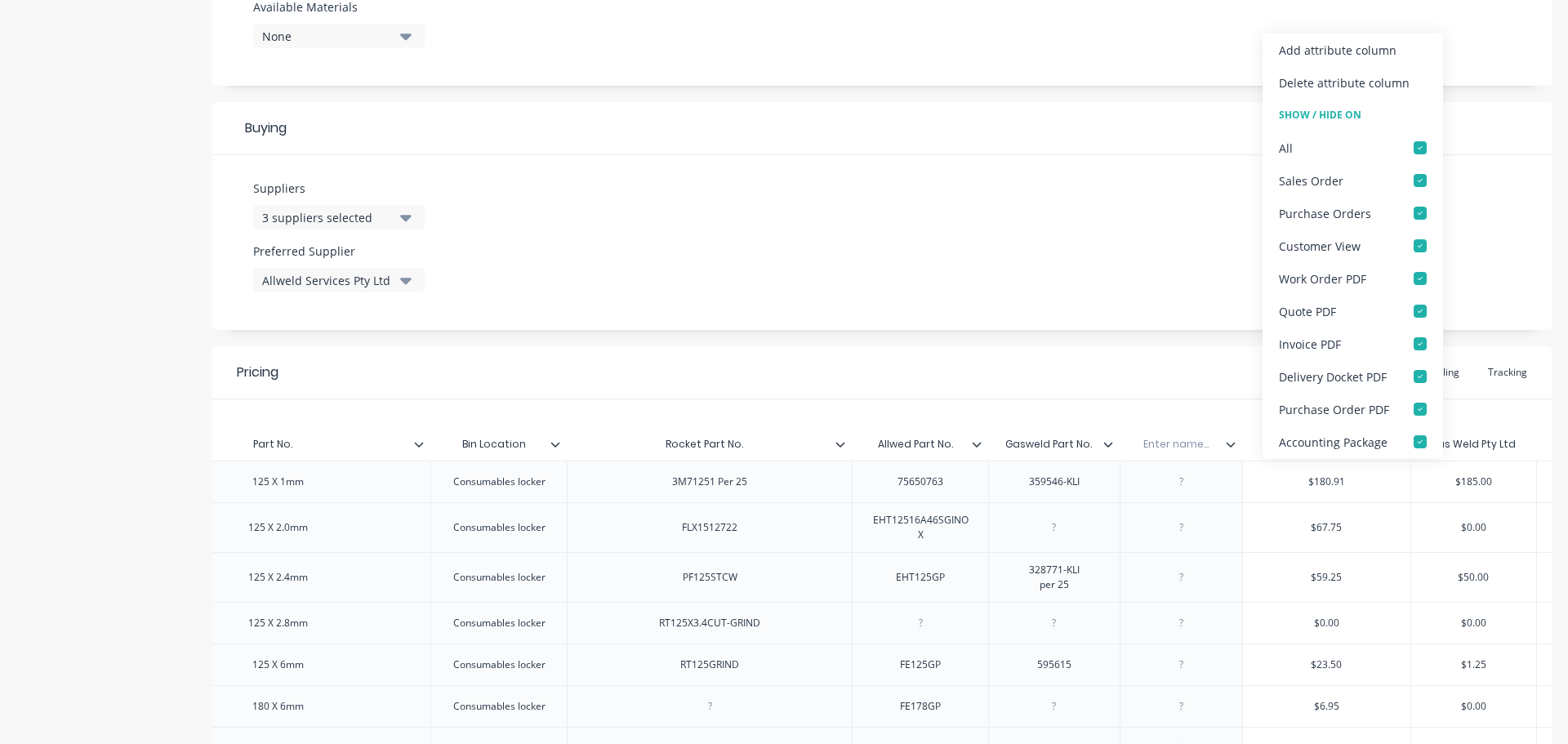
click at [1028, 347] on div "Pricing Buying Selling Tracking" at bounding box center [882, 372] width 1339 height 53
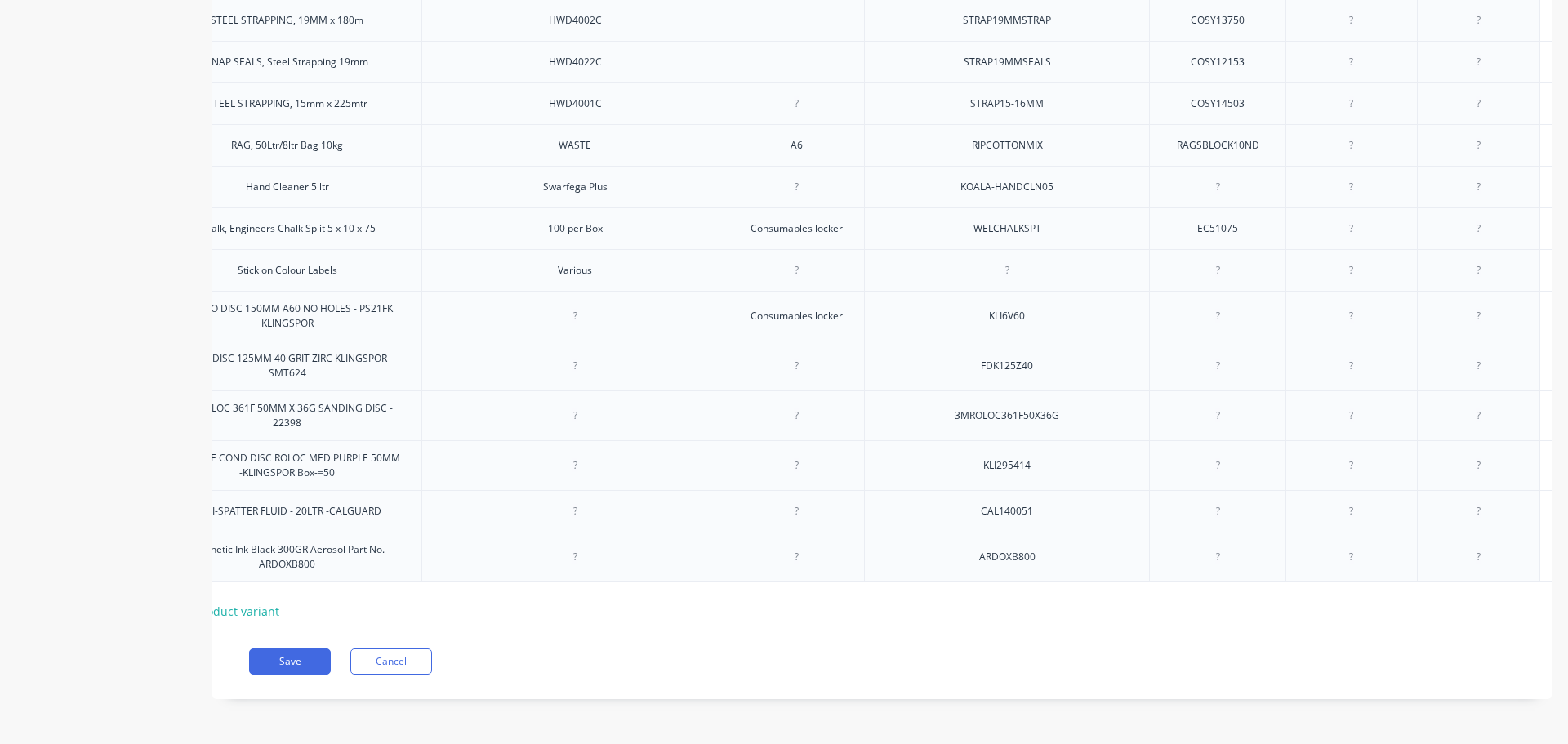
scroll to position [0, 0]
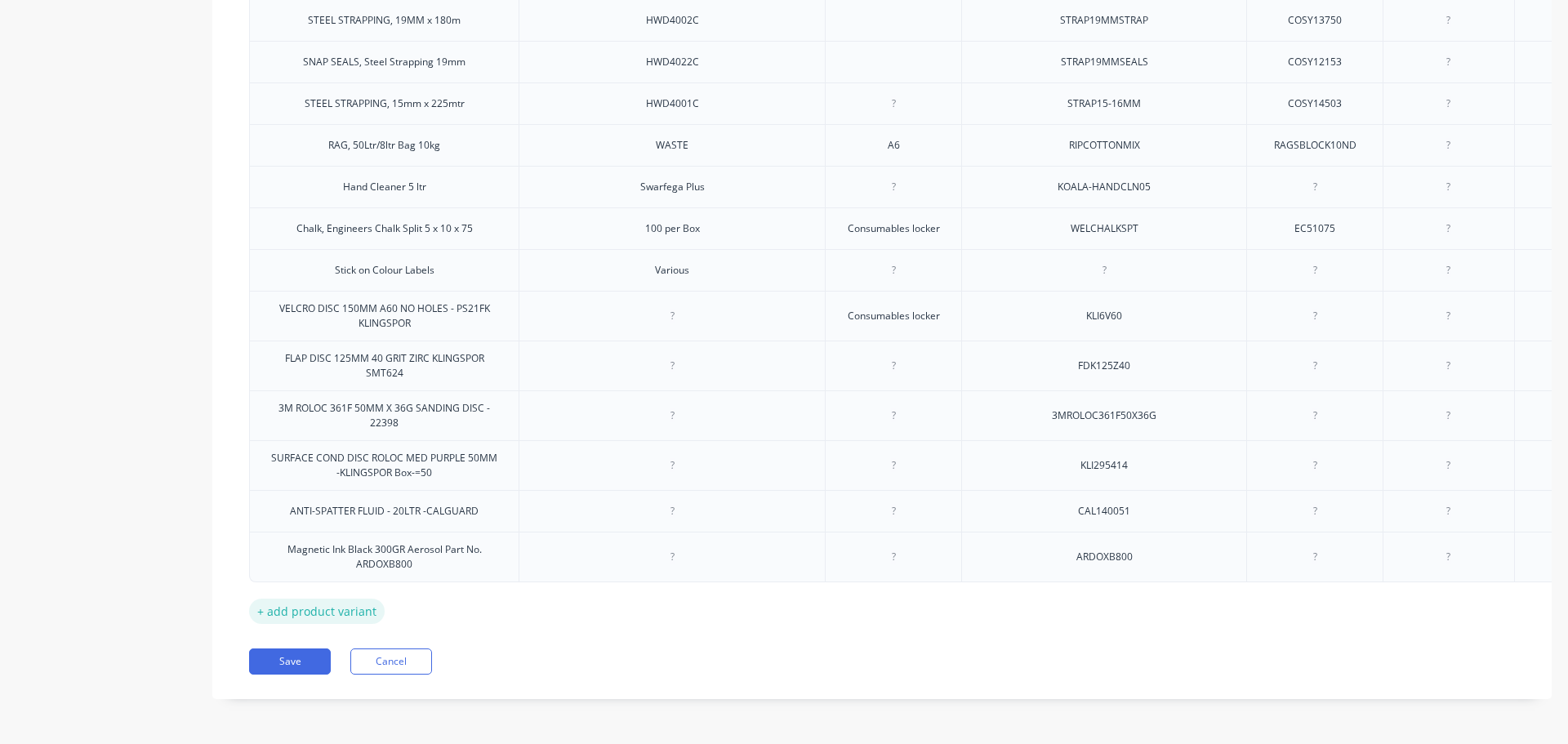
click at [323, 598] on div "+ add product variant" at bounding box center [316, 610] width 135 height 25
type textarea "x"
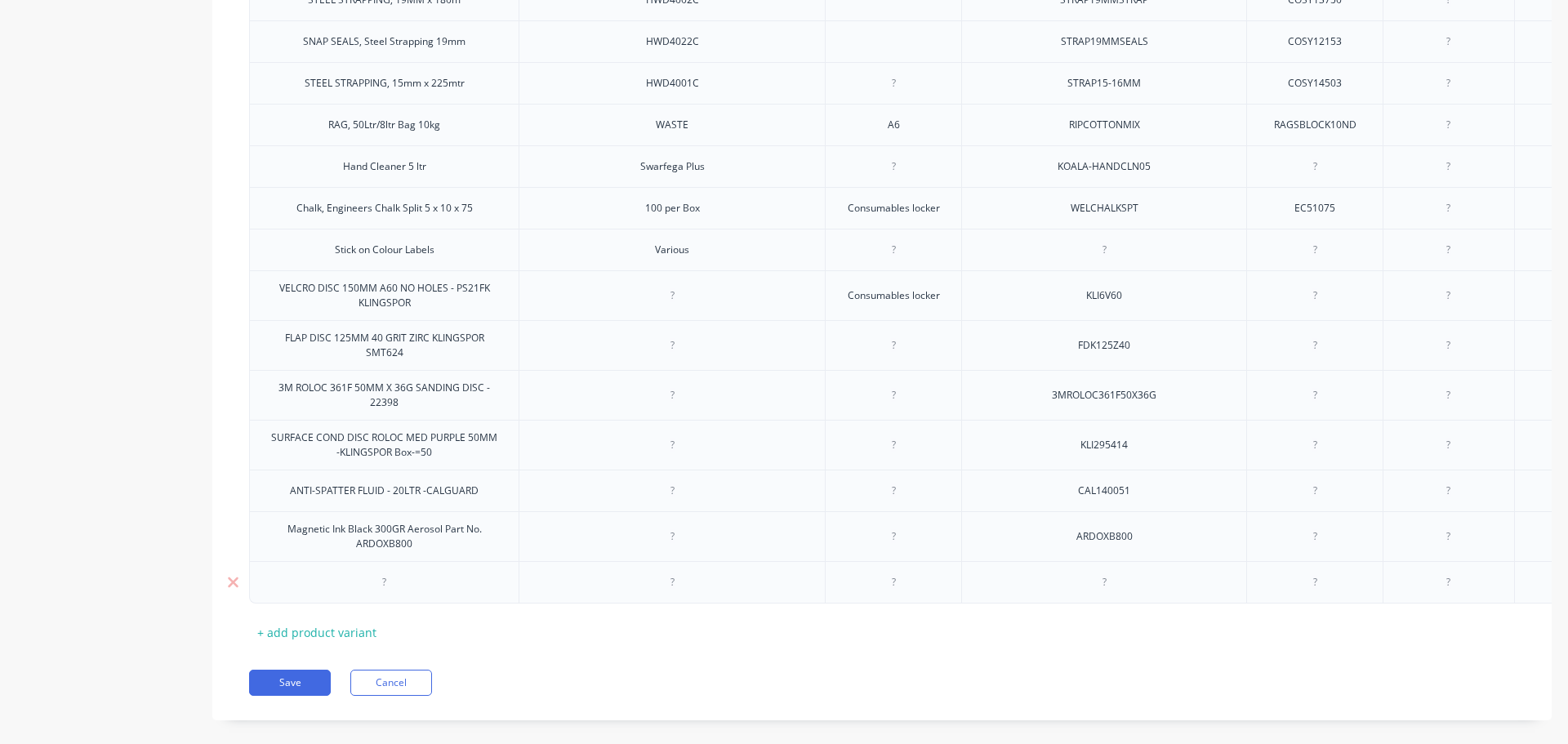
click at [380, 593] on div at bounding box center [384, 582] width 82 height 21
paste div
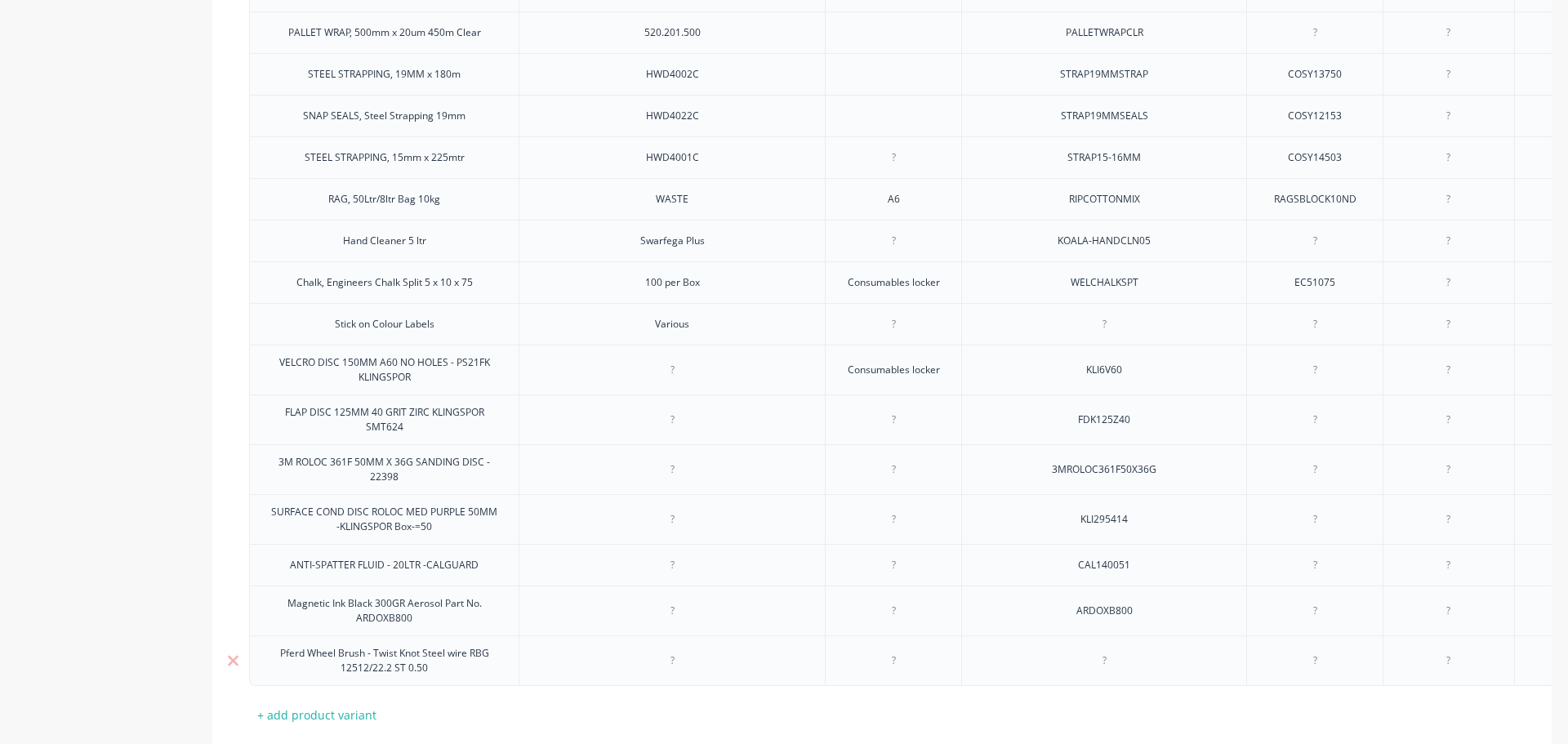
scroll to position [2919, 0]
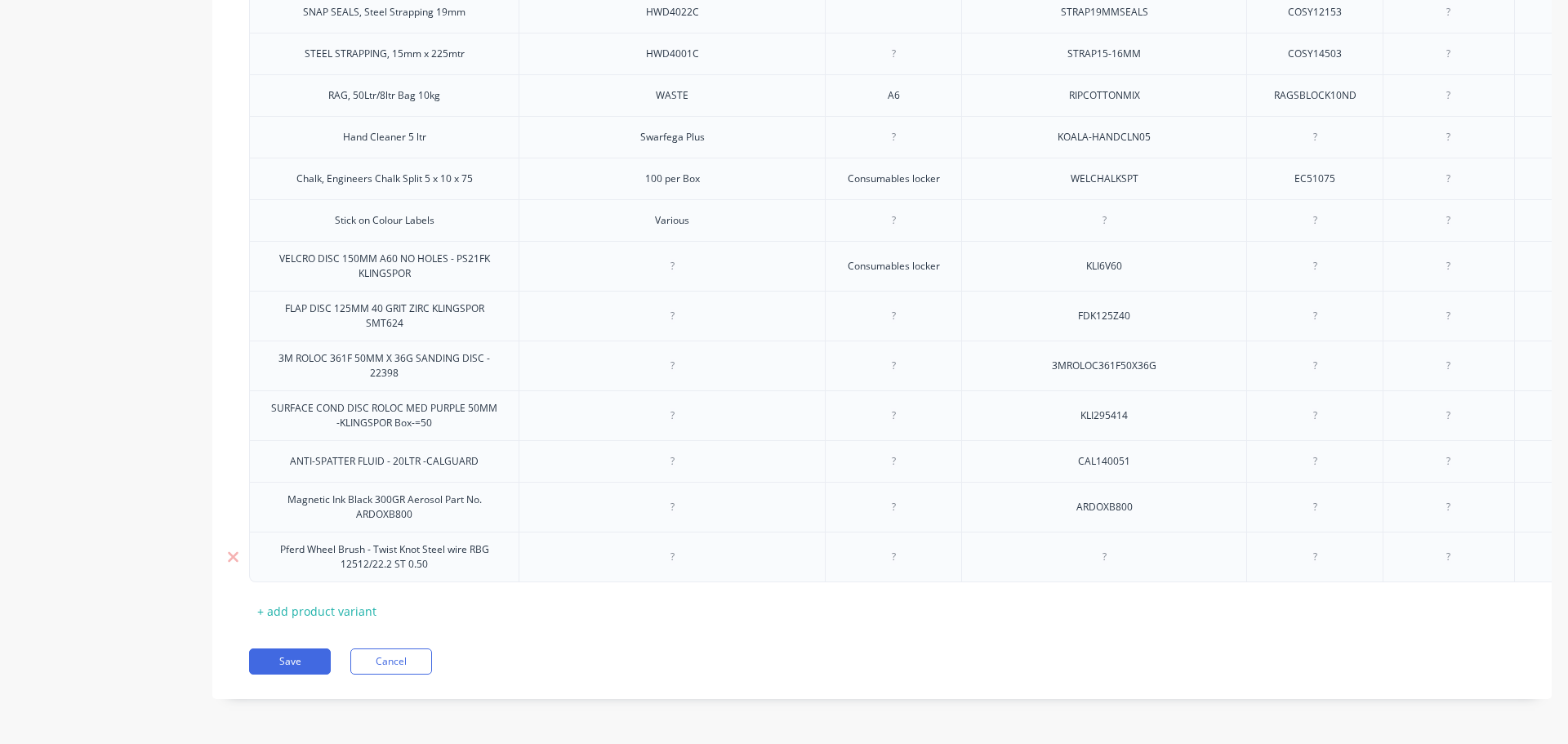
click at [1318, 547] on div at bounding box center [1315, 557] width 82 height 21
type textarea "x"
paste div
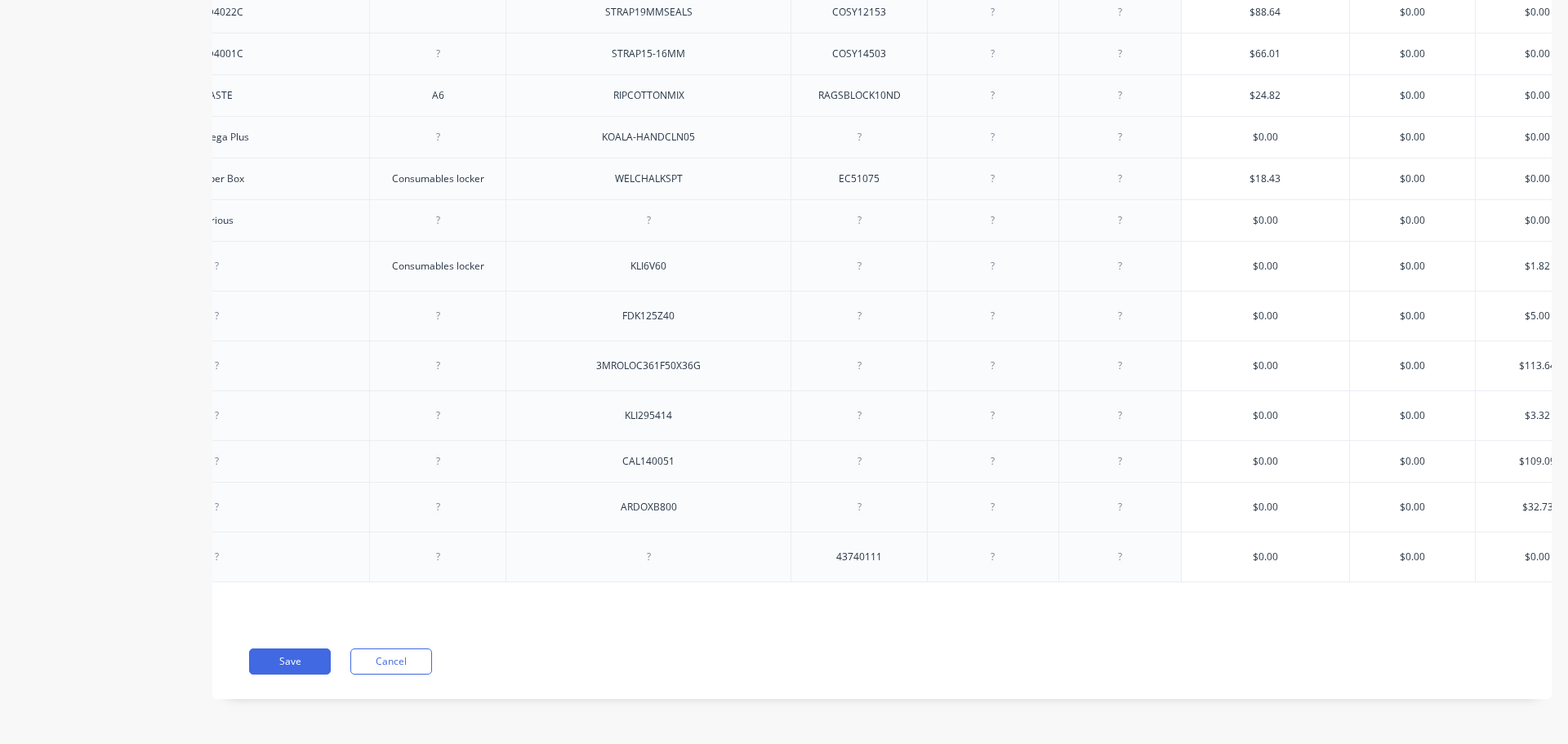
type textarea "x"
type input "$0.00"
drag, startPoint x: 1270, startPoint y: 542, endPoint x: 1241, endPoint y: 539, distance: 29.2
click at [1241, 549] on input "$0.00" at bounding box center [1266, 556] width 168 height 15
paste input "16.19"
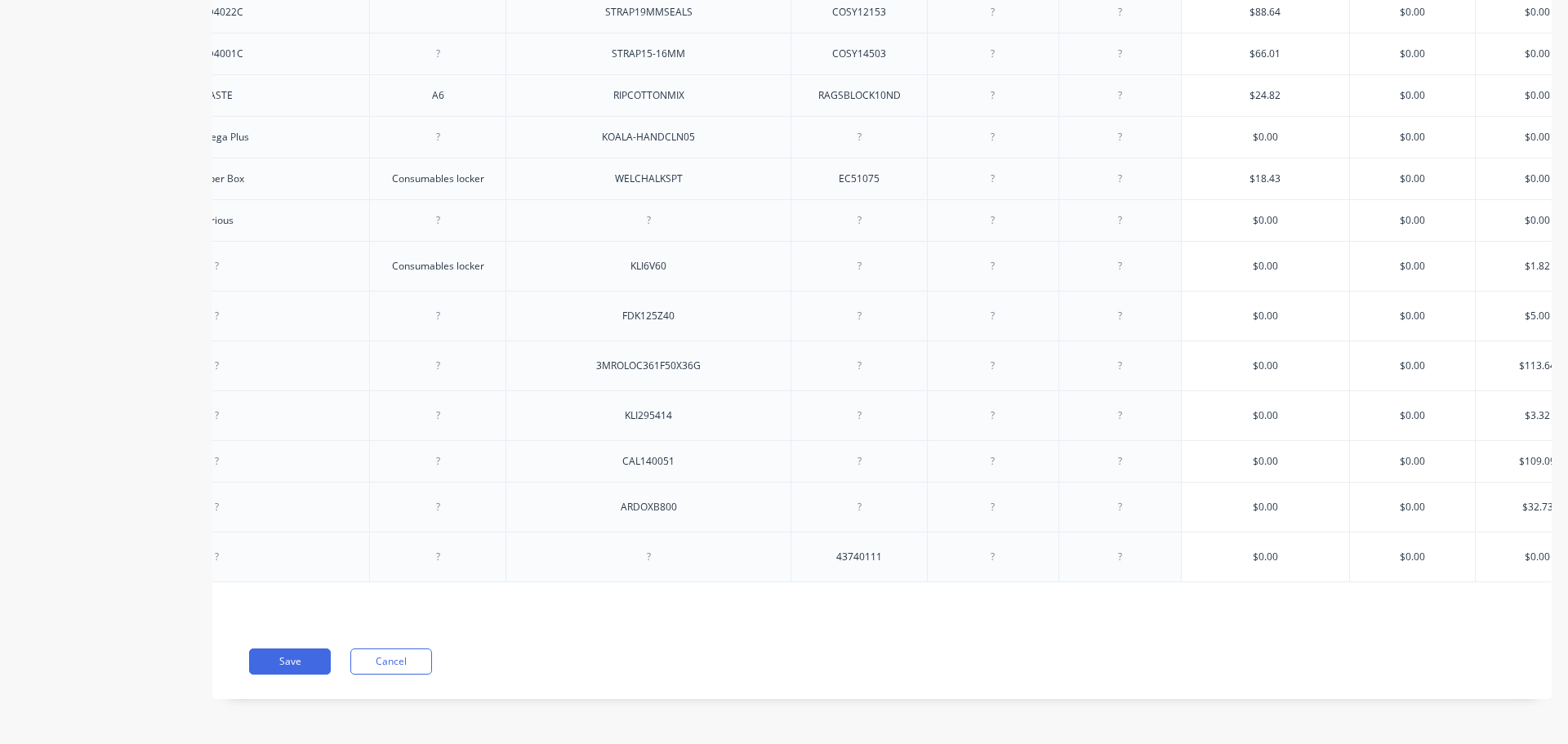
type textarea "x"
type input "$16.19"
click at [306, 664] on button "Save" at bounding box center [289, 661] width 82 height 26
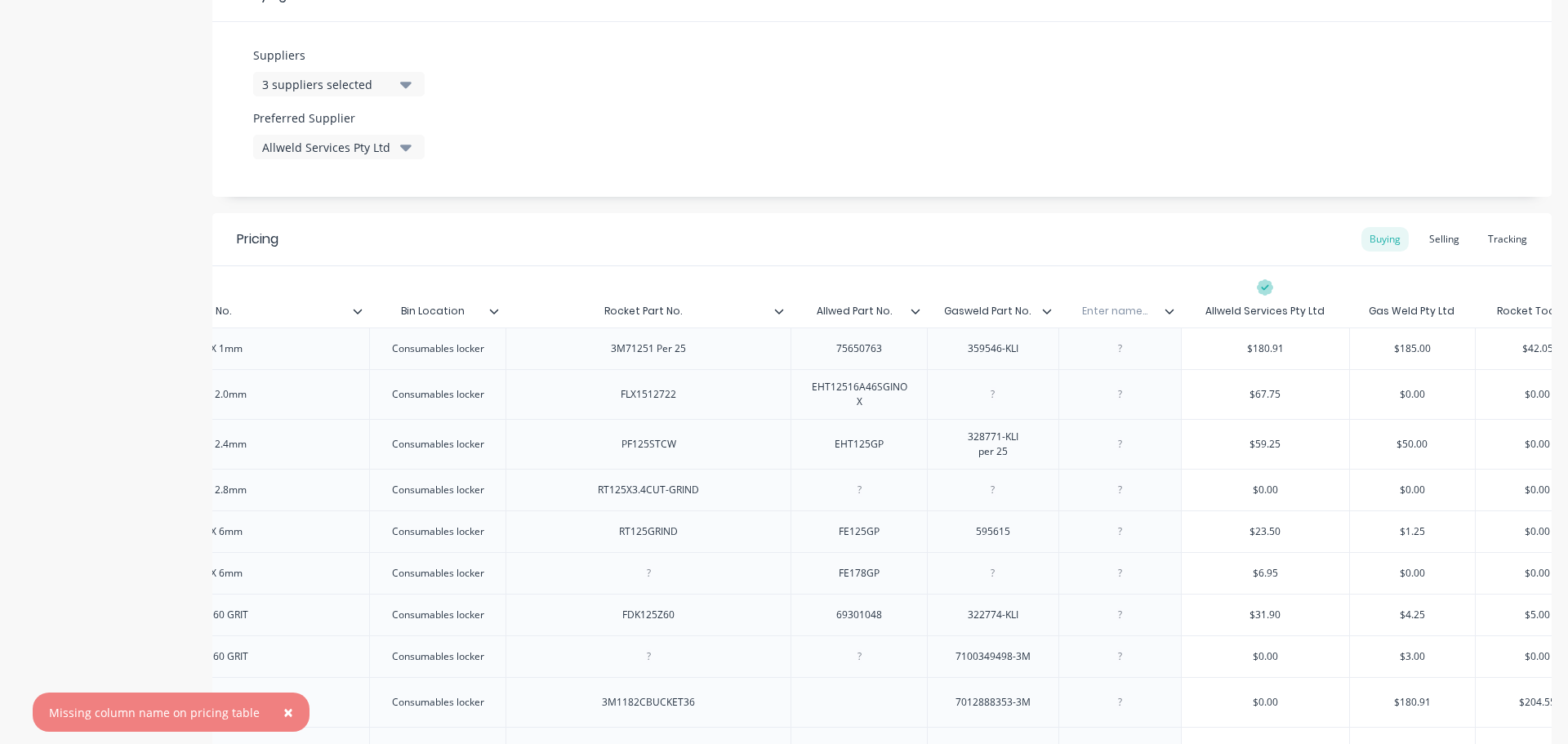
scroll to position [797, 0]
click at [1166, 313] on icon at bounding box center [1169, 313] width 9 height 5
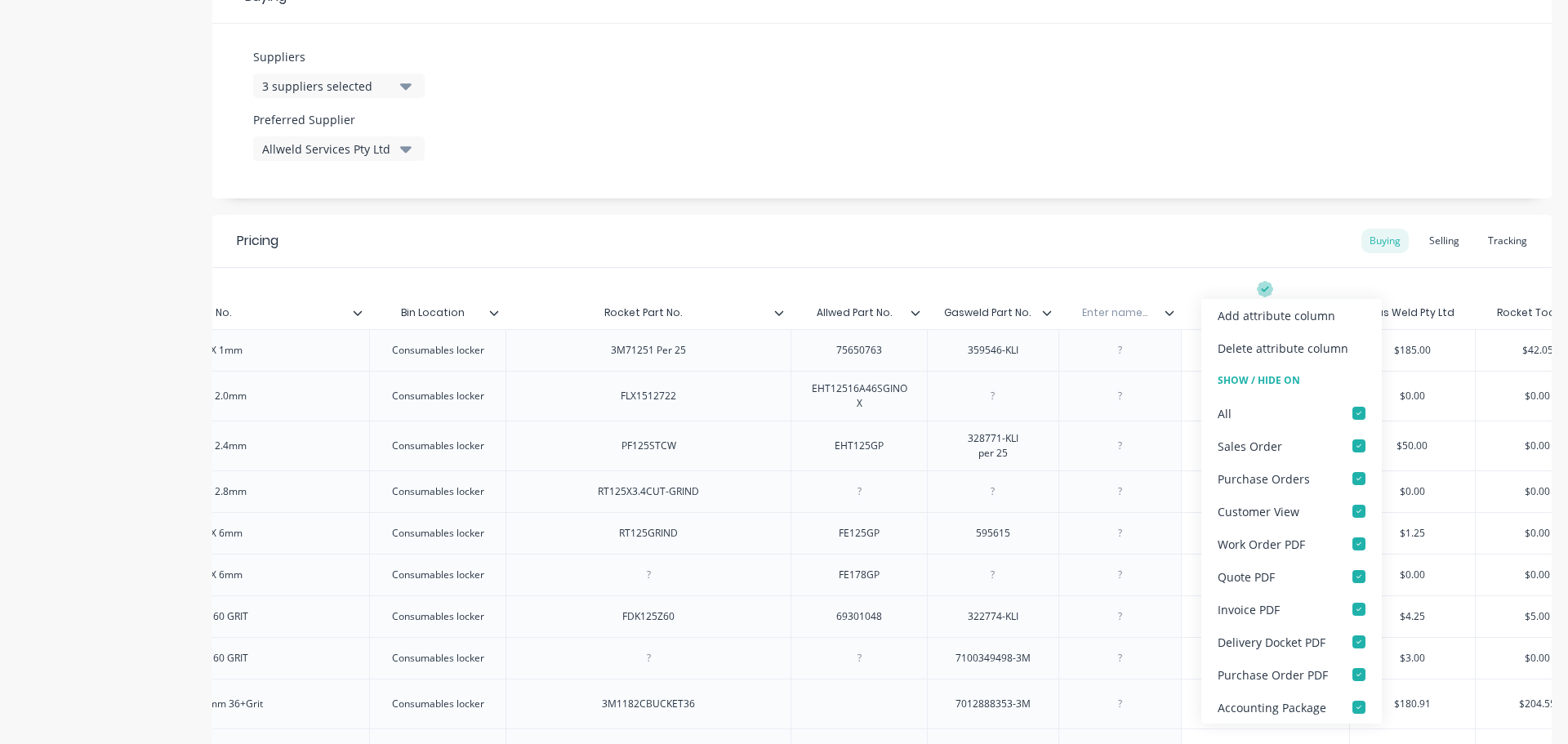
click at [1168, 315] on icon at bounding box center [1169, 312] width 10 height 10
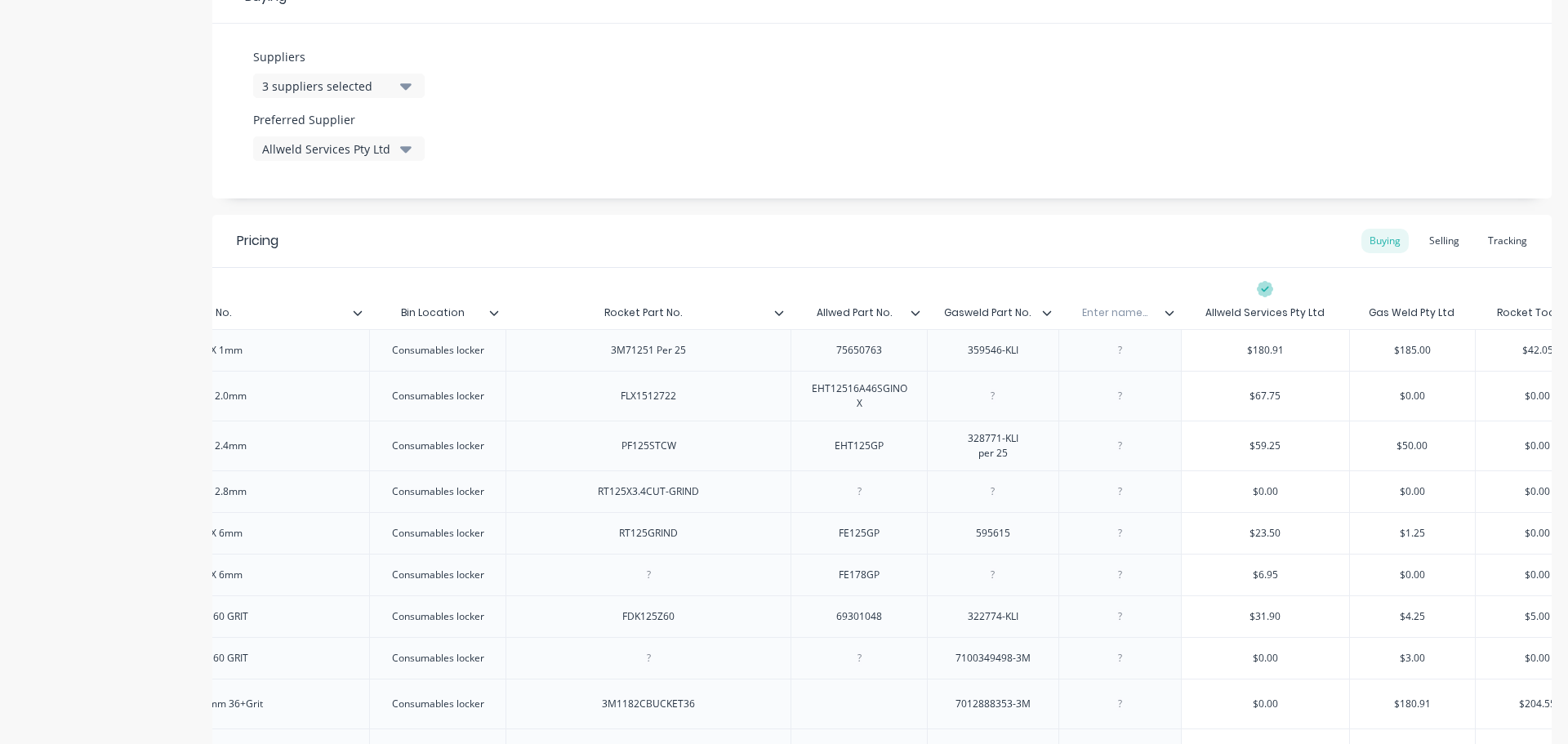
click at [1168, 315] on icon at bounding box center [1169, 312] width 10 height 10
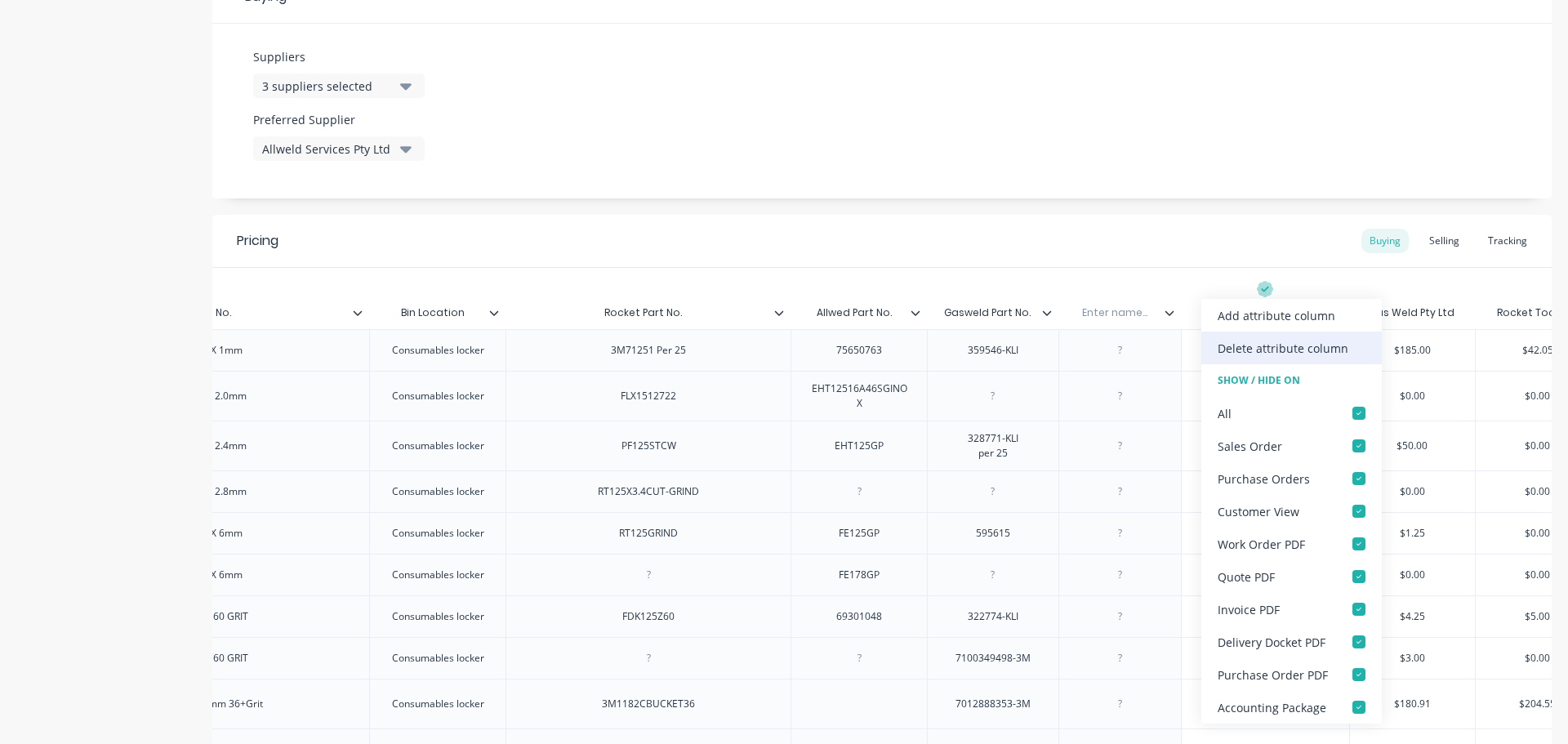
click at [1239, 348] on div "Delete attribute column" at bounding box center [1283, 349] width 131 height 18
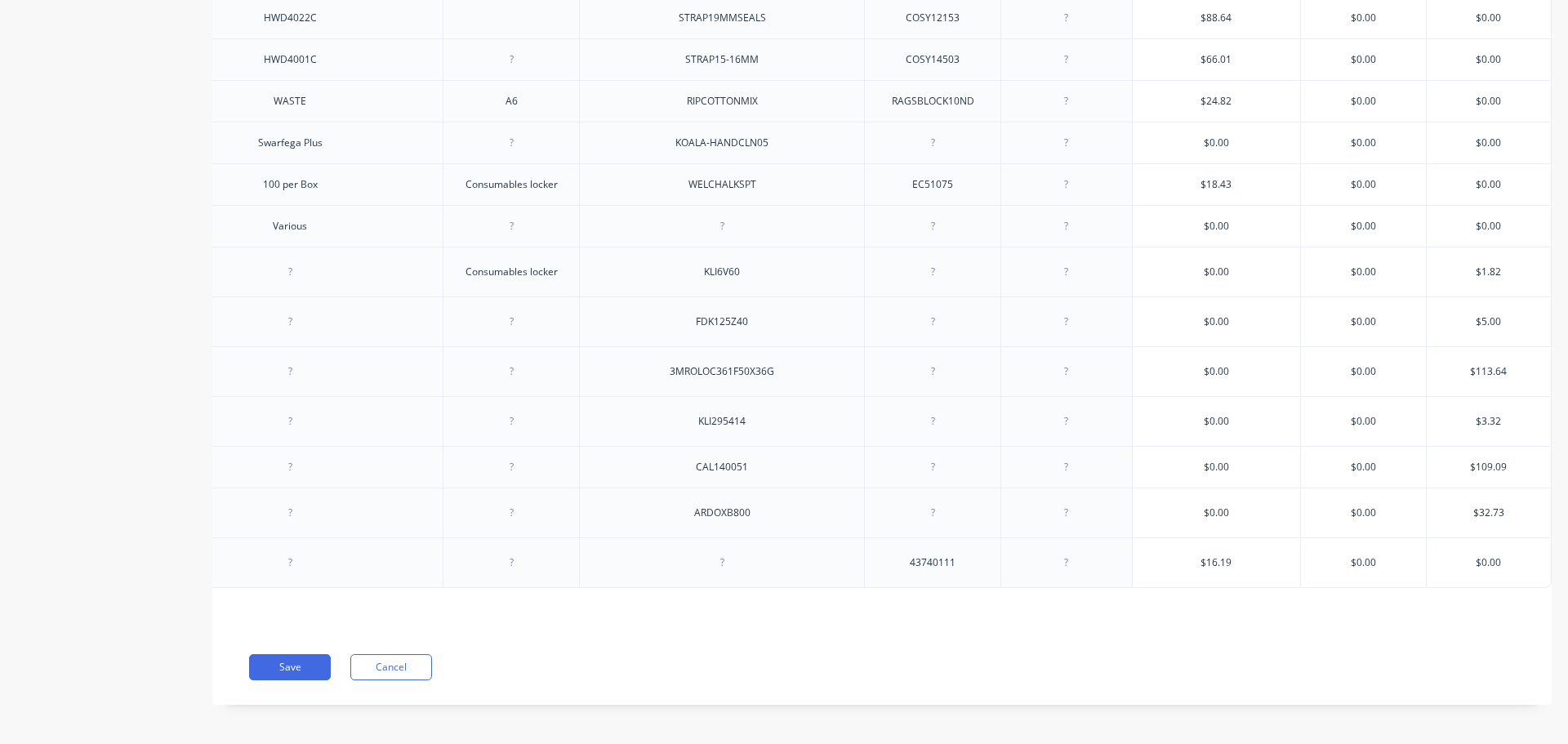
scroll to position [2919, 0]
click at [301, 665] on button "Save" at bounding box center [289, 661] width 82 height 26
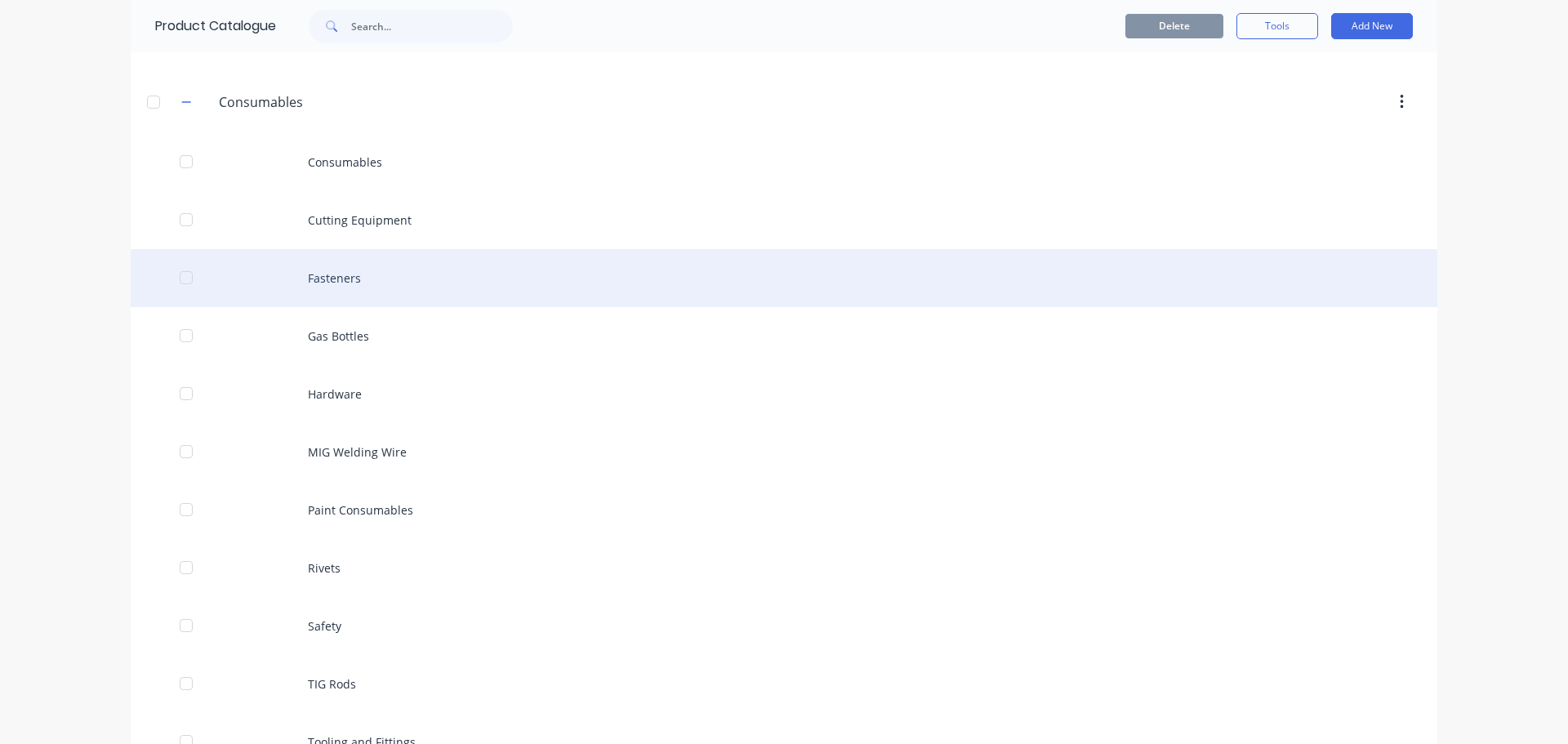
scroll to position [327, 0]
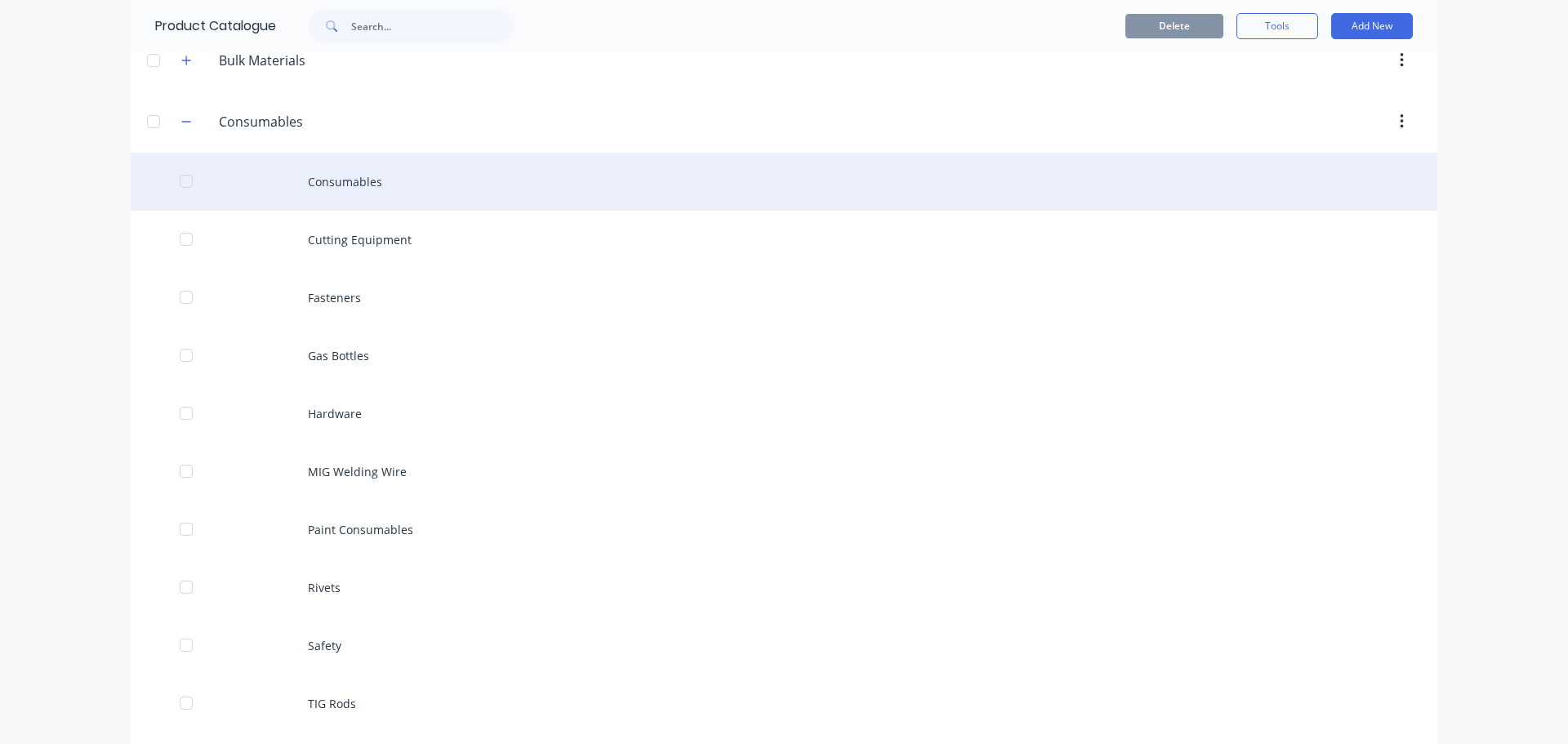
click at [340, 178] on div "Consumables" at bounding box center [784, 182] width 1307 height 58
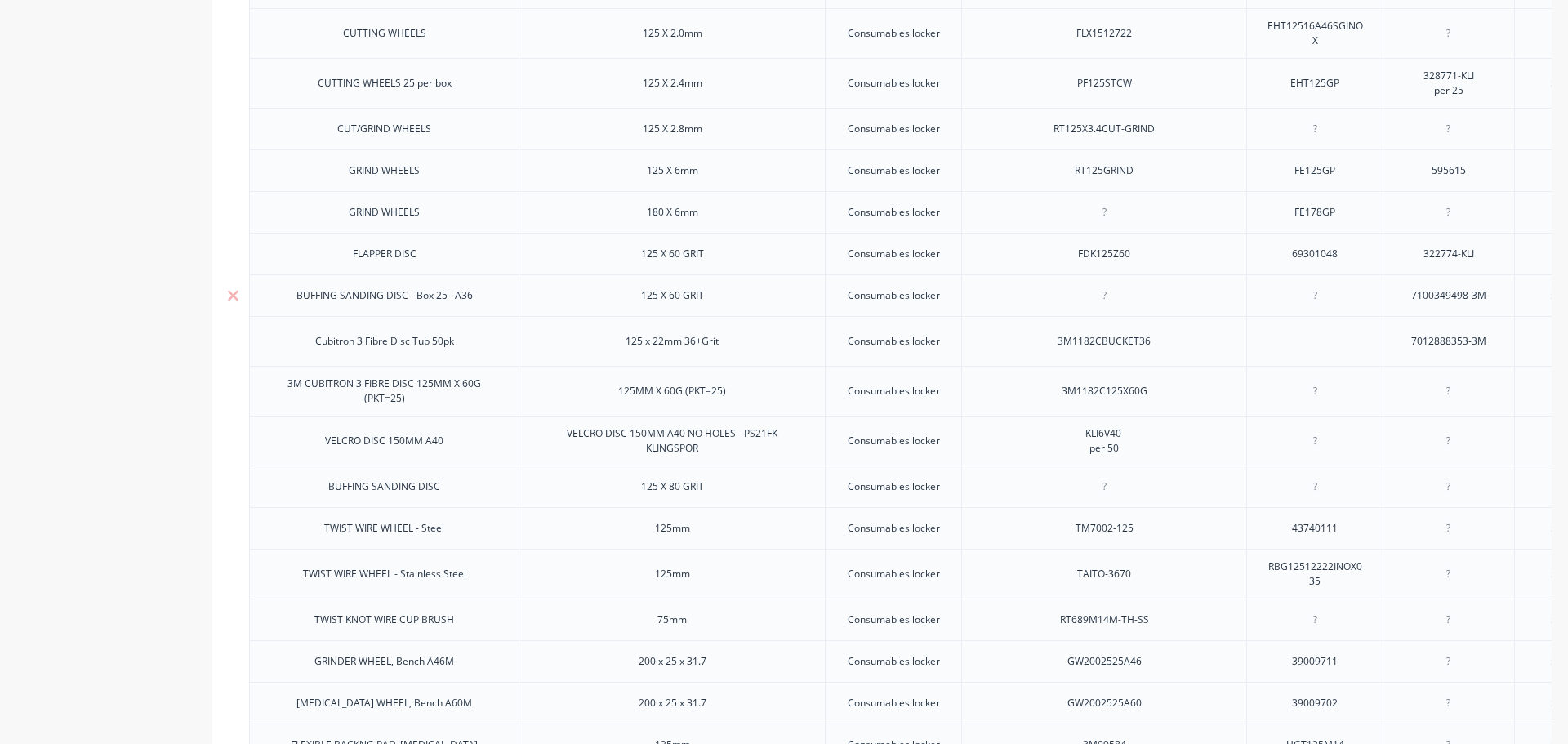
scroll to position [734, 0]
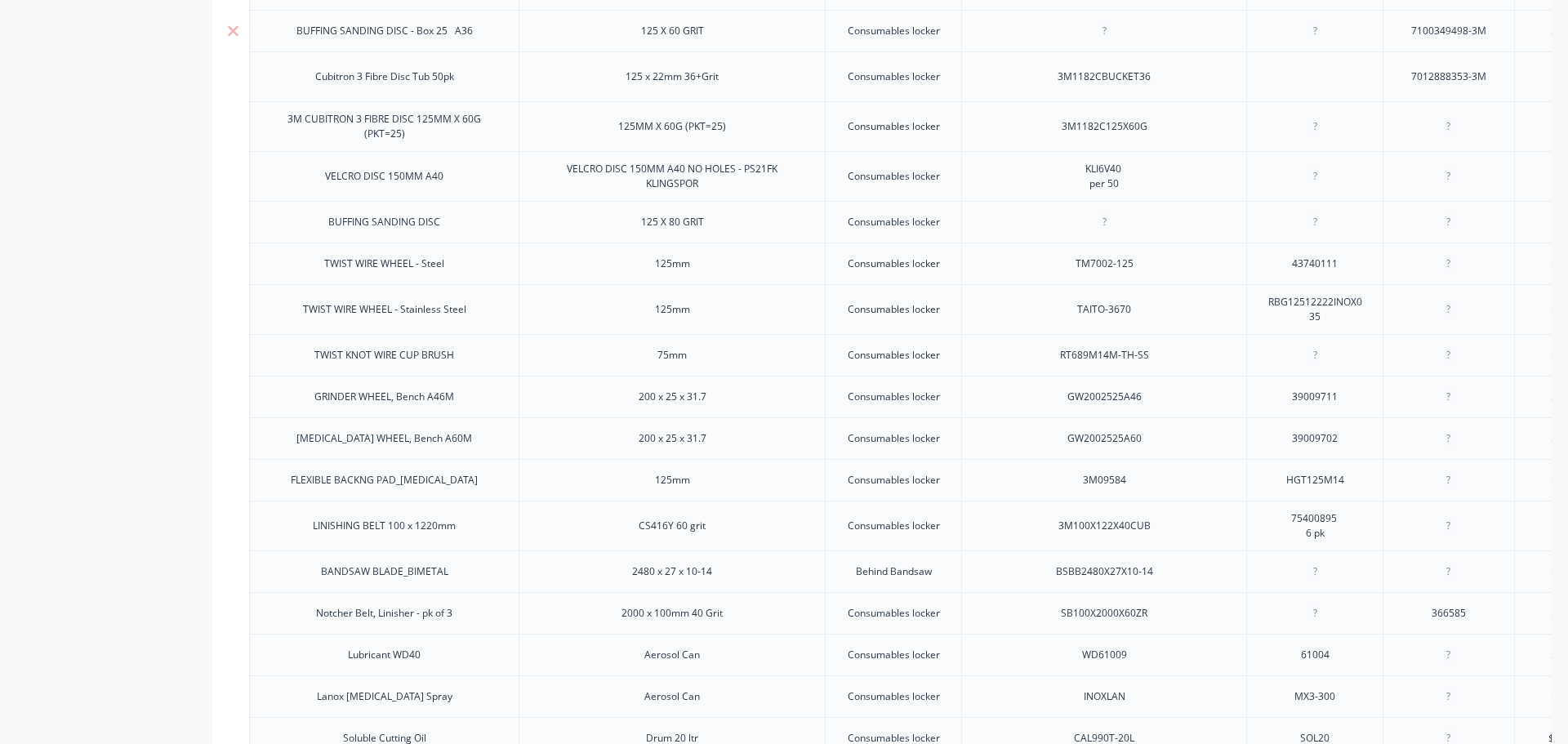
type textarea "x"
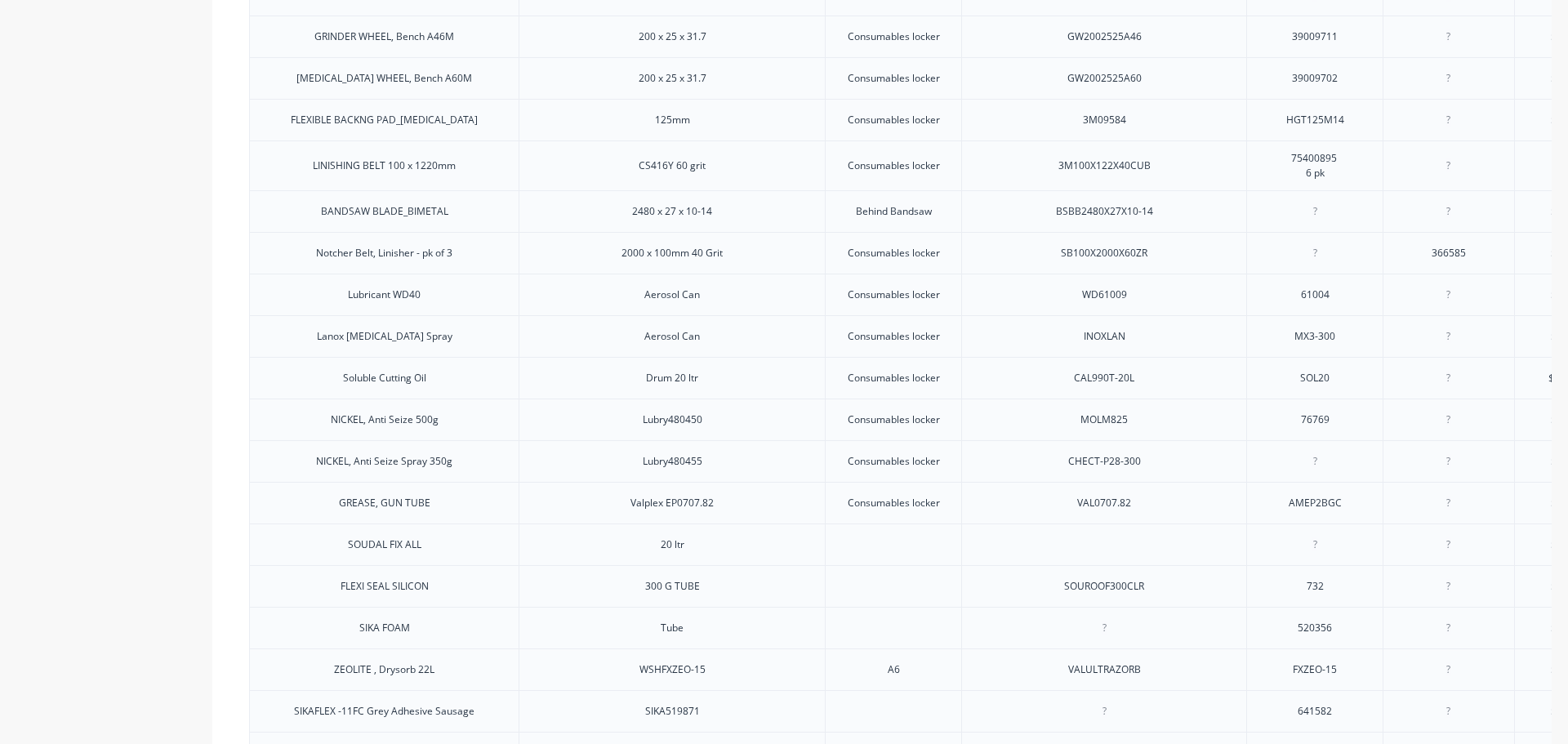
scroll to position [924, 0]
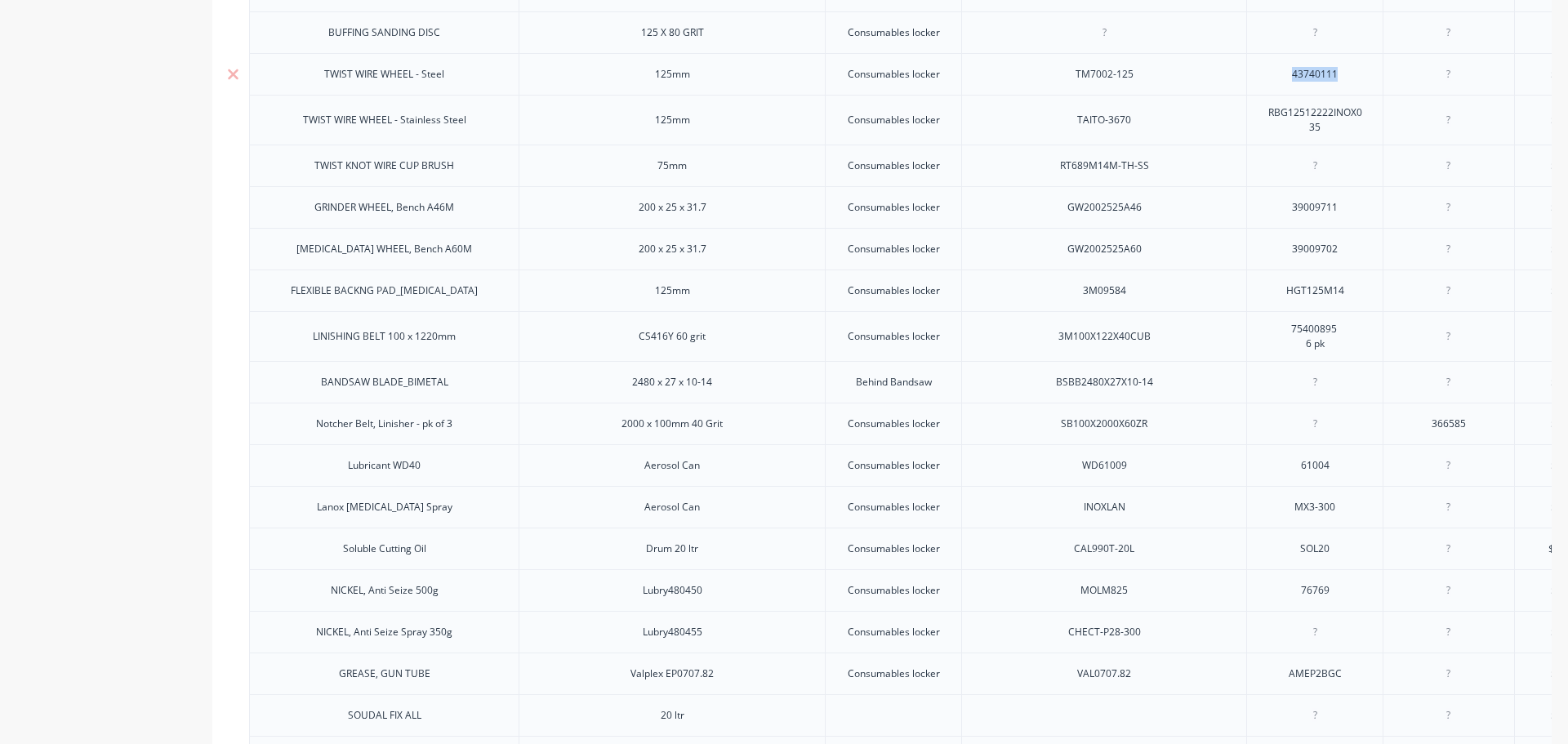
drag, startPoint x: 1348, startPoint y: 83, endPoint x: 1285, endPoint y: 89, distance: 63.3
click at [1285, 85] on div "43740111" at bounding box center [1315, 74] width 82 height 21
click at [1316, 85] on div at bounding box center [1315, 74] width 82 height 21
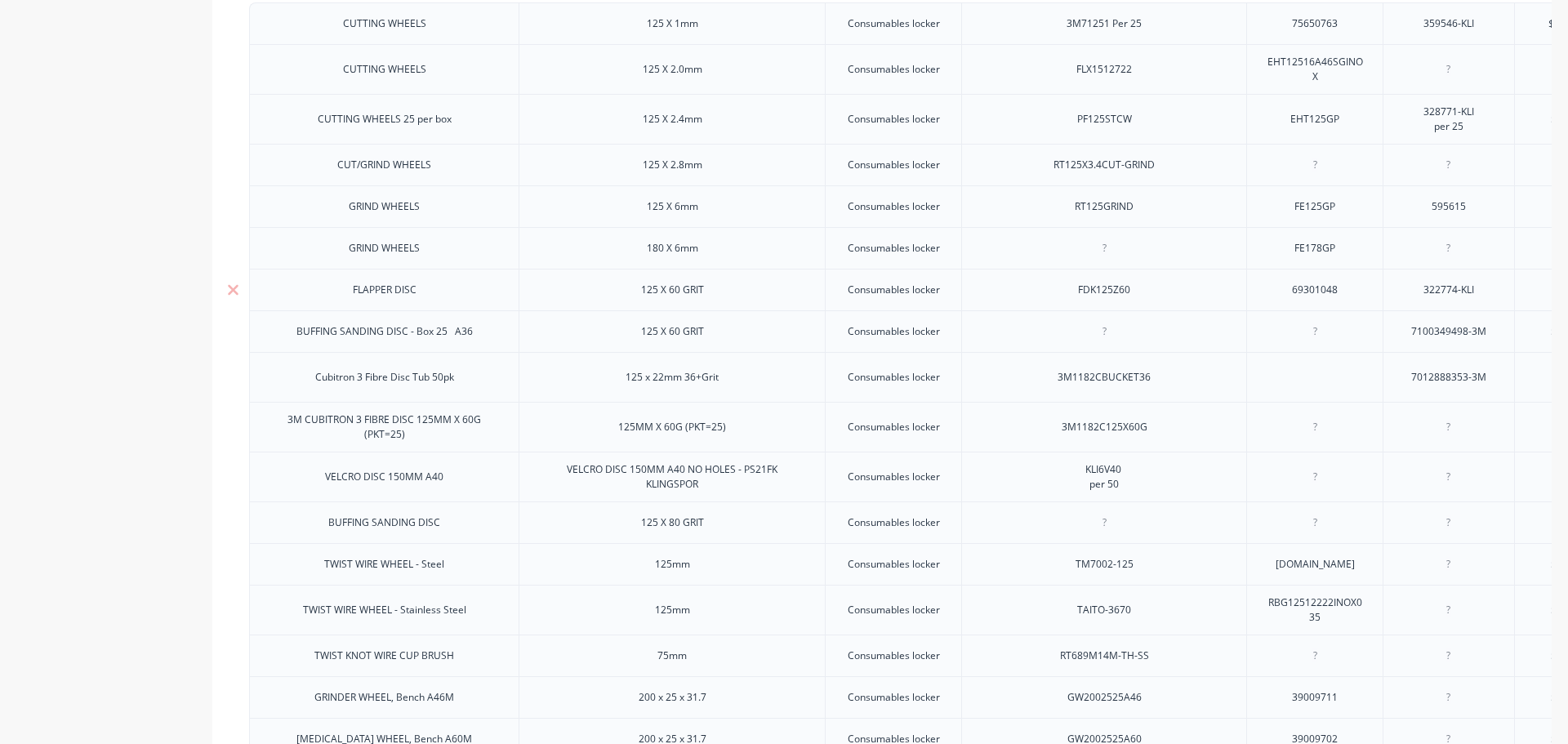
scroll to position [0, 0]
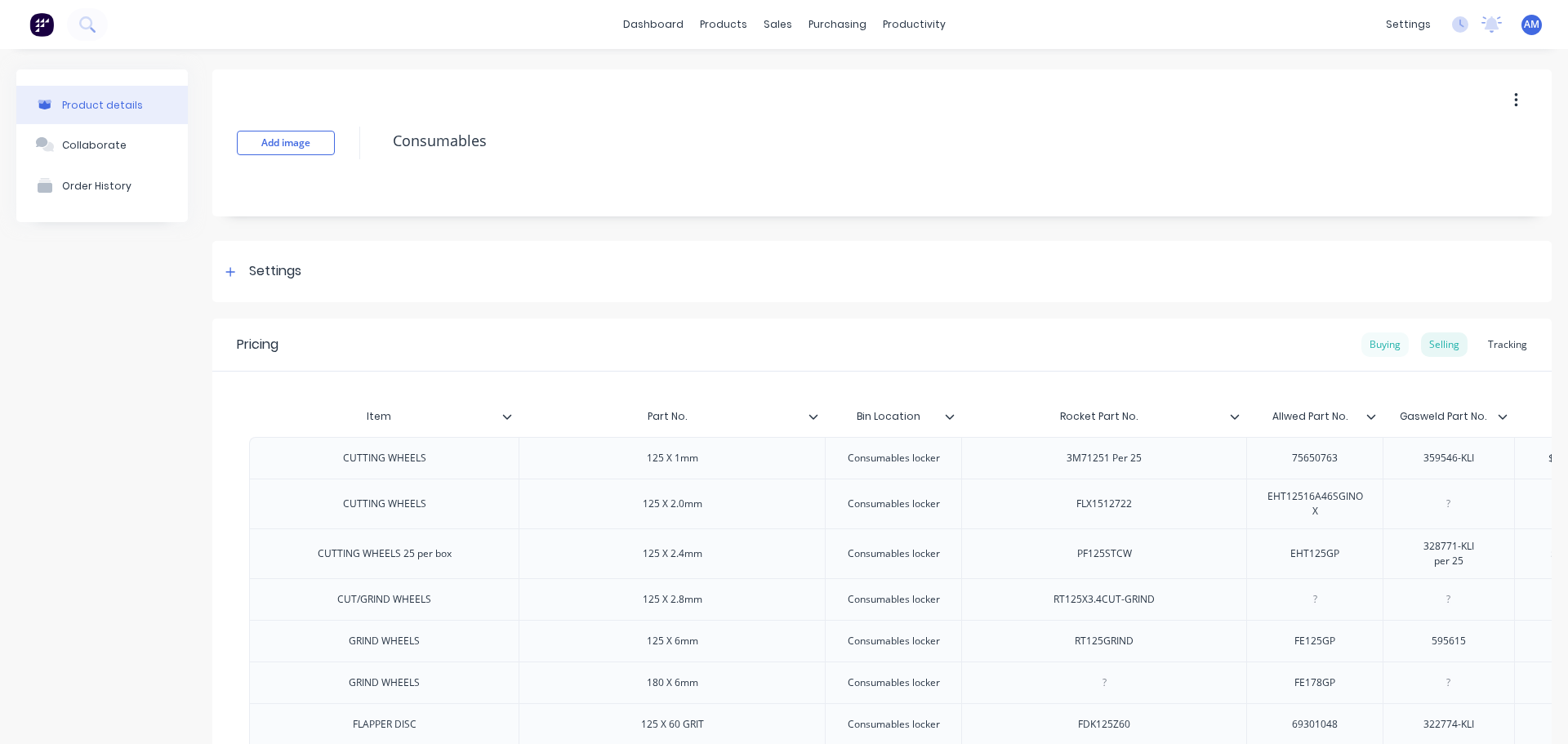
click at [1370, 341] on div "Buying" at bounding box center [1385, 344] width 47 height 25
type textarea "x"
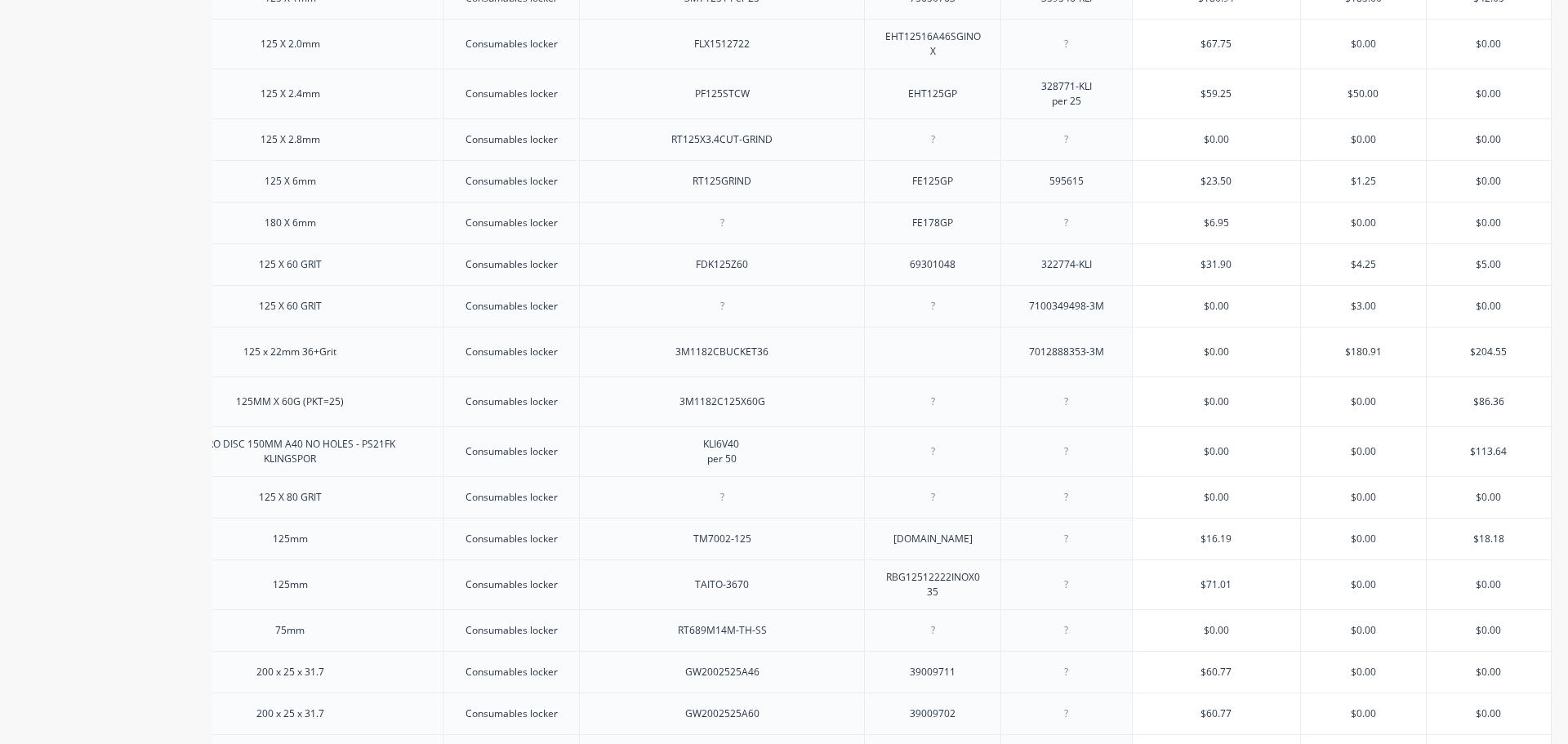
scroll to position [594, 0]
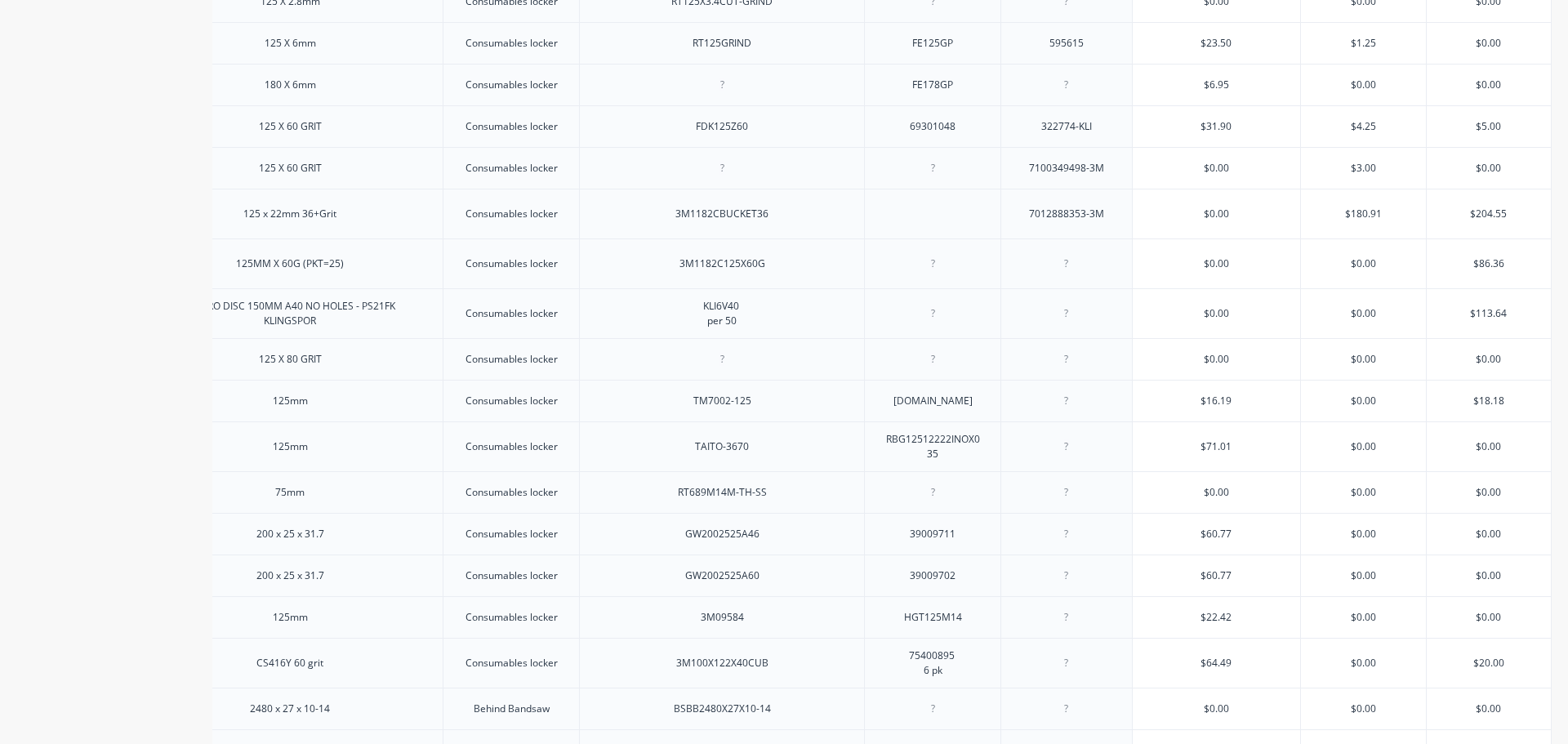
type input "$16.19"
drag, startPoint x: 1227, startPoint y: 411, endPoint x: 1173, endPoint y: 410, distance: 54.0
click at [1173, 408] on input "$16.19" at bounding box center [1216, 401] width 168 height 15
paste input "38"
type textarea "x"
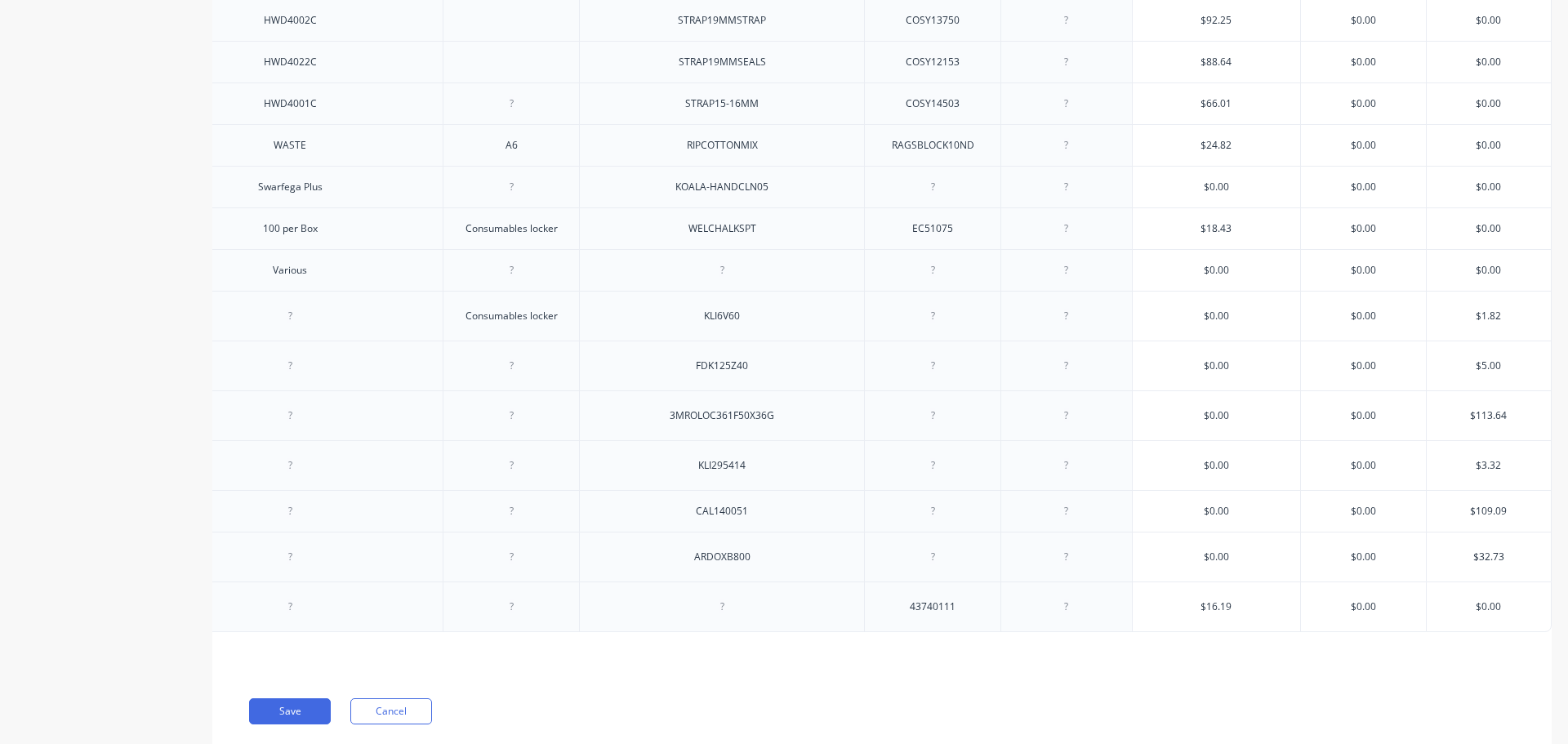
scroll to position [2226, 0]
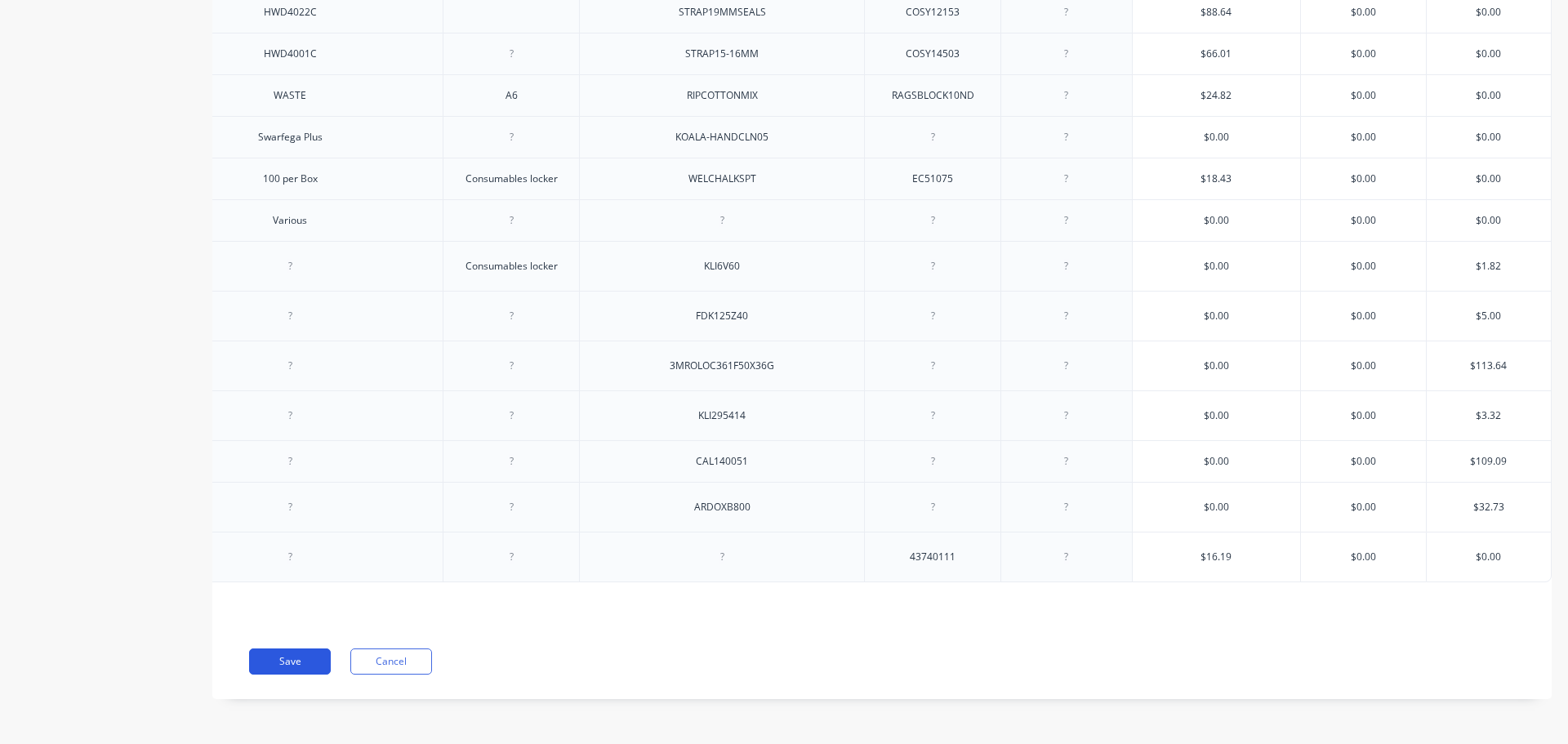
type input "$16.38"
drag, startPoint x: 254, startPoint y: 648, endPoint x: 270, endPoint y: 654, distance: 17.1
click at [270, 654] on button "Save" at bounding box center [289, 661] width 82 height 26
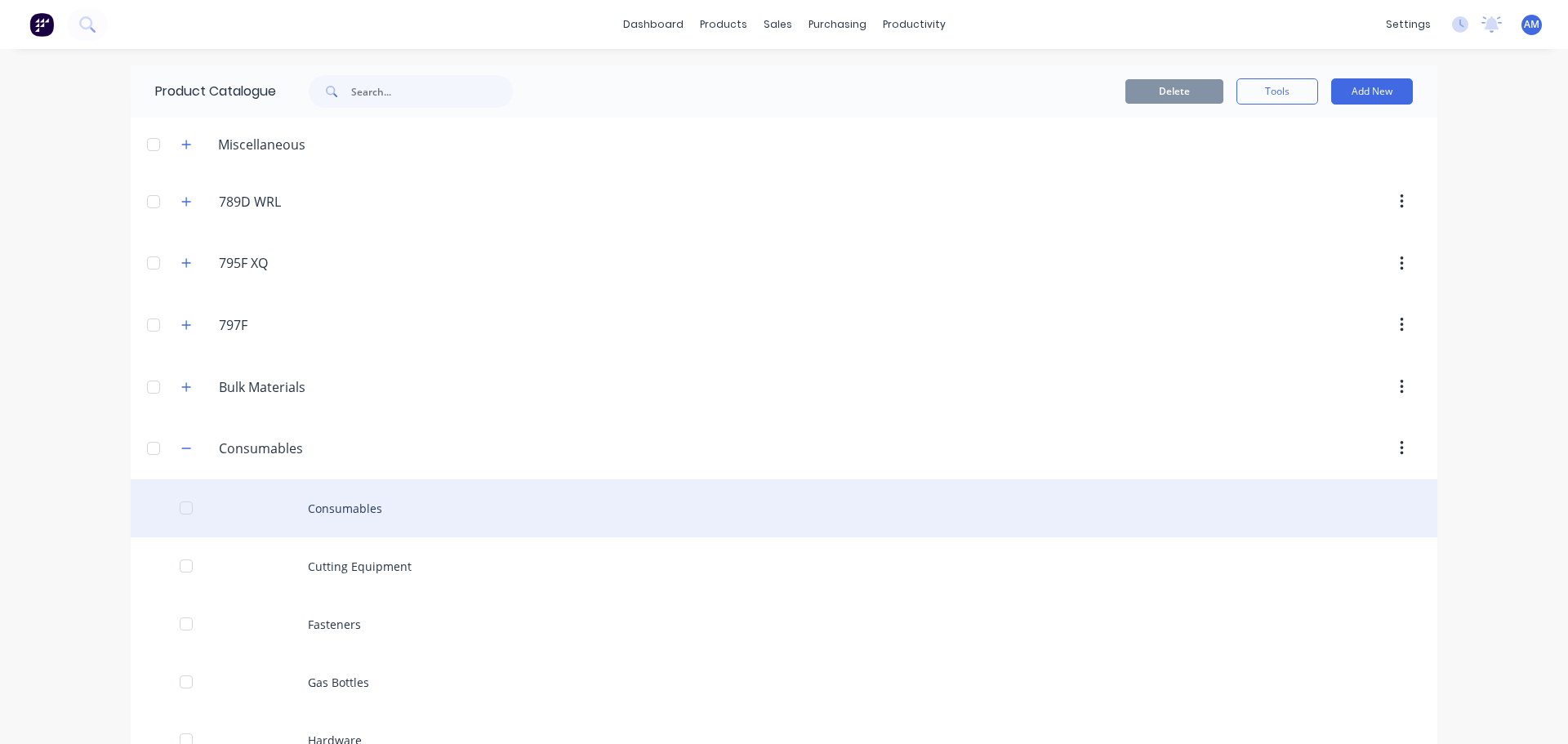
click at [341, 500] on div "Consumables" at bounding box center [784, 509] width 1307 height 58
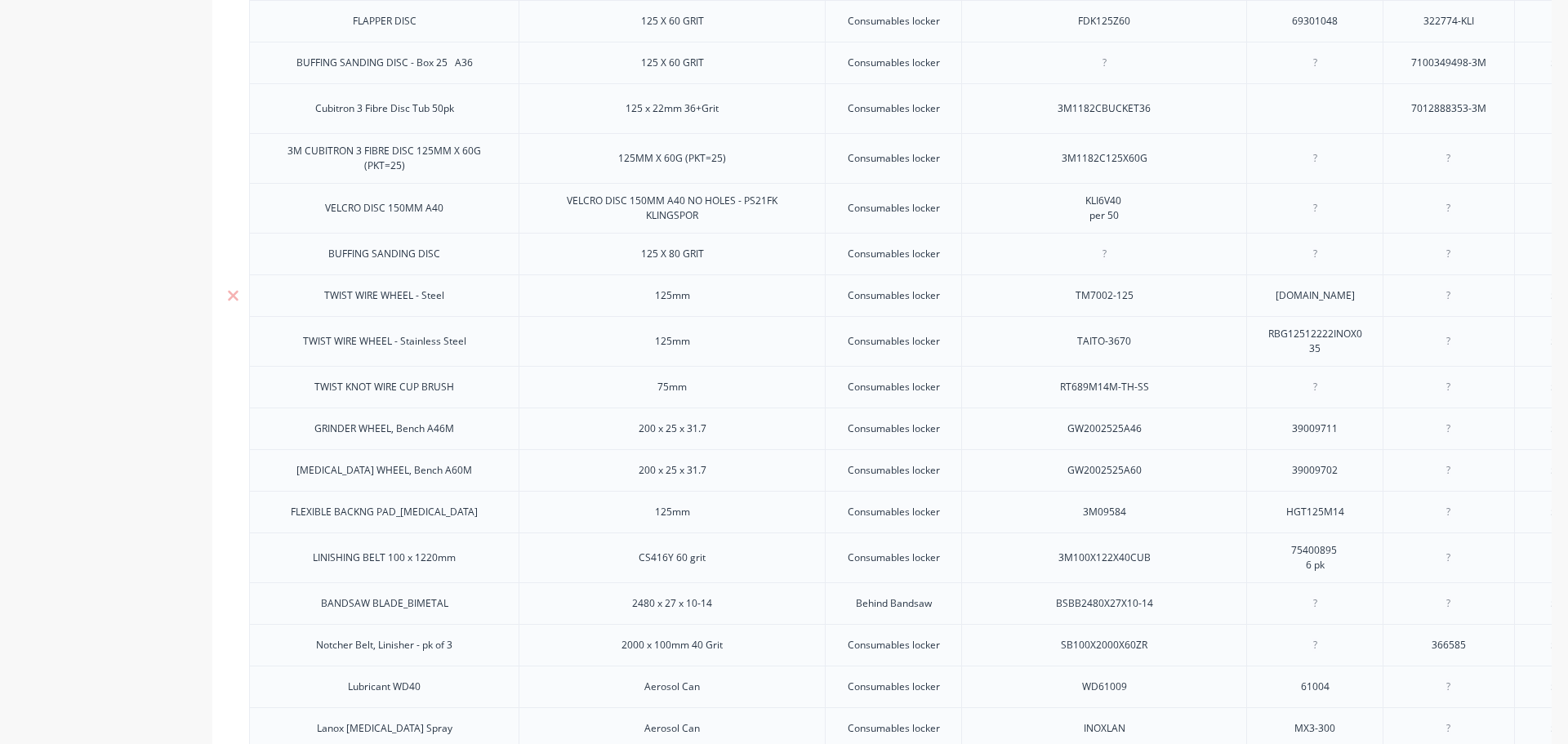
scroll to position [734, 0]
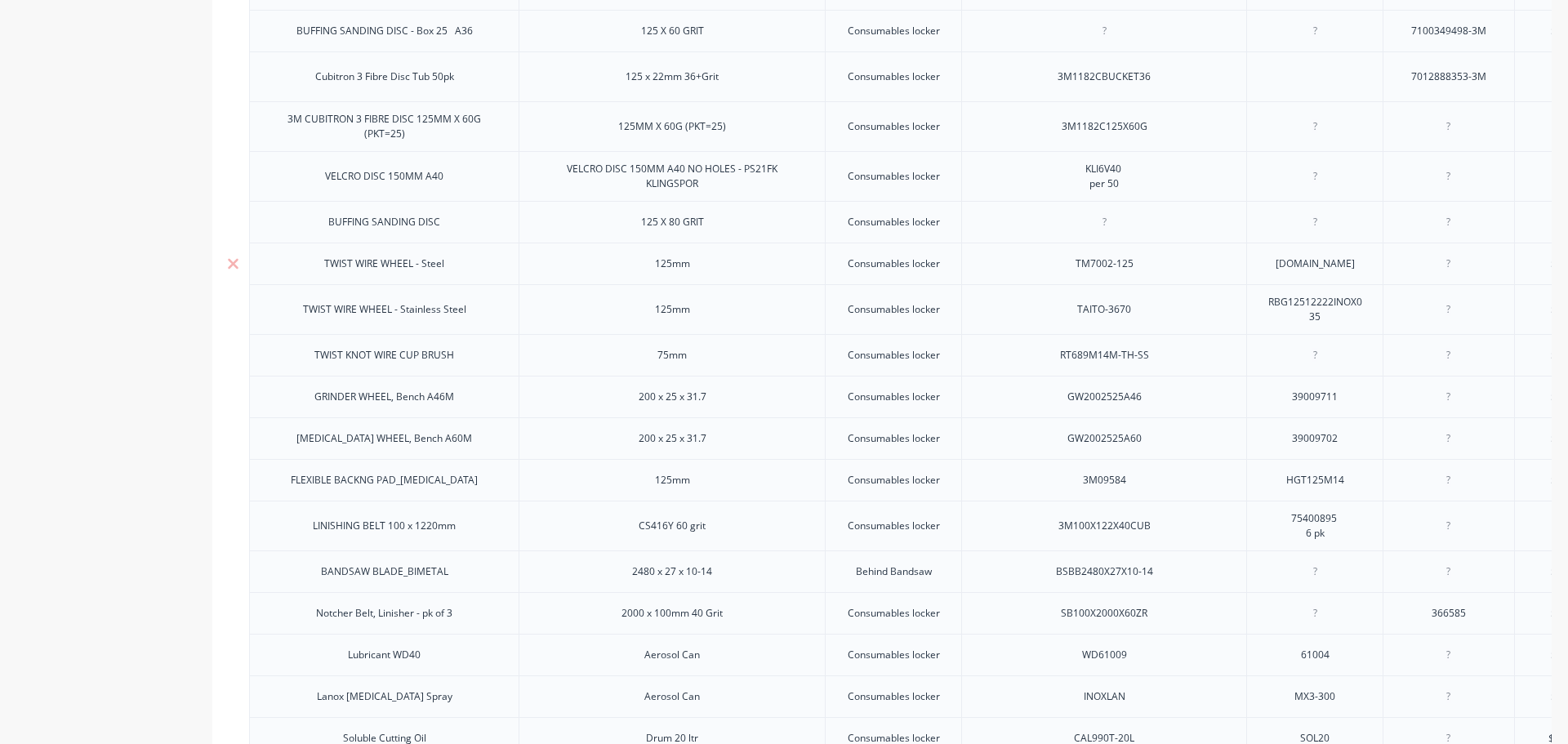
type textarea "x"
drag, startPoint x: 671, startPoint y: 274, endPoint x: 631, endPoint y: 280, distance: 40.4
click at [642, 274] on div "125mm" at bounding box center [671, 264] width 82 height 21
paste div
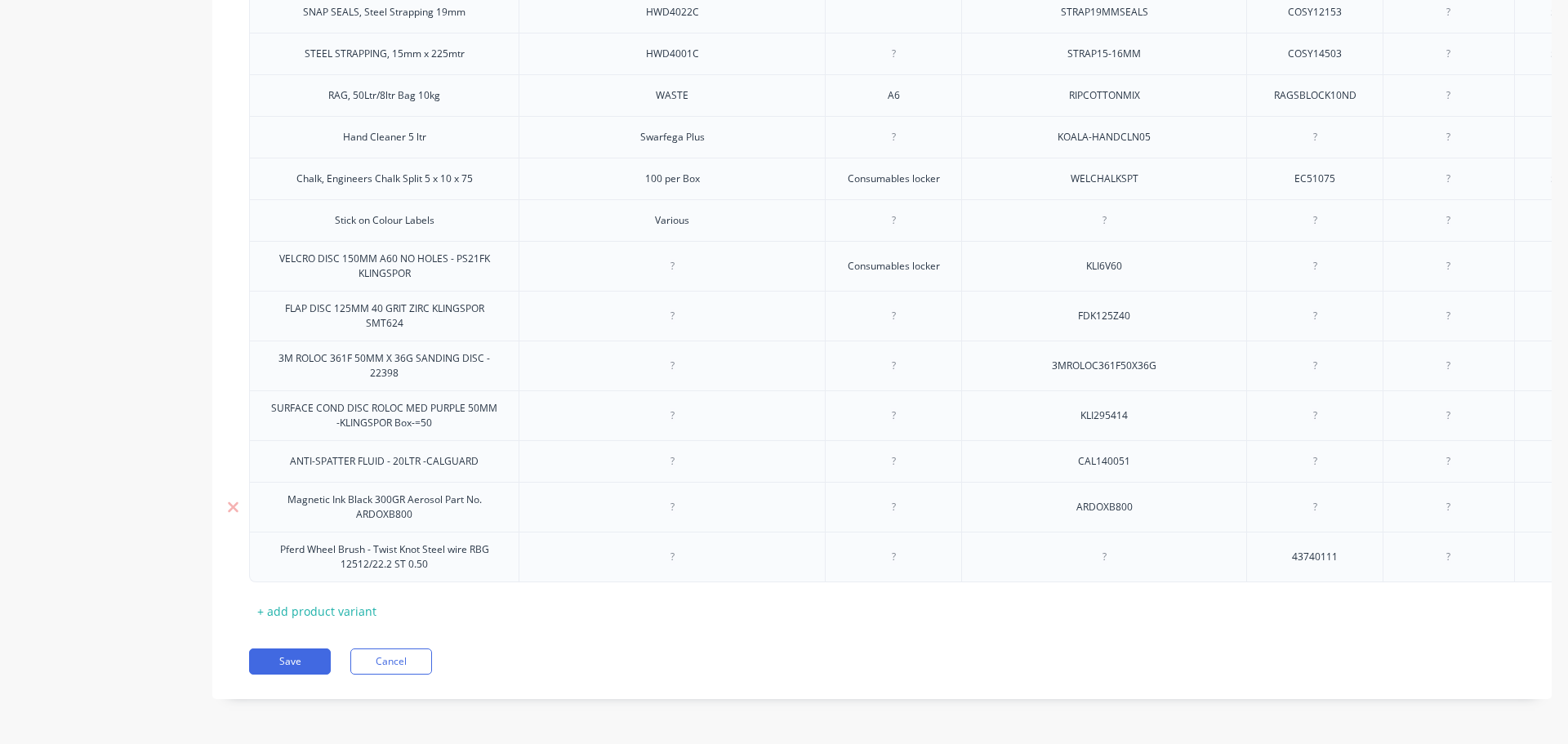
scroll to position [2238, 0]
click at [306, 660] on button "Save" at bounding box center [289, 661] width 82 height 26
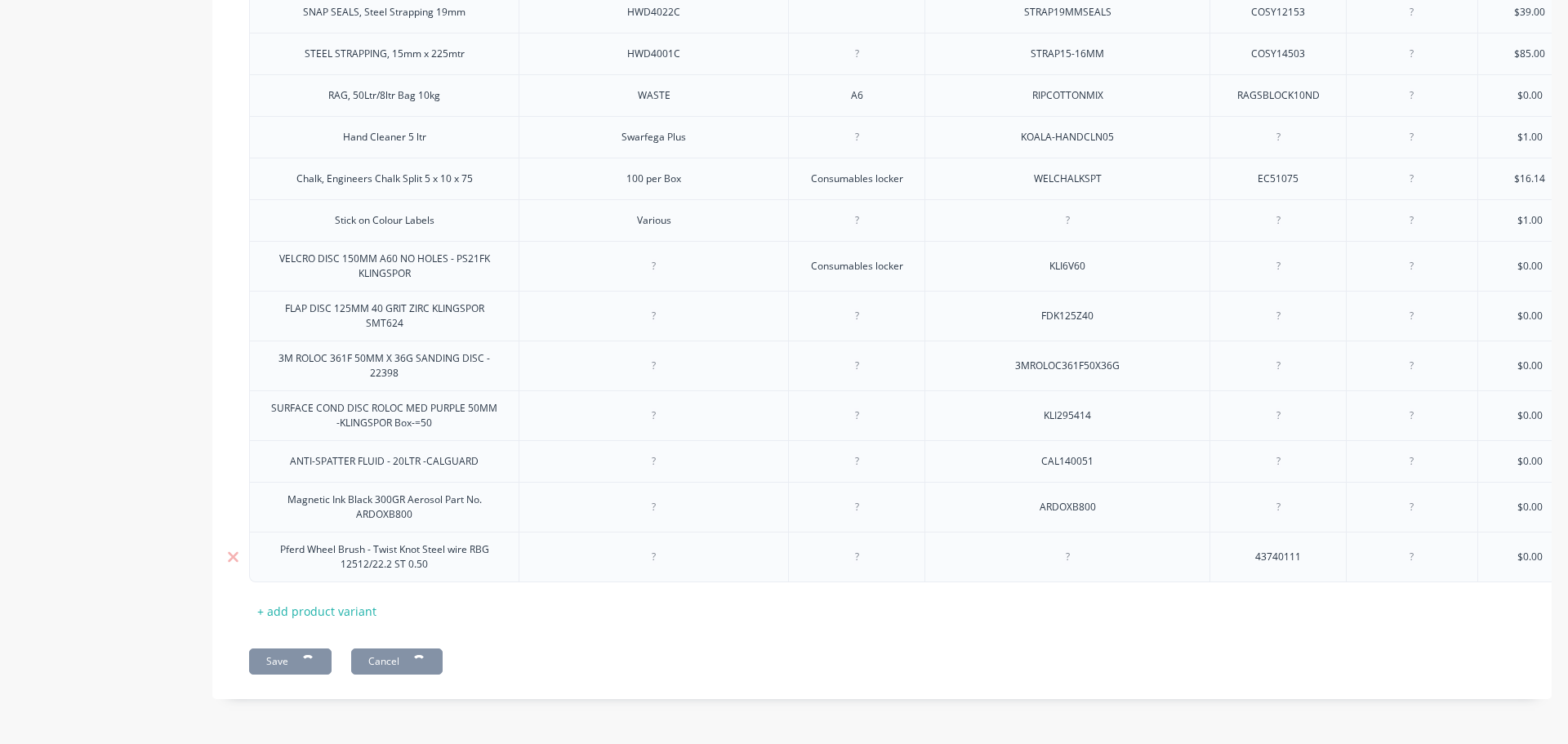
type textarea "x"
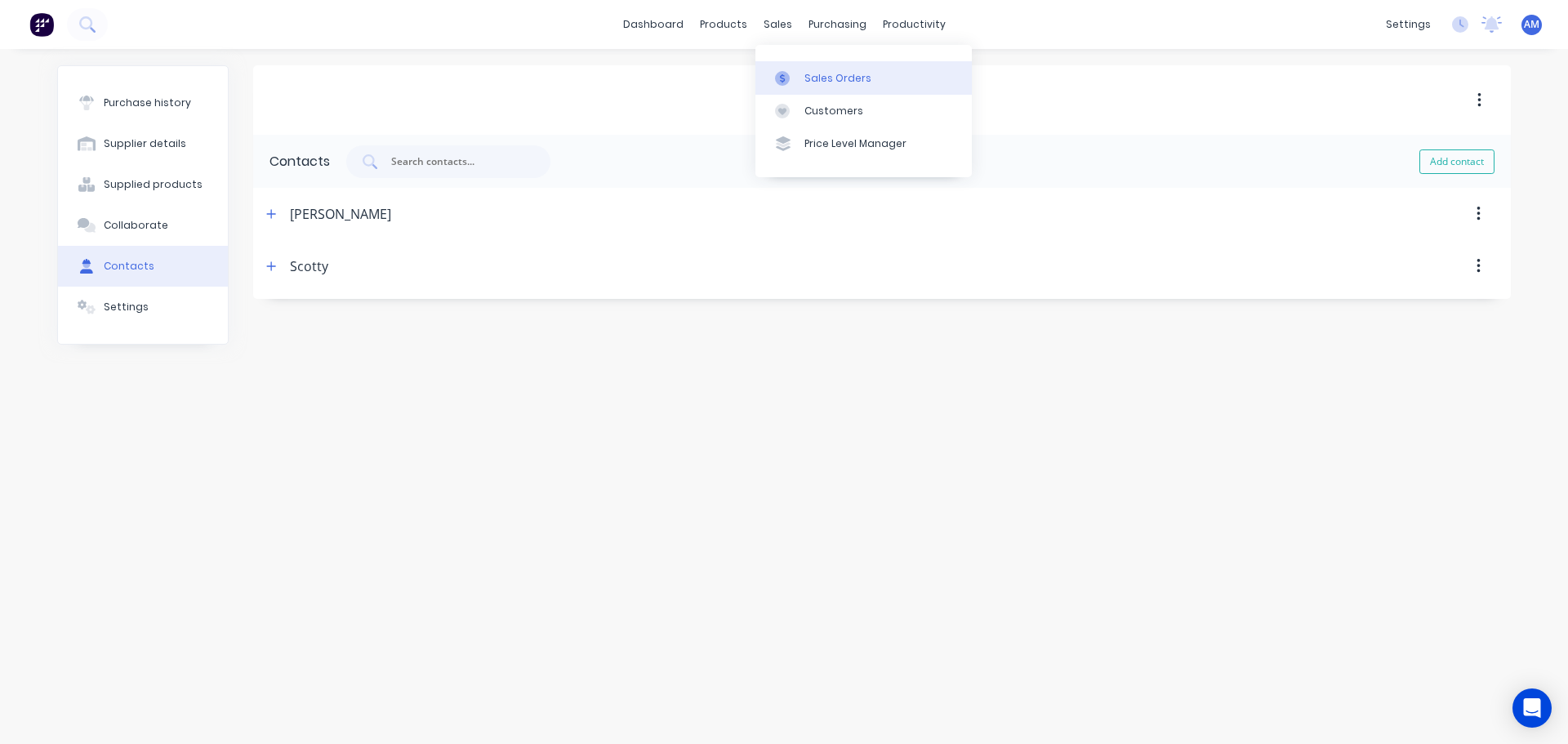
click at [825, 83] on div "Sales Orders" at bounding box center [838, 78] width 67 height 15
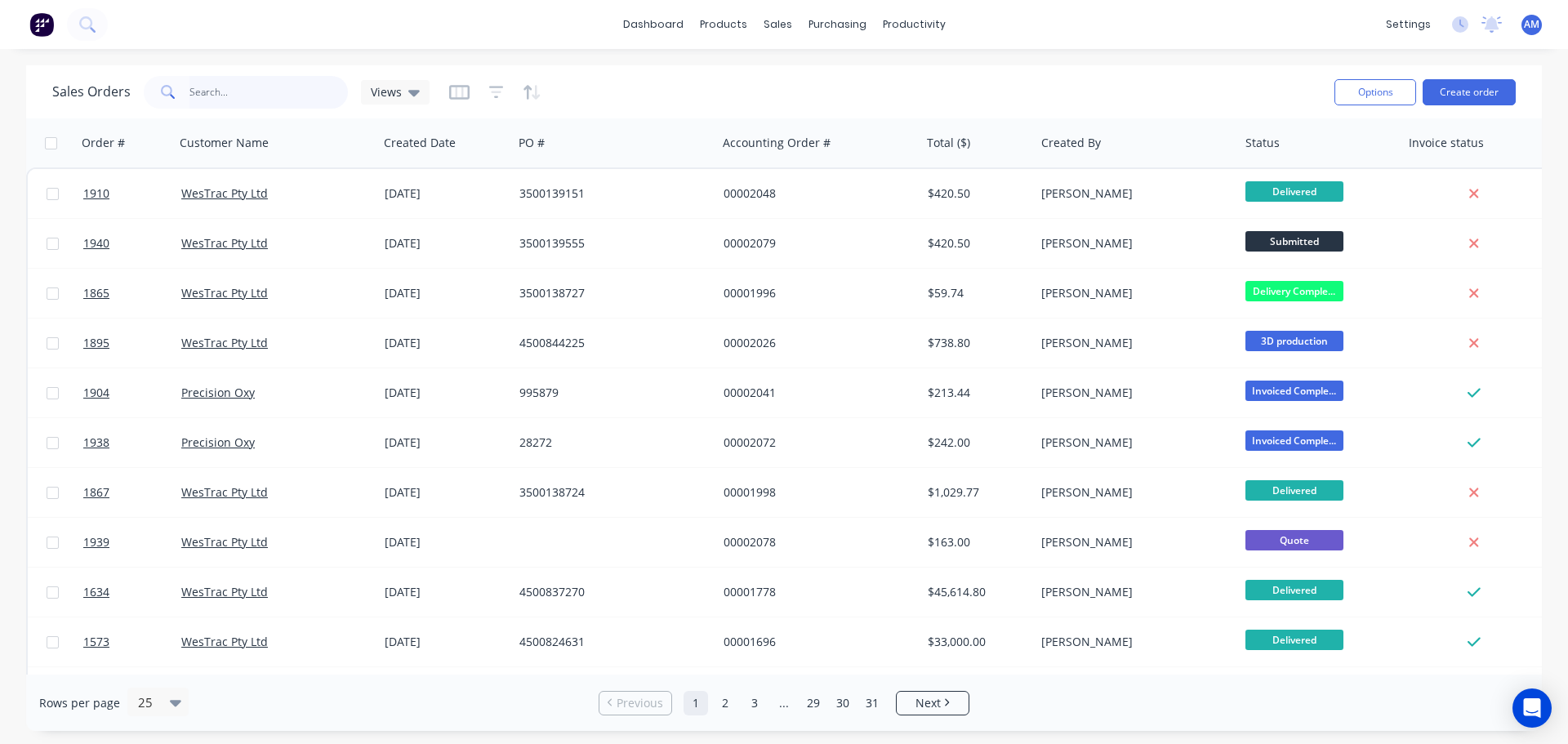
click at [280, 94] on input "text" at bounding box center [269, 91] width 159 height 33
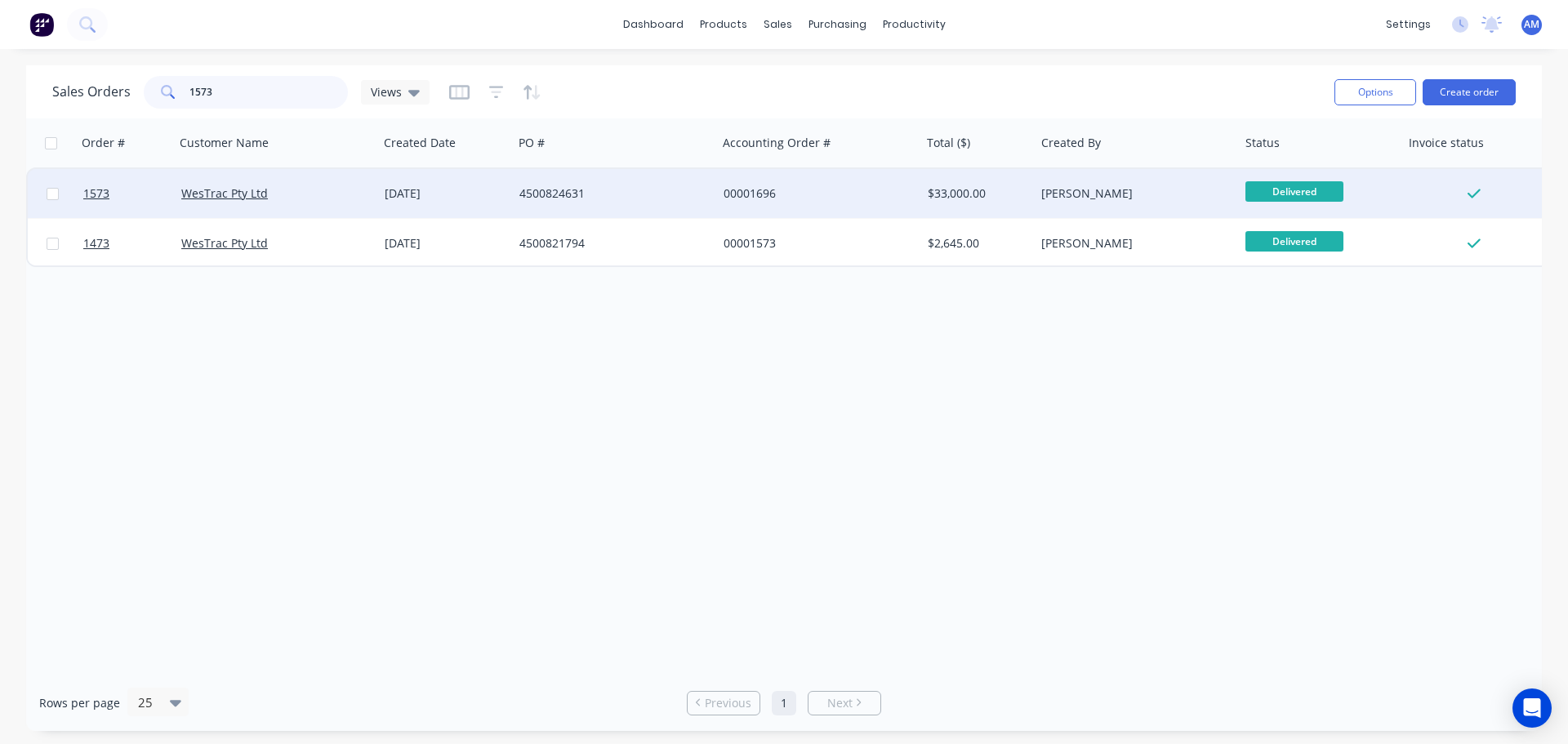
type input "1573"
click at [758, 195] on div "00001696" at bounding box center [814, 193] width 181 height 17
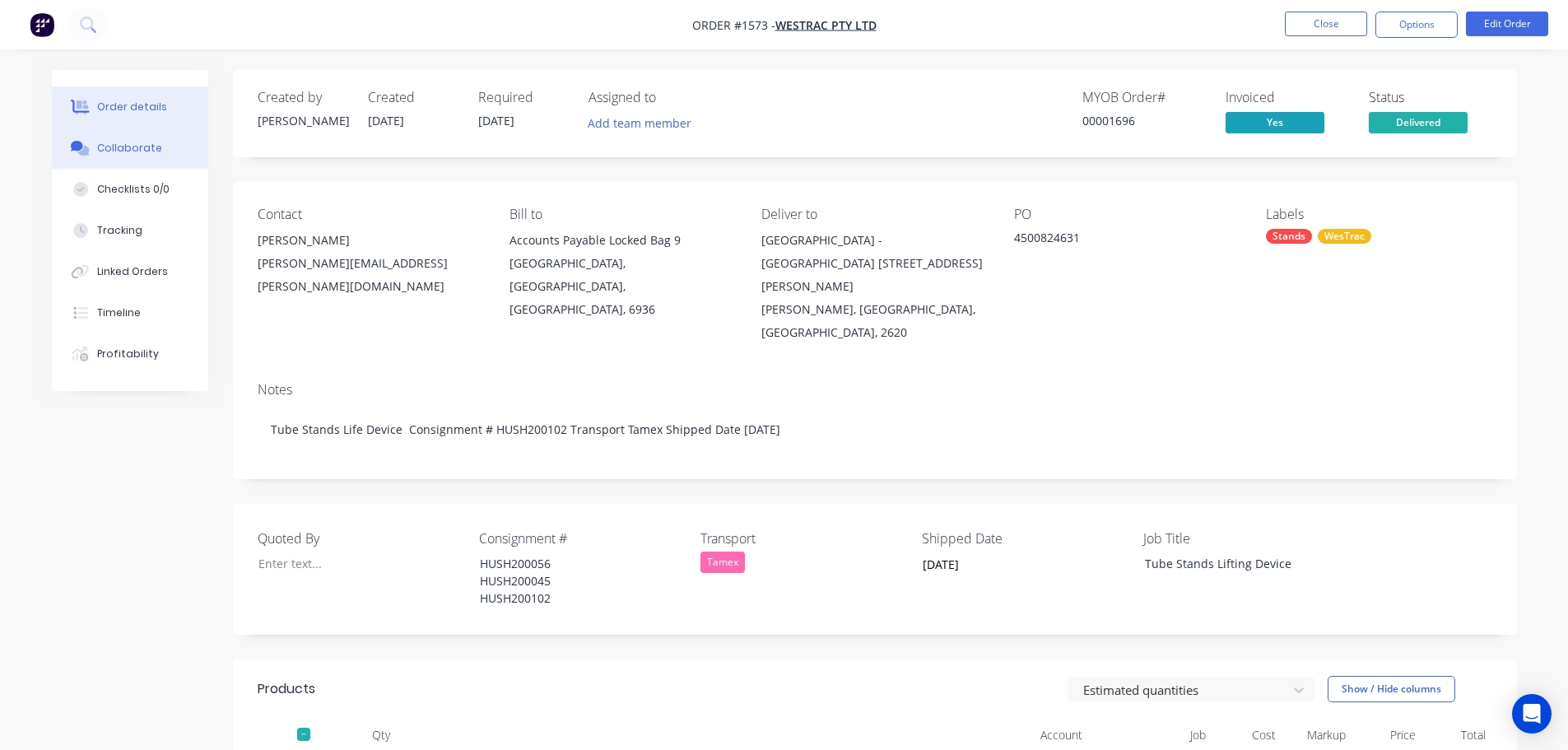
click at [128, 144] on div "Collaborate" at bounding box center [129, 148] width 65 height 15
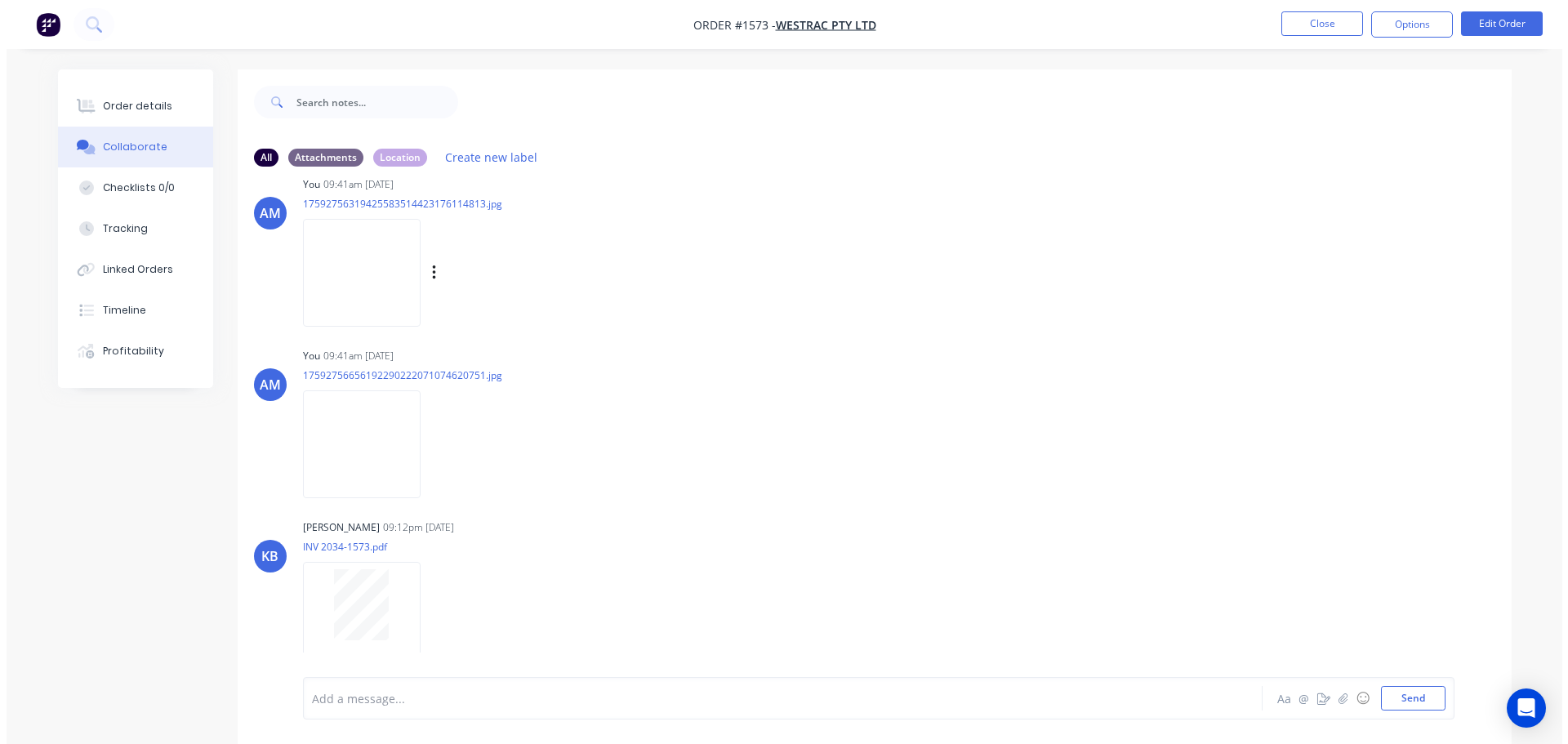
scroll to position [1918, 0]
click at [1415, 701] on button "Send" at bounding box center [1406, 698] width 64 height 25
click at [1307, 25] on button "Close" at bounding box center [1316, 24] width 82 height 25
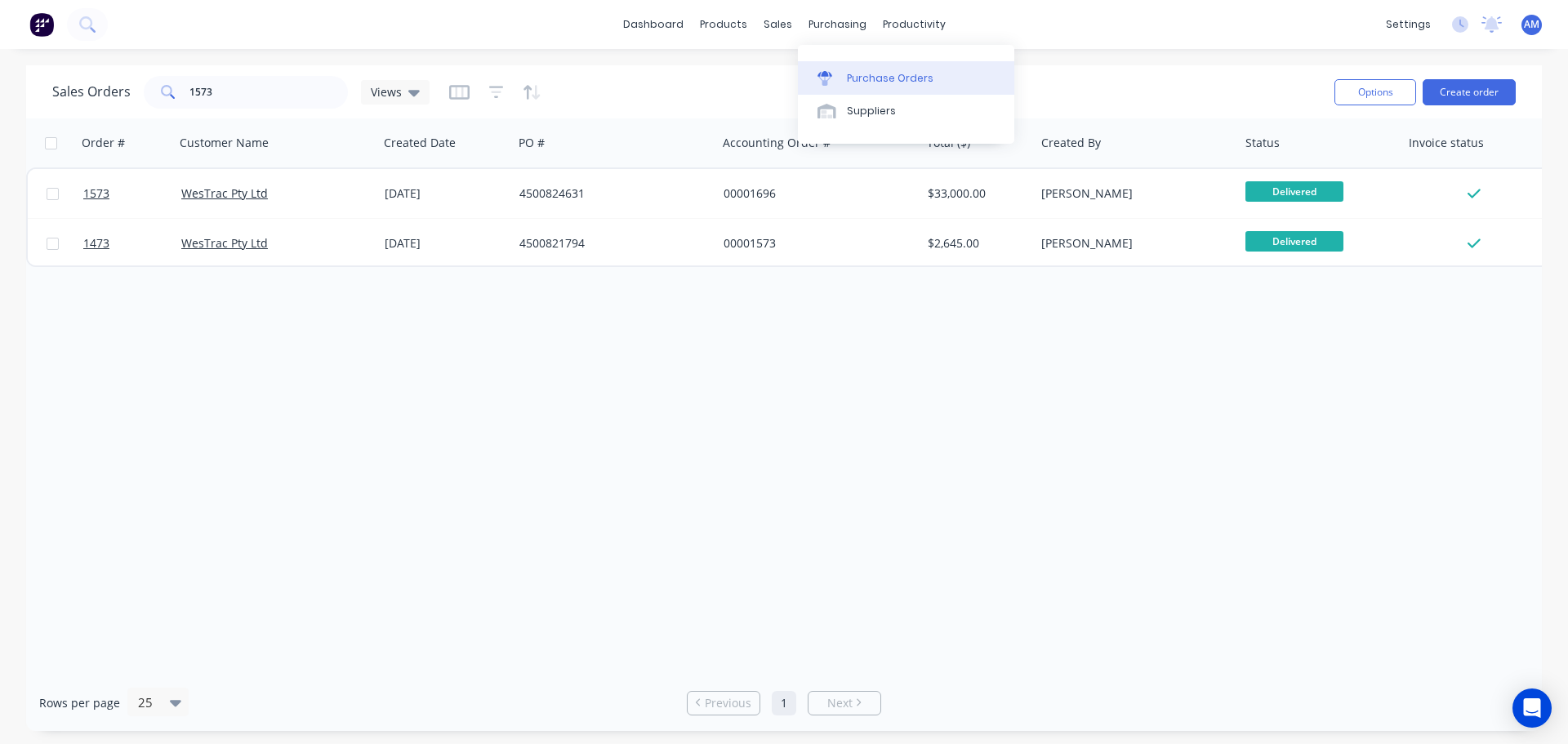
click at [889, 72] on div "Purchase Orders" at bounding box center [890, 78] width 87 height 15
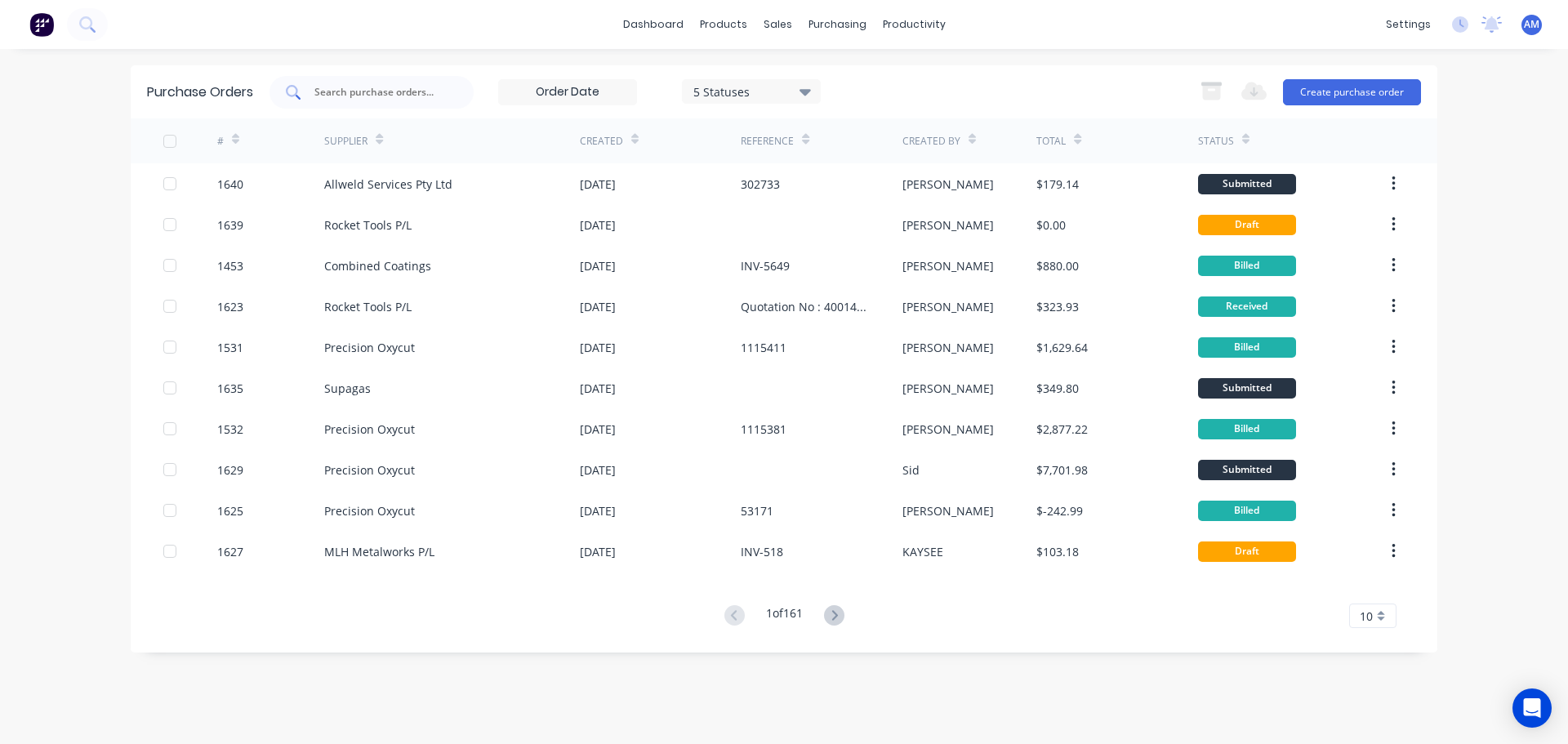
click at [388, 84] on input "text" at bounding box center [381, 92] width 135 height 17
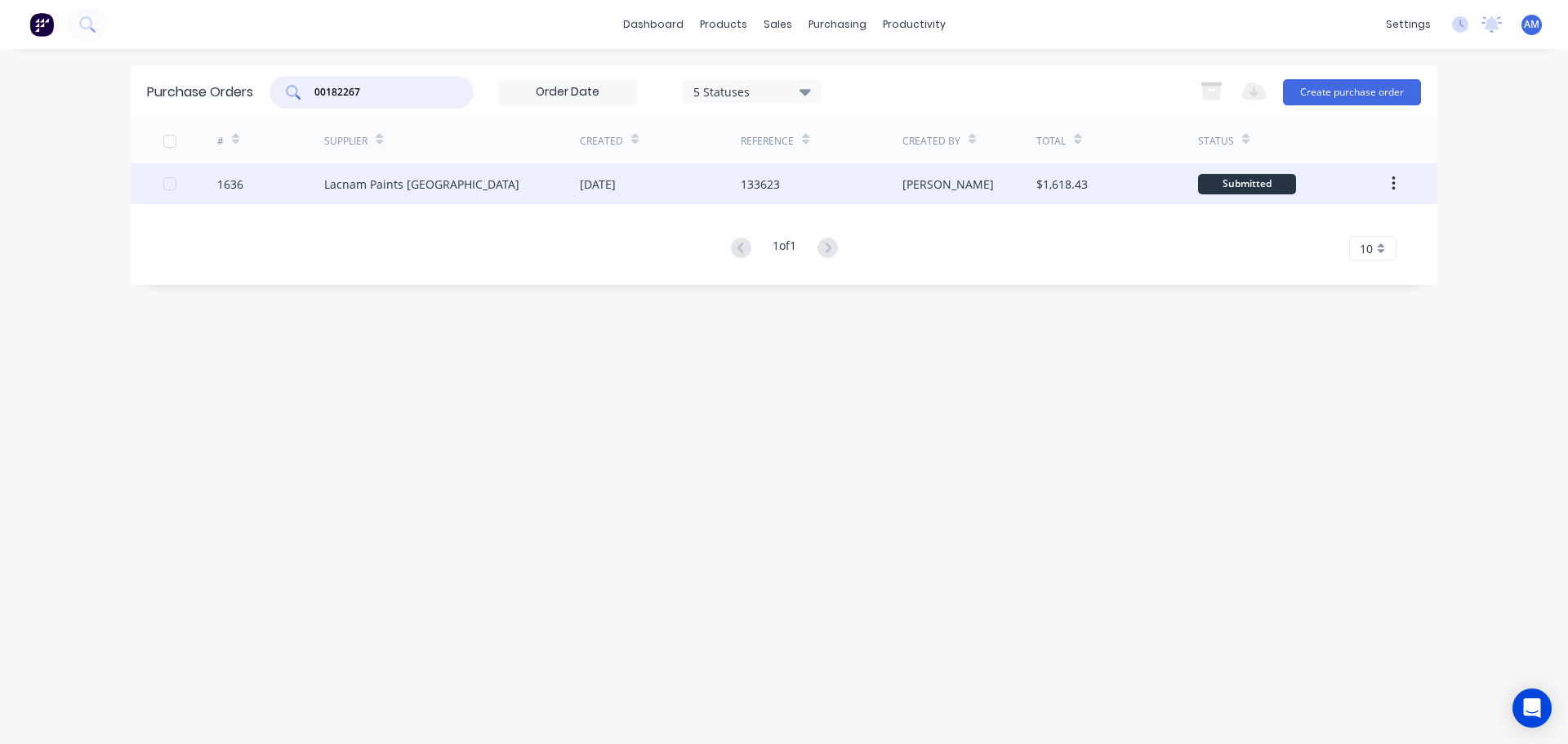
type input "00182267"
click at [435, 182] on div "Lacnam Paints [GEOGRAPHIC_DATA]" at bounding box center [422, 184] width 195 height 18
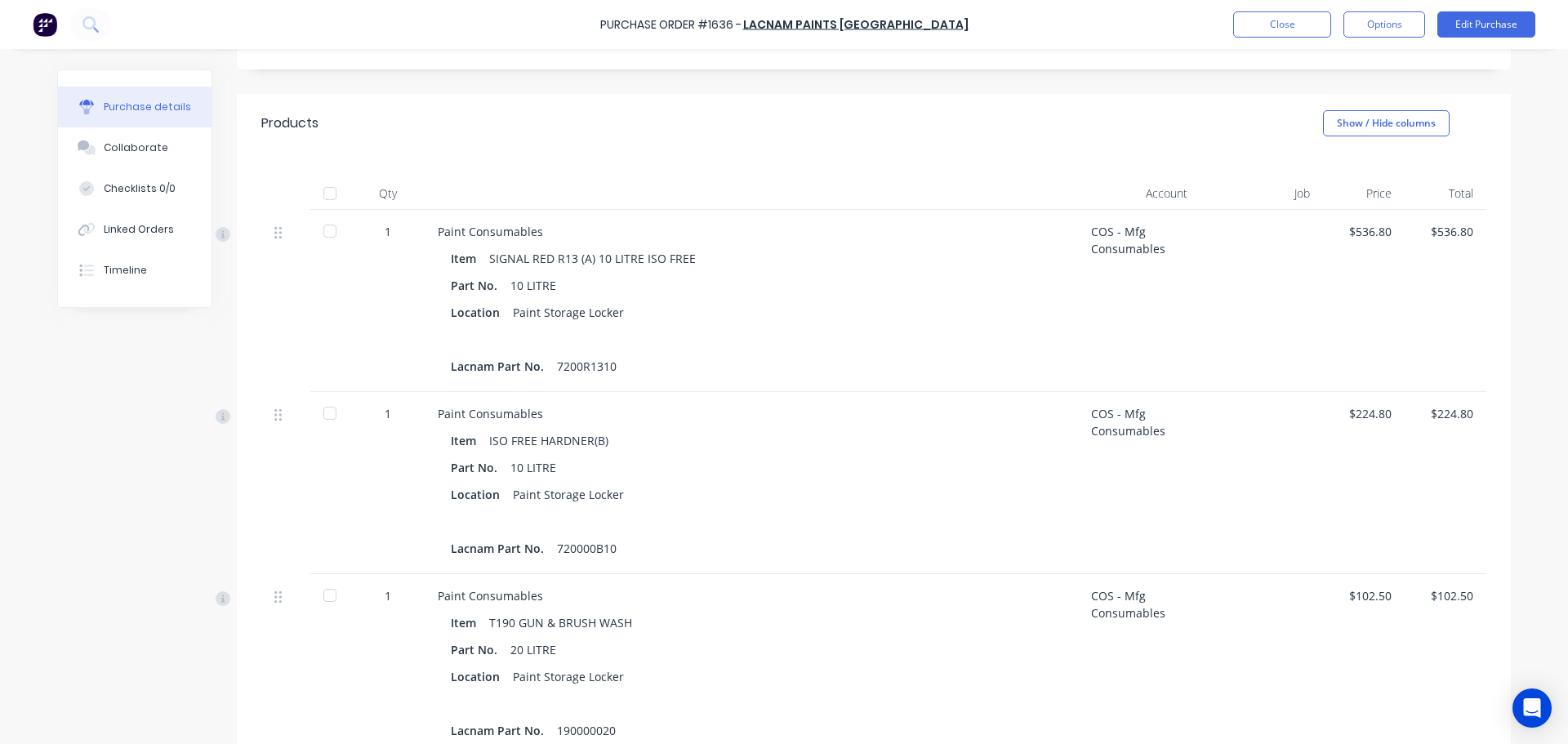
scroll to position [327, 0]
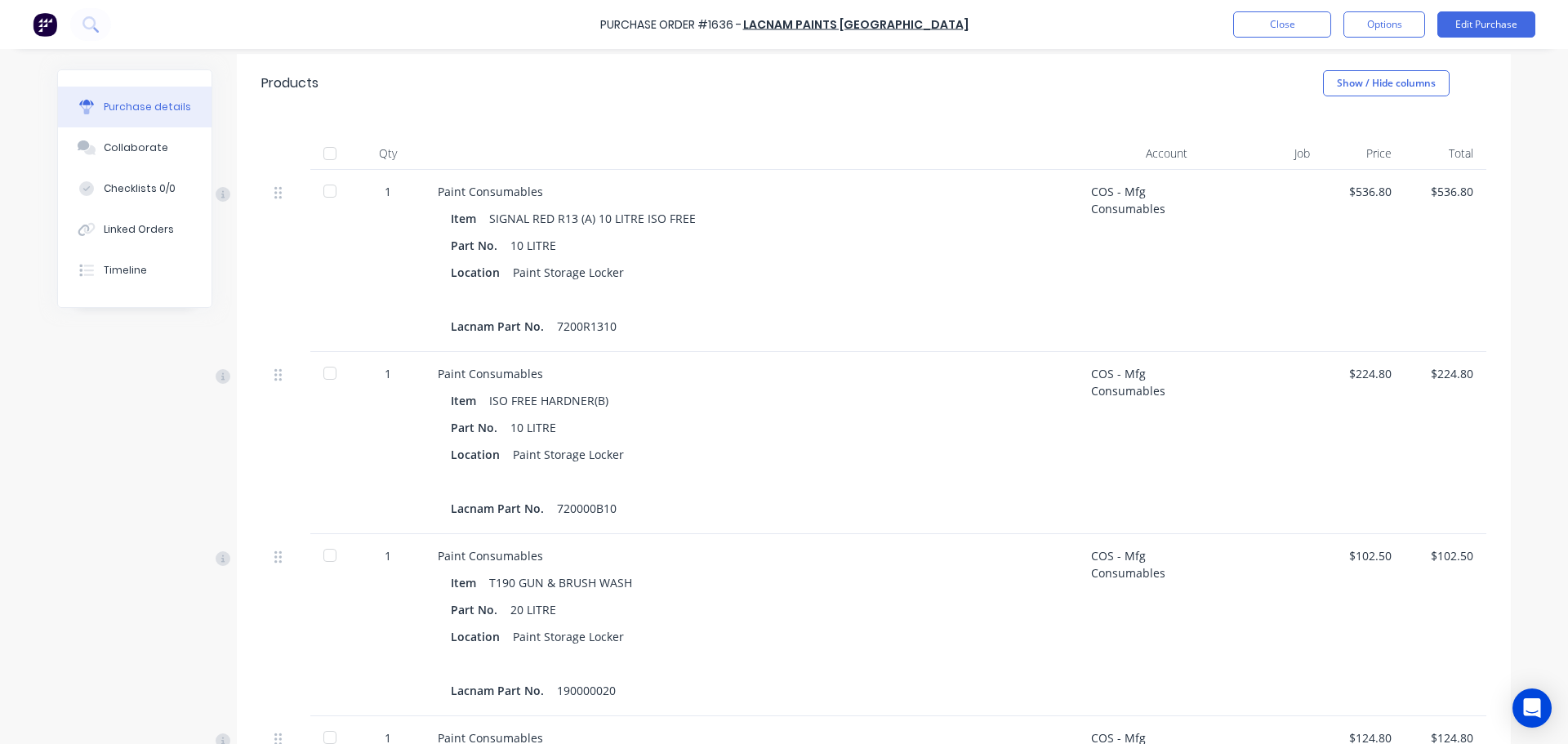
click at [323, 193] on div at bounding box center [330, 191] width 33 height 33
click at [318, 375] on div at bounding box center [330, 372] width 33 height 33
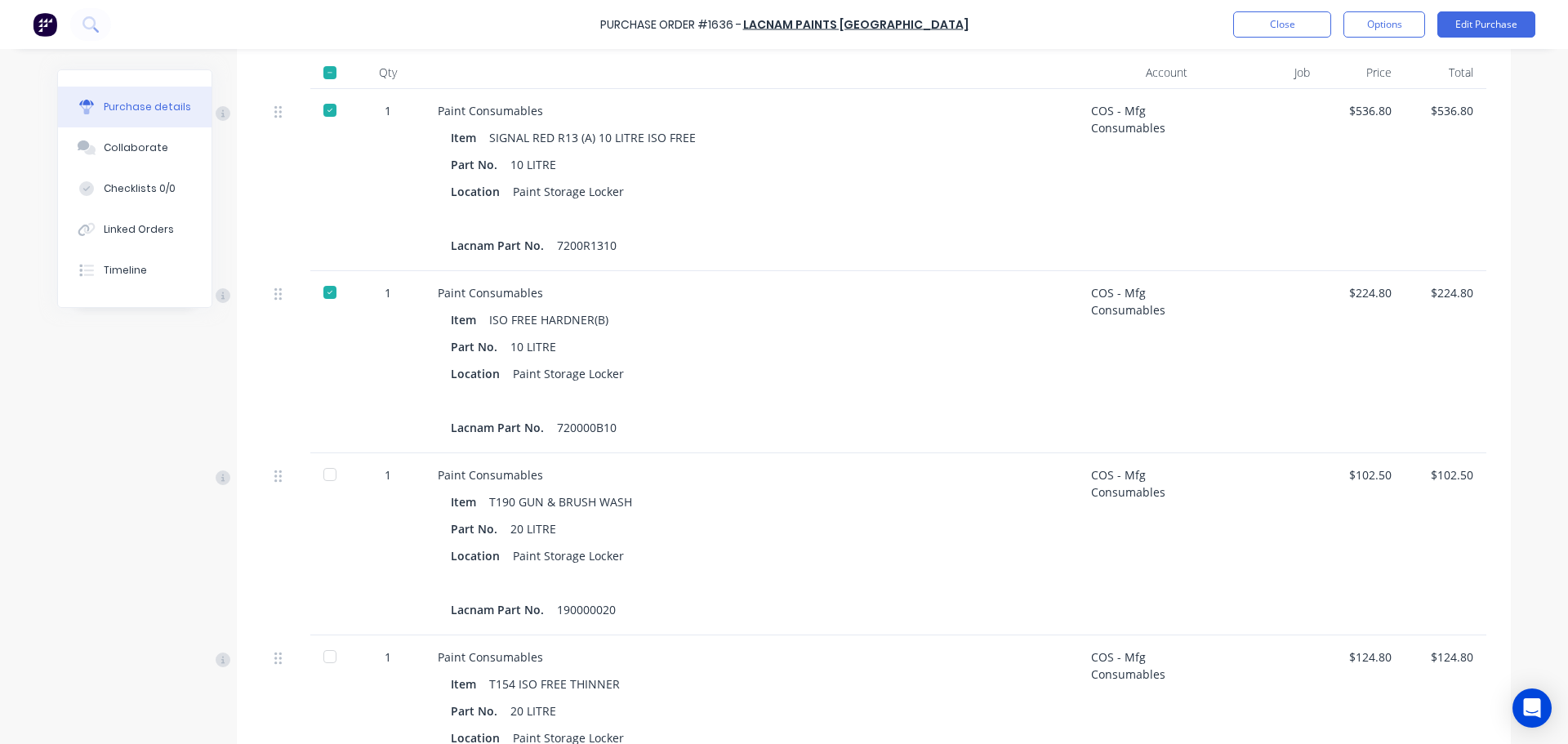
scroll to position [408, 0]
click at [323, 479] on div at bounding box center [330, 473] width 33 height 33
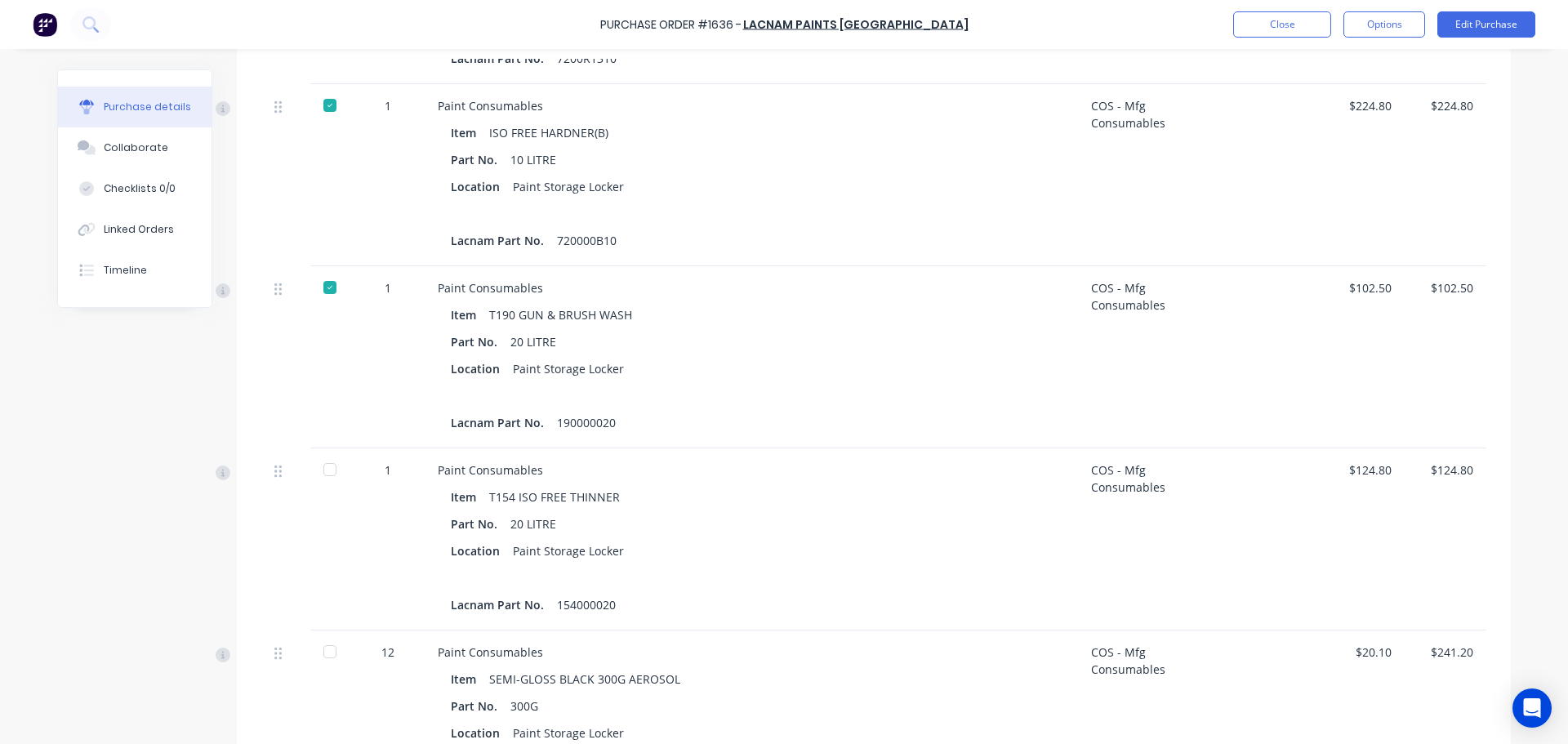
scroll to position [653, 0]
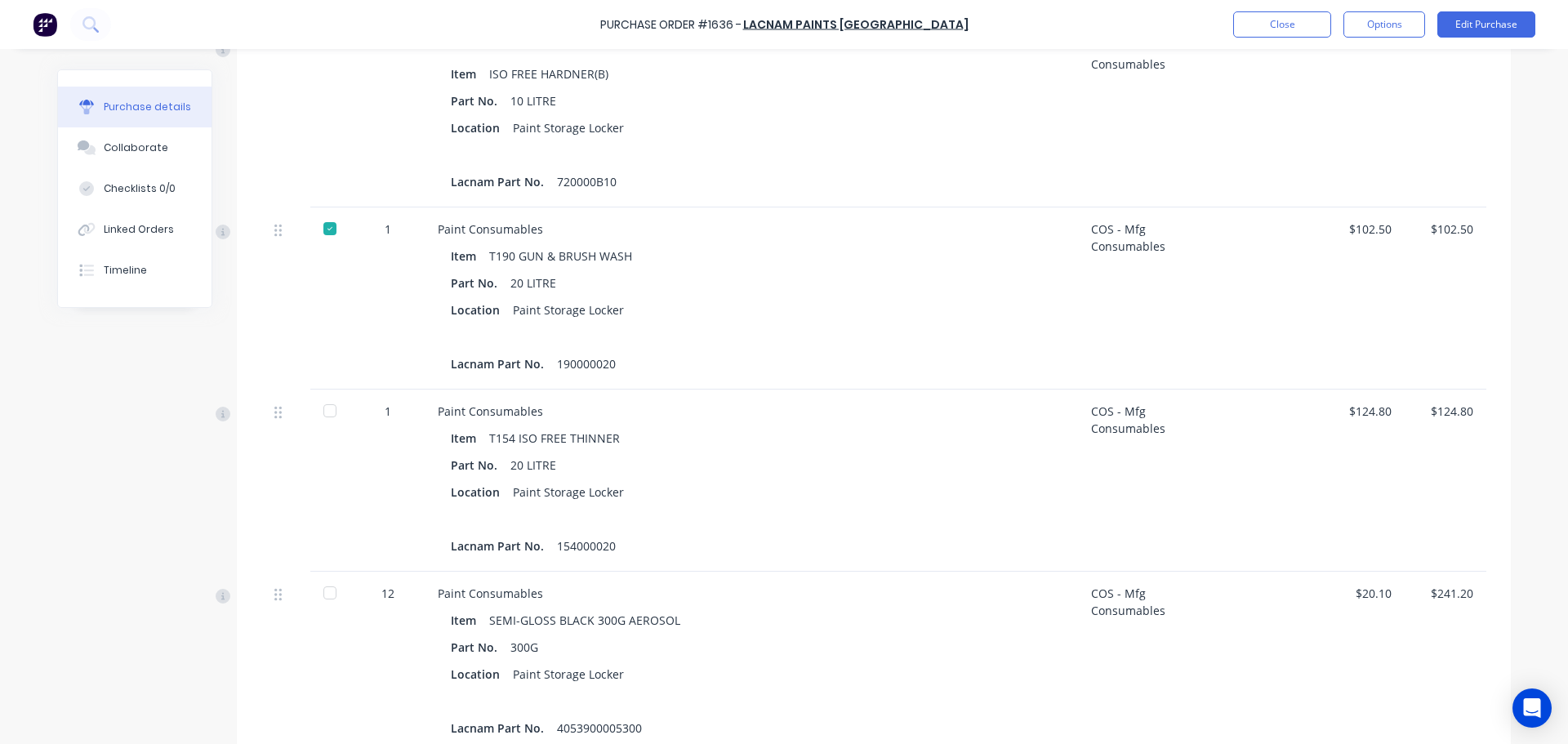
click at [319, 414] on div at bounding box center [330, 410] width 33 height 33
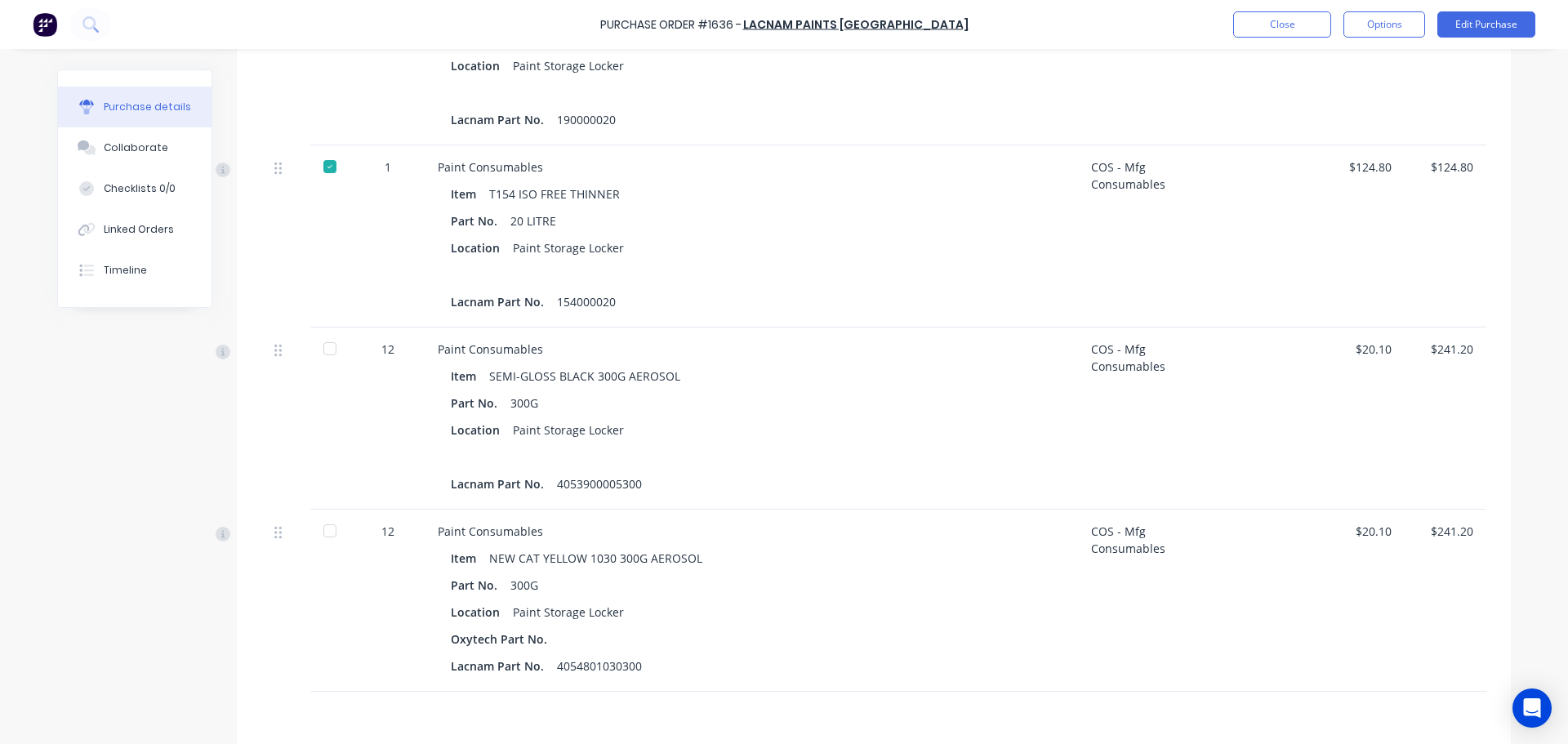
scroll to position [898, 0]
click at [325, 352] on div at bounding box center [330, 347] width 33 height 33
click at [326, 536] on div at bounding box center [330, 530] width 33 height 33
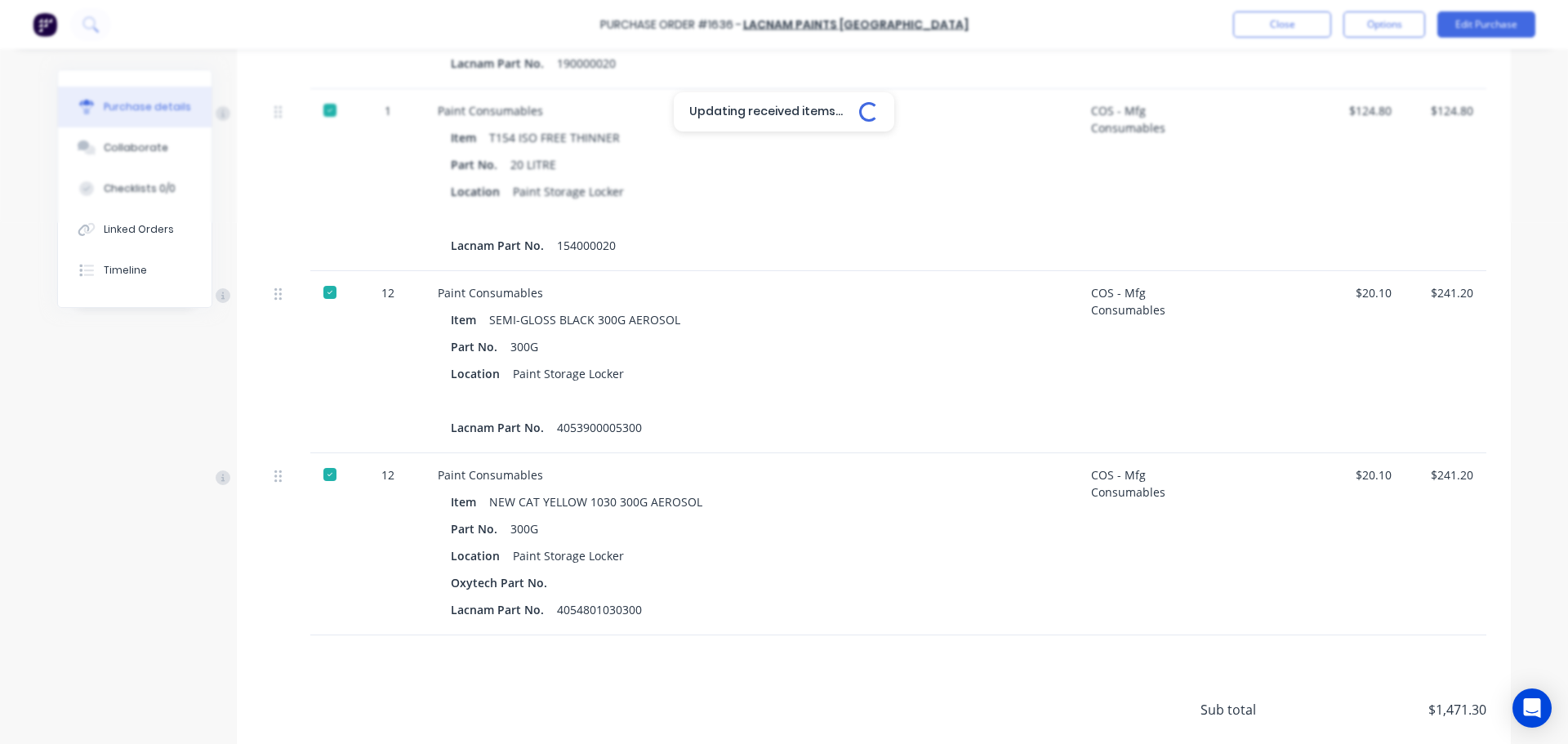
type textarea "x"
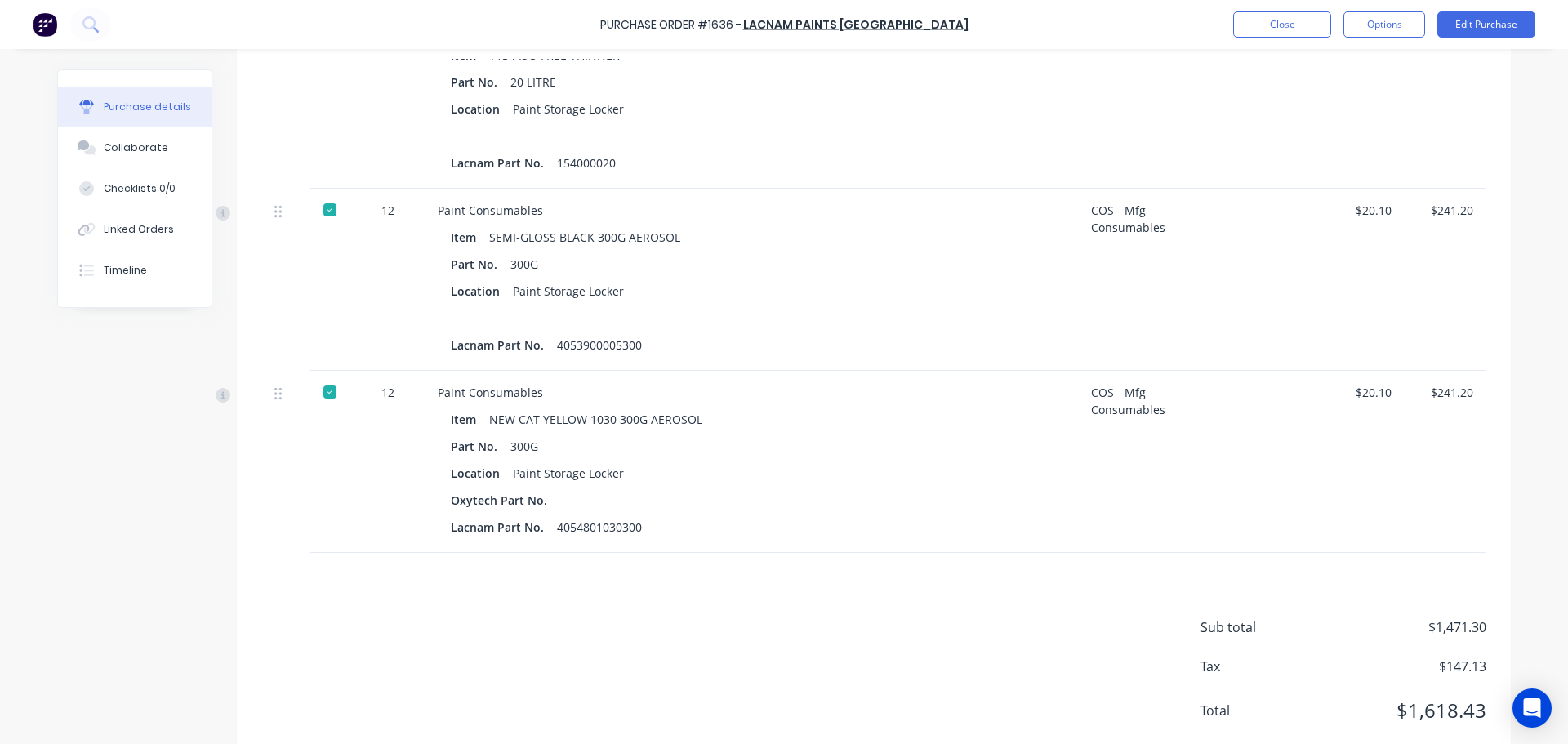
scroll to position [1078, 0]
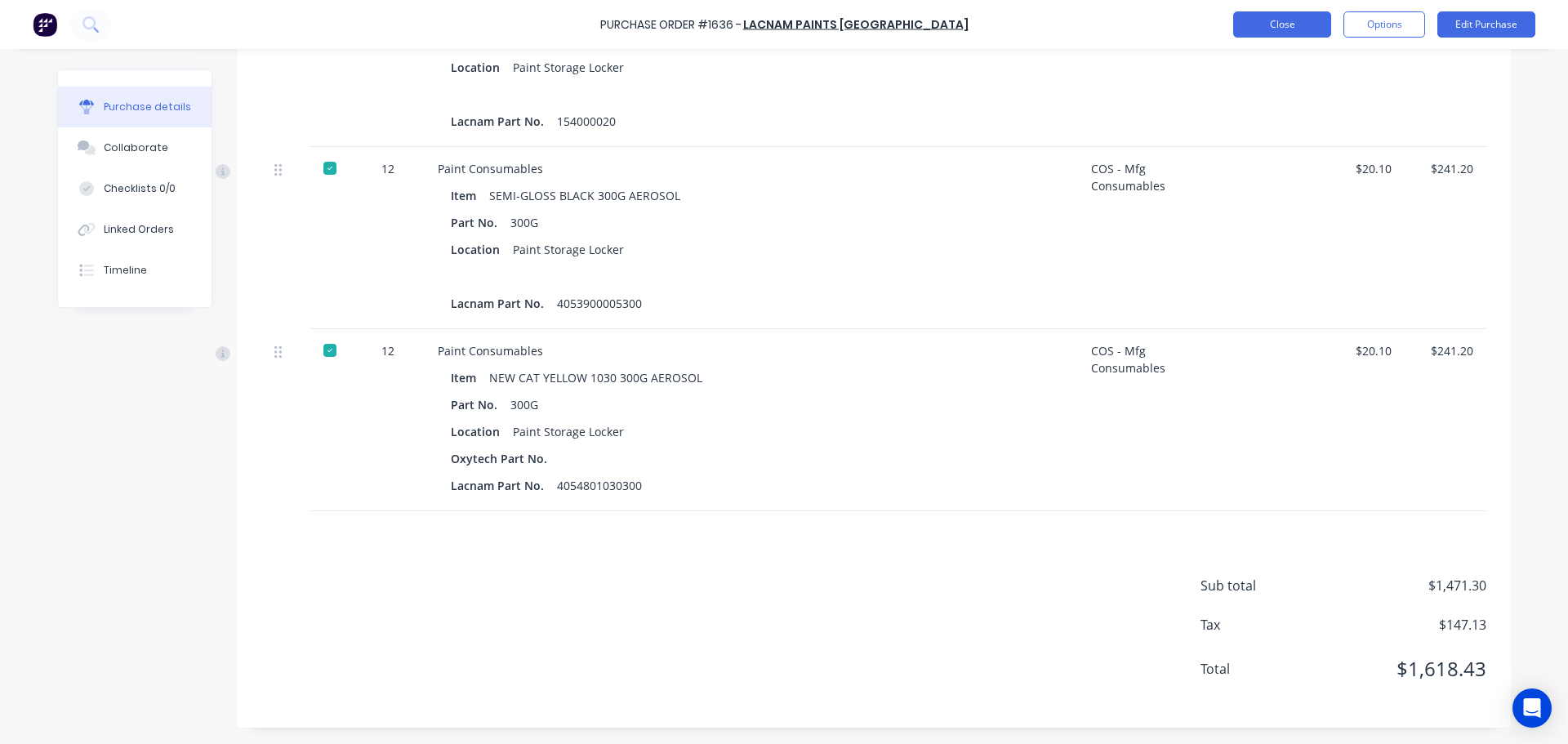
click at [1263, 35] on button "Close" at bounding box center [1282, 25] width 98 height 26
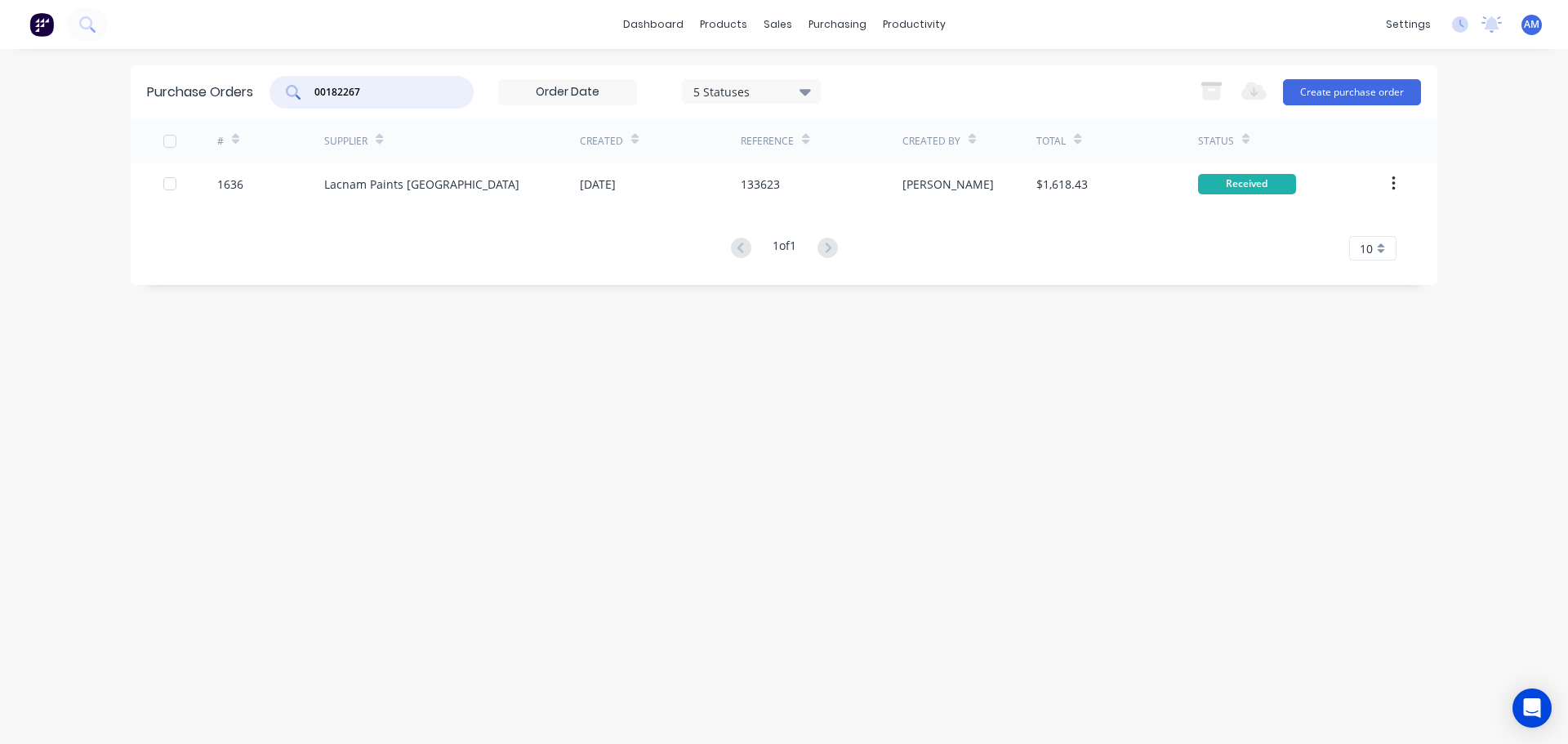
drag, startPoint x: 387, startPoint y: 95, endPoint x: 307, endPoint y: 85, distance: 80.6
click at [307, 85] on div "00182267" at bounding box center [372, 91] width 204 height 33
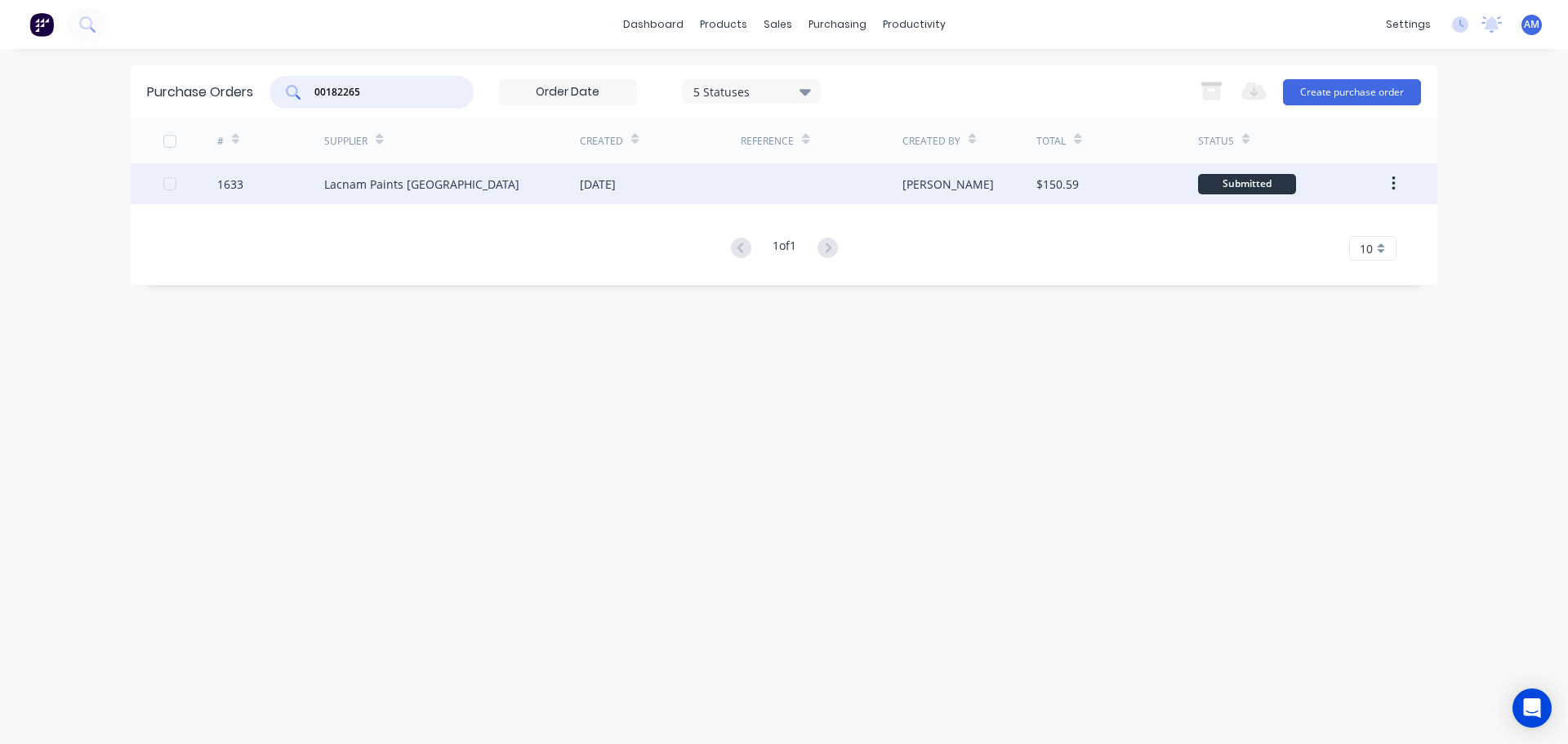
type input "00182265"
click at [446, 184] on div "Lacnam Paints [GEOGRAPHIC_DATA]" at bounding box center [422, 184] width 195 height 18
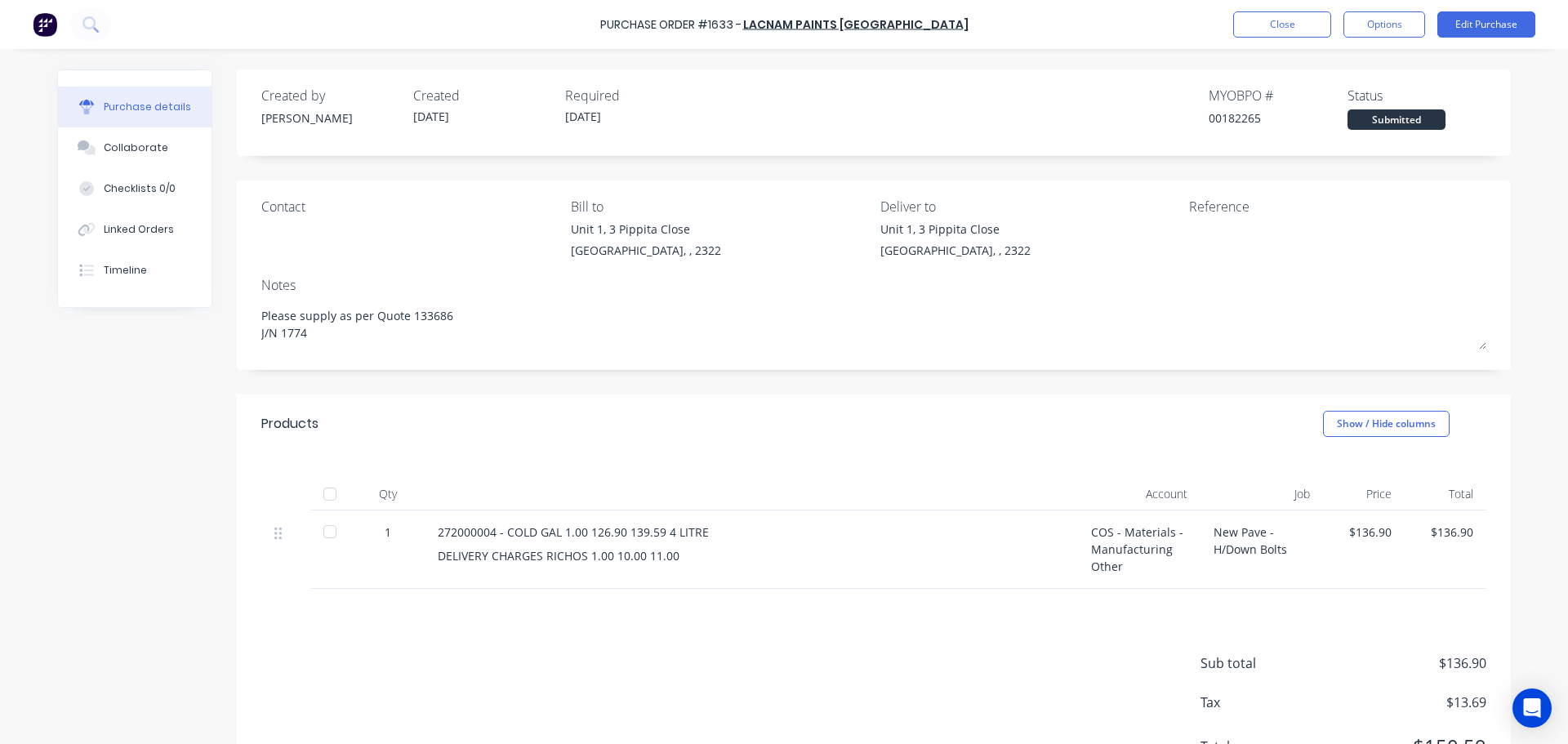
click at [327, 498] on div at bounding box center [330, 494] width 33 height 33
click at [1274, 24] on button "Close" at bounding box center [1282, 25] width 98 height 26
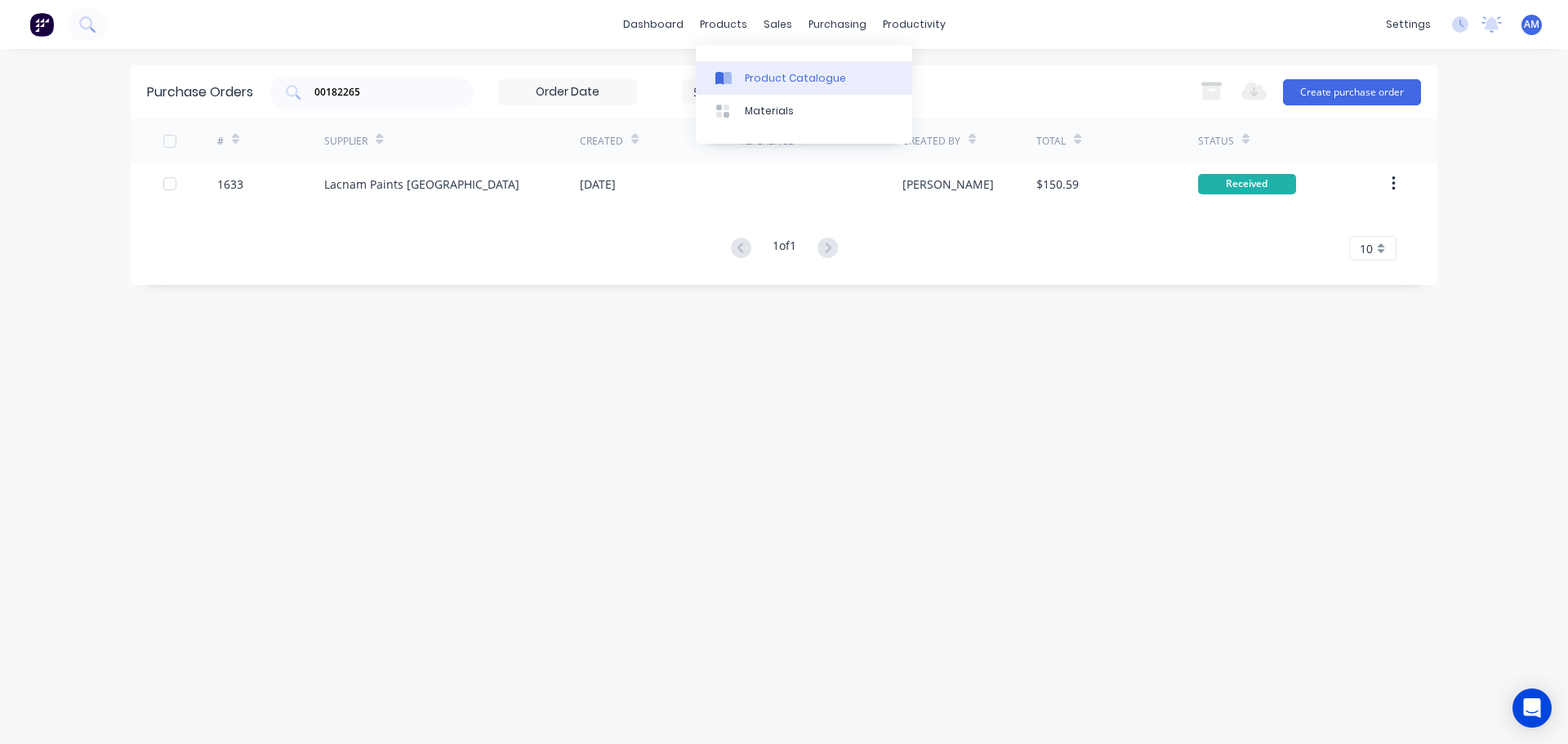
click at [784, 78] on div "Product Catalogue" at bounding box center [795, 78] width 101 height 15
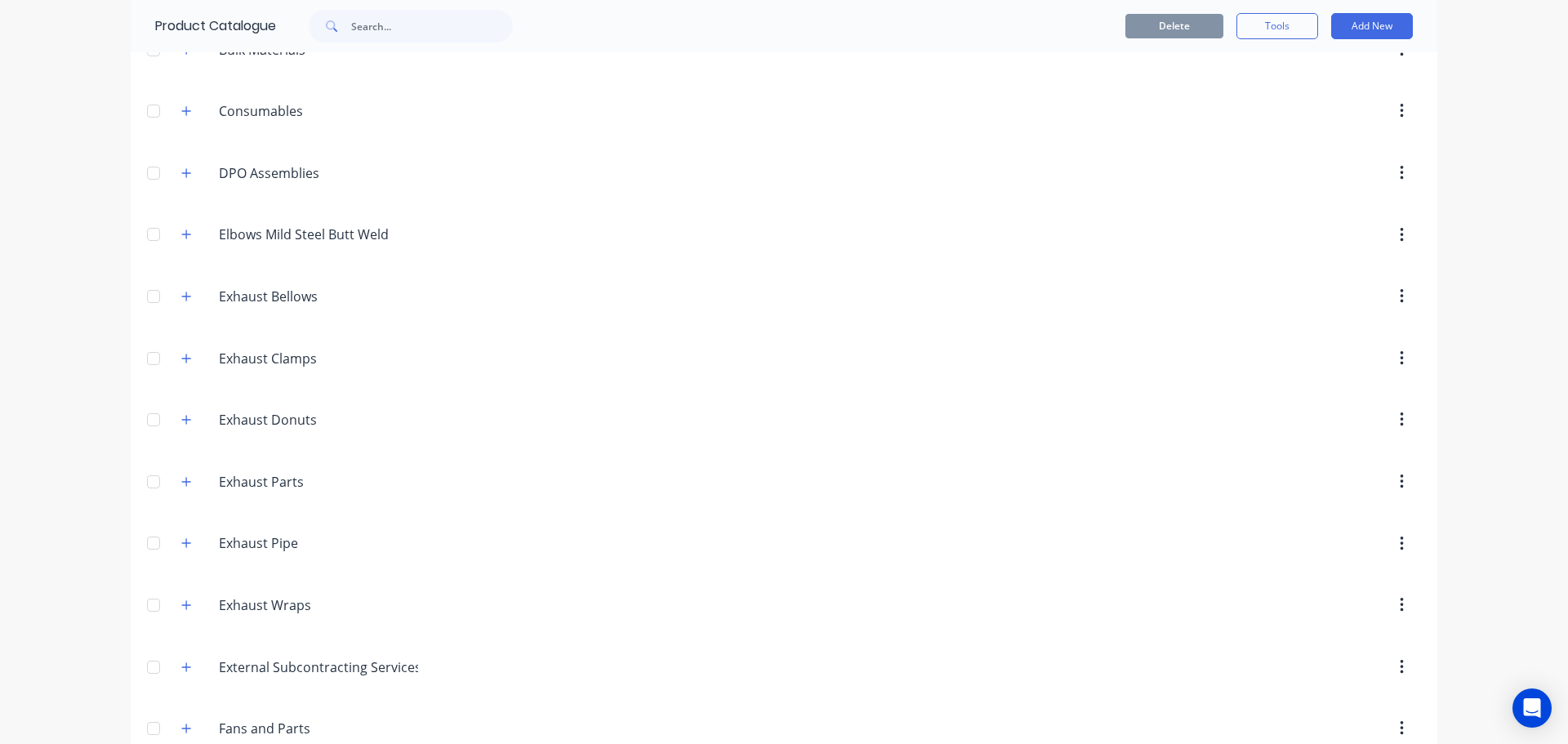
scroll to position [245, 0]
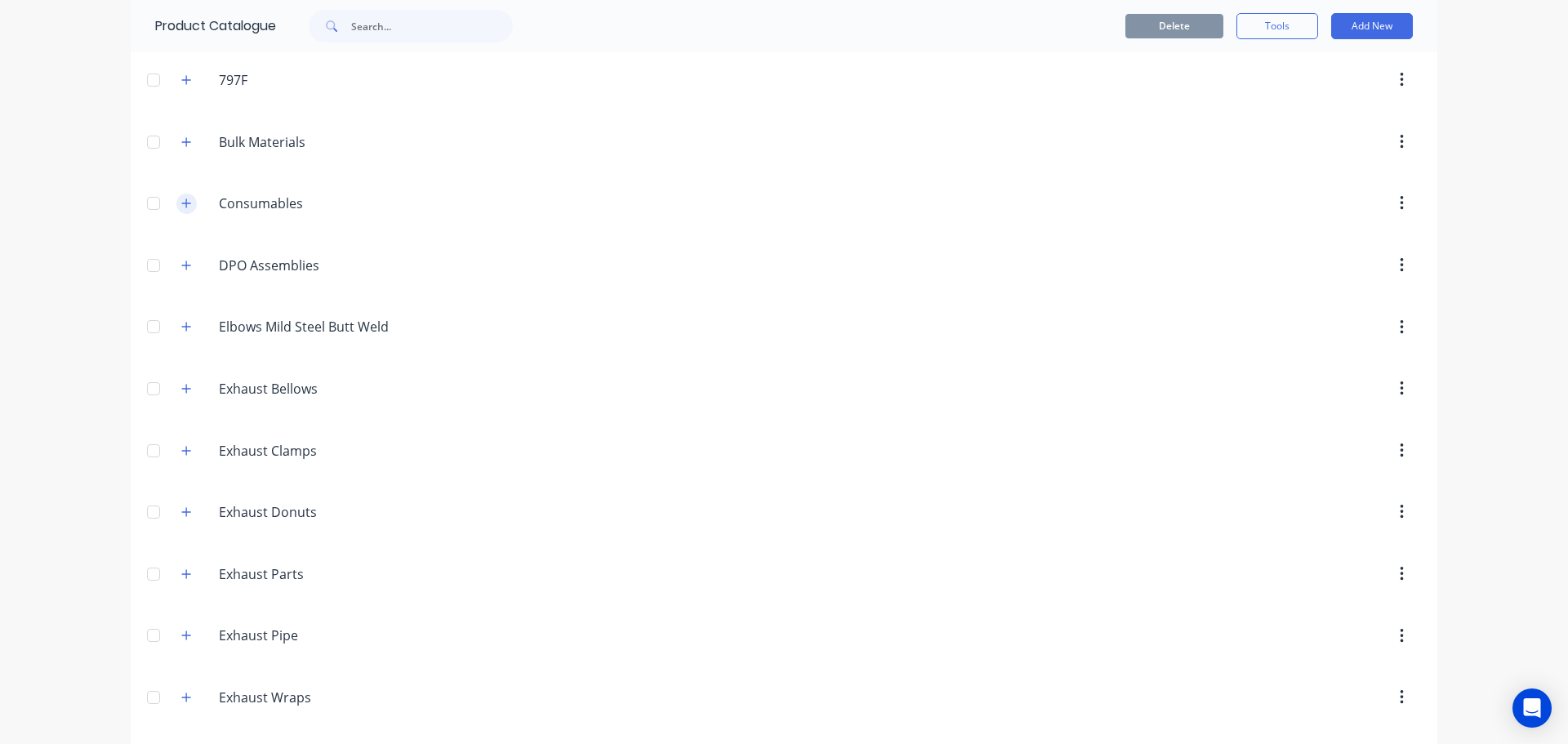
click at [186, 204] on button "button" at bounding box center [186, 203] width 20 height 20
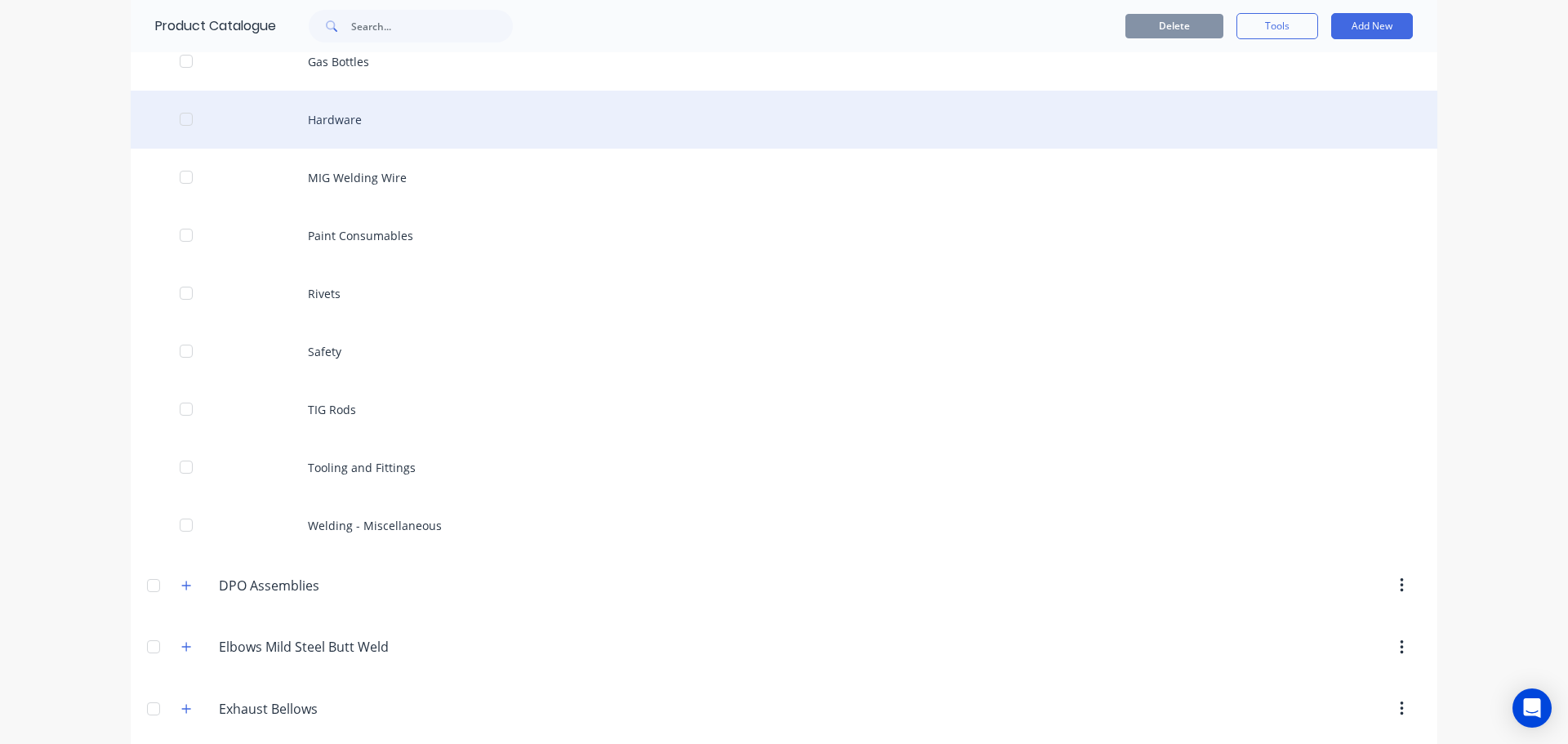
scroll to position [653, 0]
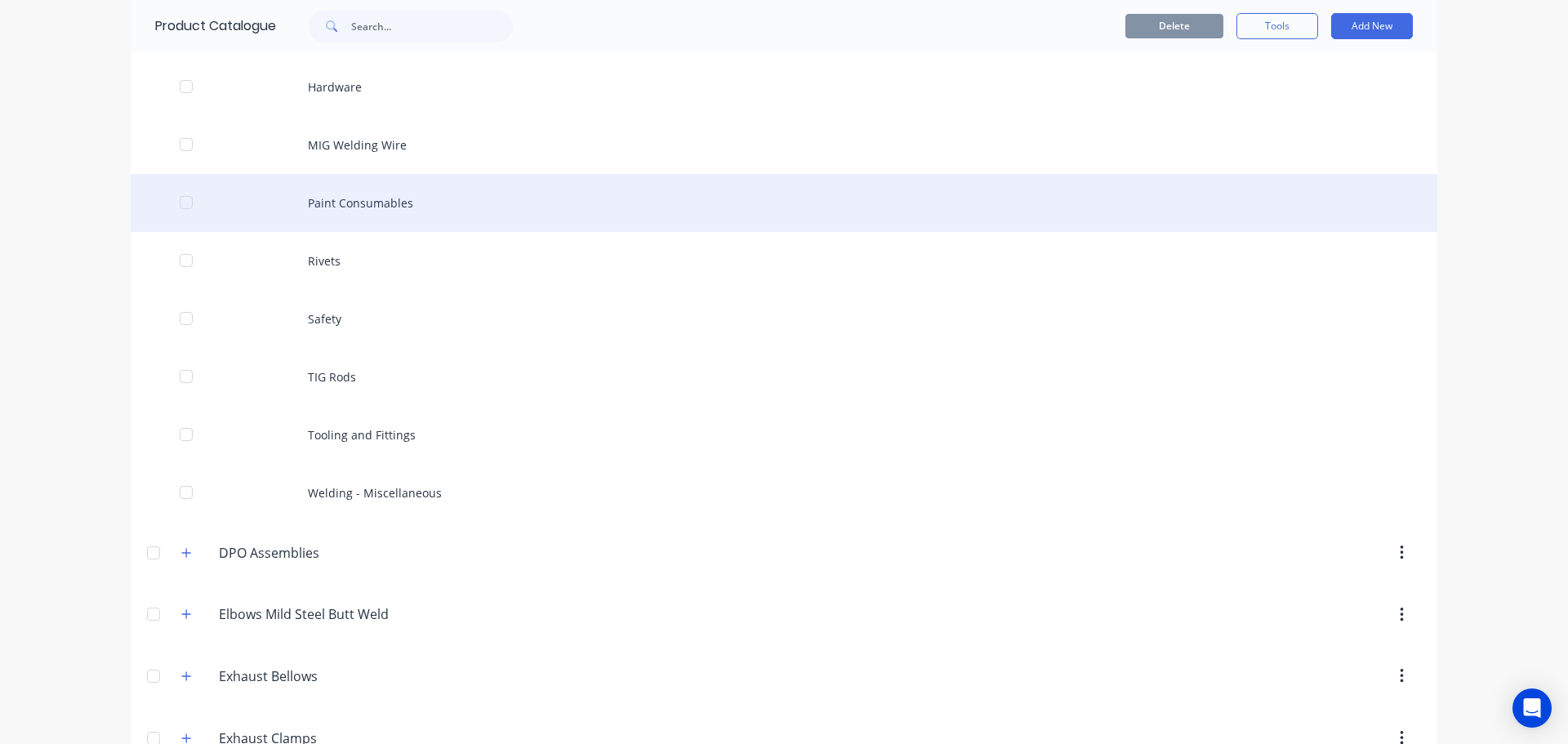
click at [367, 203] on div "Paint Consumables" at bounding box center [784, 203] width 1307 height 58
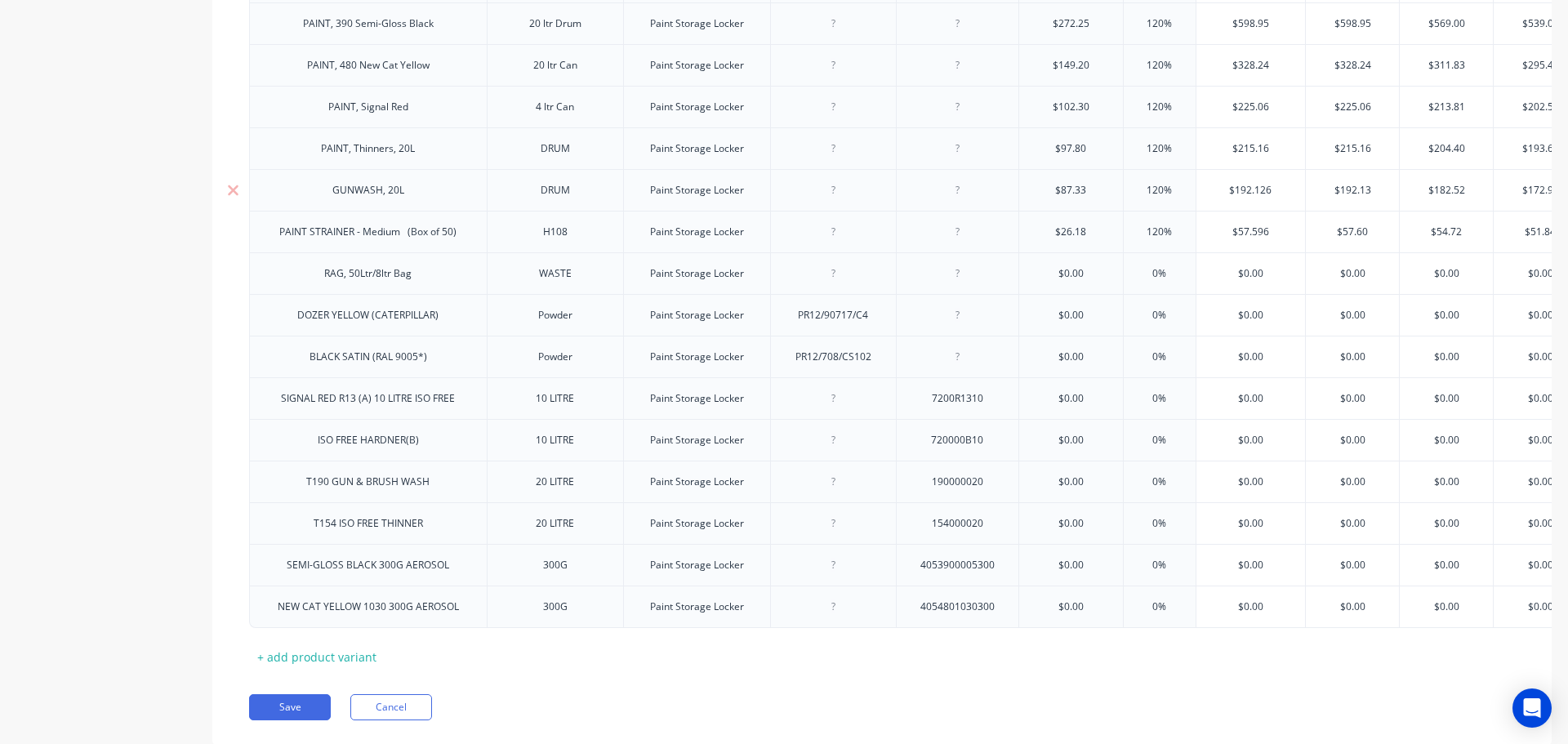
scroll to position [1167, 0]
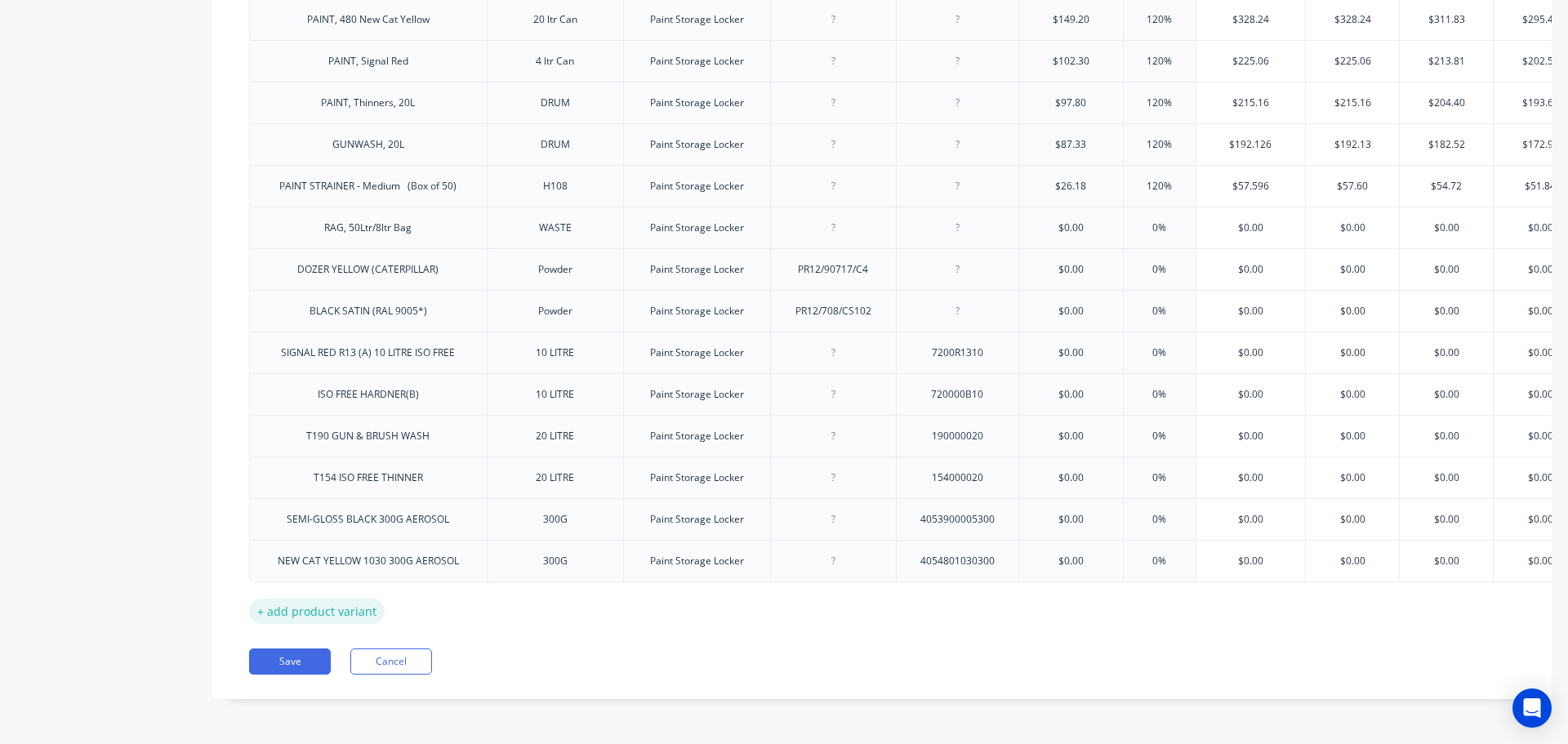
click at [339, 600] on div "+ add product variant" at bounding box center [316, 610] width 135 height 25
type textarea "x"
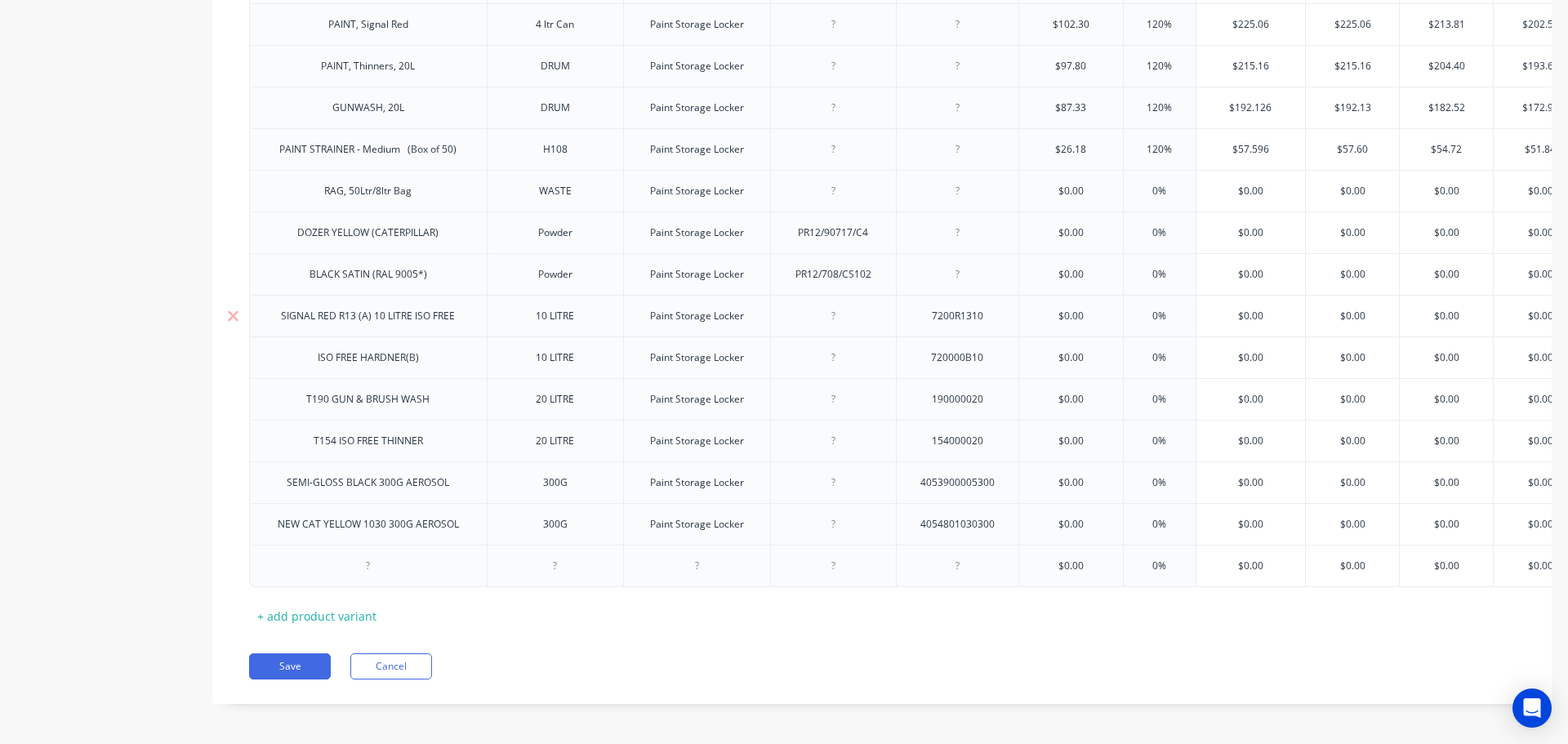
scroll to position [1208, 0]
click at [833, 553] on div at bounding box center [832, 560] width 82 height 21
paste div
click at [368, 552] on div at bounding box center [368, 560] width 82 height 21
type textarea "x"
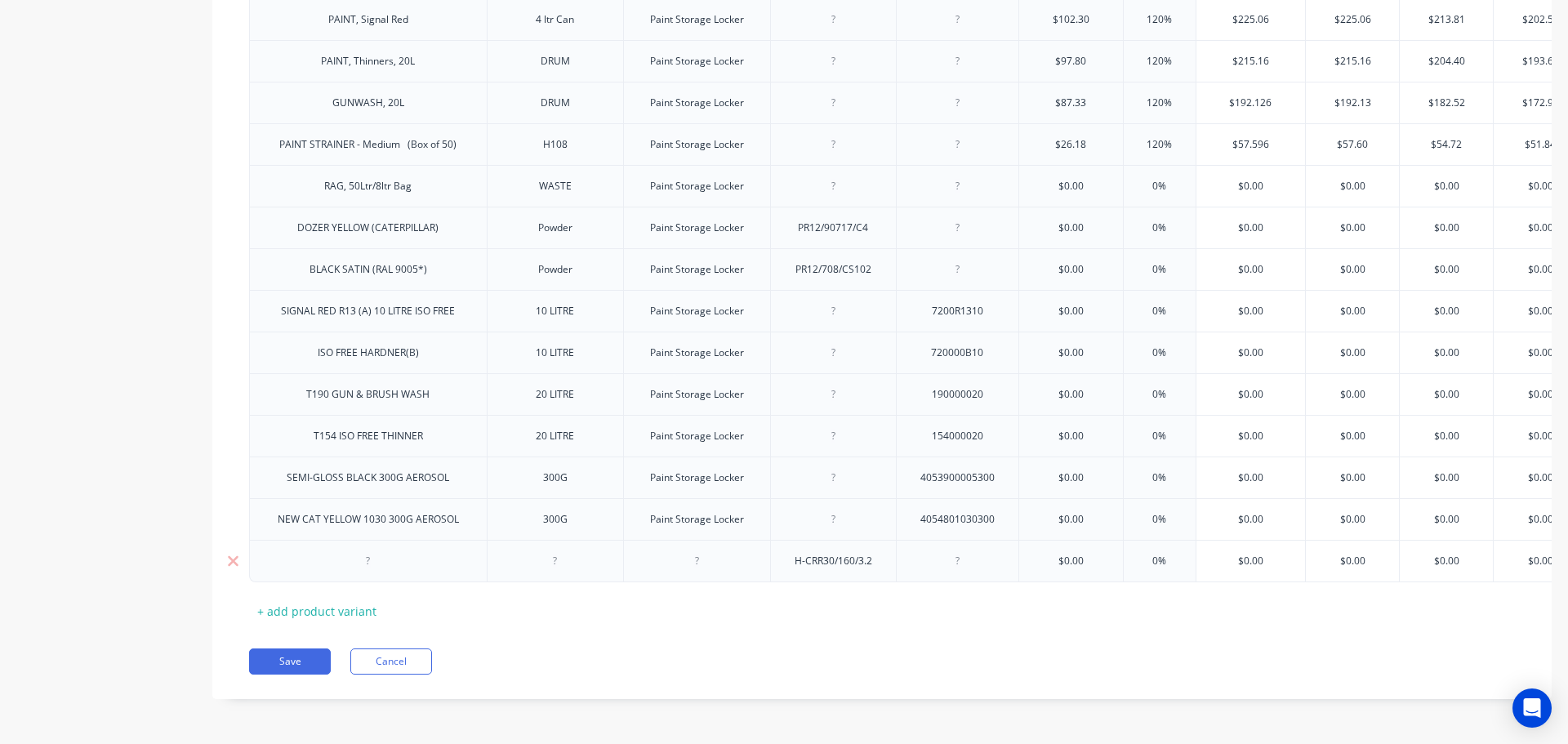
paste div
drag, startPoint x: 417, startPoint y: 553, endPoint x: 446, endPoint y: 551, distance: 29.1
click at [446, 551] on div "HOOKS CRR 30/160/3.2MM (1.60KG)" at bounding box center [367, 560] width 191 height 21
copy div "1.60KG"
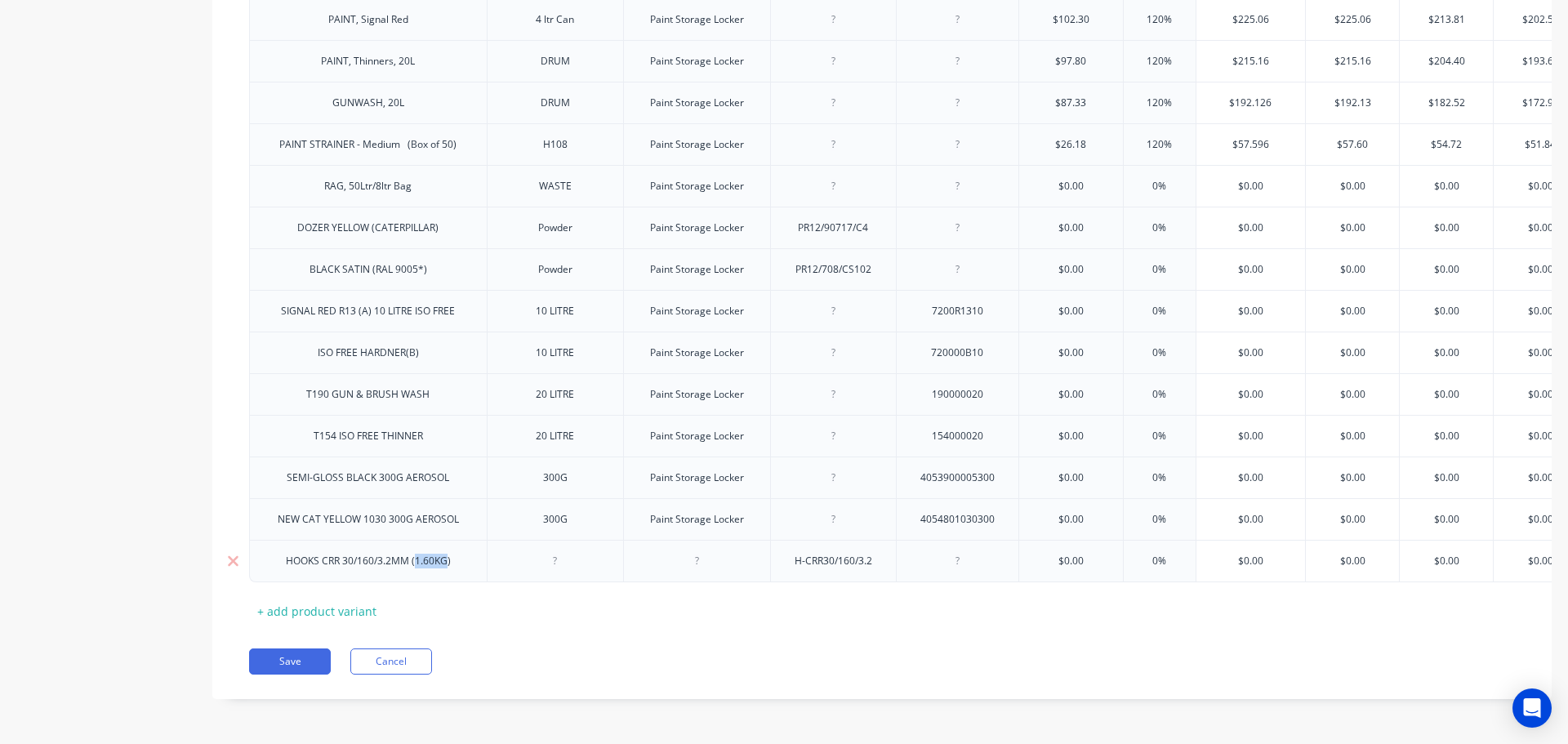
click at [552, 552] on div at bounding box center [555, 560] width 82 height 21
type textarea "x"
paste div
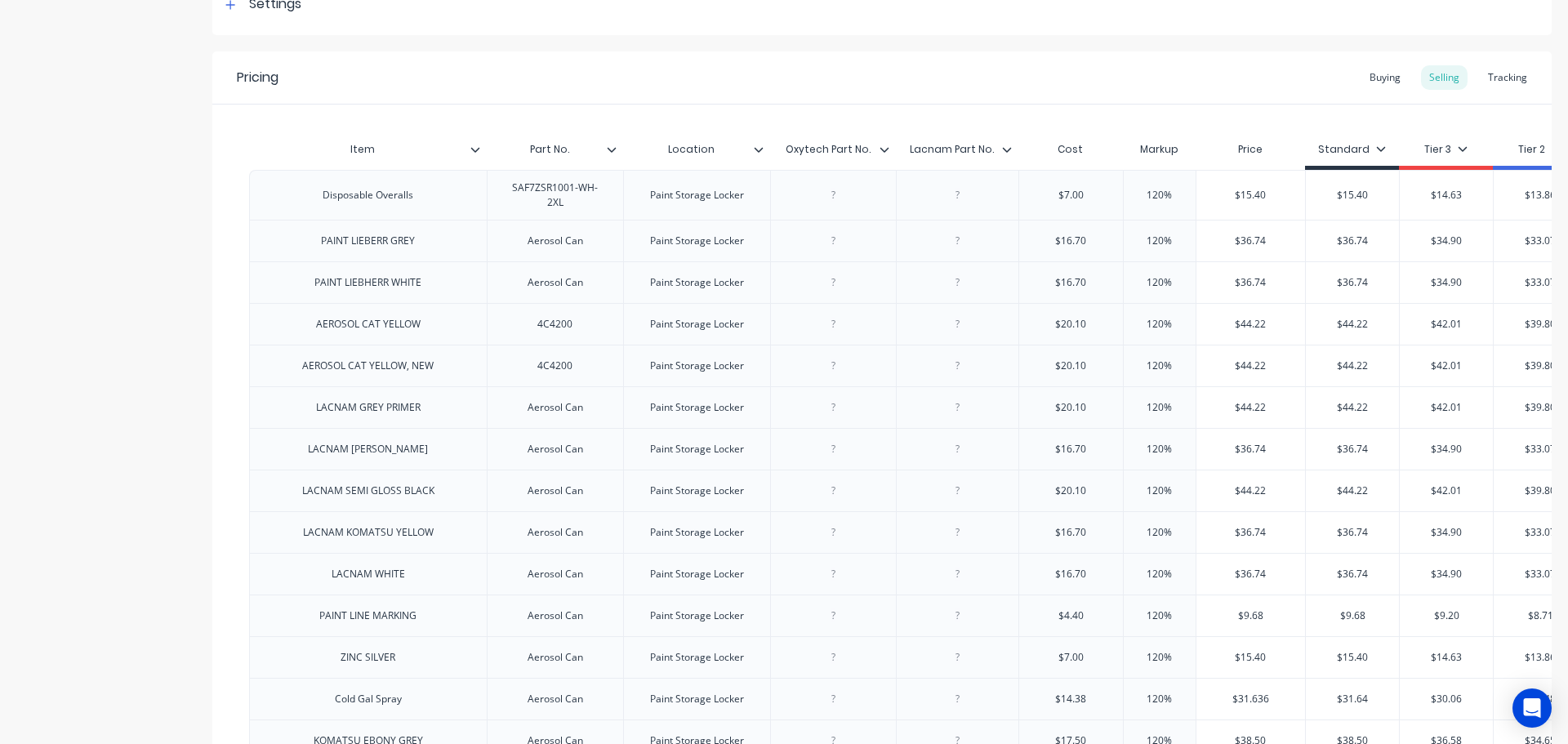
scroll to position [228, 0]
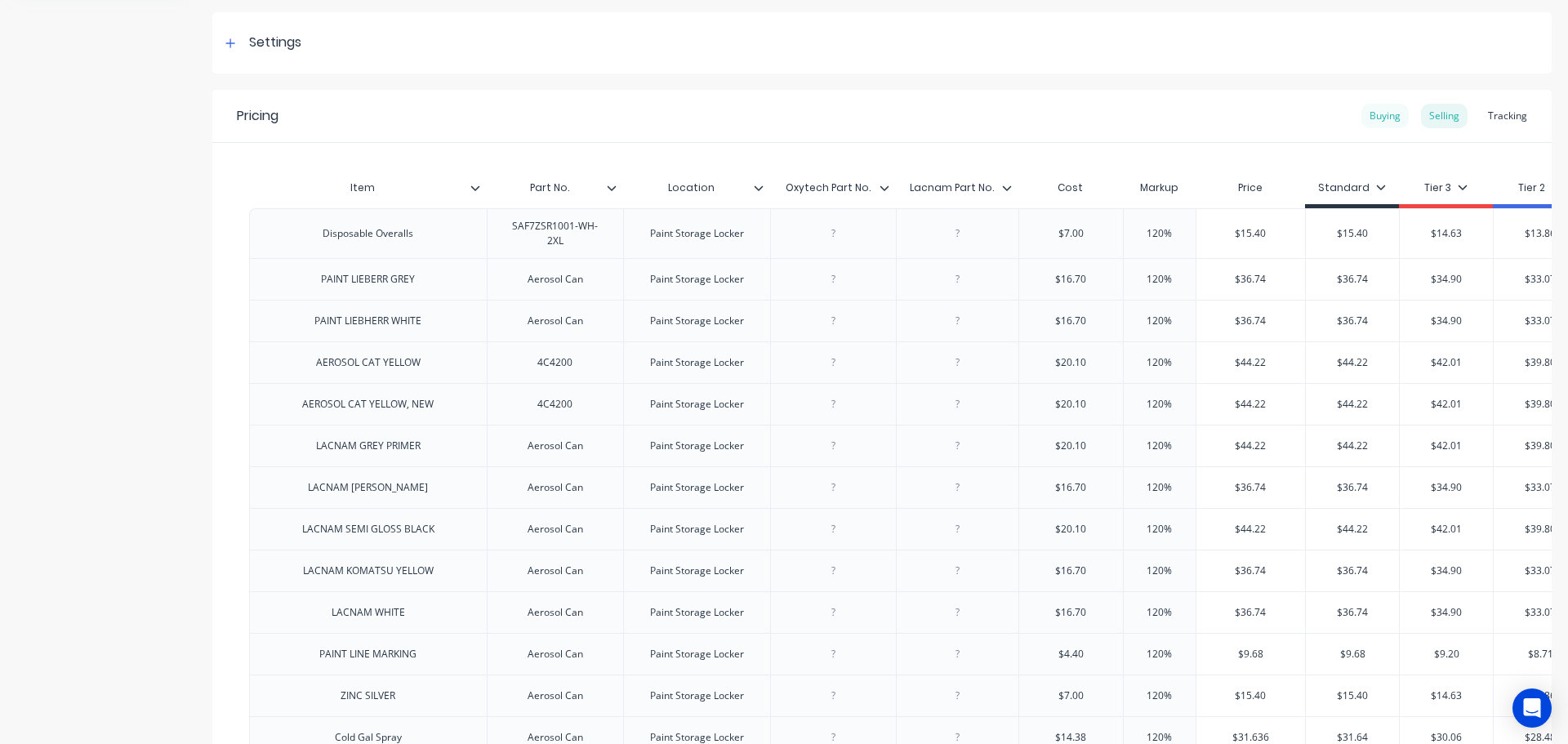
click at [1378, 116] on div "Buying" at bounding box center [1385, 116] width 47 height 25
type textarea "x"
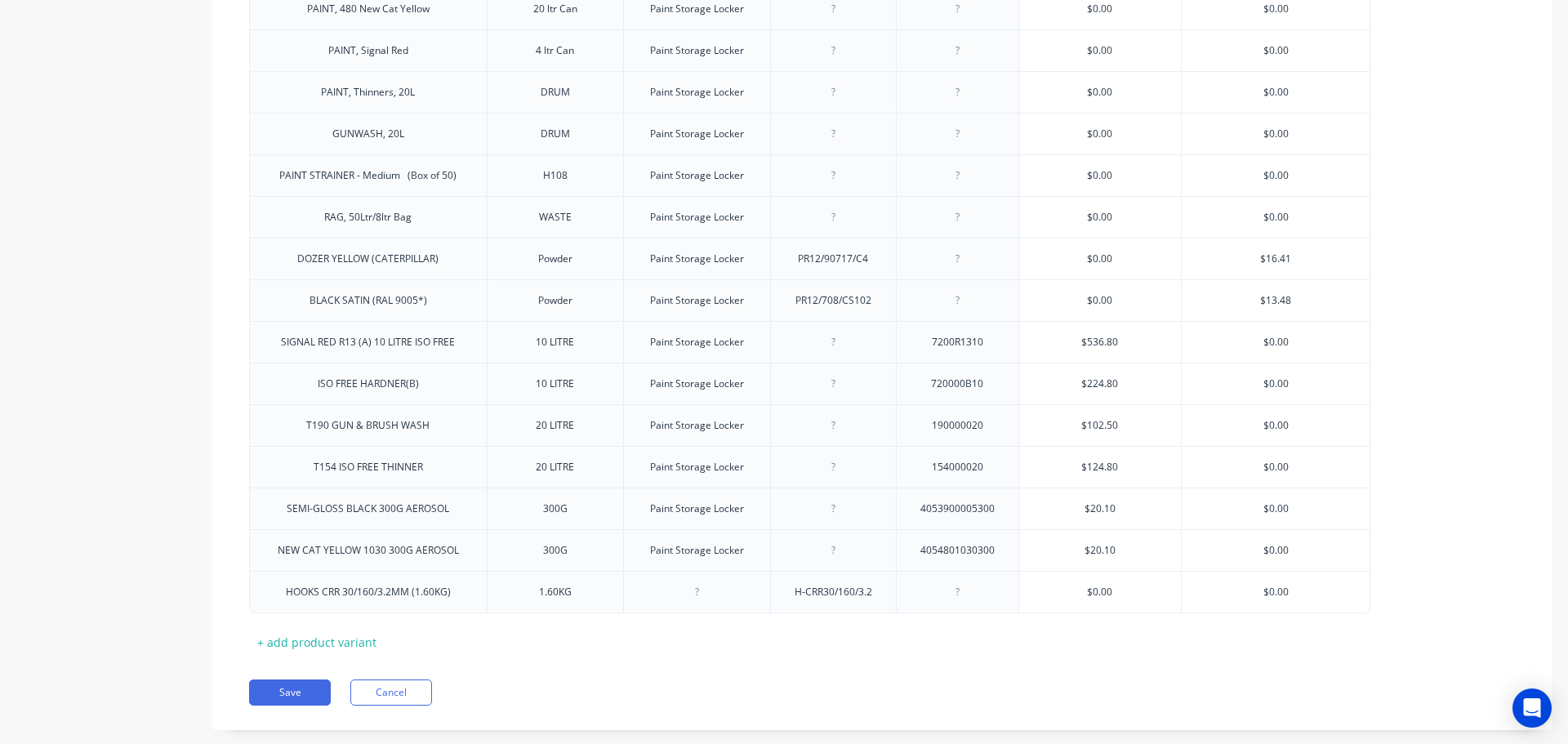
scroll to position [1192, 0]
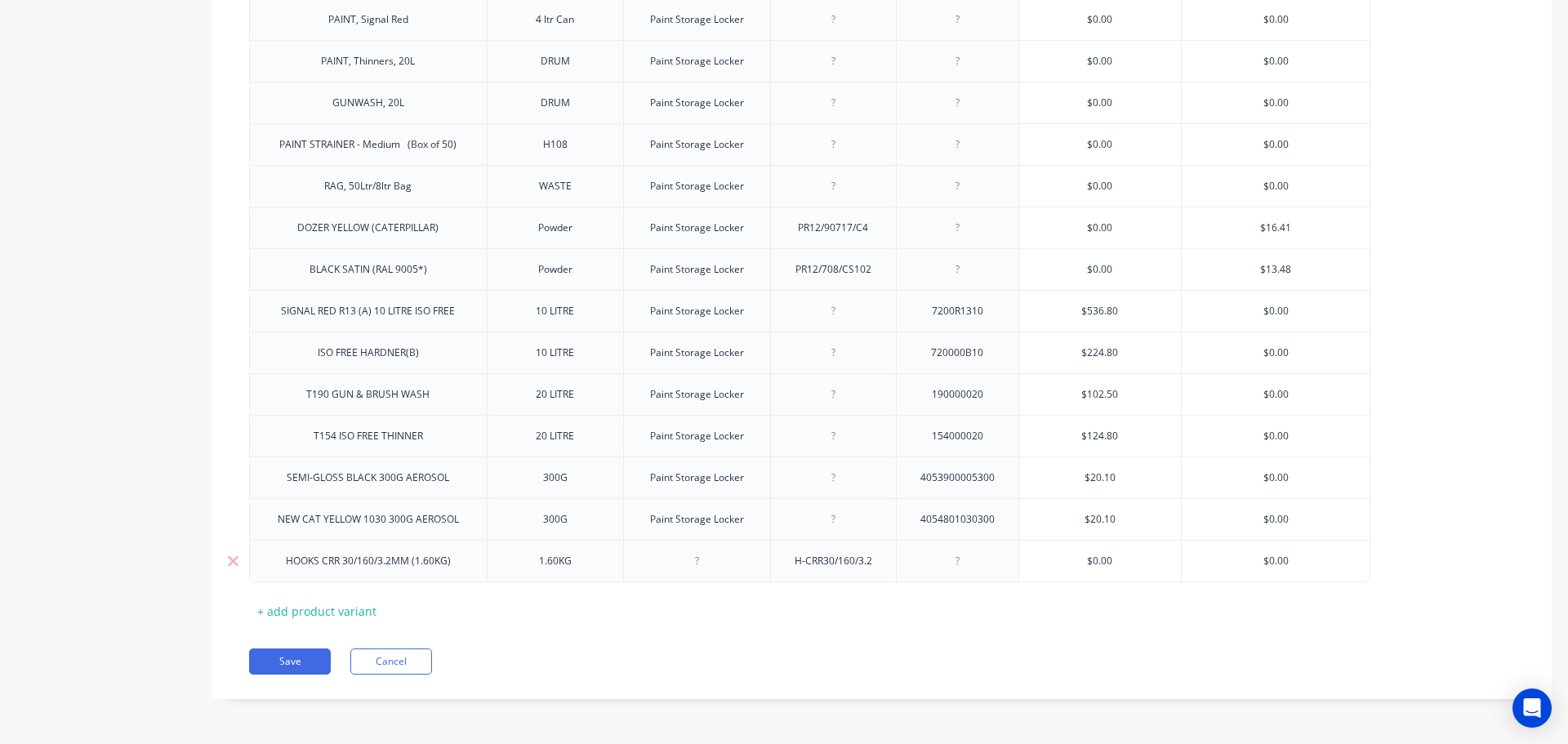
type input "$0.00"
drag, startPoint x: 1294, startPoint y: 560, endPoint x: 1250, endPoint y: 560, distance: 44.0
click at [1250, 560] on input "$0.00" at bounding box center [1276, 560] width 188 height 15
paste input "32.55"
type textarea "x"
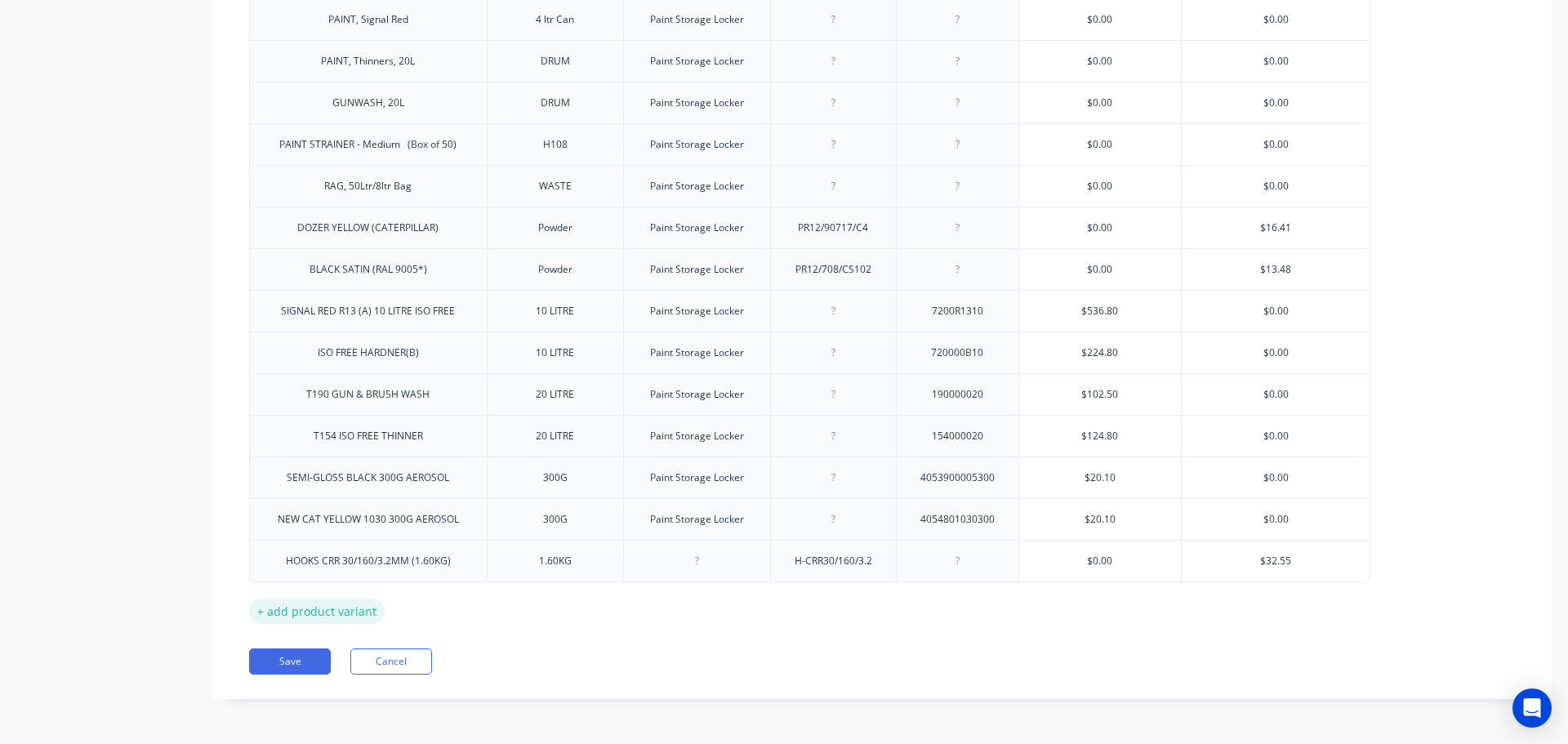
type input "$32.55"
click at [330, 610] on div "+ add product variant" at bounding box center [316, 610] width 135 height 25
type textarea "x"
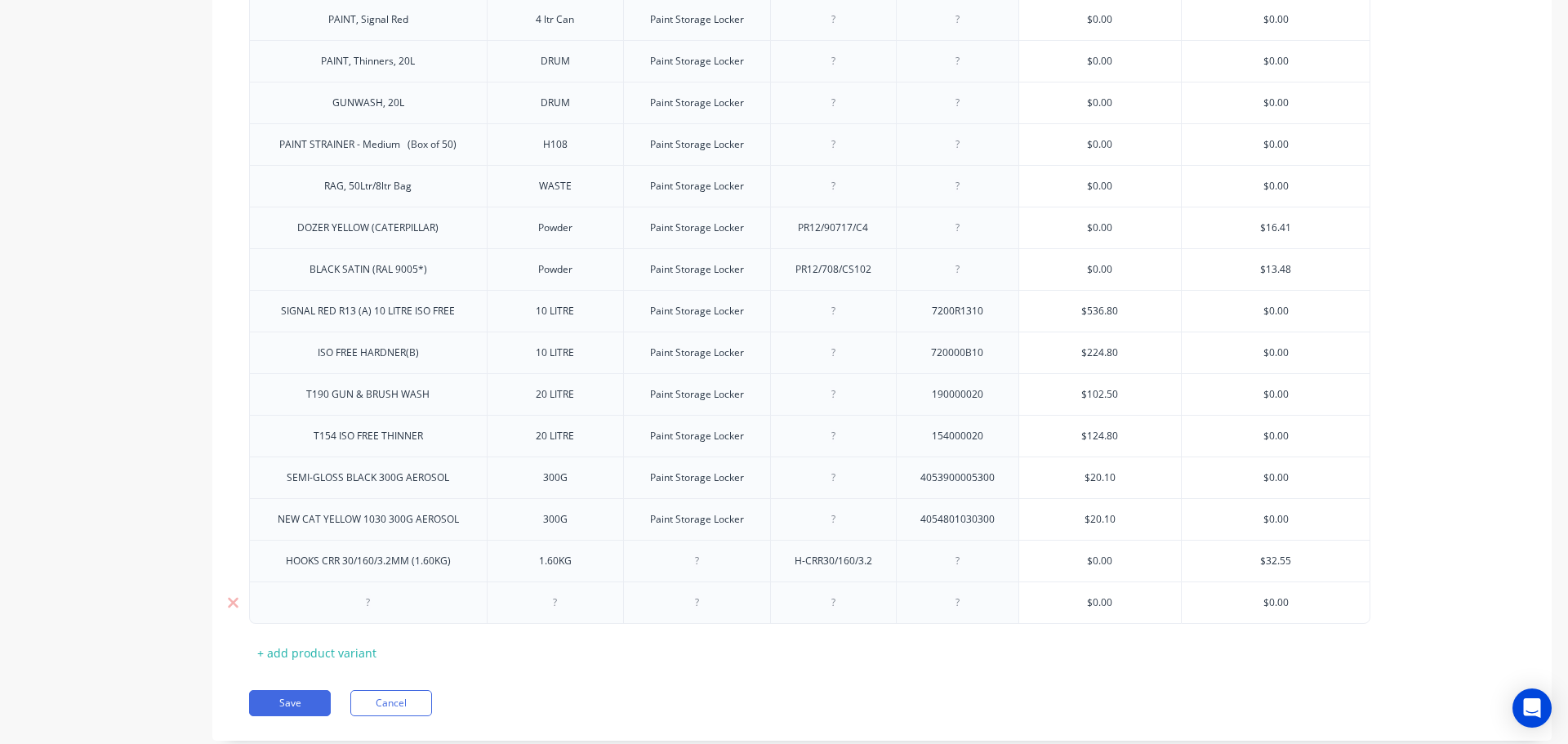
click at [835, 606] on div at bounding box center [832, 603] width 82 height 21
paste div
click at [364, 610] on div at bounding box center [368, 603] width 82 height 21
type textarea "x"
paste div
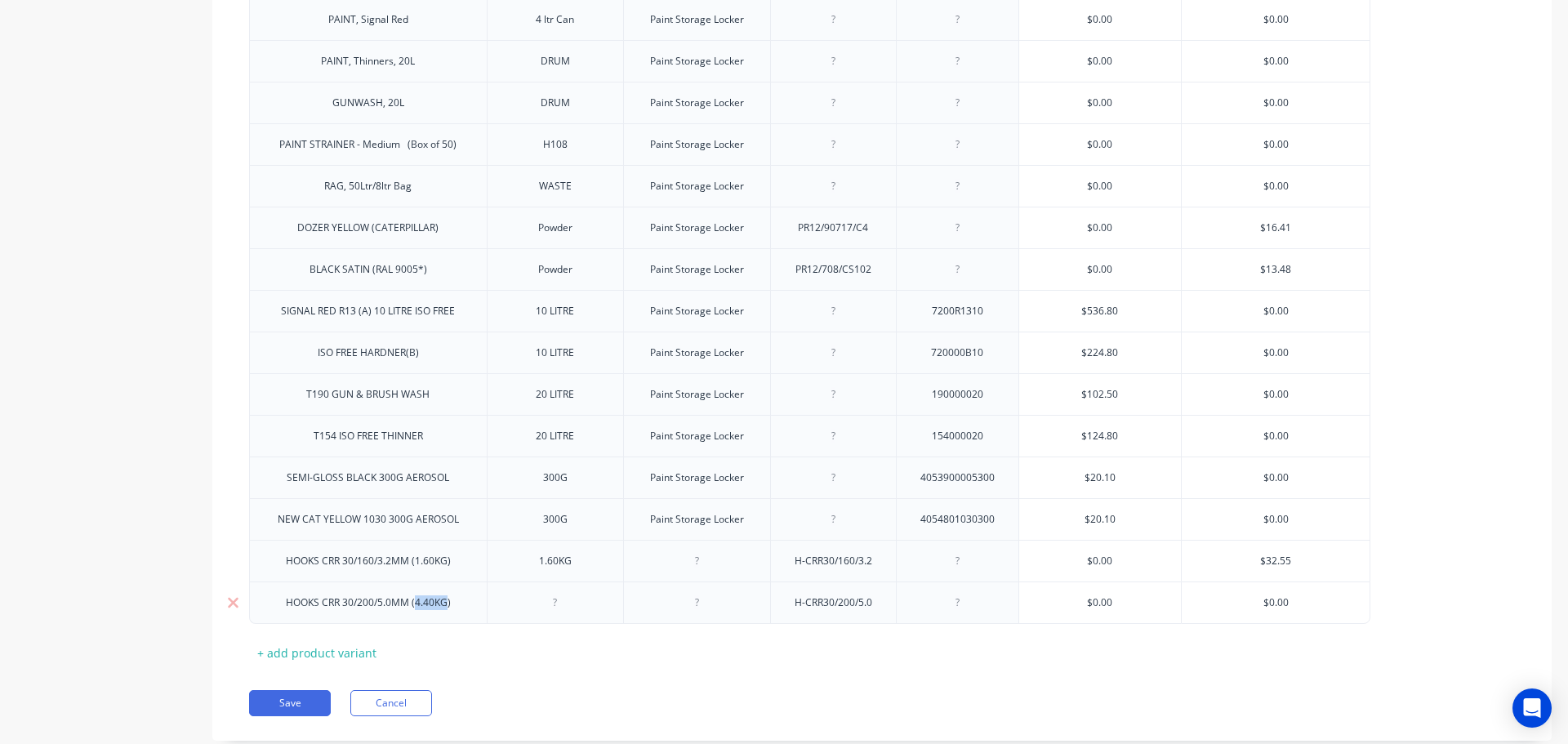
drag, startPoint x: 445, startPoint y: 604, endPoint x: 417, endPoint y: 605, distance: 28.0
click at [417, 605] on div "HOOKS CRR 30/200/5.0MM (4.40KG)" at bounding box center [367, 603] width 191 height 21
copy div "4.40KG"
type textarea "x"
click at [555, 607] on div at bounding box center [555, 603] width 82 height 21
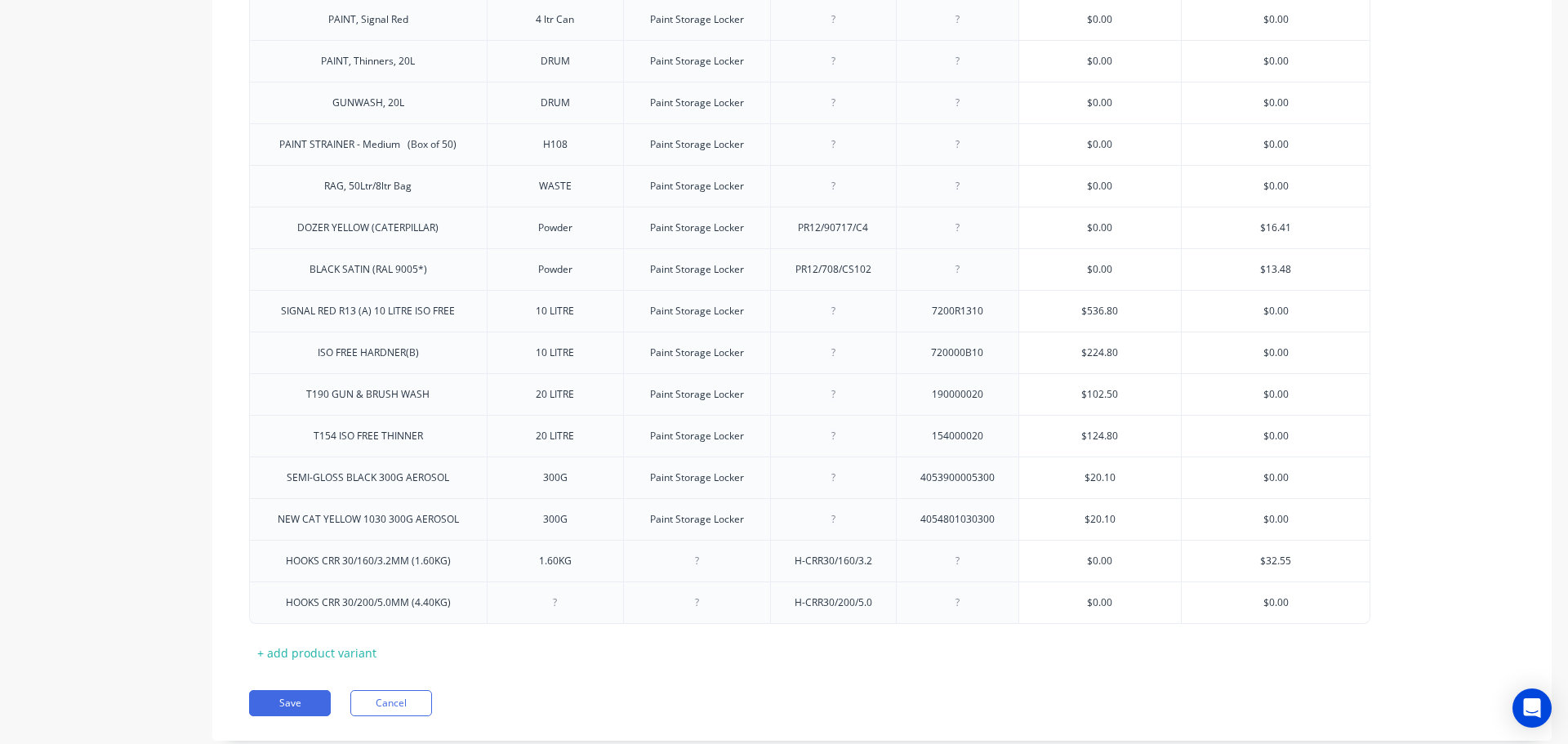
paste div
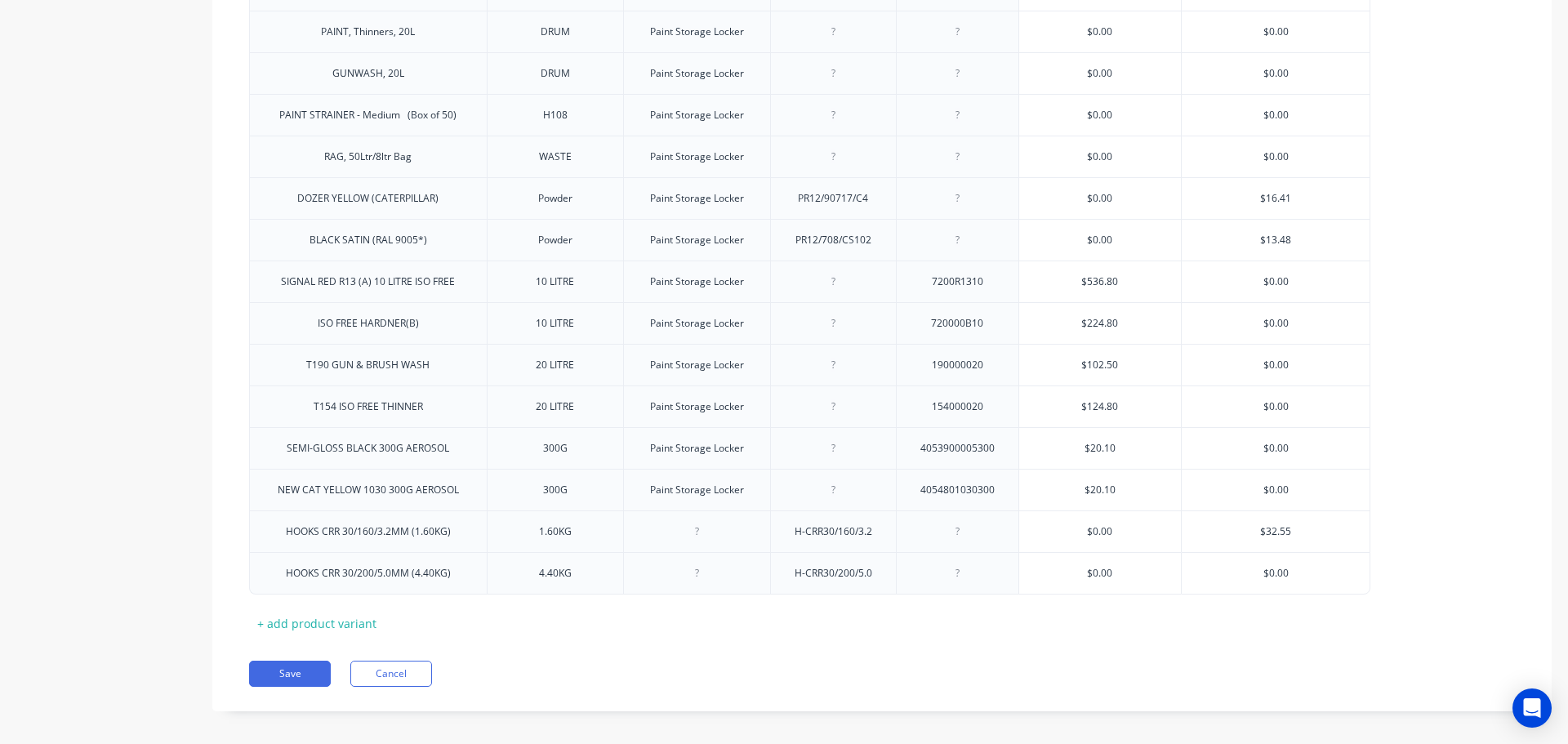
scroll to position [1233, 0]
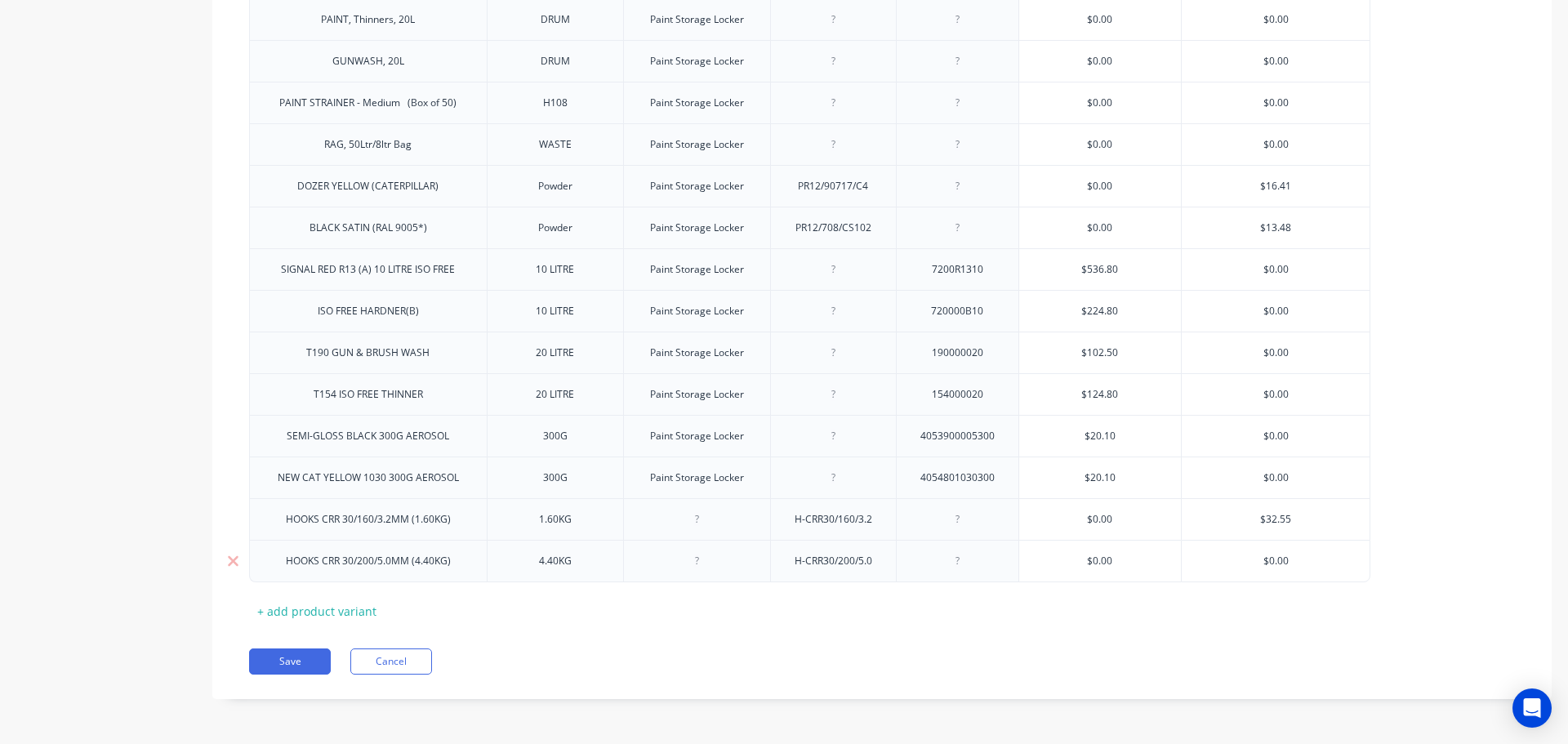
type textarea "x"
type input "$0.00"
drag, startPoint x: 1300, startPoint y: 559, endPoint x: 1335, endPoint y: 555, distance: 35.2
click at [1332, 556] on input "$0.00" at bounding box center [1276, 560] width 188 height 15
click at [1335, 555] on input "$0.00" at bounding box center [1276, 560] width 188 height 15
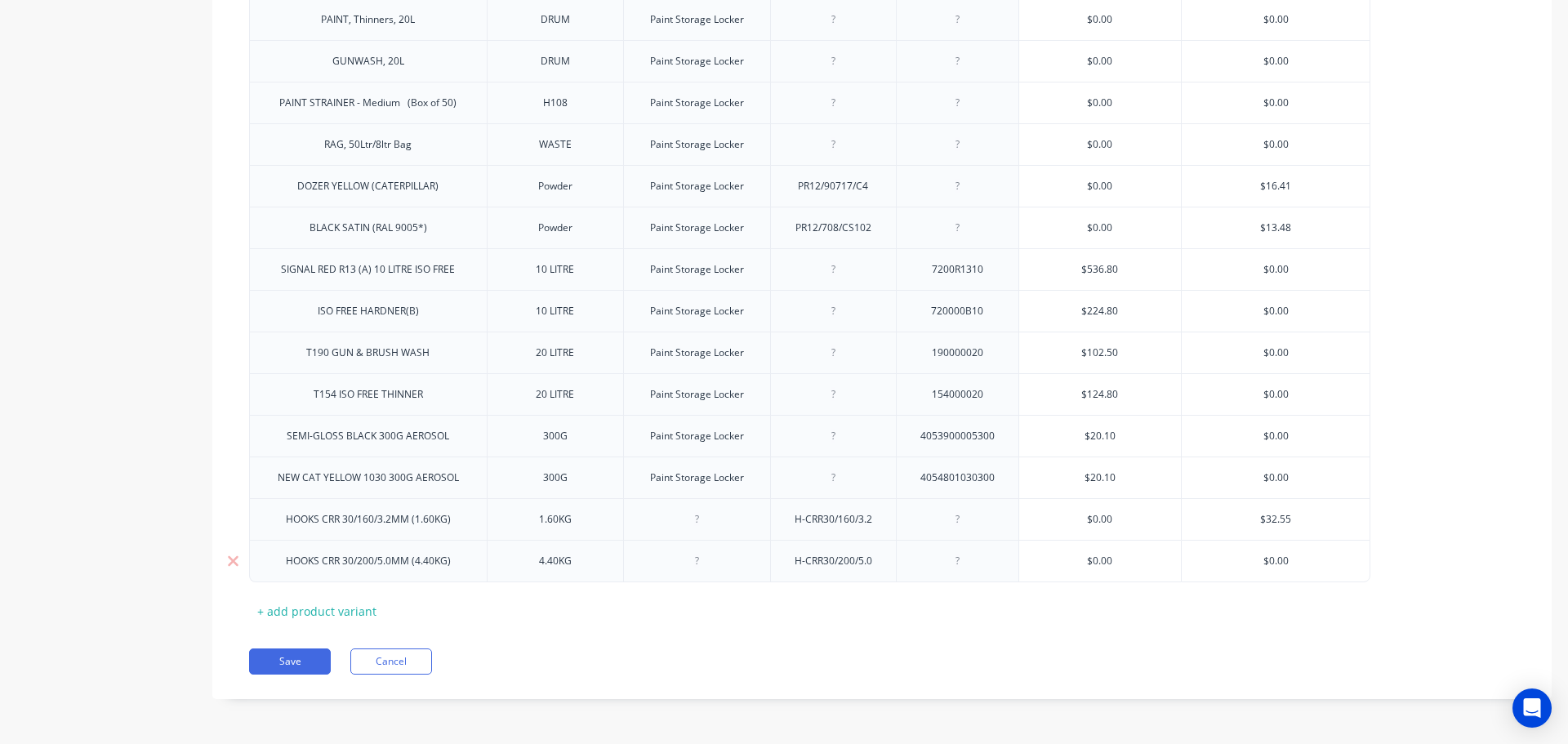
drag, startPoint x: 1271, startPoint y: 558, endPoint x: 1244, endPoint y: 558, distance: 27.0
click at [1244, 558] on input "$0.00" at bounding box center [1276, 560] width 188 height 15
paste input "51.45"
type textarea "x"
type input "51.450"
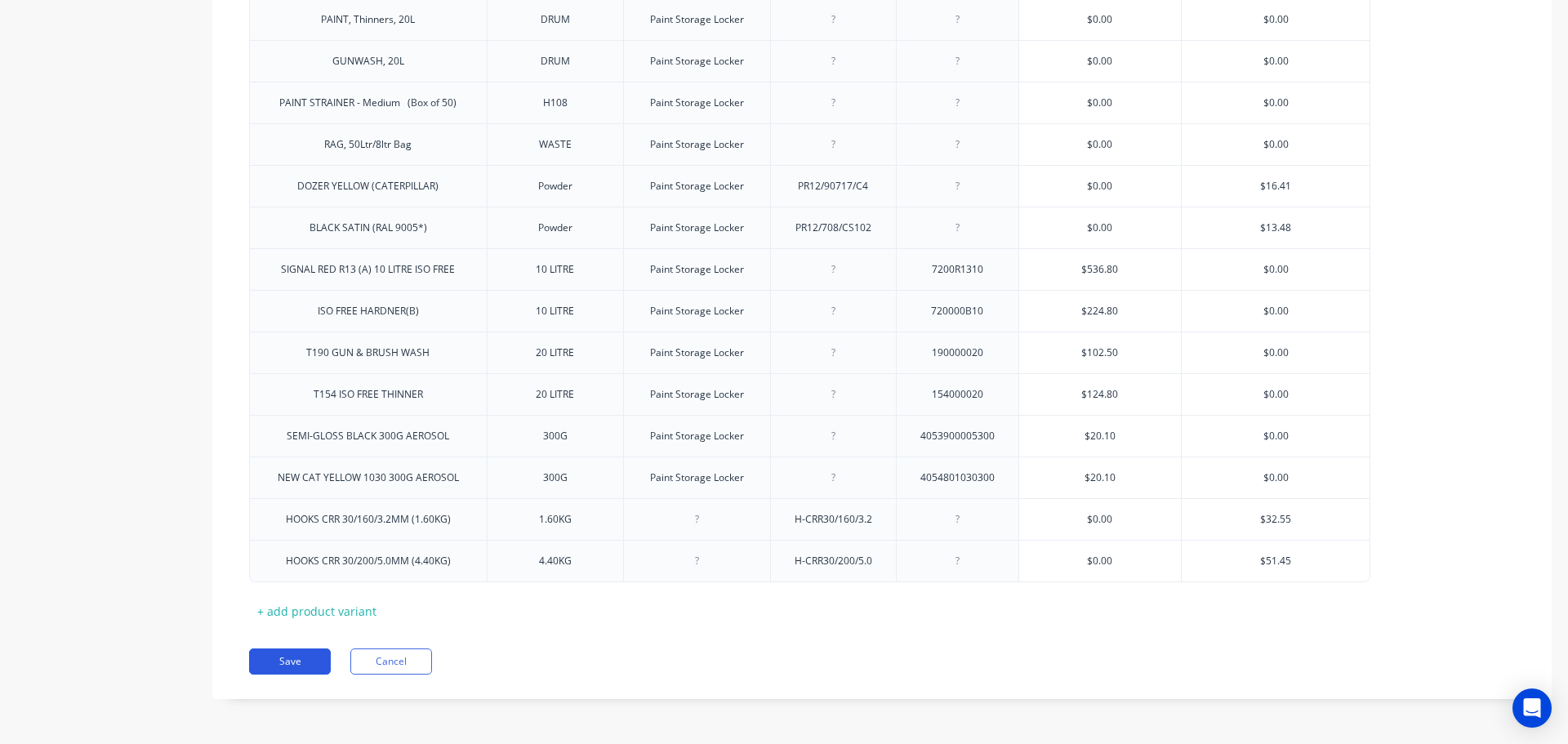
click at [295, 659] on button "Save" at bounding box center [289, 661] width 82 height 26
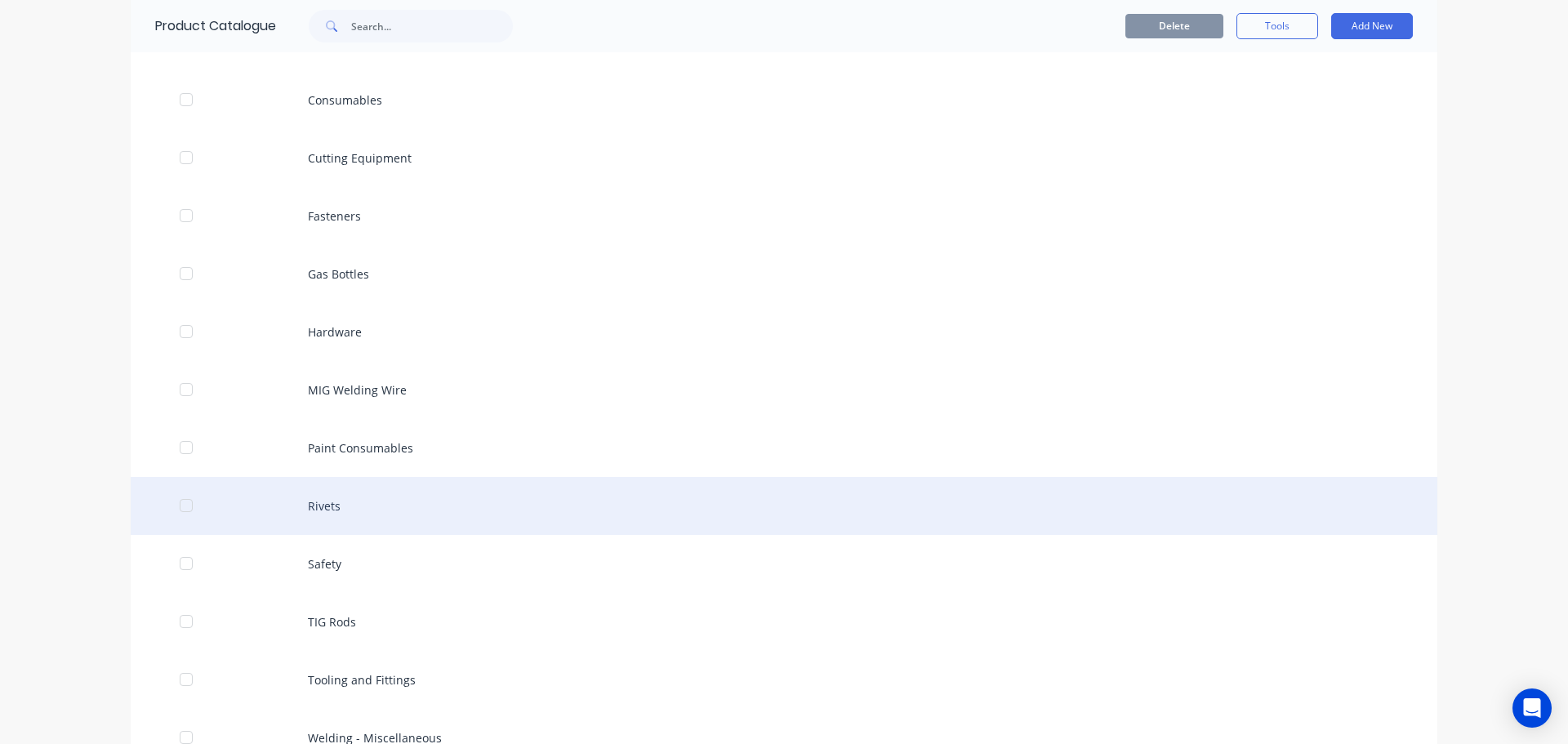
scroll to position [734, 0]
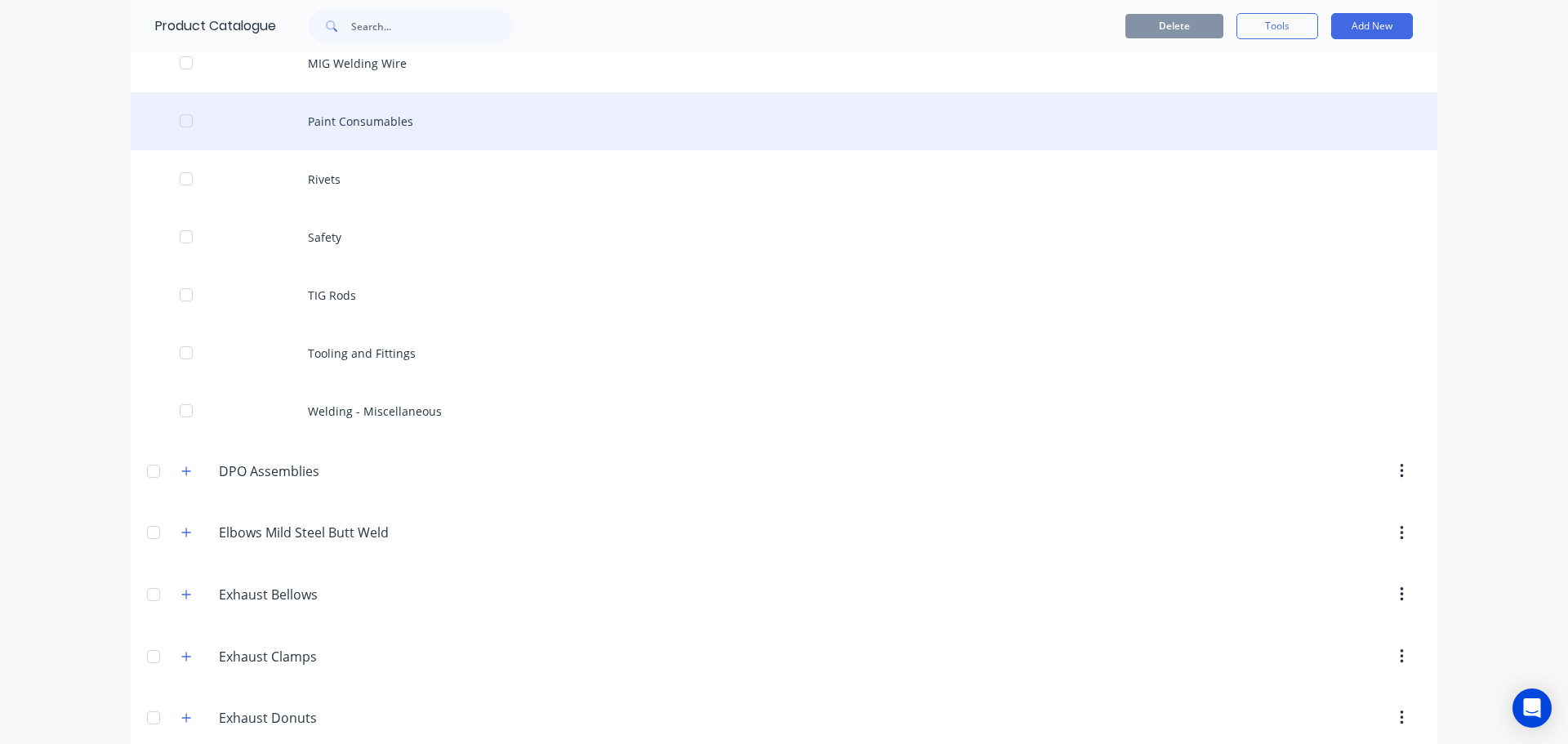
click at [375, 120] on div "Paint Consumables" at bounding box center [784, 121] width 1307 height 58
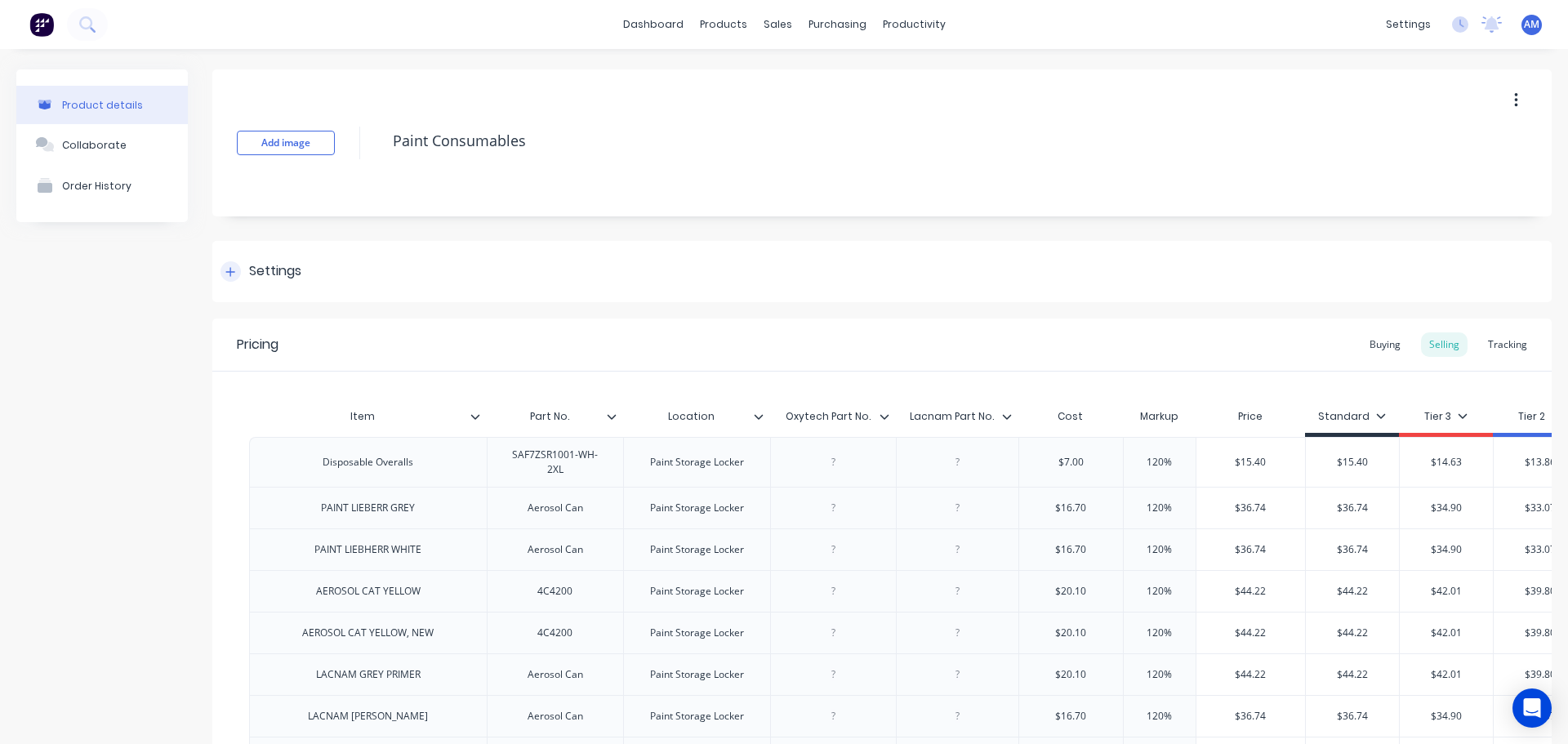
click at [237, 271] on div at bounding box center [230, 271] width 20 height 20
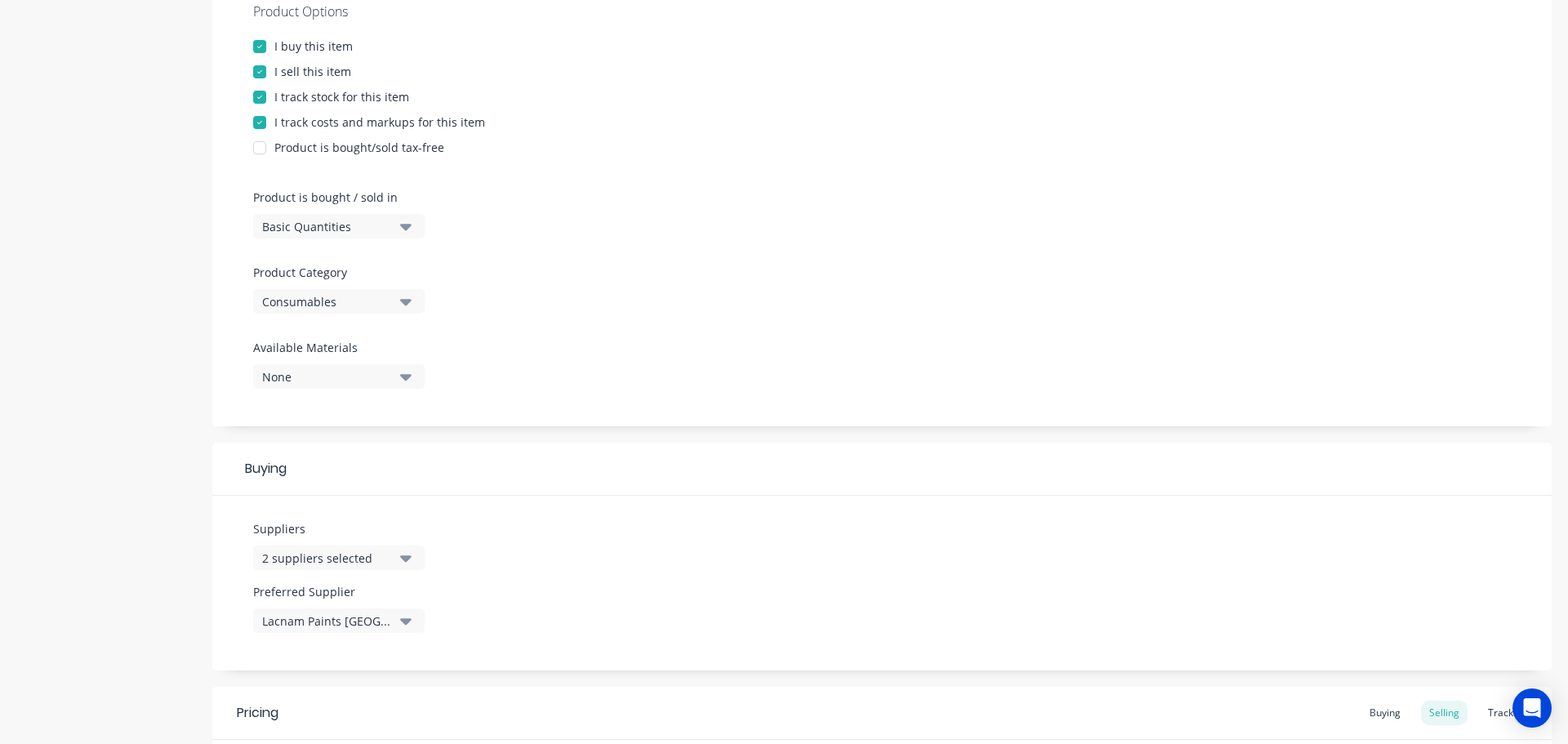
scroll to position [327, 0]
click at [409, 623] on icon "button" at bounding box center [405, 618] width 11 height 18
click at [413, 590] on div "Oxytech Powder Coatings P/L" at bounding box center [385, 581] width 163 height 18
type textarea "x"
click at [577, 583] on div "Suppliers 2 suppliers selected Preferred Supplier Oxytech Powder Coatings P/L O…" at bounding box center [882, 581] width 1339 height 175
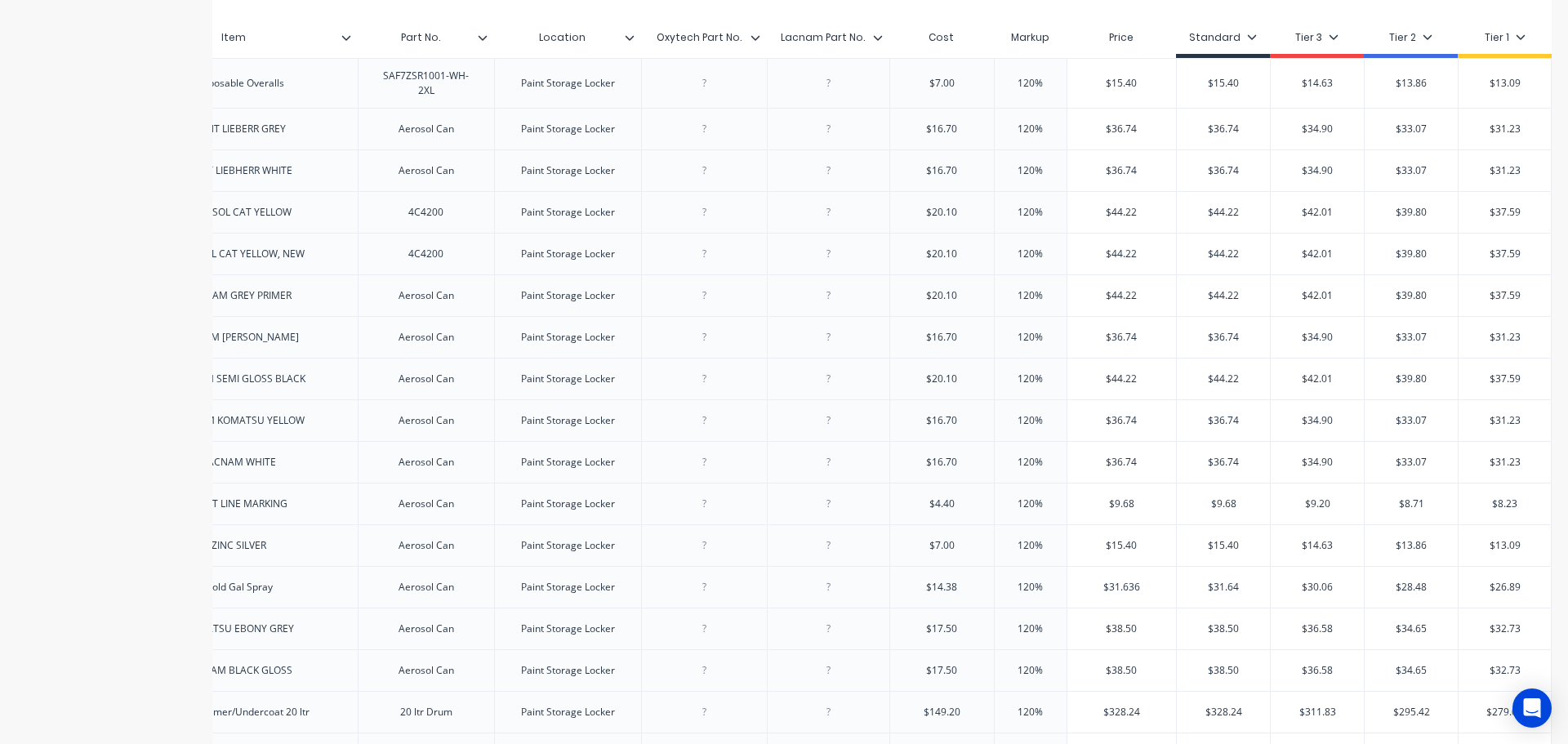
scroll to position [800, 0]
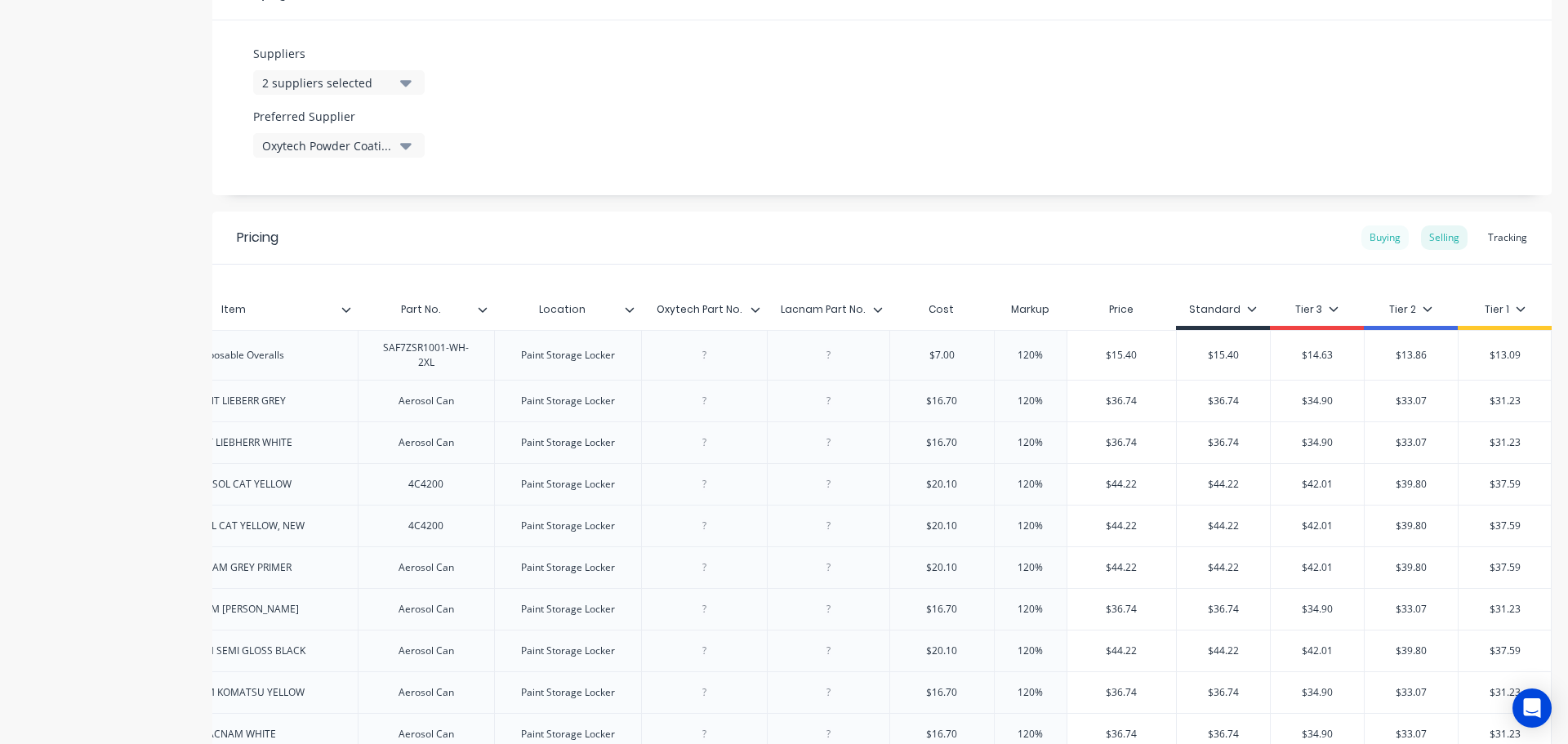
click at [1363, 237] on div "Buying" at bounding box center [1385, 237] width 47 height 25
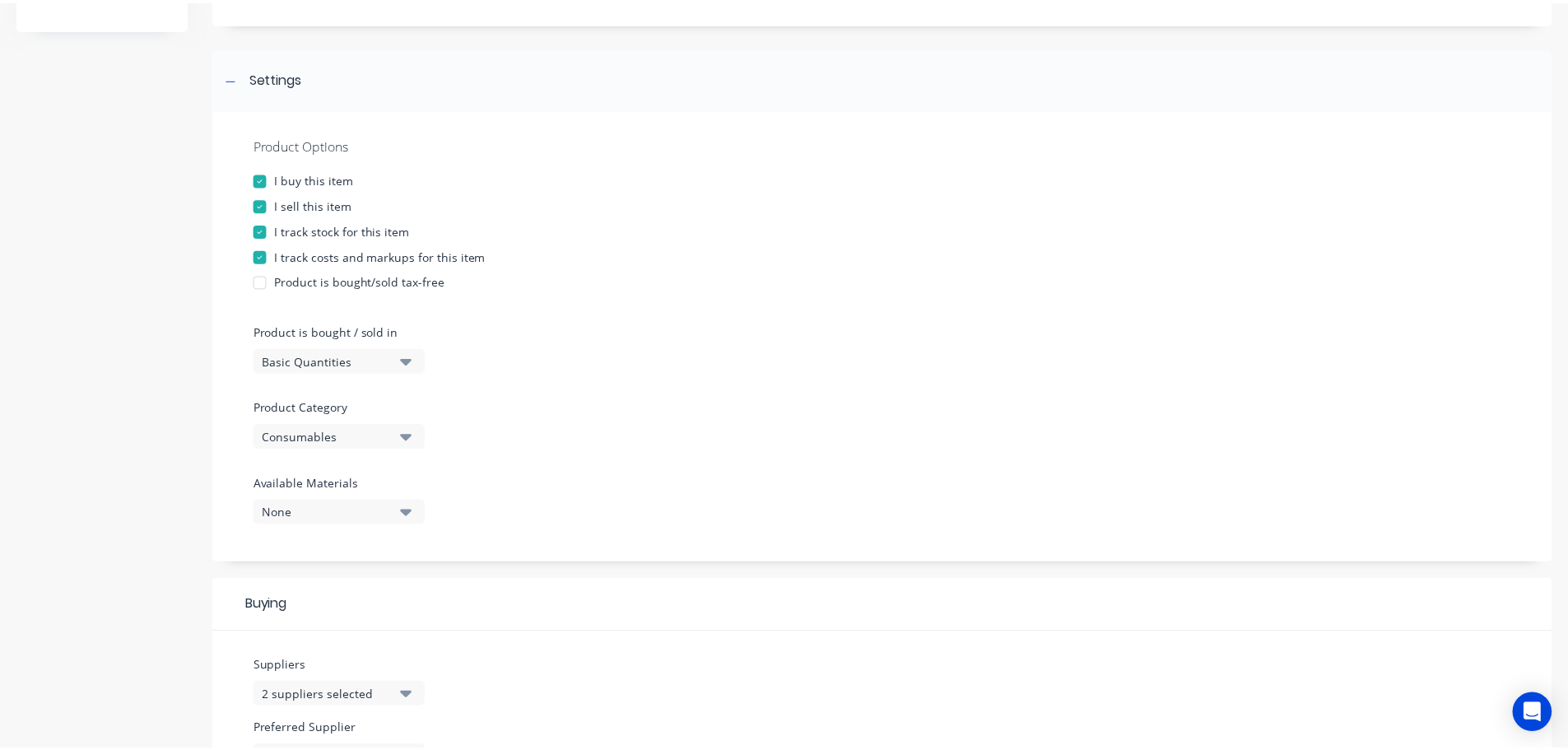
scroll to position [0, 0]
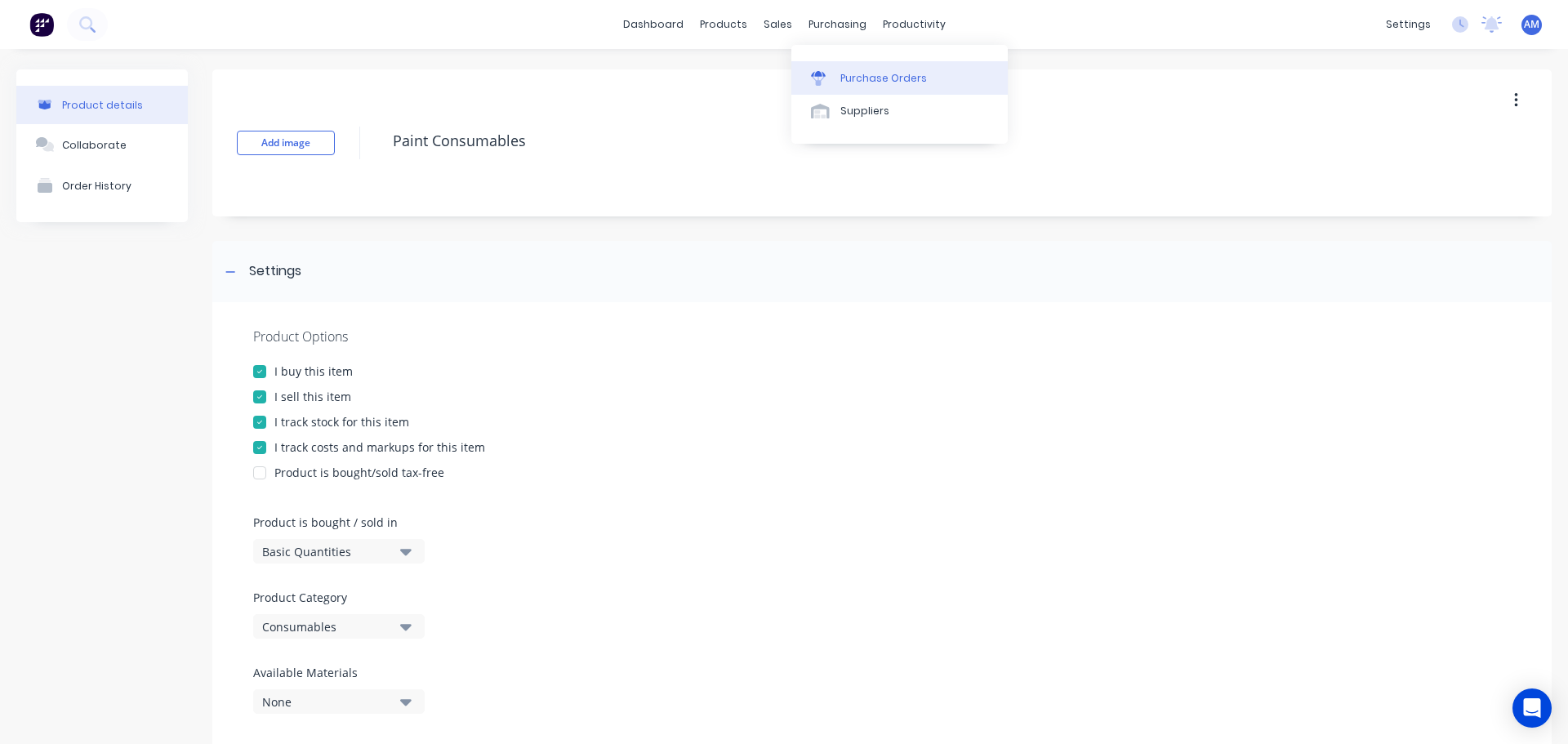
click at [864, 74] on div "Purchase Orders" at bounding box center [883, 78] width 87 height 15
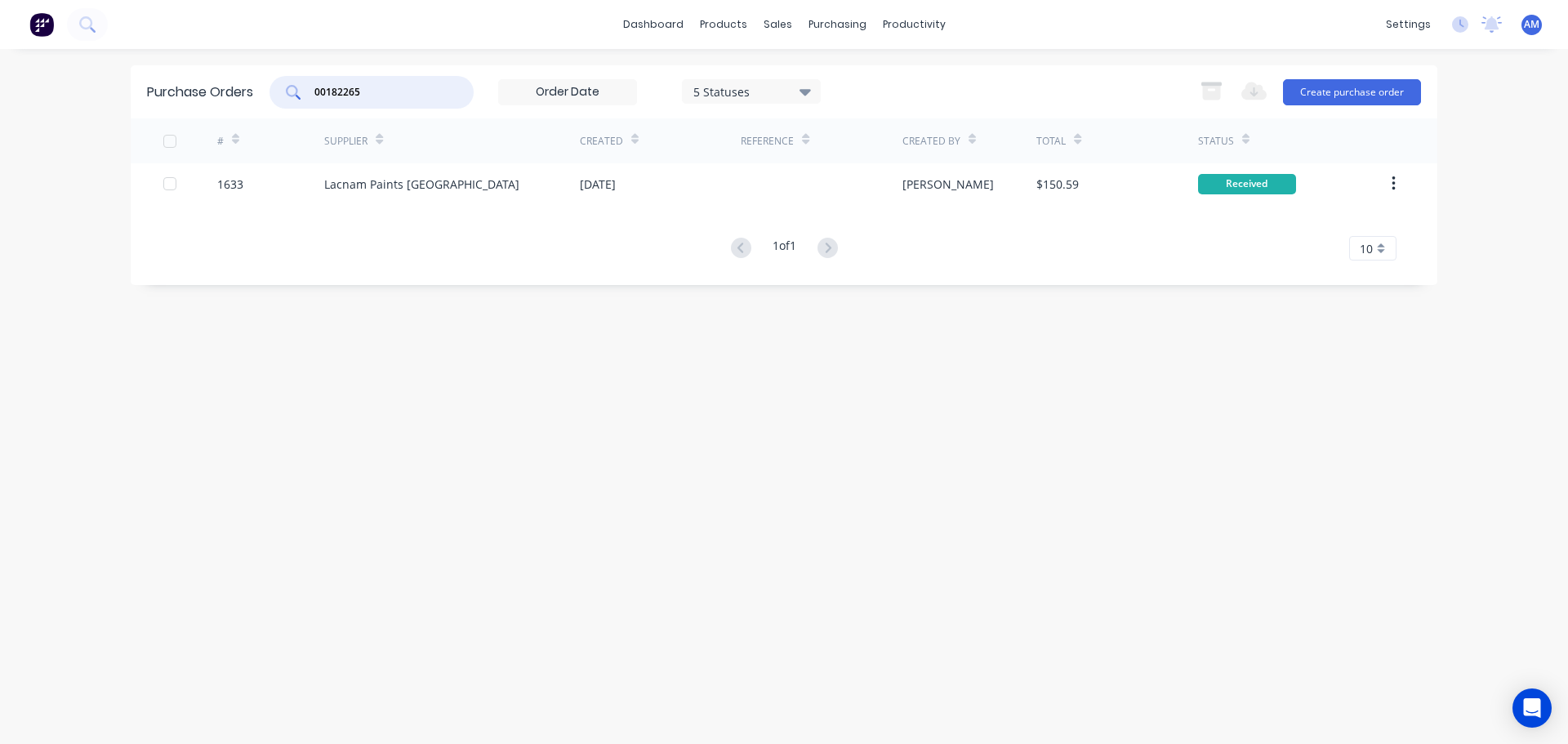
click at [279, 81] on div "00182265" at bounding box center [372, 91] width 204 height 33
type input "1622"
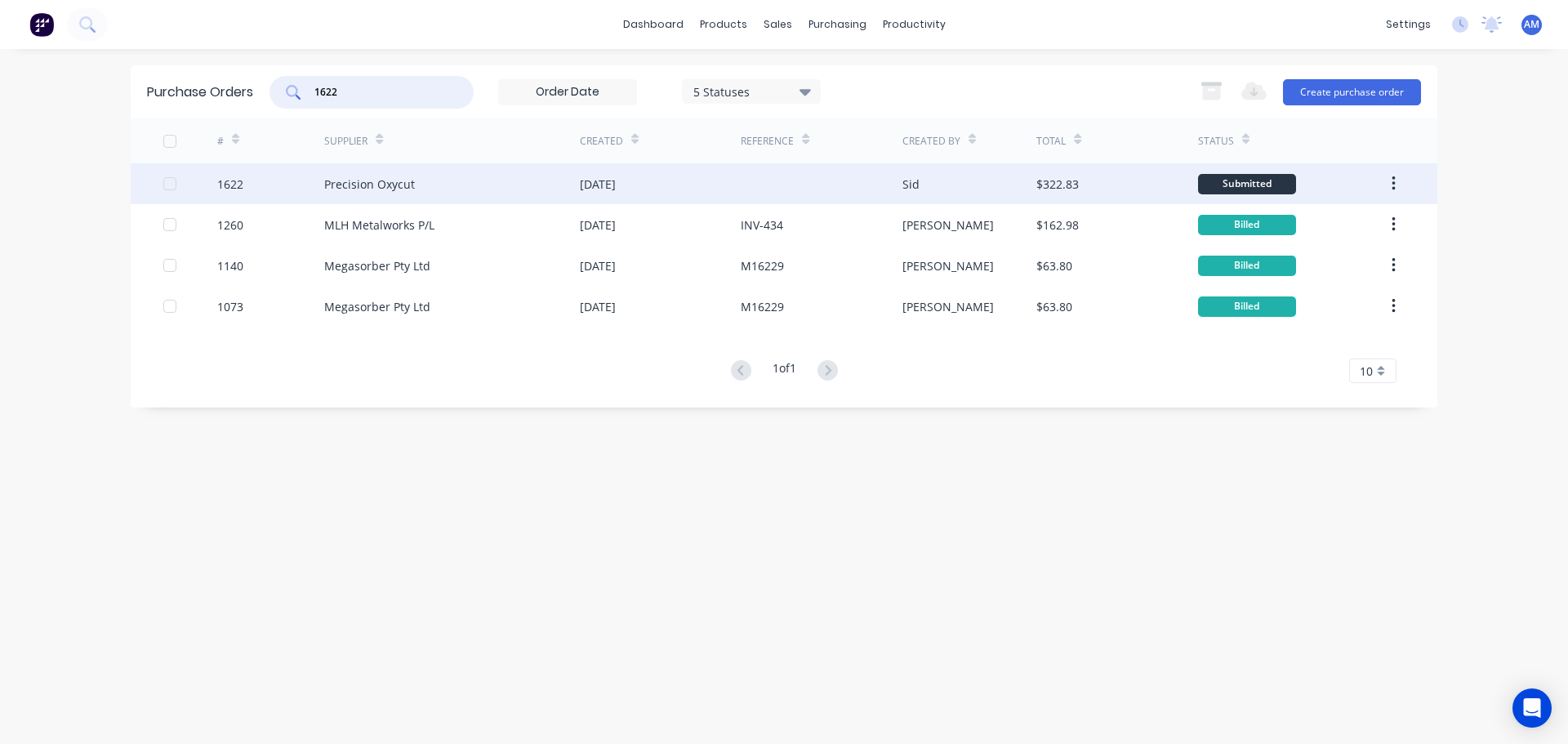
click at [443, 184] on div "Precision Oxycut" at bounding box center [452, 184] width 256 height 40
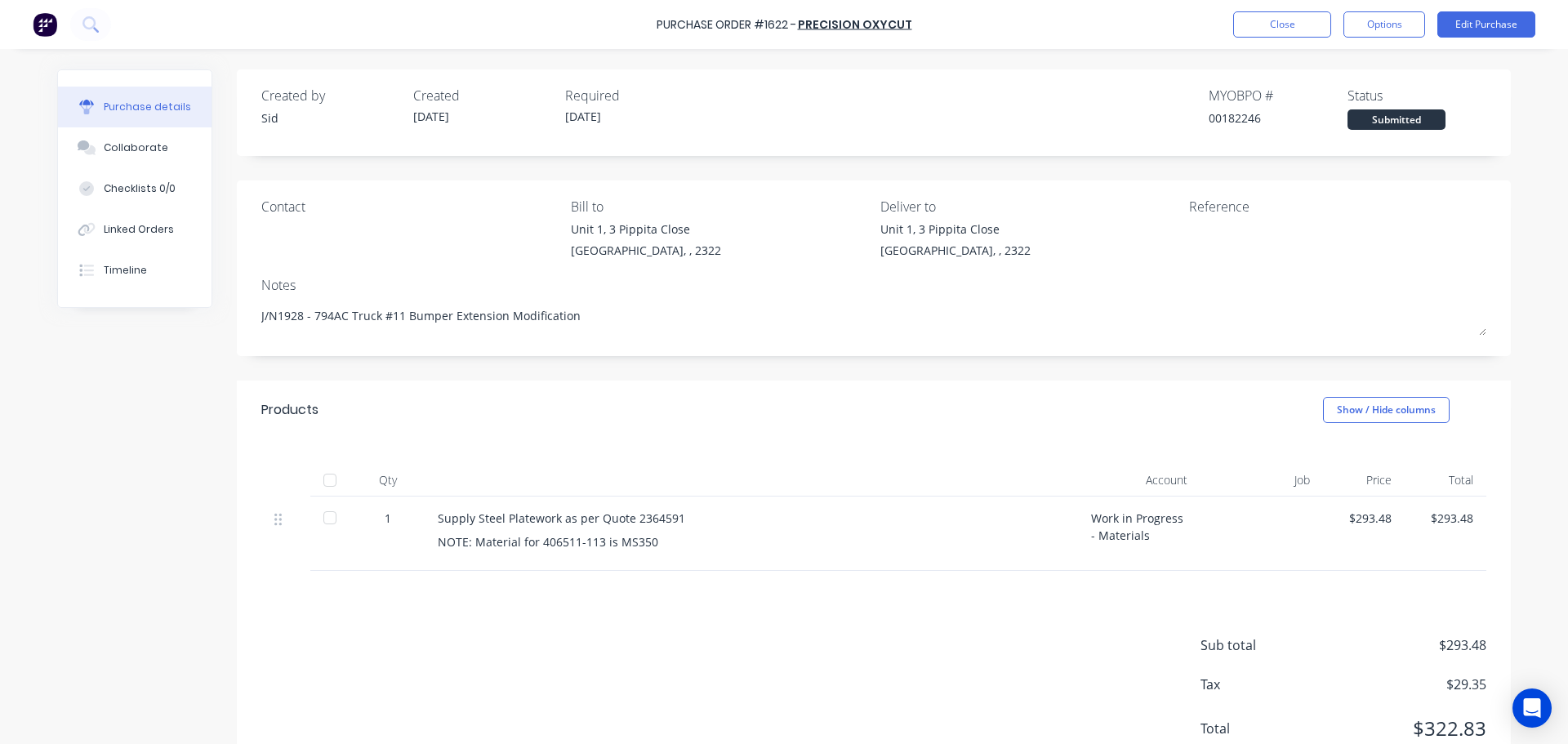
click at [325, 485] on div at bounding box center [330, 480] width 33 height 33
type textarea "x"
click at [1246, 33] on button "Close" at bounding box center [1282, 25] width 98 height 26
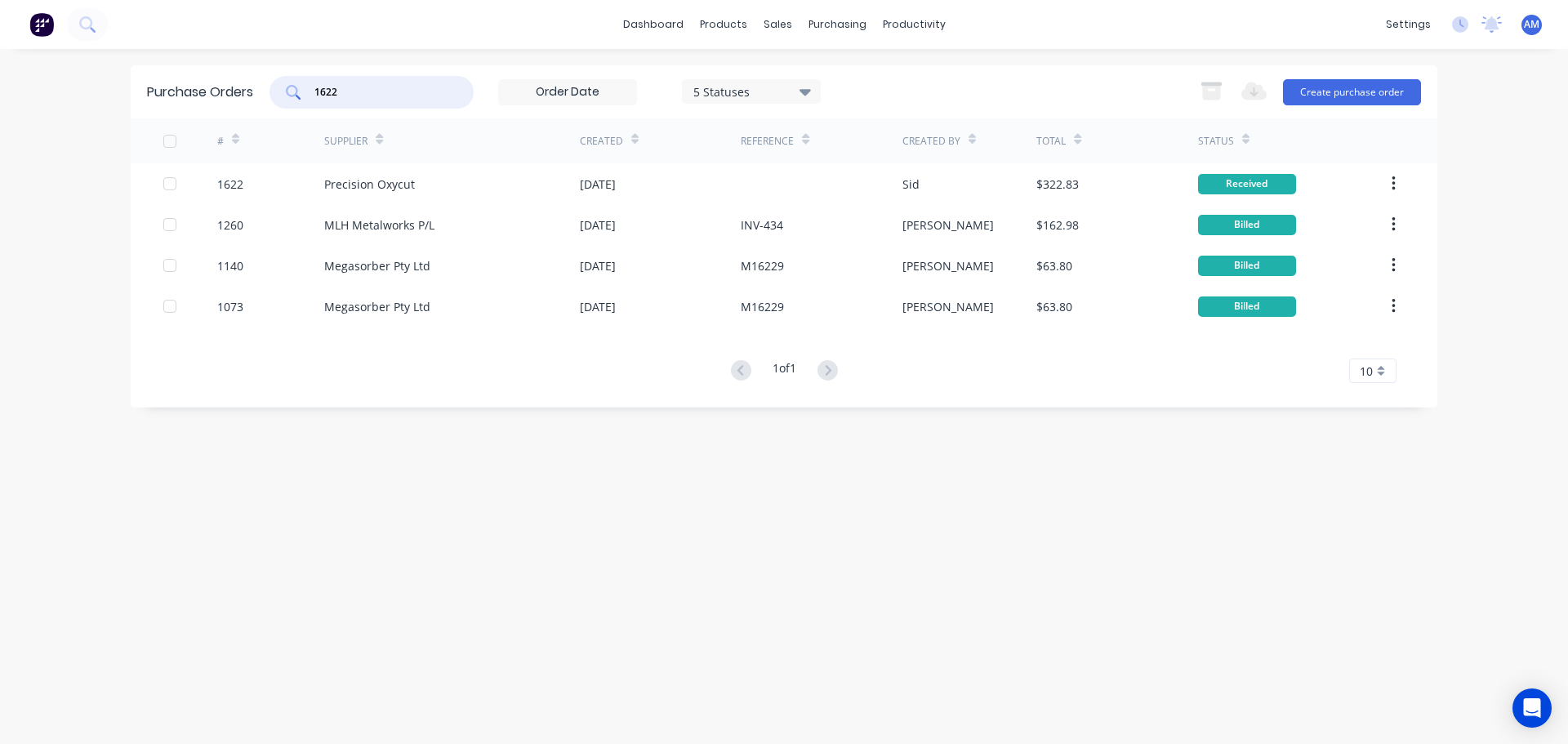
drag, startPoint x: 374, startPoint y: 91, endPoint x: 292, endPoint y: 90, distance: 82.0
click at [292, 90] on div "1622" at bounding box center [372, 91] width 204 height 33
type input "1928"
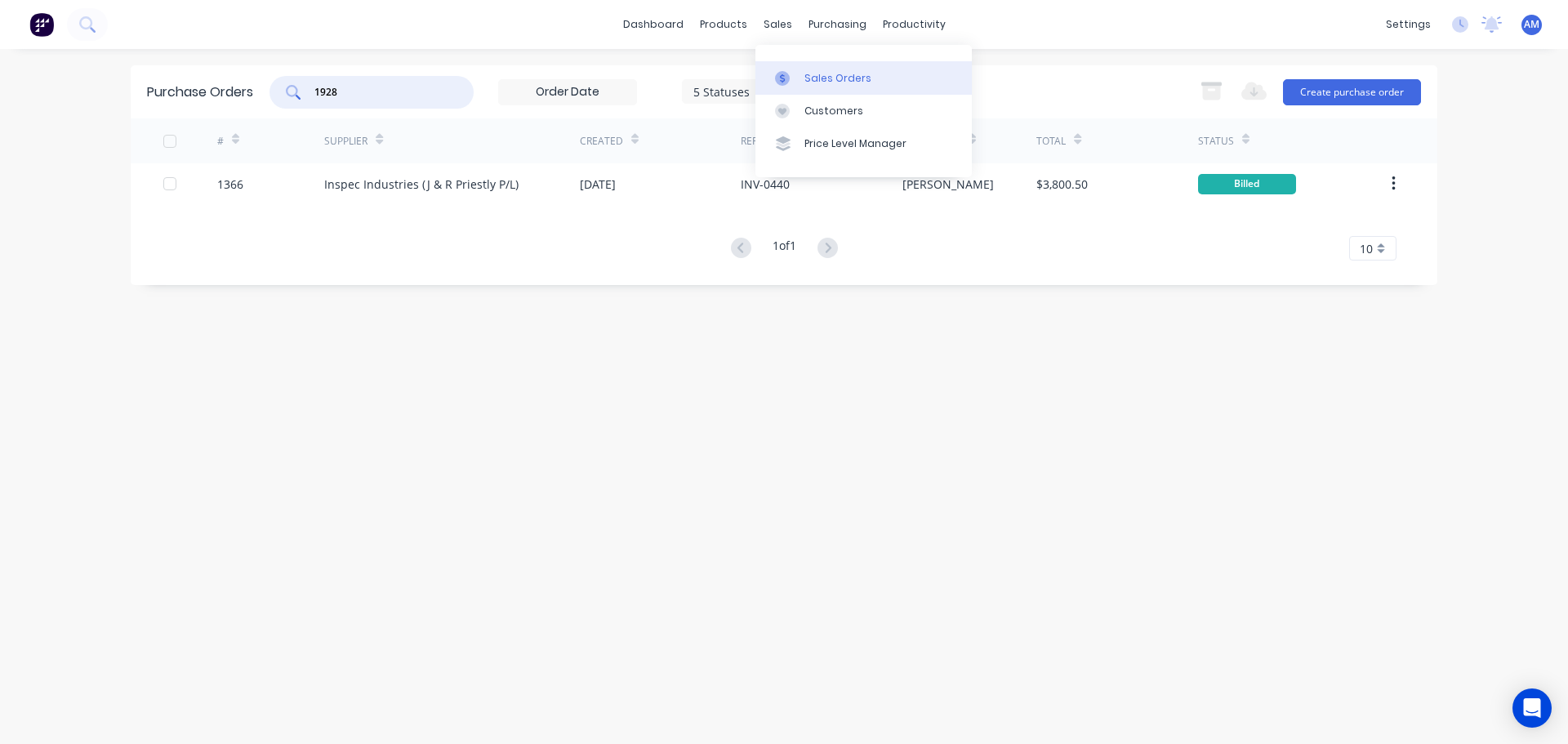
click at [817, 72] on div "Sales Orders" at bounding box center [838, 78] width 67 height 15
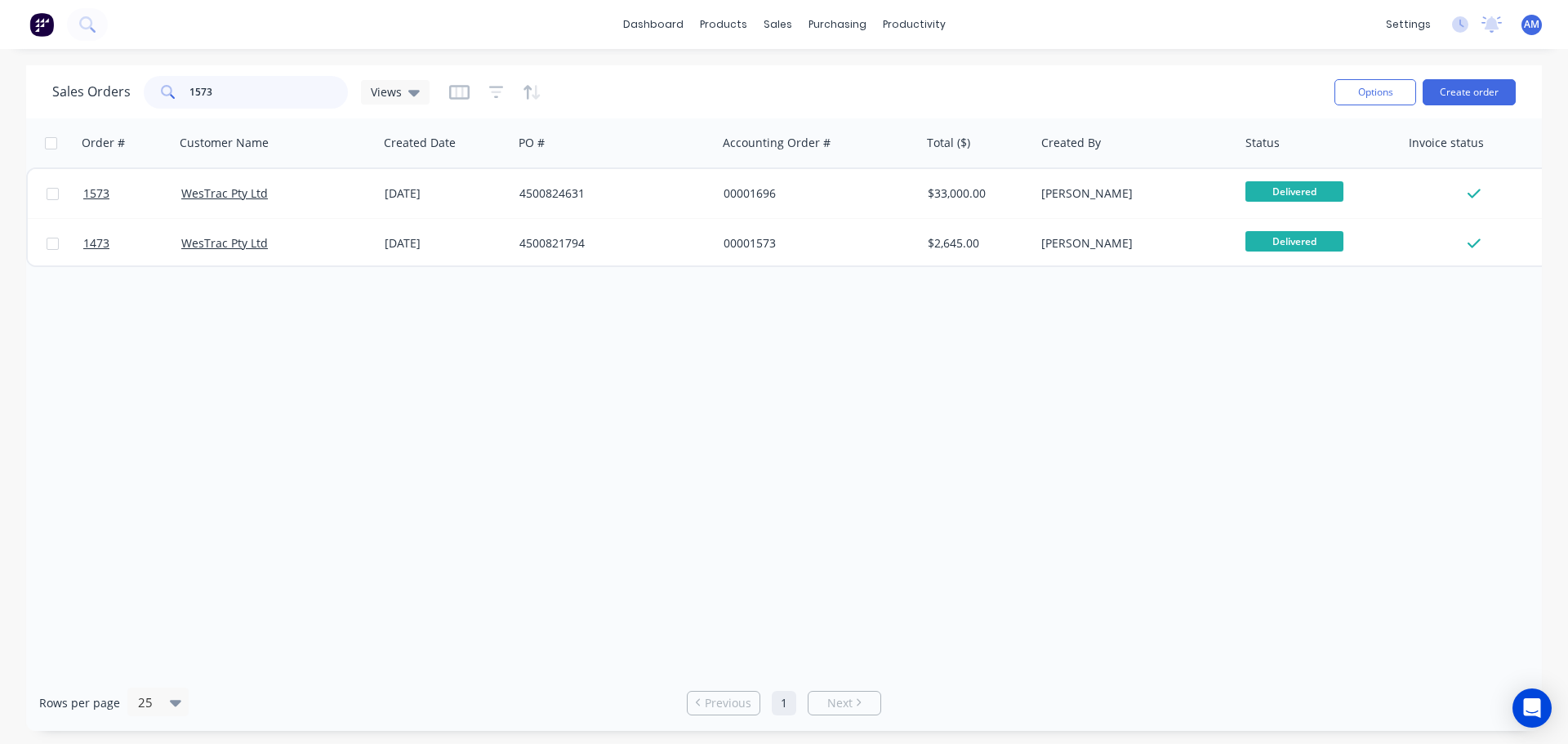
drag, startPoint x: 168, startPoint y: 69, endPoint x: 135, endPoint y: 63, distance: 33.5
click at [135, 63] on div "dashboard products sales purchasing productivity dashboard products Product Cat…" at bounding box center [784, 372] width 1568 height 744
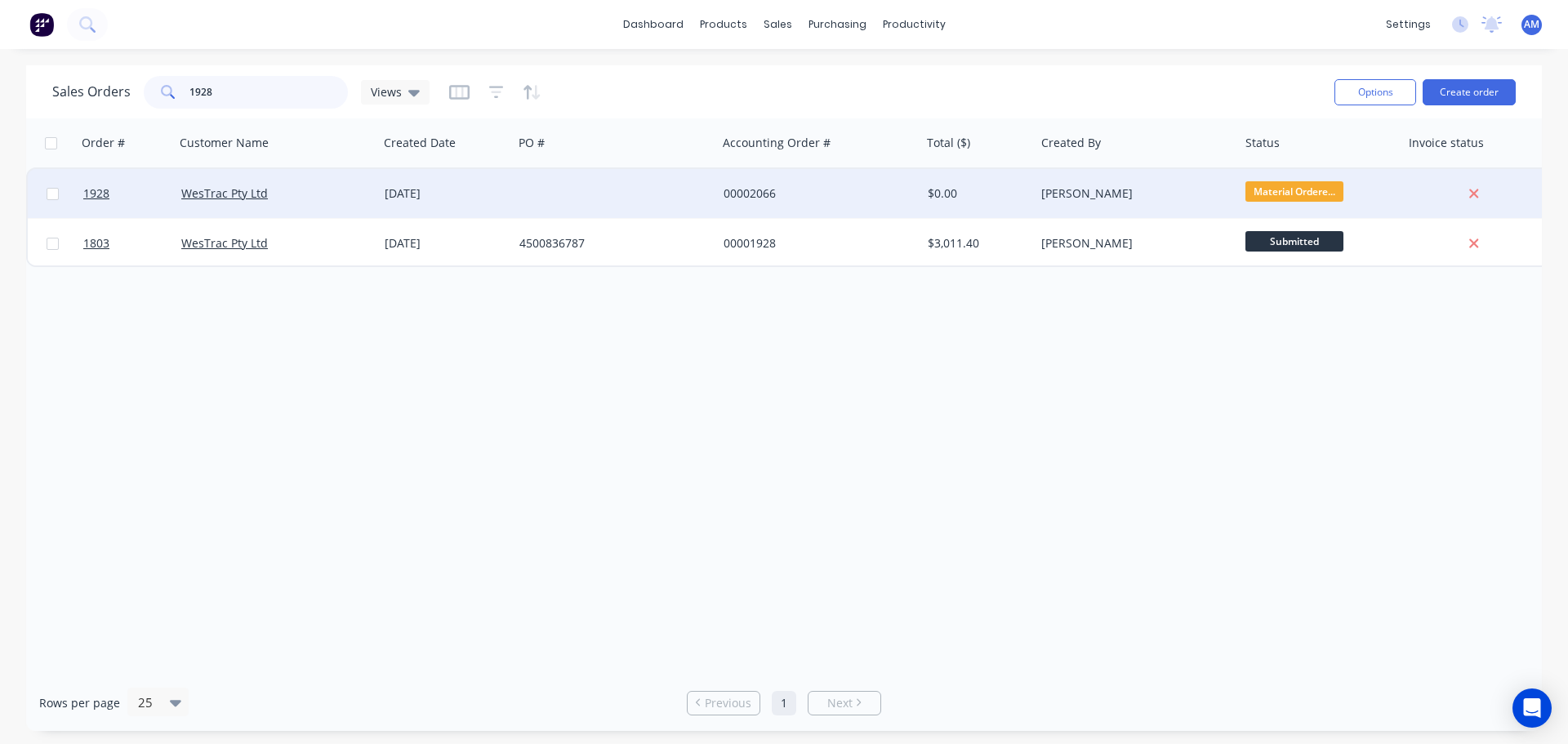
type input "1928"
click at [445, 194] on div "29 Sep 2025" at bounding box center [446, 193] width 121 height 17
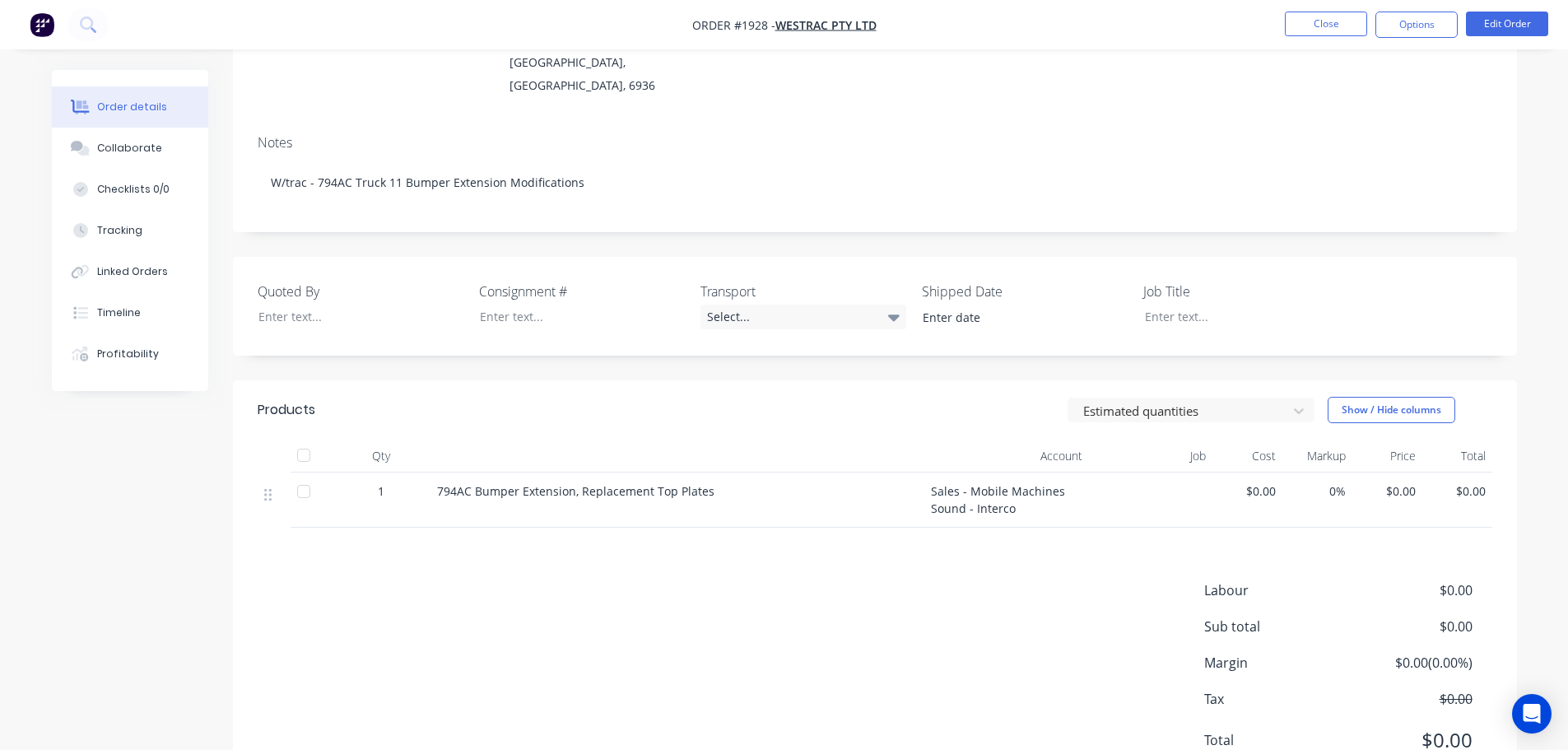
scroll to position [247, 0]
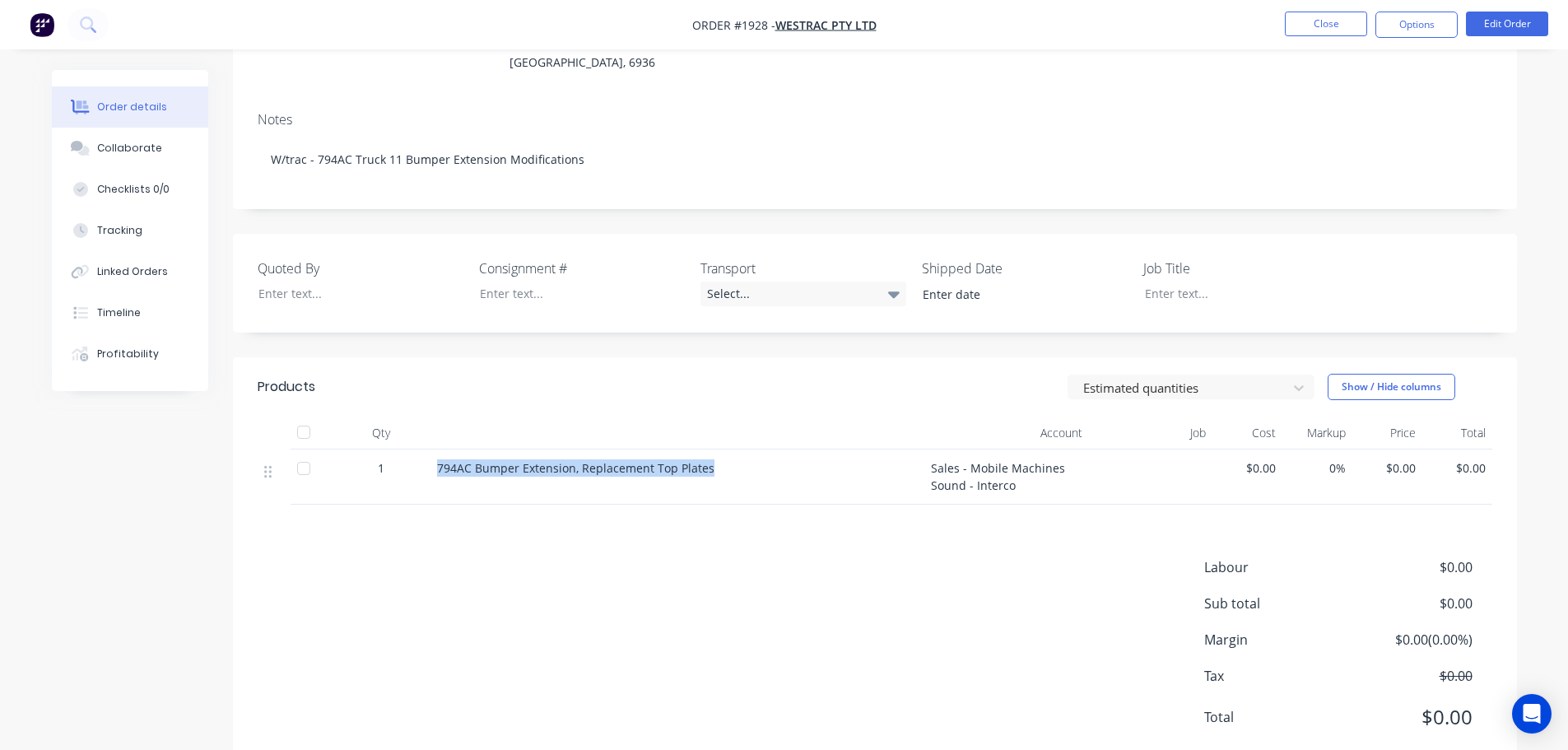
drag, startPoint x: 712, startPoint y: 445, endPoint x: 424, endPoint y: 455, distance: 288.2
click at [424, 455] on div "1 794AC Bumper Extension, Replacement Top Plates Sales - Mobile Machines Sound …" at bounding box center [875, 476] width 1235 height 55
copy div "794AC Bumper Extension, Replacement Top Plates"
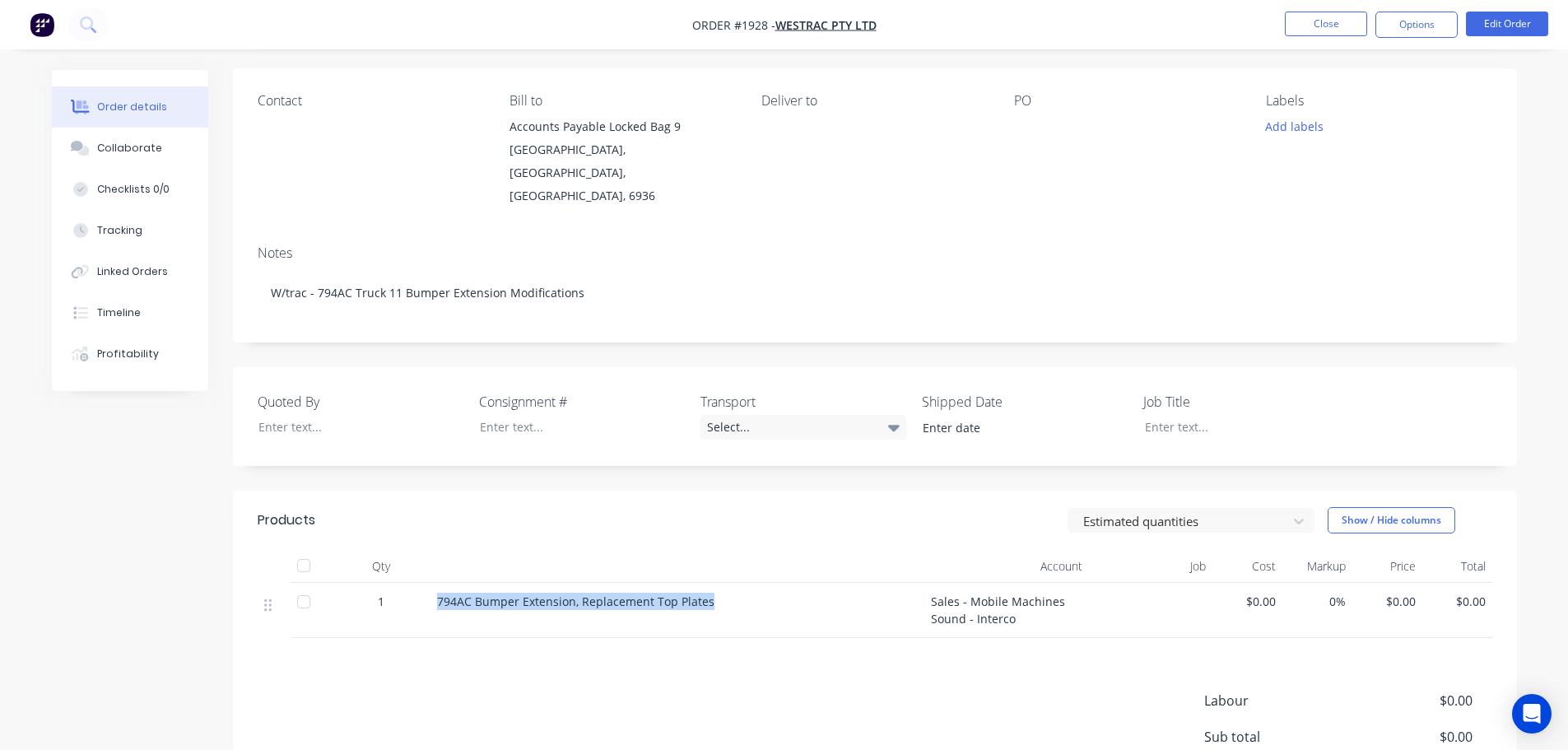
scroll to position [0, 0]
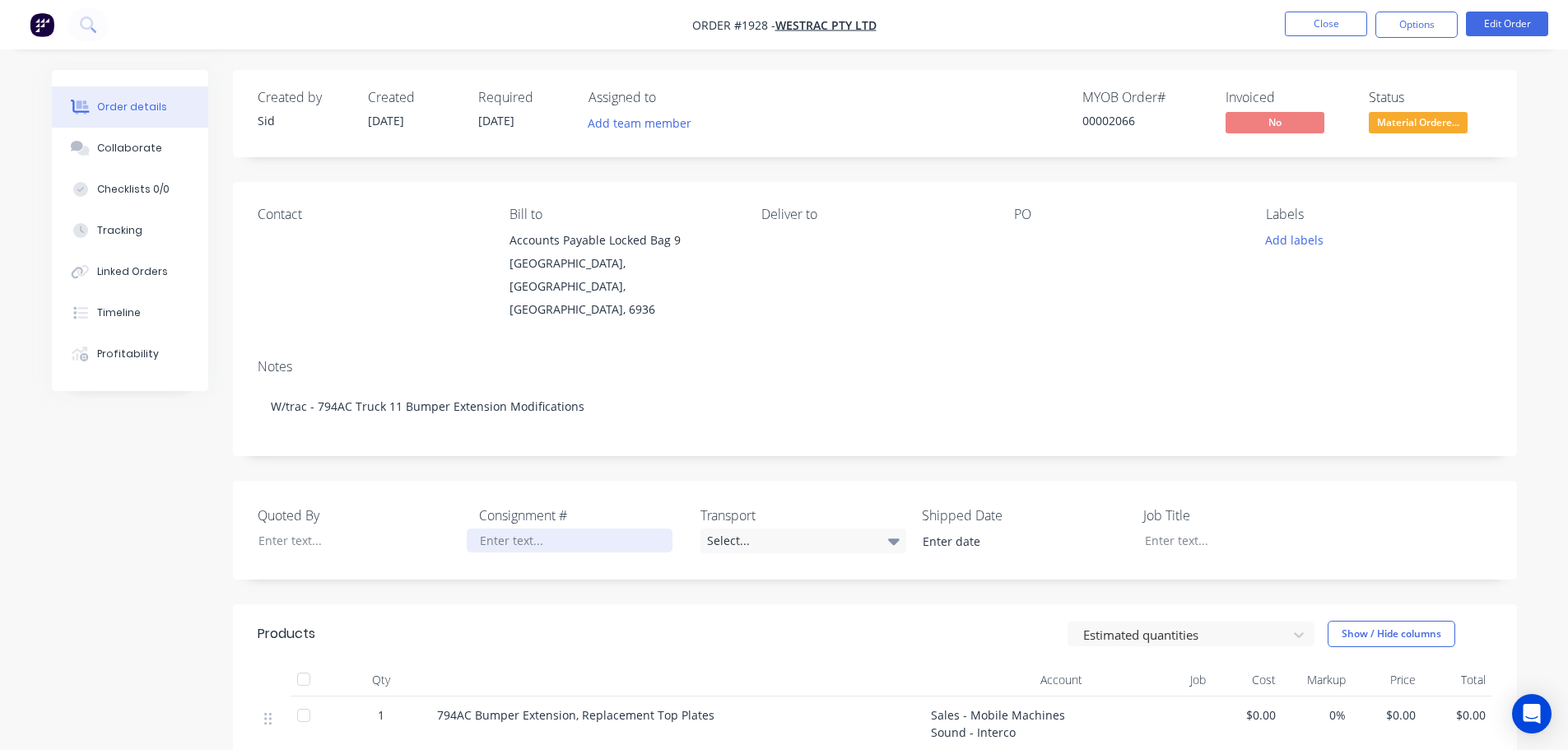
click at [532, 529] on div at bounding box center [570, 540] width 206 height 24
paste div
click at [758, 529] on div "Select..." at bounding box center [803, 541] width 206 height 25
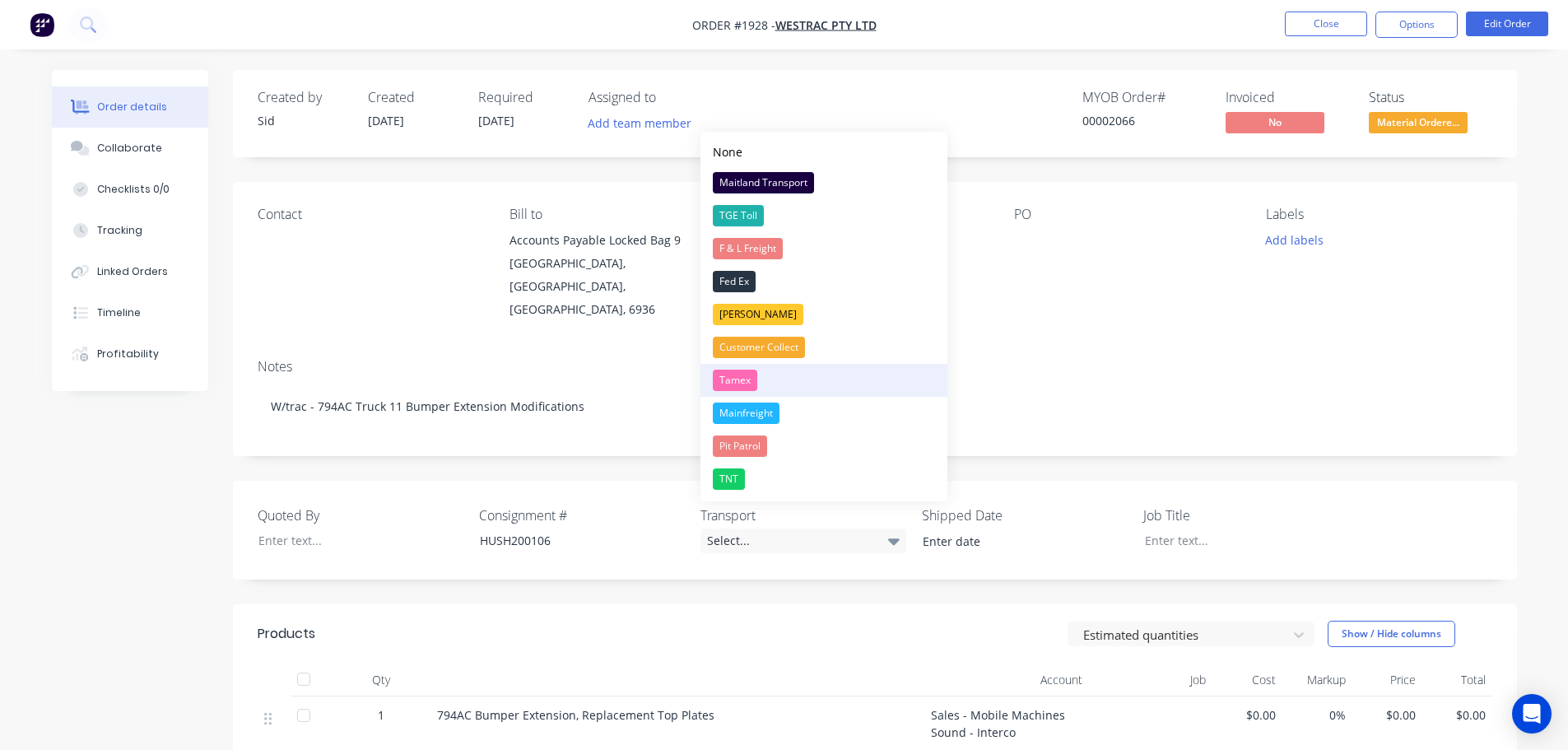
click at [743, 384] on div "Tamex" at bounding box center [735, 380] width 44 height 21
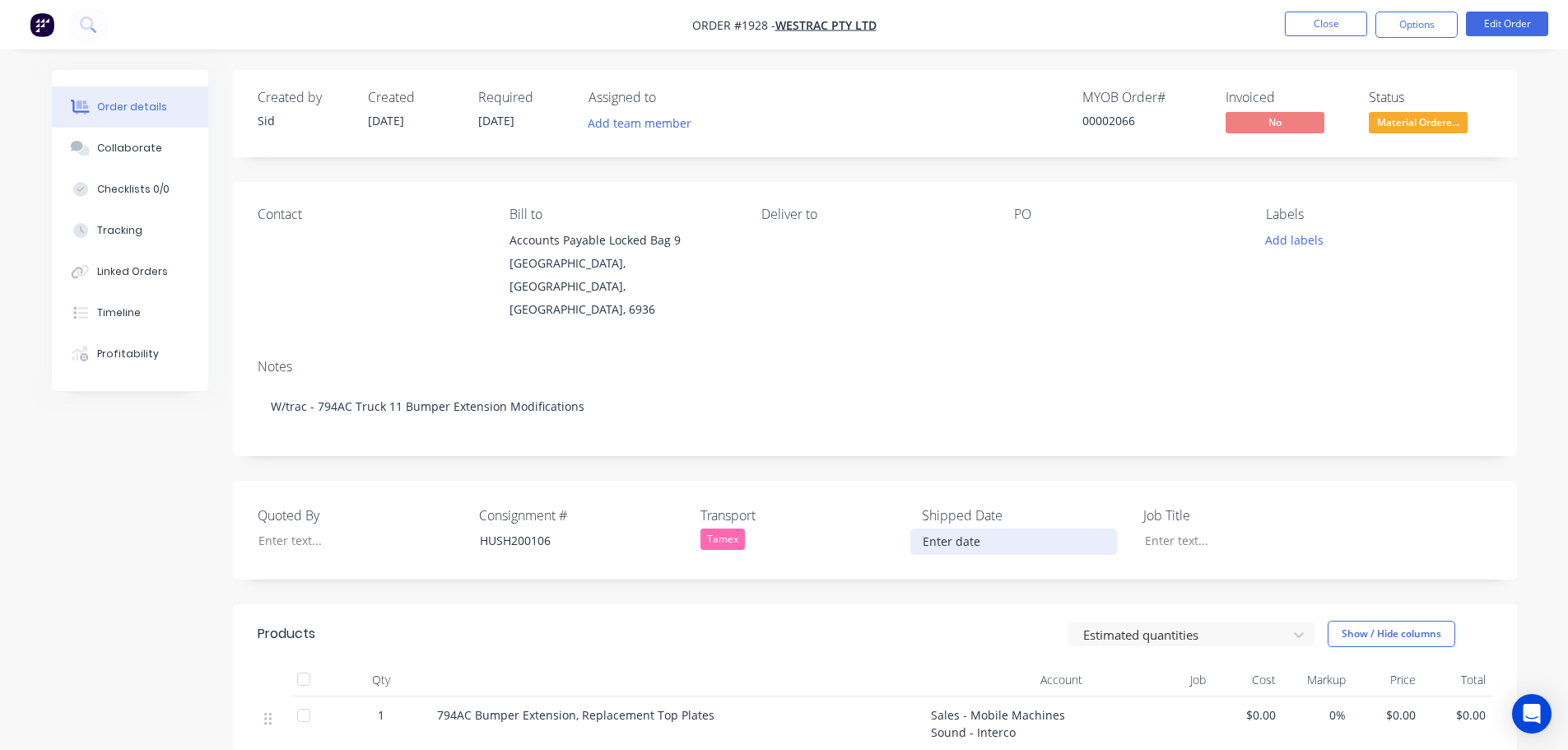
click at [983, 530] on input at bounding box center [1013, 542] width 205 height 25
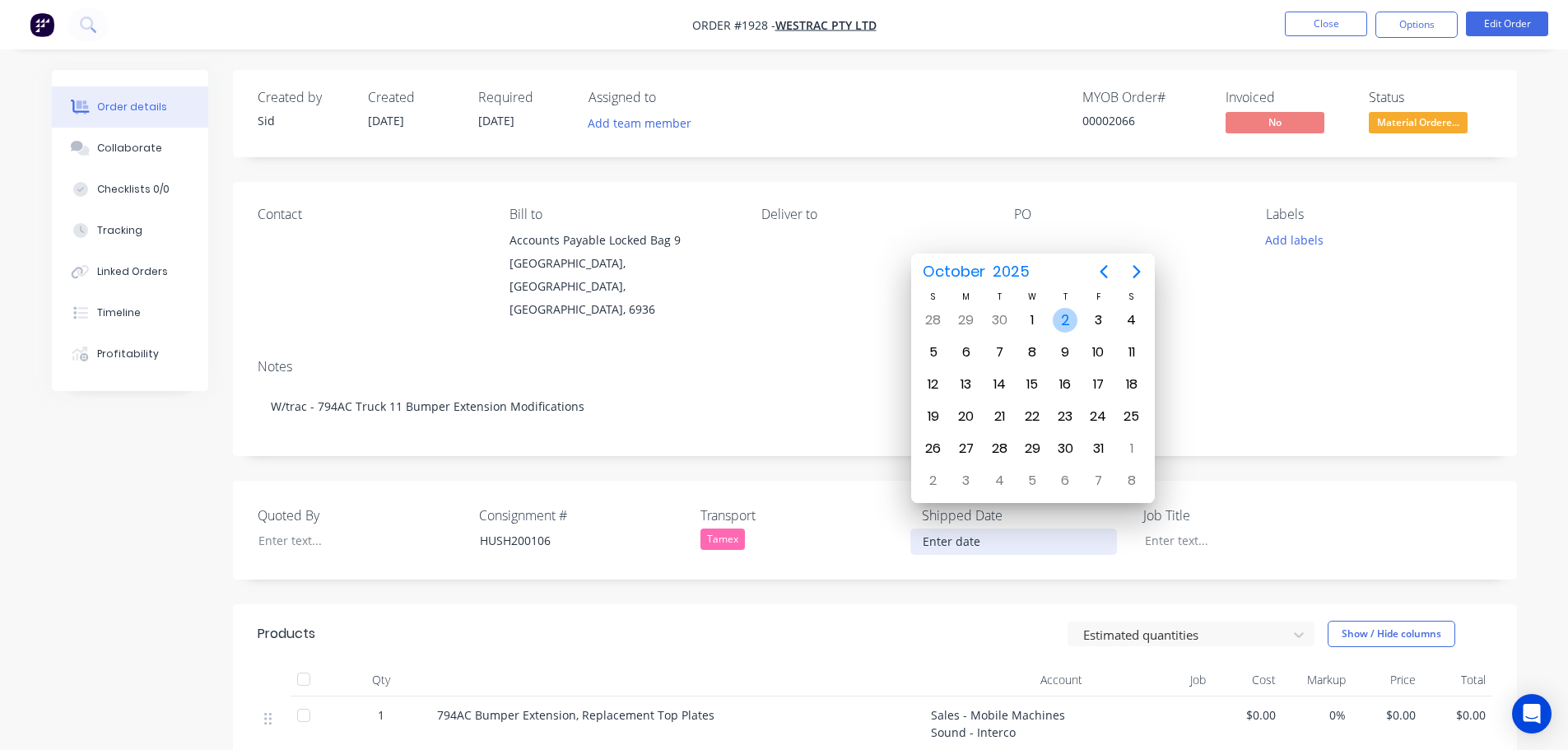
click at [1074, 319] on div "2" at bounding box center [1066, 321] width 25 height 25
type input "02/10/2025"
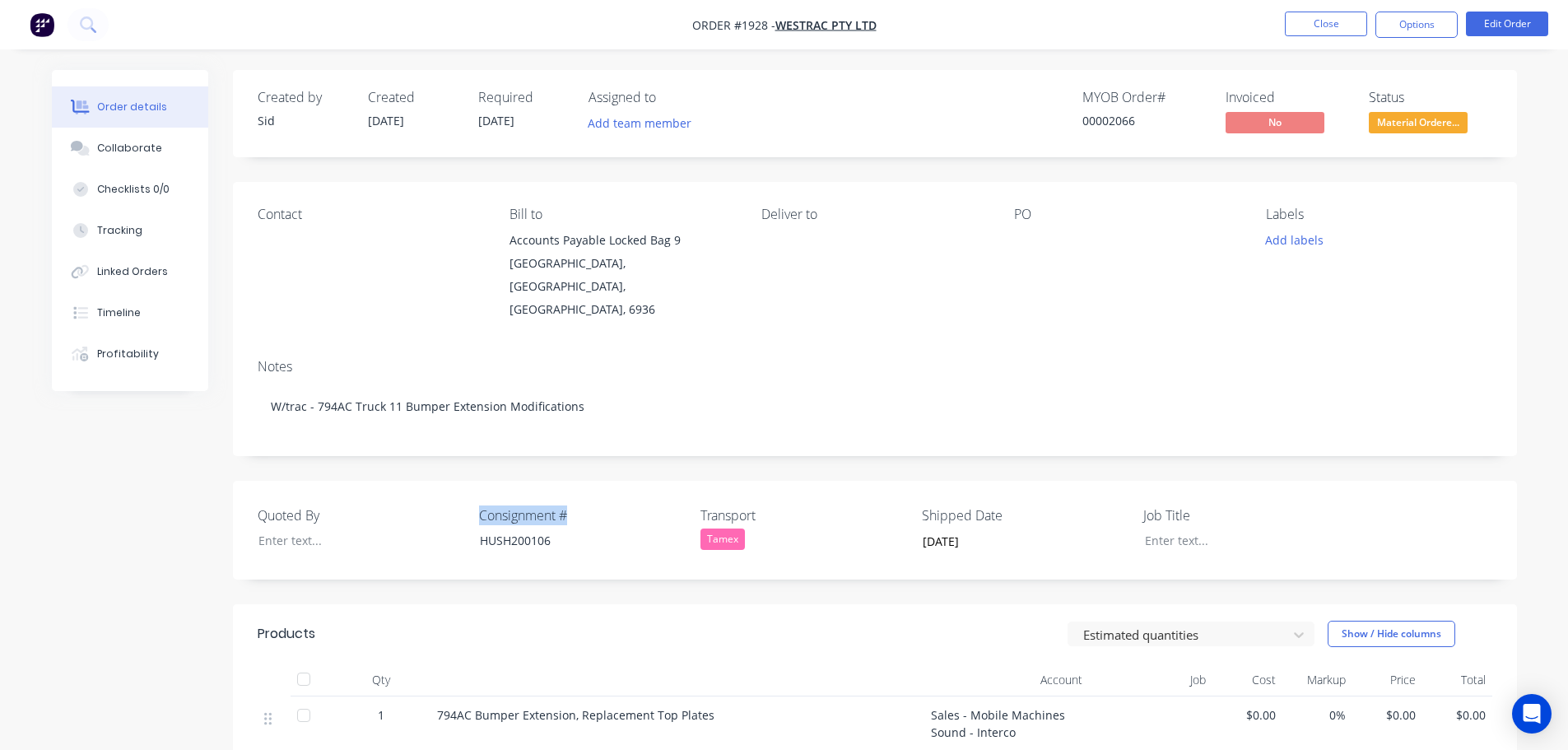
drag, startPoint x: 577, startPoint y: 490, endPoint x: 474, endPoint y: 490, distance: 103.0
click at [474, 490] on div "Quoted By Consignment # HUSH200106 Transport Tamex Shipped Date 02/10/2025 Job …" at bounding box center [875, 530] width 1285 height 99
copy label "Consignment #"
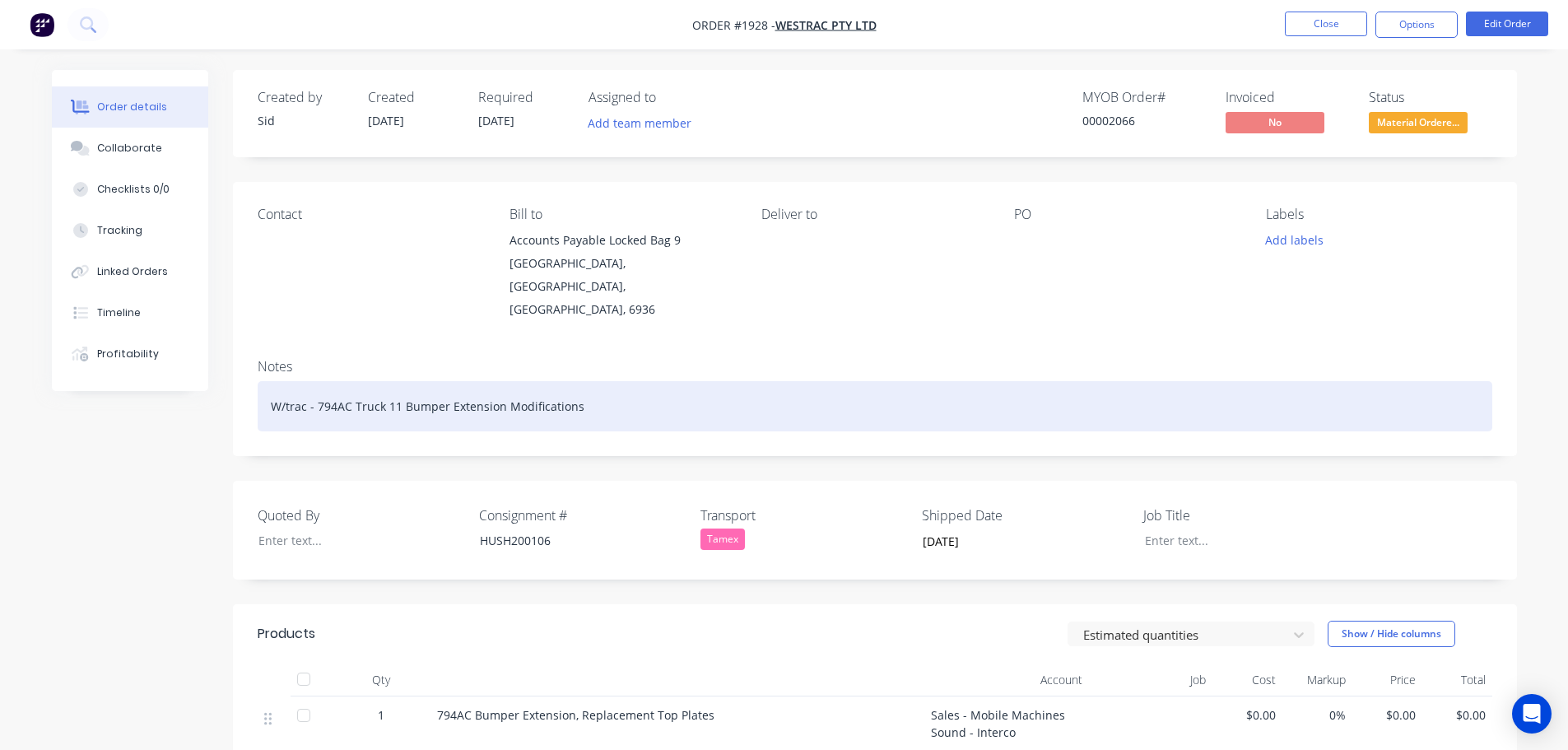
click at [613, 381] on div "W/trac - 794AC Truck 11 Bumper Extension Modifications" at bounding box center [875, 406] width 1235 height 50
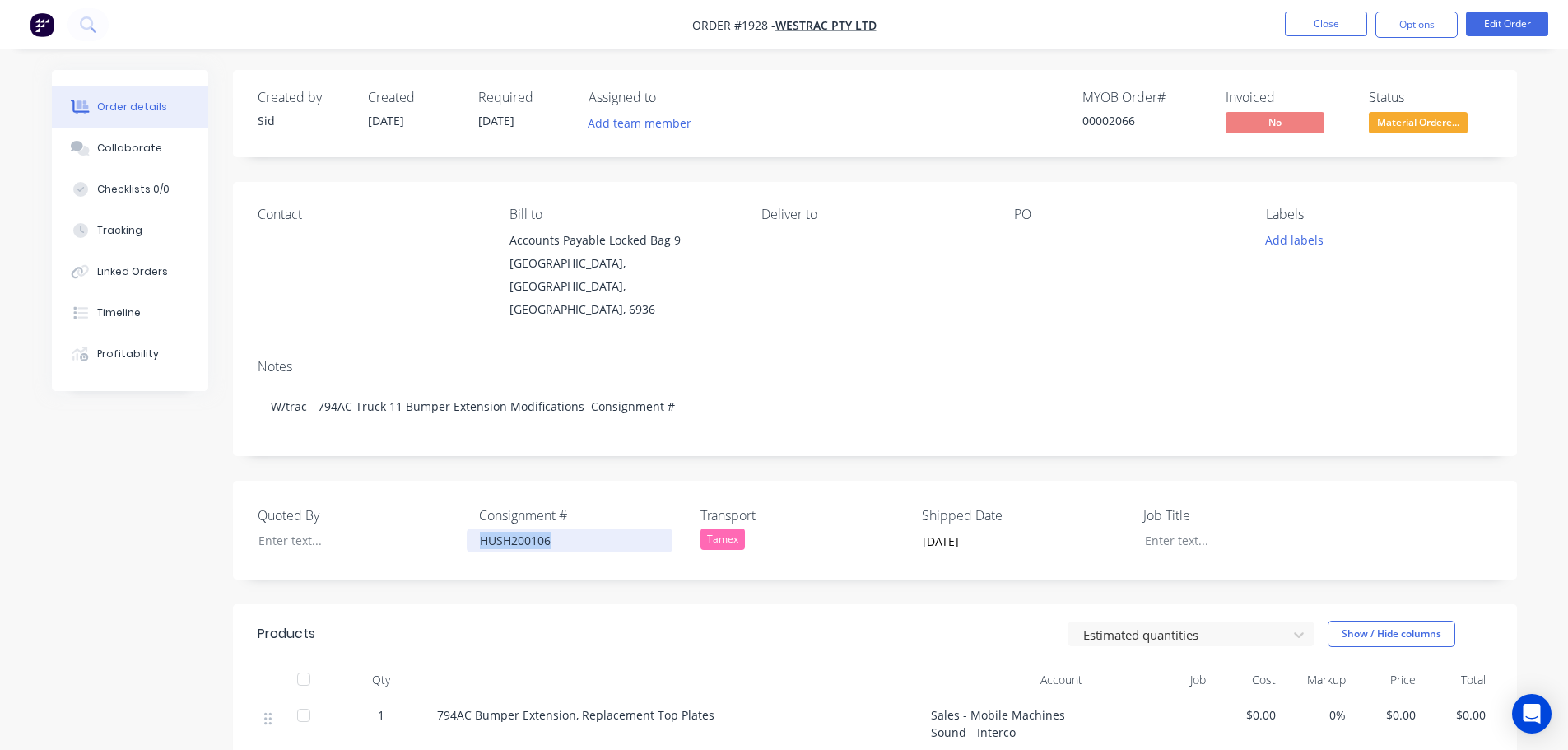
drag, startPoint x: 552, startPoint y: 527, endPoint x: 470, endPoint y: 522, distance: 82.2
click at [470, 529] on div "HUSH200106" at bounding box center [570, 540] width 206 height 24
copy div "HUSH200106"
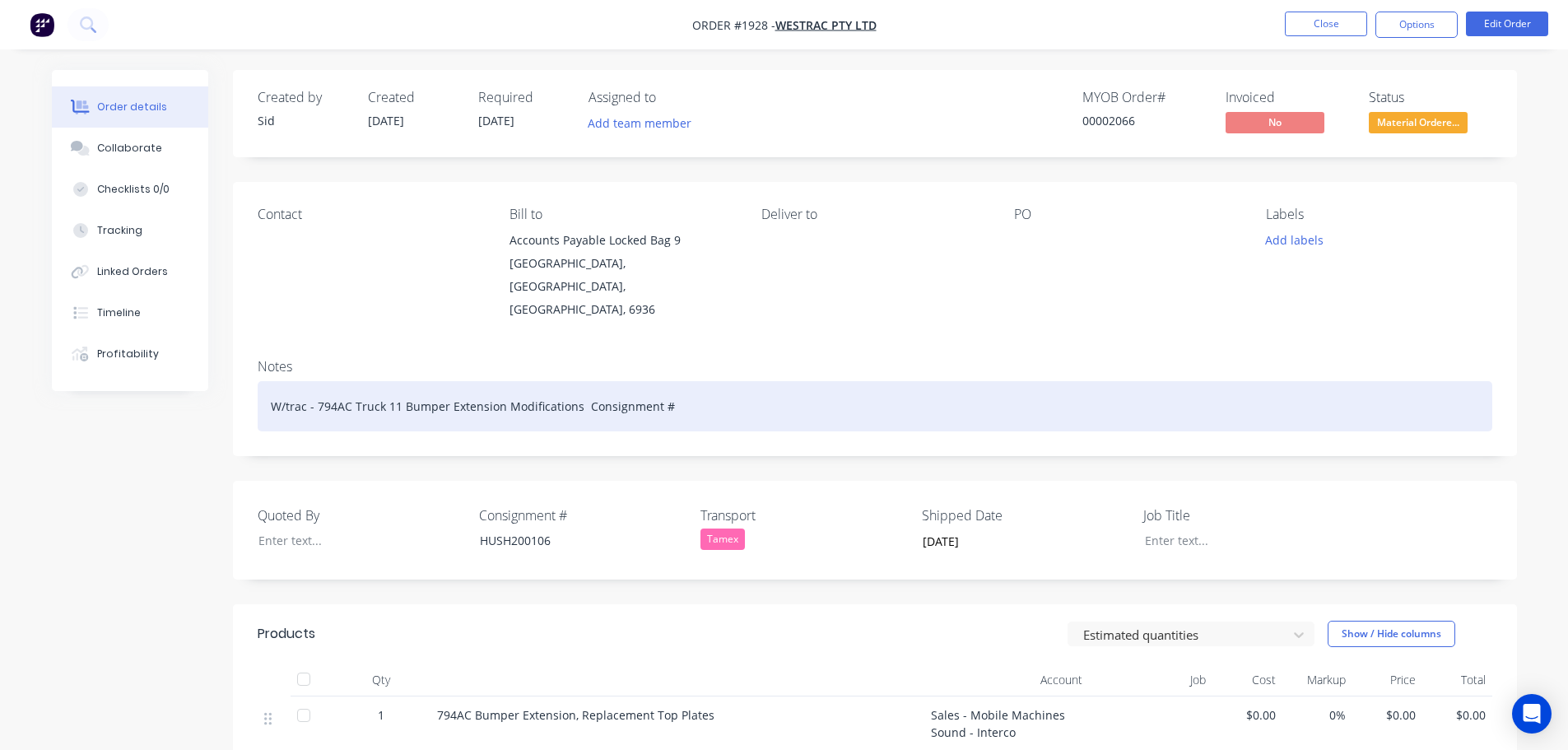
click at [688, 381] on div "W/trac - 794AC Truck 11 Bumper Extension Modifications Consignment #" at bounding box center [875, 406] width 1235 height 50
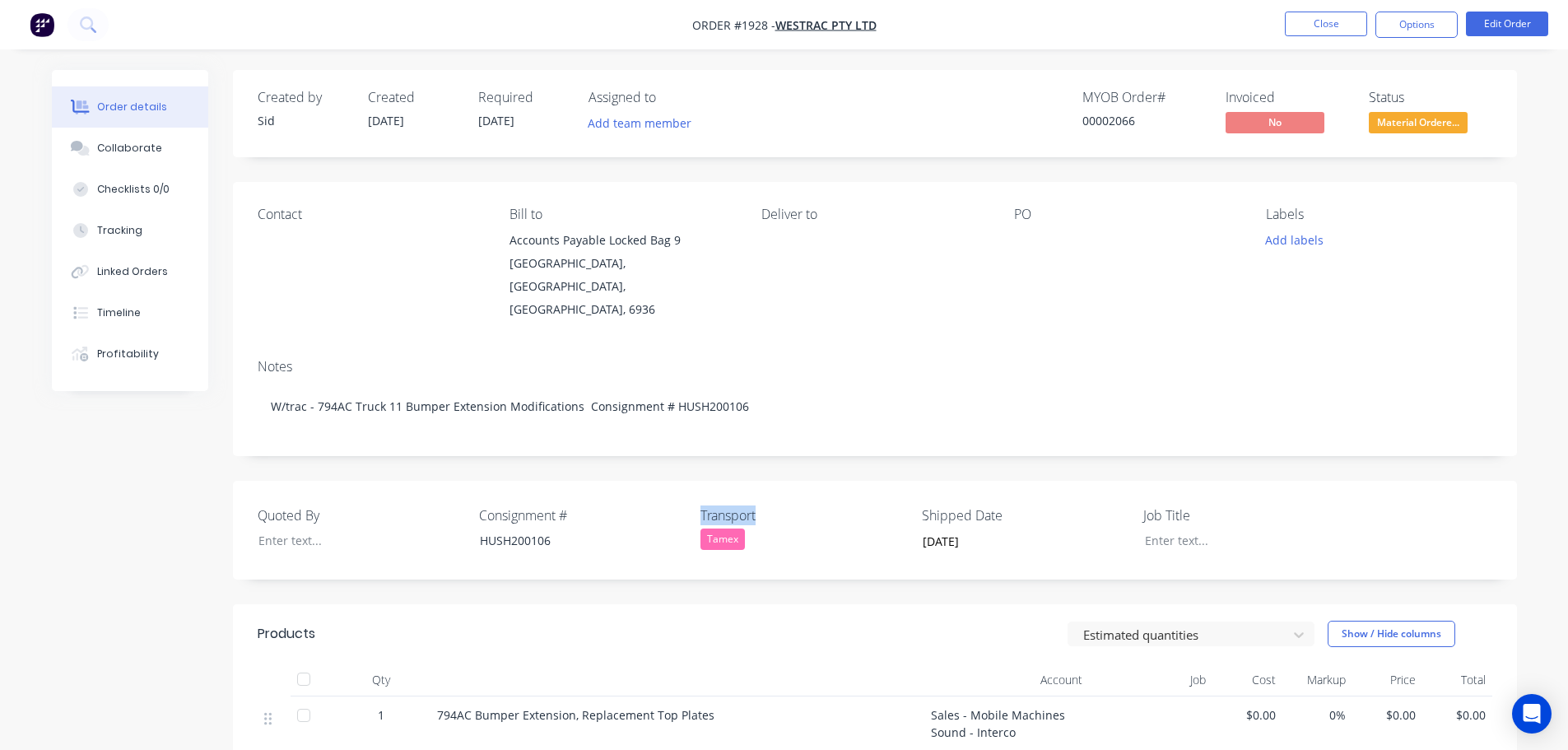
drag, startPoint x: 779, startPoint y: 493, endPoint x: 699, endPoint y: 492, distance: 80.0
click at [699, 492] on div "Quoted By Consignment # HUSH200106 Transport Tamex Shipped Date 02/10/2025 Job …" at bounding box center [875, 530] width 1285 height 99
copy label "Transport"
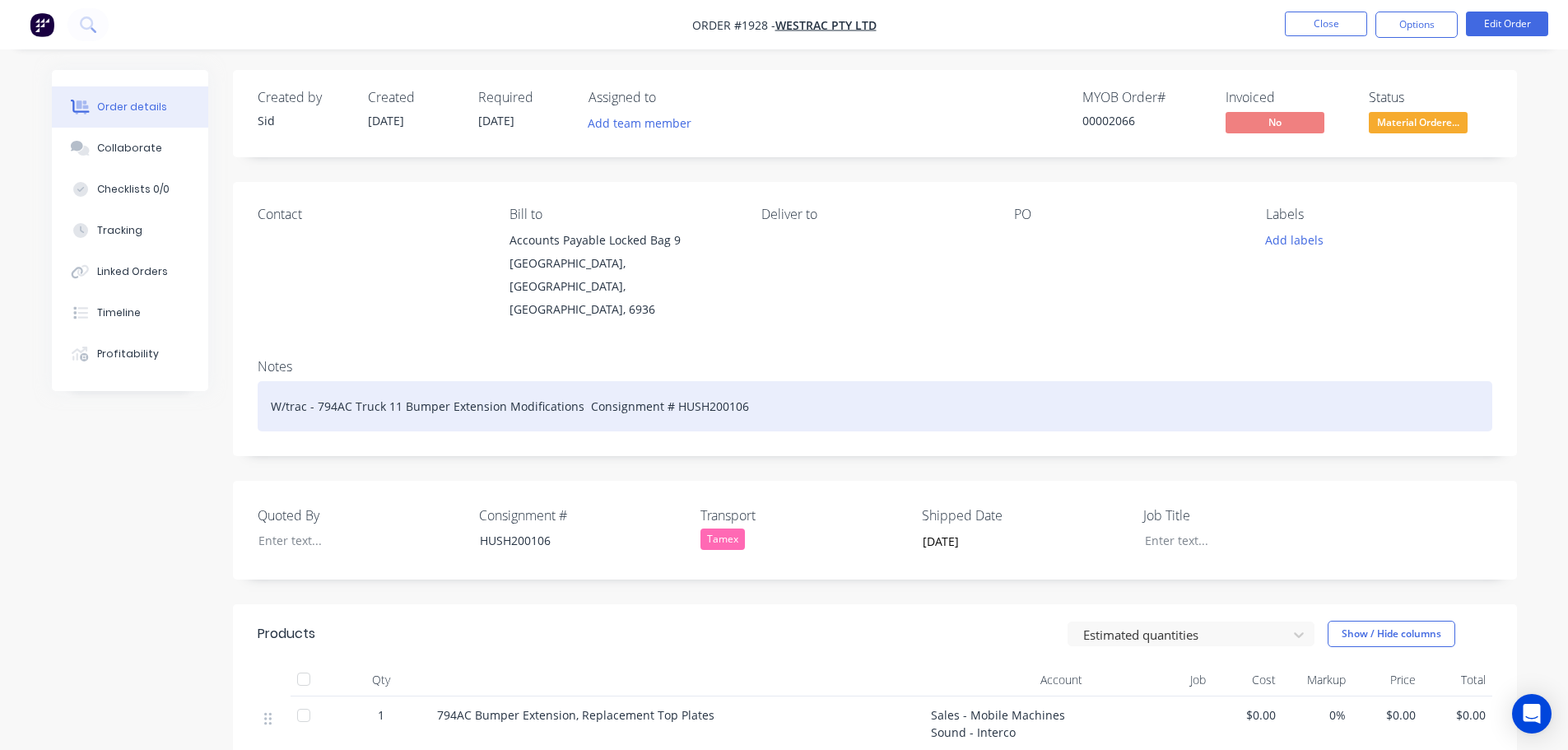
click at [791, 381] on div "W/trac - 794AC Truck 11 Bumper Extension Modifications Consignment # HUSH200106" at bounding box center [875, 406] width 1235 height 50
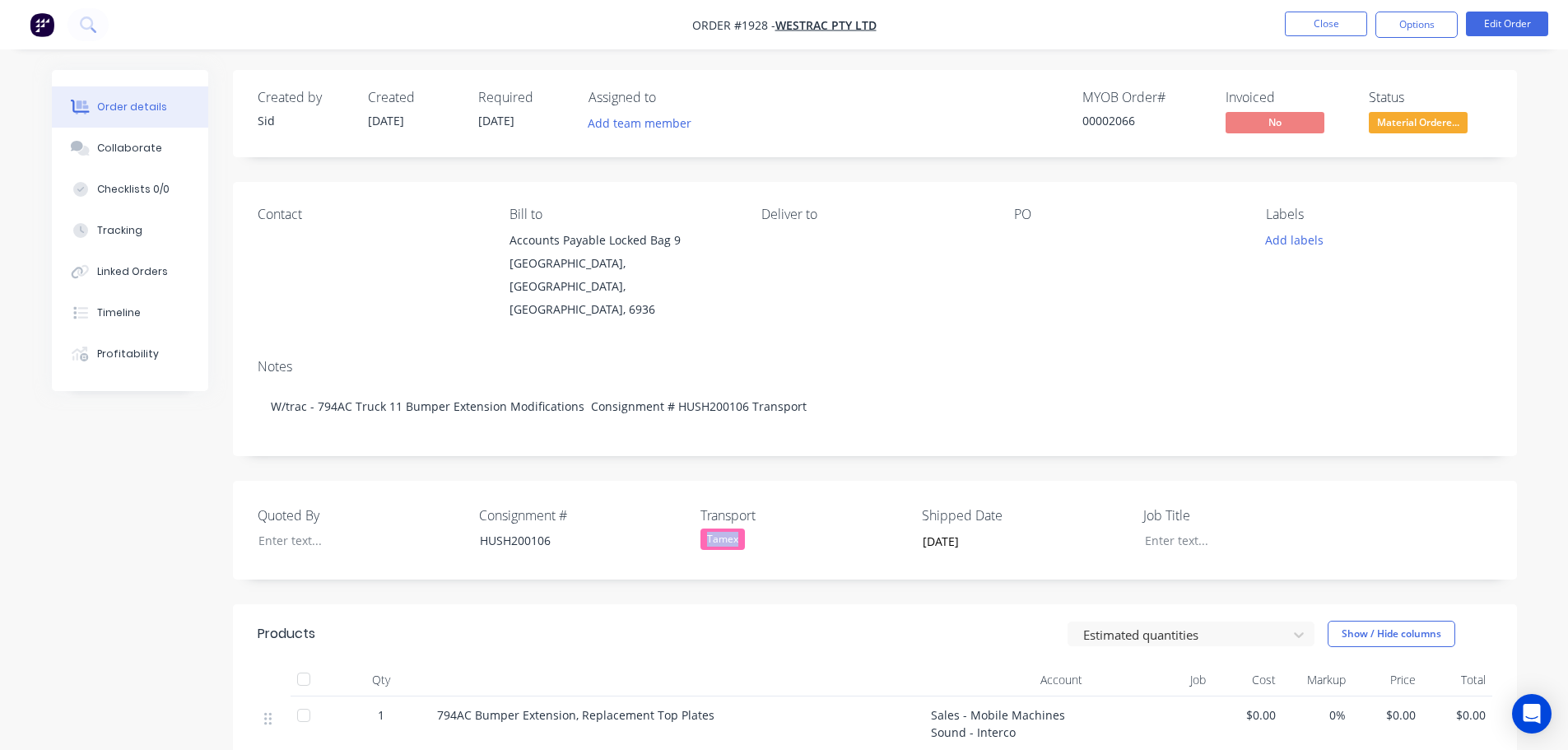
drag, startPoint x: 768, startPoint y: 517, endPoint x: 707, endPoint y: 518, distance: 61.0
click at [707, 529] on div "Tamex" at bounding box center [803, 539] width 206 height 21
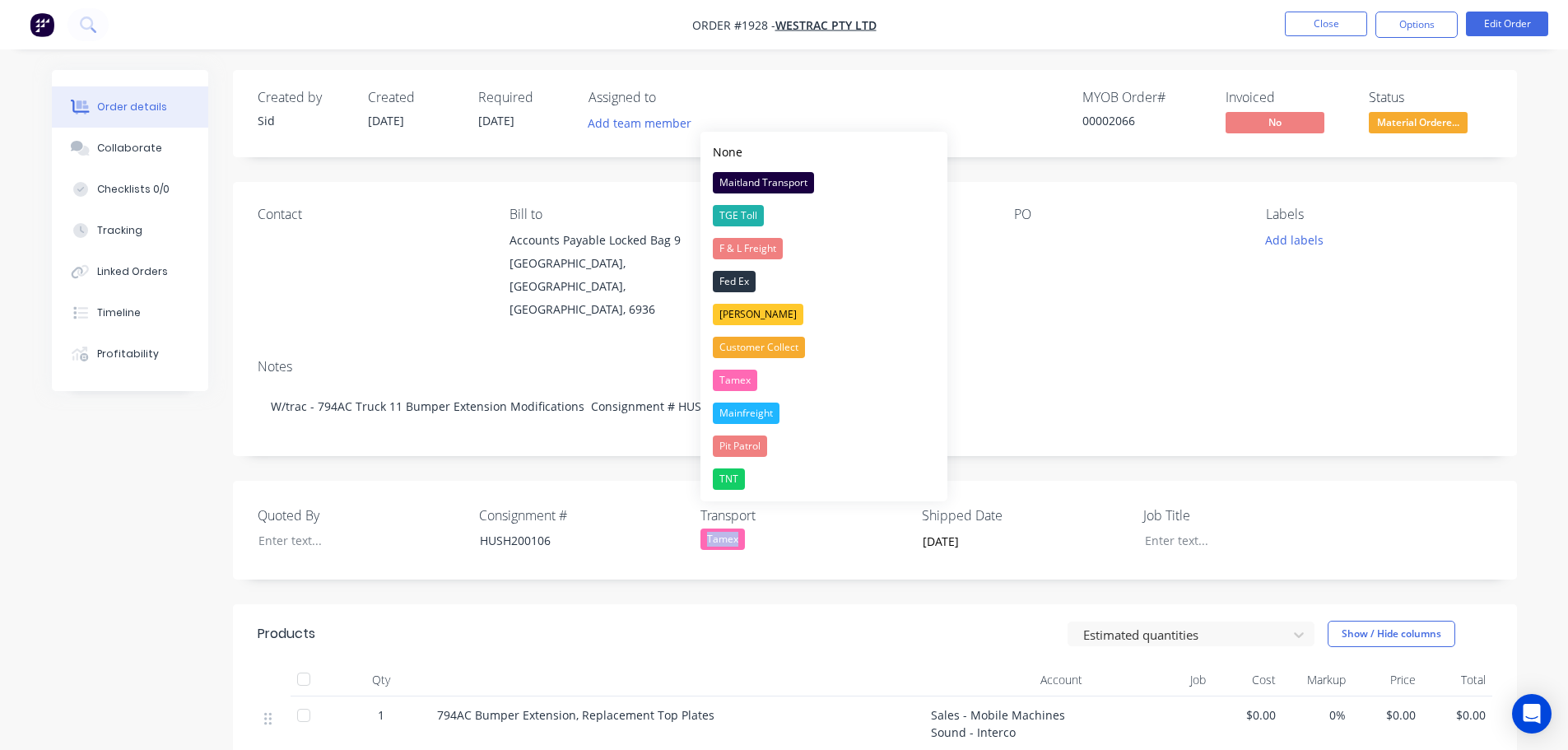
copy div "Tamex"
click at [847, 392] on button "Tamex" at bounding box center [824, 380] width 247 height 33
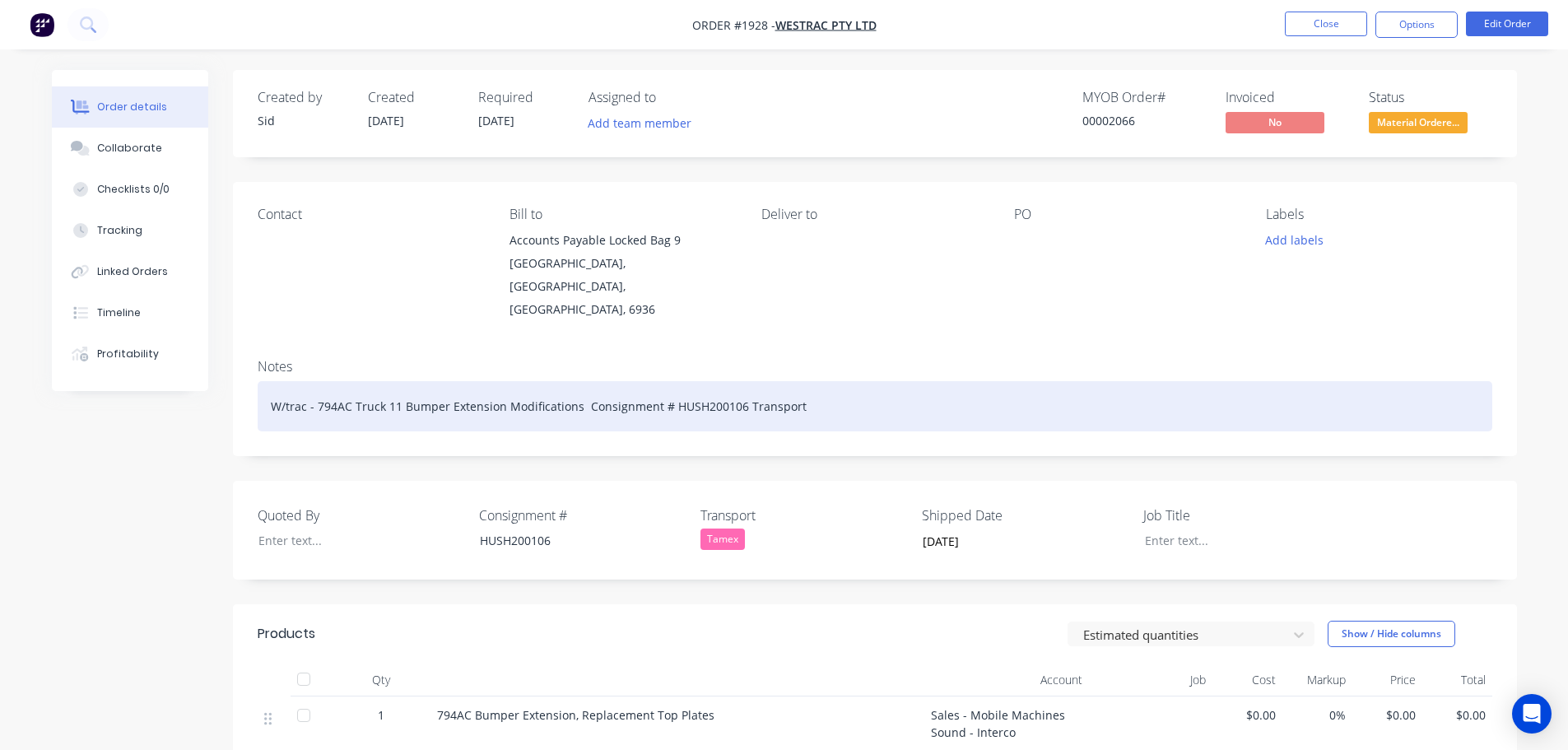
click at [811, 384] on div "W/trac - 794AC Truck 11 Bumper Extension Modifications Consignment # HUSH200106…" at bounding box center [875, 406] width 1235 height 50
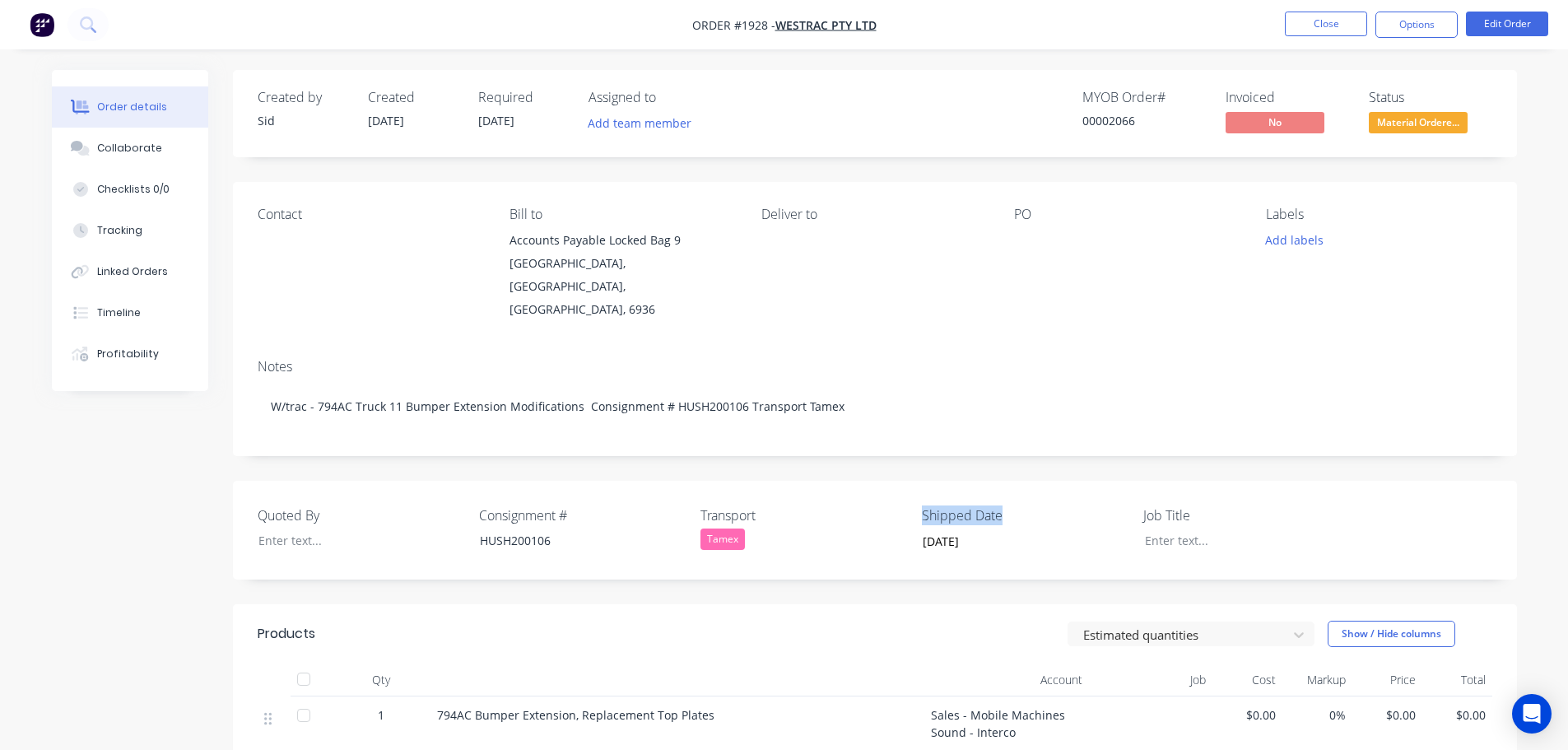
drag, startPoint x: 1016, startPoint y: 490, endPoint x: 921, endPoint y: 496, distance: 95.2
click at [921, 496] on div "Quoted By Consignment # HUSH200106 Transport Tamex Shipped Date 02/10/2025 Job …" at bounding box center [875, 530] width 1285 height 99
copy label "Shipped Date"
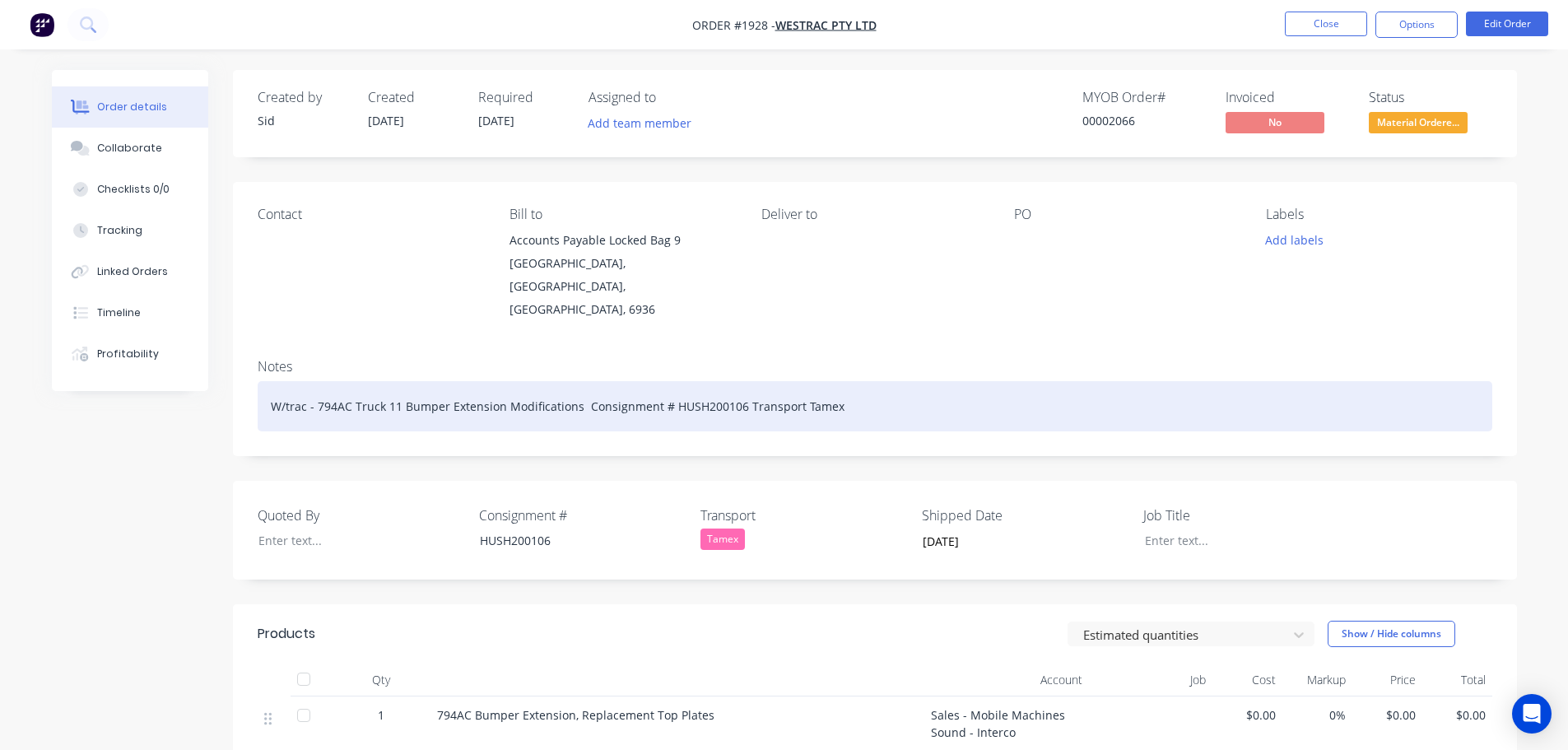
click at [829, 381] on div "W/trac - 794AC Truck 11 Bumper Extension Modifications Consignment # HUSH200106…" at bounding box center [875, 406] width 1235 height 50
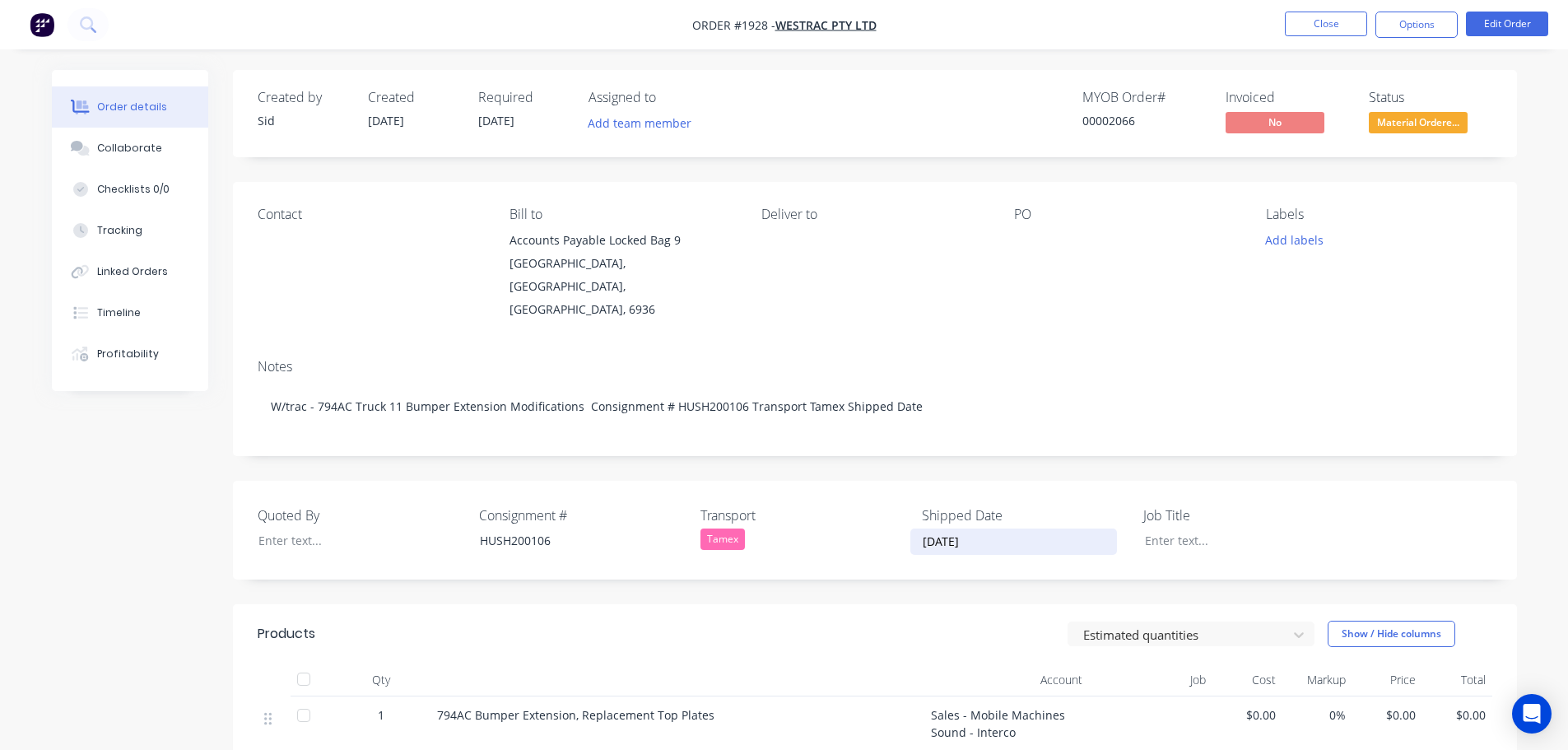
drag, startPoint x: 998, startPoint y: 527, endPoint x: 923, endPoint y: 518, distance: 75.5
click at [923, 530] on input "02/10/2025" at bounding box center [1013, 542] width 205 height 25
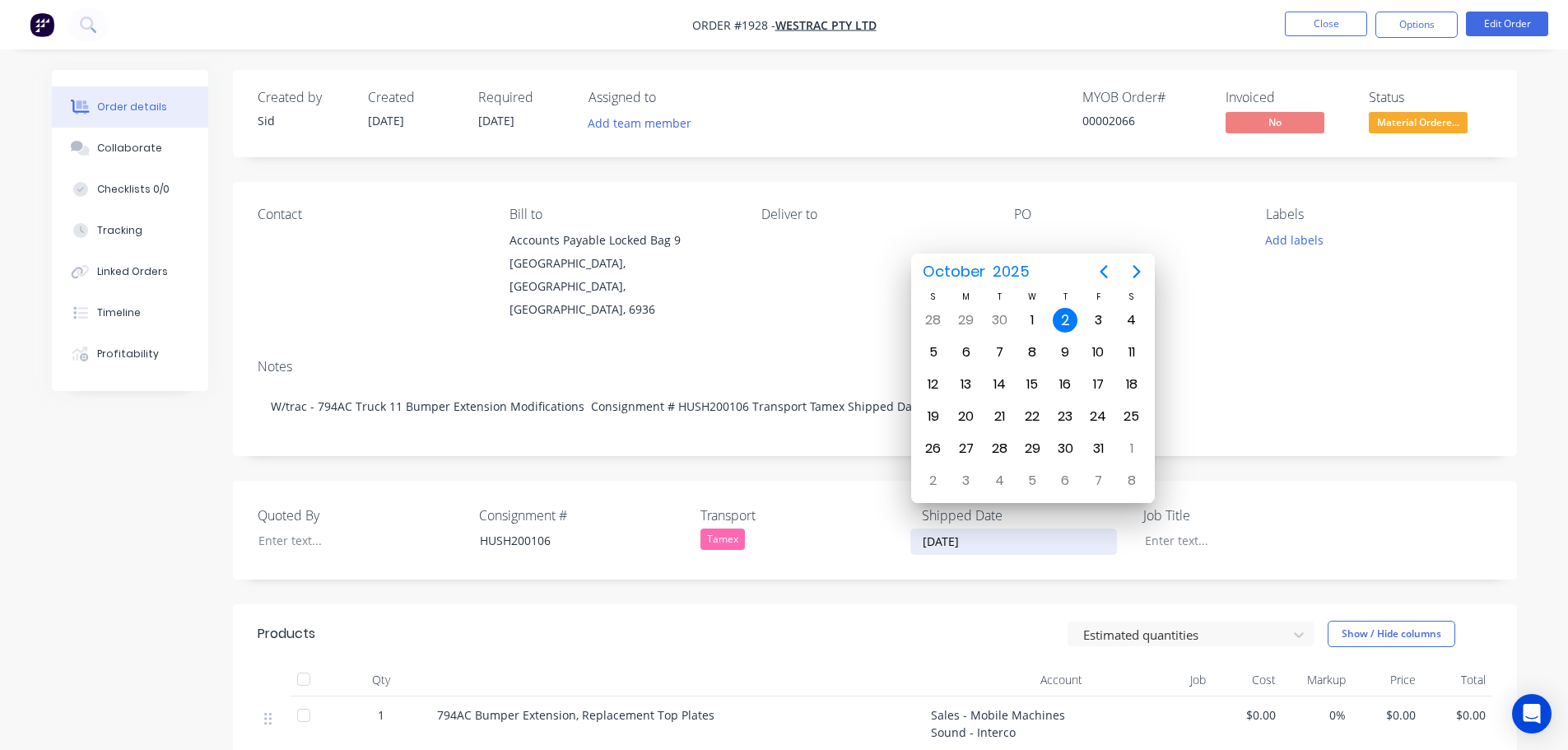
click at [869, 450] on div "Created by Sid Created 29/09/25 Required 29/09/25 Assigned to Add team member M…" at bounding box center [875, 545] width 1285 height 949
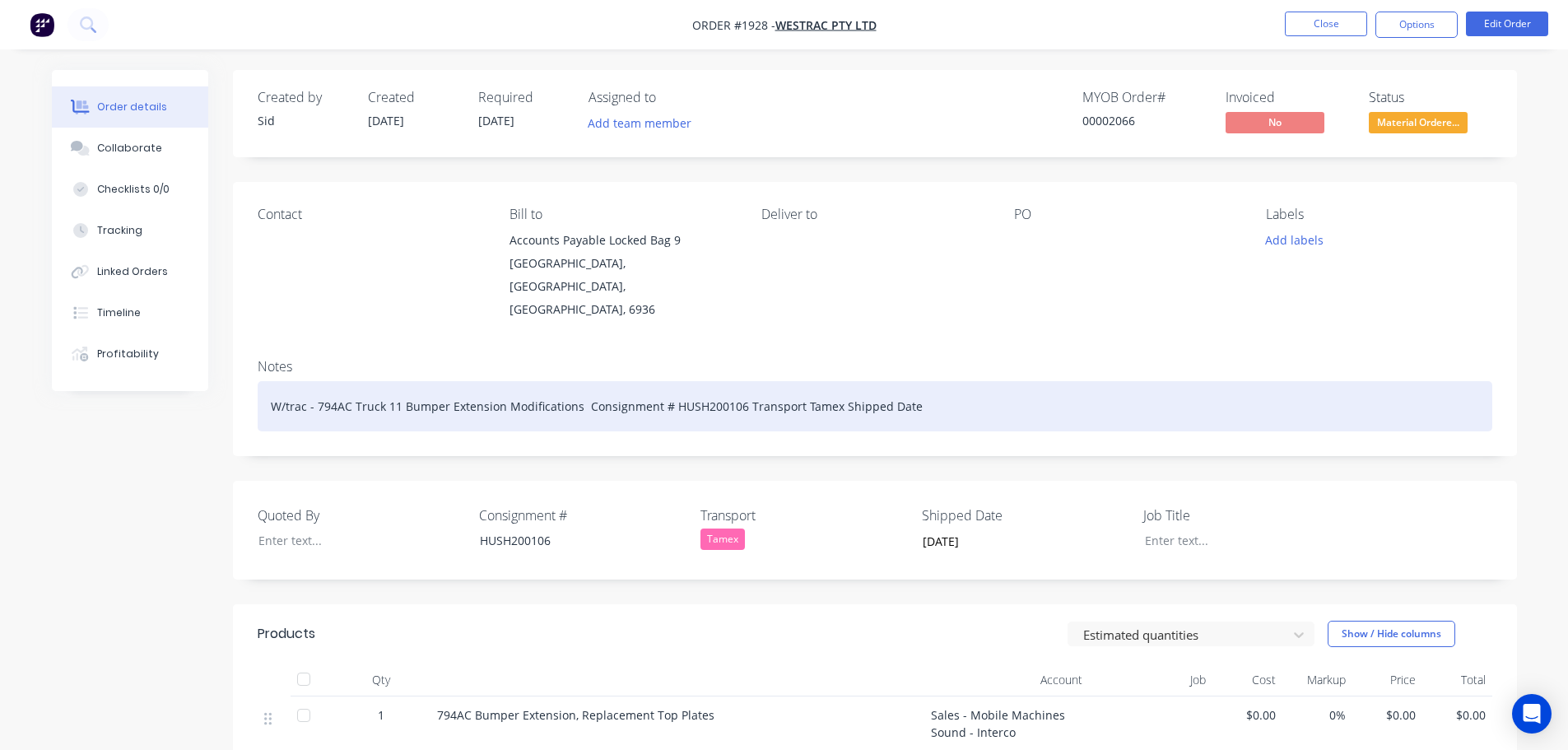
click at [920, 393] on div "W/trac - 794AC Truck 11 Bumper Extension Modifications Consignment # HUSH200106…" at bounding box center [875, 406] width 1235 height 50
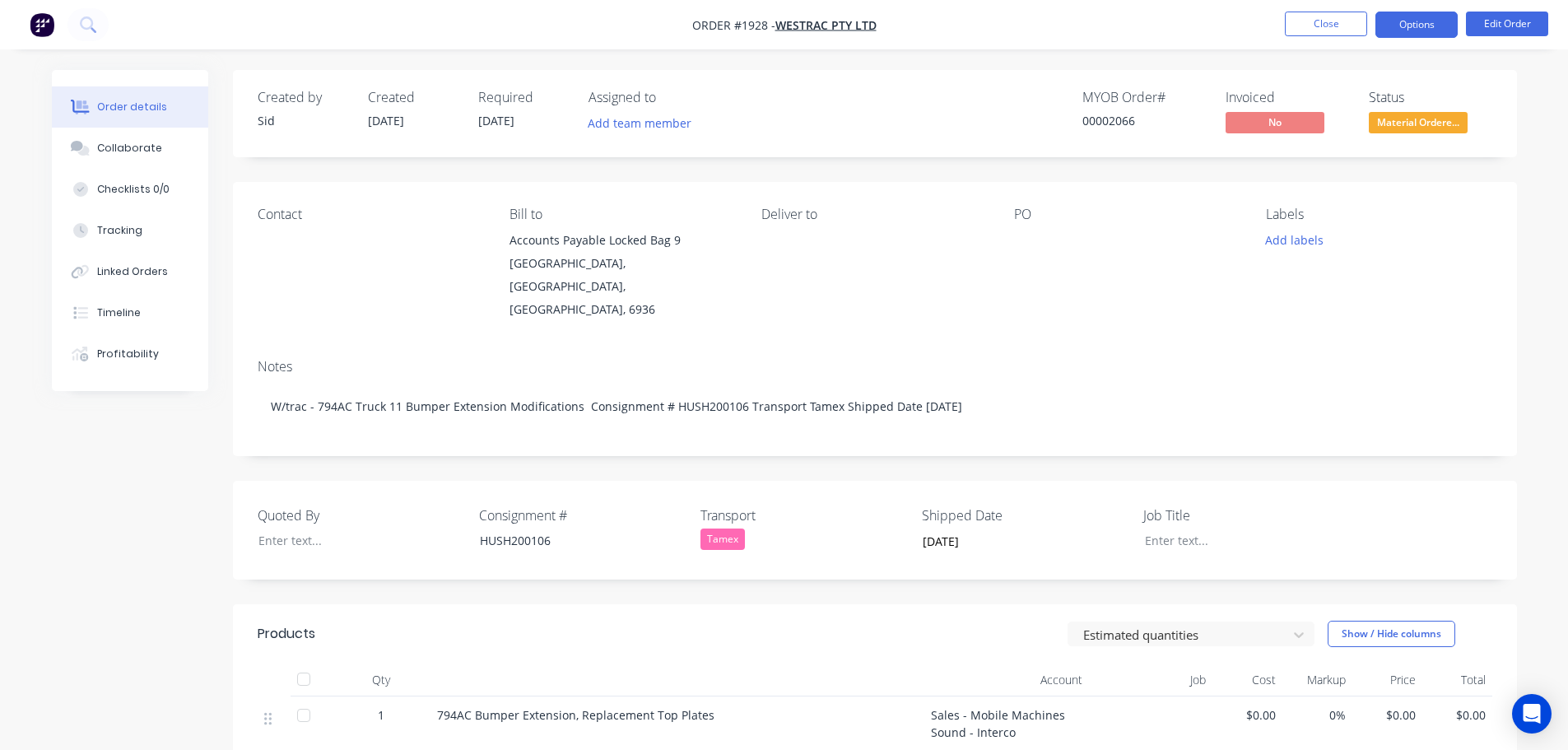
click at [1403, 33] on button "Options" at bounding box center [1417, 25] width 82 height 27
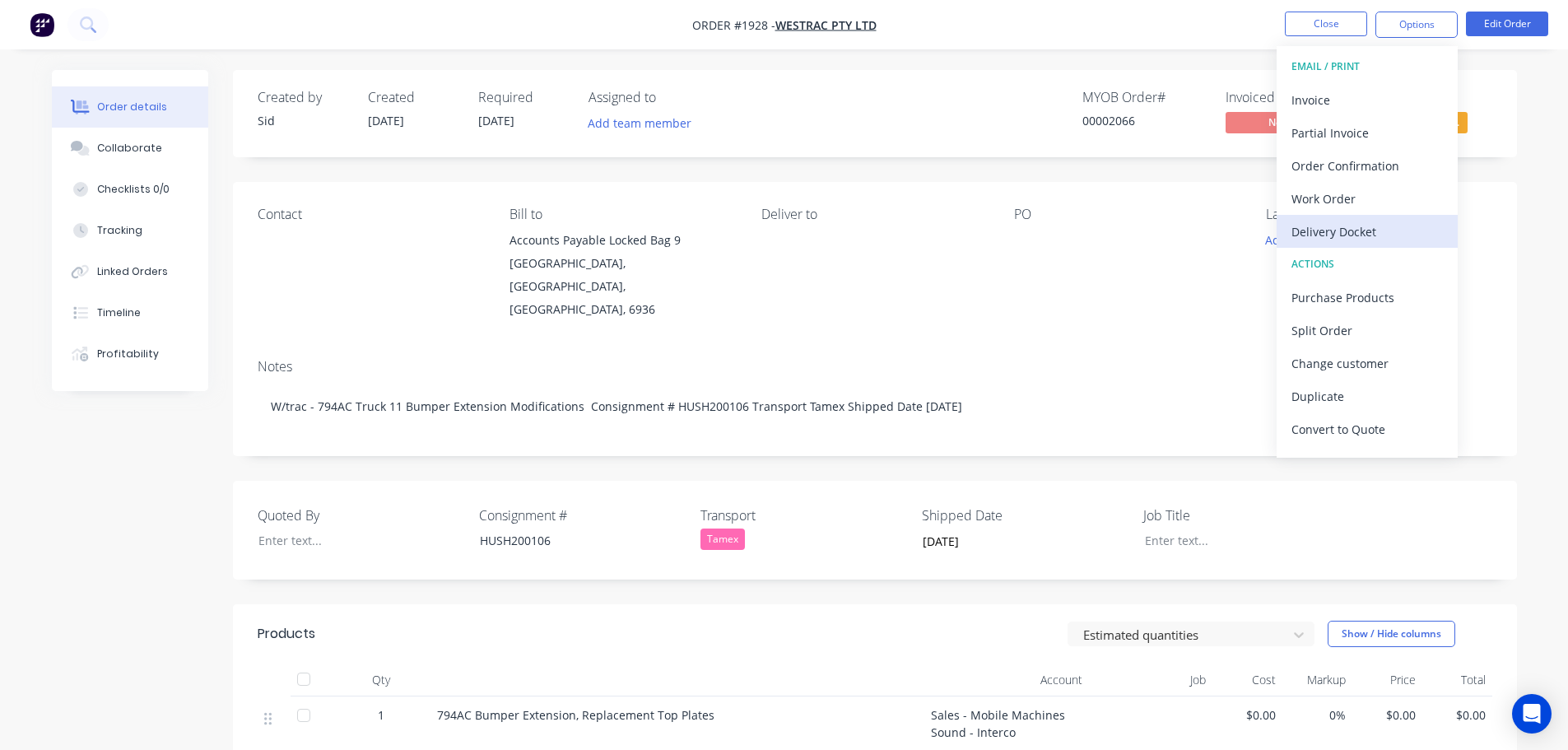
click at [1344, 231] on div "Delivery Docket" at bounding box center [1367, 231] width 151 height 24
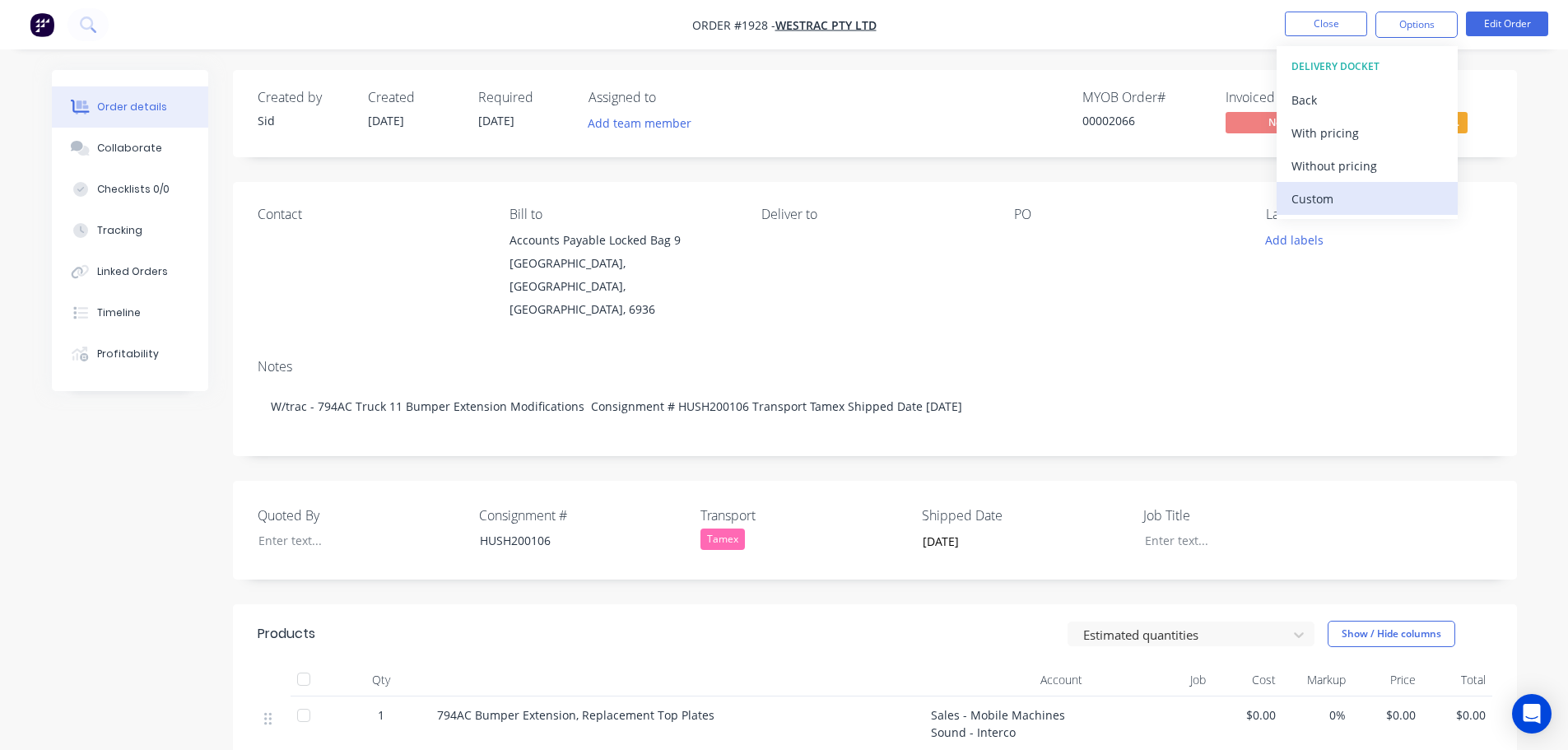
click at [1340, 206] on div "Custom" at bounding box center [1367, 198] width 151 height 24
click at [1344, 169] on div "Without pricing" at bounding box center [1367, 166] width 151 height 24
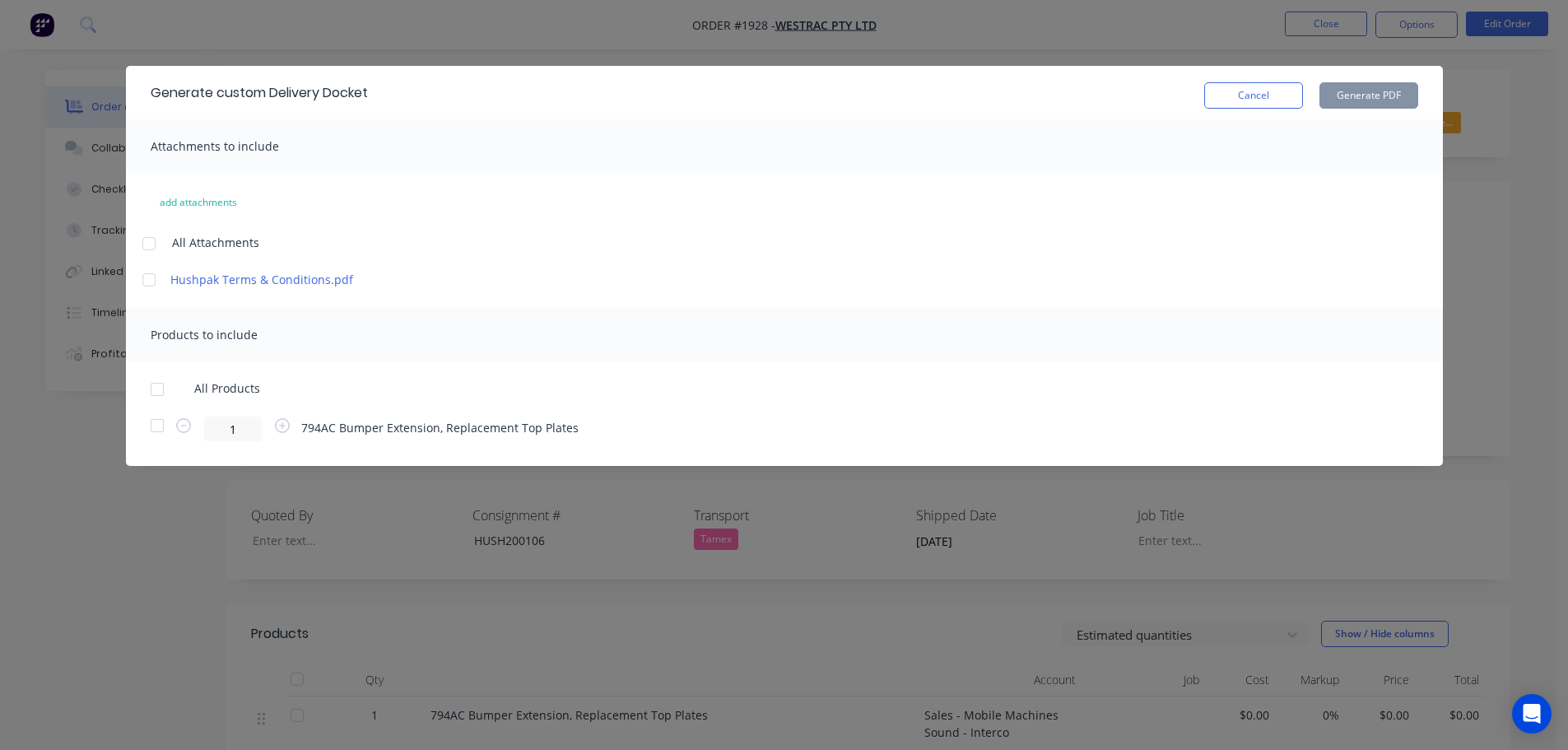
click at [158, 390] on div at bounding box center [157, 389] width 33 height 33
click at [1347, 101] on button "Generate PDF" at bounding box center [1370, 96] width 99 height 27
click at [1229, 88] on button "Cancel" at bounding box center [1254, 96] width 99 height 27
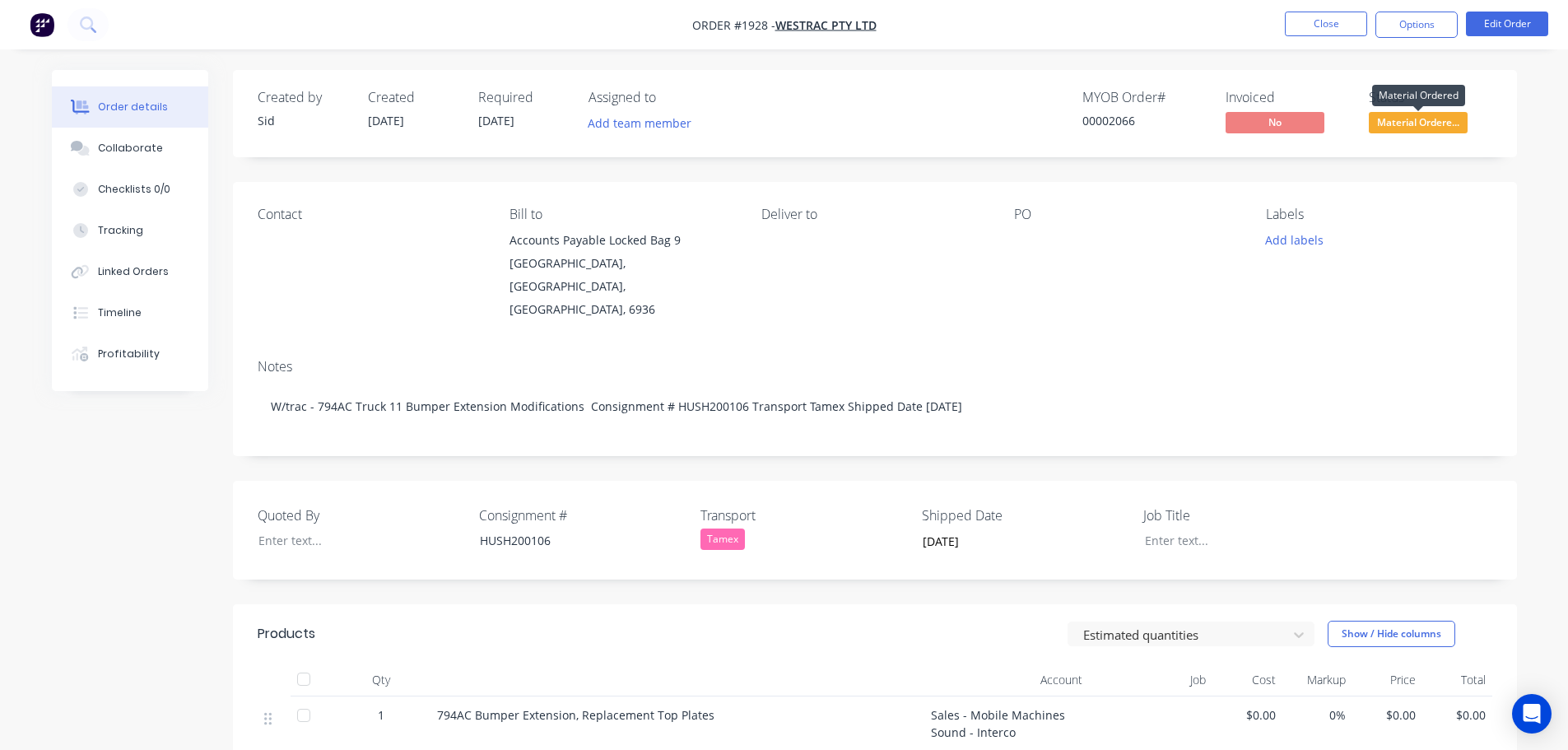
click at [1429, 124] on span "Material Ordere..." at bounding box center [1418, 121] width 99 height 20
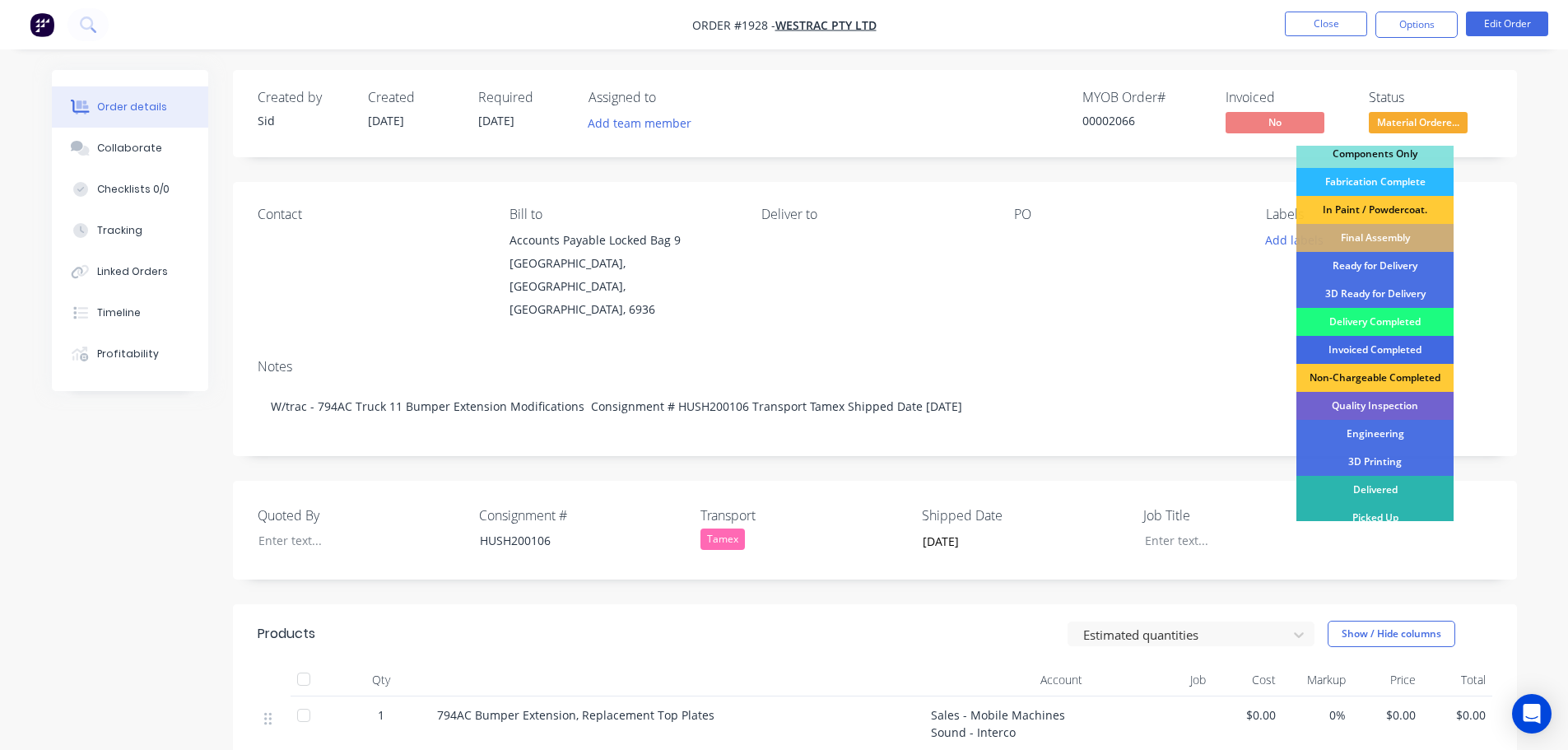
scroll to position [213, 0]
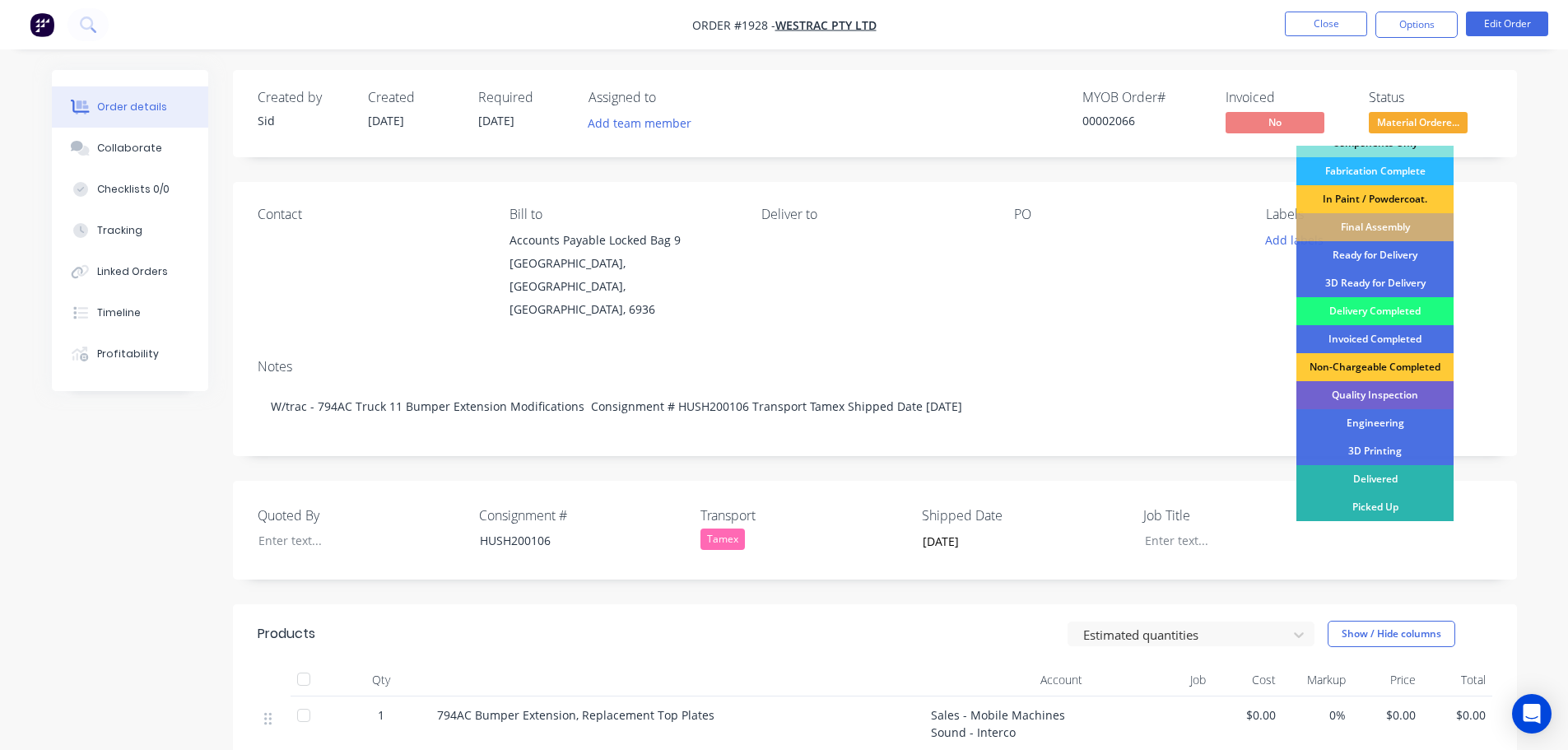
click at [1380, 308] on div "Delivery Completed" at bounding box center [1376, 311] width 158 height 28
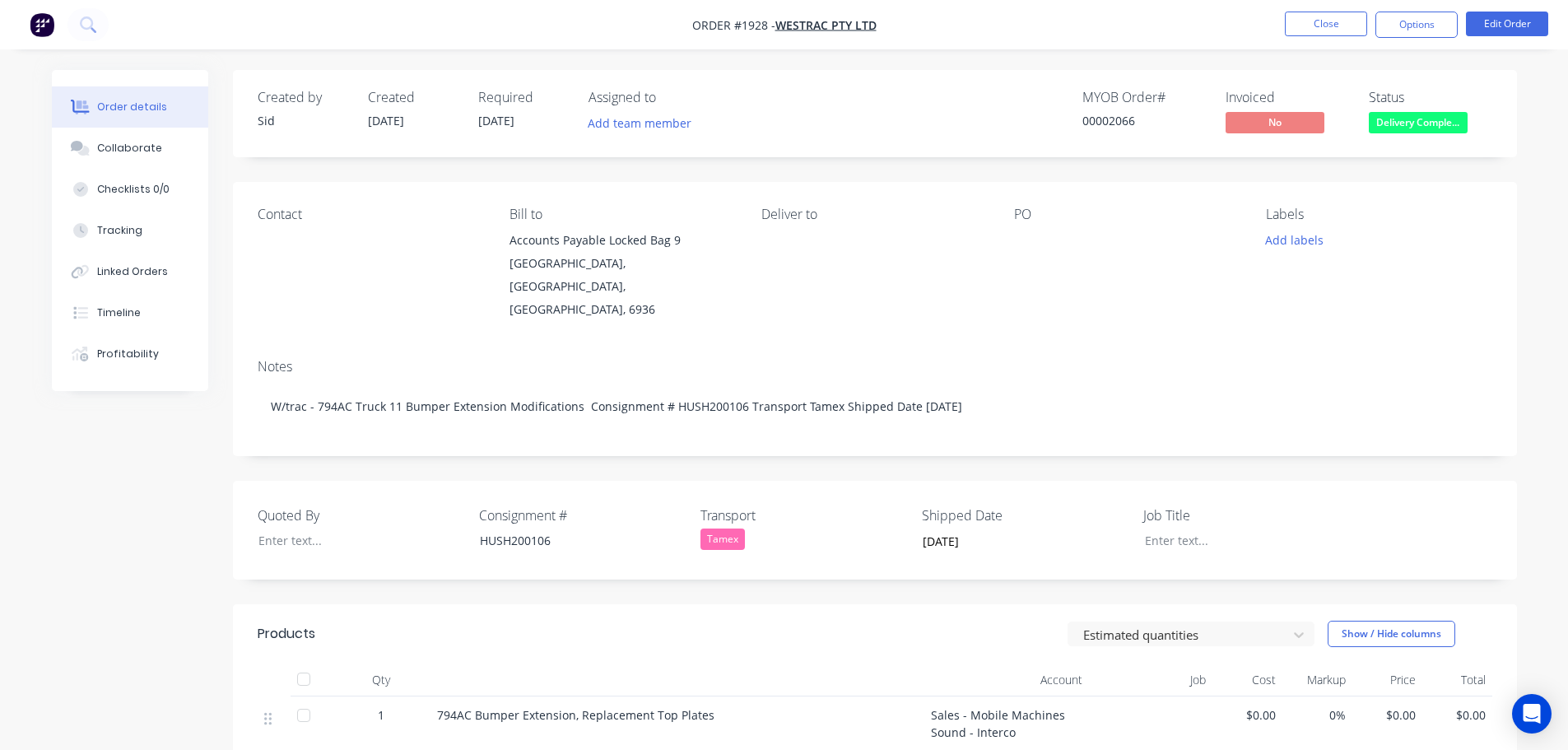
click at [305, 662] on div at bounding box center [303, 678] width 33 height 33
click at [1304, 24] on button "Close" at bounding box center [1326, 24] width 82 height 25
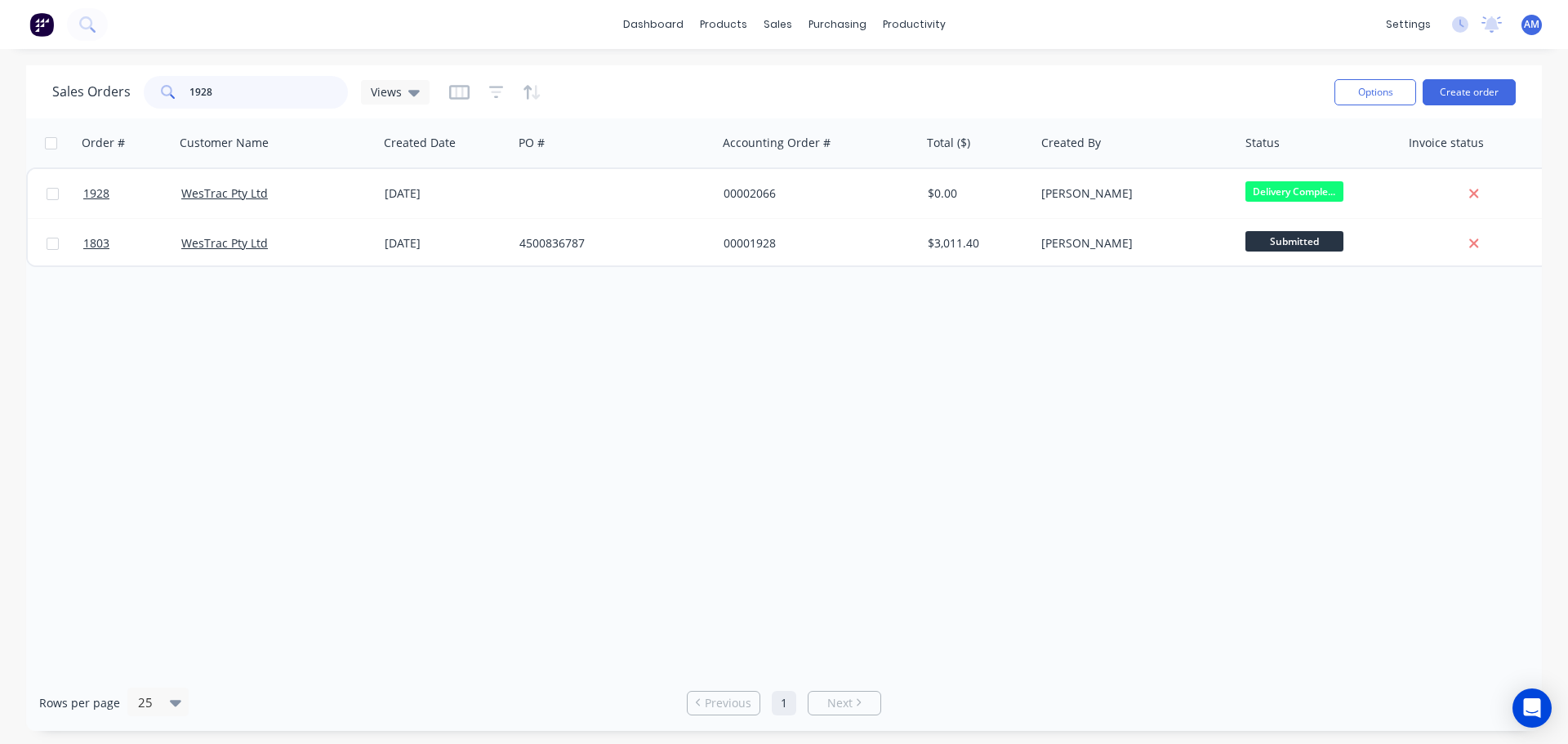
drag, startPoint x: 285, startPoint y: 97, endPoint x: 167, endPoint y: 94, distance: 118.0
click at [167, 94] on div "1928" at bounding box center [246, 91] width 204 height 33
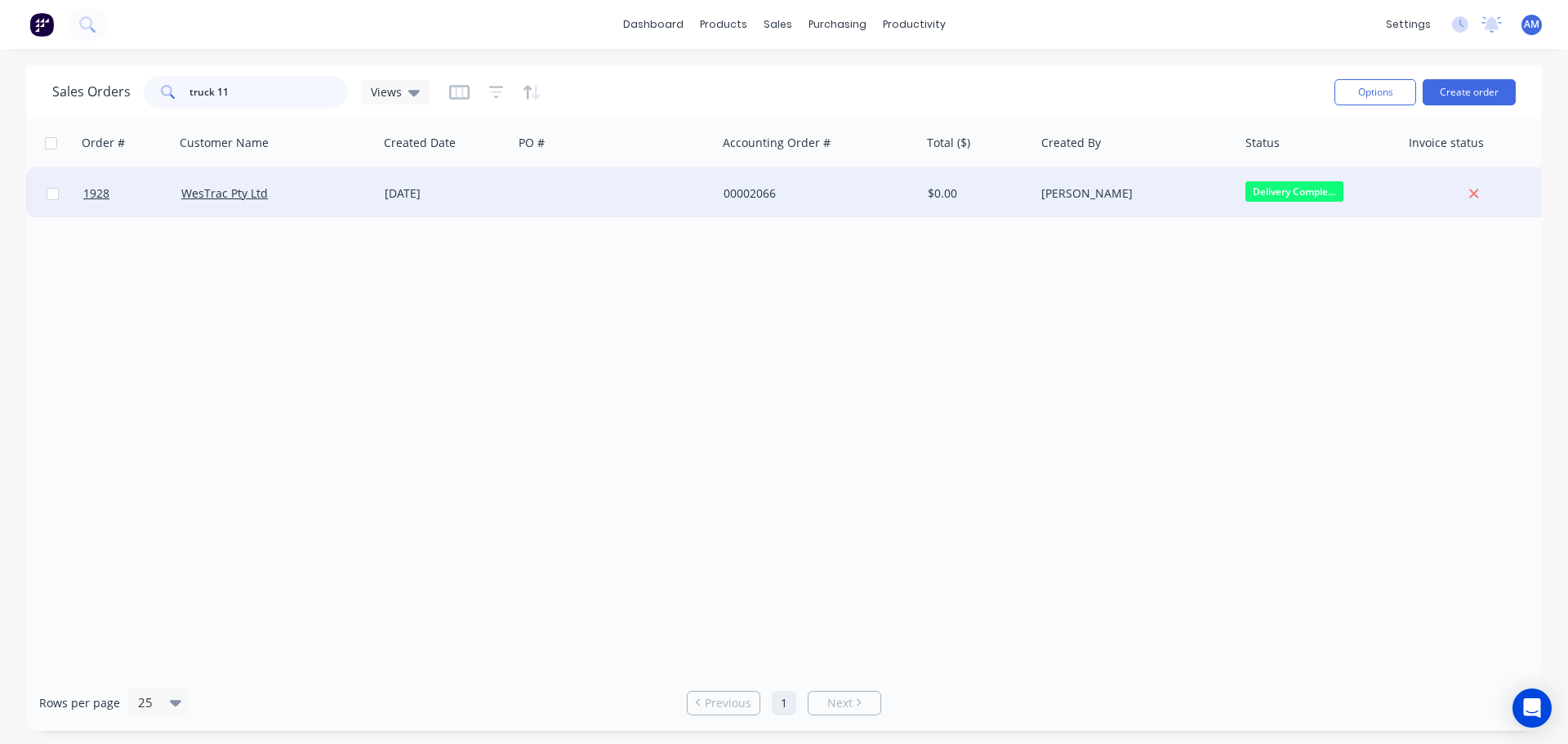
type input "truck 11"
click at [753, 191] on div "00002066" at bounding box center [814, 193] width 181 height 17
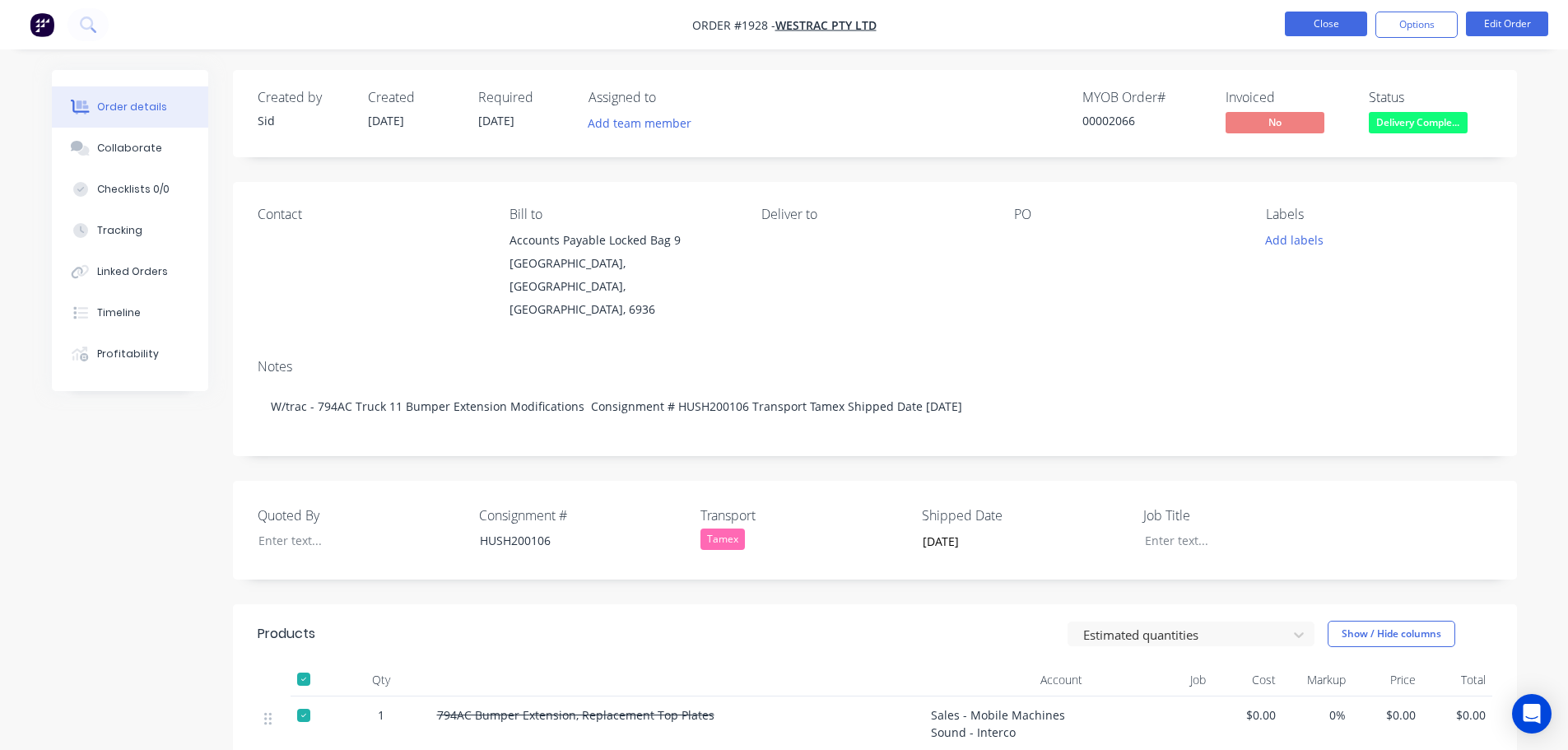
click at [1326, 23] on button "Close" at bounding box center [1326, 24] width 82 height 25
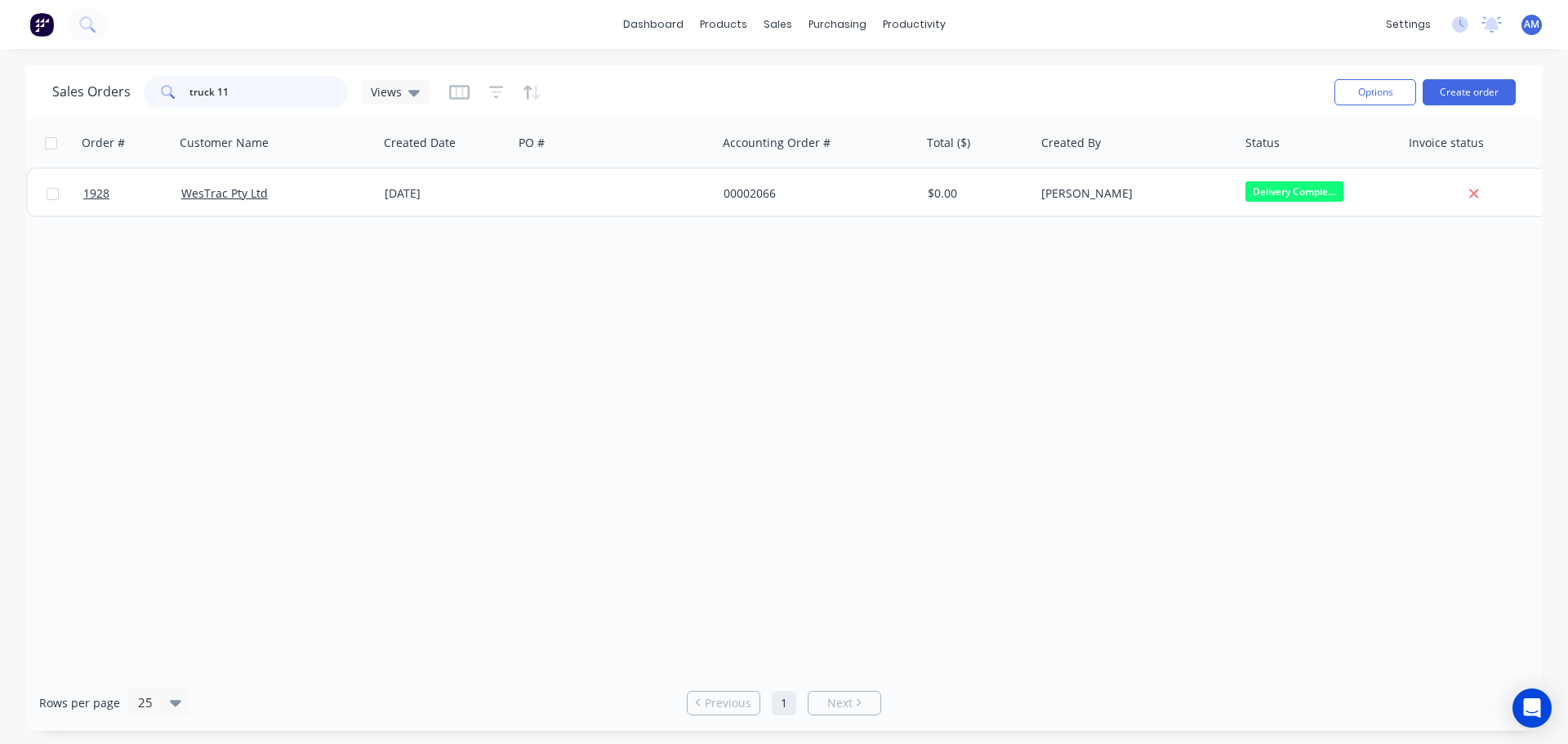
drag, startPoint x: 225, startPoint y: 90, endPoint x: 168, endPoint y: 94, distance: 57.1
click at [168, 94] on div "truck 11" at bounding box center [246, 91] width 204 height 33
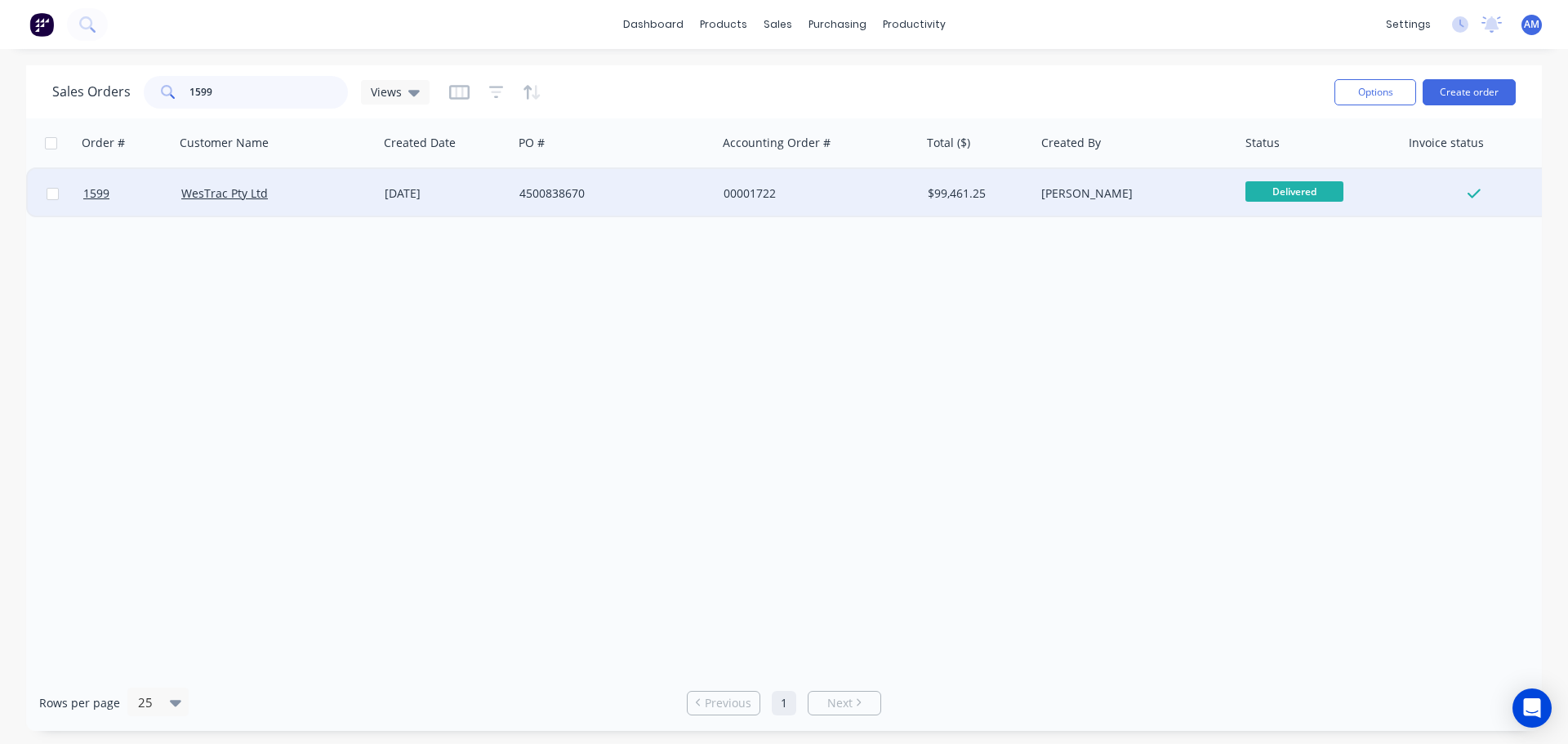
type input "1599"
click at [493, 185] on div "16 Jul 2025" at bounding box center [446, 193] width 121 height 17
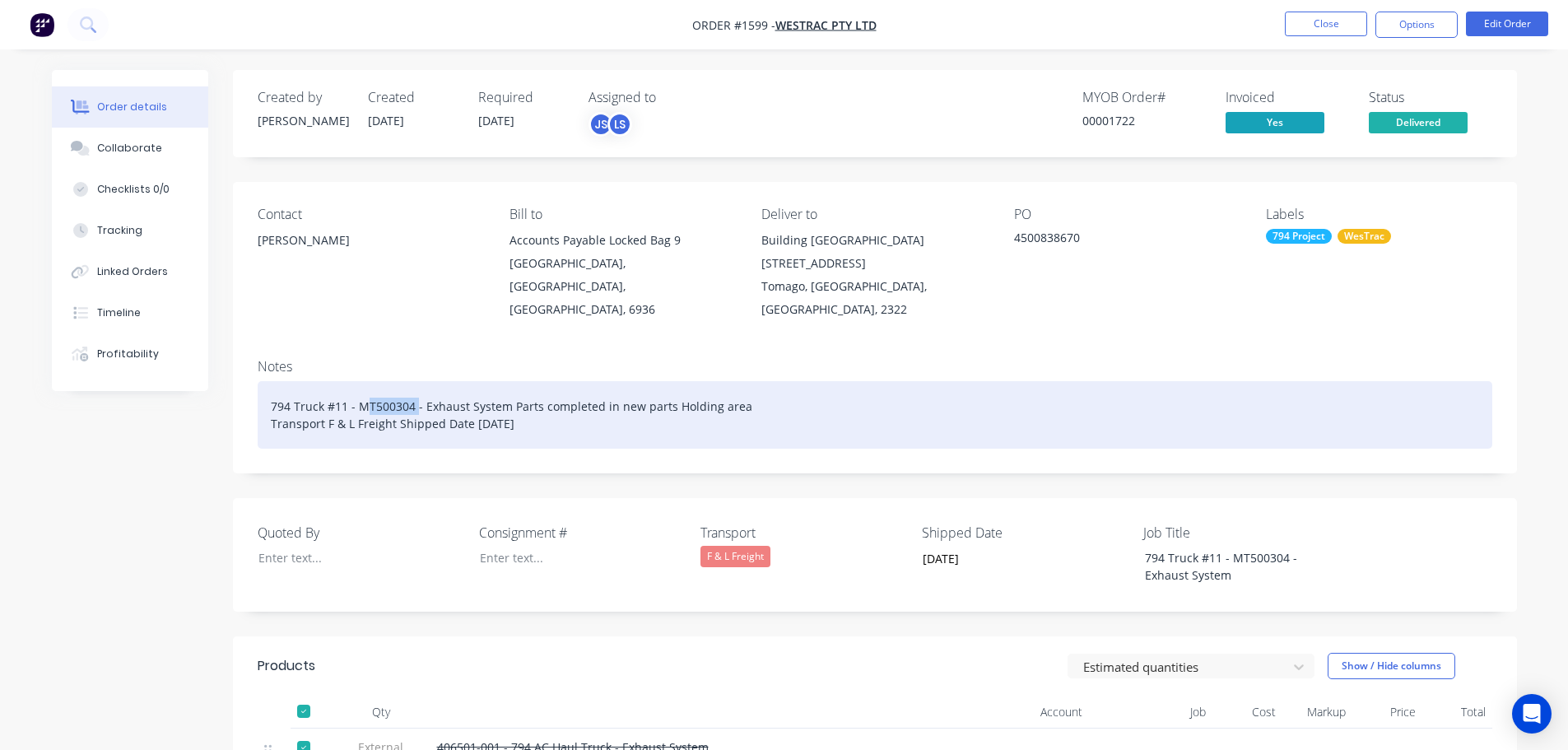
drag, startPoint x: 415, startPoint y: 381, endPoint x: 358, endPoint y: 379, distance: 57.0
click at [358, 381] on div "794 Truck #11 - MT500304 - Exhaust System Parts completed in new parts Holding …" at bounding box center [875, 414] width 1235 height 67
copy div "MT500304"
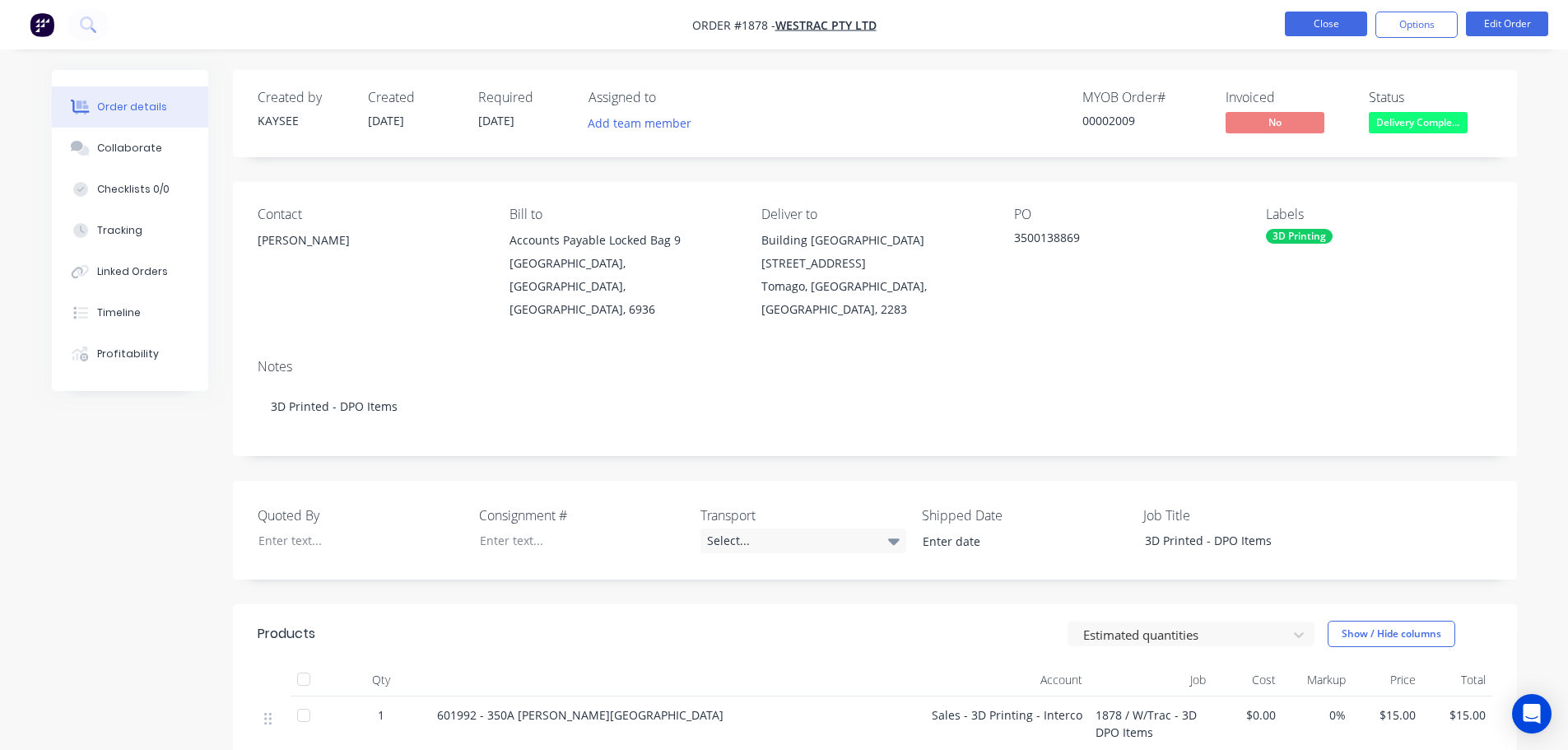
click at [1319, 29] on button "Close" at bounding box center [1326, 24] width 82 height 25
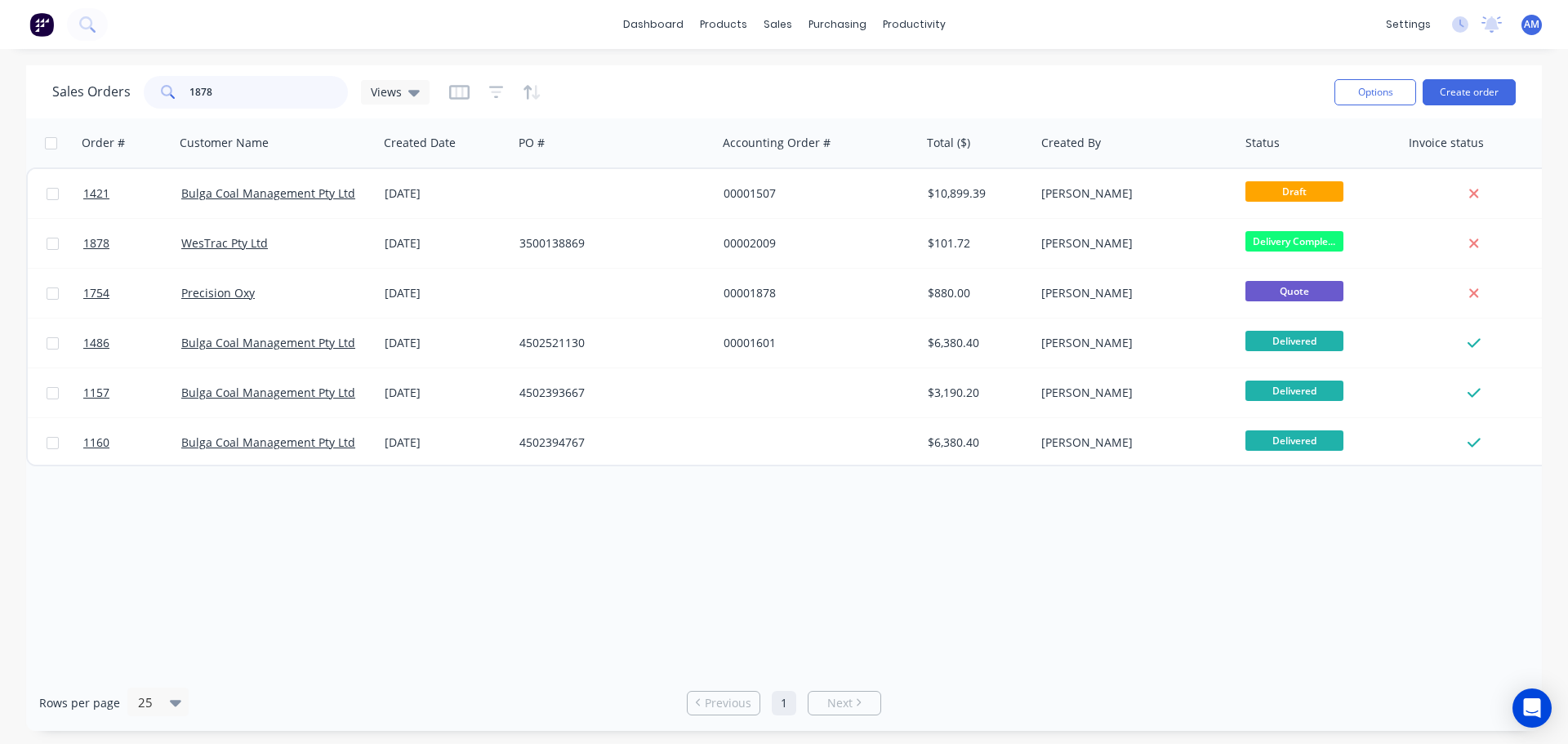
drag, startPoint x: 228, startPoint y: 98, endPoint x: 167, endPoint y: 90, distance: 61.5
click at [167, 90] on div "1878" at bounding box center [246, 91] width 204 height 33
click at [862, 75] on div "Purchase Orders" at bounding box center [890, 78] width 87 height 15
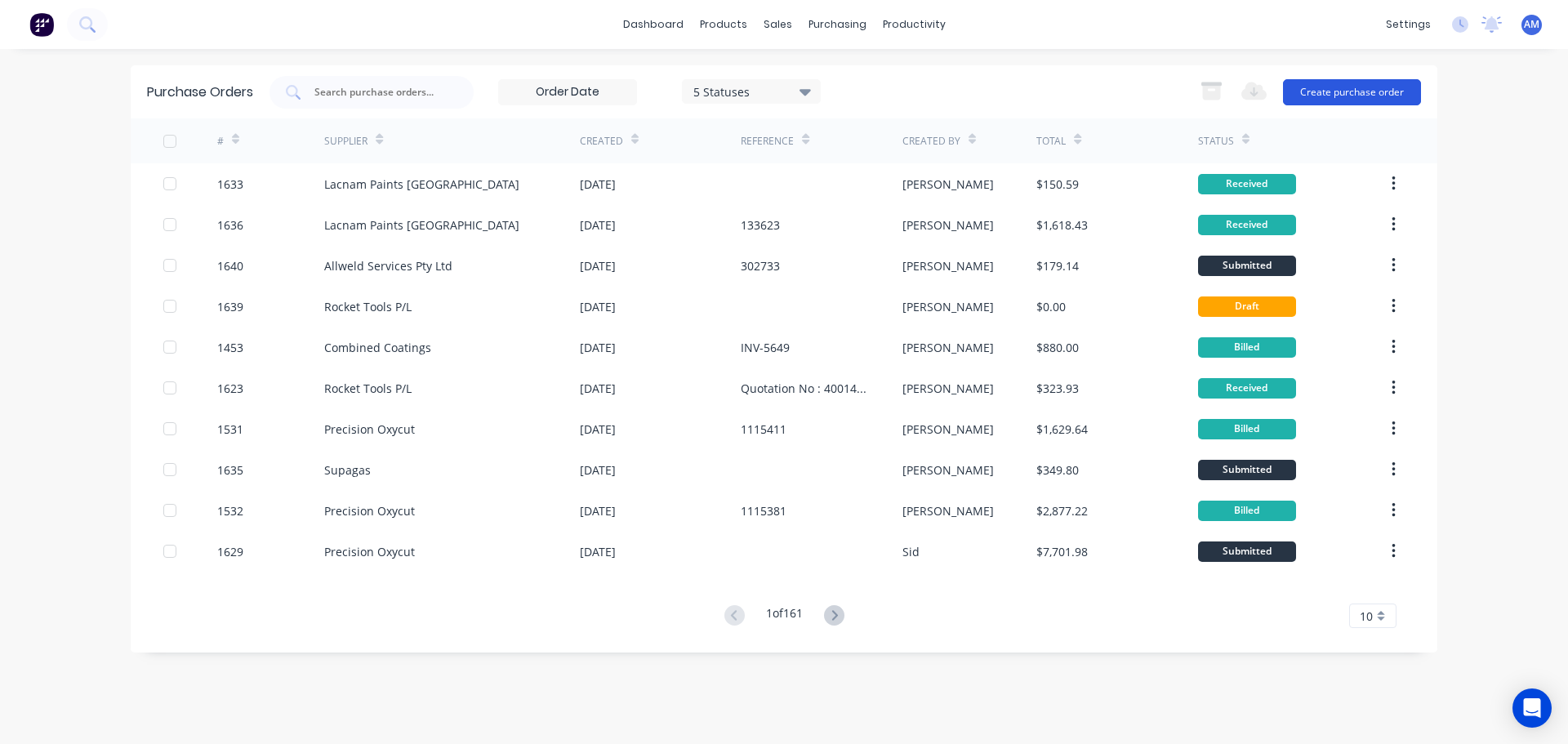
click at [1316, 100] on button "Create purchase order" at bounding box center [1352, 92] width 138 height 26
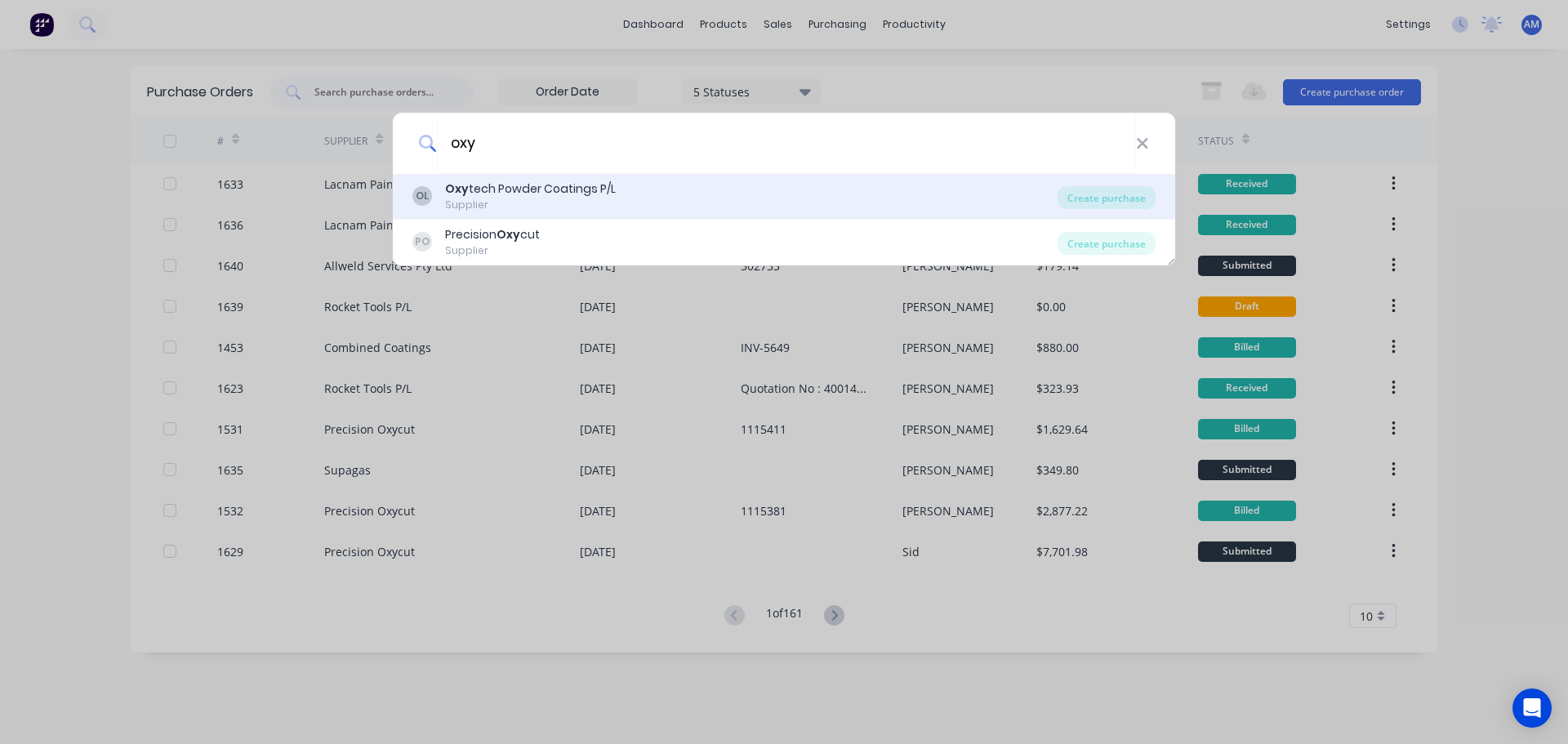
type input "oxy"
click at [526, 191] on div "Oxy tech Powder Coatings P/L" at bounding box center [530, 189] width 171 height 18
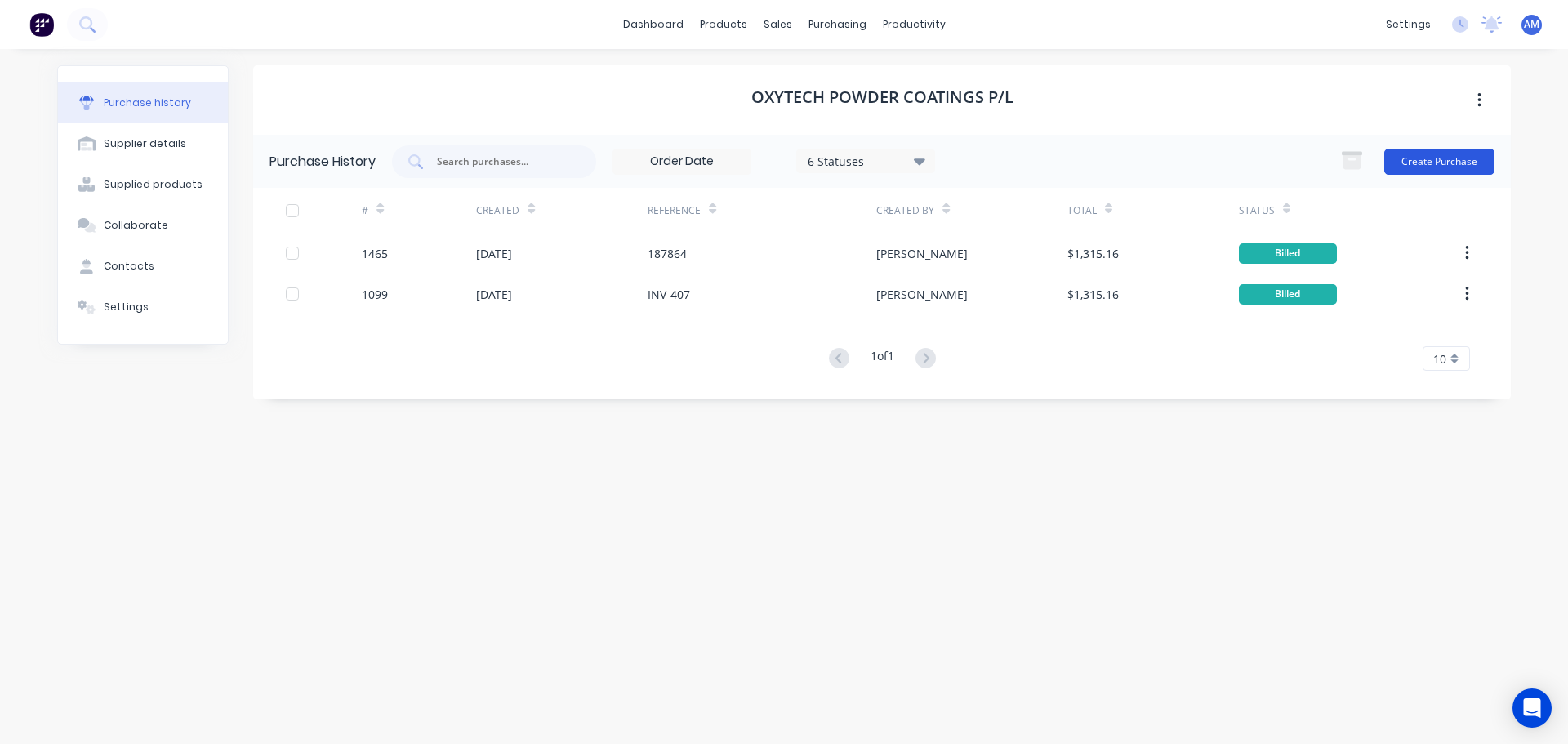
click at [1436, 156] on button "Create Purchase" at bounding box center [1439, 162] width 110 height 26
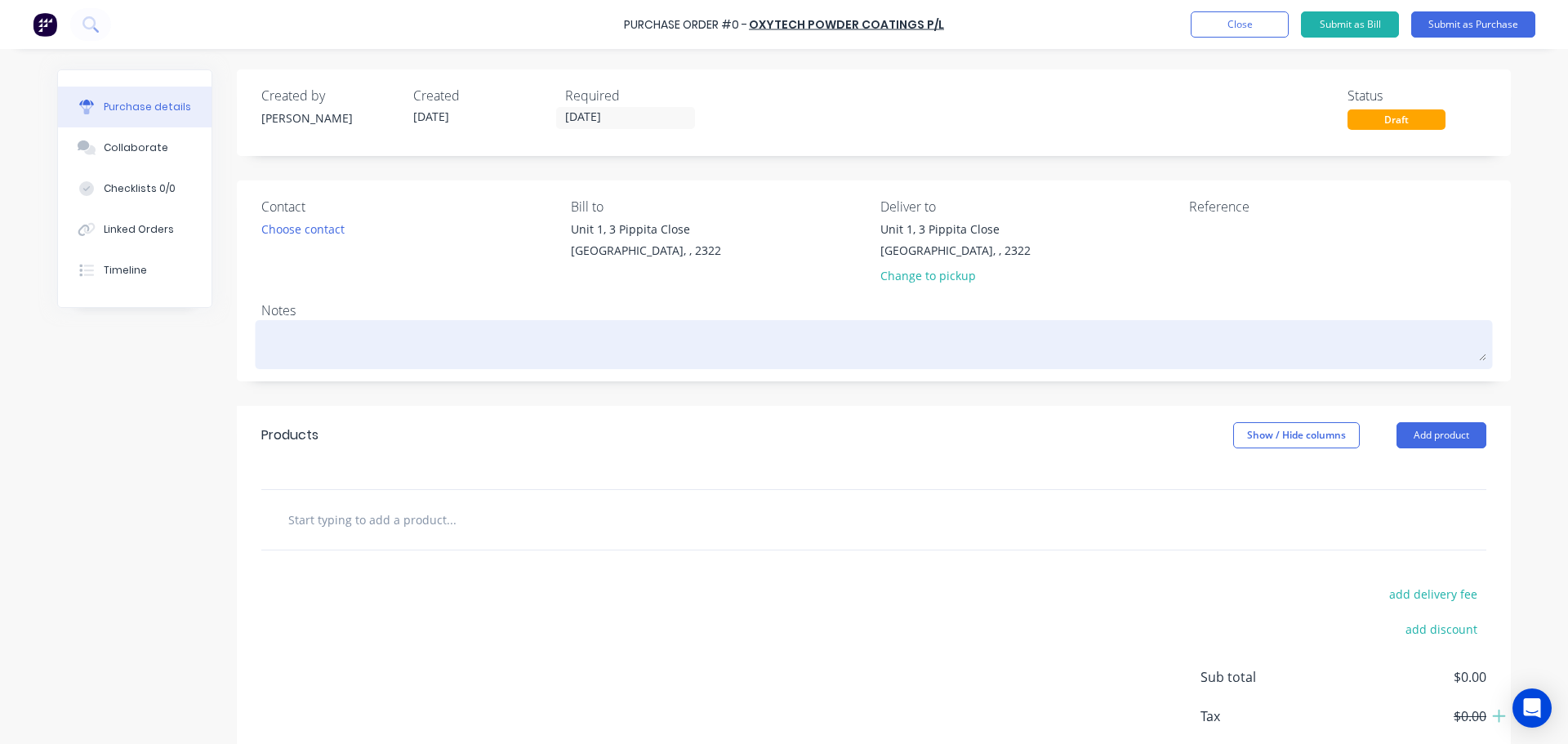
click at [300, 348] on textarea at bounding box center [874, 343] width 1225 height 37
paste textarea "51.450"
type textarea "x"
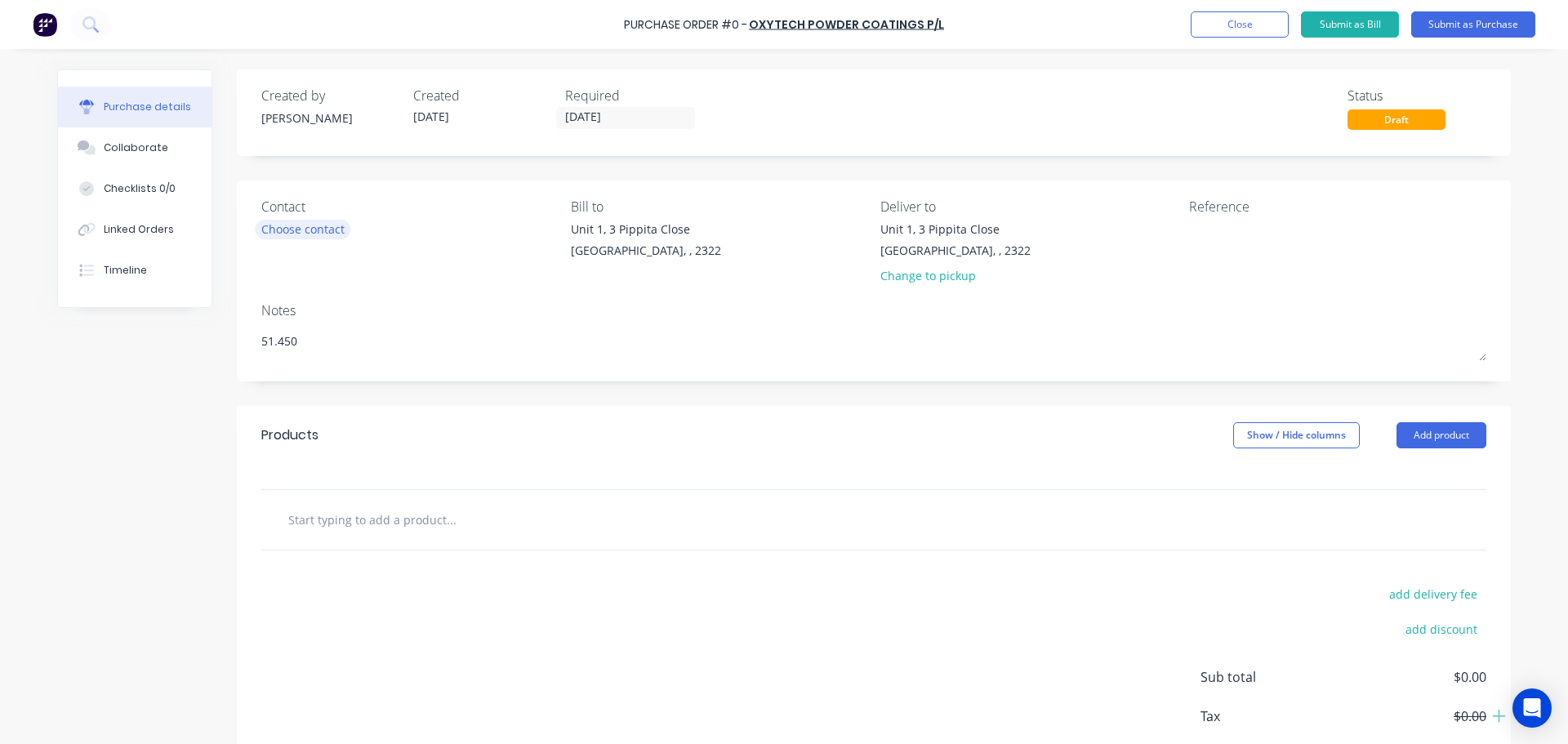
type textarea "51.450"
type textarea "x"
type textarea "51.450"
click at [300, 233] on div "Choose contact" at bounding box center [302, 229] width 83 height 18
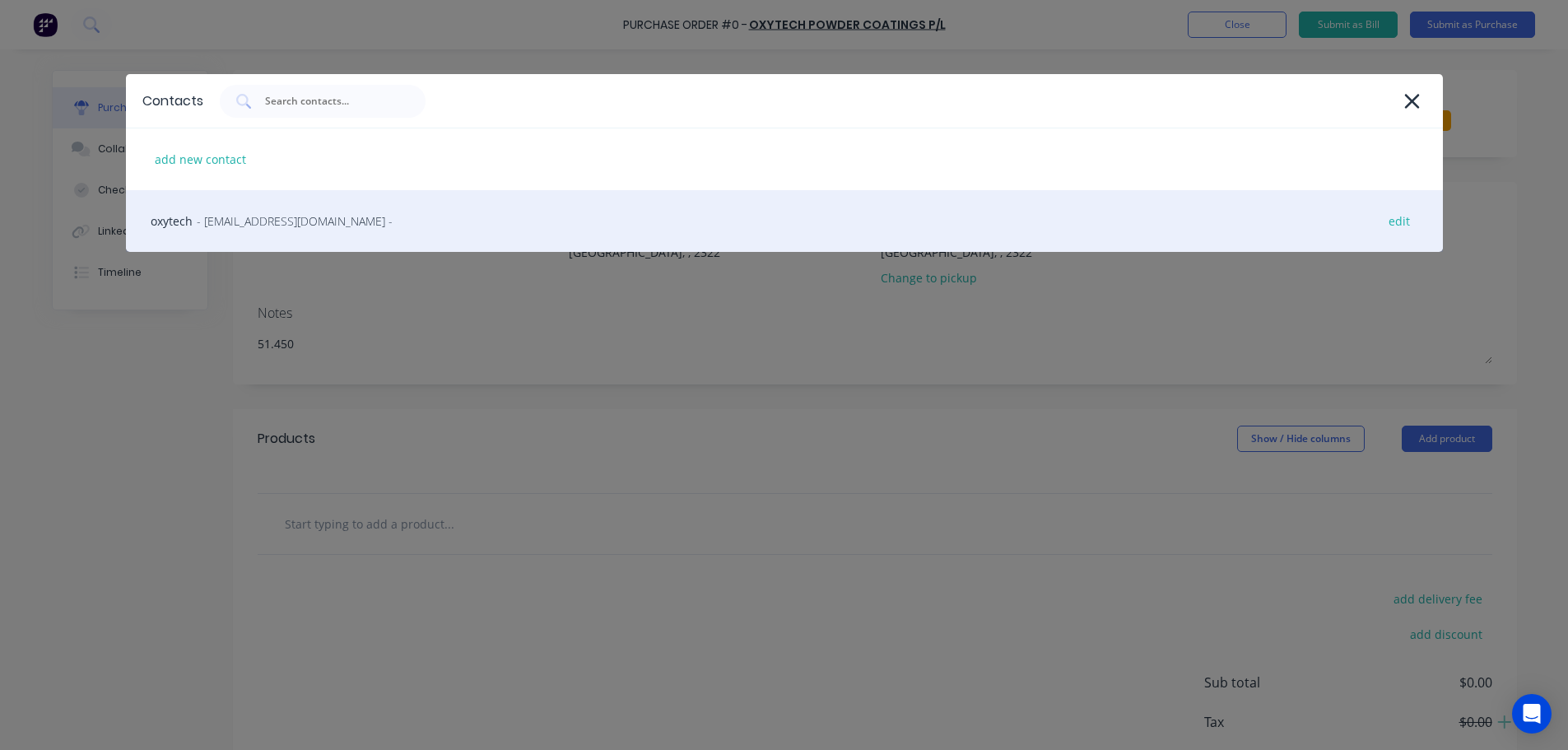
click at [308, 226] on span "- [EMAIL_ADDRESS][DOMAIN_NAME] -" at bounding box center [294, 221] width 196 height 18
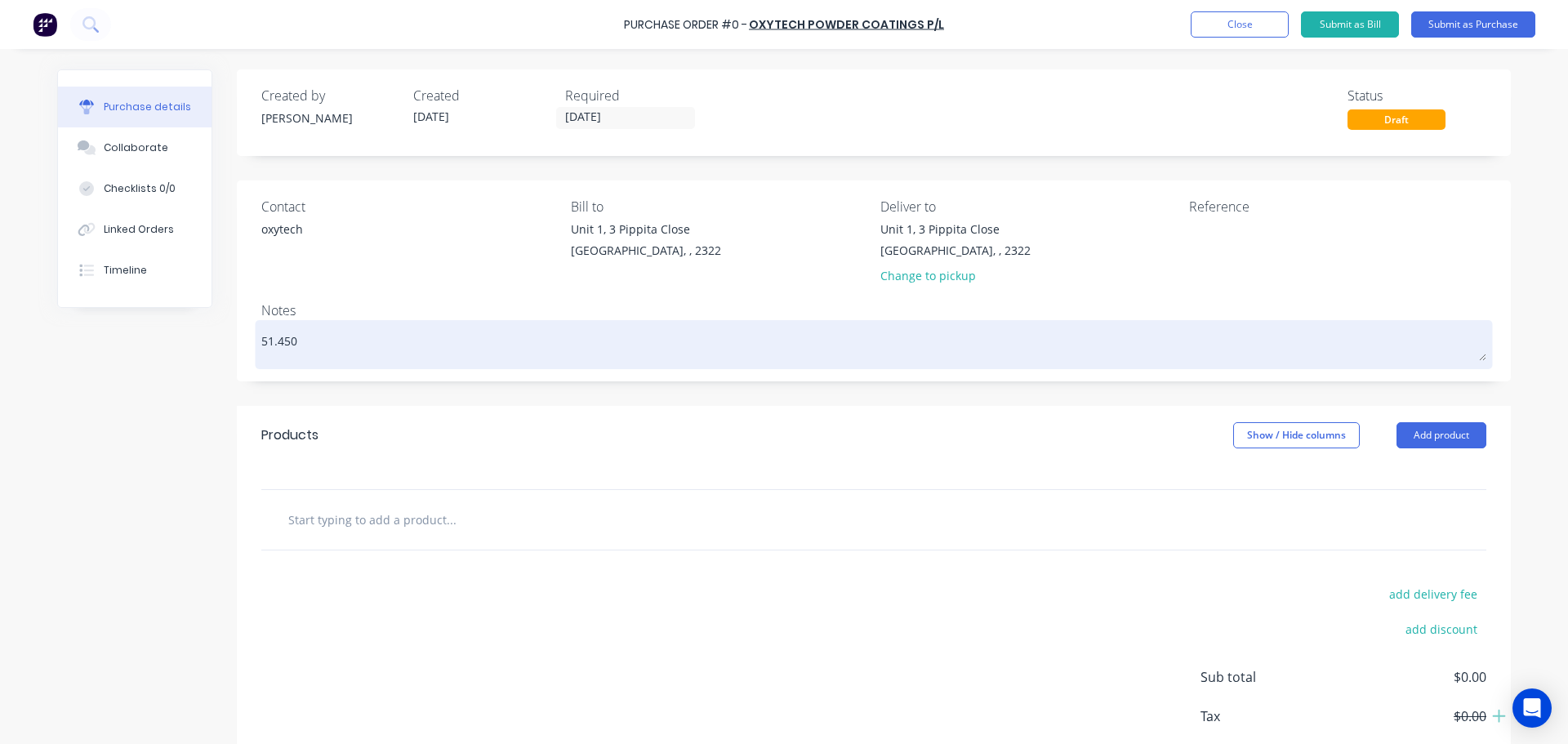
type textarea "x"
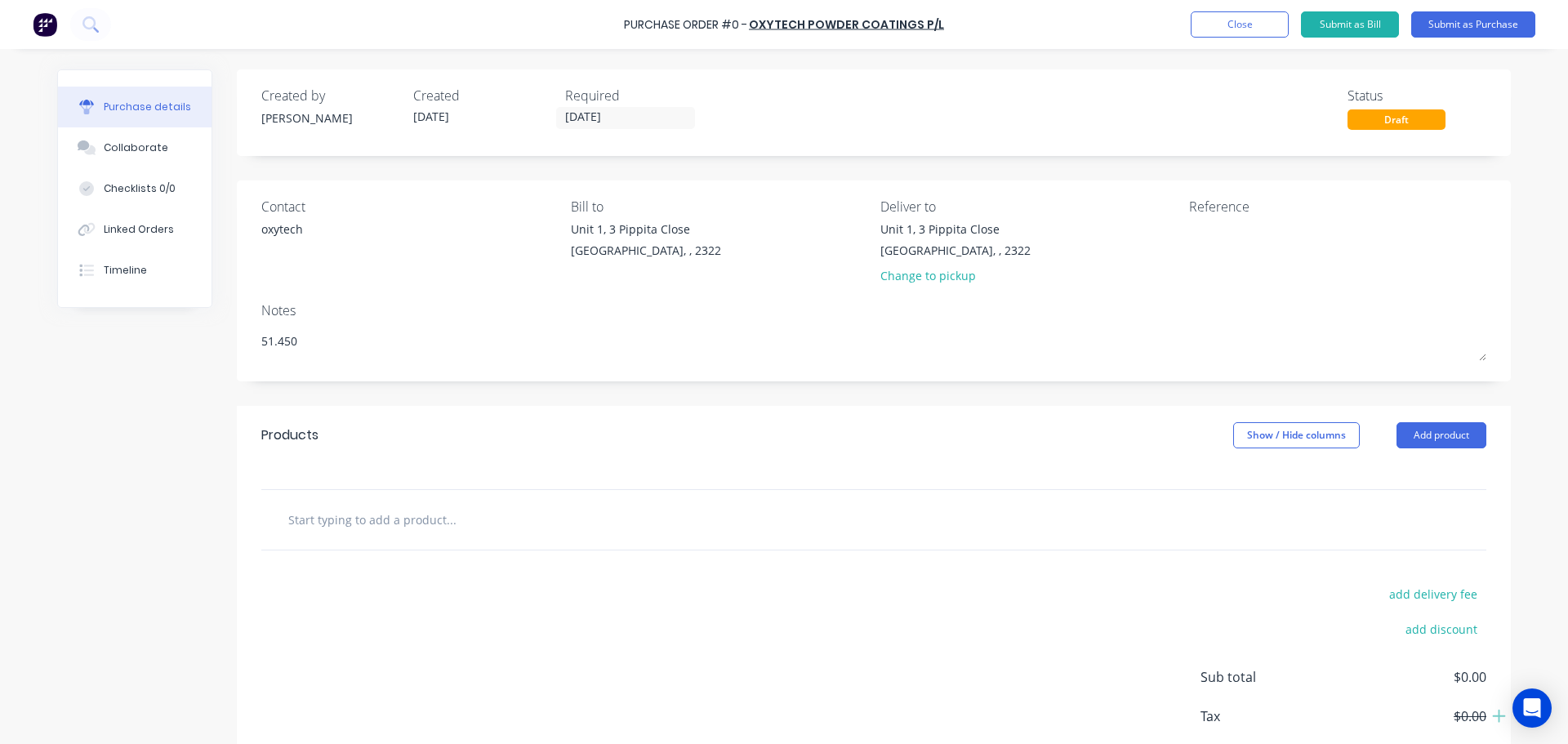
drag, startPoint x: 311, startPoint y: 340, endPoint x: 217, endPoint y: 336, distance: 94.1
click at [217, 336] on div "Created by [PERSON_NAME] Created [DATE] Required [DATE] Status Draft Contact ox…" at bounding box center [784, 444] width 1454 height 749
type textarea "x"
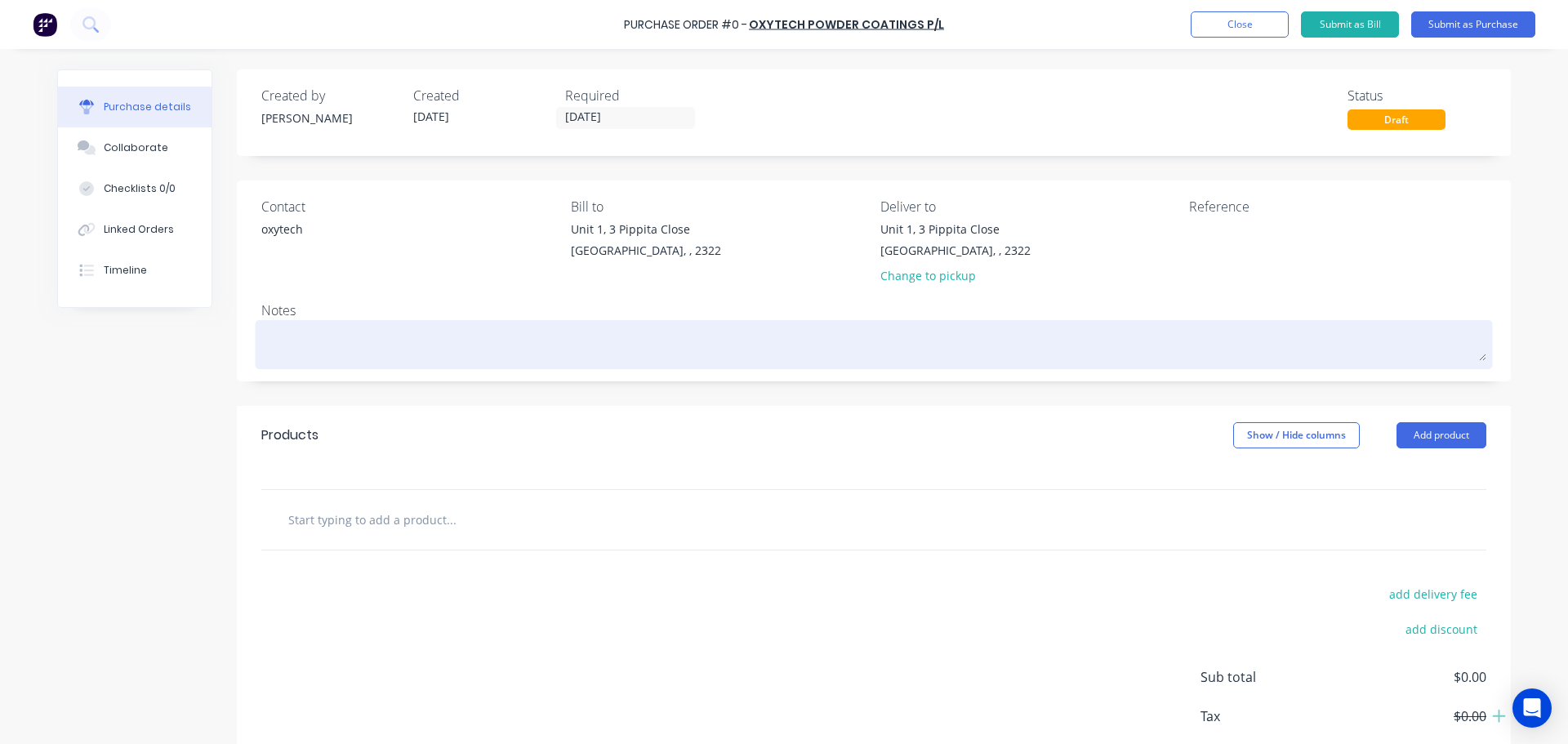
click at [283, 340] on textarea at bounding box center [874, 343] width 1225 height 37
paste textarea "Quotation No: 89517"
type textarea "x"
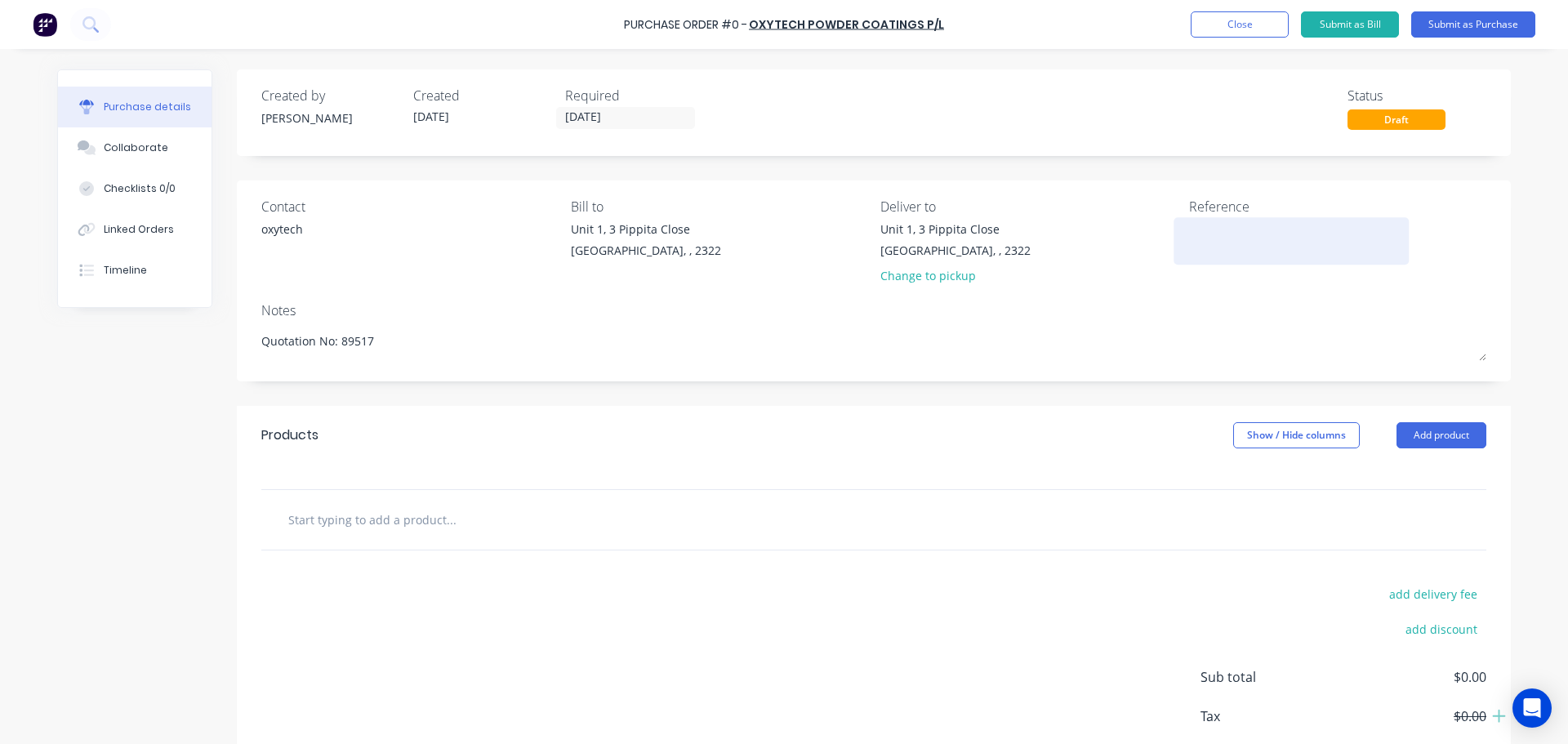
type textarea "Quotation No: 89517"
type textarea "x"
type textarea "Quotation No: 89517"
click at [1209, 237] on textarea at bounding box center [1291, 239] width 204 height 37
paste textarea "Quotation No: 89517"
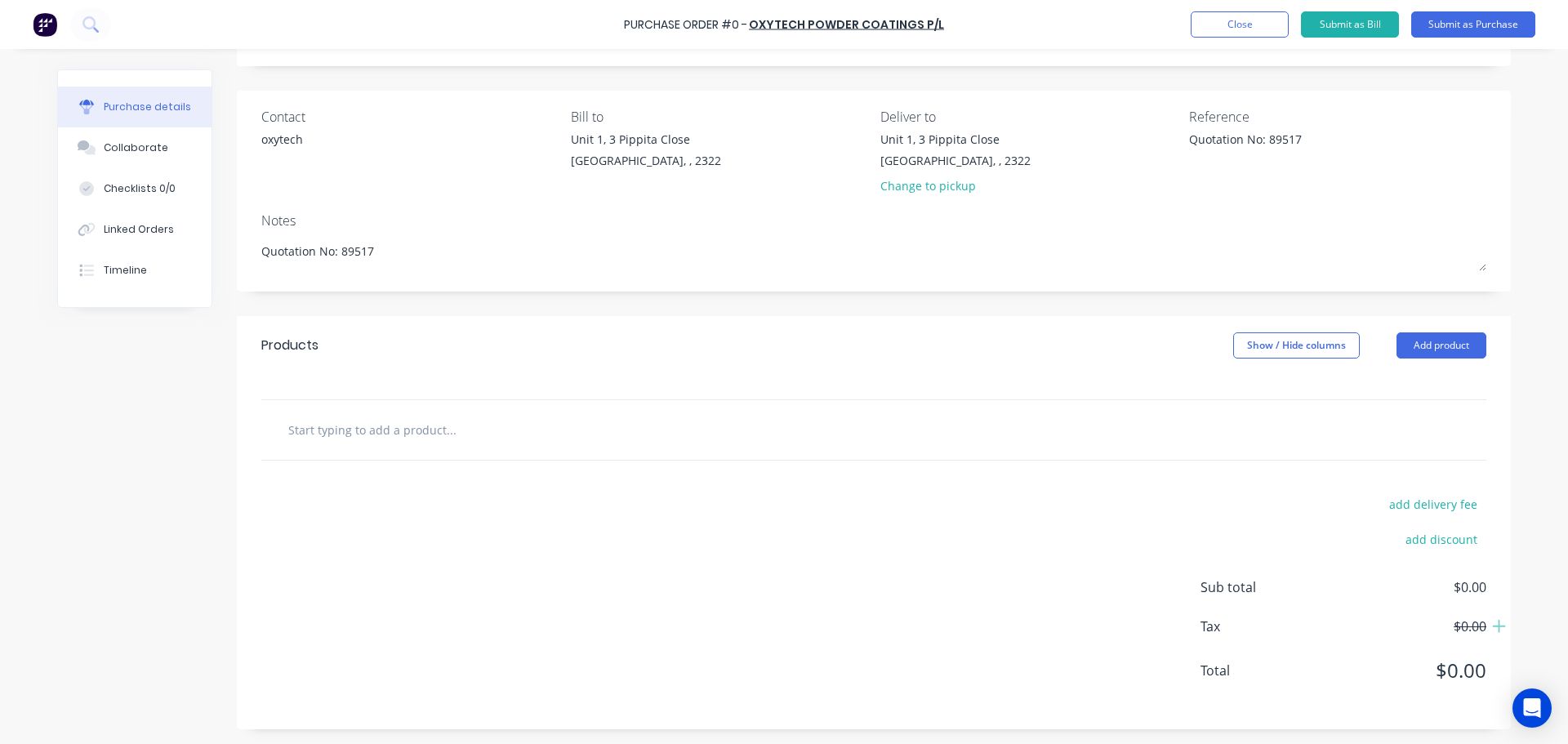
scroll to position [91, 0]
type textarea "Quotation No: 89517"
type textarea "x"
type textarea "Quotation No: 89517"
click at [422, 426] on input "text" at bounding box center [451, 427] width 327 height 33
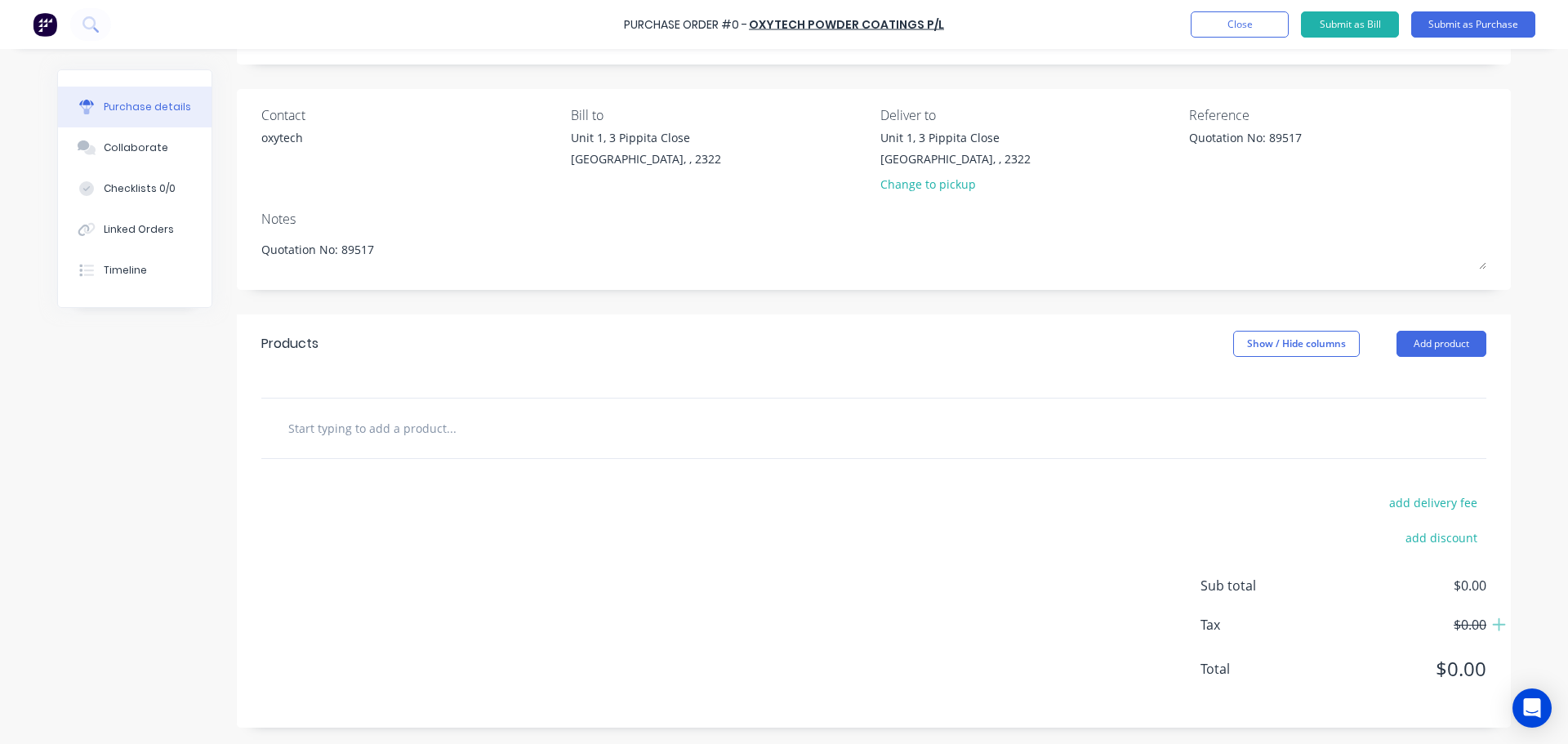
type textarea "x"
type input "h"
type textarea "x"
type input "h-"
type textarea "x"
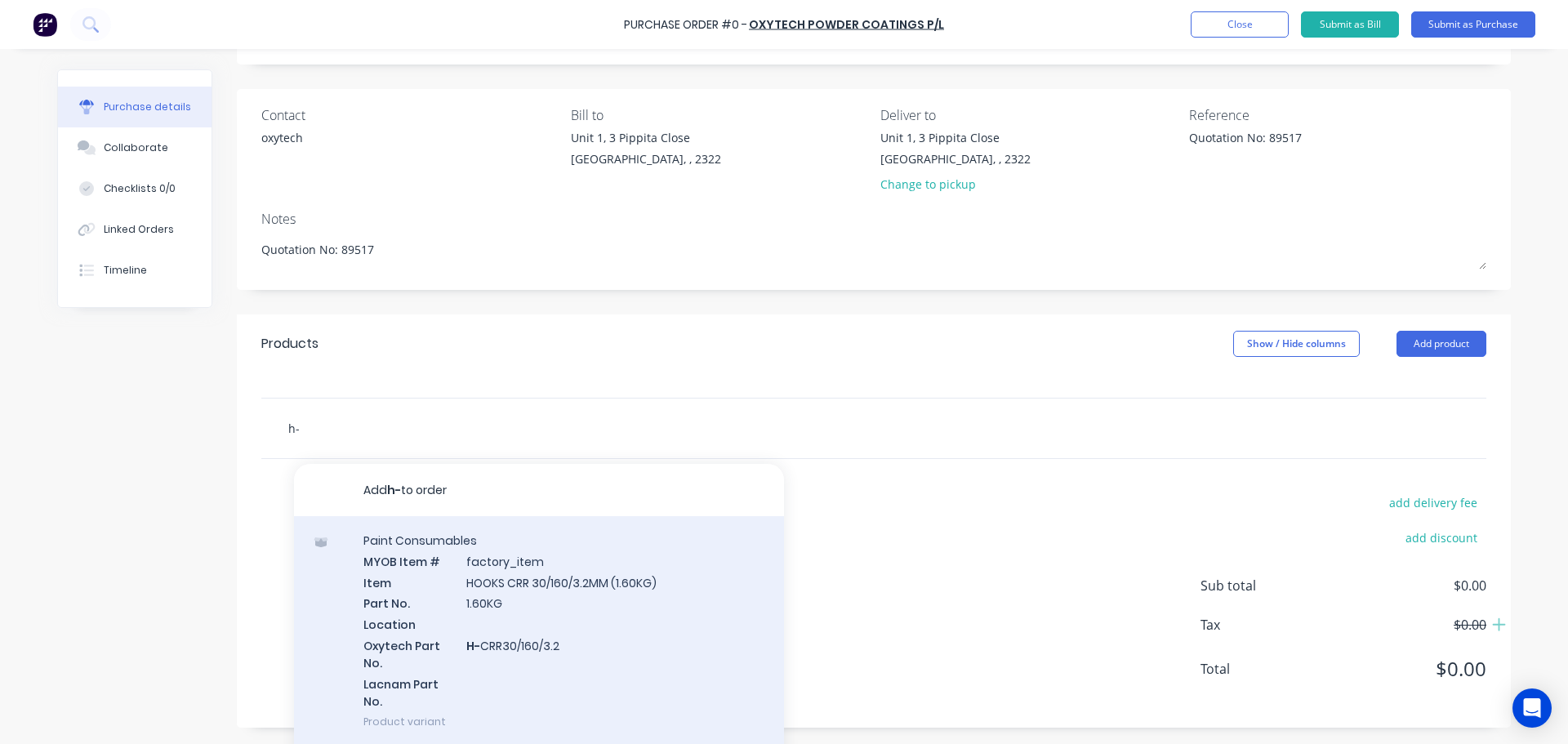
type input "h-"
click at [552, 592] on div "Paint Consumables MYOB Item # factory_item Item HOOKS CRR 30/160/3.2MM (1.60KG)…" at bounding box center [540, 630] width 490 height 229
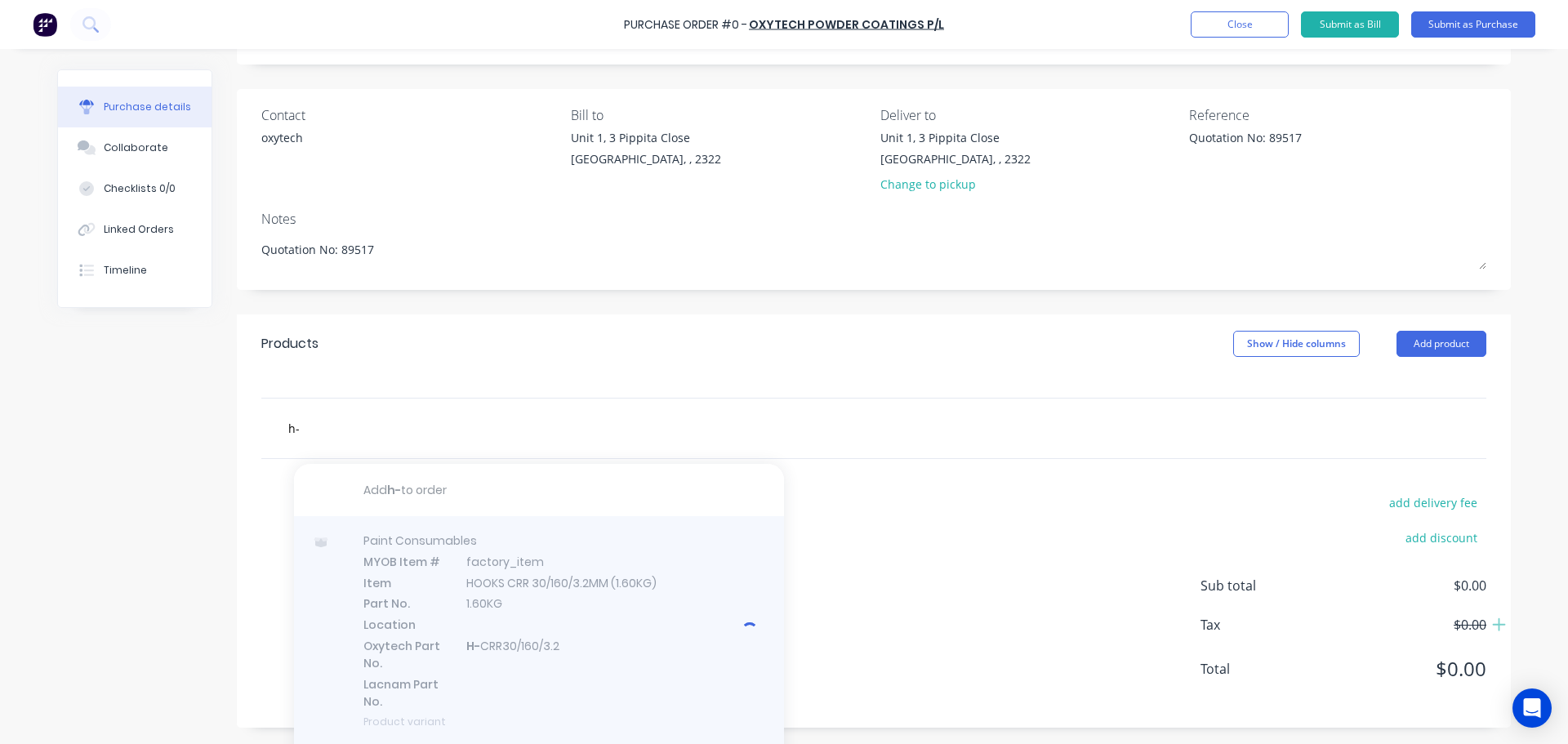
type textarea "x"
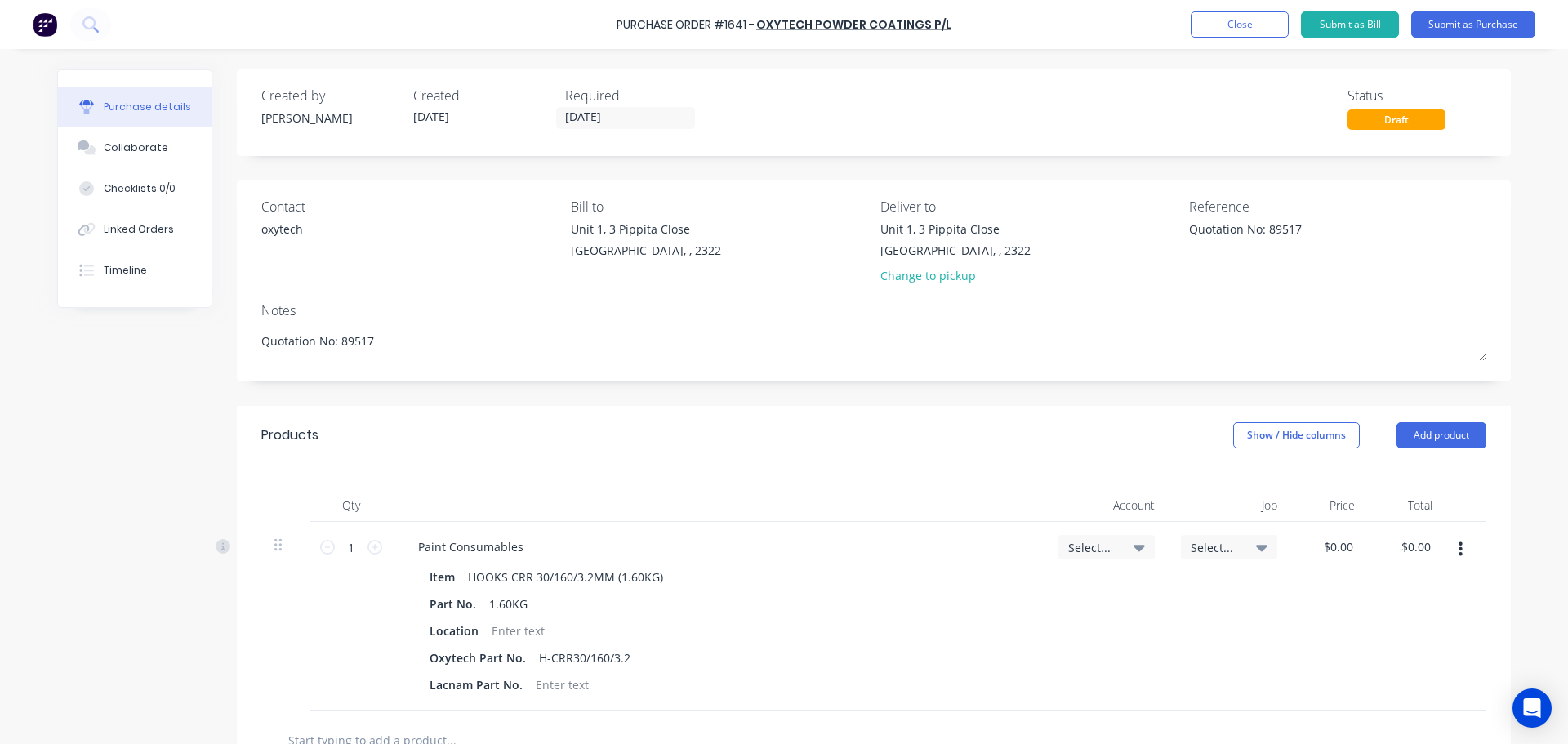
click at [1134, 552] on icon at bounding box center [1139, 546] width 11 height 18
type textarea "x"
click at [1003, 582] on input at bounding box center [1053, 596] width 168 height 33
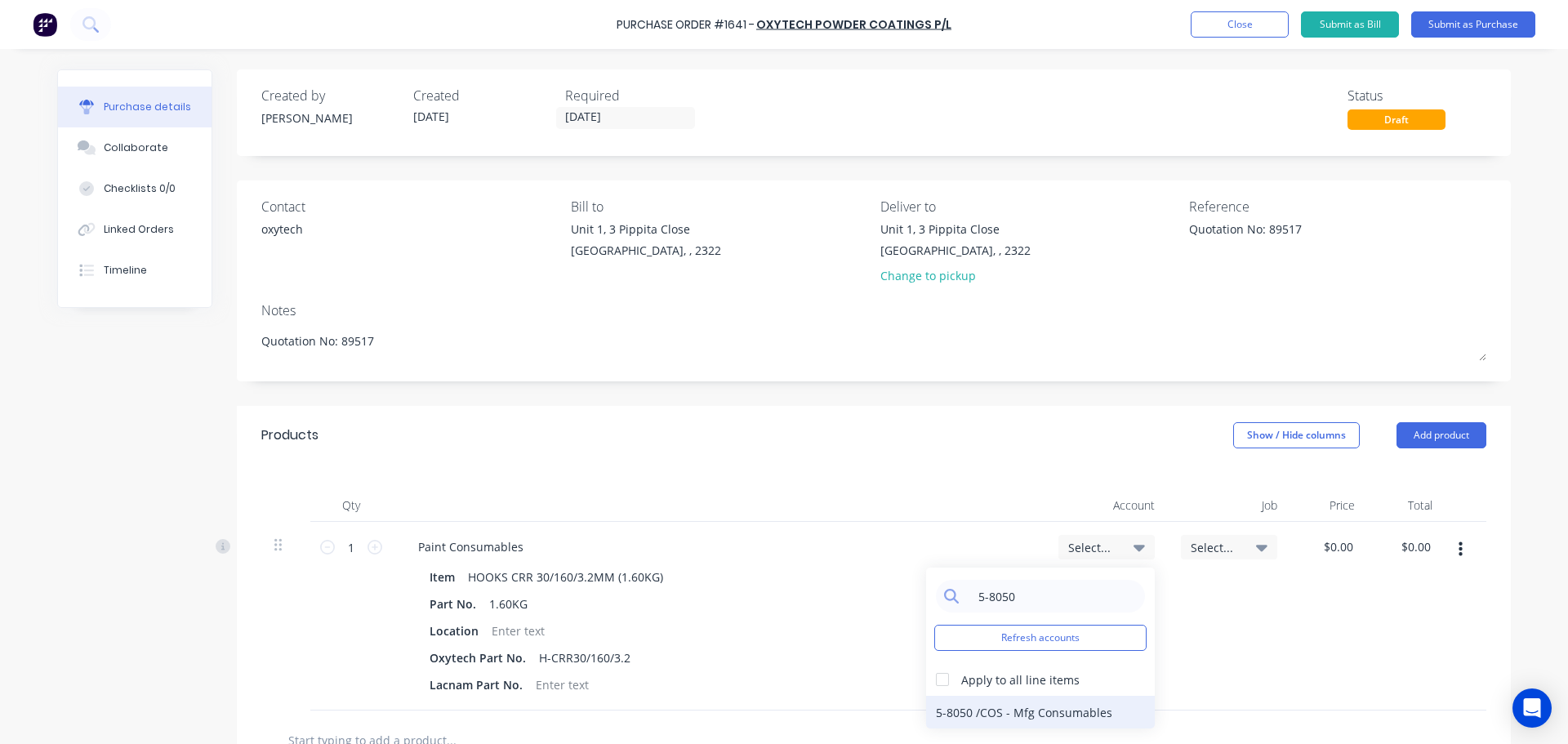
type input "5-8050"
click at [1054, 703] on div "5-8050 / COS - Mfg Consumables" at bounding box center [1041, 711] width 229 height 33
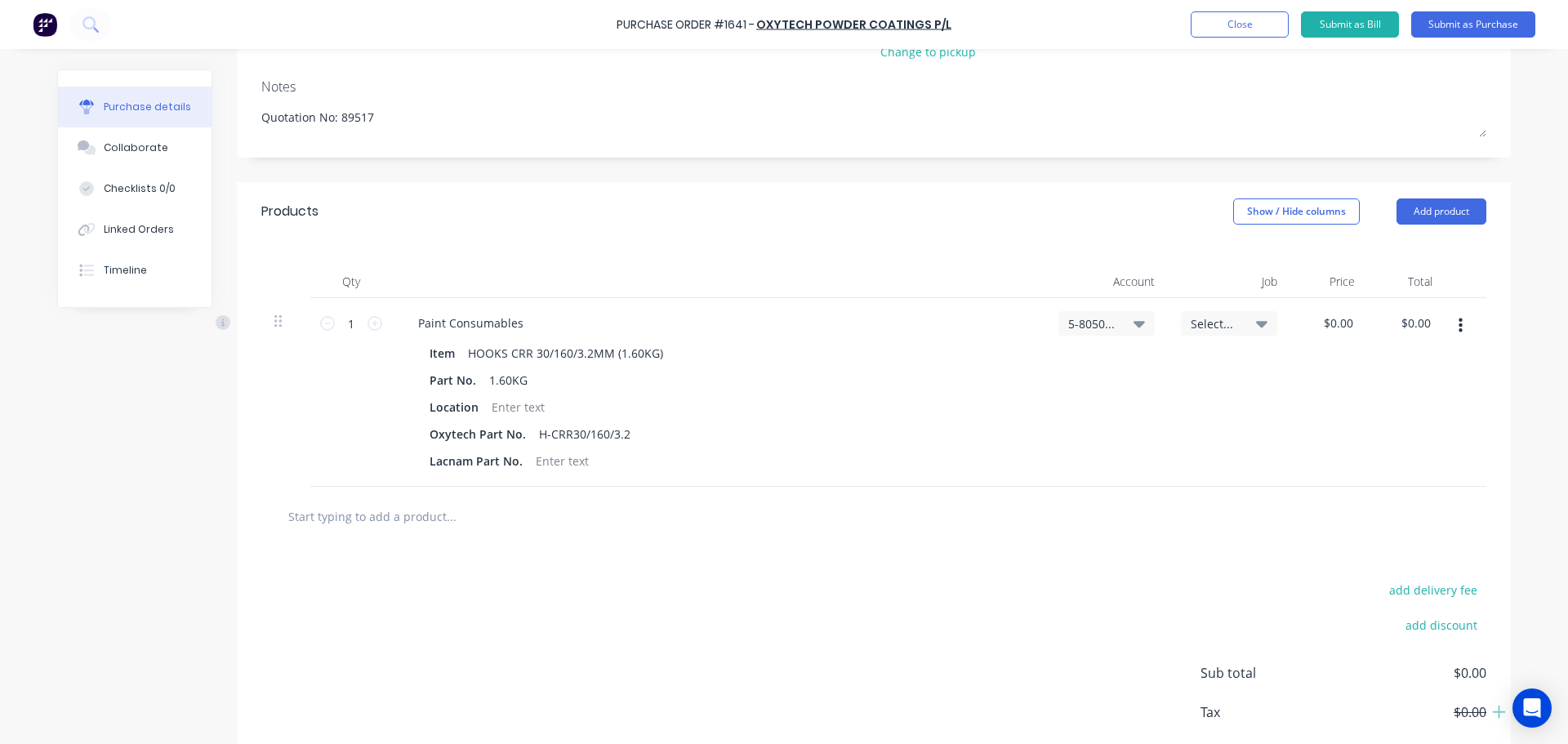
scroll to position [311, 0]
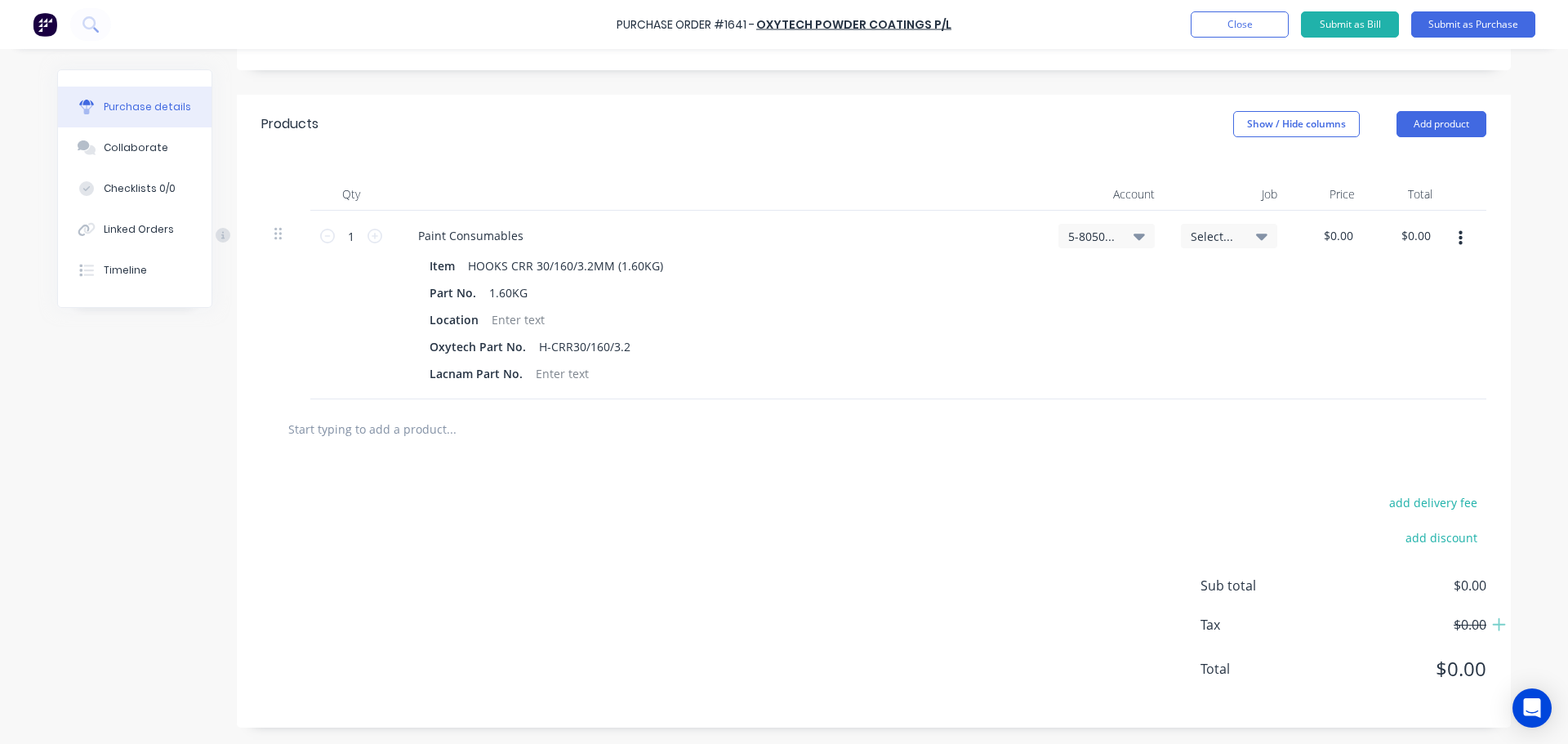
type textarea "x"
click at [411, 429] on input "text" at bounding box center [451, 428] width 327 height 33
type input "h"
type textarea "x"
type input "h-"
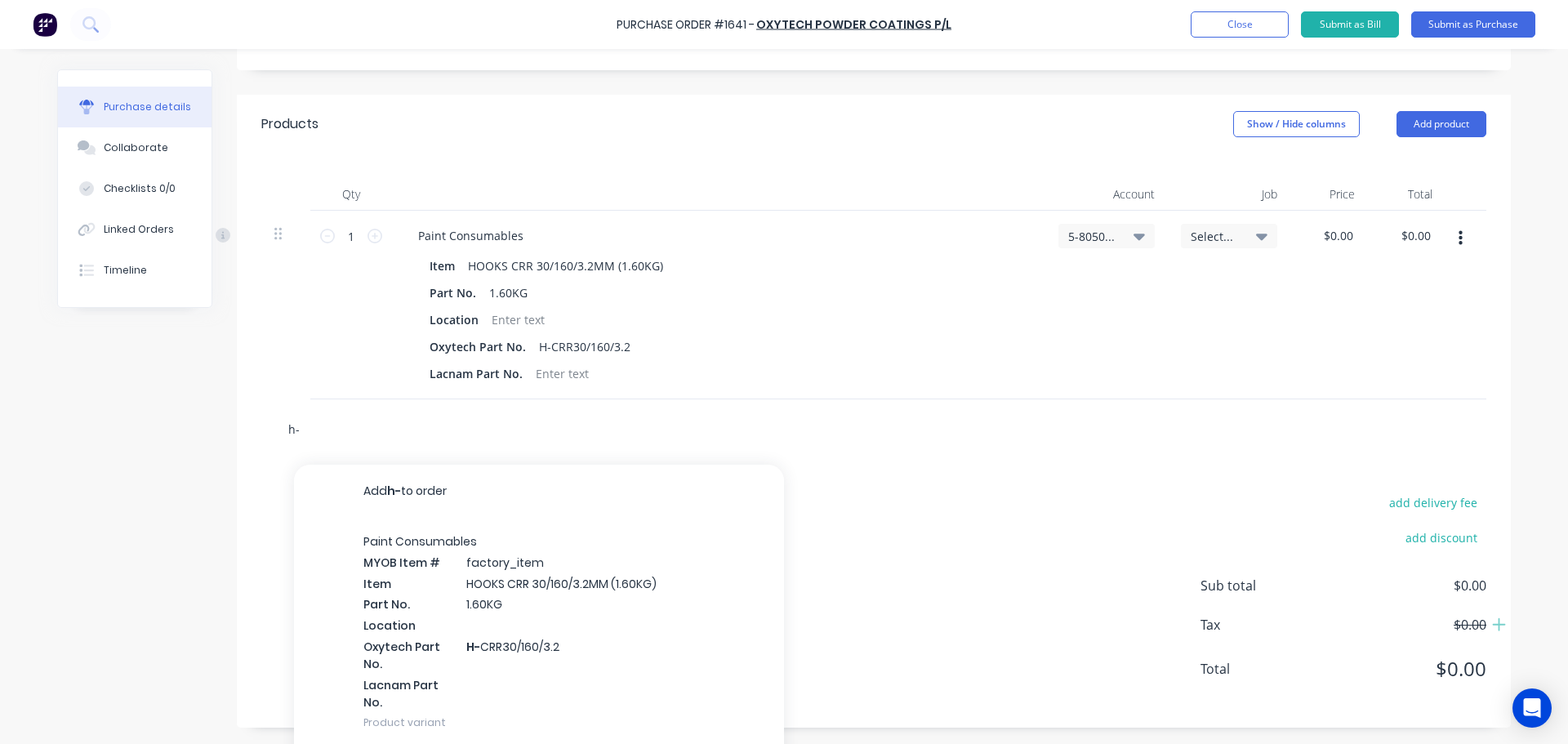
type textarea "x"
type input "h-c"
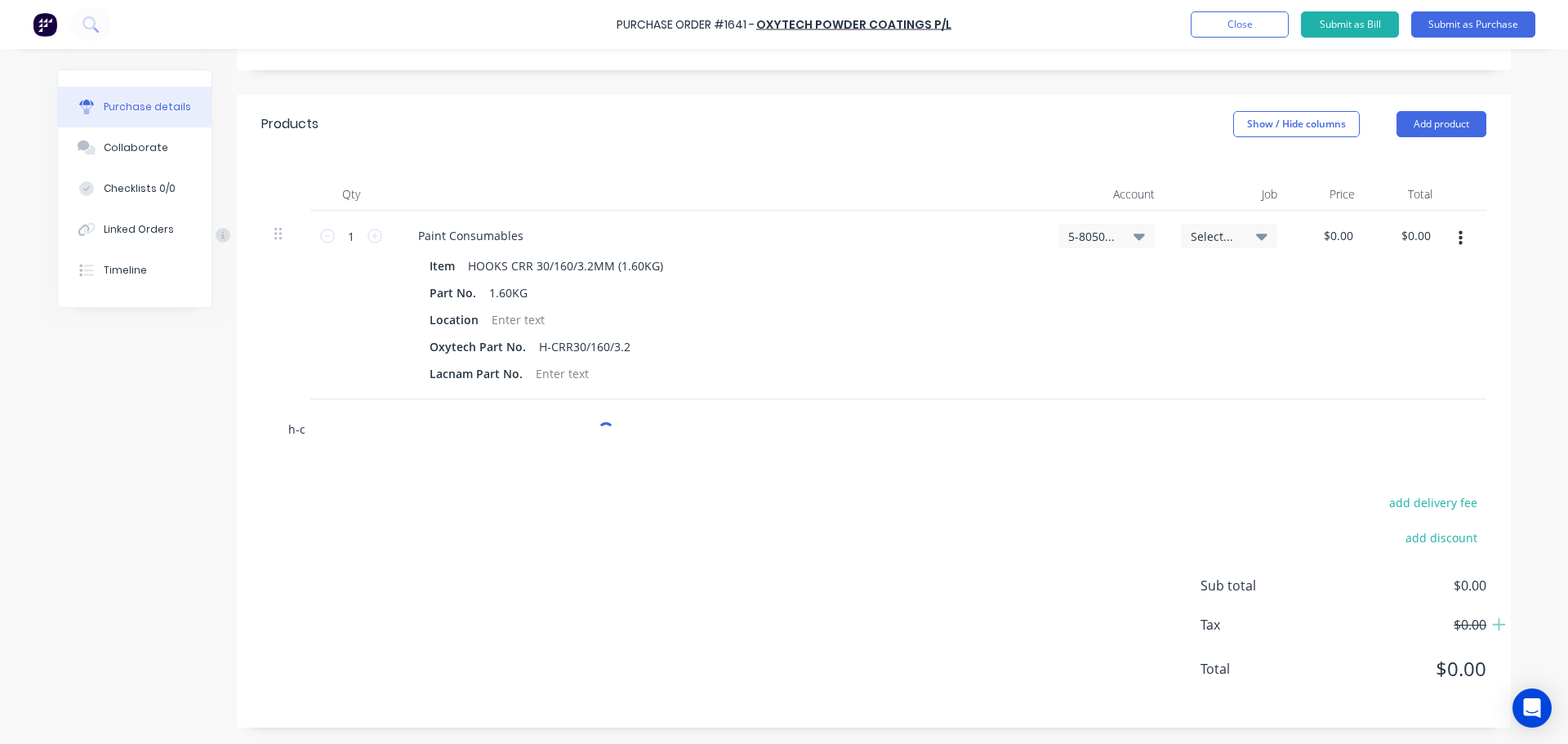
type textarea "x"
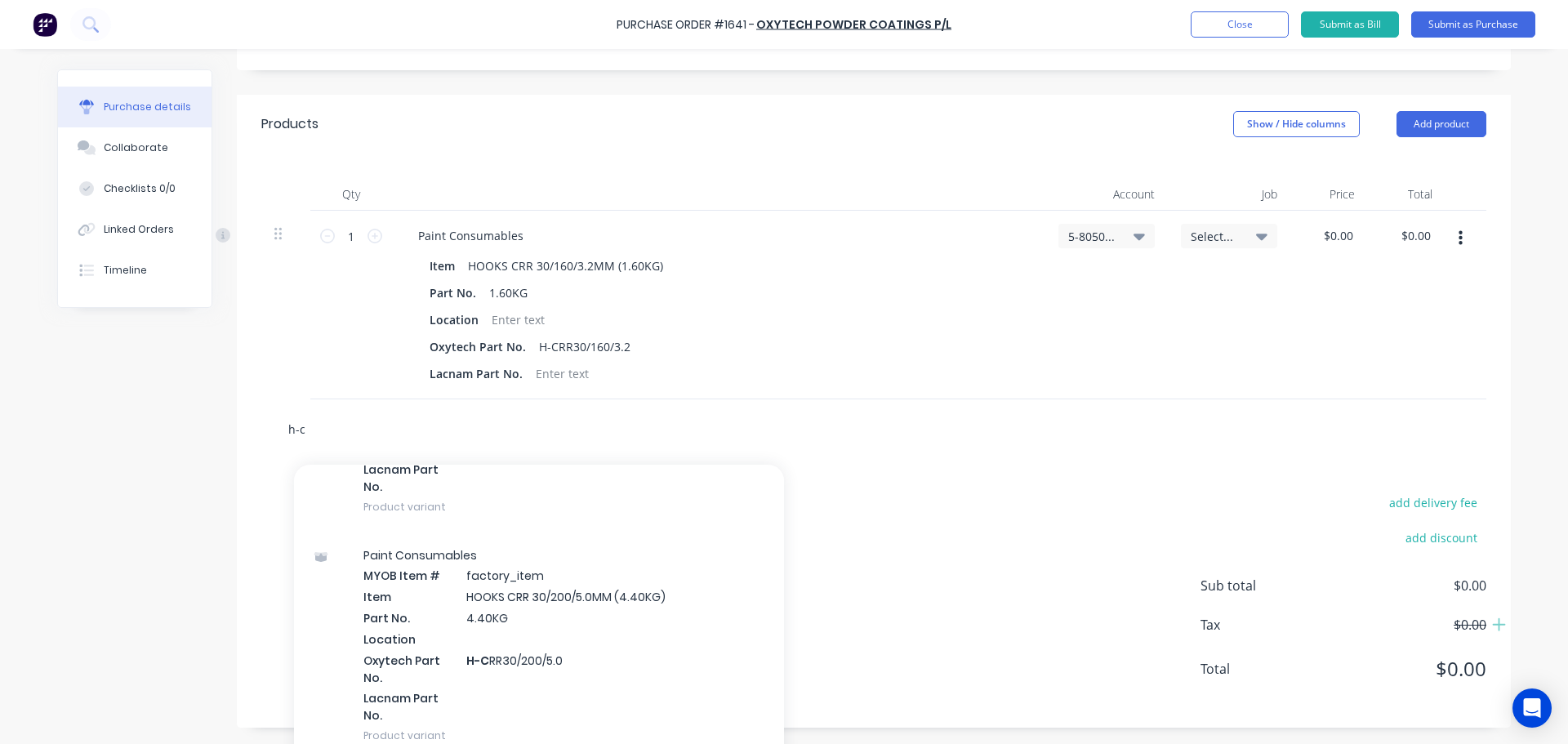
scroll to position [245, 0]
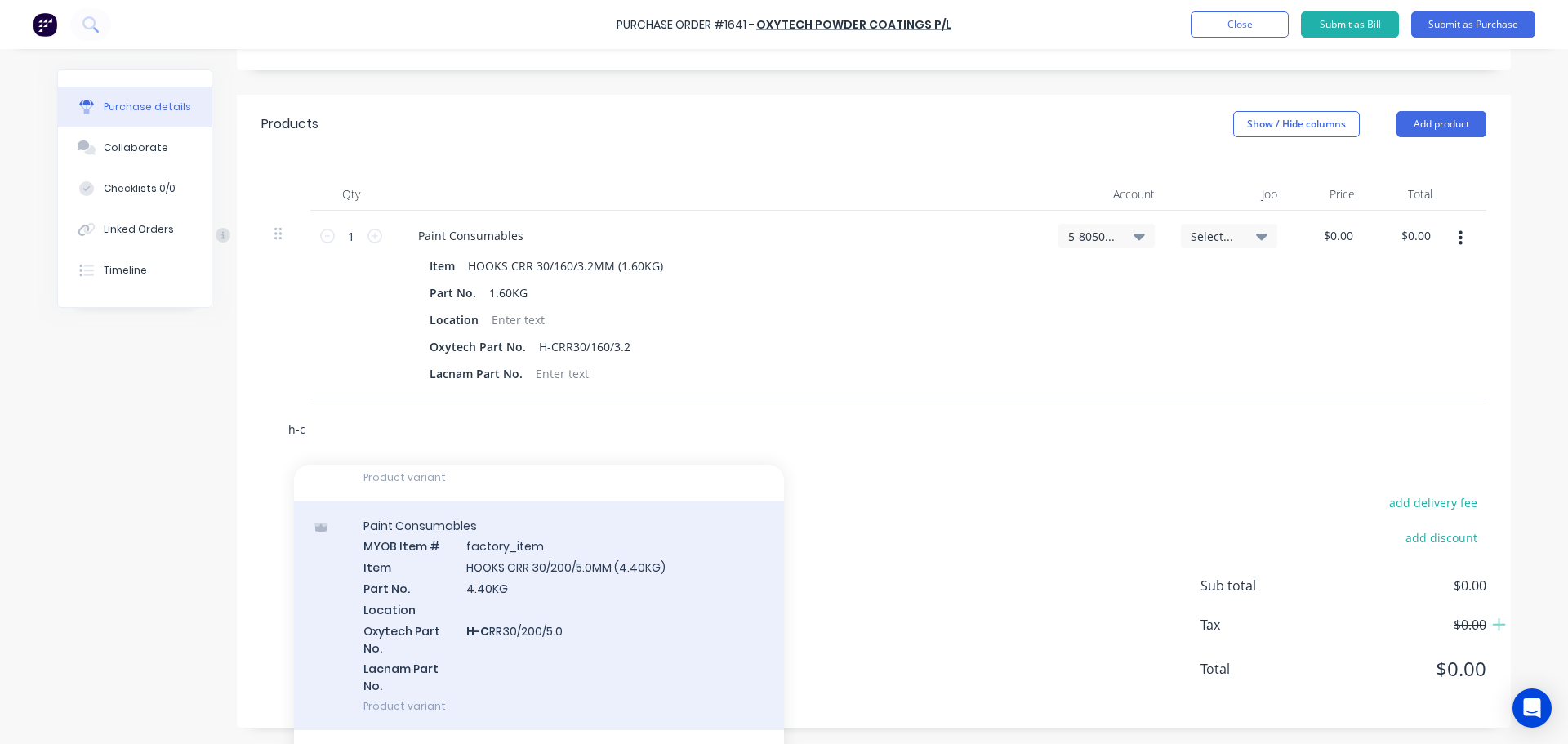
type input "h-c"
click at [534, 549] on div "Paint Consumables MYOB Item # factory_item Item HOOKS CRR 30/200/5.0MM (4.40KG)…" at bounding box center [540, 616] width 490 height 229
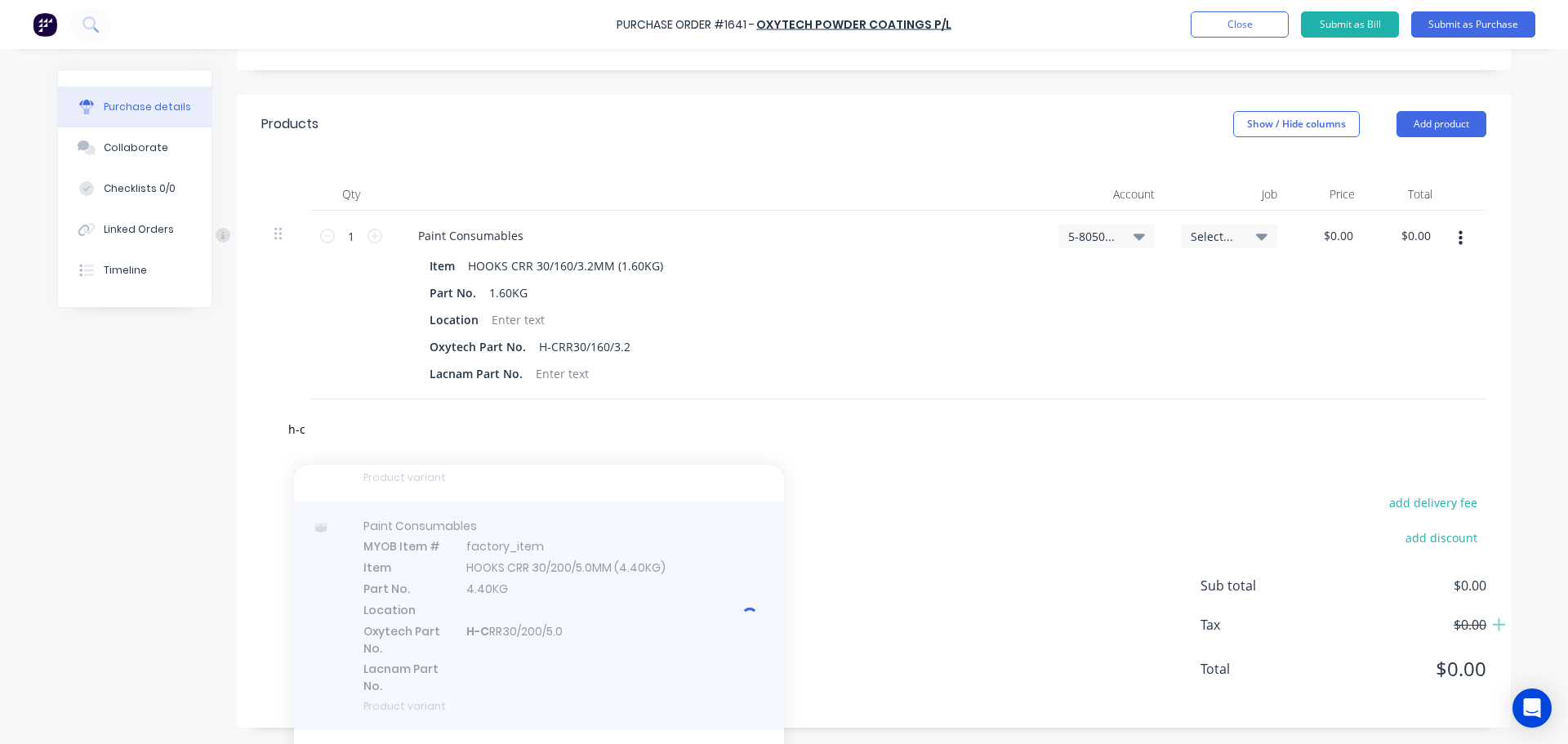
type textarea "x"
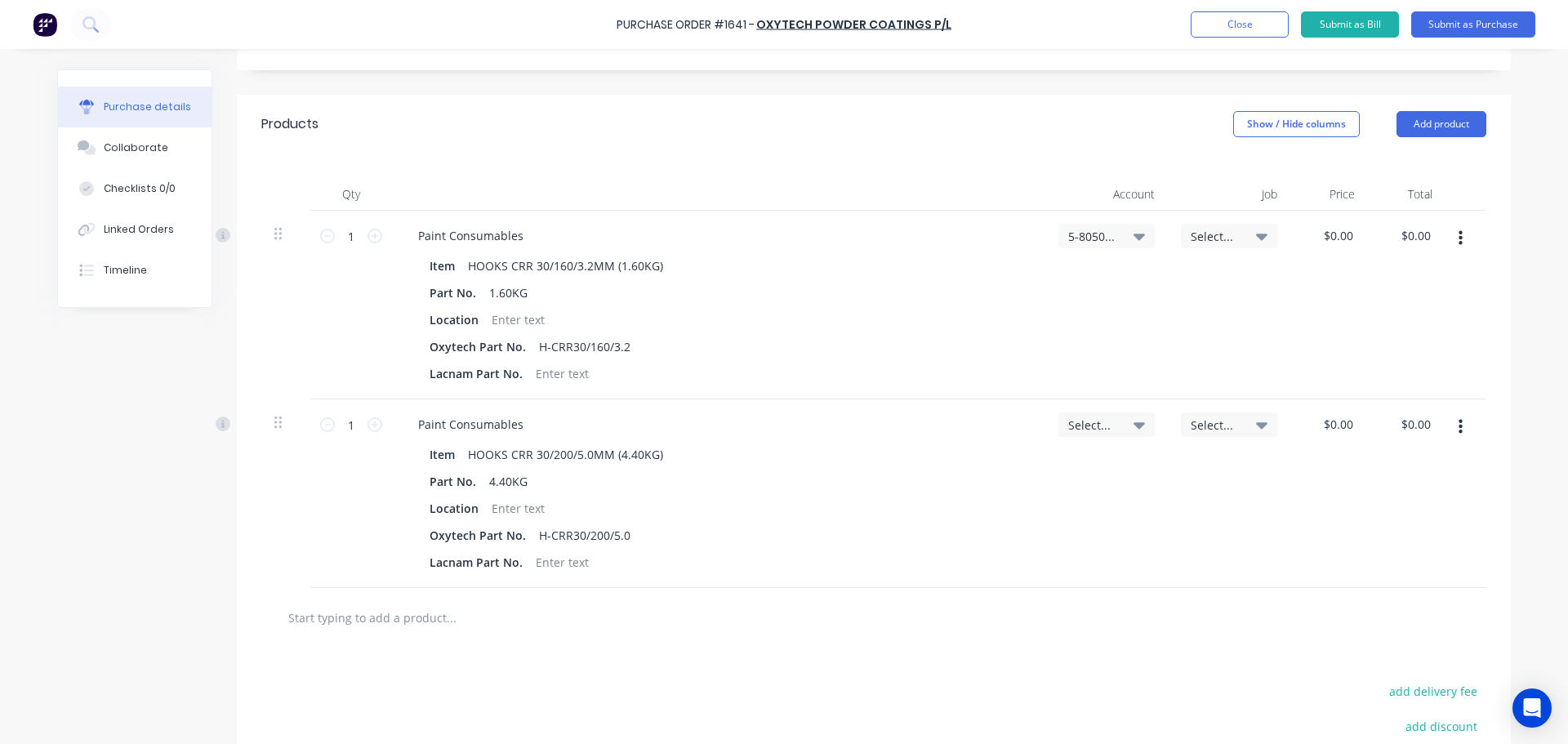
click at [1137, 423] on icon at bounding box center [1139, 424] width 11 height 6
type textarea "x"
click at [1032, 469] on input at bounding box center [1053, 473] width 168 height 33
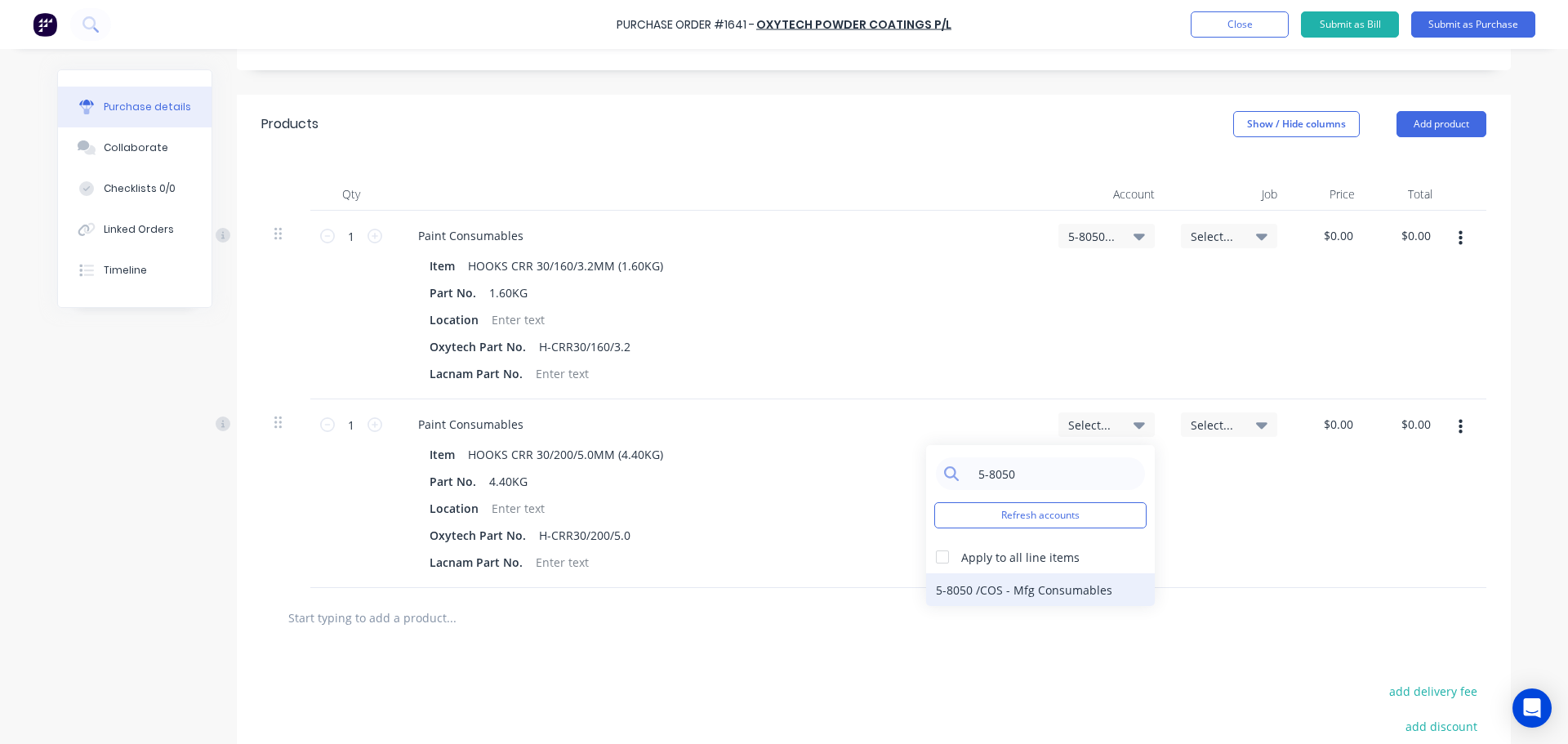
type input "5-8050"
click at [1046, 581] on div "5-8050 / COS - Mfg Consumables" at bounding box center [1041, 589] width 229 height 33
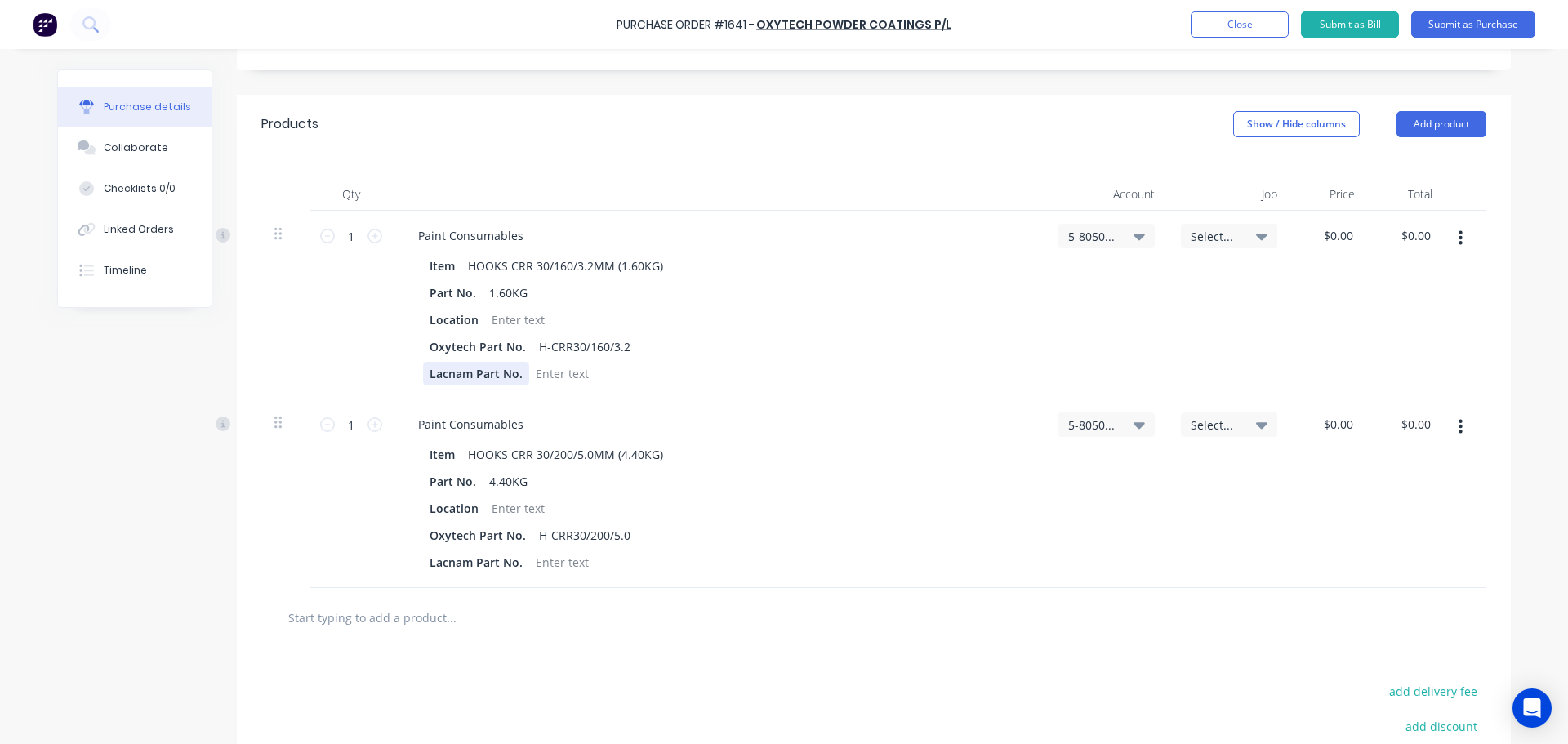
type textarea "x"
drag, startPoint x: 520, startPoint y: 372, endPoint x: 389, endPoint y: 369, distance: 131.0
click at [392, 369] on div "Paint Consumables Item HOOKS CRR 30/160/3.2MM (1.60KG) Part No. 1.60KG Location…" at bounding box center [718, 305] width 653 height 189
drag, startPoint x: 526, startPoint y: 571, endPoint x: 450, endPoint y: 560, distance: 76.8
click at [450, 560] on div "Lacnam Part No." at bounding box center [715, 561] width 584 height 24
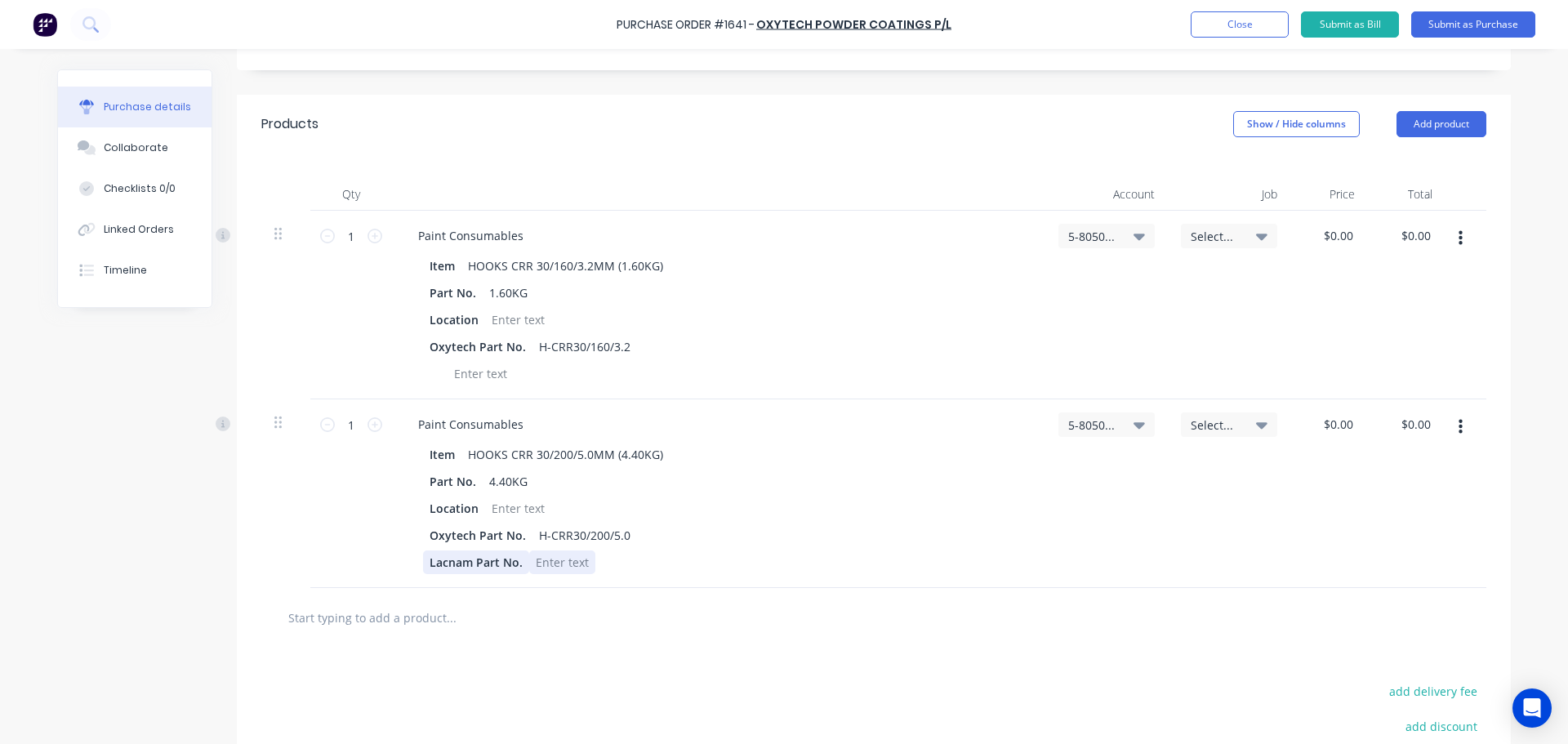
drag, startPoint x: 524, startPoint y: 556, endPoint x: 446, endPoint y: 556, distance: 78.0
click at [446, 556] on div "Lacnam Part No." at bounding box center [715, 561] width 584 height 24
type textarea "x"
drag, startPoint x: 514, startPoint y: 561, endPoint x: 401, endPoint y: 550, distance: 113.5
click at [405, 550] on div "Item HOOKS CRR 30/200/5.0MM (4.40KG) Part No. 4.40KG Location Oxytech Part No. …" at bounding box center [719, 509] width 628 height 132
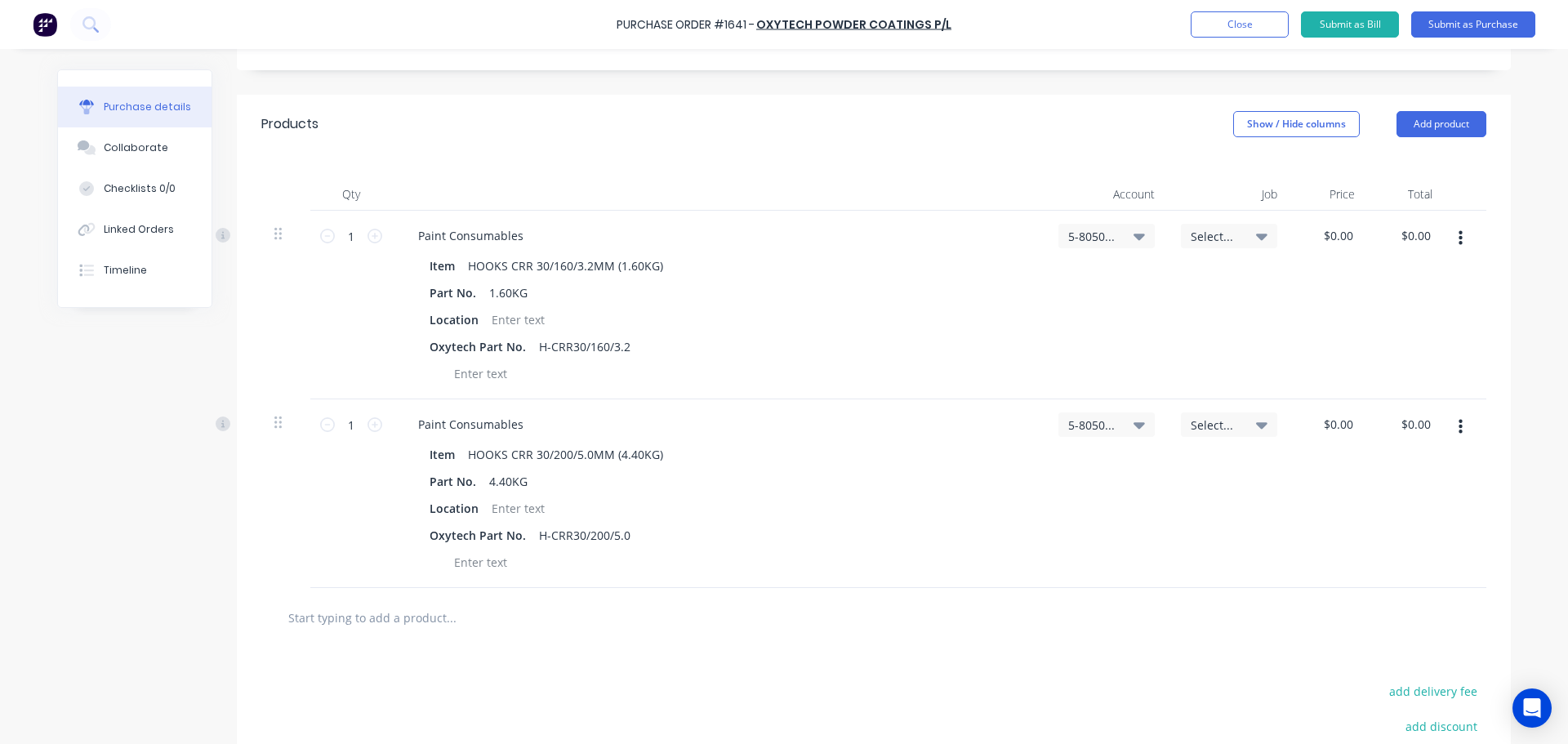
type textarea "x"
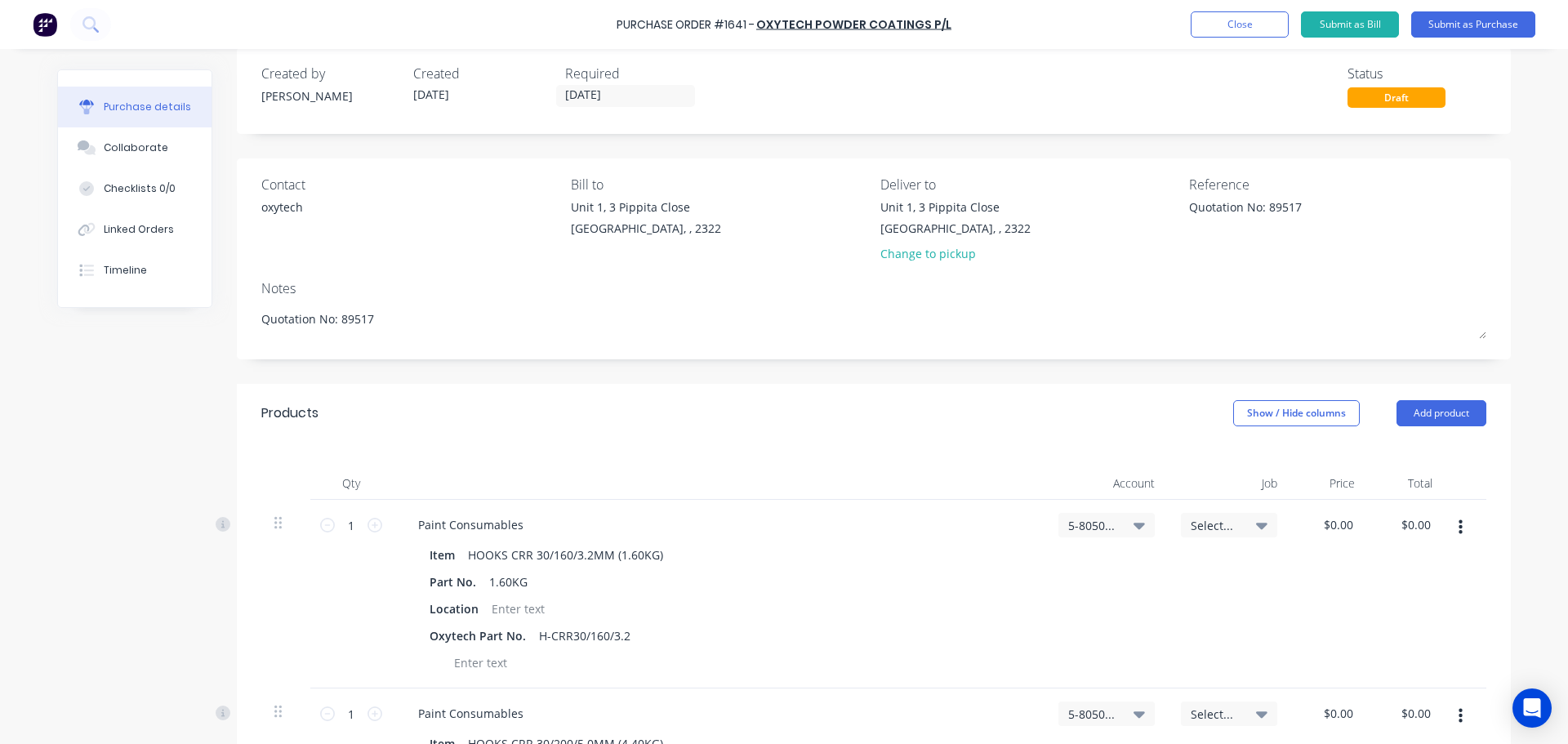
scroll to position [0, 0]
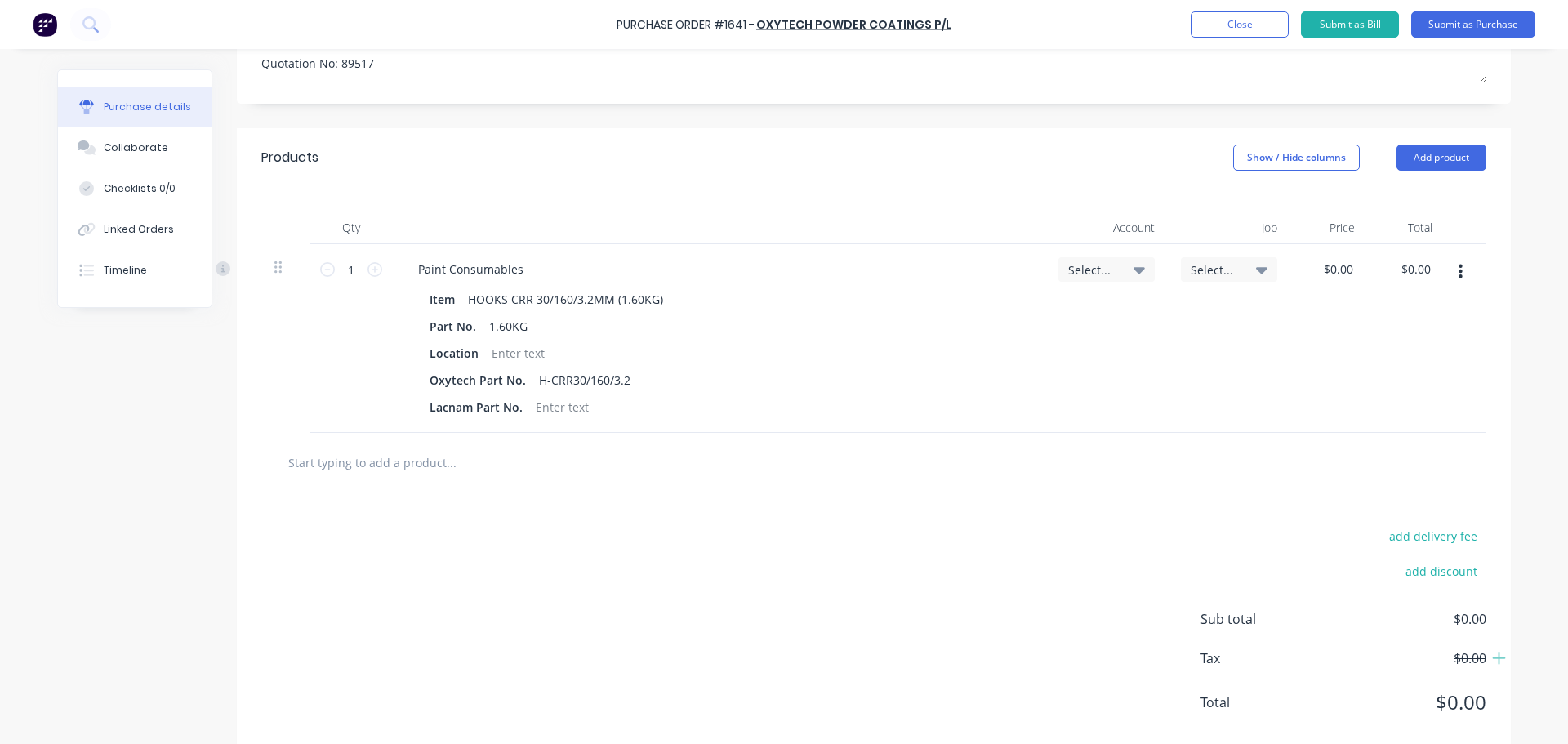
scroll to position [311, 0]
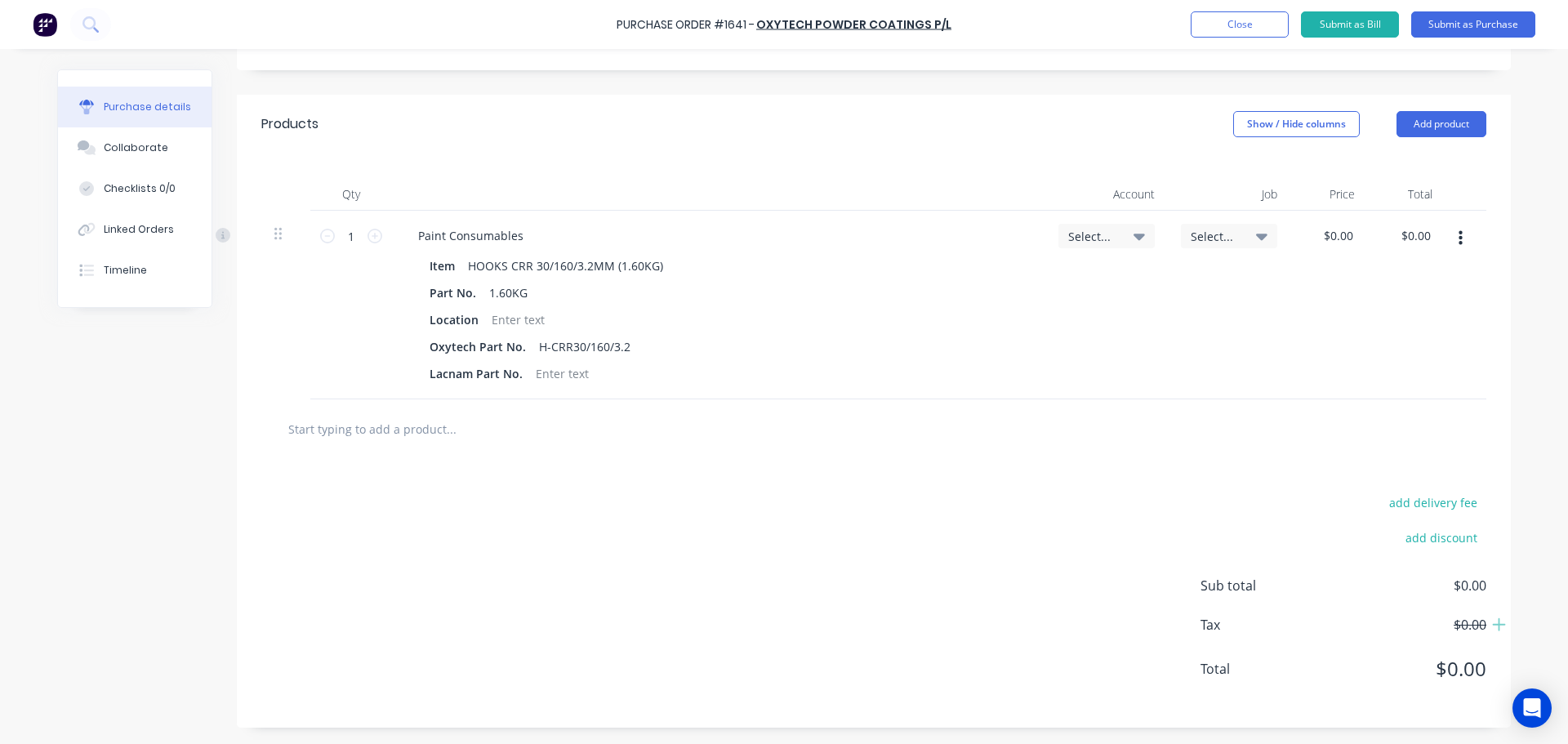
type textarea "x"
type input "0.00"
type textarea "x"
drag, startPoint x: 1350, startPoint y: 237, endPoint x: 1303, endPoint y: 230, distance: 47.5
click at [1303, 230] on div "0.00 0.00" at bounding box center [1329, 305] width 77 height 189
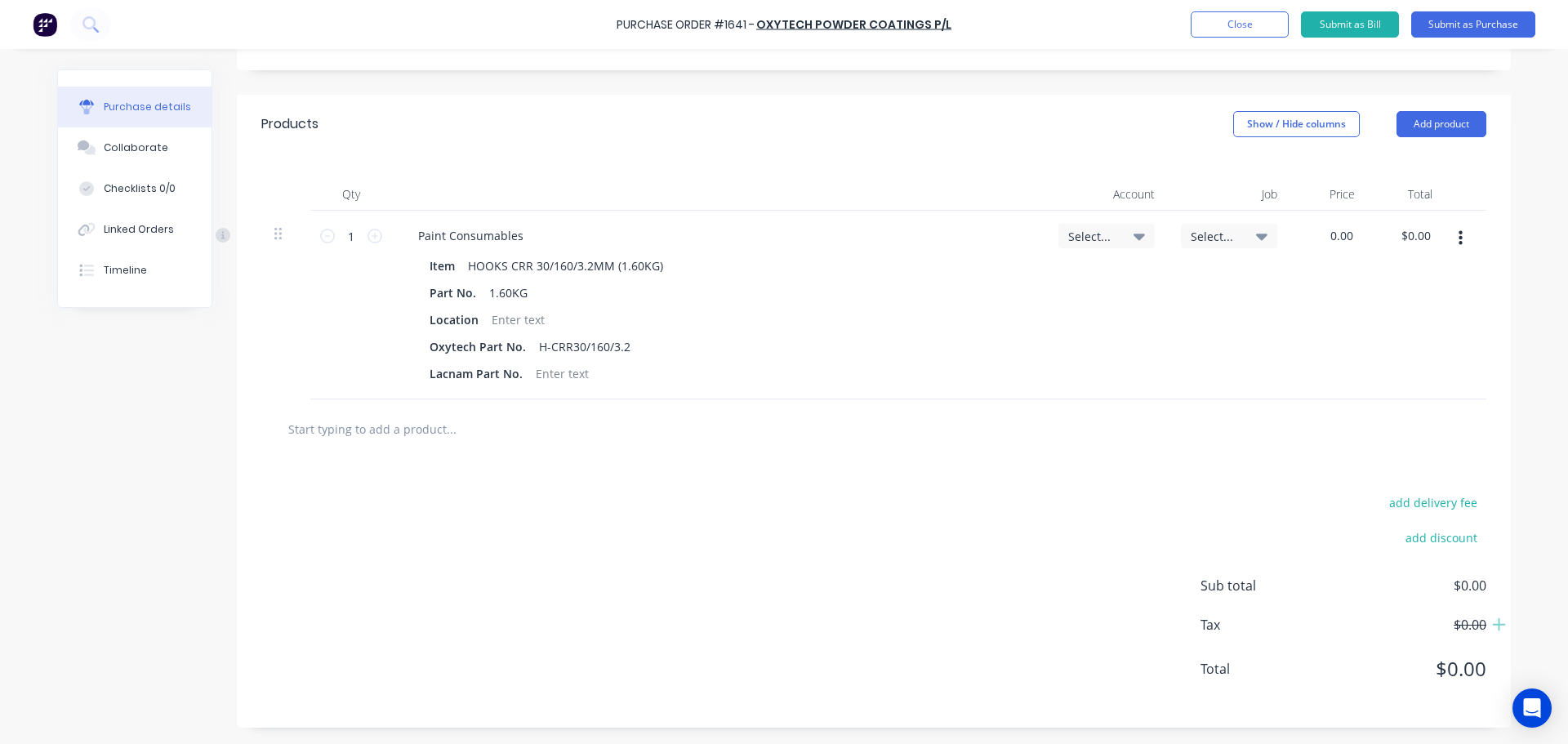
paste input "32.55"
type input "$32.55"
type textarea "x"
click at [388, 425] on input "text" at bounding box center [451, 428] width 327 height 33
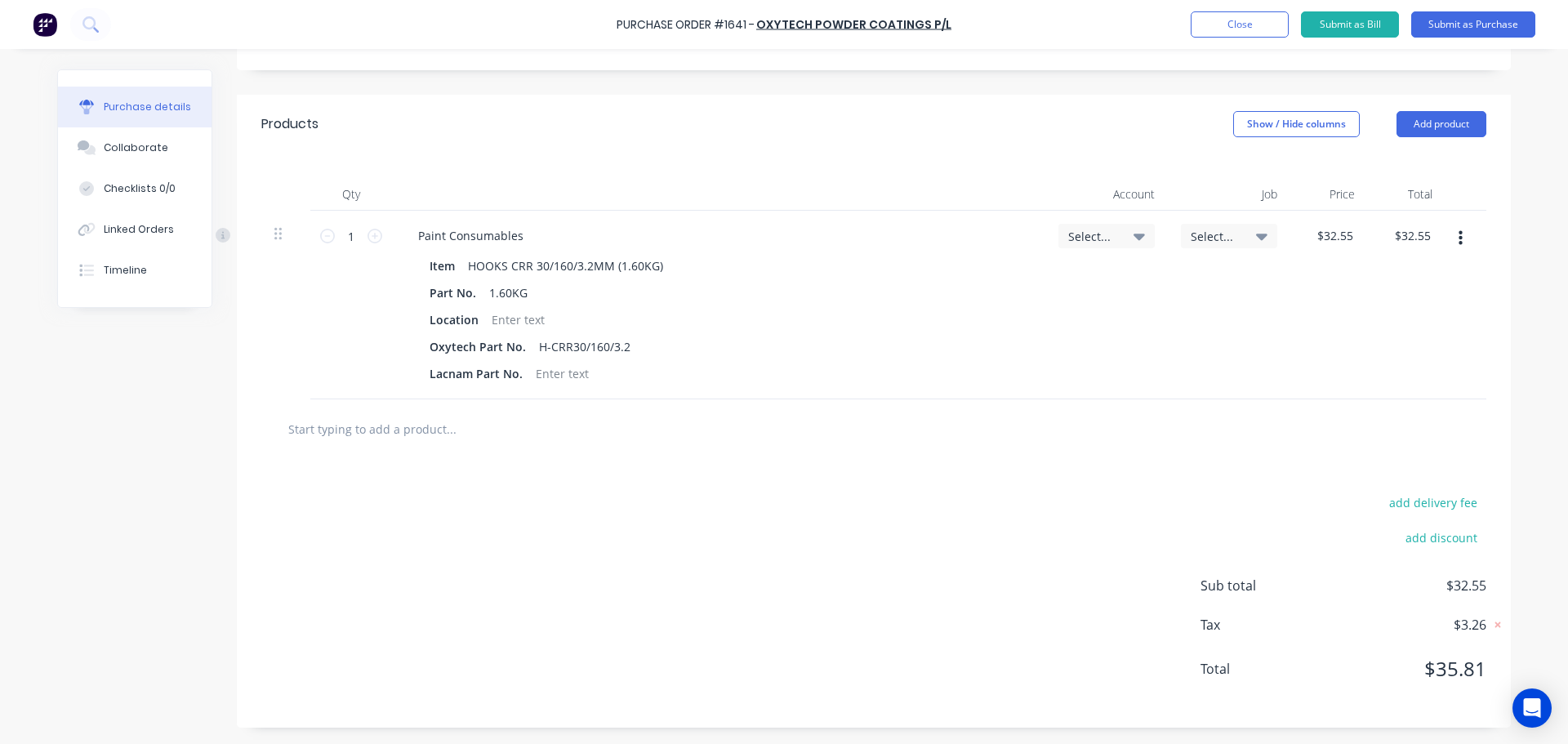
type input "h"
type textarea "x"
type input "h-"
type textarea "x"
type input "h-c"
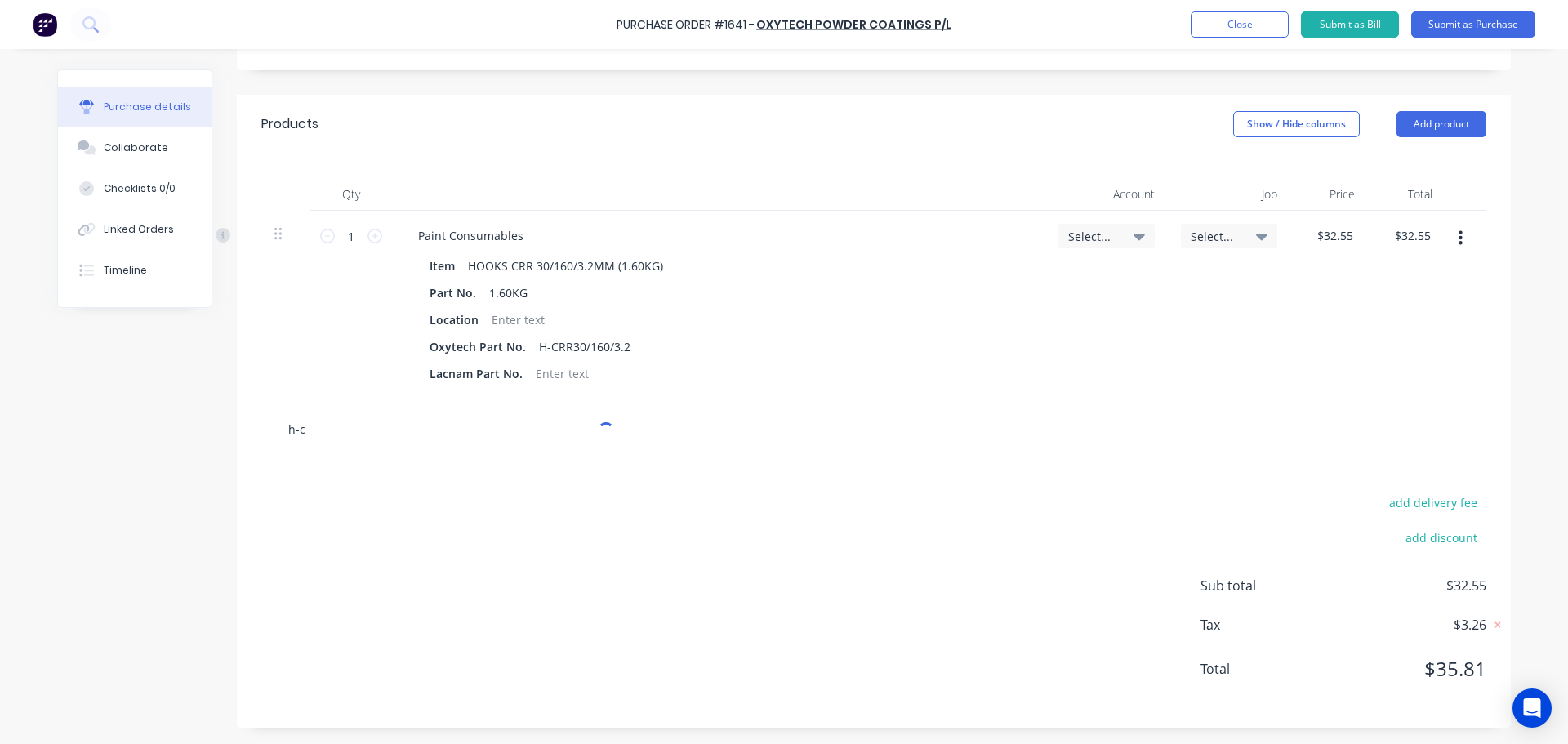
type textarea "x"
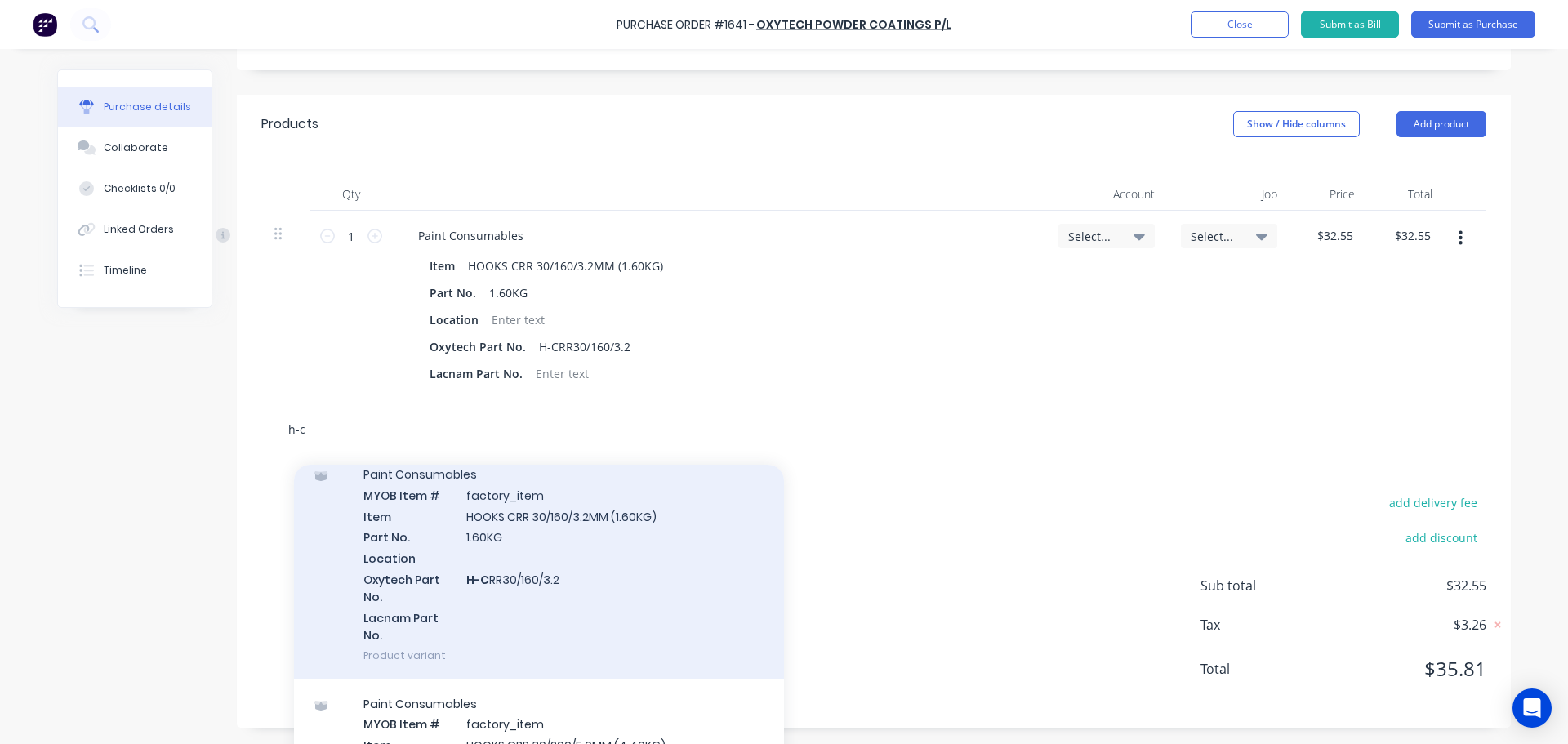
scroll to position [163, 0]
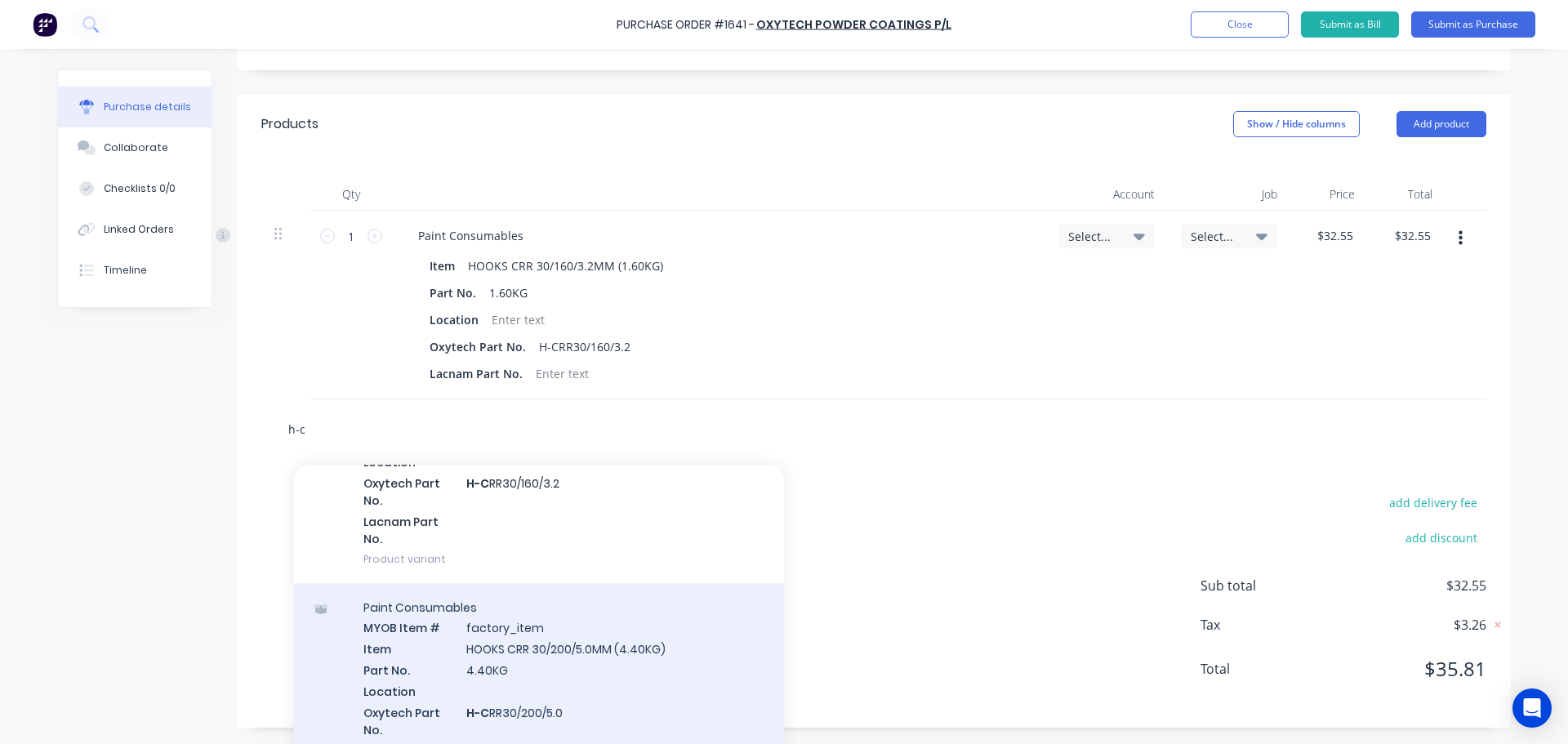
type input "h-c"
click at [523, 623] on div "Paint Consumables MYOB Item # factory_item Item HOOKS CRR 30/200/5.0MM (4.40KG)…" at bounding box center [540, 697] width 490 height 229
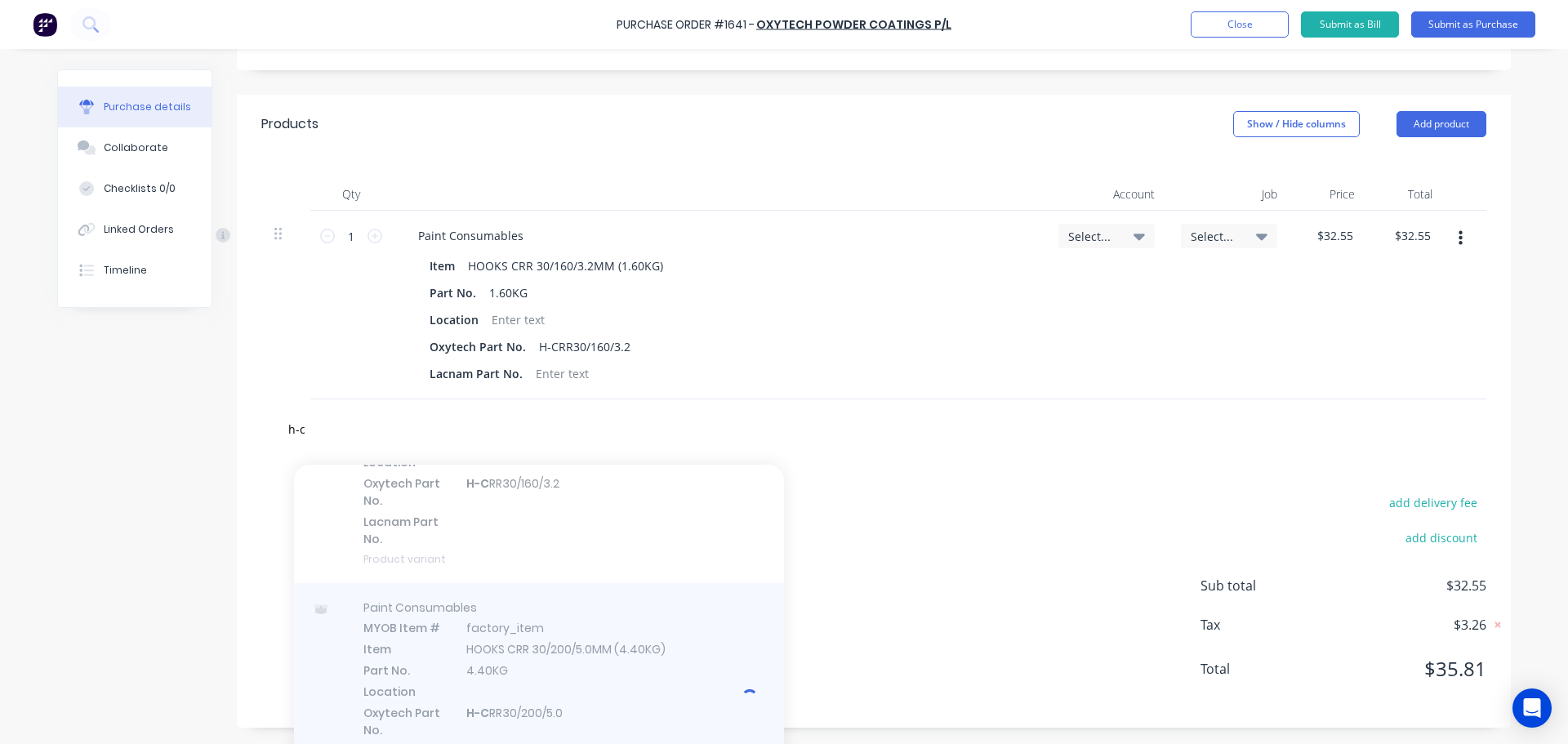
type textarea "x"
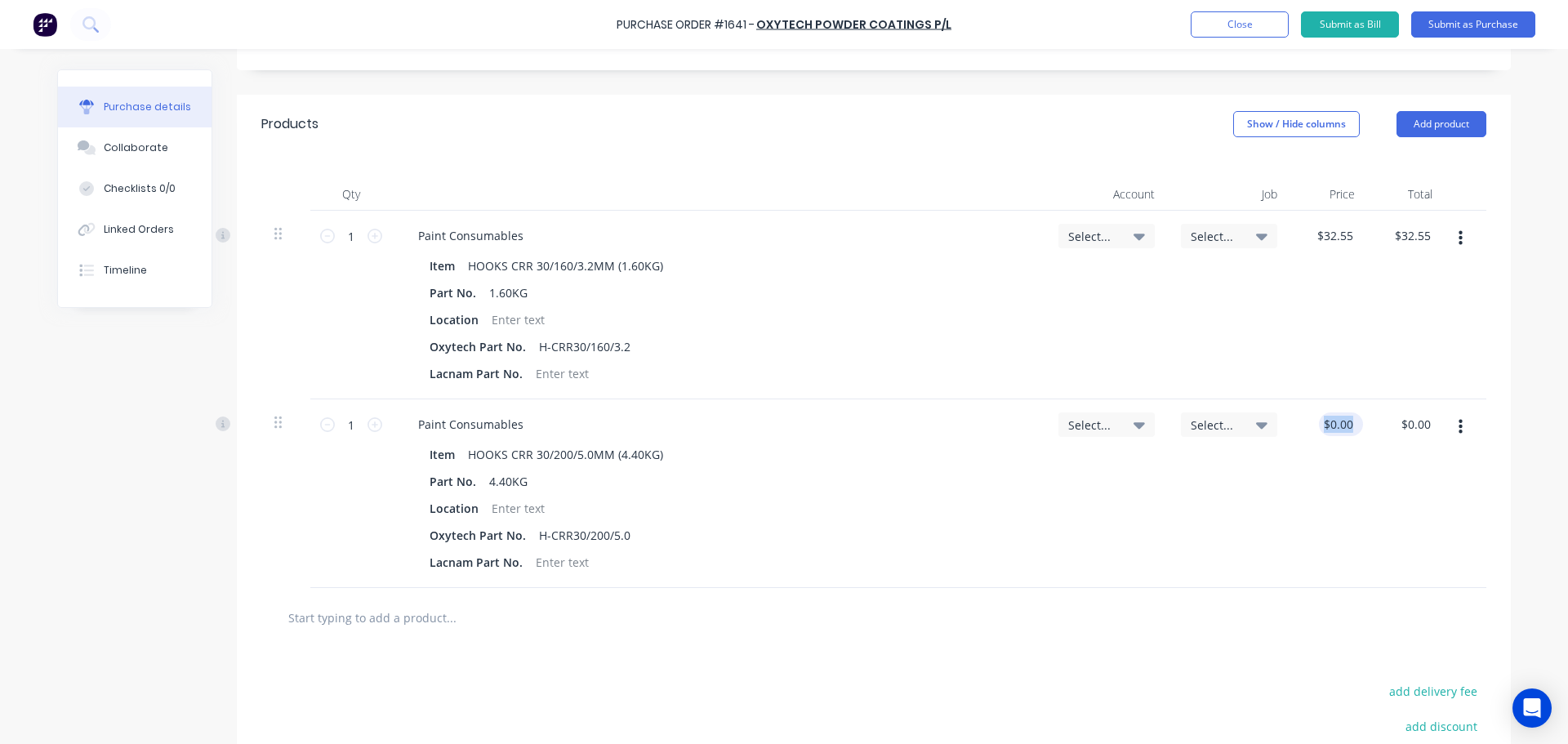
drag, startPoint x: 1361, startPoint y: 421, endPoint x: 1325, endPoint y: 419, distance: 36.1
click at [1325, 419] on div "1 1 Paint Consumables Item HOOKS CRR 30/200/5.0MM (4.40KG) Part No. 4.40KG Loca…" at bounding box center [874, 493] width 1225 height 189
type textarea "x"
drag, startPoint x: 1345, startPoint y: 425, endPoint x: 1293, endPoint y: 410, distance: 54.1
click at [1293, 410] on div "0.00 0.00" at bounding box center [1329, 493] width 77 height 189
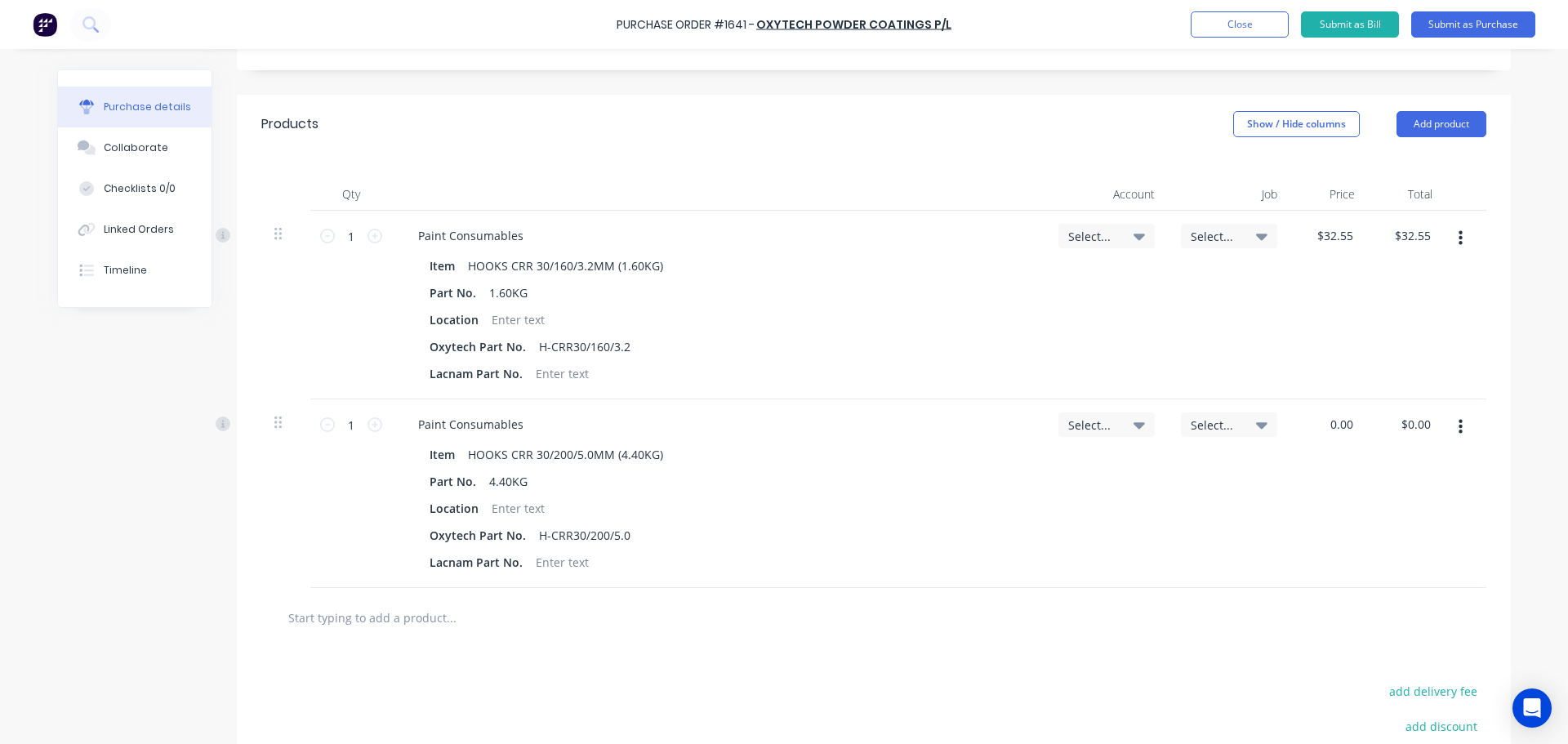
paste input "51.45"
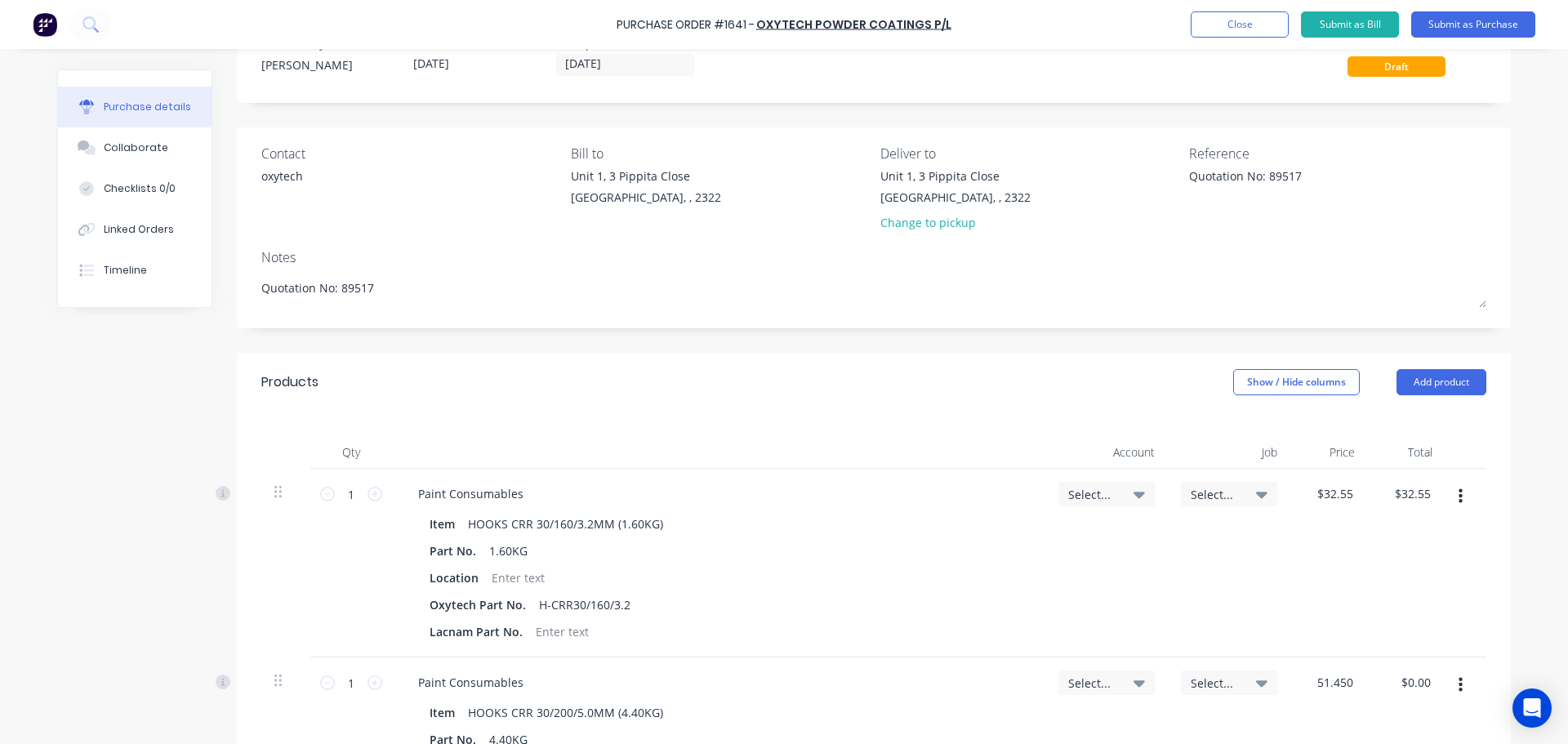
scroll to position [10, 0]
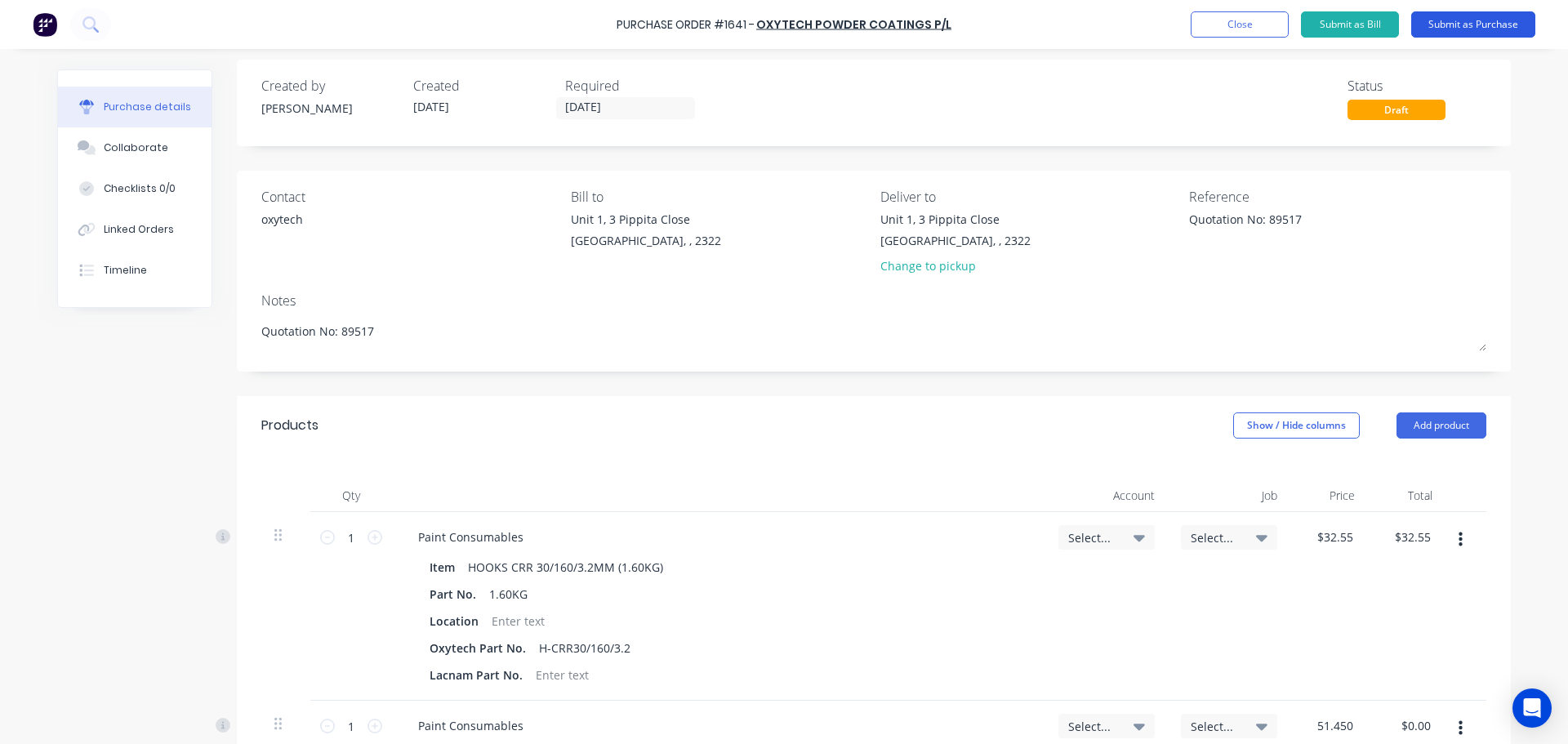
type input "51.450"
type textarea "x"
type input "$51.45"
click at [1448, 20] on button "Submit as Purchase" at bounding box center [1473, 25] width 124 height 26
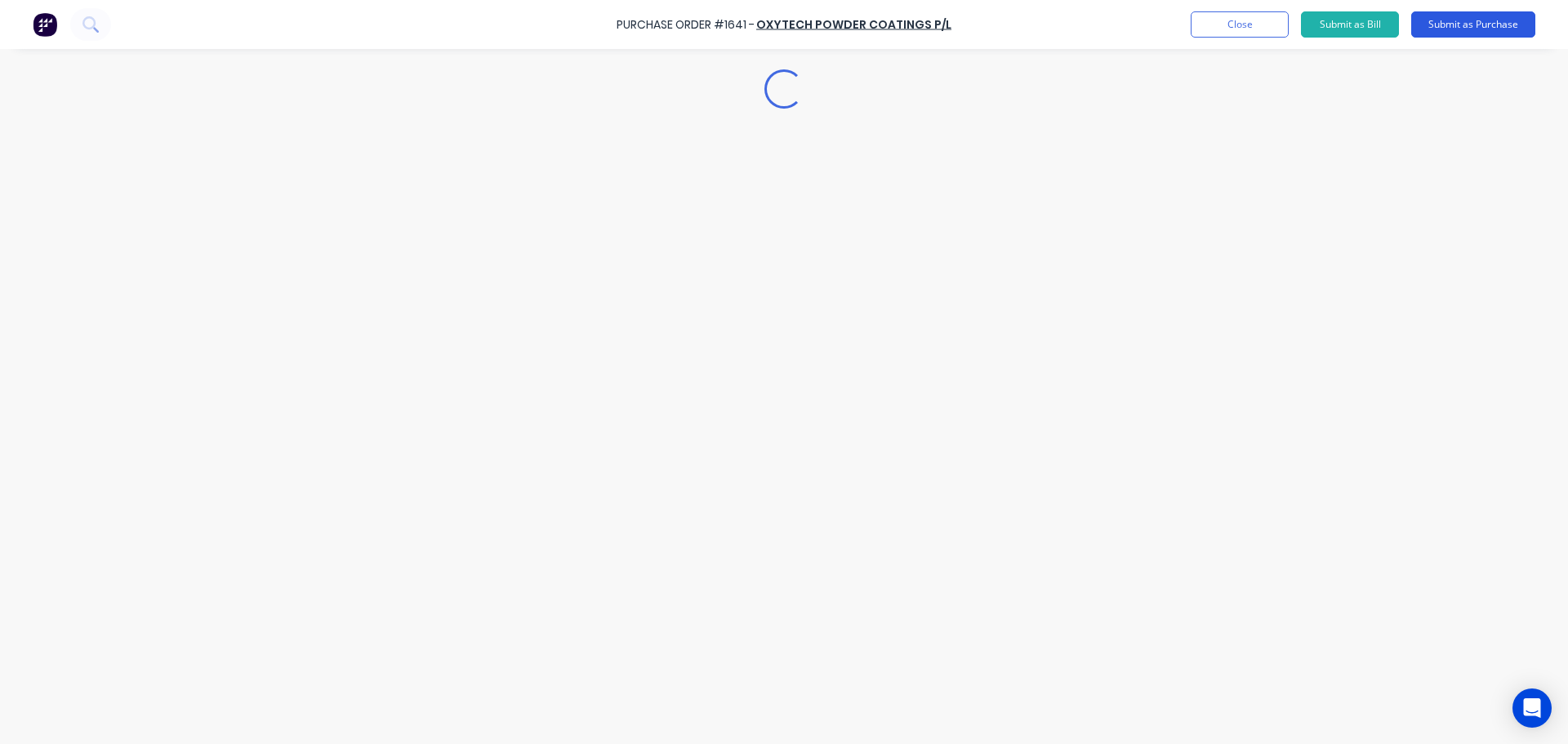
scroll to position [0, 0]
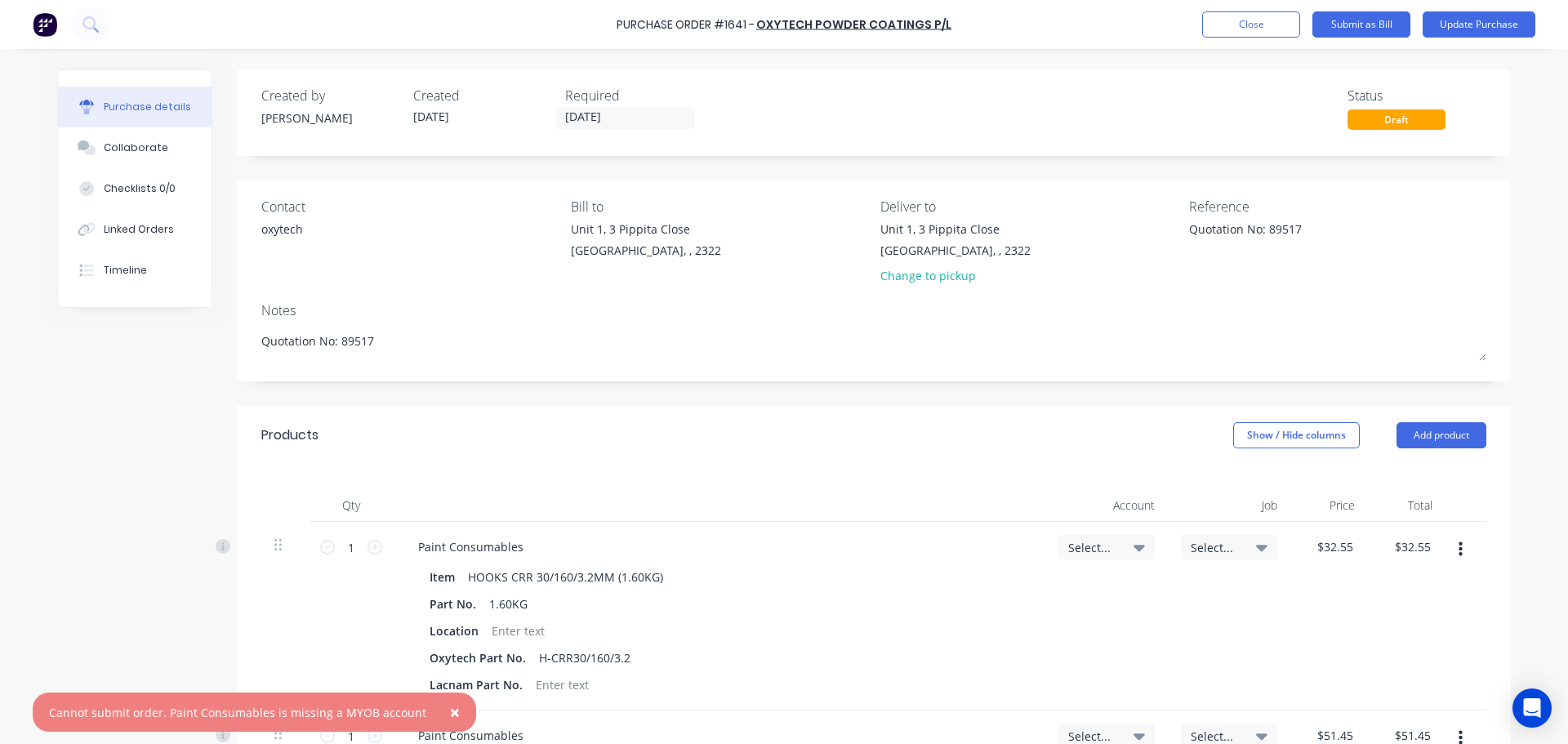
click at [1134, 551] on icon at bounding box center [1139, 547] width 11 height 6
type textarea "x"
click at [1022, 593] on input at bounding box center [1053, 596] width 168 height 33
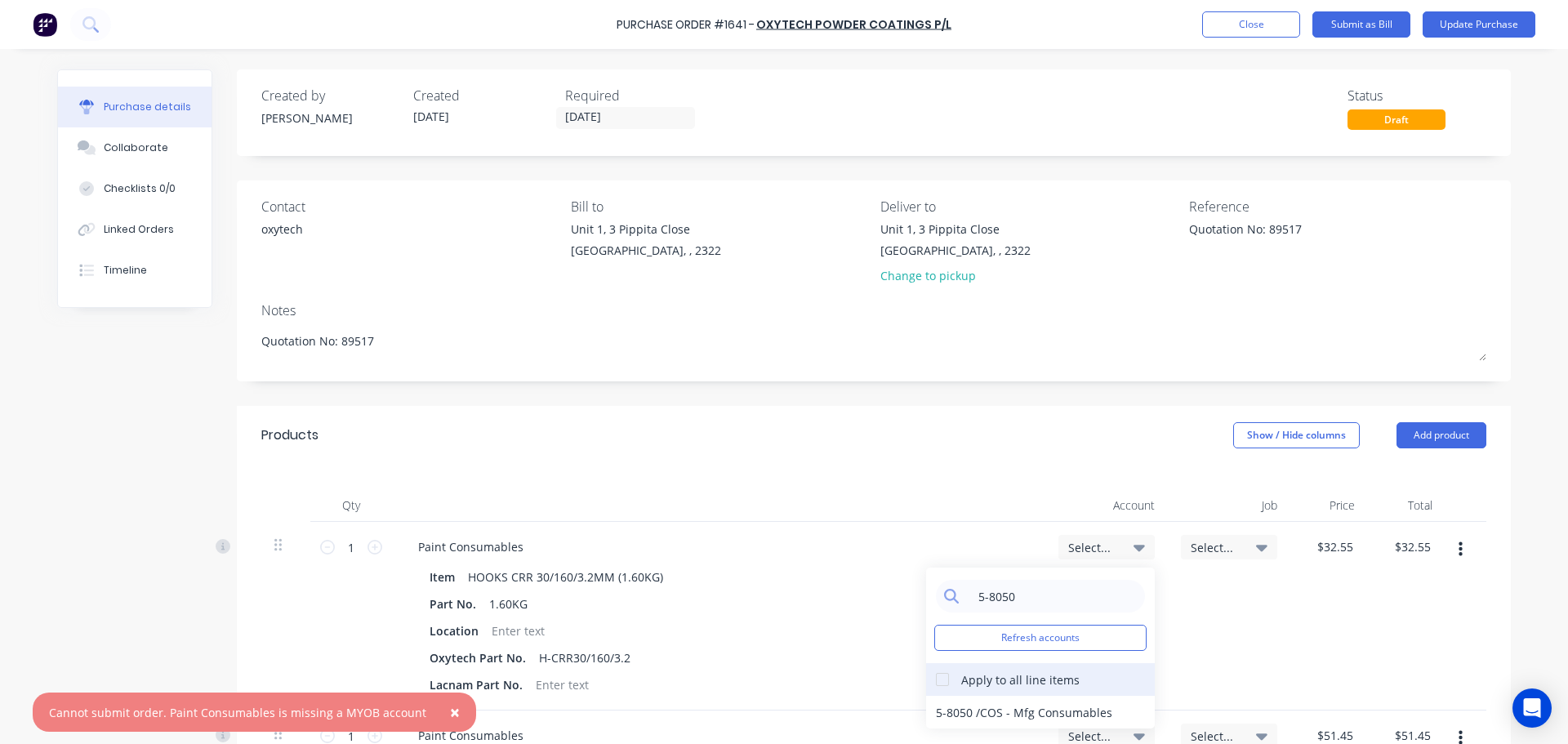
type input "5-8050"
click at [936, 673] on div at bounding box center [942, 679] width 33 height 33
click at [957, 705] on div "5-8050 / COS - Mfg Consumables" at bounding box center [1041, 711] width 229 height 33
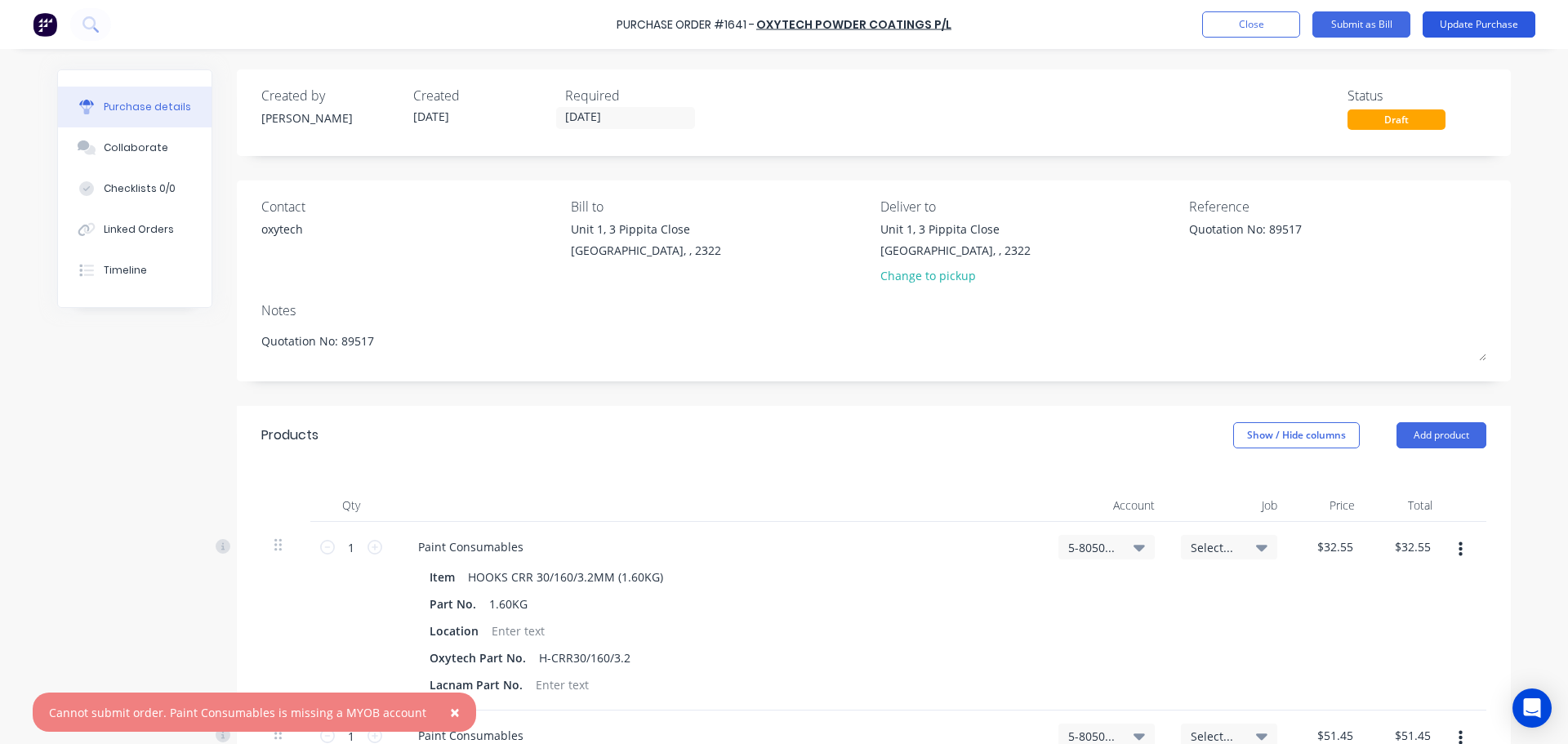
click at [1455, 21] on button "Update Purchase" at bounding box center [1479, 25] width 113 height 26
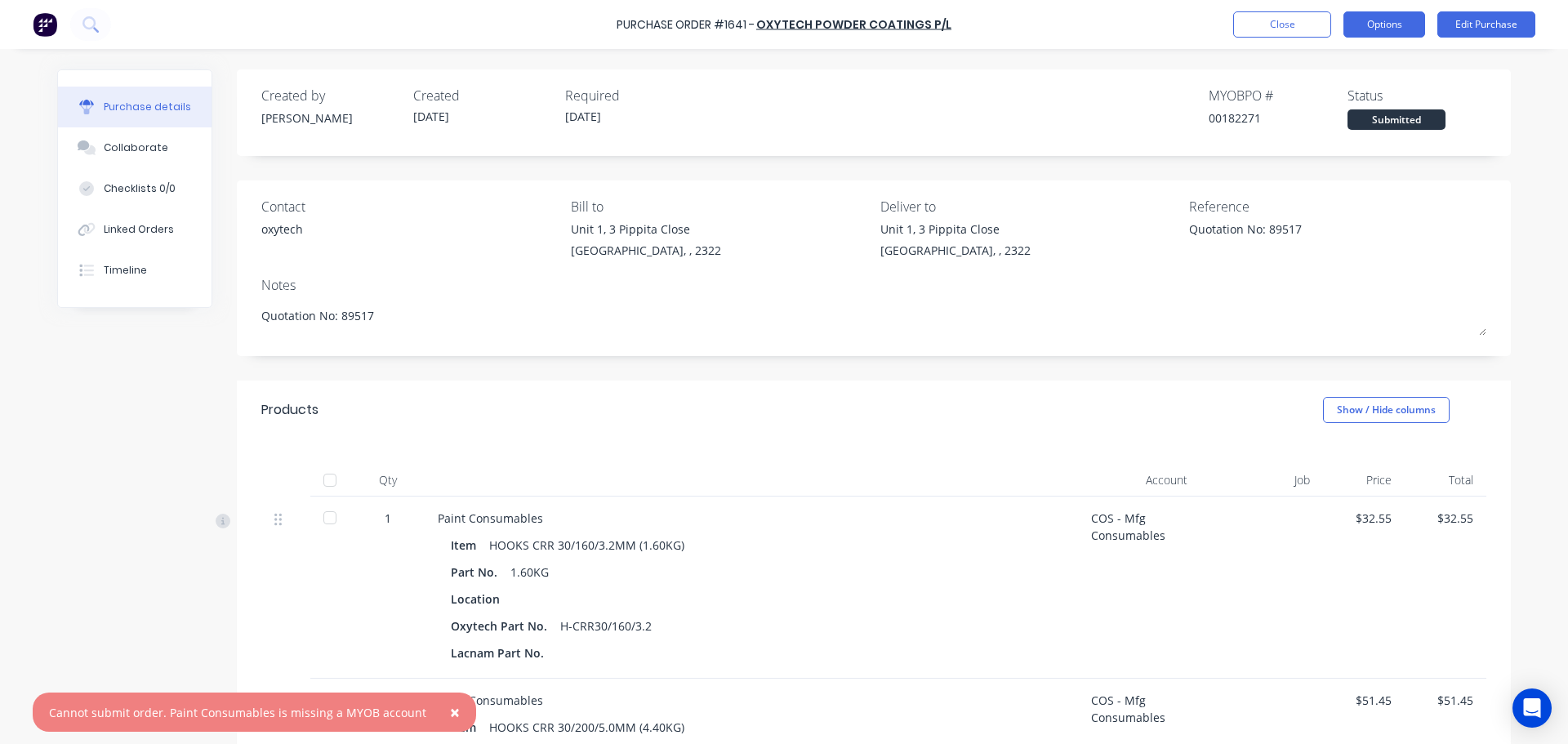
click at [1370, 30] on button "Options" at bounding box center [1384, 25] width 82 height 26
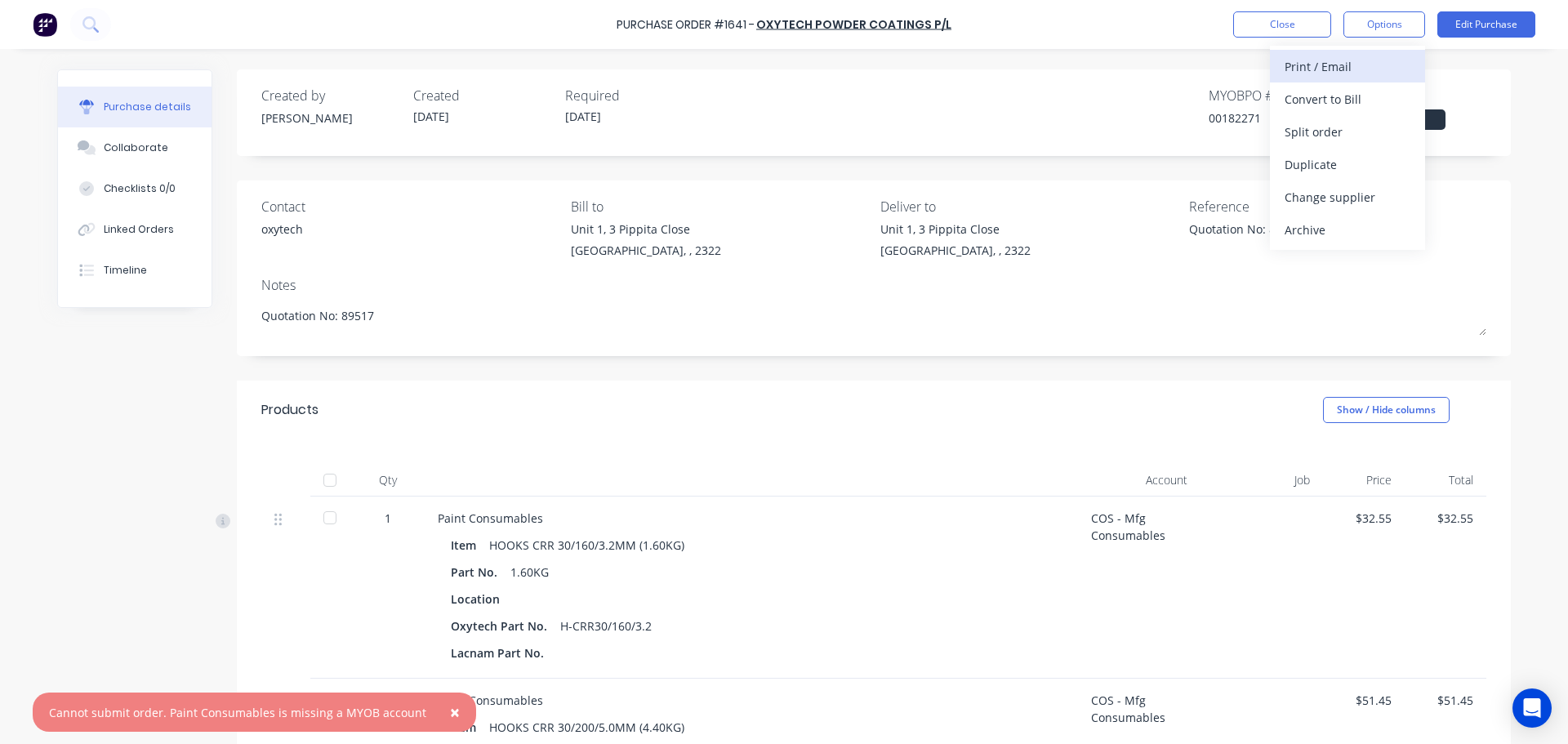
click at [1342, 67] on div "Print / Email" at bounding box center [1347, 66] width 126 height 24
click at [1336, 91] on div "With pricing" at bounding box center [1347, 98] width 126 height 24
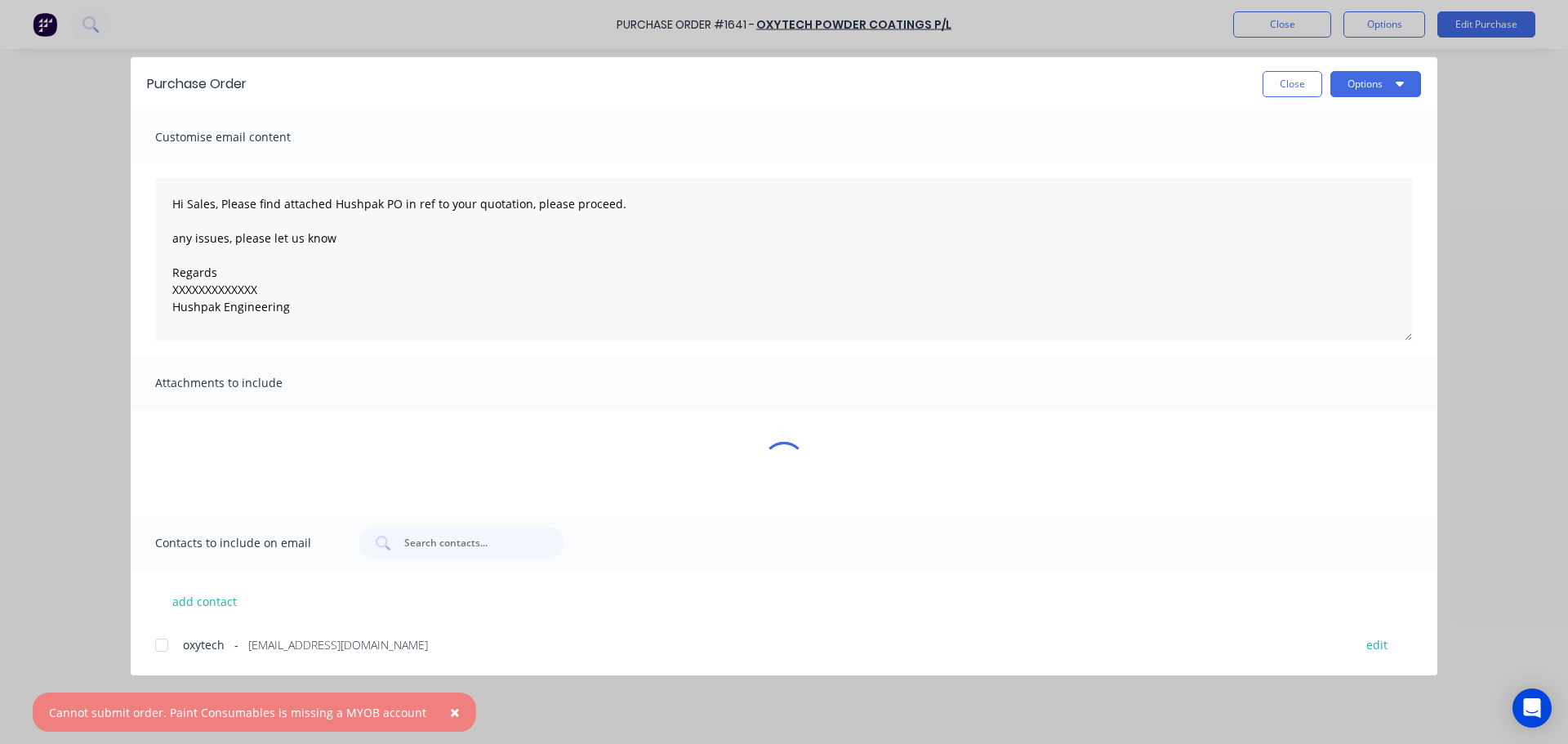
type textarea "x"
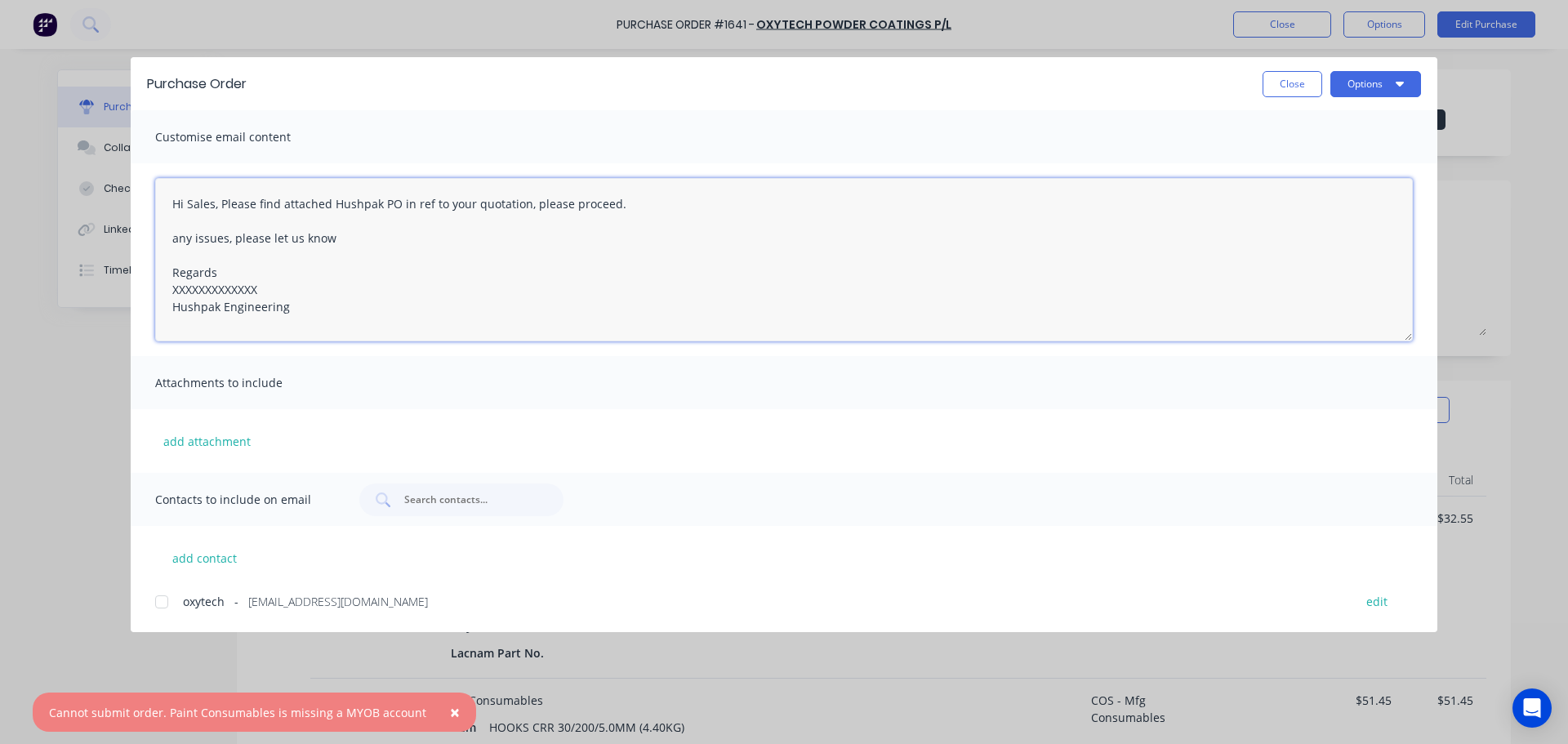
drag, startPoint x: 250, startPoint y: 292, endPoint x: 158, endPoint y: 287, distance: 92.1
click at [158, 287] on textarea "Hi Sales, Please find attached Hushpak PO in ref to your quotation, please proc…" at bounding box center [784, 260] width 1258 height 163
click at [163, 610] on div at bounding box center [161, 601] width 33 height 33
type textarea "Hi Sales, Please find attached Hushpak PO in ref to your quotation, please proc…"
click at [1351, 86] on button "Options" at bounding box center [1376, 84] width 91 height 26
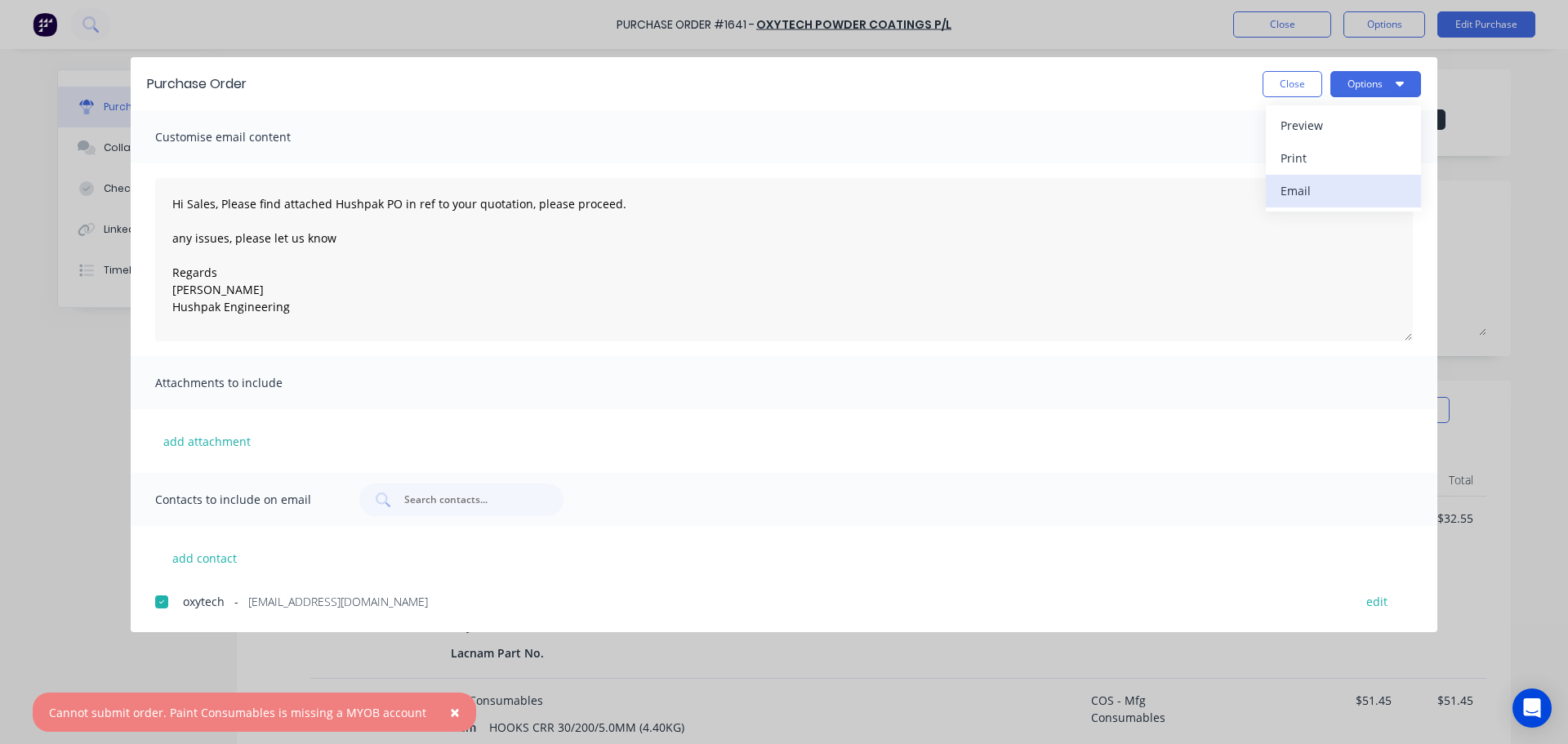
click at [1305, 191] on div "Email" at bounding box center [1343, 191] width 126 height 24
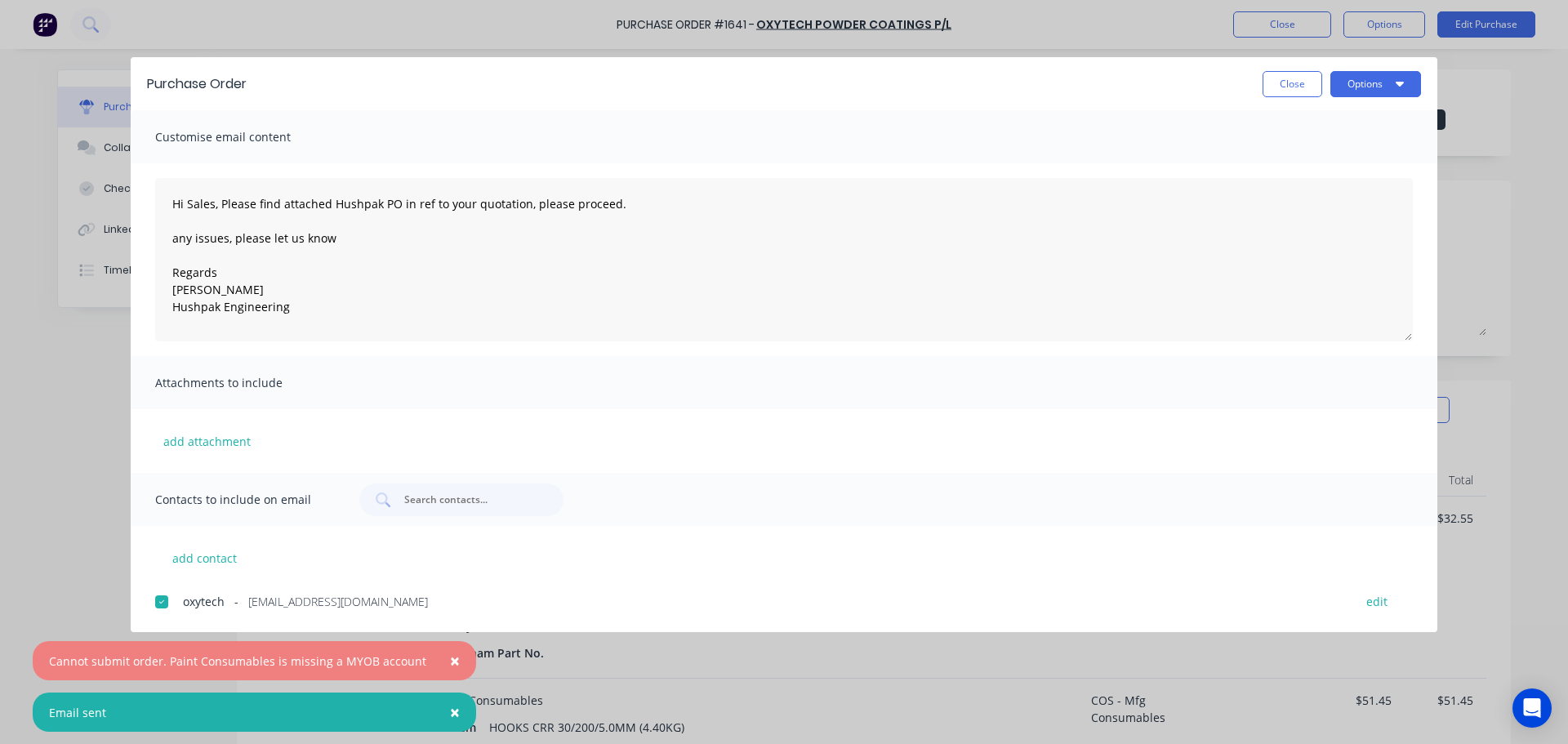
click at [447, 661] on button "×" at bounding box center [454, 661] width 42 height 40
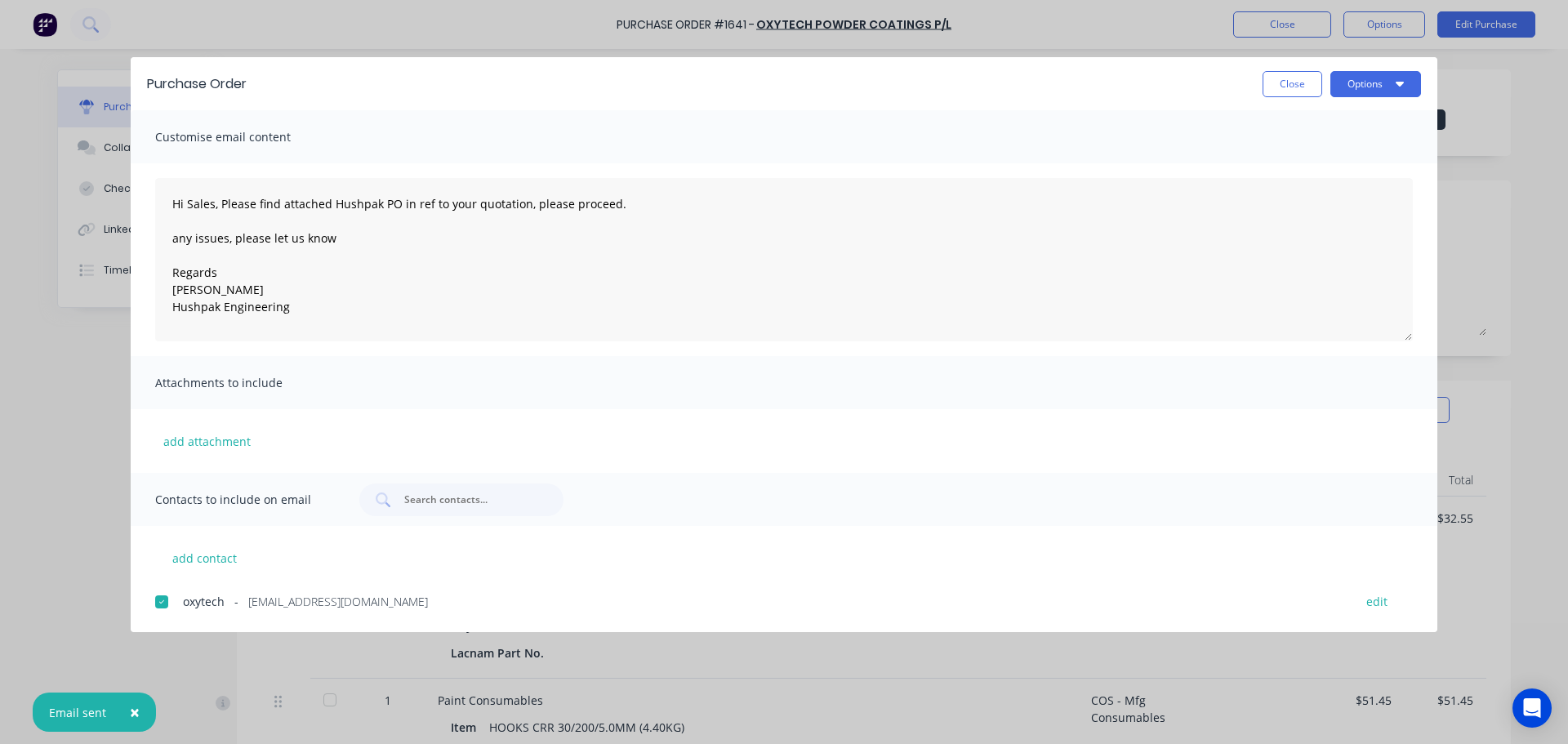
click at [133, 710] on span "×" at bounding box center [134, 711] width 10 height 23
click at [1276, 83] on button "Close" at bounding box center [1293, 84] width 60 height 26
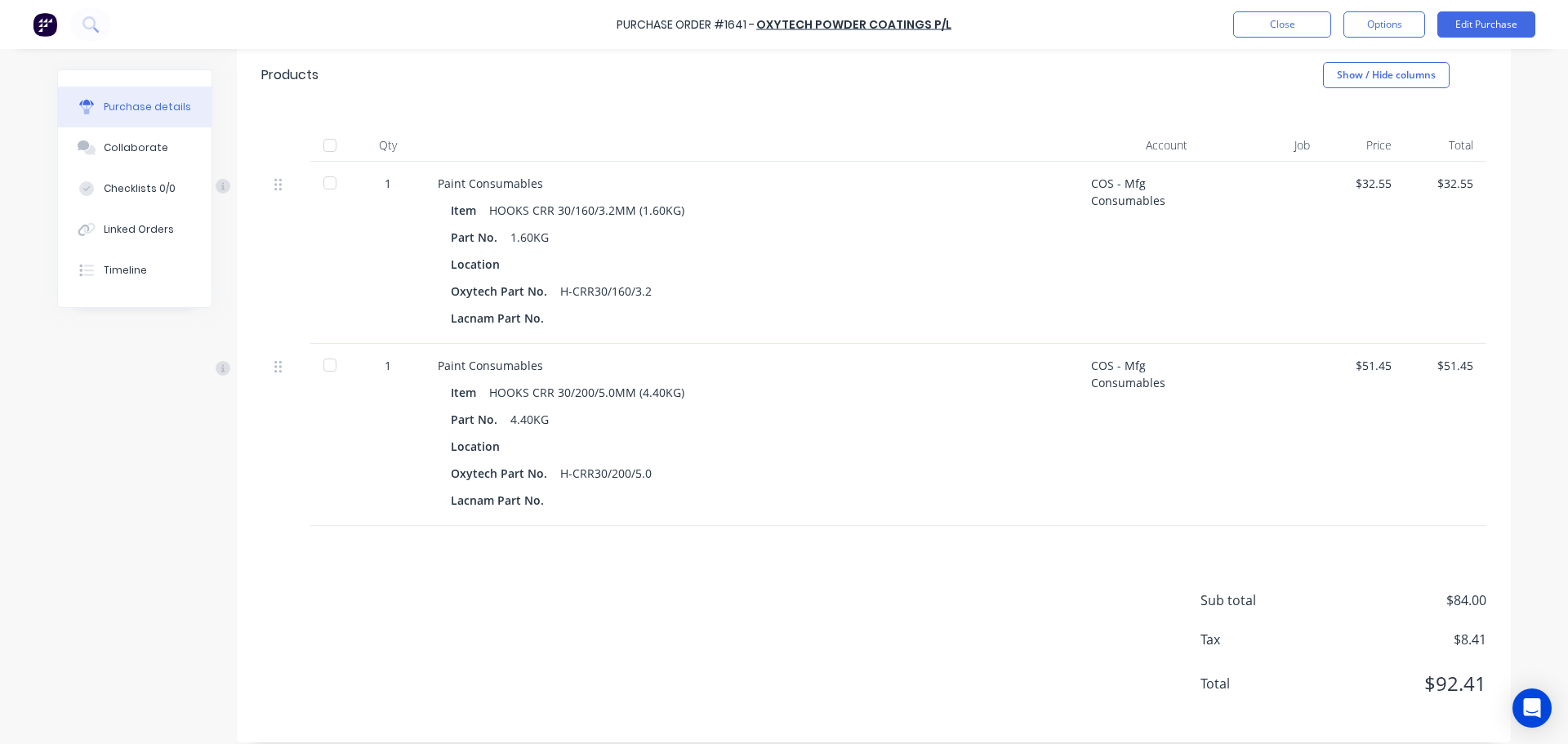
scroll to position [350, 0]
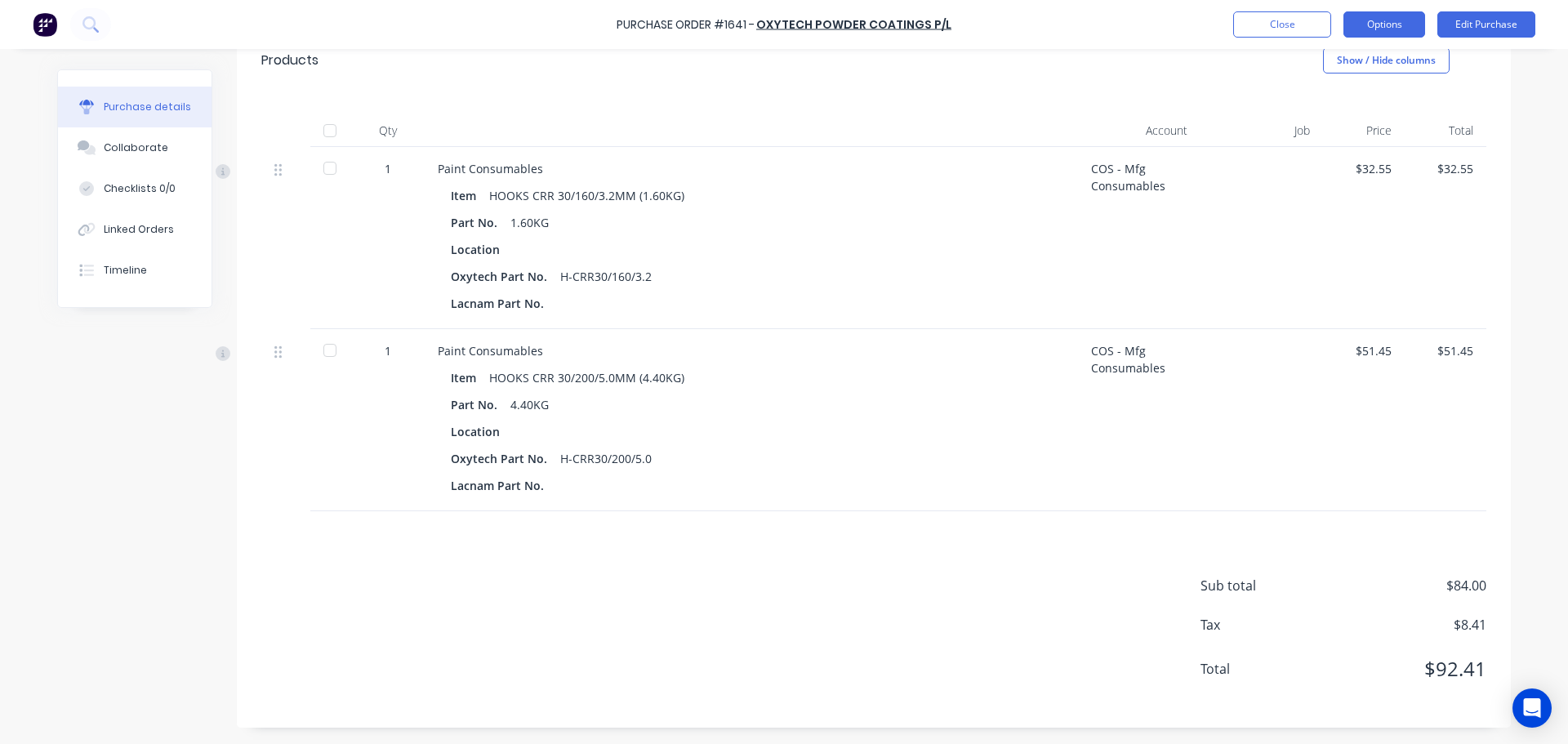
click at [1381, 30] on button "Options" at bounding box center [1384, 25] width 82 height 26
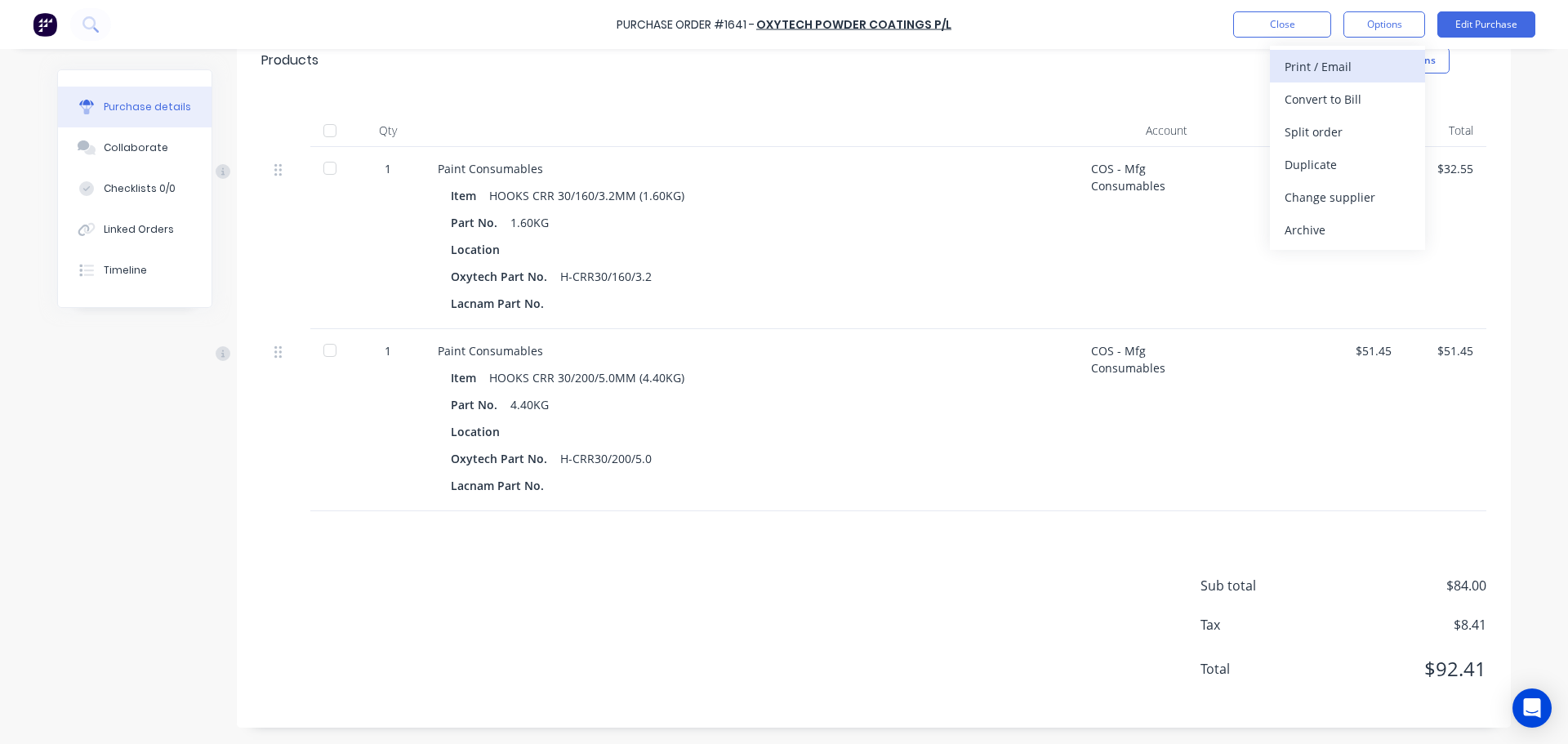
click at [1308, 64] on div "Print / Email" at bounding box center [1347, 66] width 126 height 24
click at [1289, 101] on div "With pricing" at bounding box center [1347, 98] width 126 height 24
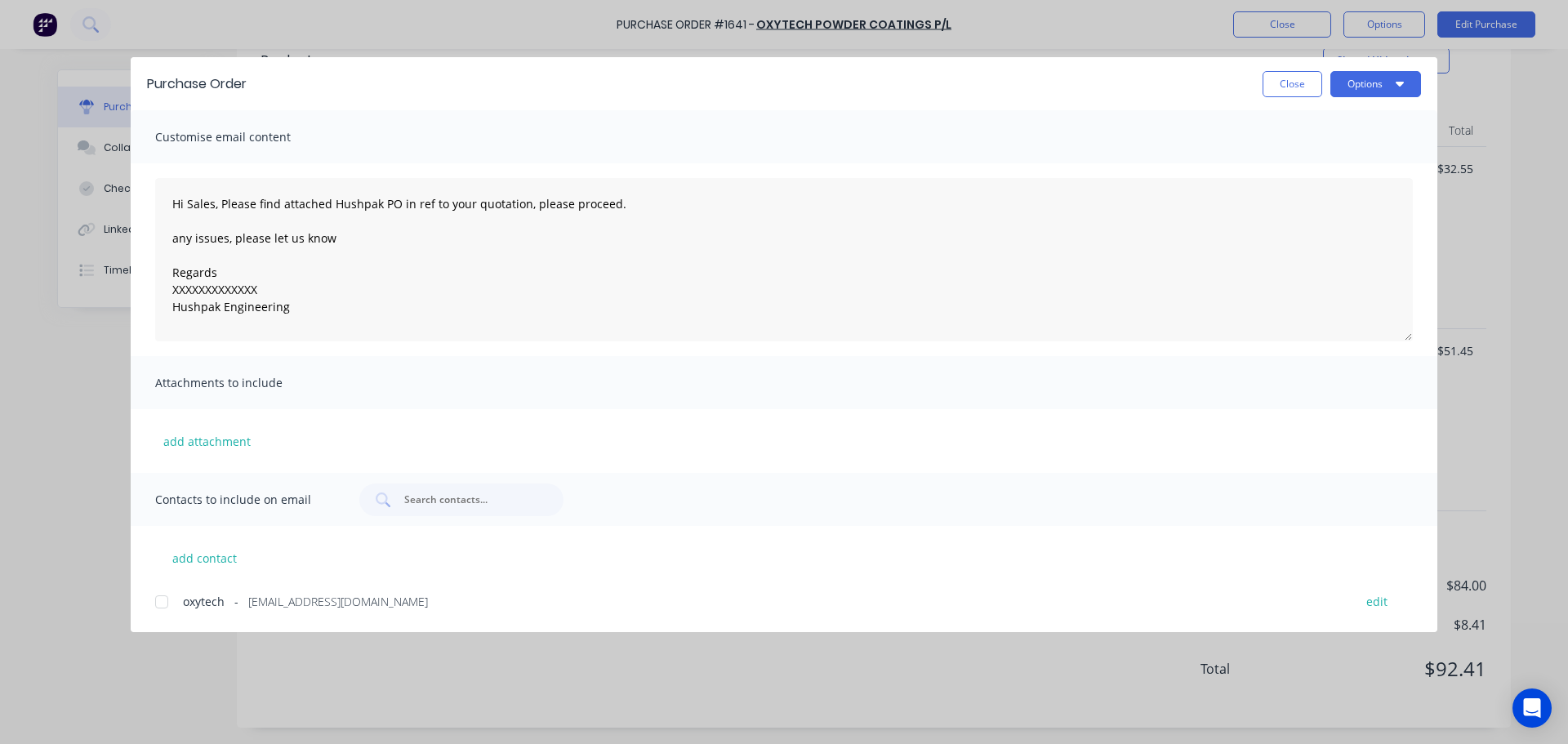
scroll to position [0, 0]
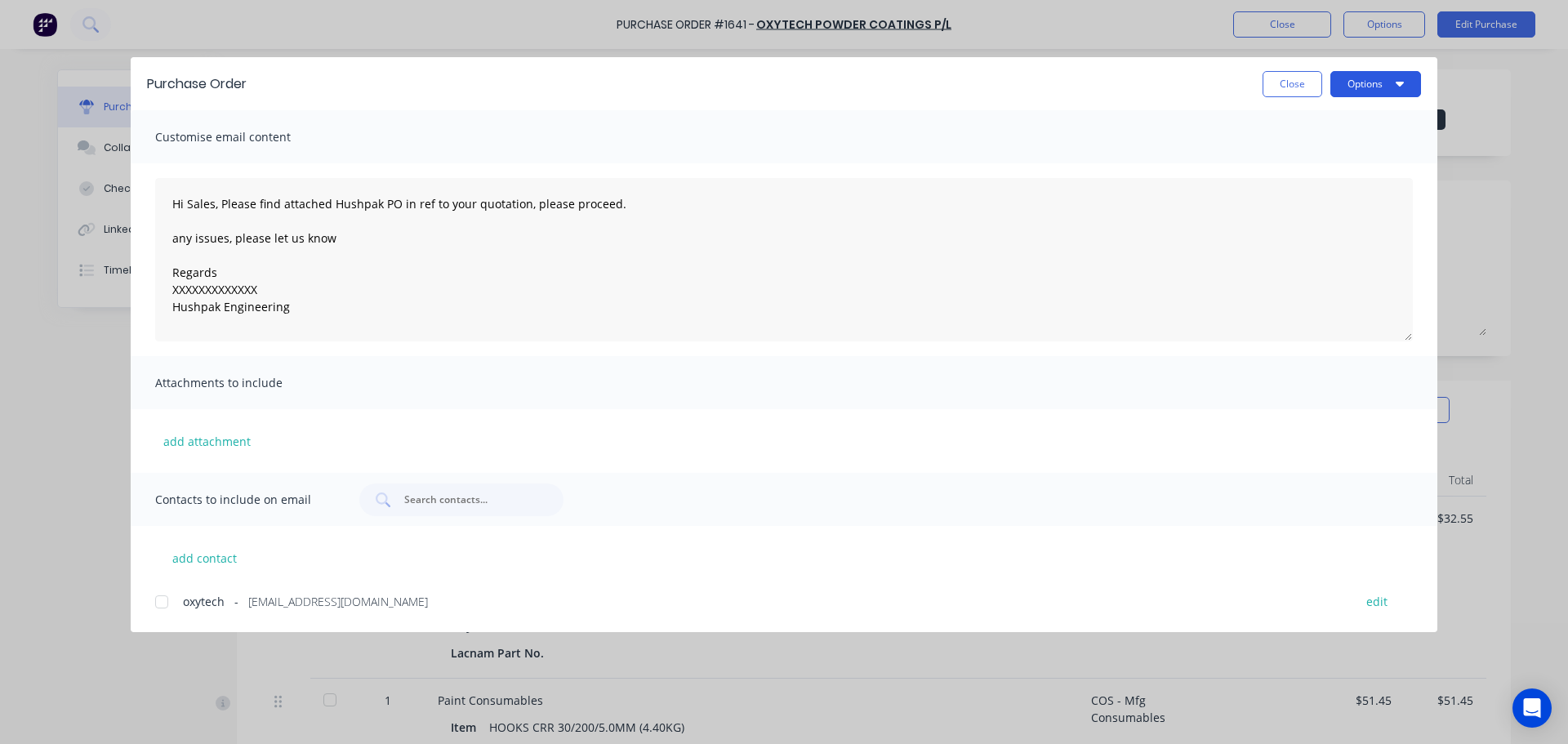
click at [1354, 95] on button "Options" at bounding box center [1376, 84] width 91 height 26
click at [1296, 154] on div "Print" at bounding box center [1343, 157] width 126 height 24
type textarea "x"
type textarea "Hi Sales, Please find attached Hushpak PO in ref to your quotation, please proc…"
type textarea "x"
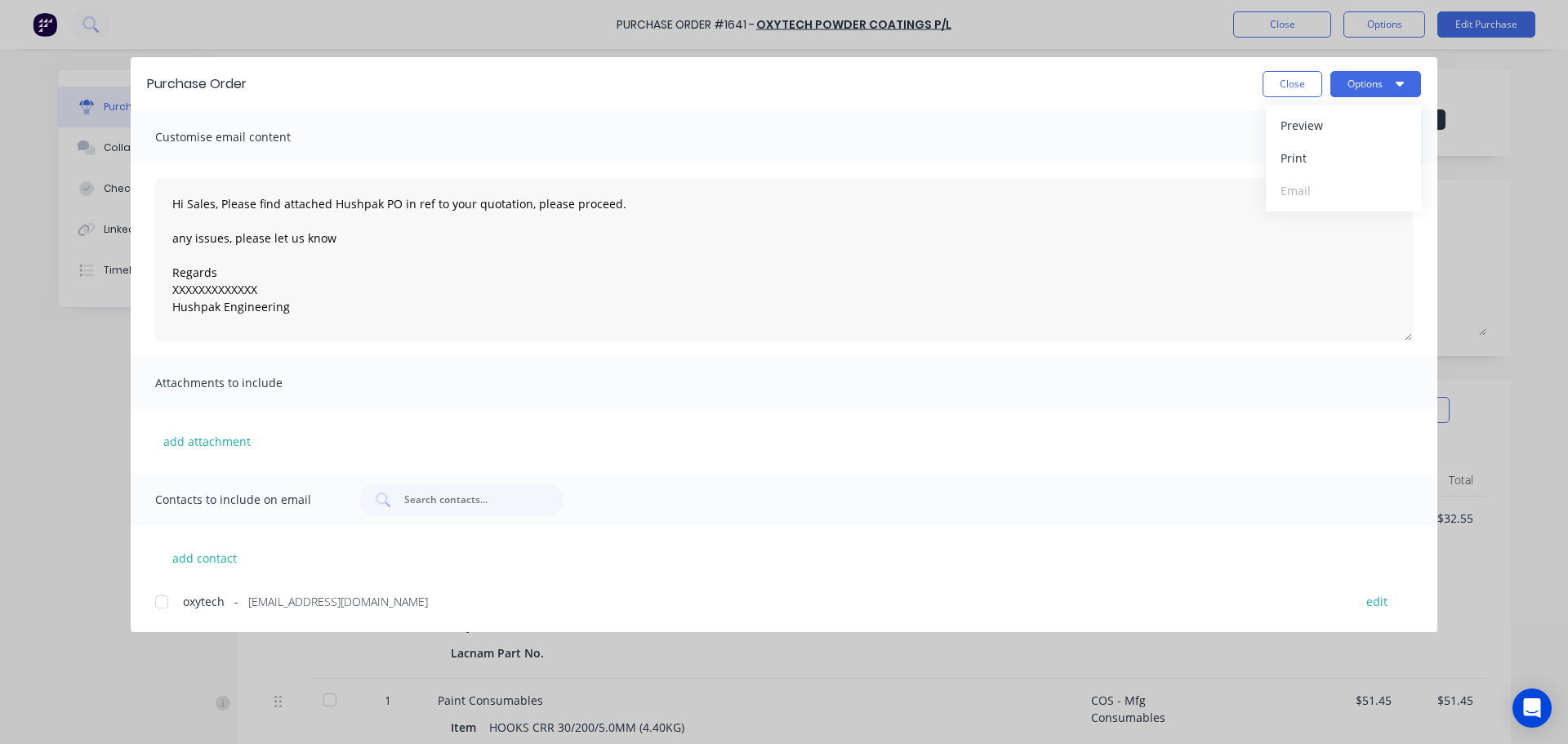
type textarea "Hi Sales, Please find attached Hushpak PO in ref to your quotation, please proc…"
